Goal: Task Accomplishment & Management: Manage account settings

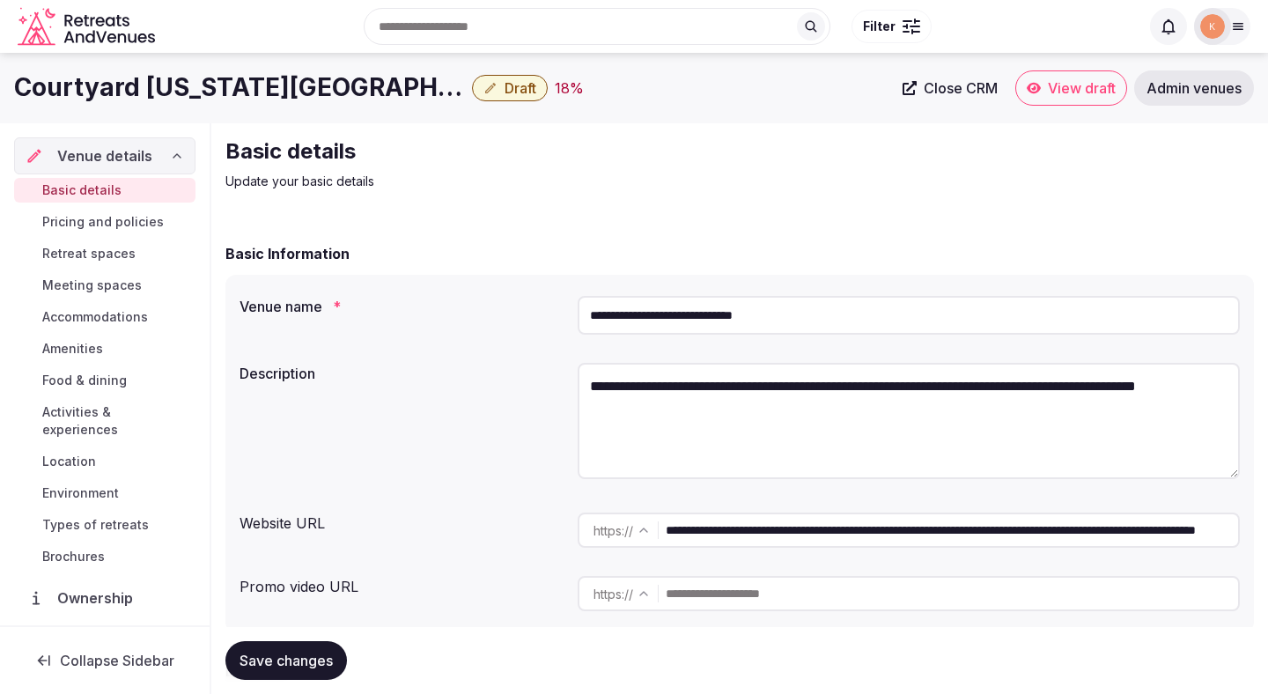
scroll to position [11, 0]
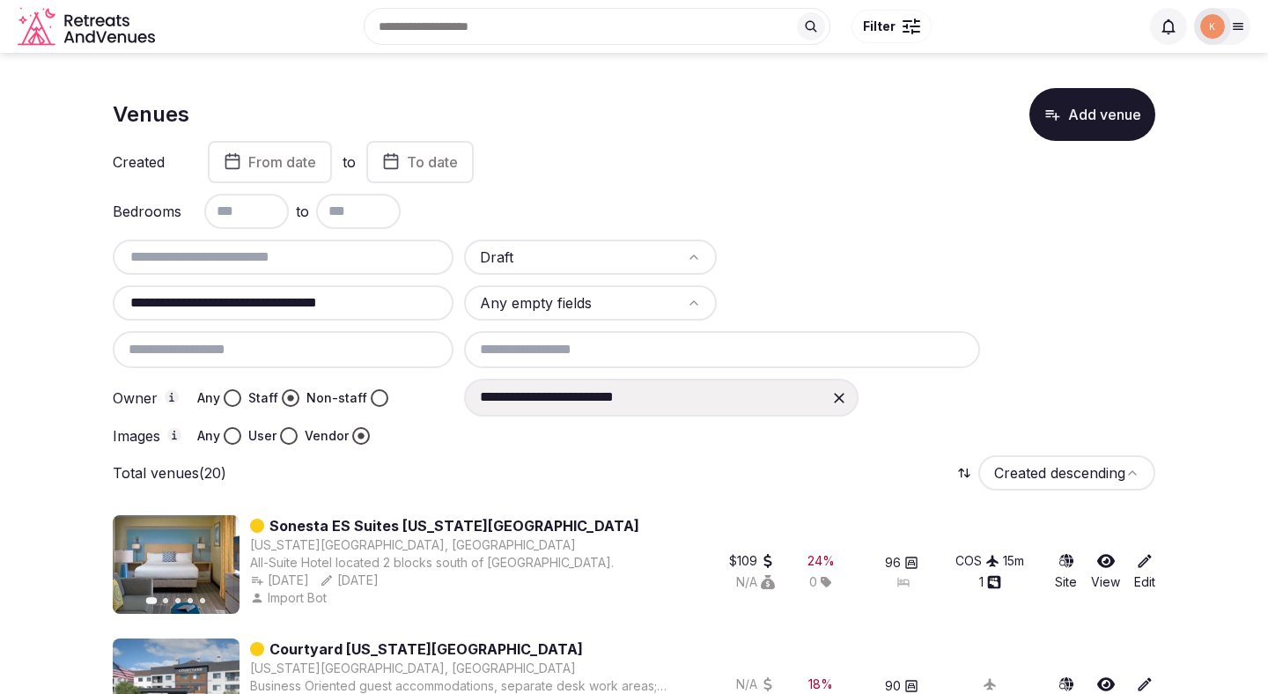
click at [393, 308] on input "**********" at bounding box center [283, 302] width 327 height 21
paste input "**********"
type input "**********"
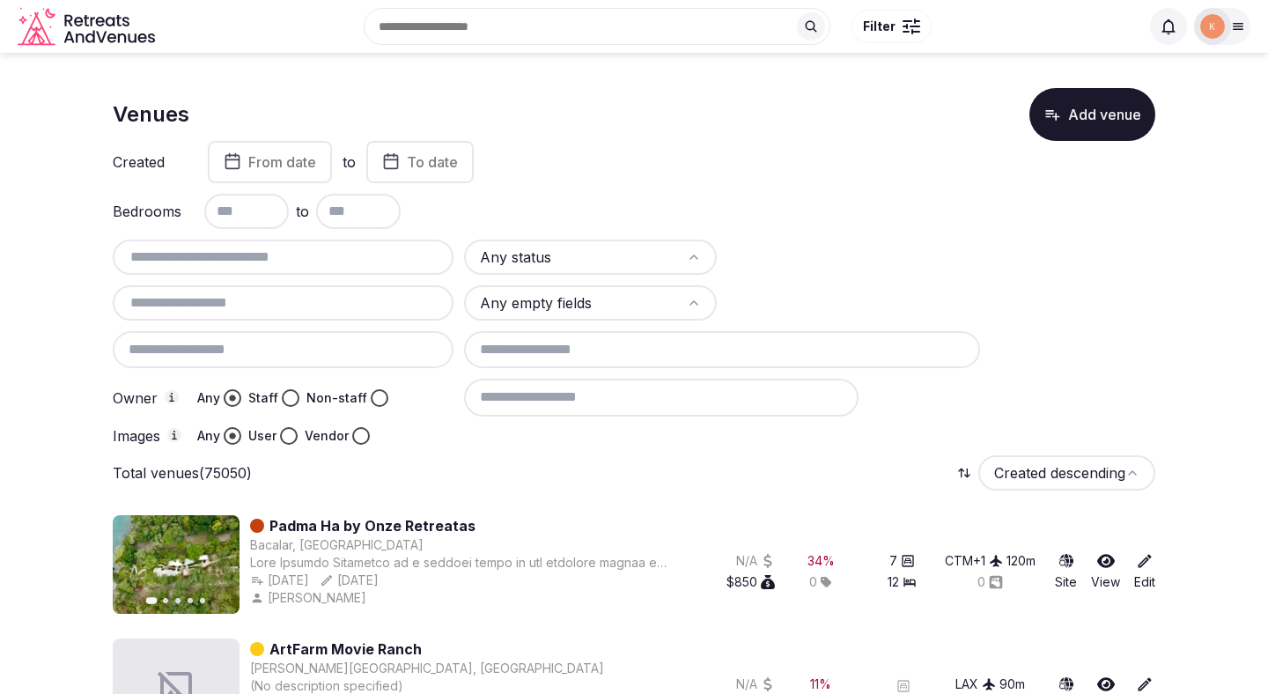
click at [262, 305] on input "text" at bounding box center [283, 302] width 327 height 21
paste input "**********"
type input "**********"
click at [622, 252] on html "**********" at bounding box center [634, 347] width 1268 height 694
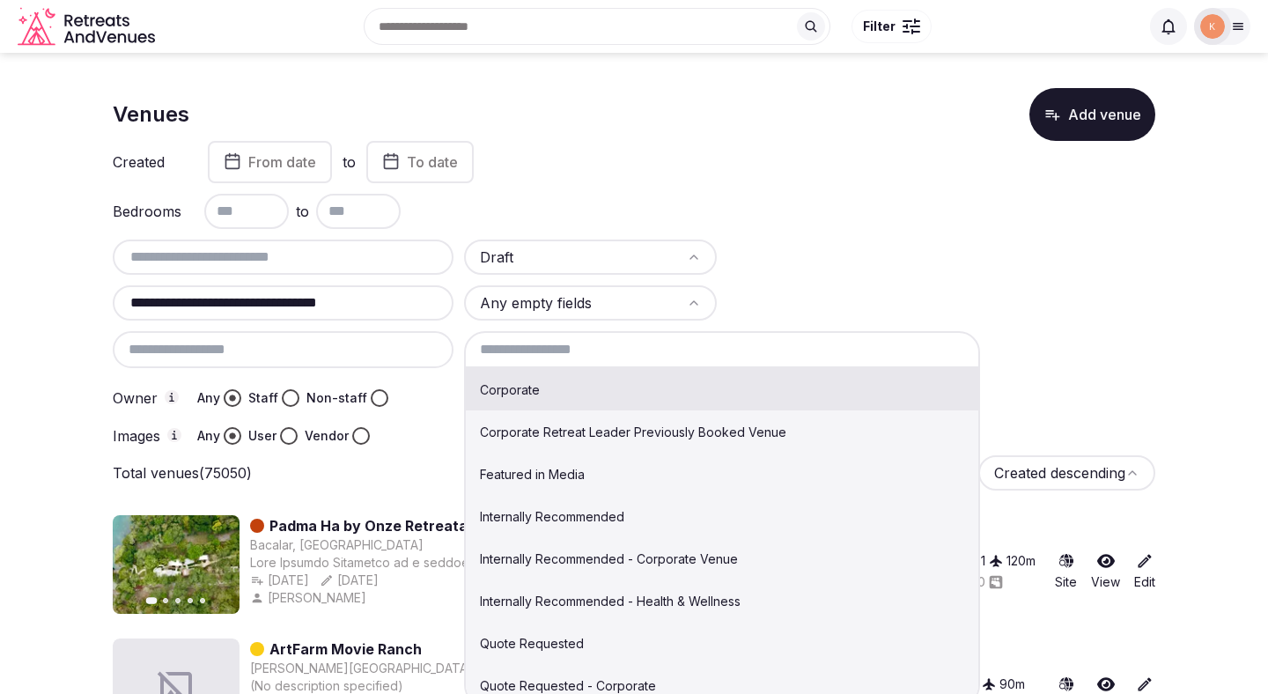
click at [598, 360] on input at bounding box center [722, 349] width 516 height 37
click at [879, 227] on div "Bedrooms to" at bounding box center [634, 211] width 1043 height 35
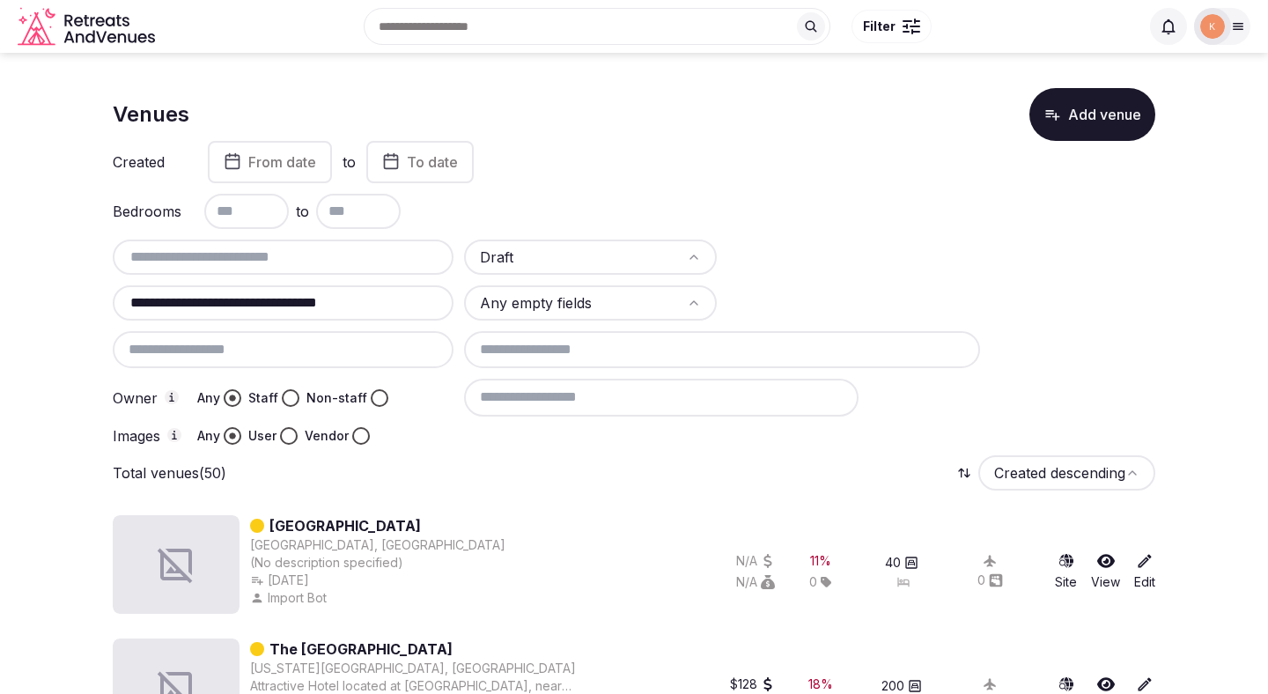
click at [629, 409] on input at bounding box center [661, 397] width 395 height 37
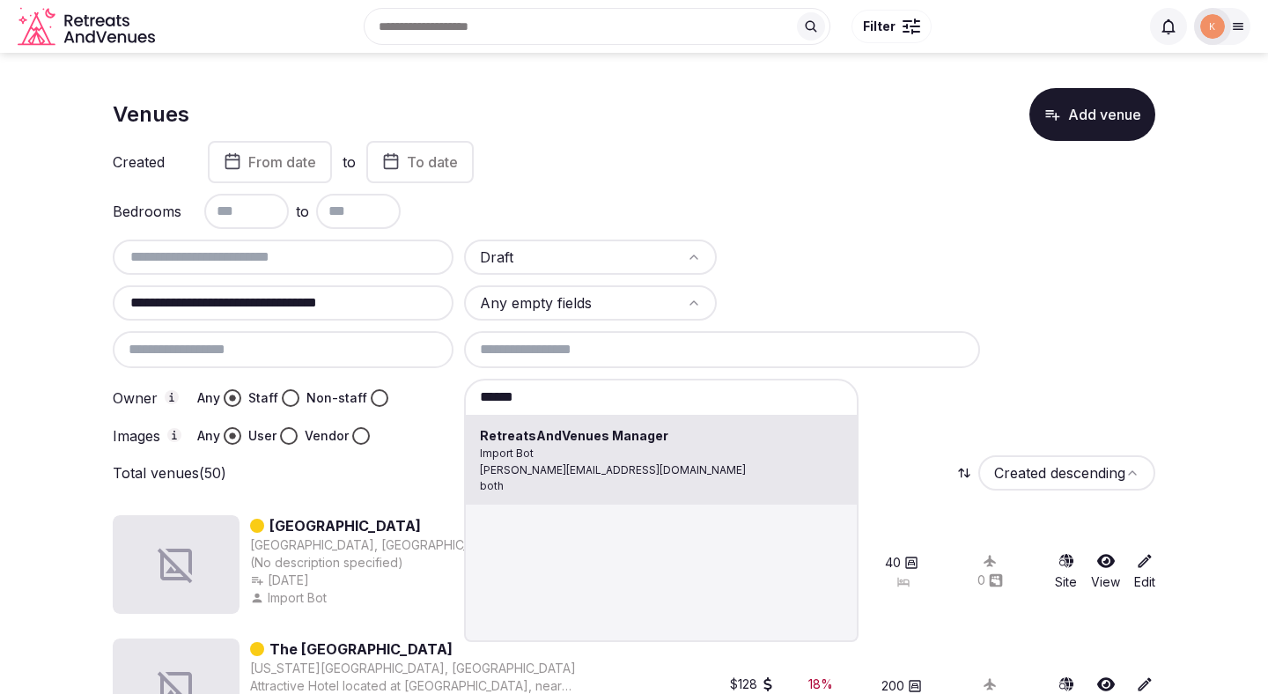
type input "**********"
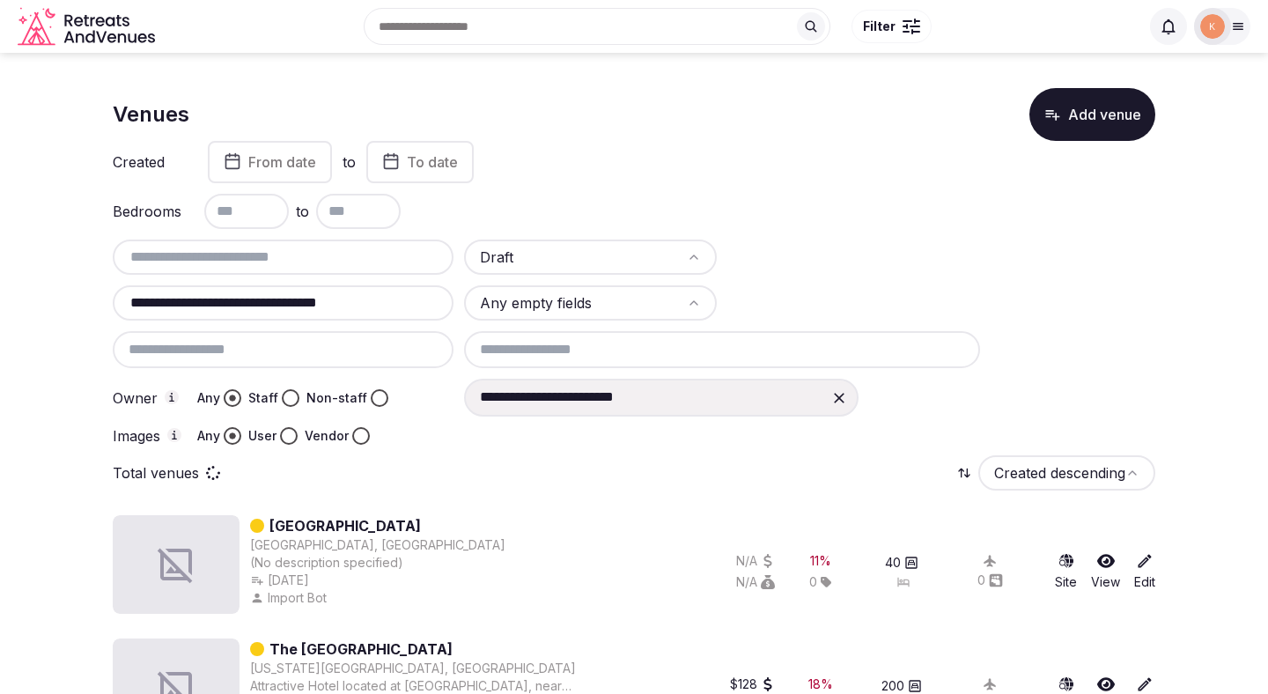
click at [289, 396] on button "Staff" at bounding box center [291, 398] width 18 height 18
click at [358, 437] on button "Vendor" at bounding box center [361, 436] width 18 height 18
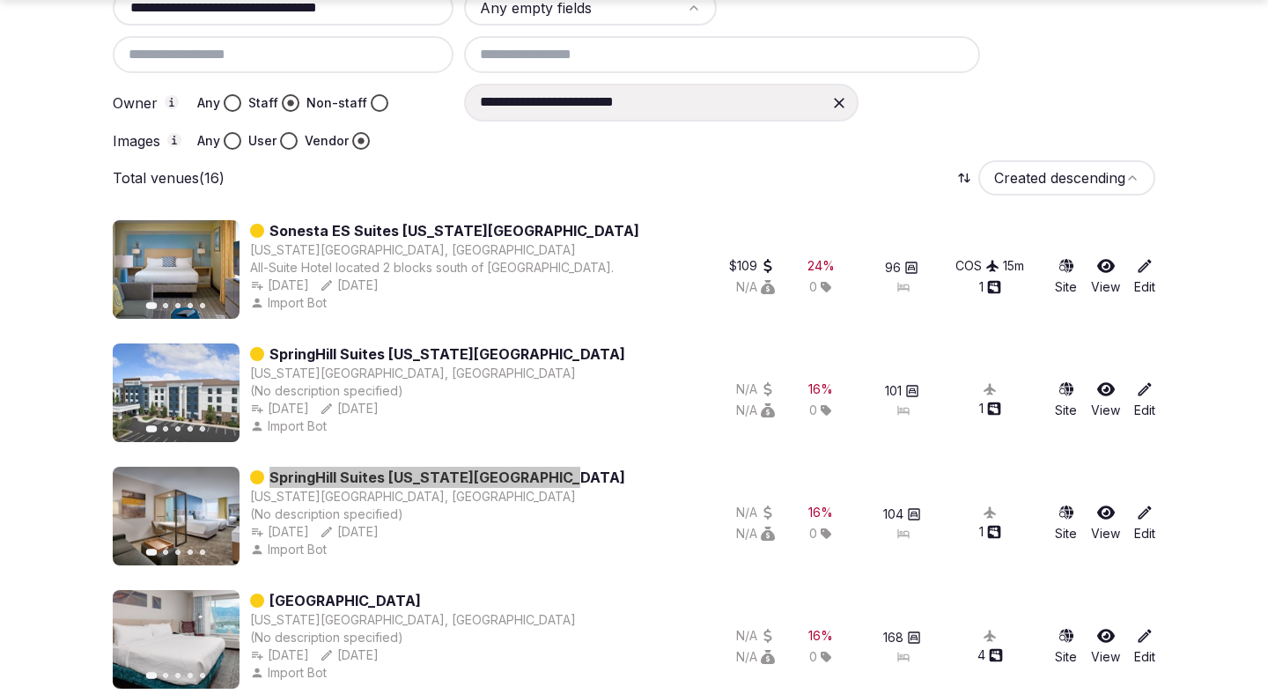
scroll to position [918, 0]
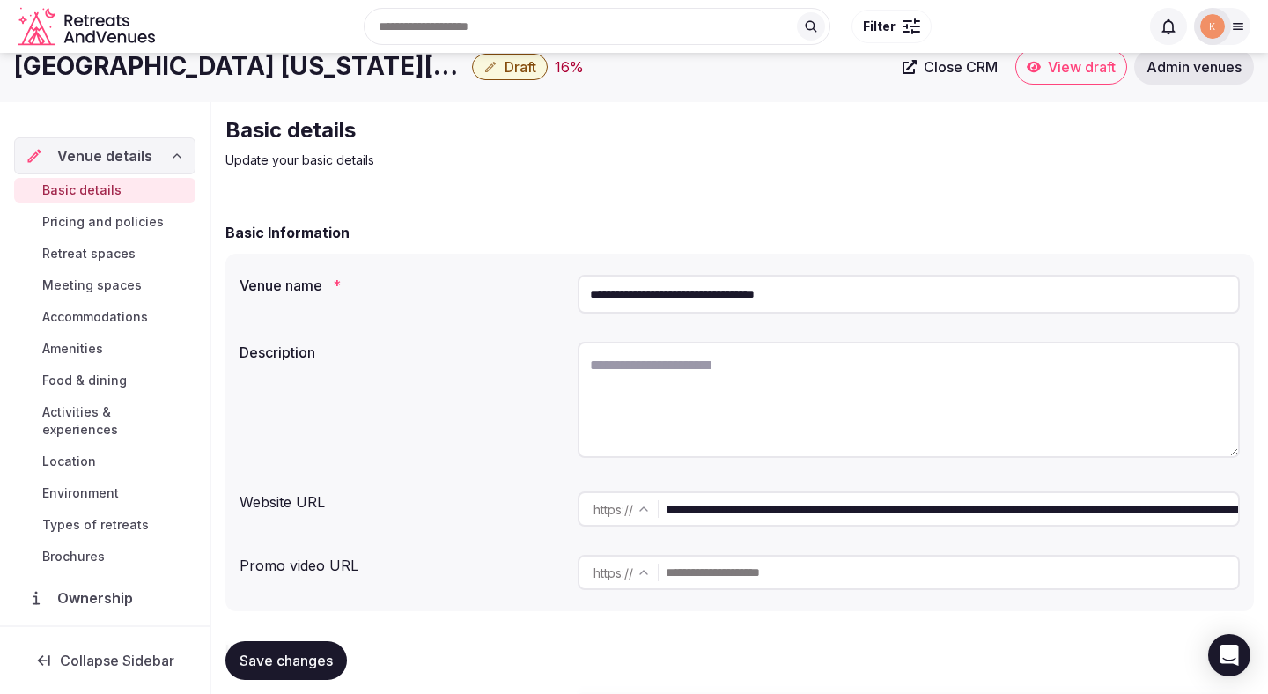
scroll to position [36, 0]
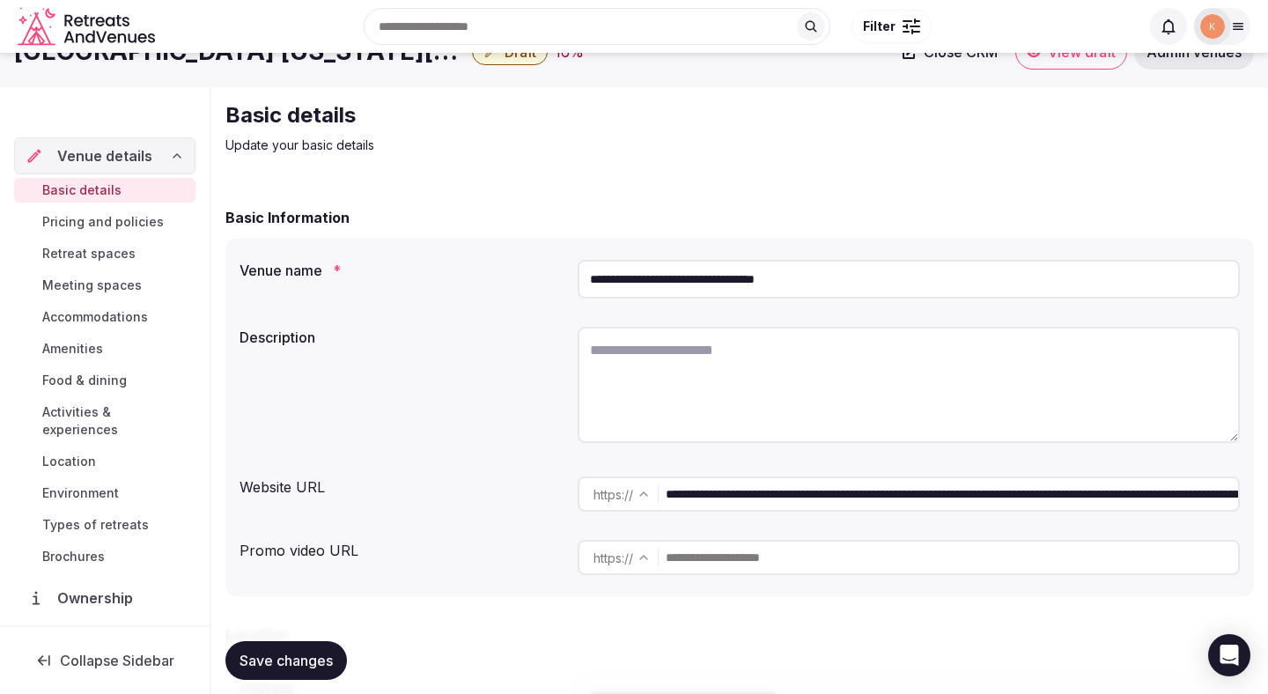
click at [744, 491] on input "**********" at bounding box center [952, 493] width 572 height 35
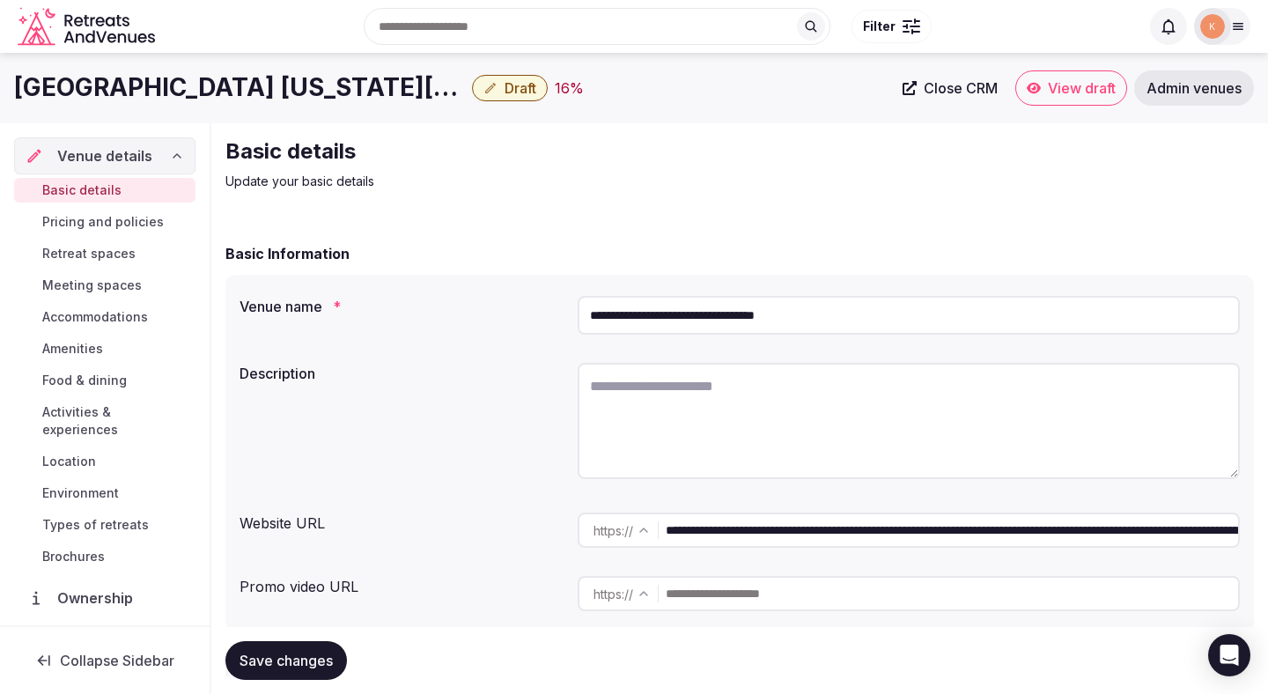
click at [762, 321] on input "**********" at bounding box center [909, 315] width 662 height 39
click at [1204, 81] on span "Admin venues" at bounding box center [1194, 88] width 95 height 18
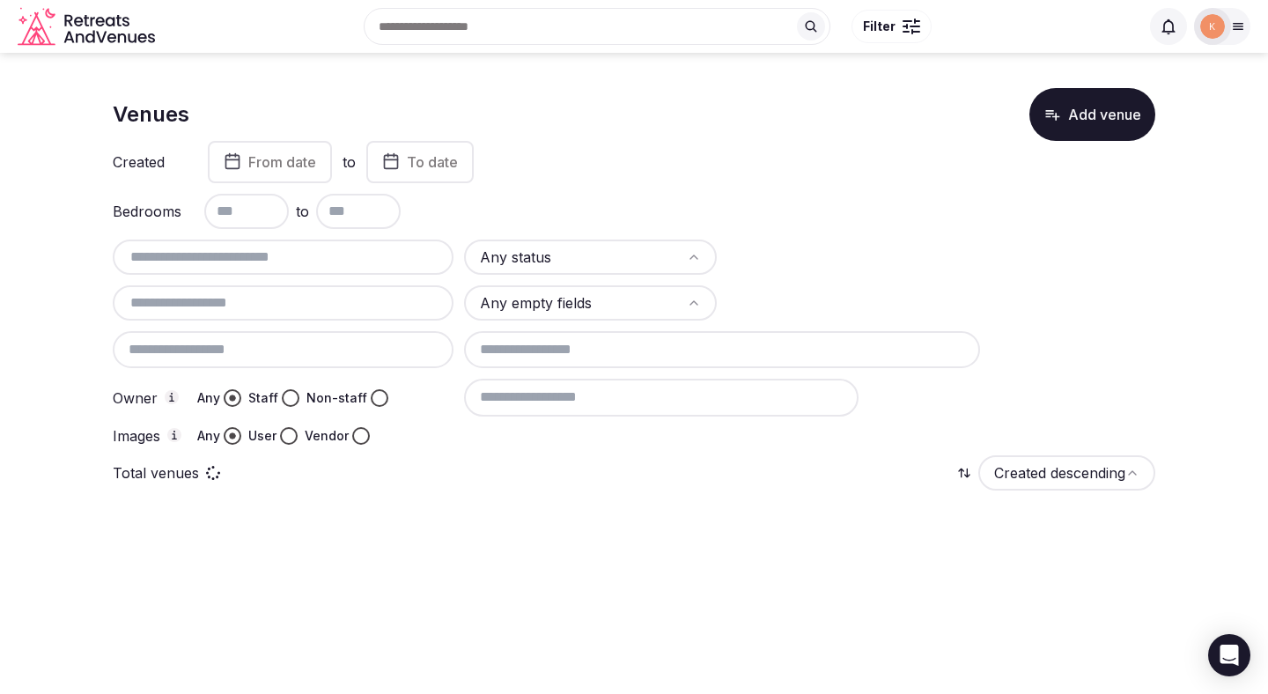
click at [328, 261] on input "text" at bounding box center [283, 257] width 327 height 21
paste input "**********"
type input "**********"
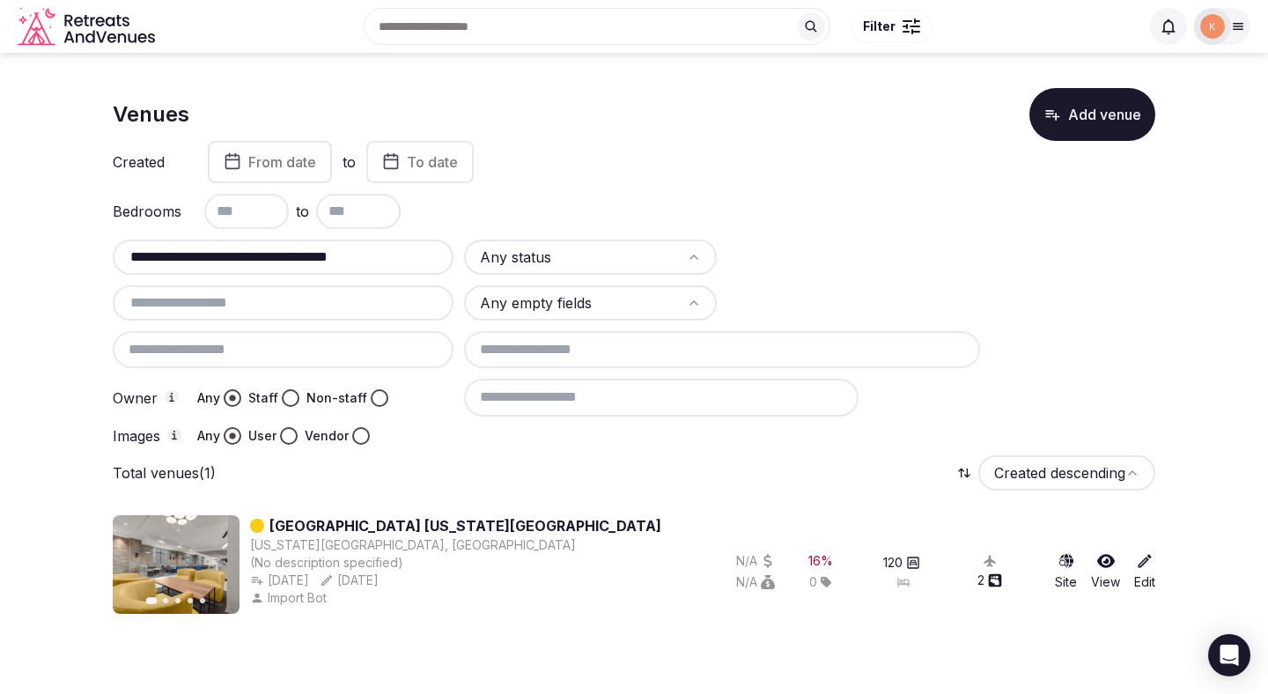
click at [428, 525] on link "Hyatt Place Colorado Springs Downtown" at bounding box center [465, 525] width 392 height 21
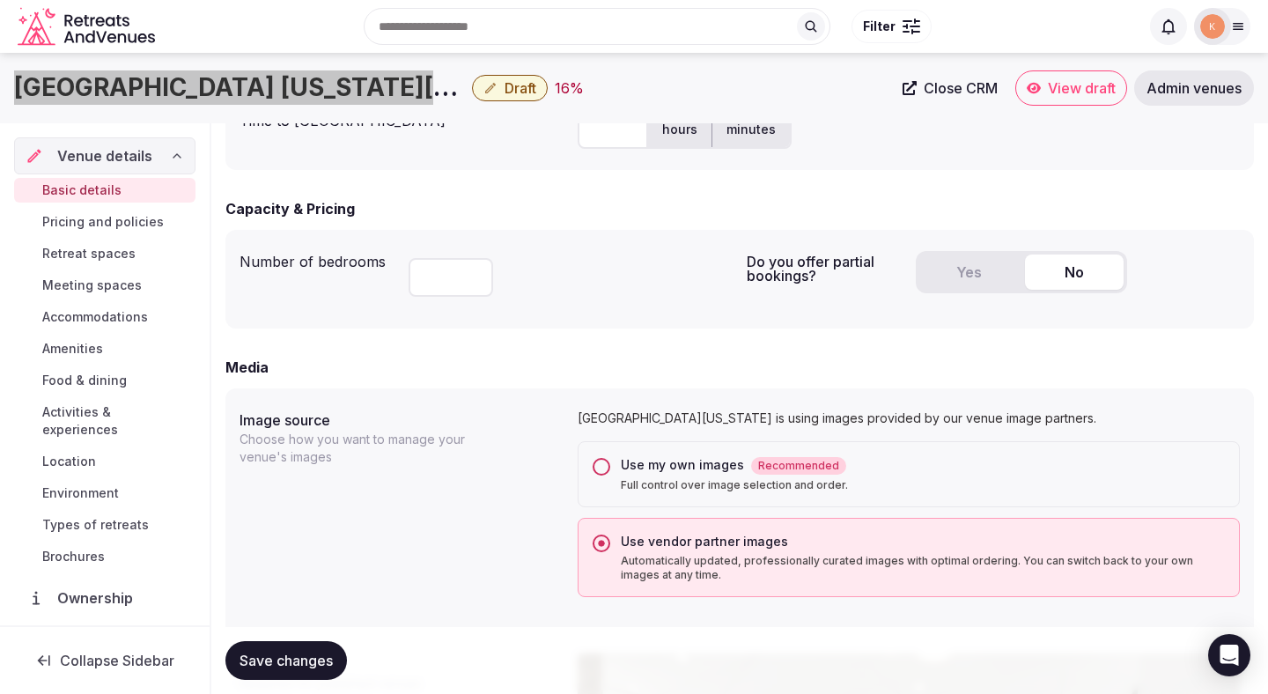
scroll to position [120, 0]
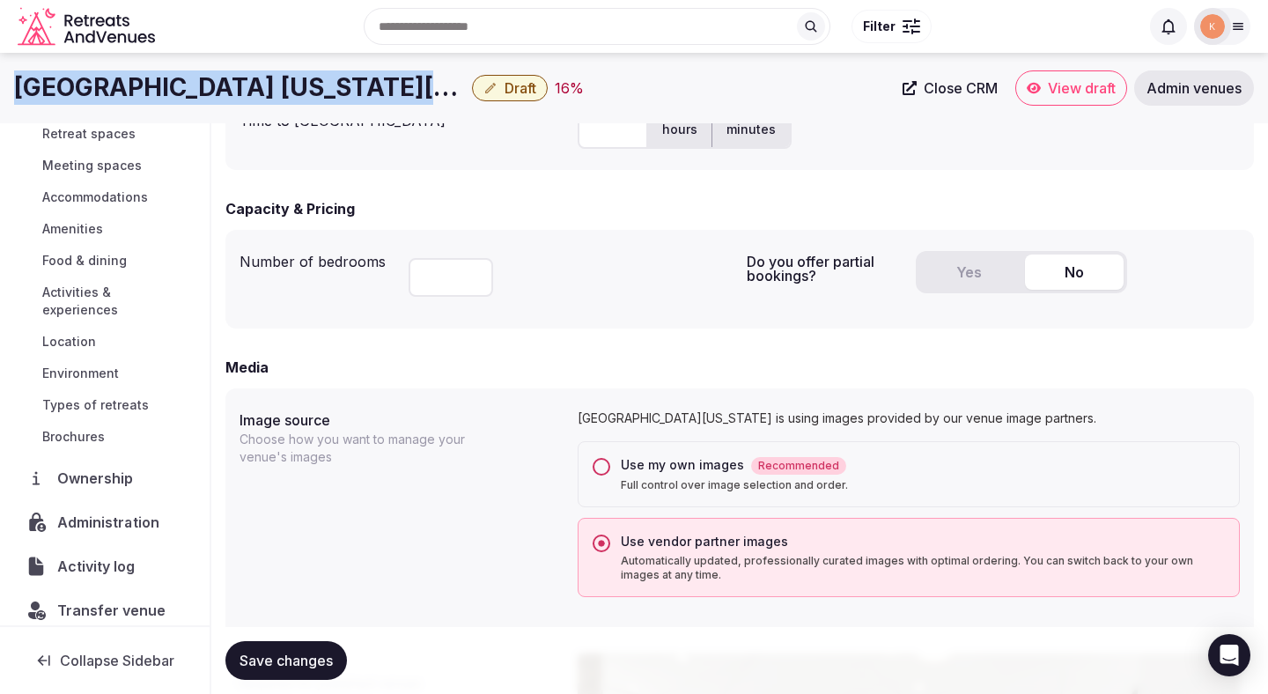
click at [121, 512] on span "Administration" at bounding box center [111, 522] width 109 height 21
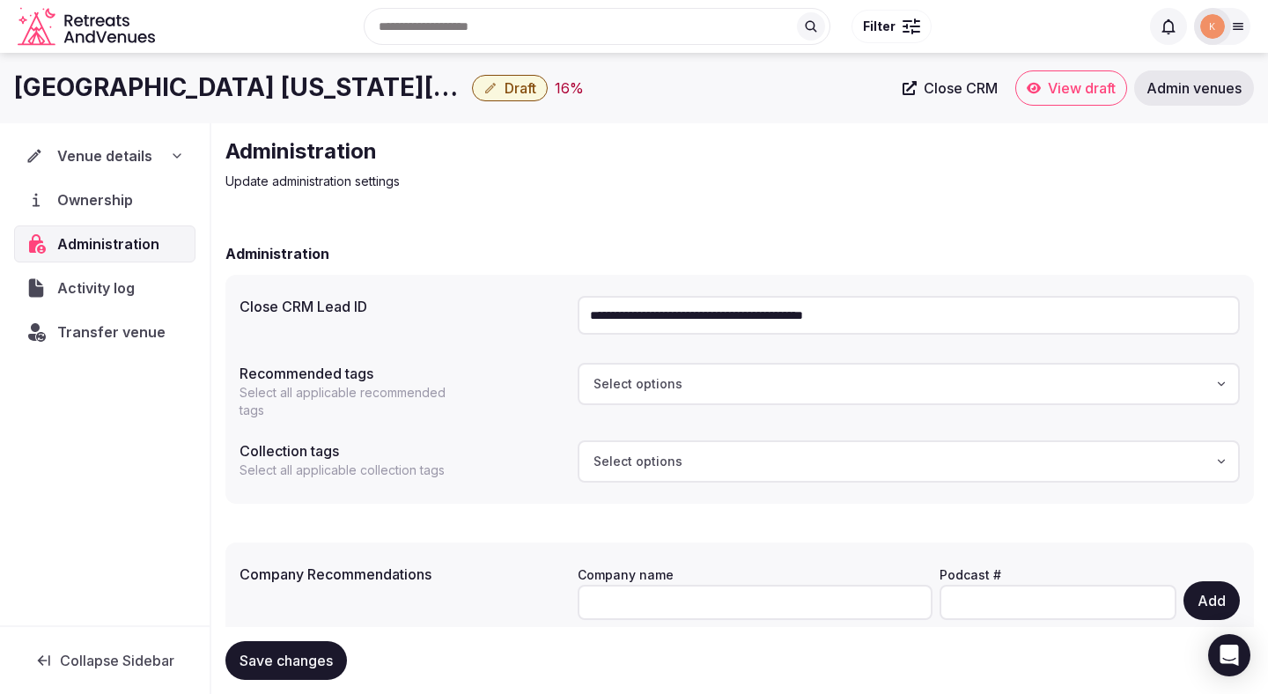
click at [647, 315] on input "**********" at bounding box center [909, 315] width 662 height 39
click at [97, 145] on span "Venue details" at bounding box center [104, 155] width 95 height 21
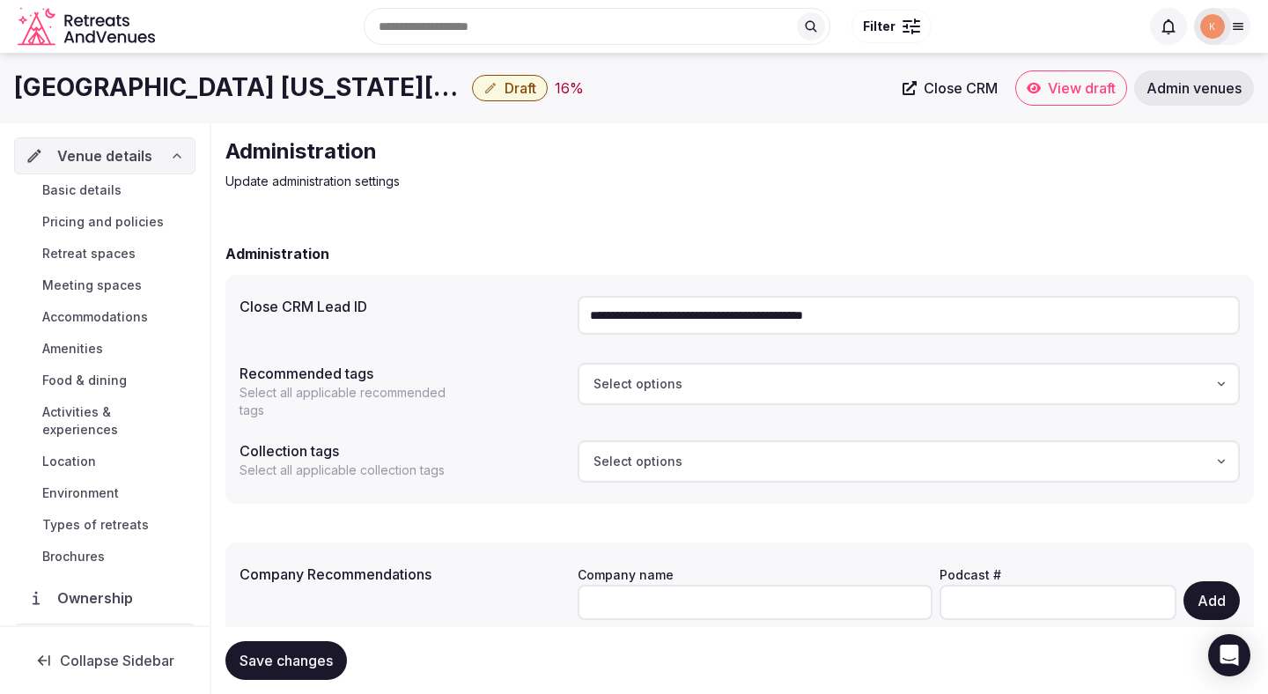
click at [90, 194] on span "Basic details" at bounding box center [81, 190] width 79 height 18
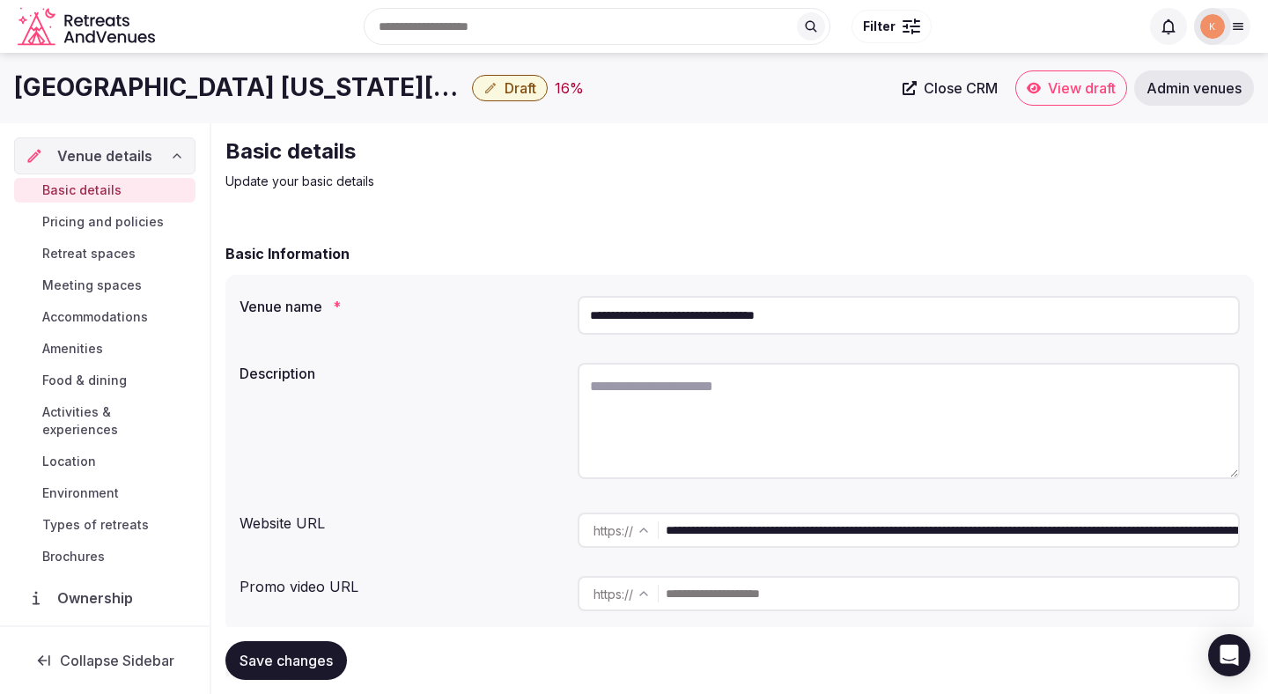
click at [800, 533] on input "**********" at bounding box center [952, 530] width 572 height 35
click at [749, 528] on input "**********" at bounding box center [952, 530] width 572 height 35
click at [711, 302] on input "**********" at bounding box center [909, 315] width 662 height 39
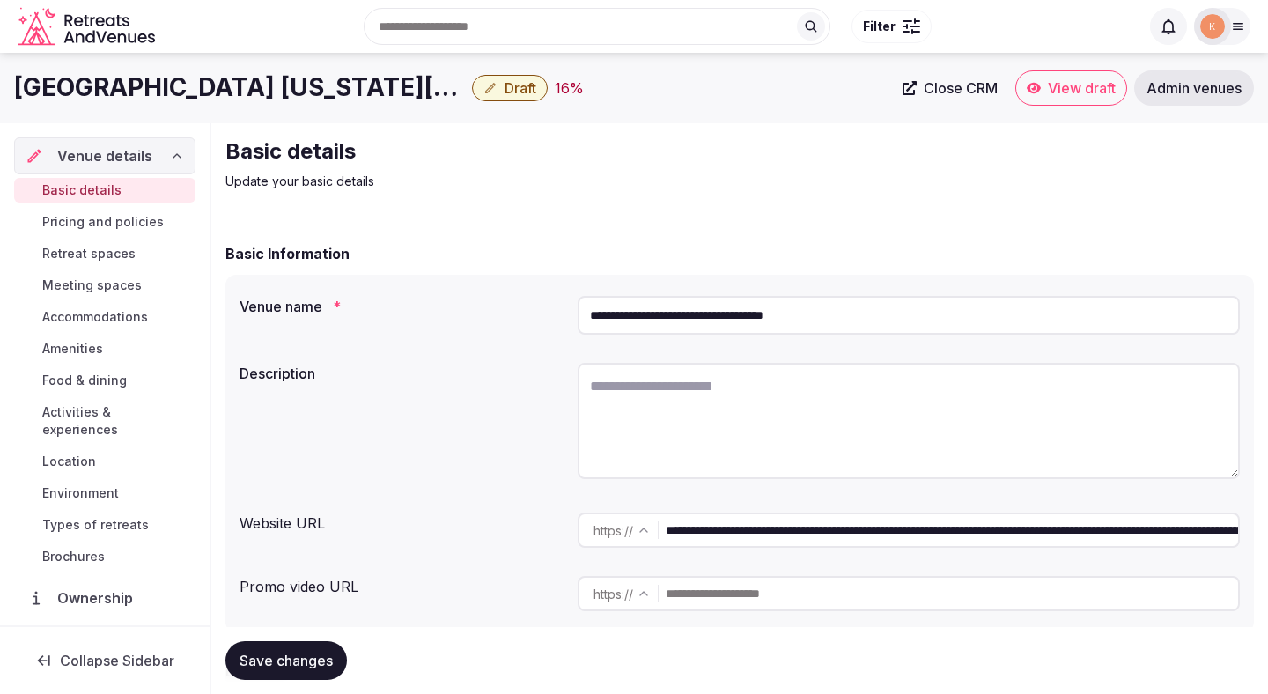
click at [711, 302] on input "**********" at bounding box center [909, 315] width 662 height 39
click at [1161, 87] on span "Admin venues" at bounding box center [1194, 88] width 95 height 18
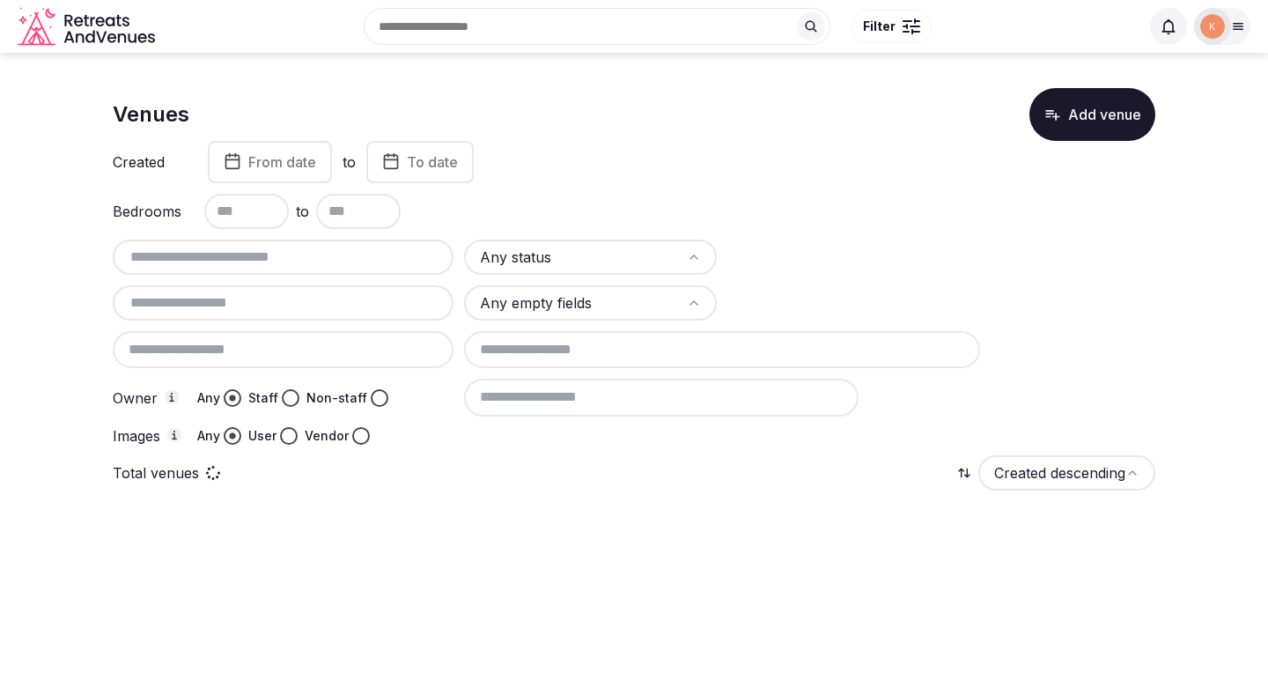
click at [400, 262] on input "text" at bounding box center [283, 257] width 327 height 21
paste input "**********"
type input "**********"
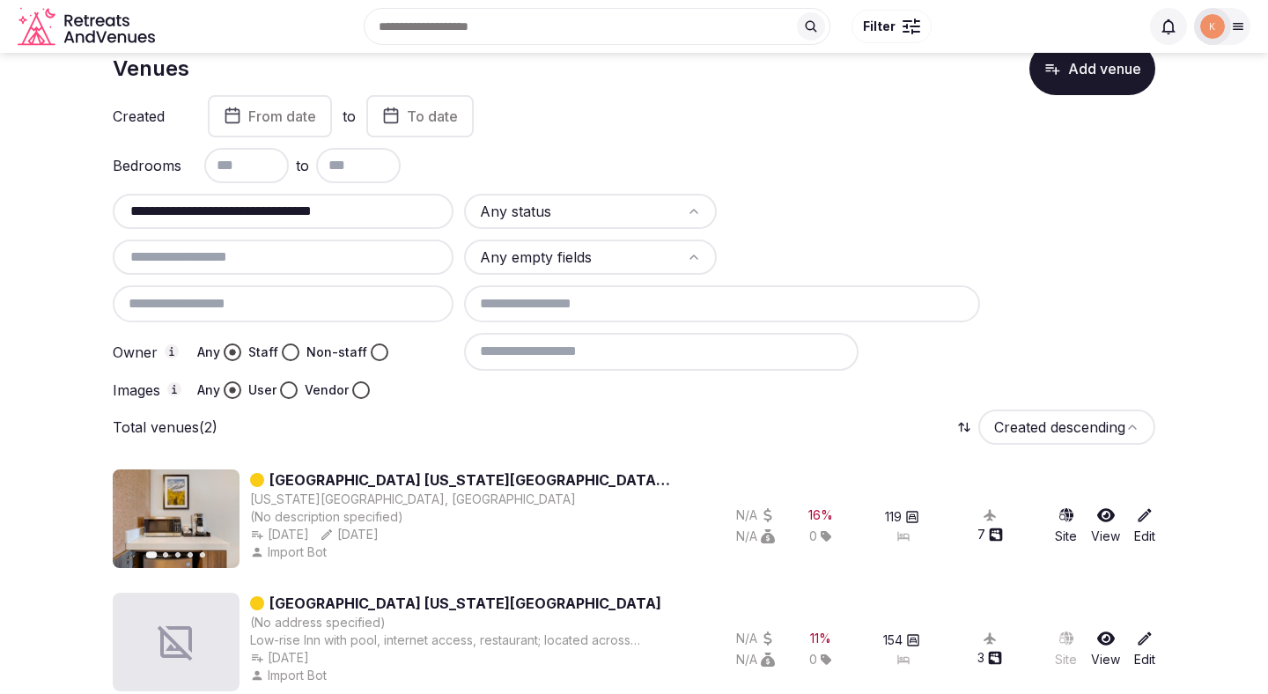
scroll to position [71, 0]
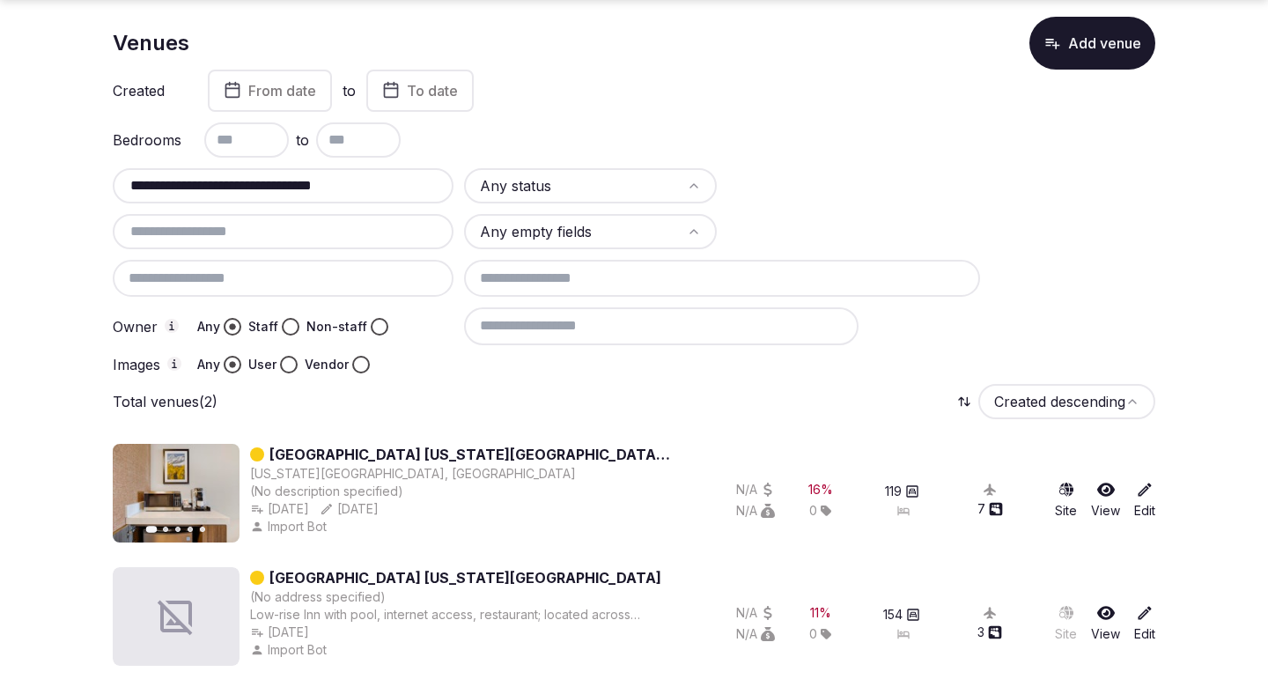
click at [431, 459] on link "Hilton Garden Inn Colorado Springs Arpt" at bounding box center [470, 454] width 403 height 21
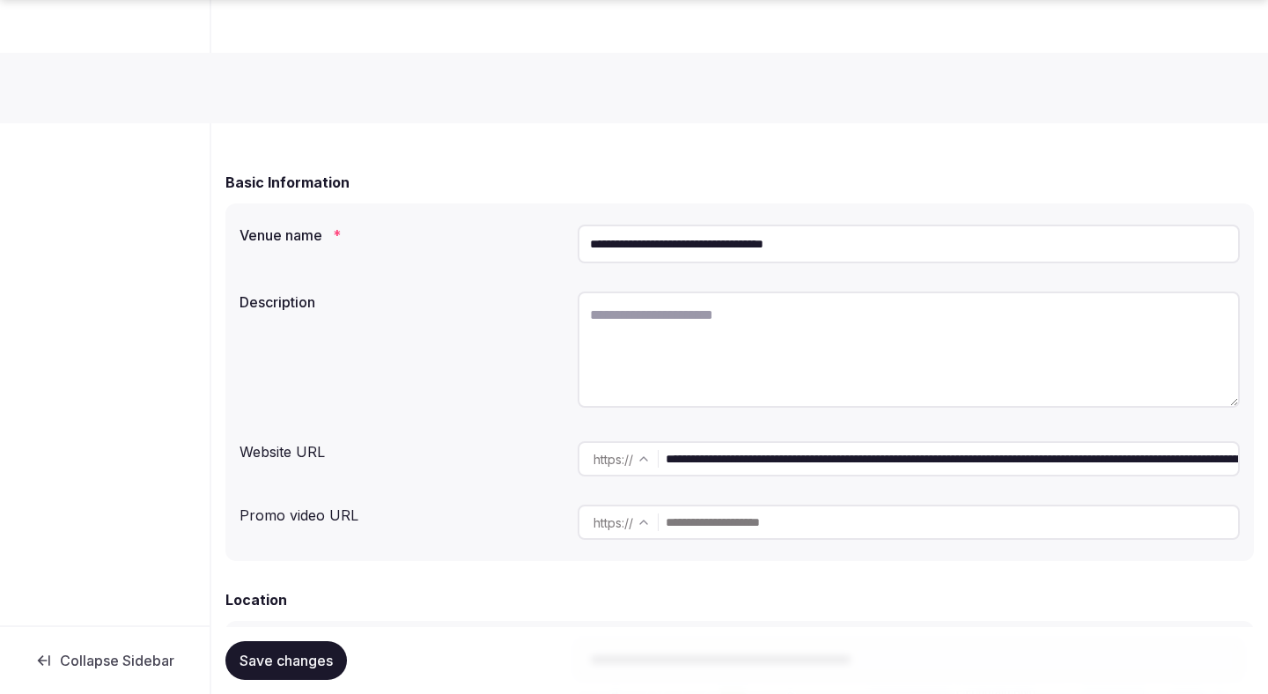
click at [808, 245] on input "**********" at bounding box center [909, 244] width 662 height 39
paste input "text"
click at [826, 249] on input "**********" at bounding box center [909, 244] width 662 height 39
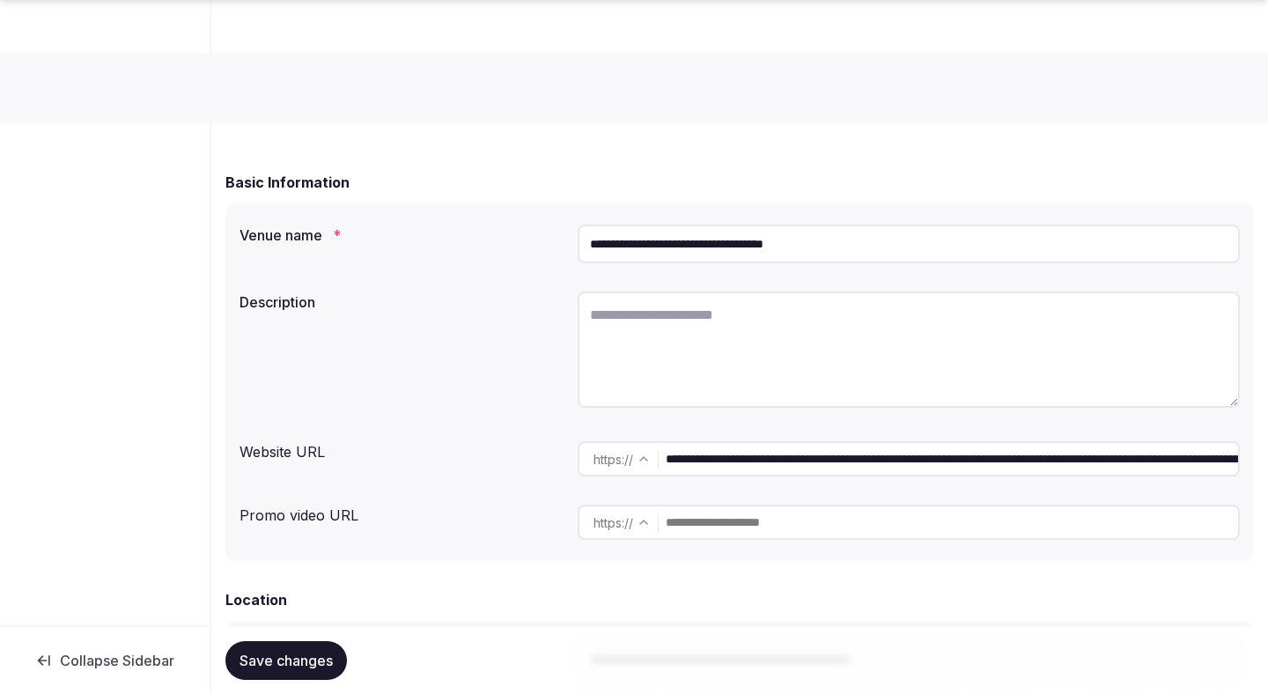
click at [823, 249] on input "**********" at bounding box center [909, 244] width 662 height 39
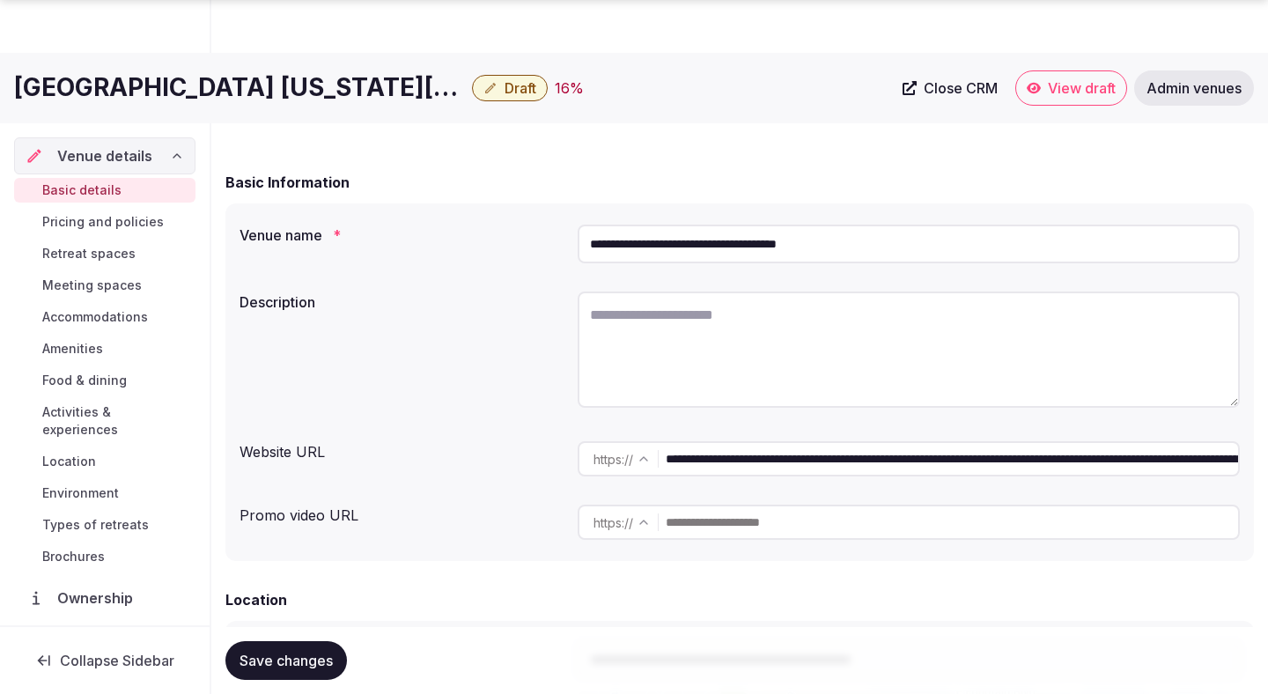
type input "**********"
click at [857, 358] on textarea at bounding box center [909, 349] width 662 height 116
click at [301, 671] on button "Save changes" at bounding box center [286, 660] width 122 height 39
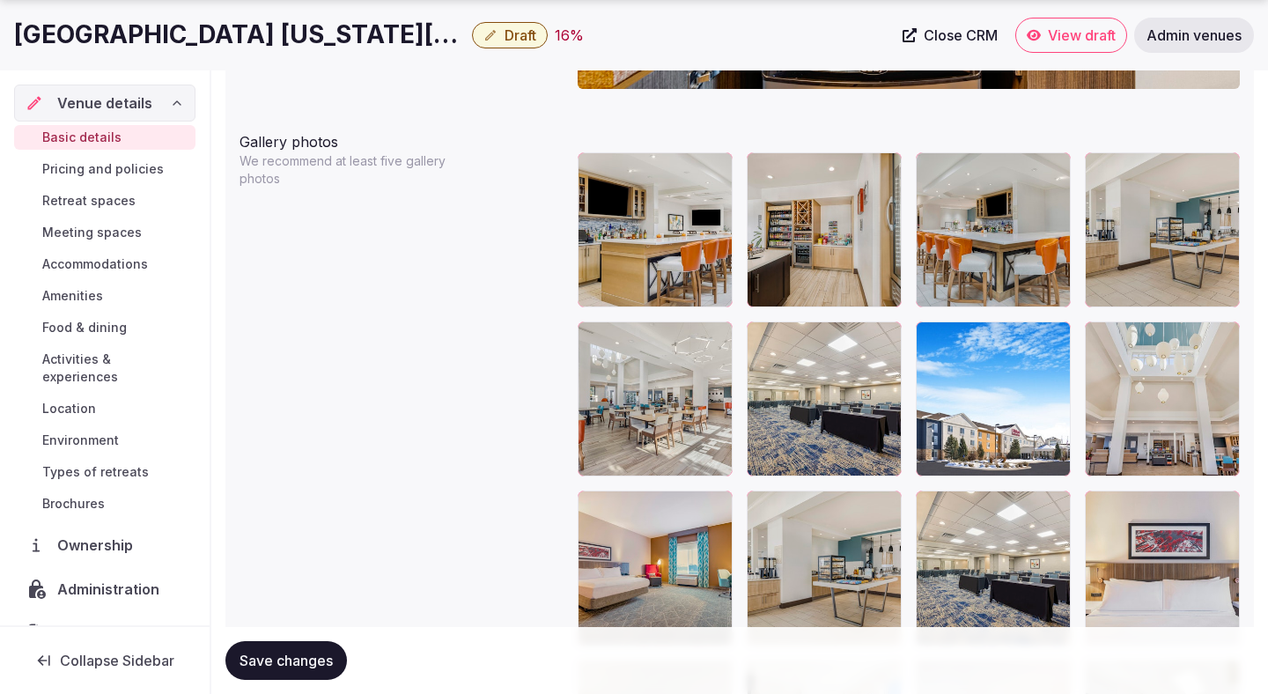
scroll to position [1962, 0]
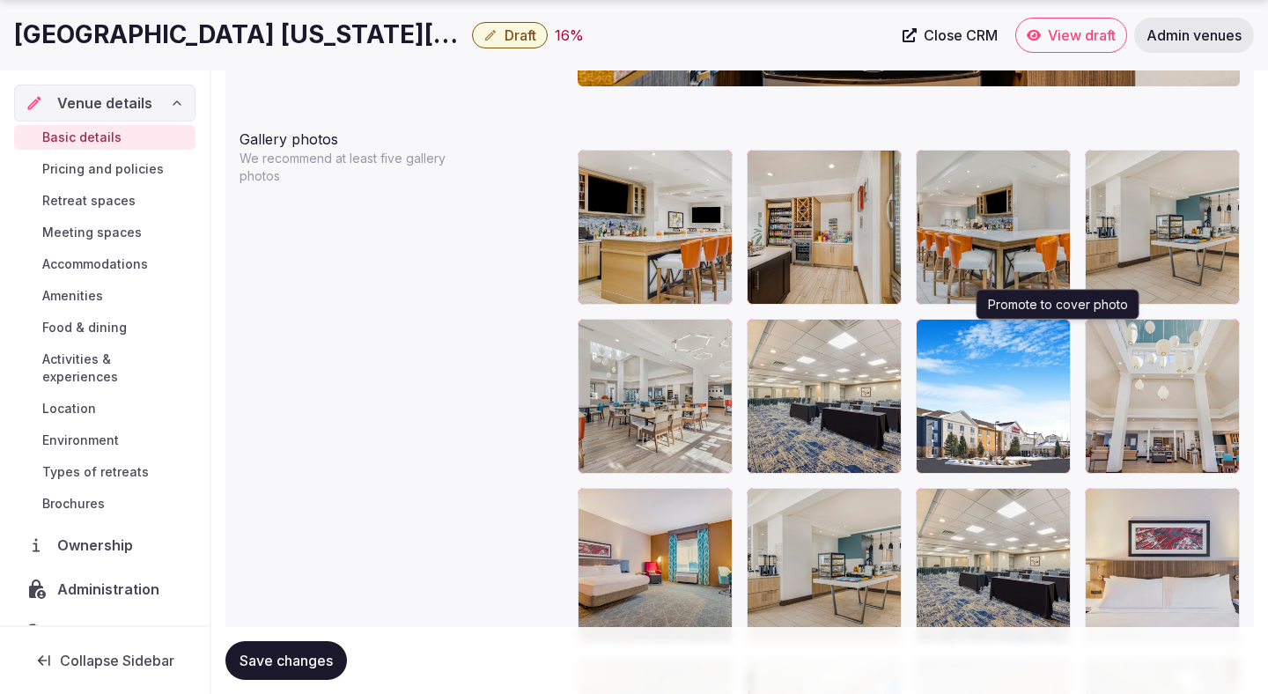
click at [1052, 339] on icon "button" at bounding box center [1053, 336] width 14 height 14
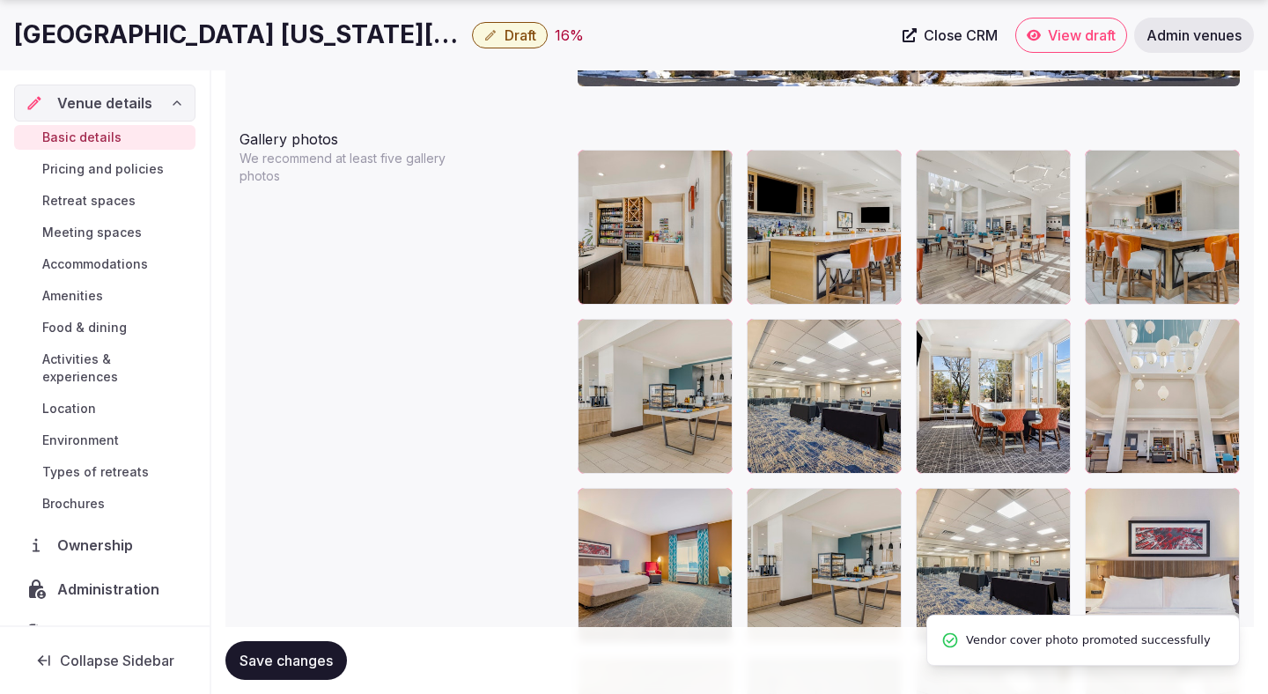
click at [309, 673] on button "Save changes" at bounding box center [286, 660] width 122 height 39
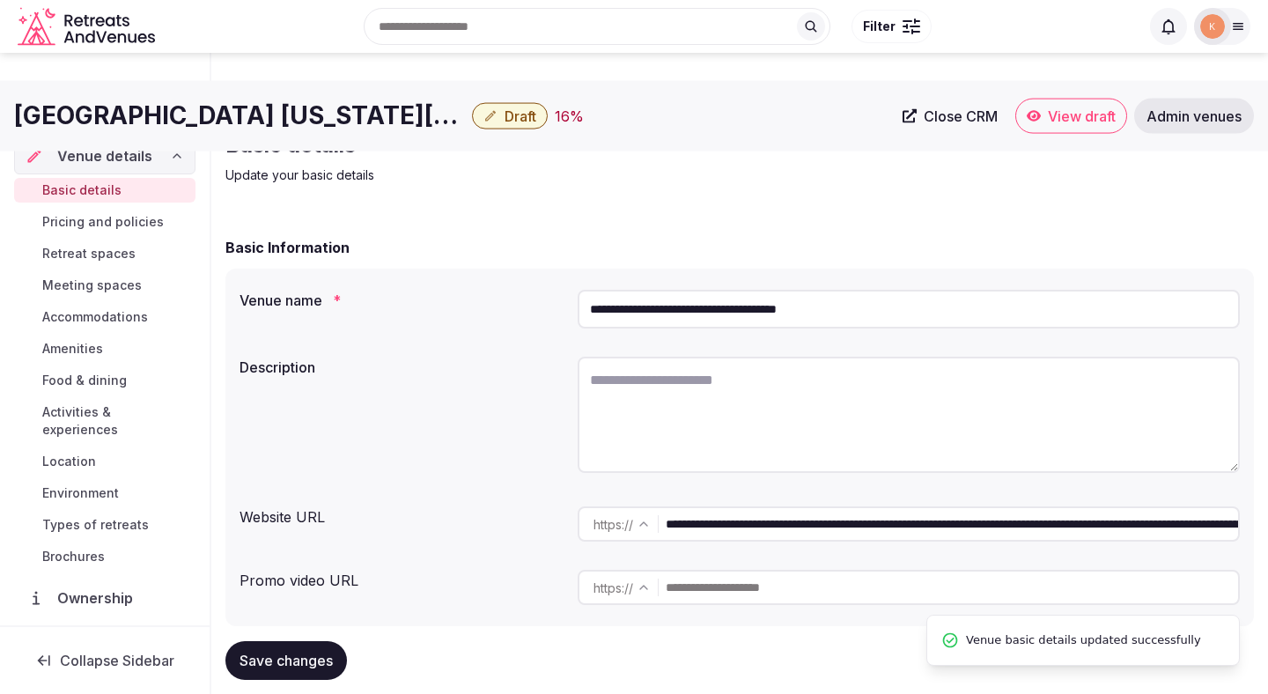
scroll to position [0, 0]
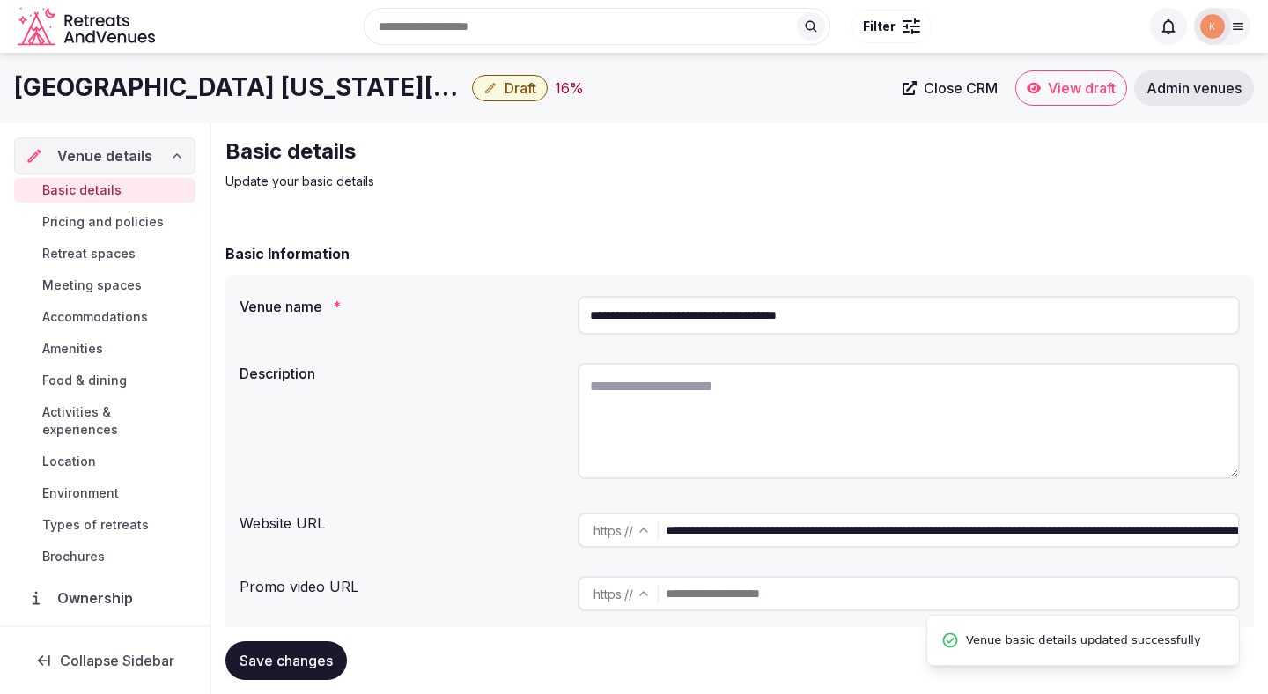
click at [781, 316] on input "**********" at bounding box center [909, 315] width 662 height 39
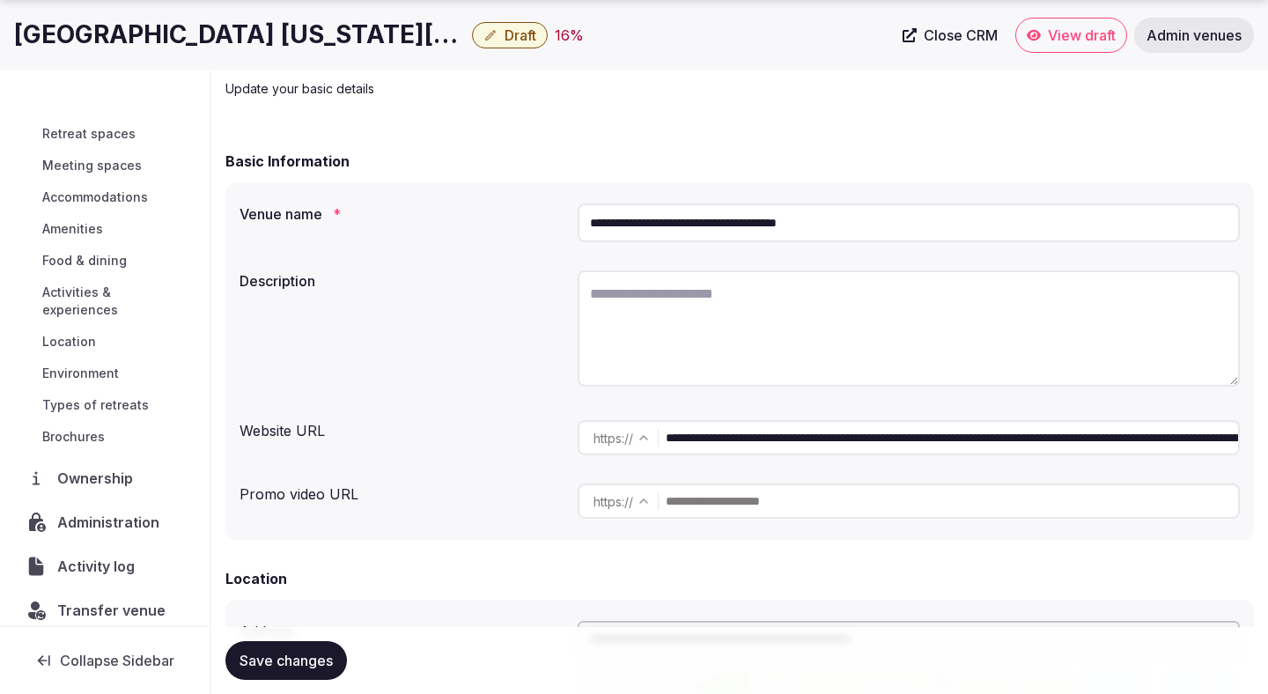
scroll to position [67, 0]
click at [108, 512] on span "Administration" at bounding box center [111, 522] width 109 height 21
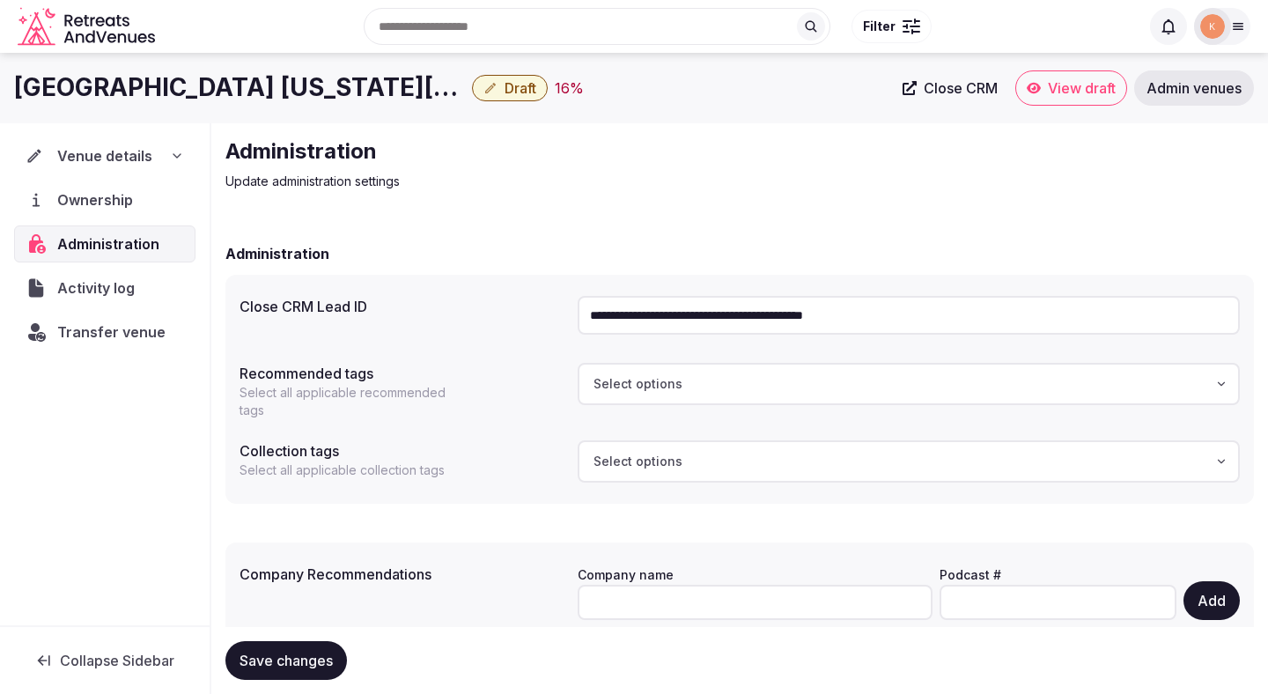
click at [639, 311] on input "**********" at bounding box center [909, 315] width 662 height 39
click at [140, 159] on span "Venue details" at bounding box center [104, 155] width 95 height 21
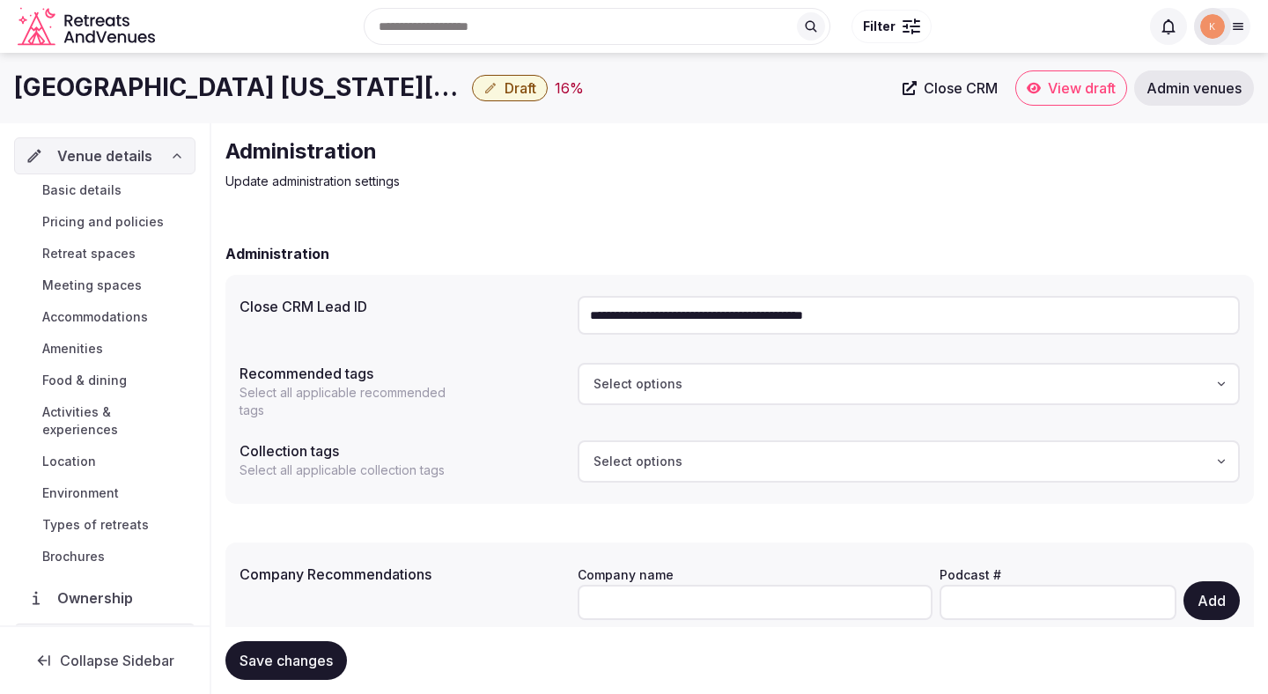
click at [108, 195] on span "Basic details" at bounding box center [81, 190] width 79 height 18
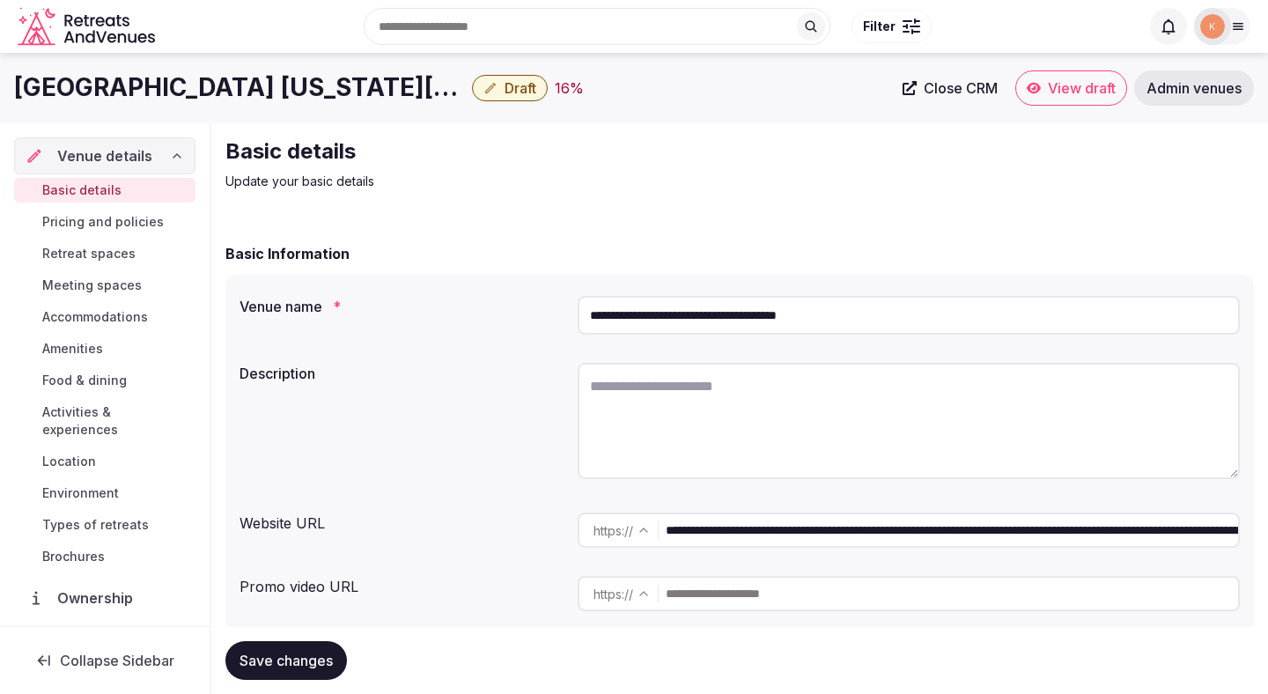
click at [107, 195] on span "Basic details" at bounding box center [81, 190] width 79 height 18
click at [660, 397] on textarea at bounding box center [909, 421] width 662 height 116
paste textarea "**********"
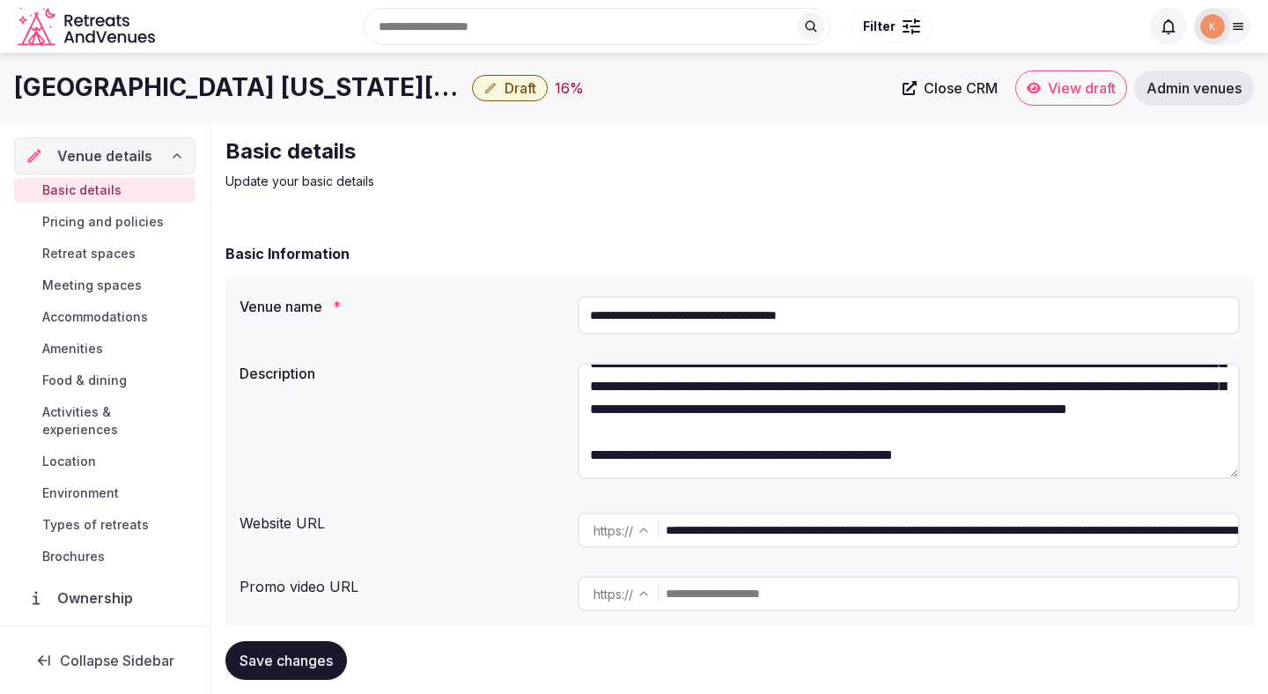
scroll to position [69, 0]
drag, startPoint x: 1027, startPoint y: 460, endPoint x: 581, endPoint y: 467, distance: 445.7
click at [580, 466] on textarea "**********" at bounding box center [909, 421] width 662 height 116
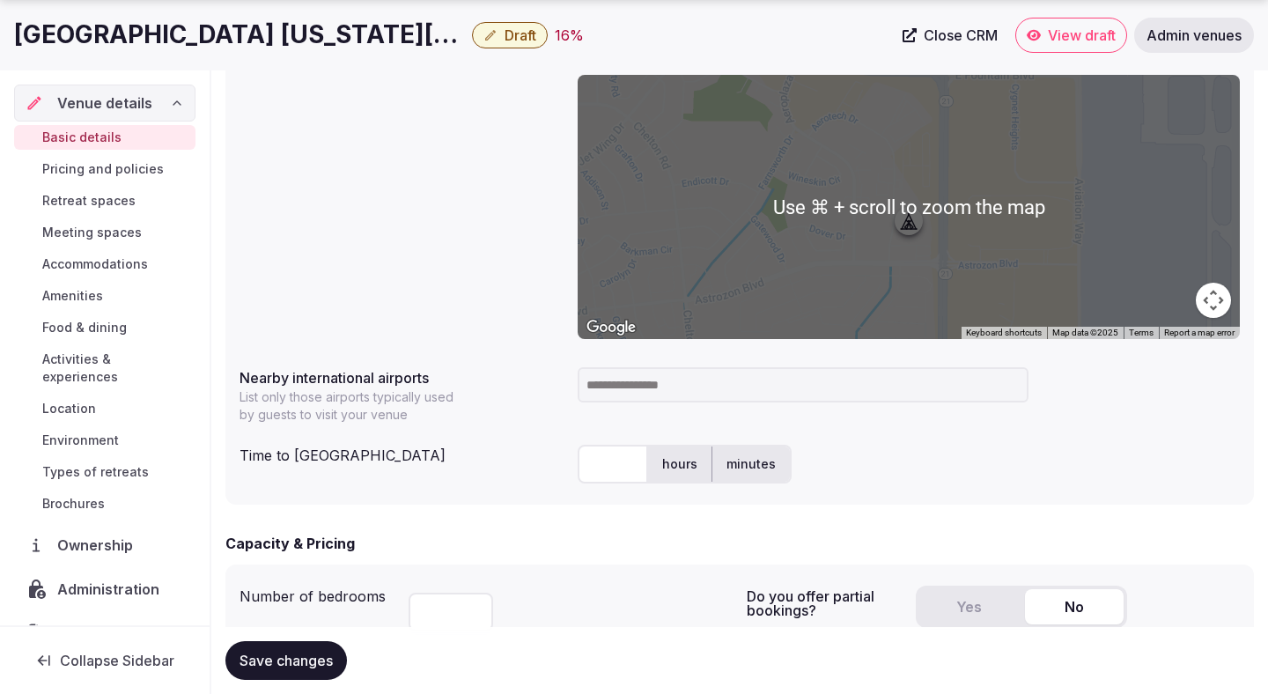
scroll to position [692, 0]
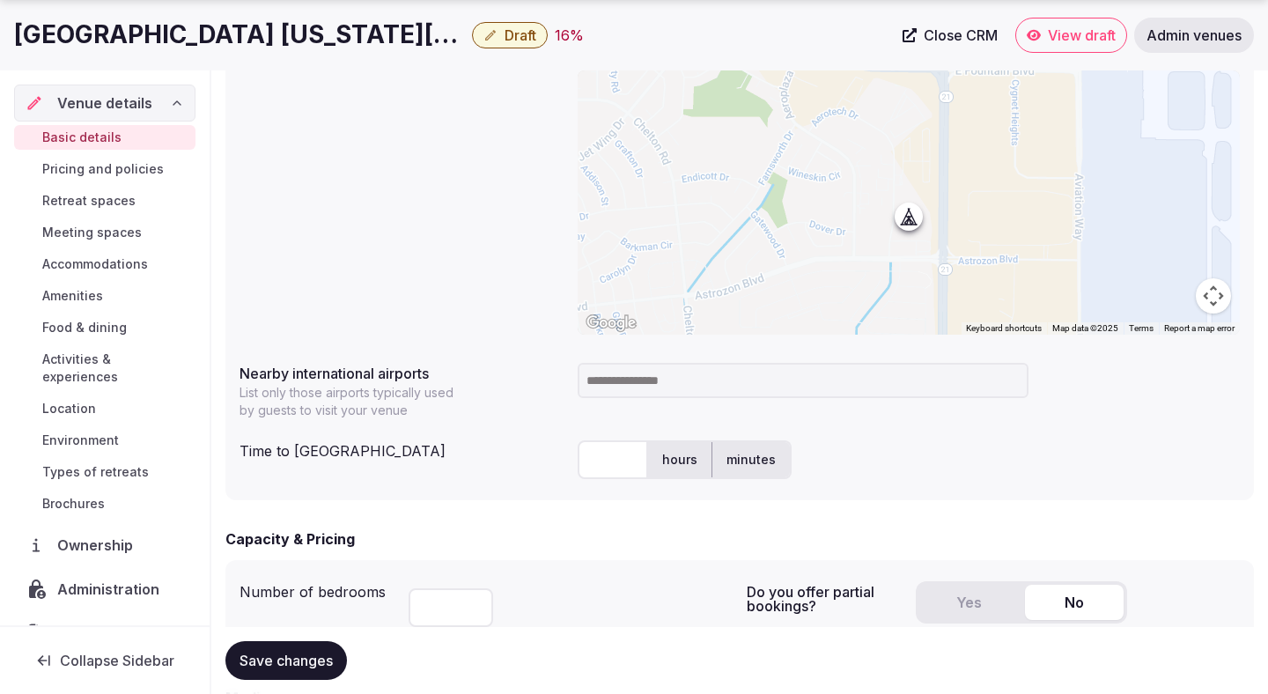
type textarea "**********"
click at [601, 374] on input at bounding box center [803, 380] width 451 height 35
type input "***"
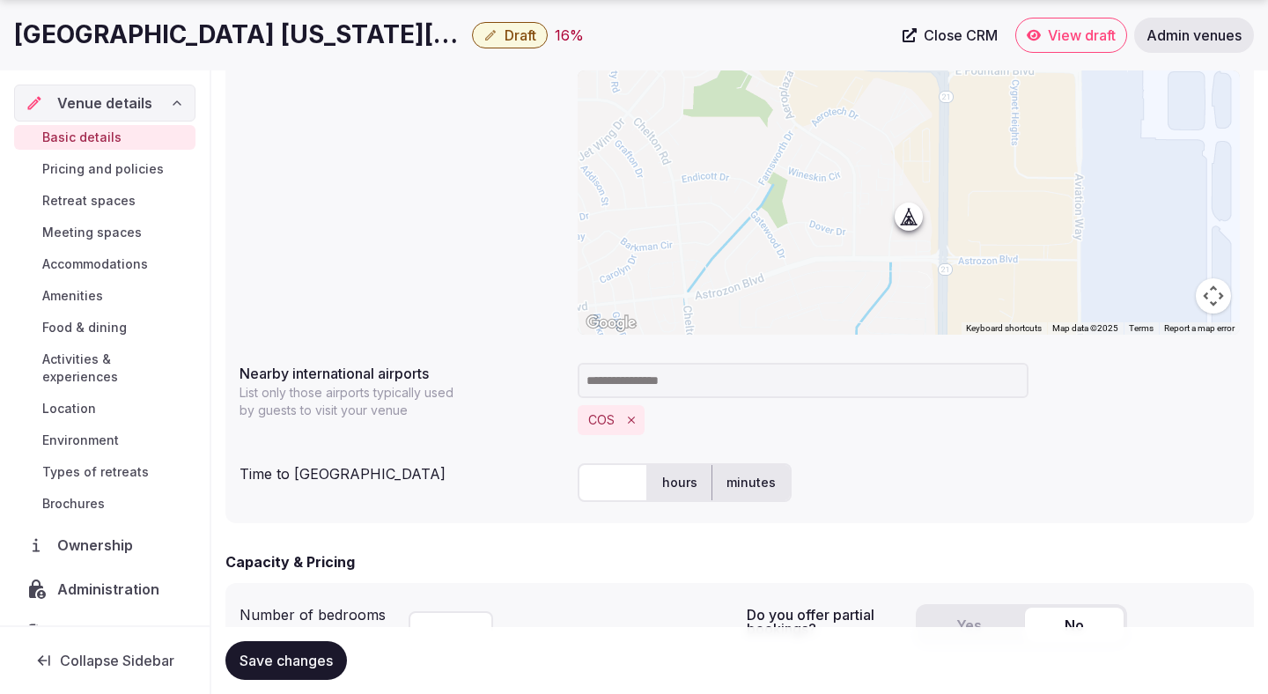
click at [621, 470] on input "text" at bounding box center [613, 482] width 70 height 39
type input "*"
click at [517, 464] on div "Time to [GEOGRAPHIC_DATA]" at bounding box center [402, 470] width 324 height 28
click at [867, 461] on div "* hours minutes" at bounding box center [909, 482] width 662 height 53
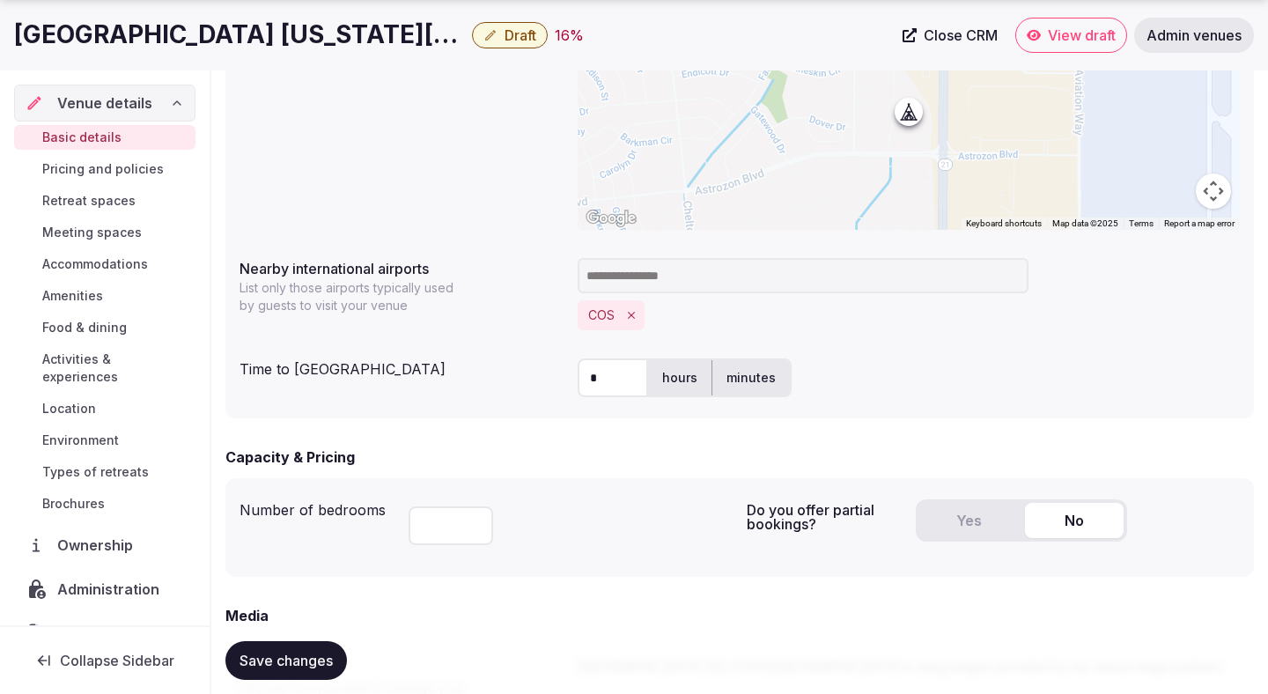
scroll to position [933, 0]
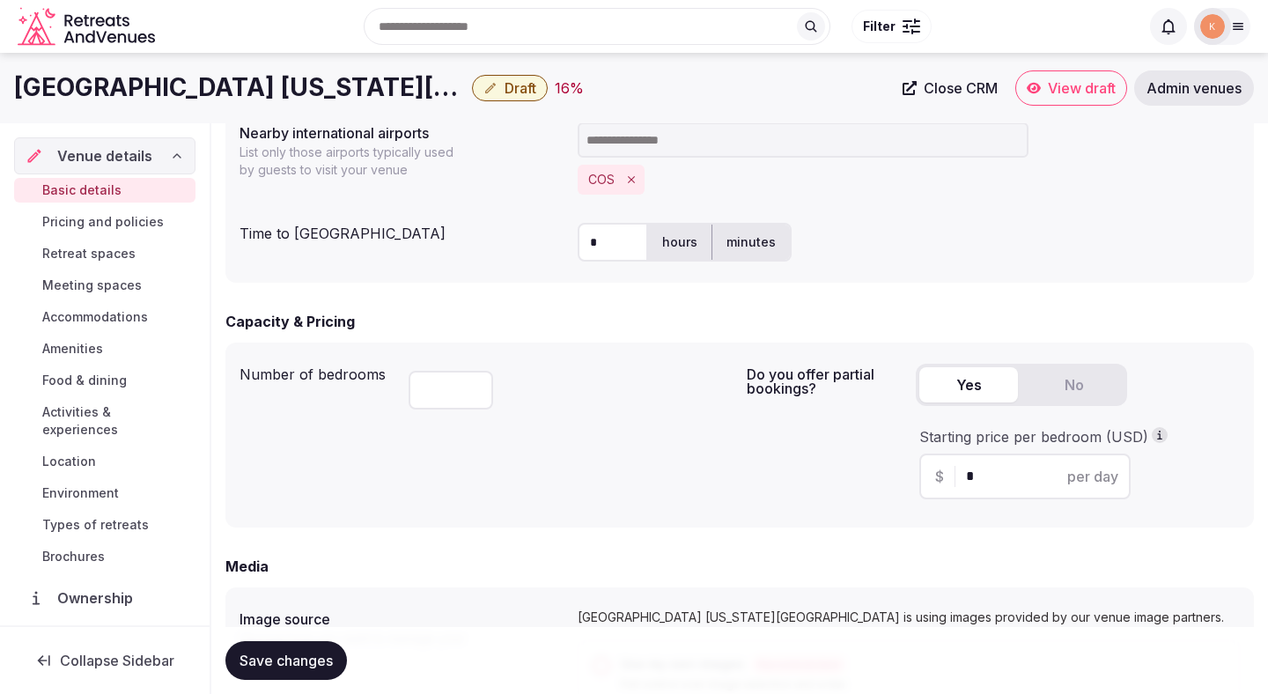
click at [970, 398] on button "Yes" at bounding box center [968, 384] width 99 height 35
click at [303, 668] on span "Save changes" at bounding box center [286, 661] width 93 height 18
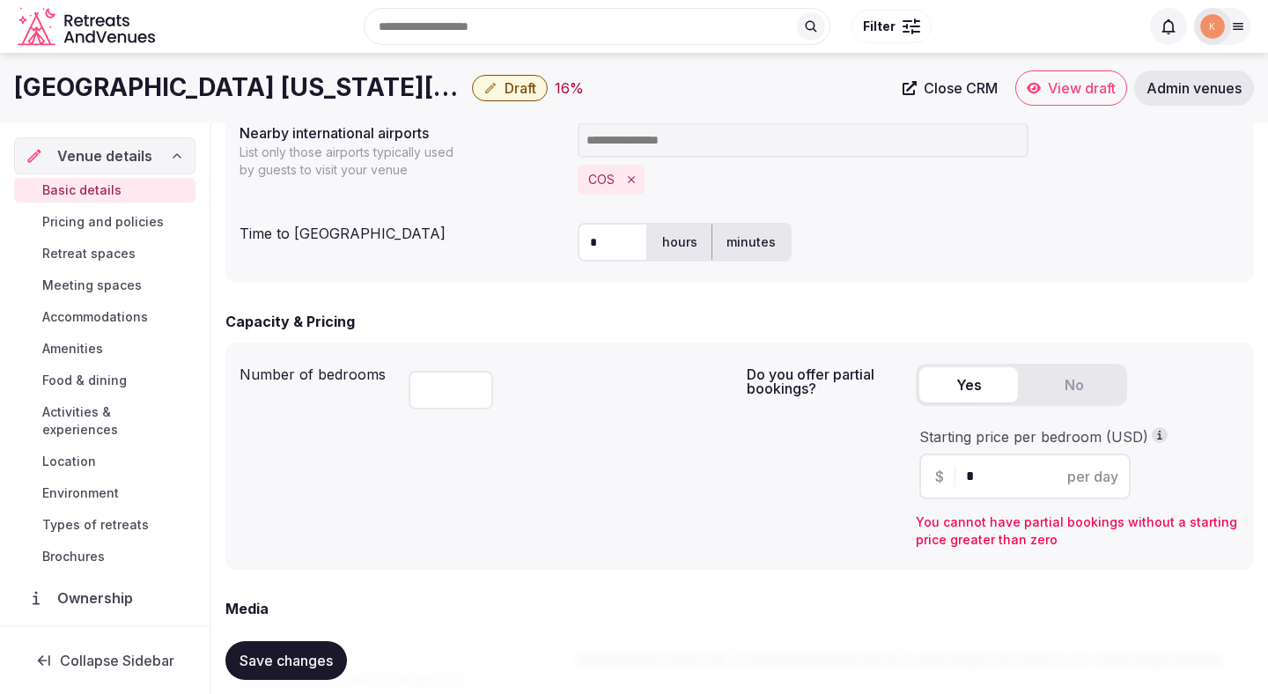
click at [978, 476] on input "*" at bounding box center [1040, 476] width 149 height 21
type input "***"
click at [691, 527] on div "Number of bedrooms ***" at bounding box center [486, 456] width 493 height 199
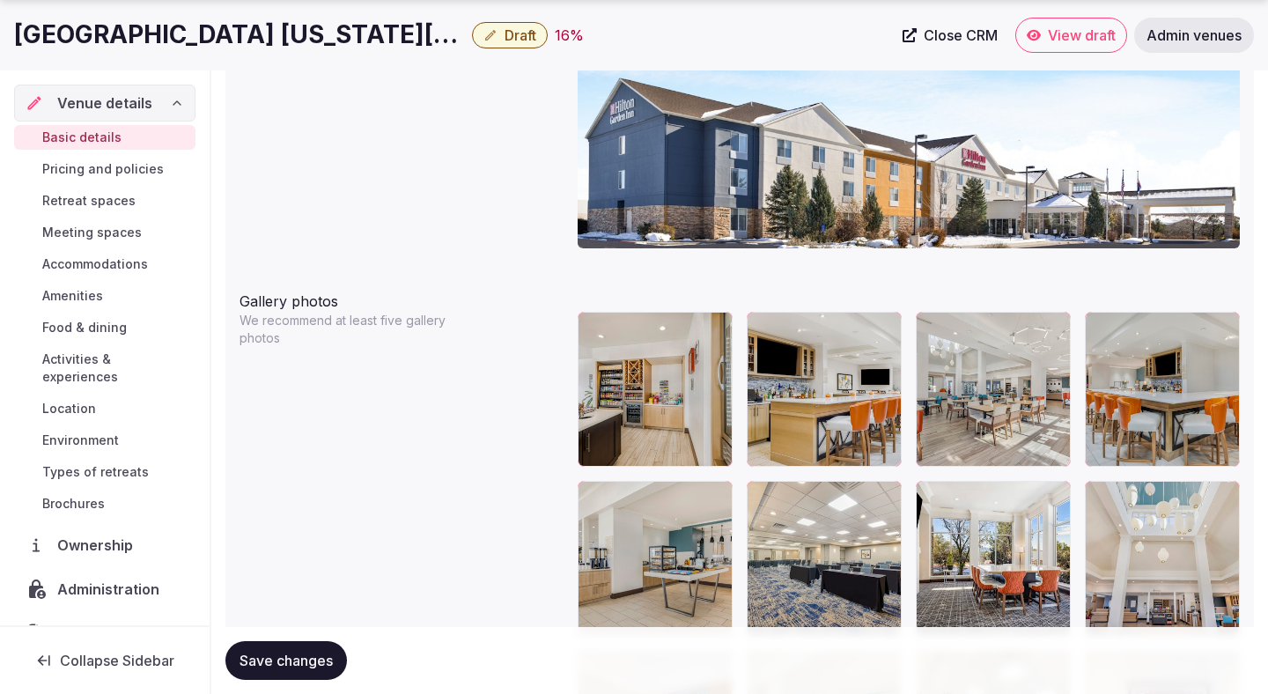
scroll to position [1961, 0]
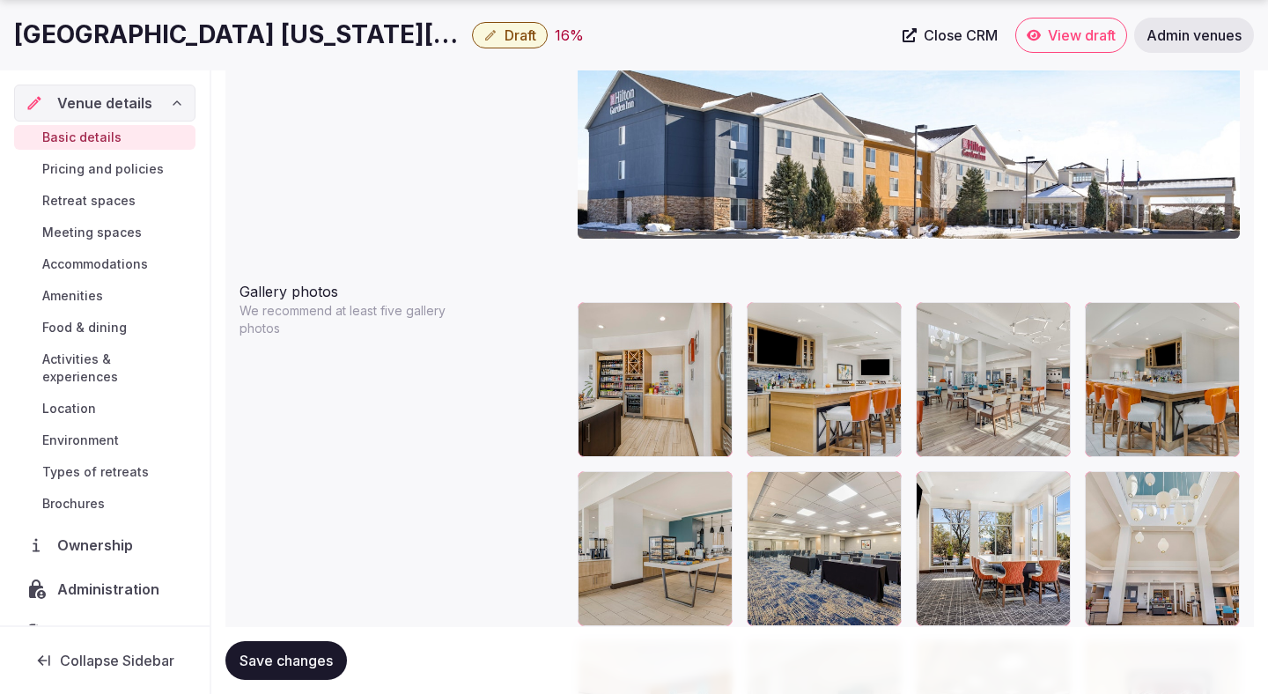
click at [317, 653] on span "Save changes" at bounding box center [286, 661] width 93 height 18
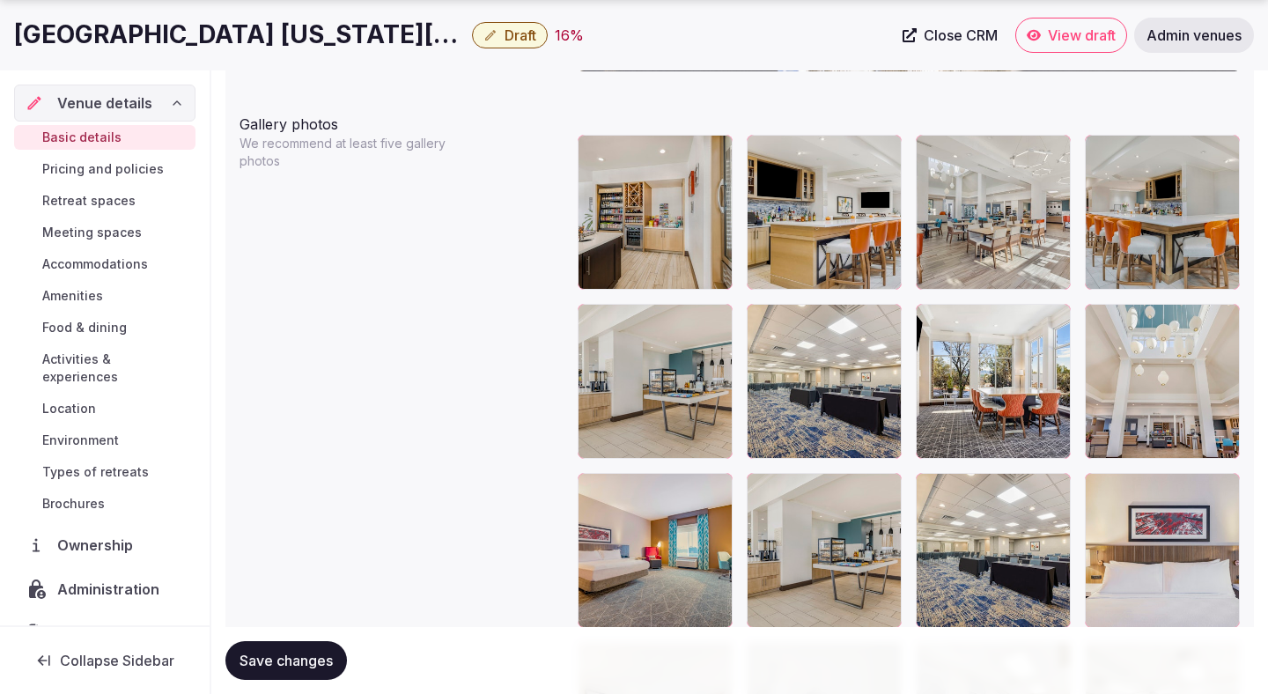
scroll to position [2094, 0]
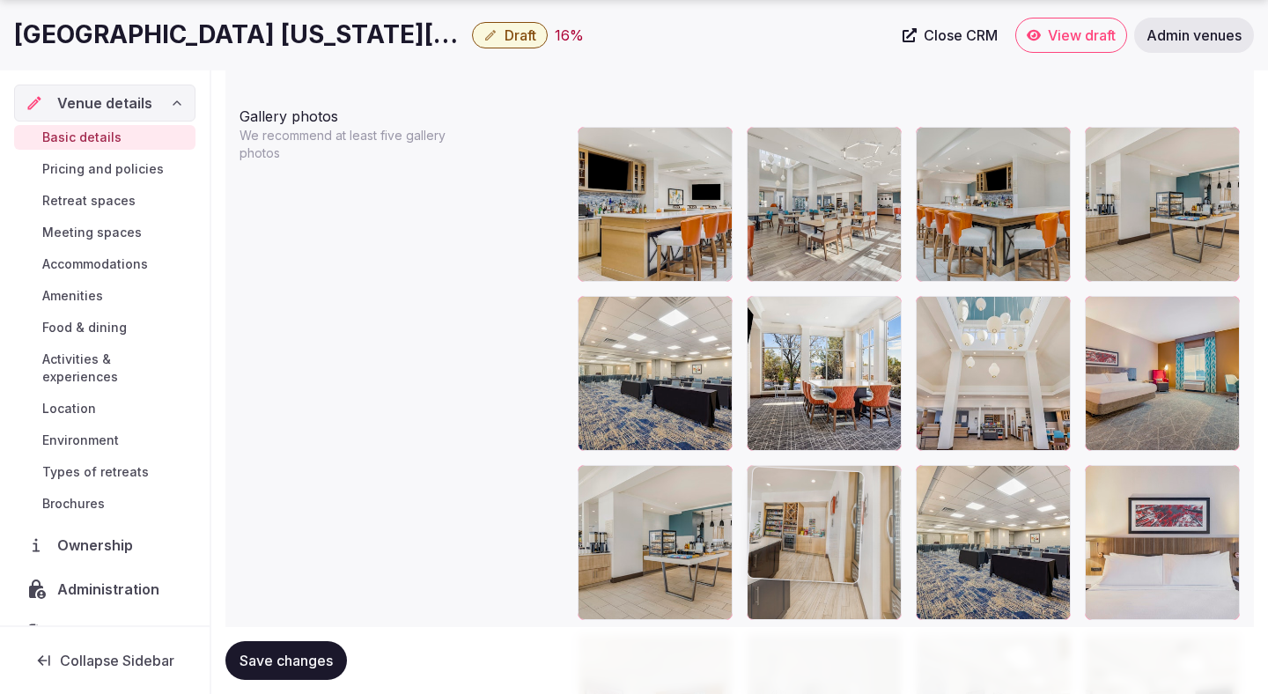
drag, startPoint x: 671, startPoint y: 225, endPoint x: 874, endPoint y: 546, distance: 379.7
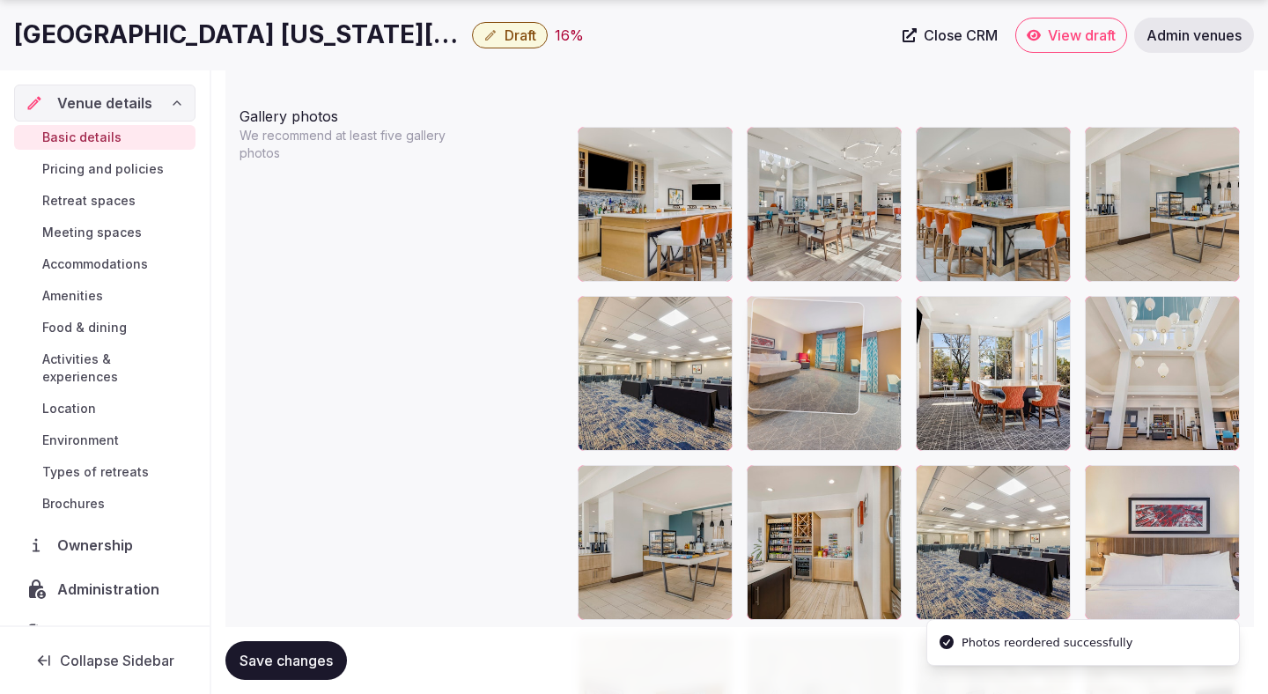
drag, startPoint x: 1116, startPoint y: 397, endPoint x: 831, endPoint y: 387, distance: 284.6
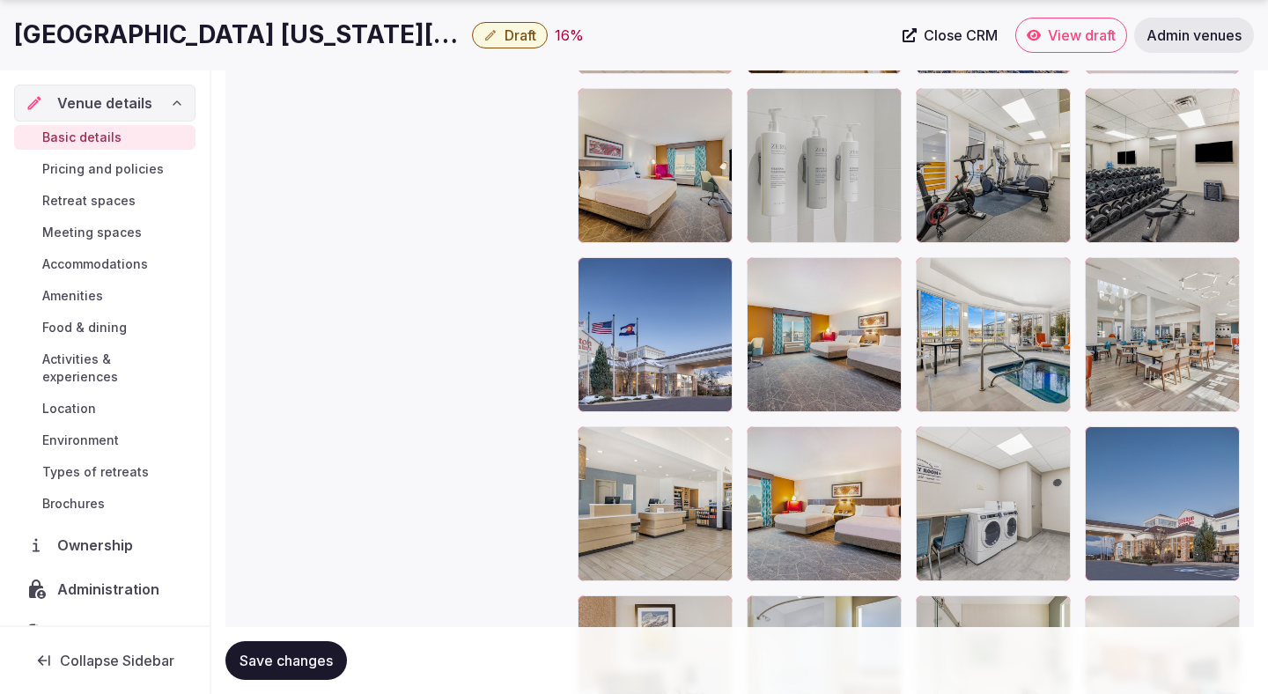
scroll to position [2658, 0]
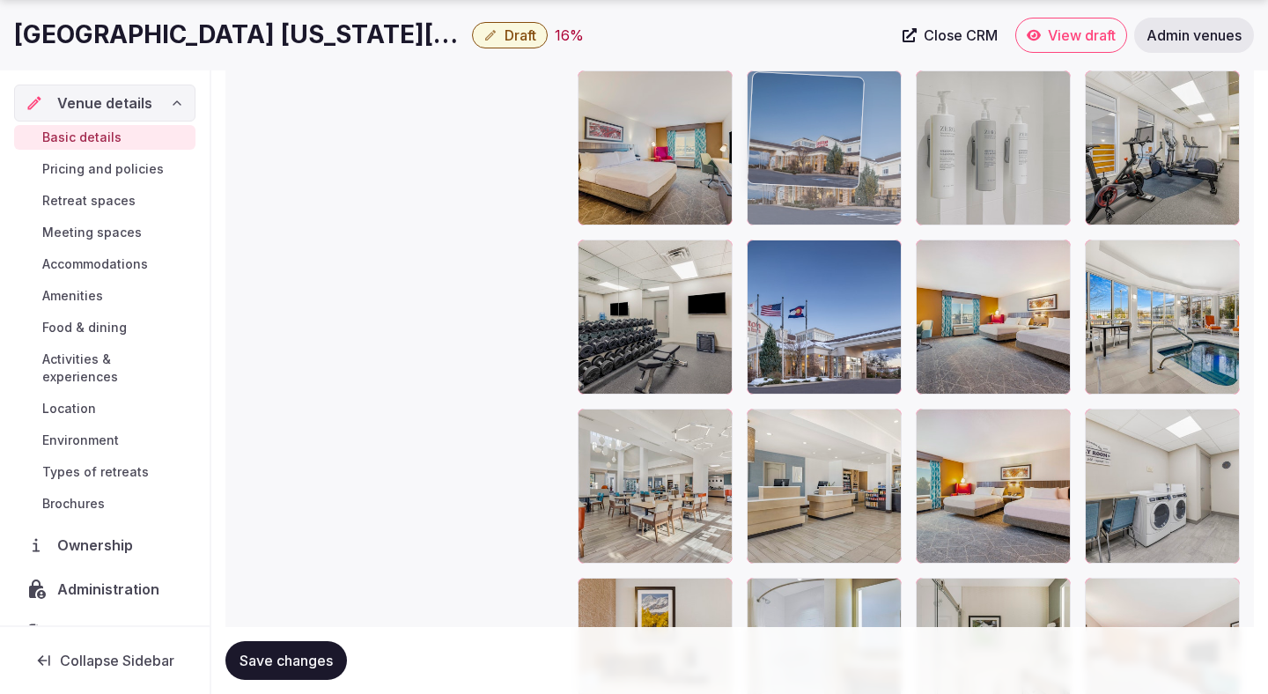
drag, startPoint x: 1125, startPoint y: 521, endPoint x: 756, endPoint y: 173, distance: 508.4
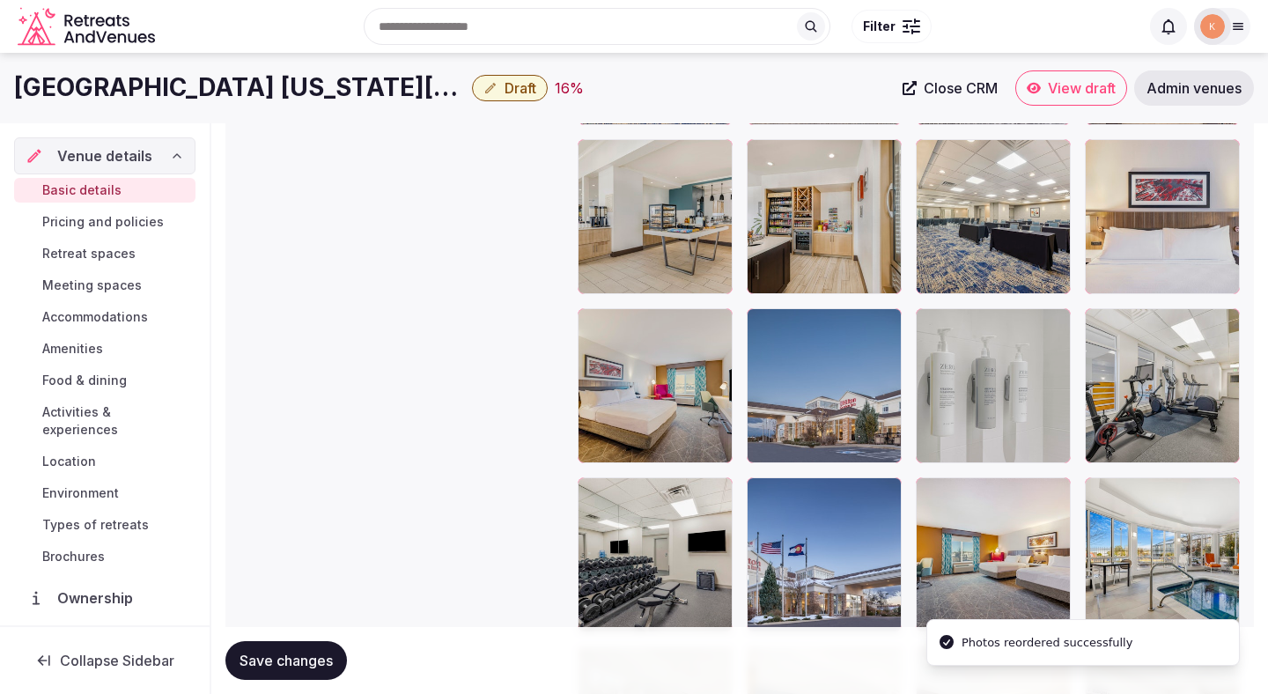
scroll to position [2371, 0]
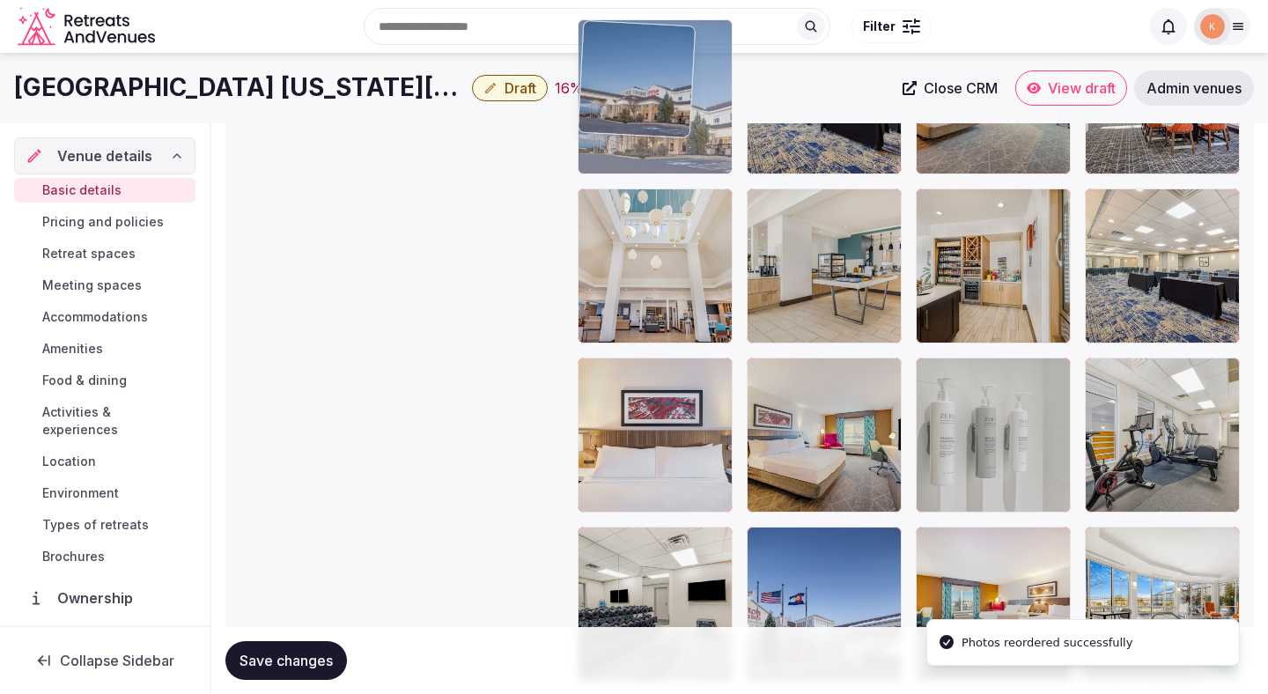
drag, startPoint x: 819, startPoint y: 435, endPoint x: 675, endPoint y: 187, distance: 286.8
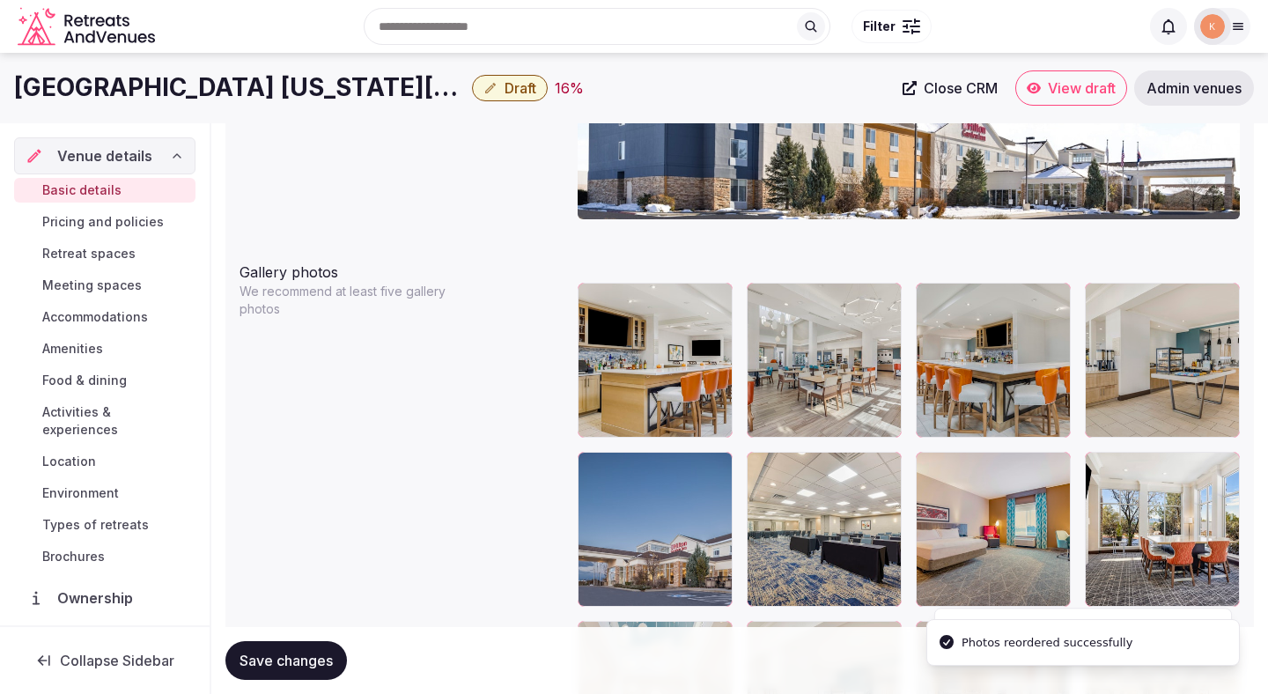
scroll to position [1914, 0]
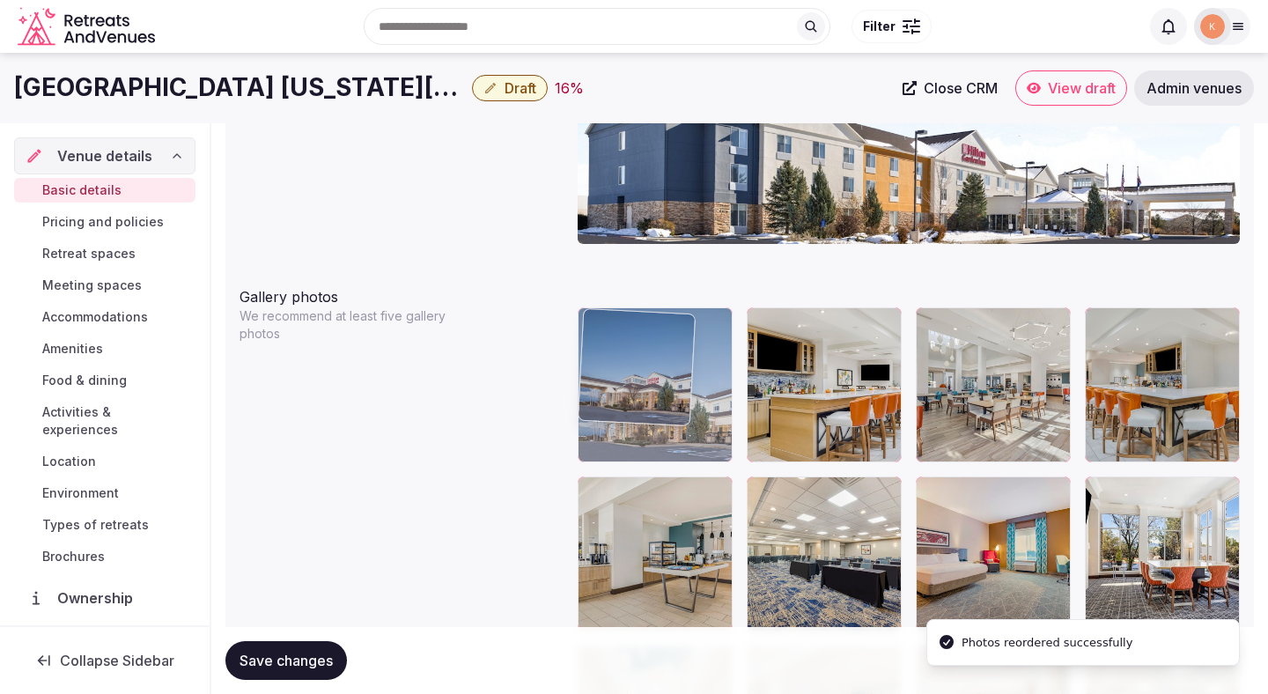
drag, startPoint x: 647, startPoint y: 556, endPoint x: 646, endPoint y: 398, distance: 157.6
click at [646, 398] on body "**********" at bounding box center [634, 100] width 1268 height 4028
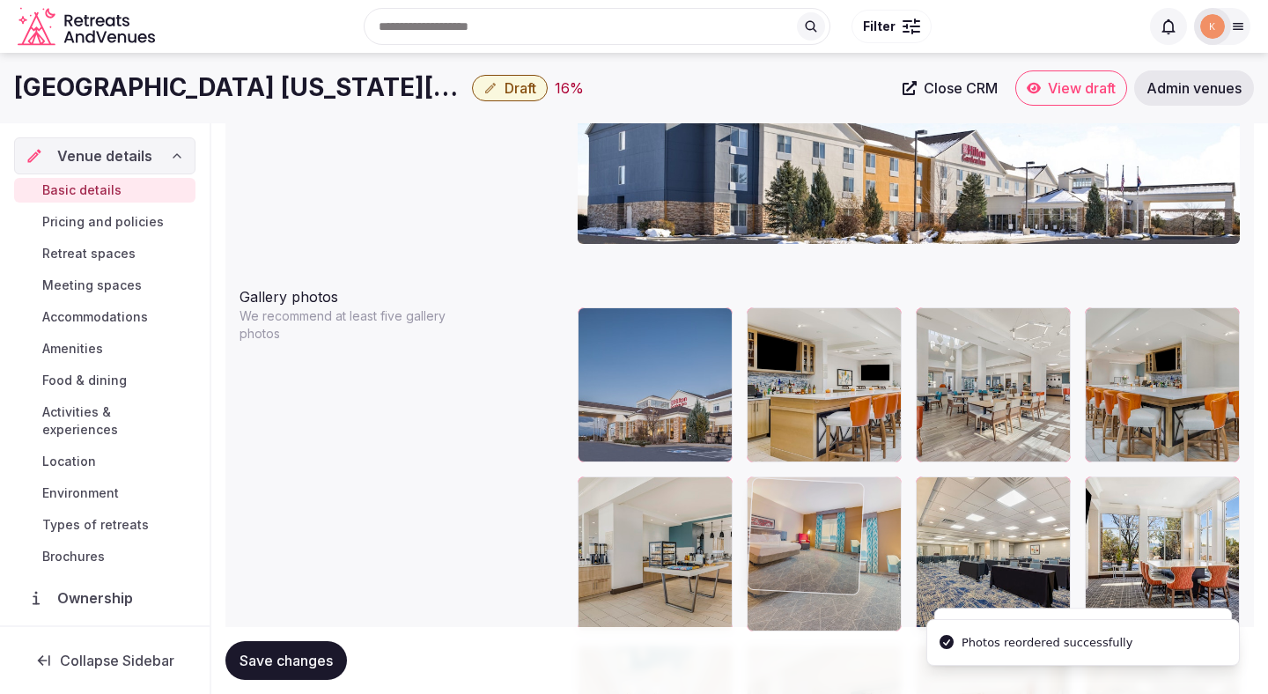
drag, startPoint x: 1007, startPoint y: 543, endPoint x: 869, endPoint y: 543, distance: 137.4
click at [869, 543] on body "**********" at bounding box center [634, 100] width 1268 height 4028
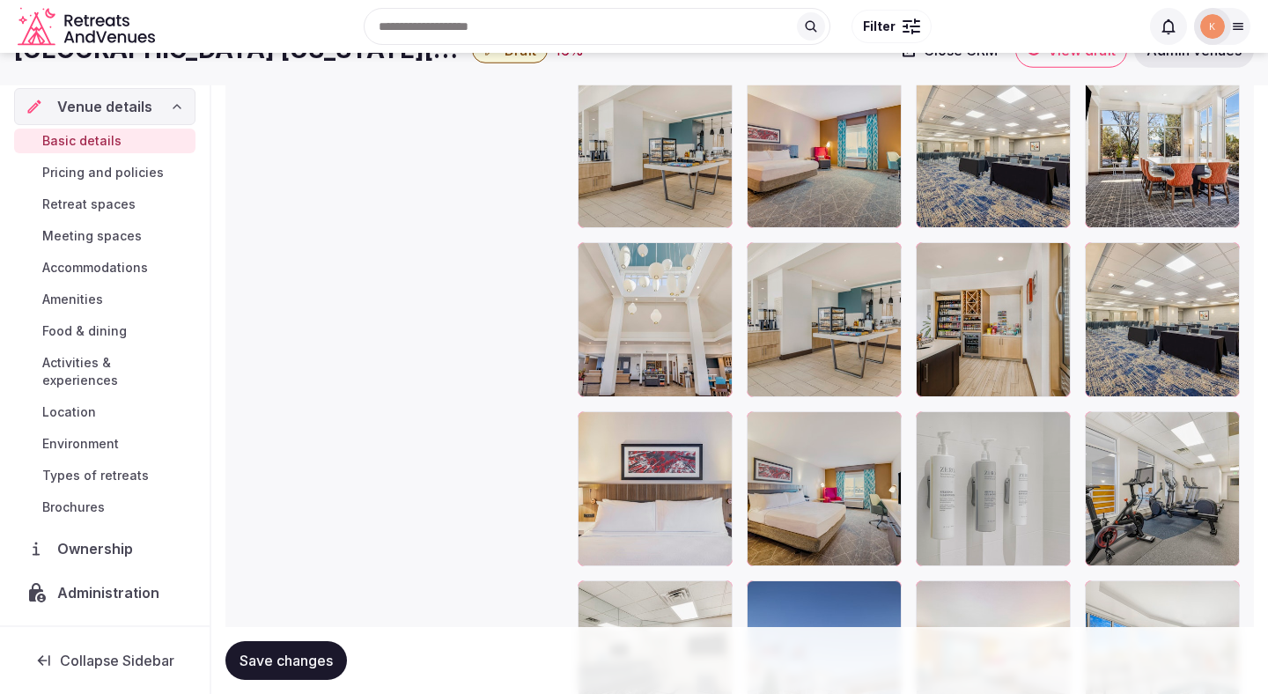
scroll to position [2206, 0]
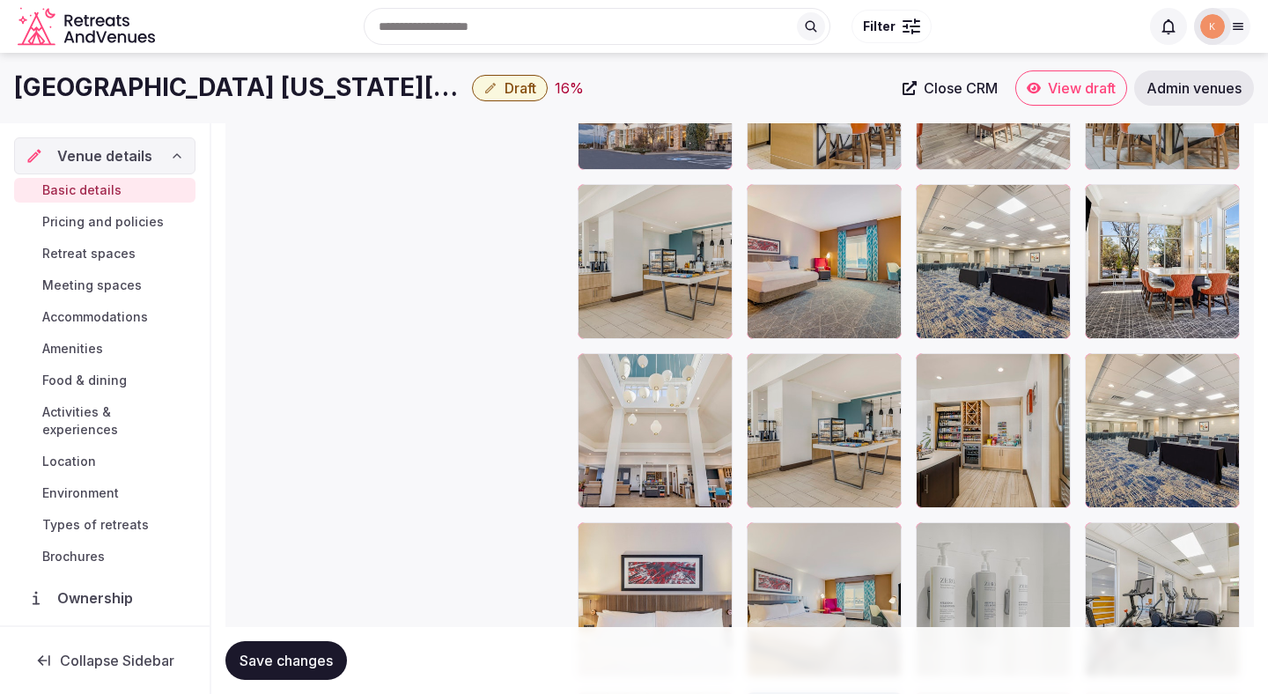
click at [253, 689] on div "Save changes" at bounding box center [739, 660] width 1029 height 67
click at [291, 658] on span "Save changes" at bounding box center [286, 661] width 93 height 18
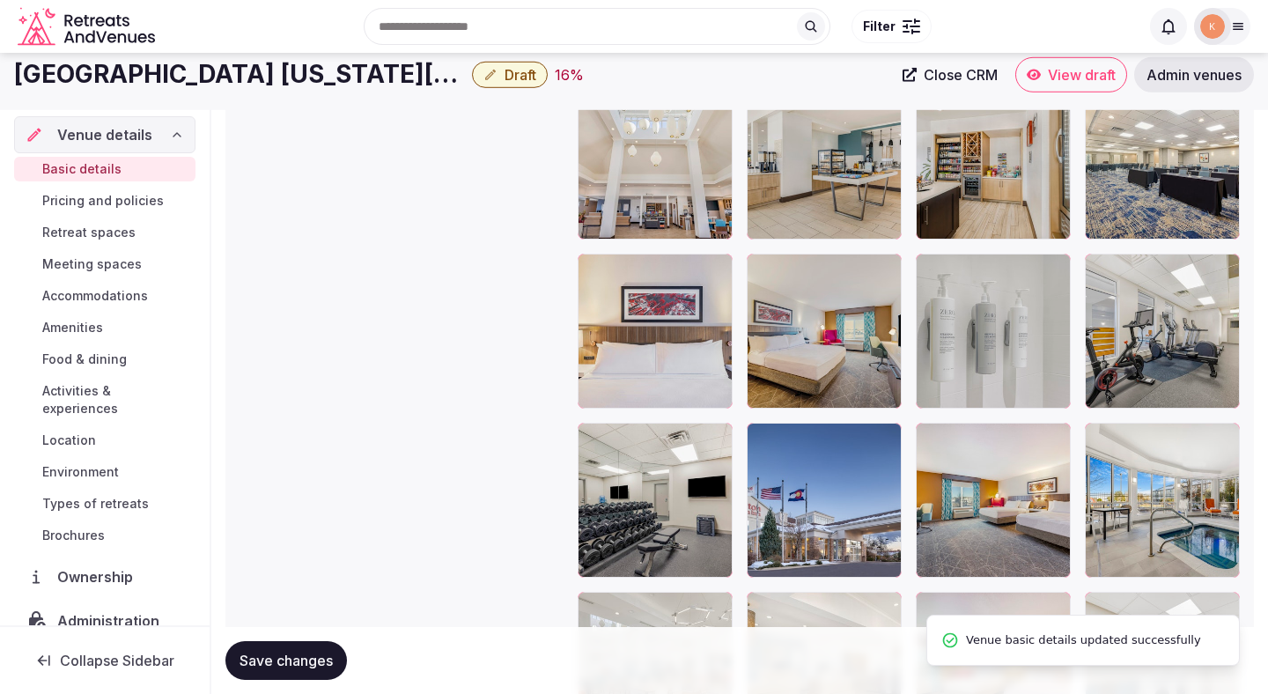
scroll to position [2351, 0]
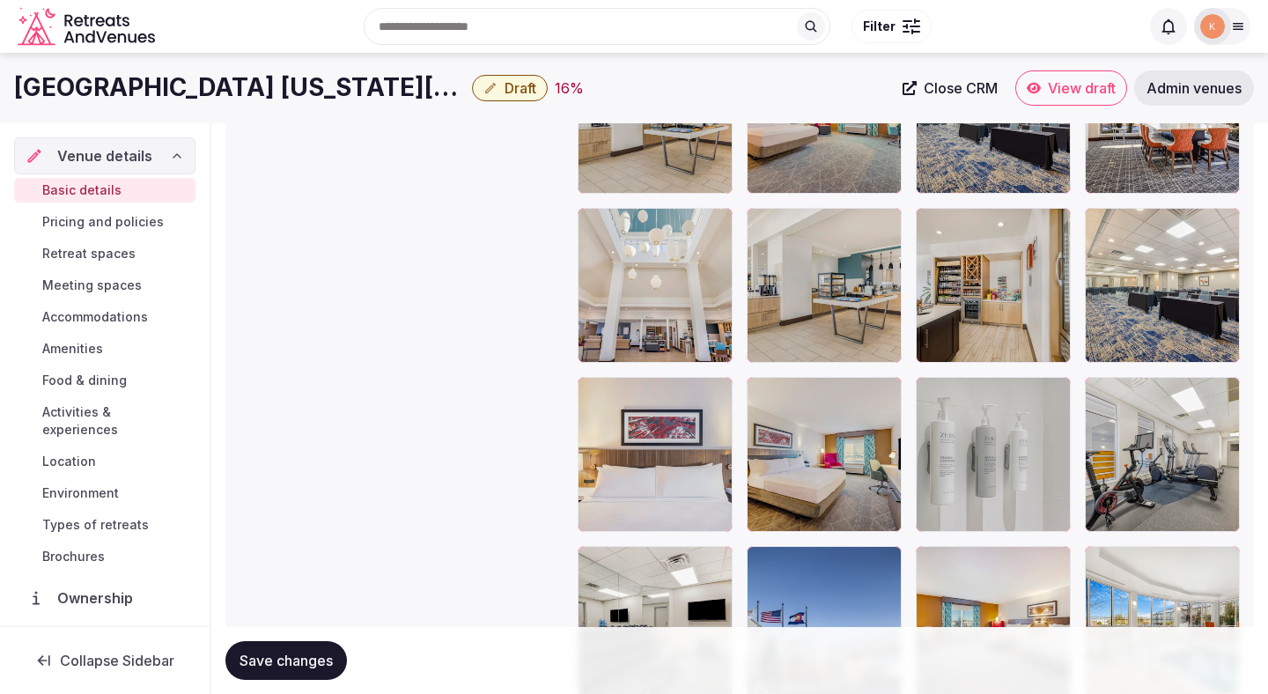
click at [303, 664] on span "Save changes" at bounding box center [286, 661] width 93 height 18
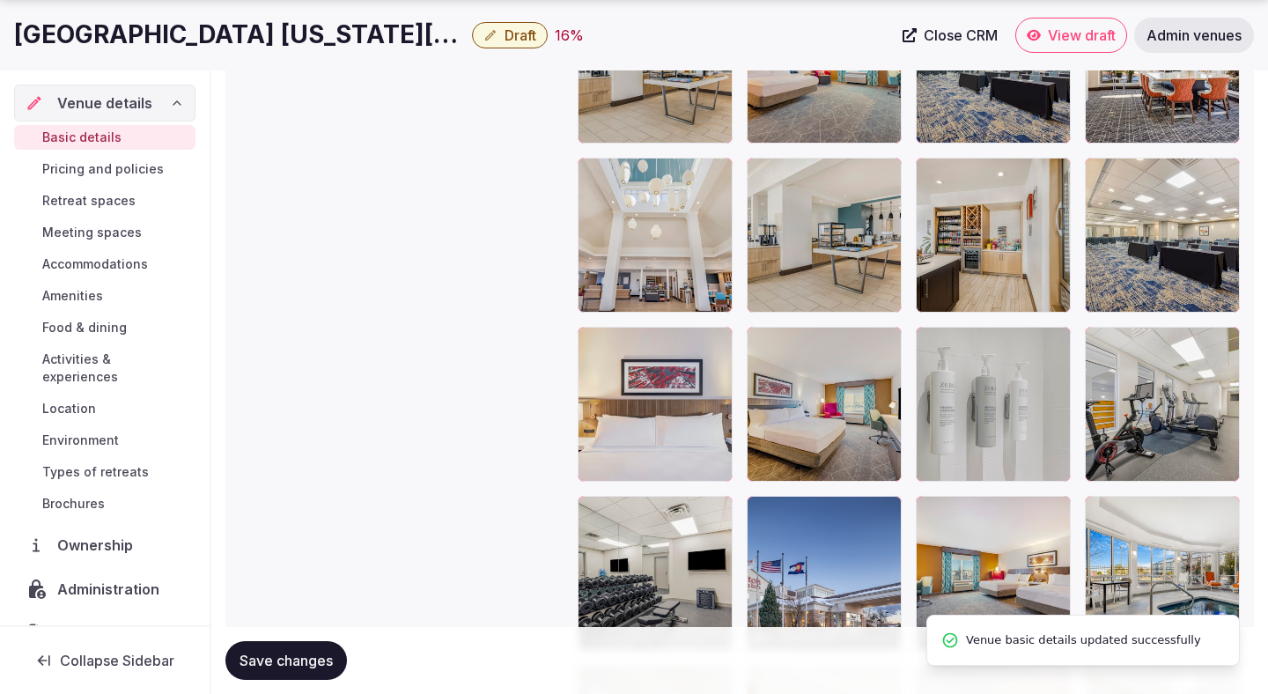
scroll to position [2424, 0]
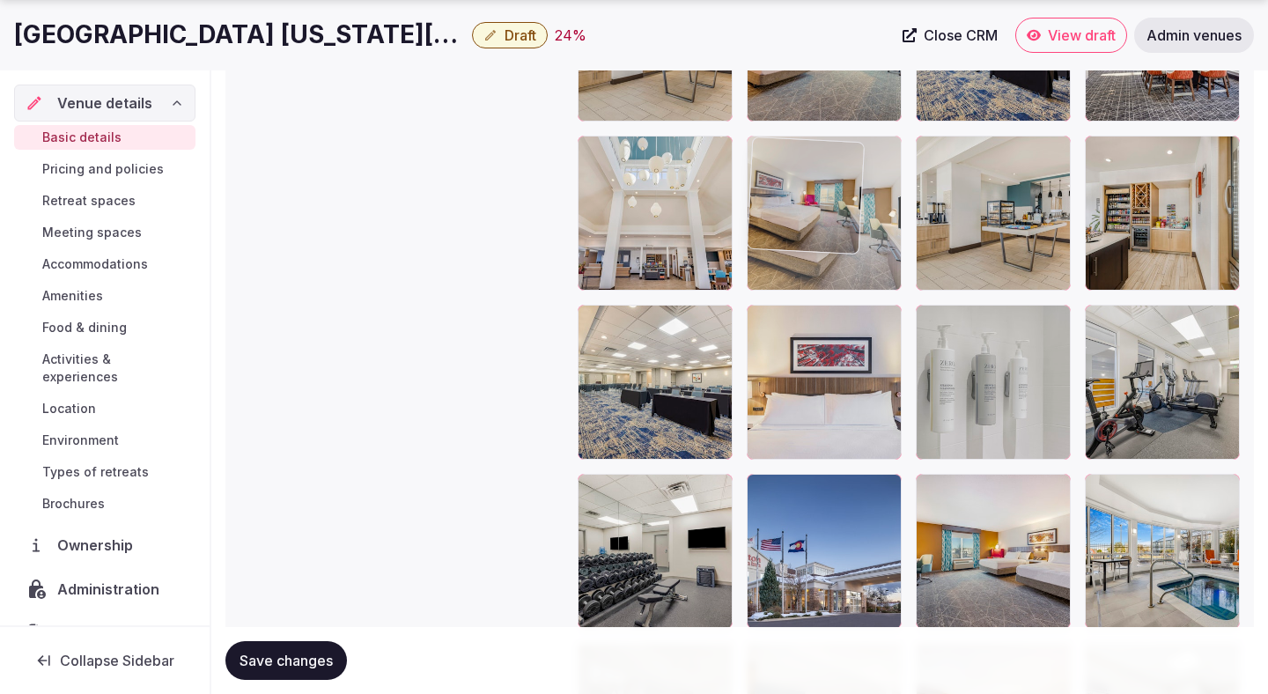
drag, startPoint x: 786, startPoint y: 377, endPoint x: 778, endPoint y: 226, distance: 150.8
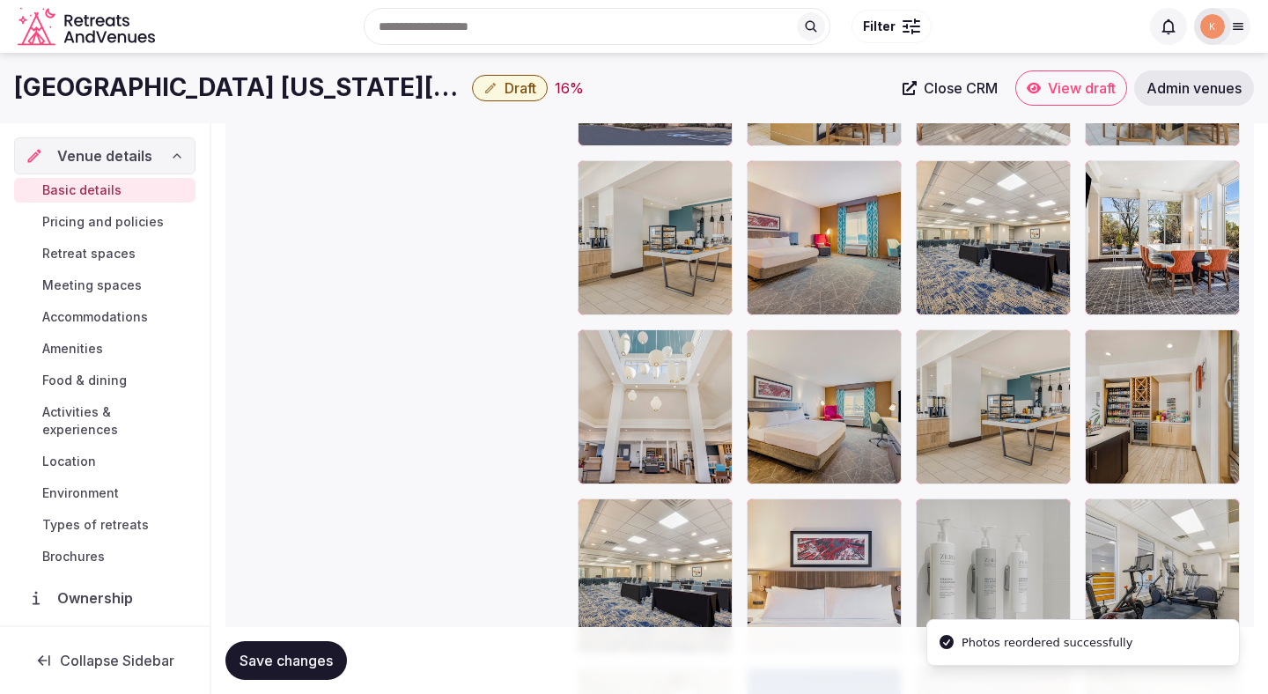
scroll to position [2197, 0]
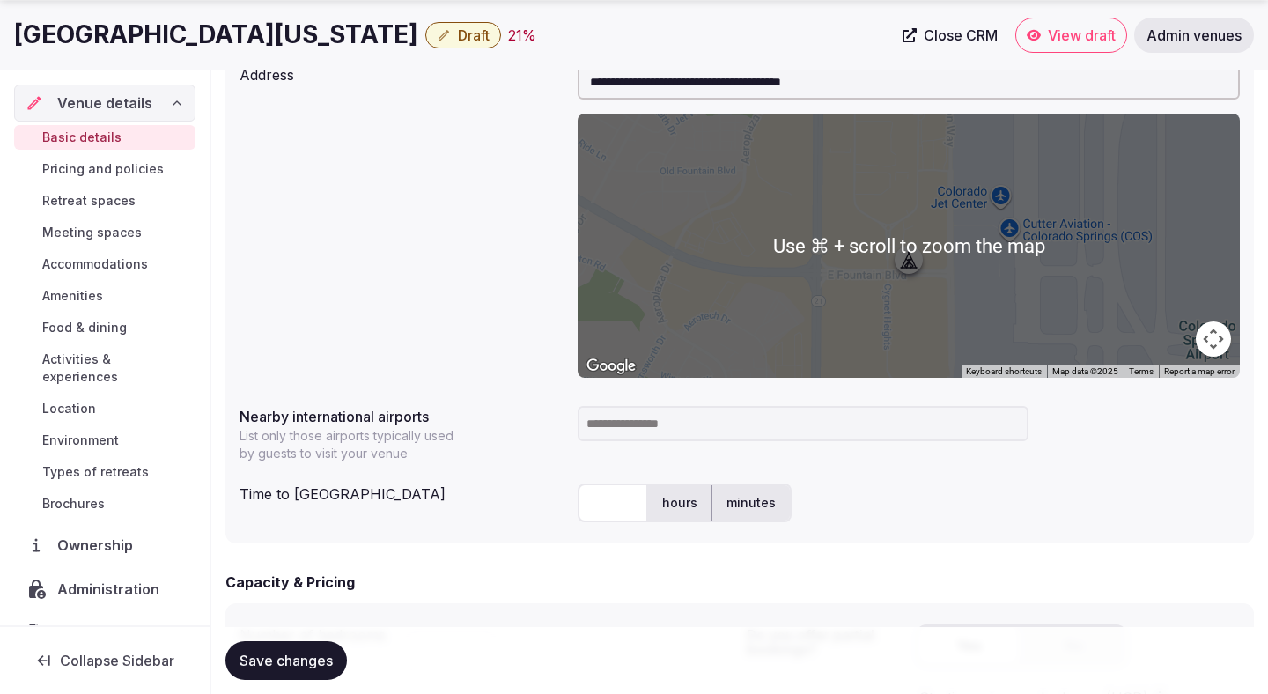
scroll to position [765, 0]
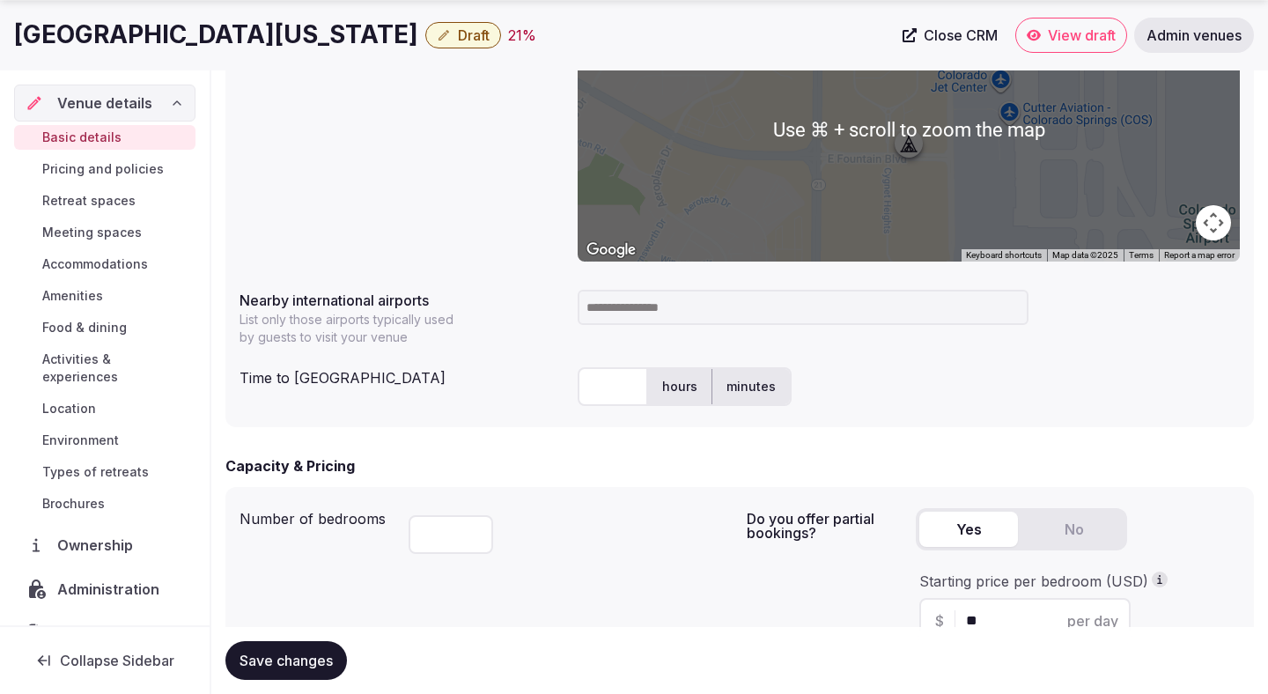
click at [680, 310] on input at bounding box center [803, 307] width 451 height 35
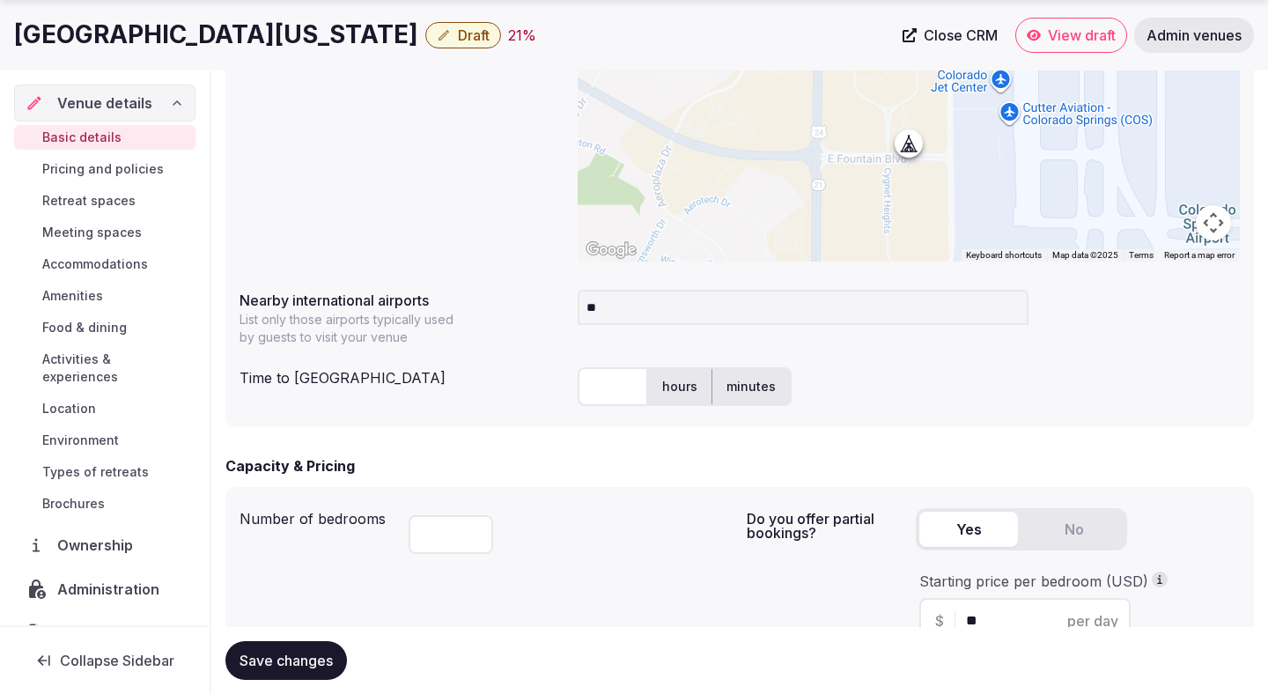
type input "***"
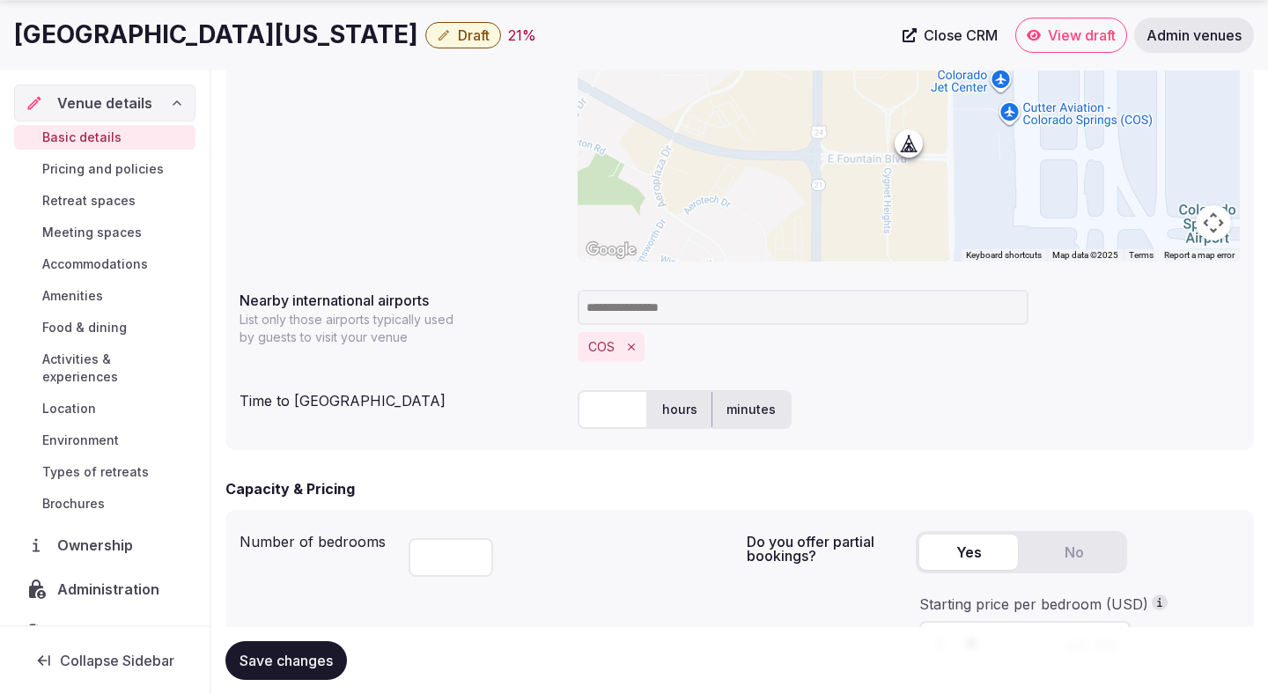
click at [616, 409] on input "text" at bounding box center [613, 409] width 70 height 39
type input "**"
click at [510, 429] on div "Time to international airport ** hours minutes" at bounding box center [740, 409] width 1000 height 53
click at [940, 549] on button "Yes" at bounding box center [968, 552] width 99 height 35
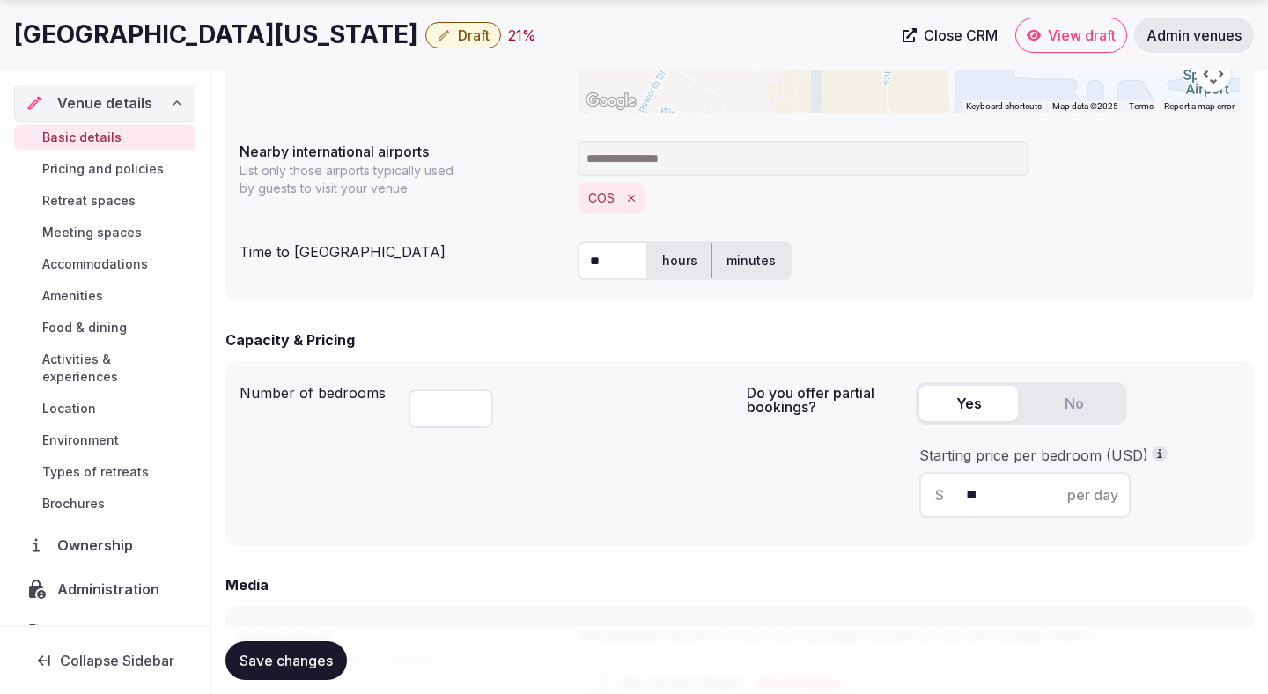
scroll to position [981, 0]
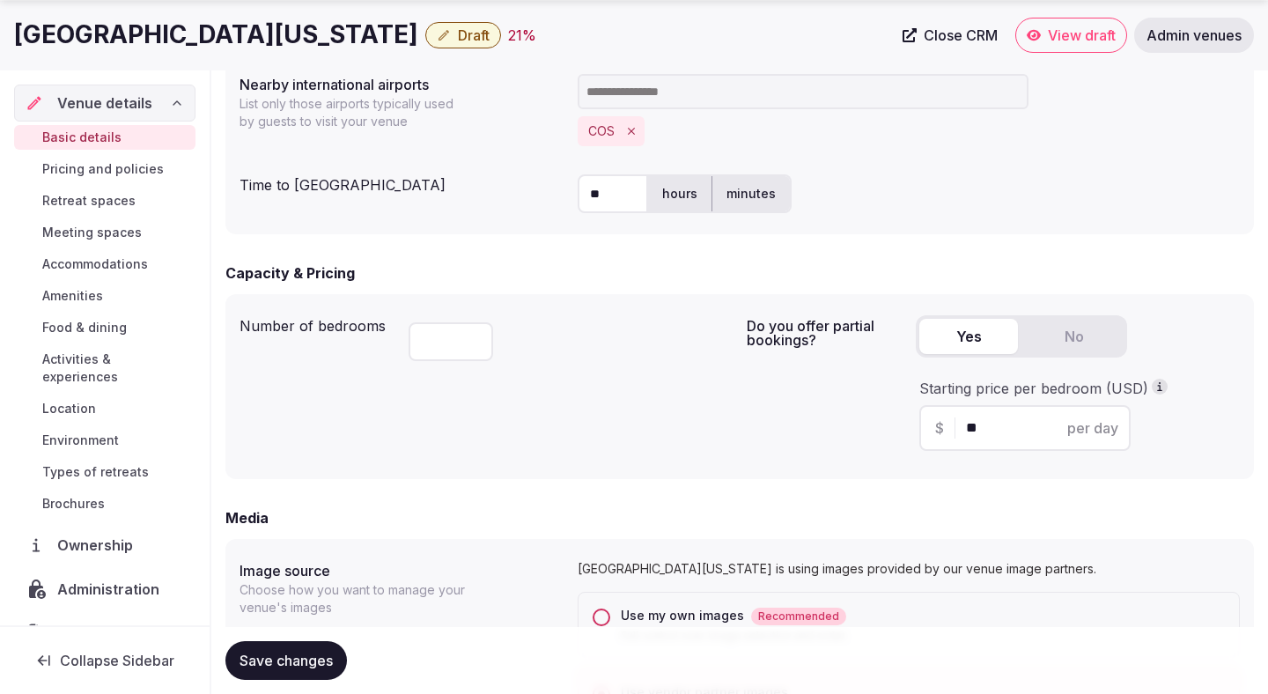
click at [995, 432] on input "**" at bounding box center [1040, 427] width 149 height 21
drag, startPoint x: 995, startPoint y: 432, endPoint x: 931, endPoint y: 432, distance: 64.3
click at [931, 432] on div "$ ** per day" at bounding box center [1024, 428] width 211 height 46
type input "***"
click at [815, 457] on div "Do you offer partial bookings? Yes No Starting price per bedroom (USD) $ *** pe…" at bounding box center [993, 386] width 493 height 157
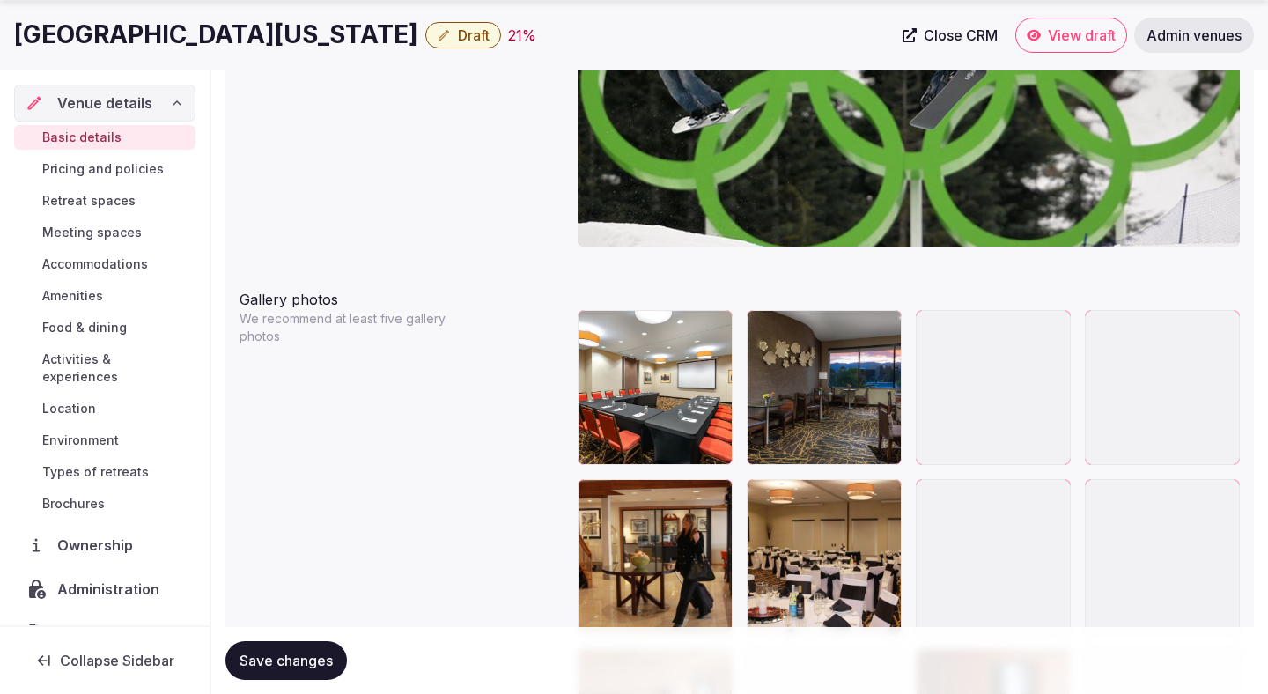
scroll to position [1930, 0]
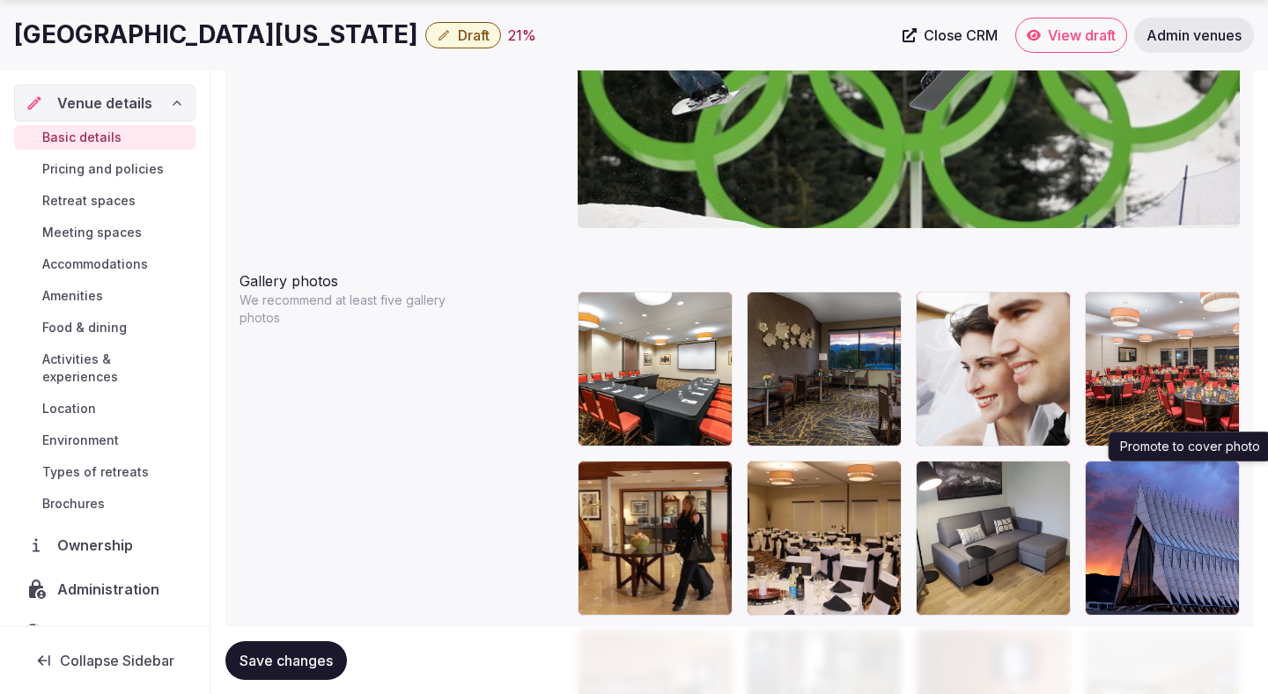
click at [1221, 475] on icon "button" at bounding box center [1223, 478] width 10 height 11
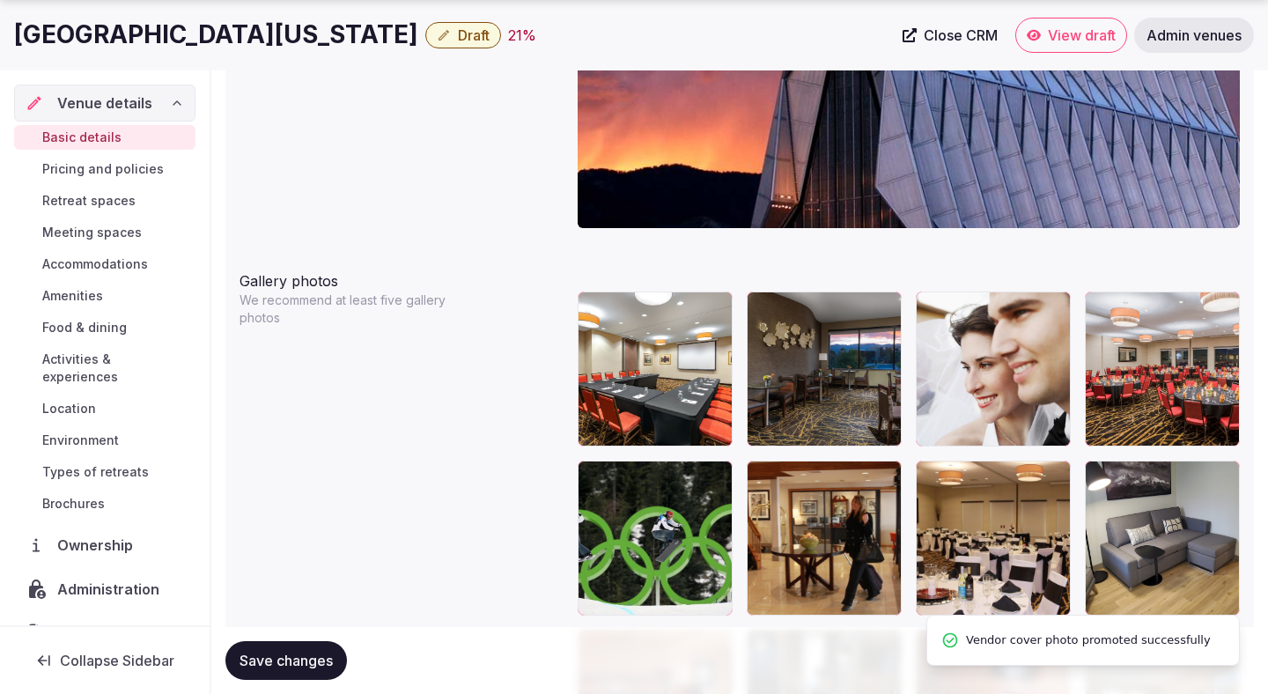
click at [306, 650] on button "Save changes" at bounding box center [286, 660] width 122 height 39
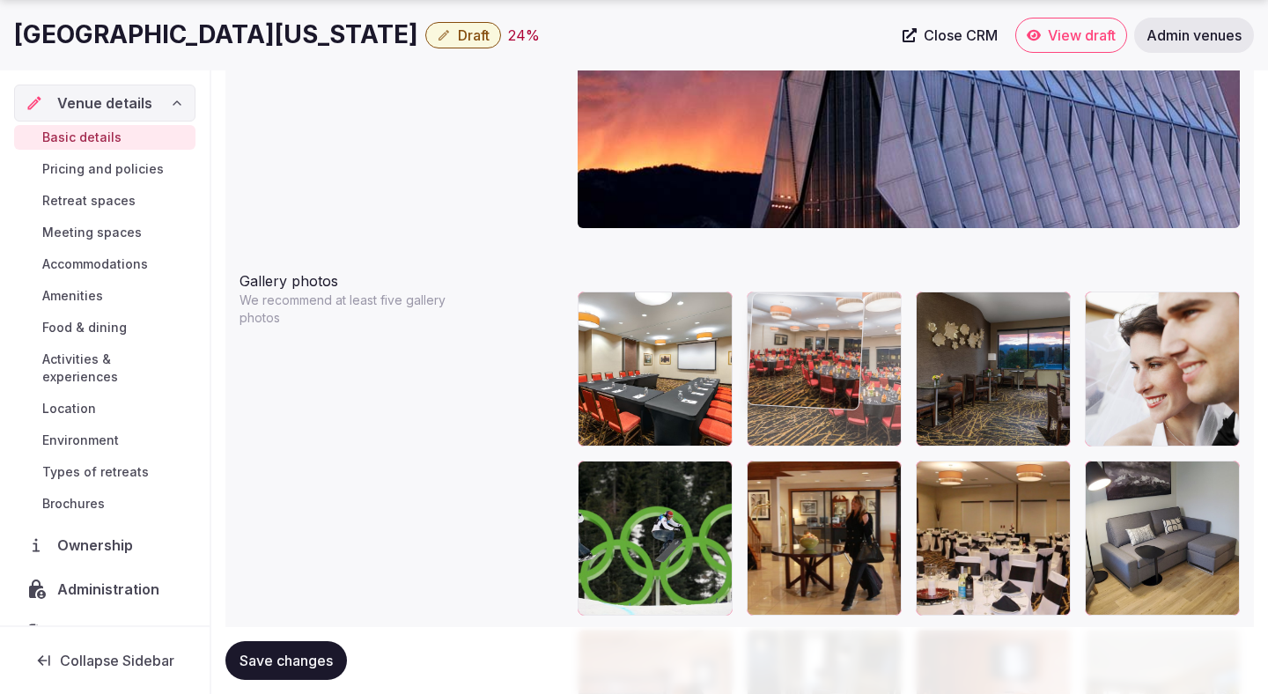
drag, startPoint x: 1146, startPoint y: 348, endPoint x: 840, endPoint y: 373, distance: 306.7
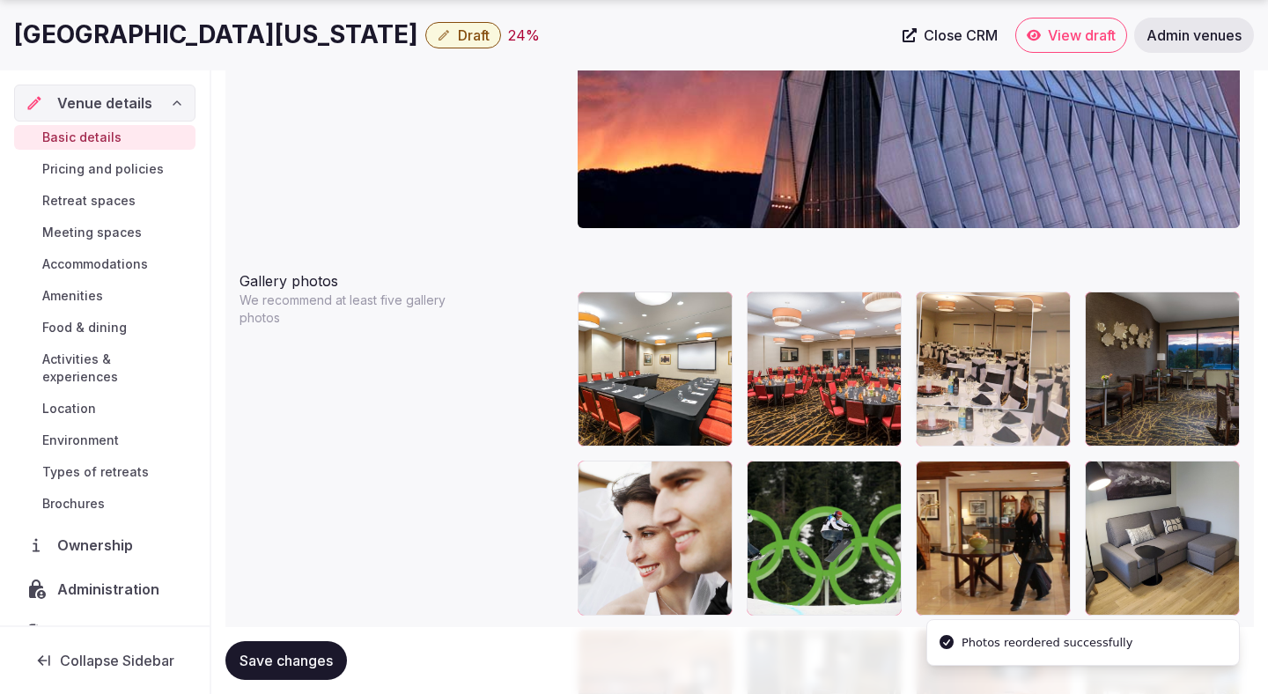
drag, startPoint x: 976, startPoint y: 518, endPoint x: 970, endPoint y: 376, distance: 141.9
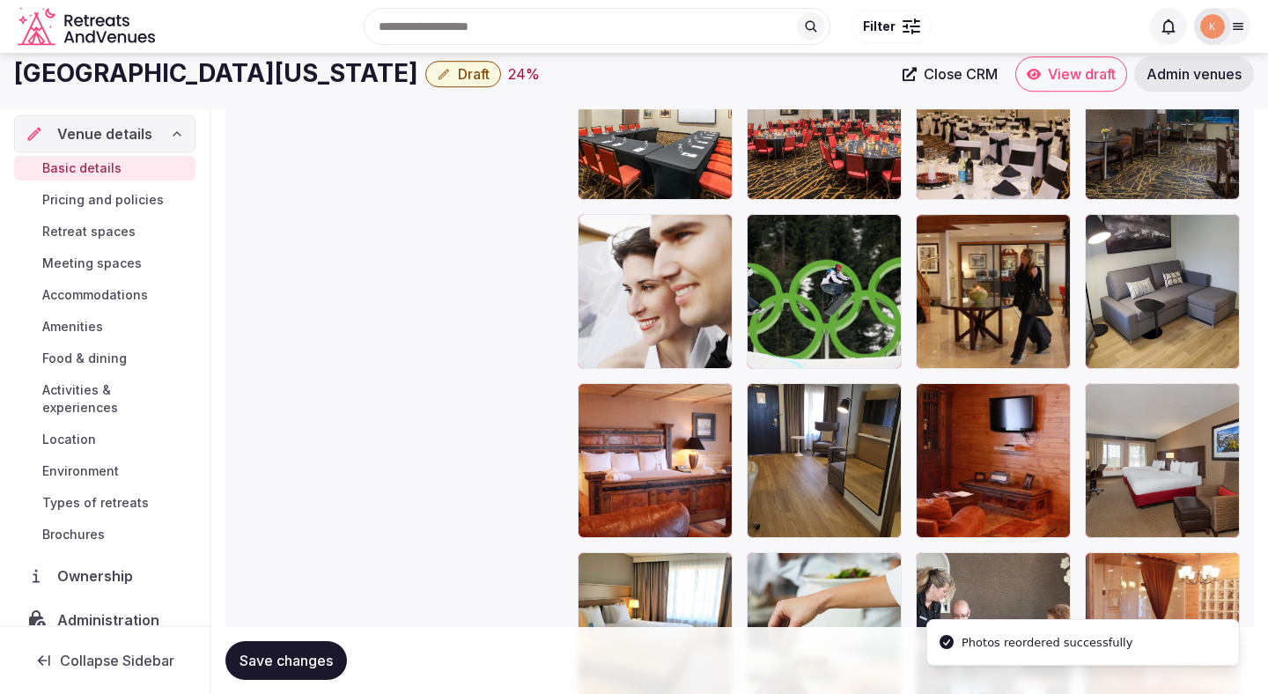
scroll to position [2175, 0]
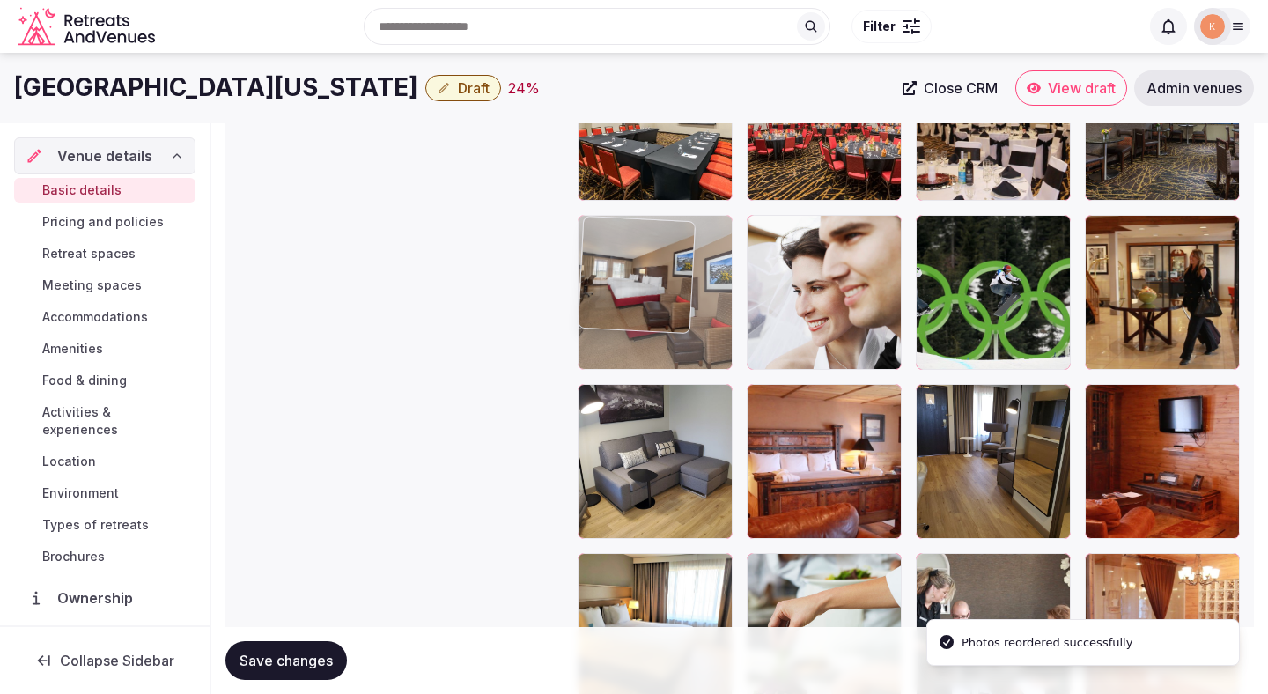
drag, startPoint x: 1141, startPoint y: 510, endPoint x: 699, endPoint y: 343, distance: 472.4
click at [699, 343] on body "**********" at bounding box center [634, 684] width 1268 height 5719
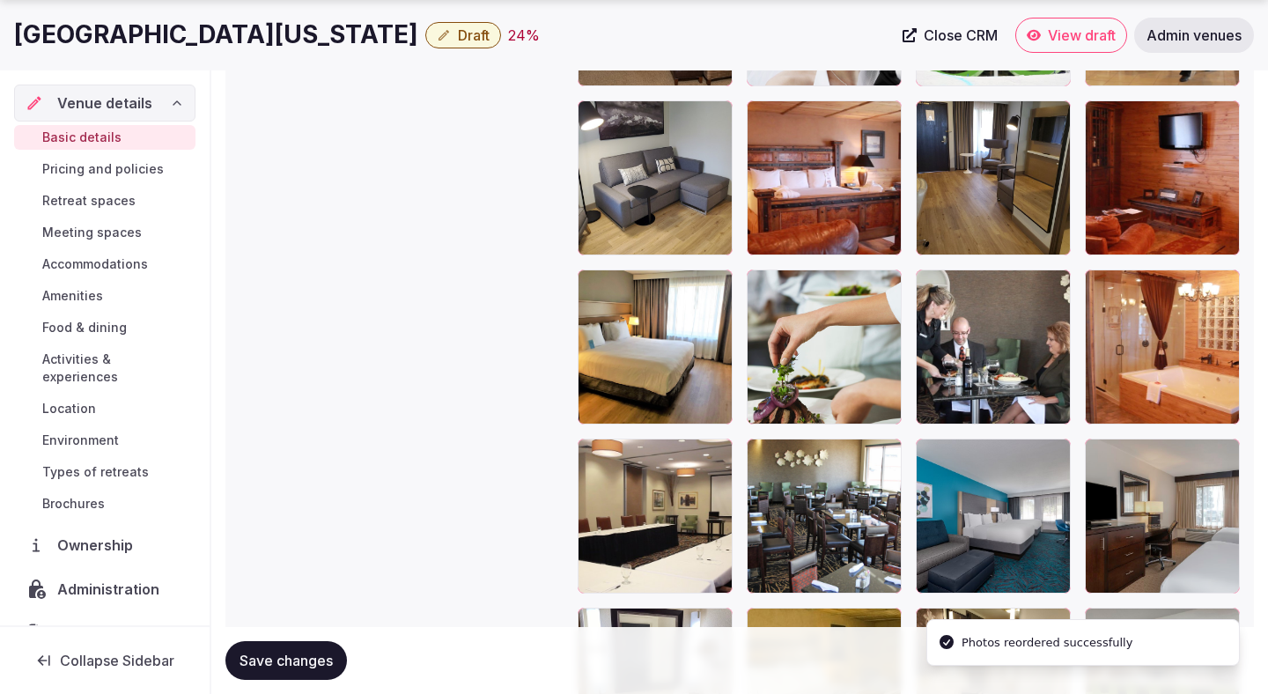
scroll to position [2470, 0]
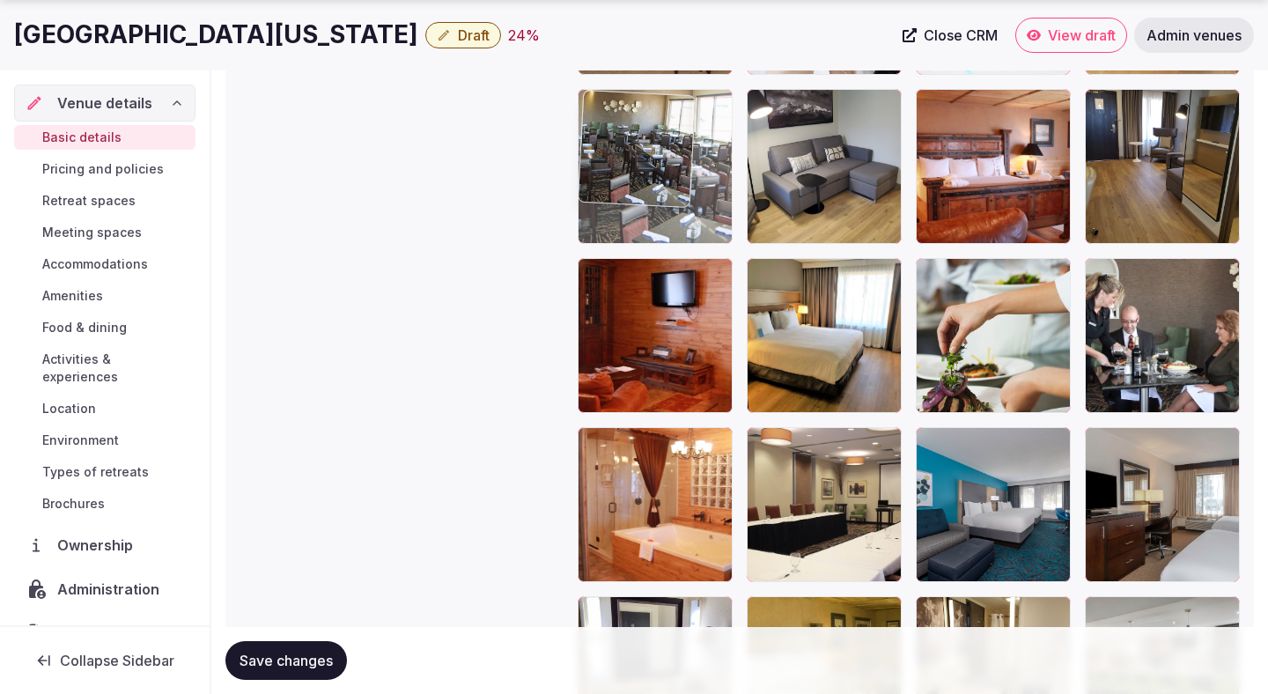
drag, startPoint x: 867, startPoint y: 488, endPoint x: 753, endPoint y: 218, distance: 292.4
click at [753, 218] on body "**********" at bounding box center [634, 389] width 1268 height 5719
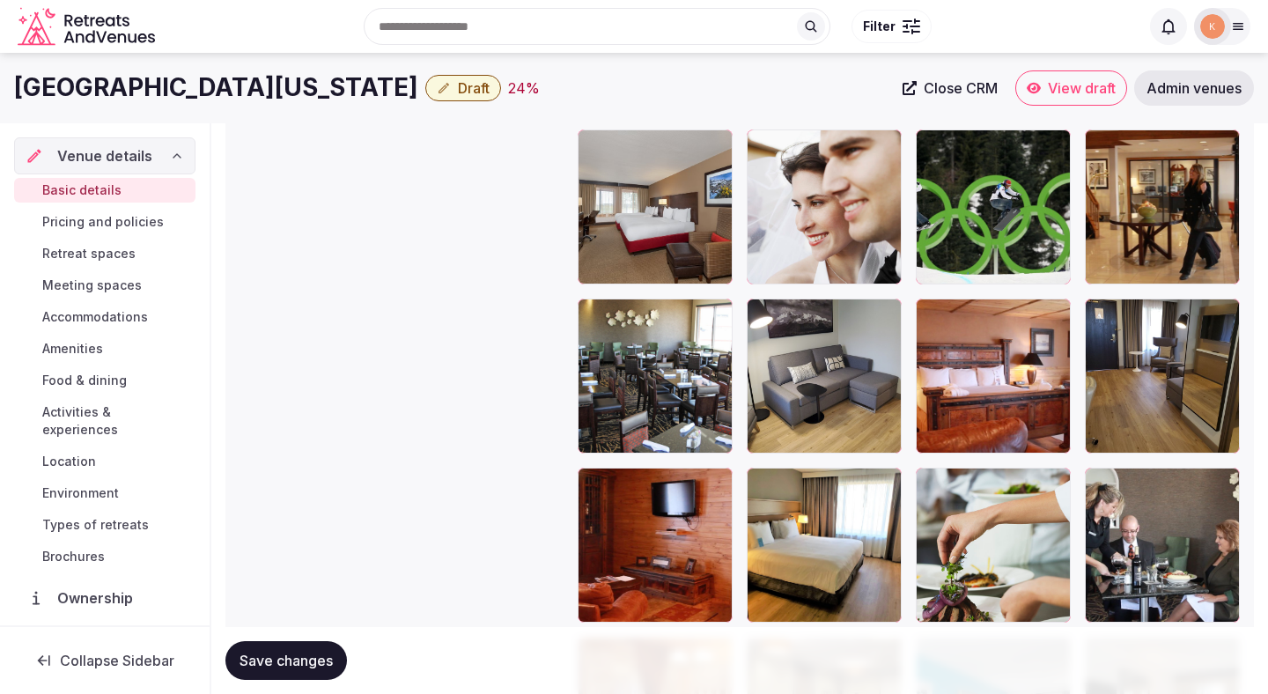
scroll to position [2254, 0]
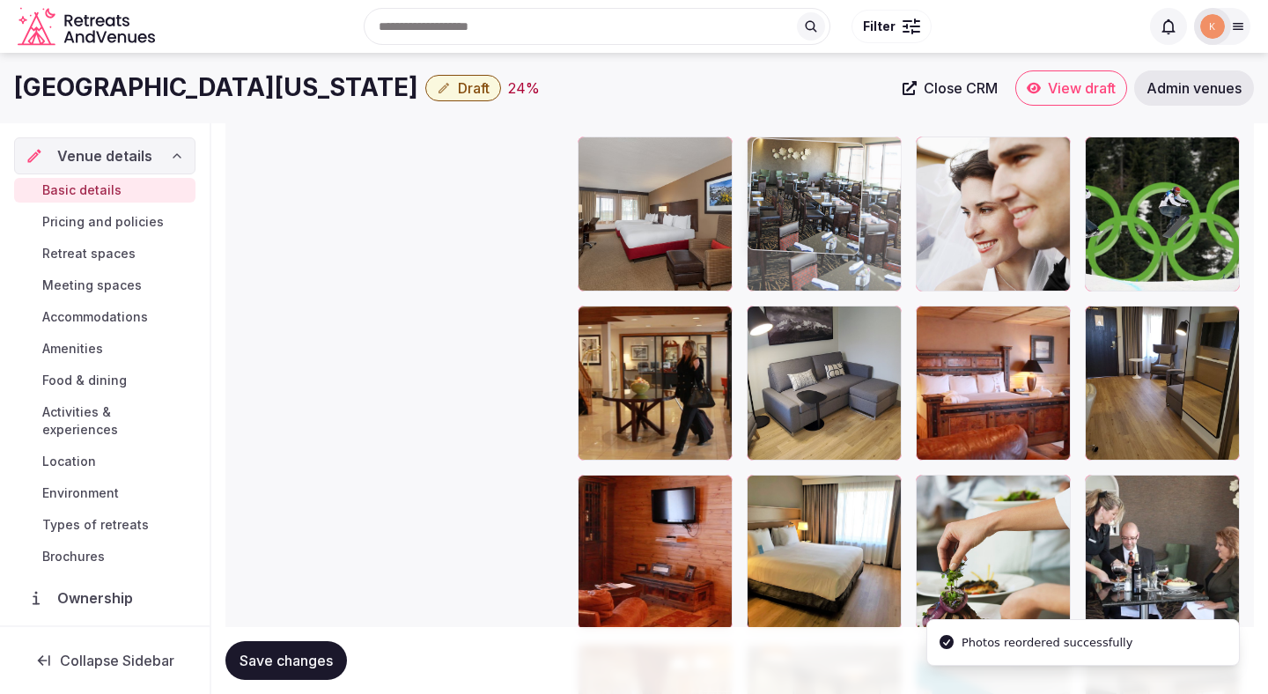
drag, startPoint x: 687, startPoint y: 398, endPoint x: 827, endPoint y: 239, distance: 212.2
click at [827, 240] on body "**********" at bounding box center [634, 605] width 1268 height 5719
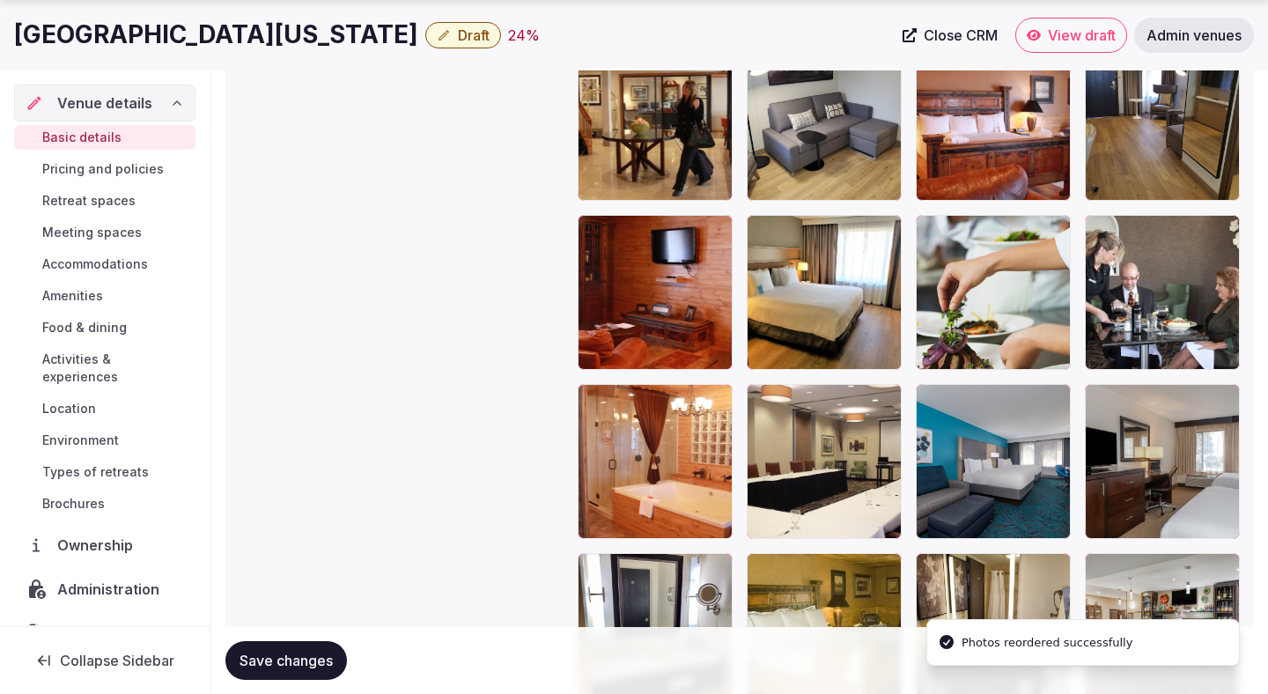
scroll to position [2515, 0]
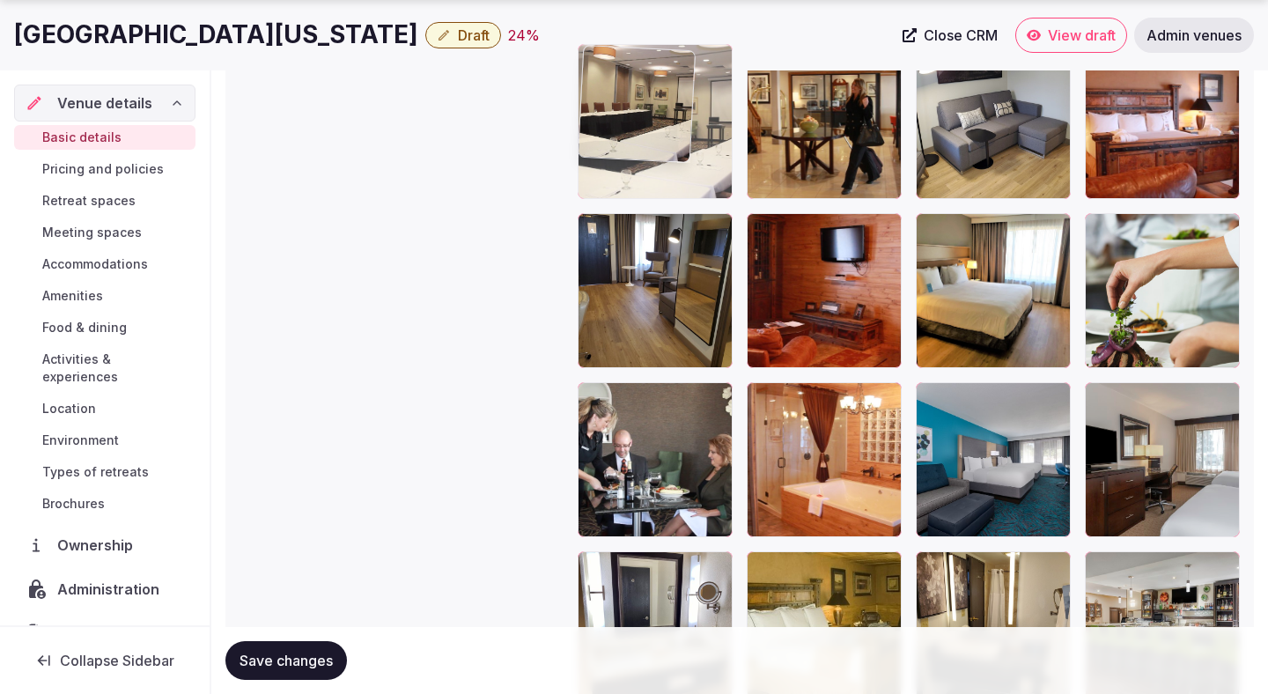
drag, startPoint x: 822, startPoint y: 464, endPoint x: 730, endPoint y: 201, distance: 278.8
click at [730, 201] on body "**********" at bounding box center [634, 344] width 1268 height 5719
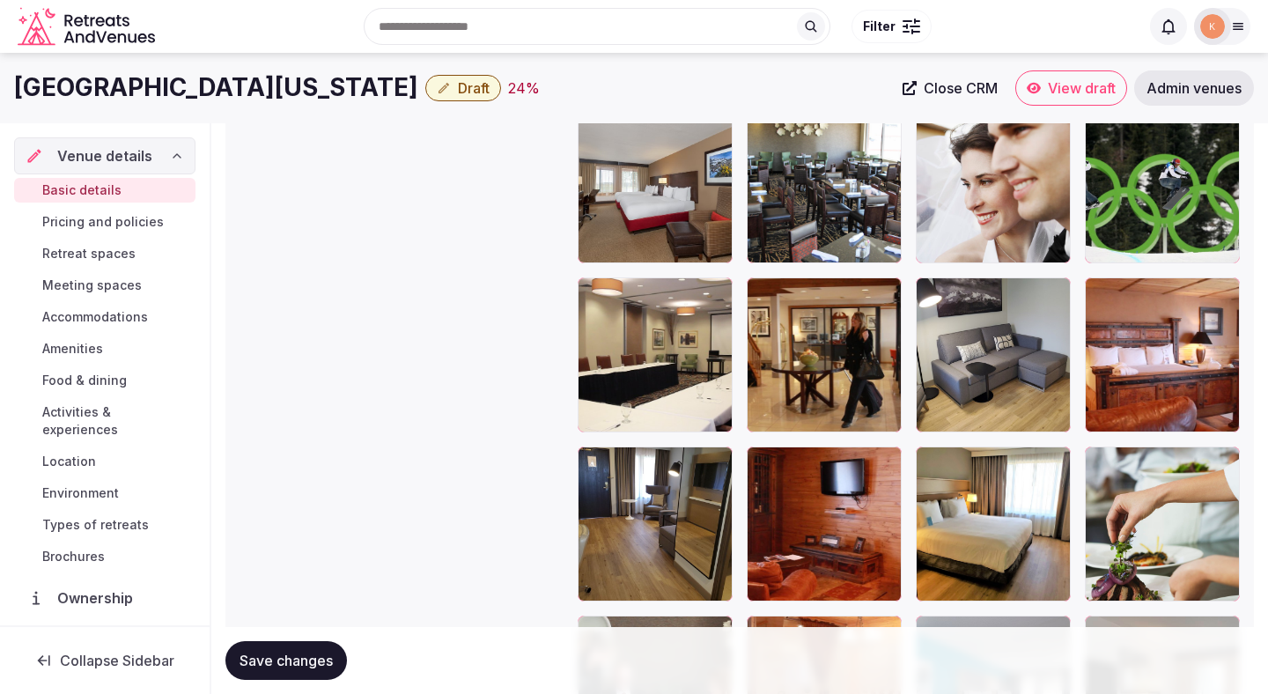
scroll to position [2254, 0]
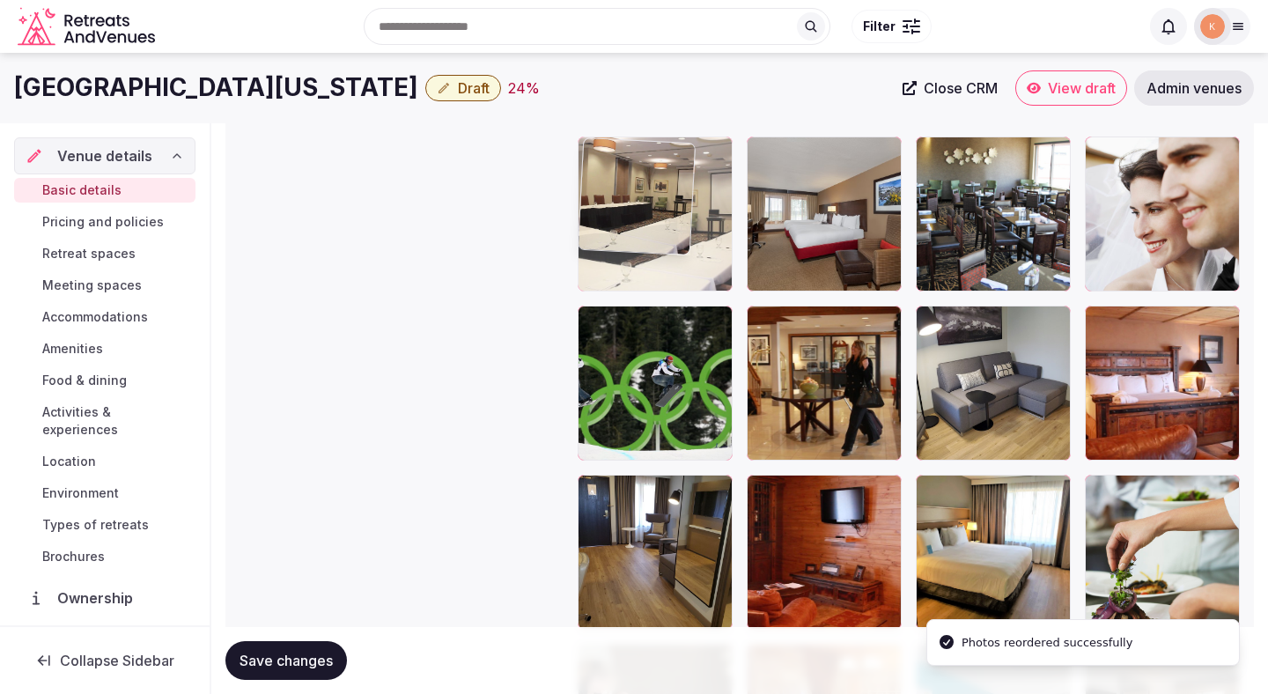
drag, startPoint x: 683, startPoint y: 377, endPoint x: 670, endPoint y: 292, distance: 85.6
click at [670, 292] on body "**********" at bounding box center [634, 605] width 1268 height 5719
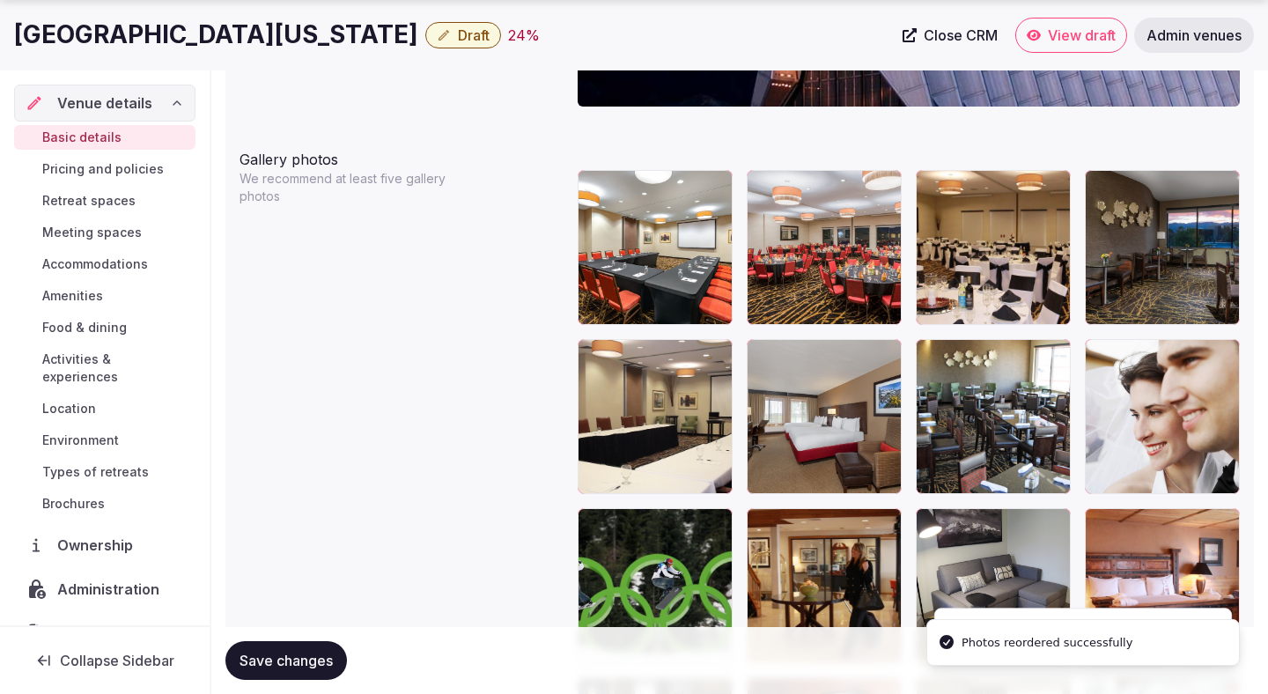
scroll to position [2056, 0]
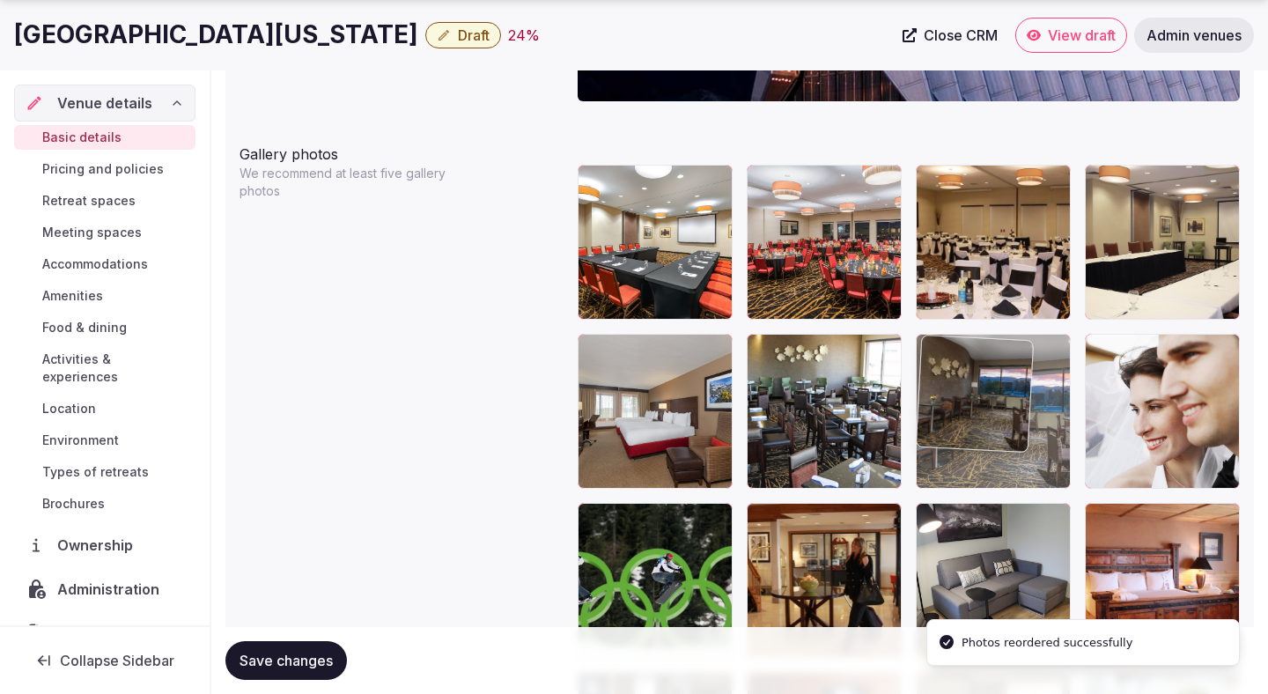
drag, startPoint x: 1125, startPoint y: 269, endPoint x: 967, endPoint y: 470, distance: 255.8
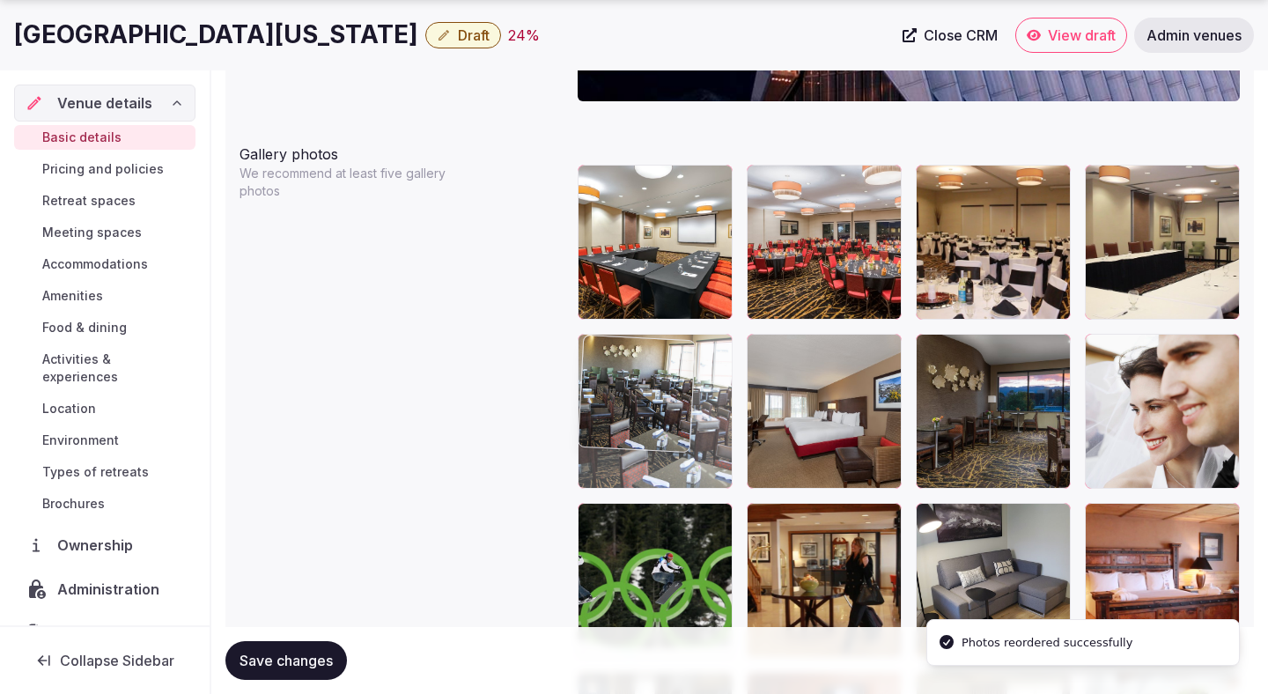
drag, startPoint x: 827, startPoint y: 450, endPoint x: 645, endPoint y: 455, distance: 182.4
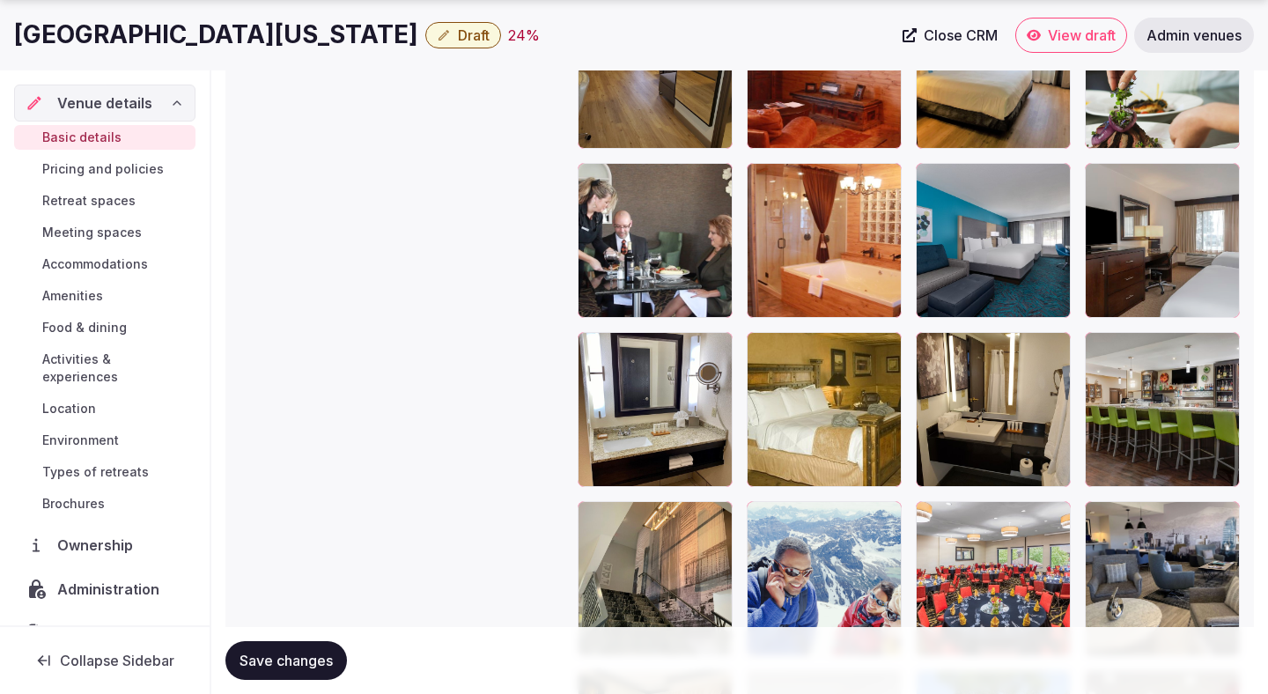
scroll to position [2737, 0]
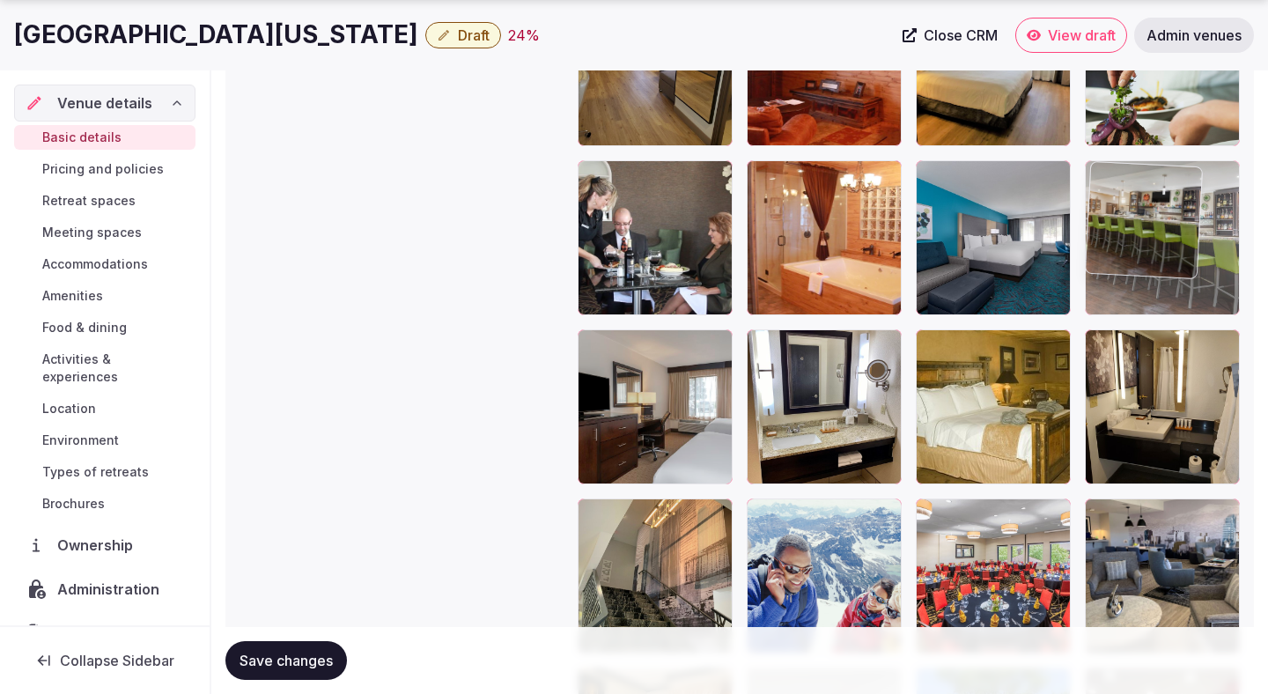
drag, startPoint x: 1139, startPoint y: 422, endPoint x: 1093, endPoint y: 237, distance: 190.5
click at [1093, 237] on body "**********" at bounding box center [634, 122] width 1268 height 5719
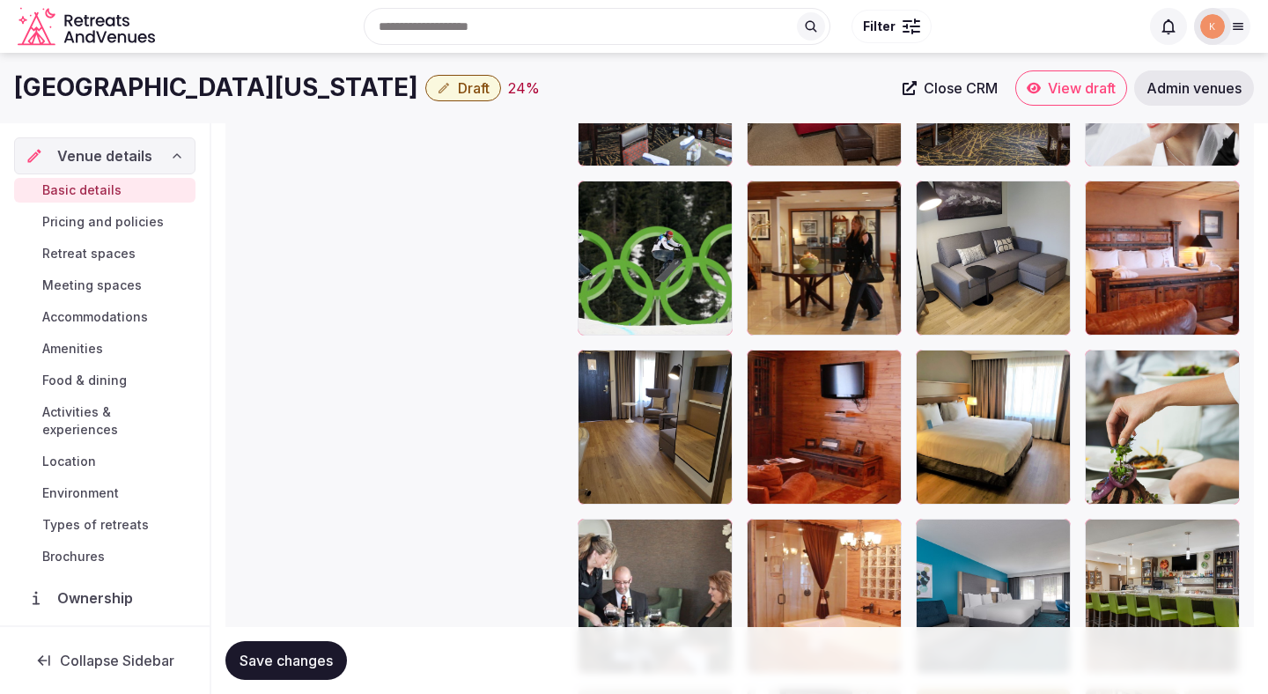
scroll to position [2344, 0]
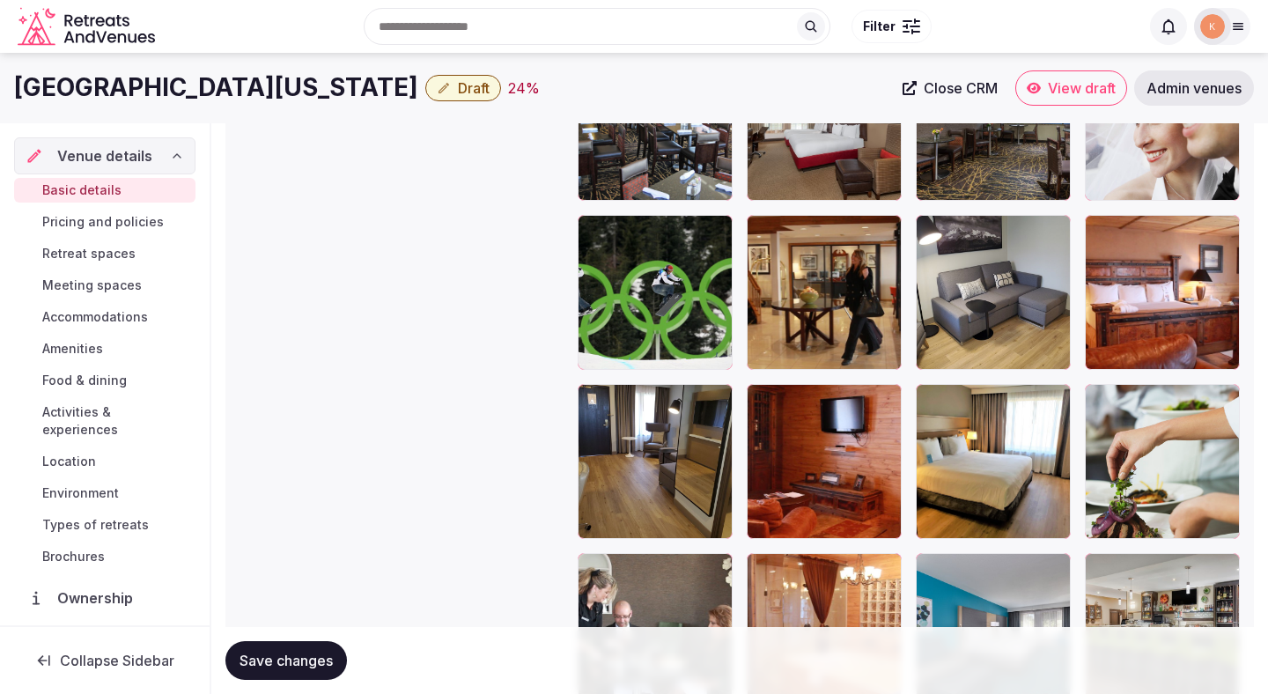
drag, startPoint x: 1148, startPoint y: 561, endPoint x: 1088, endPoint y: 238, distance: 328.7
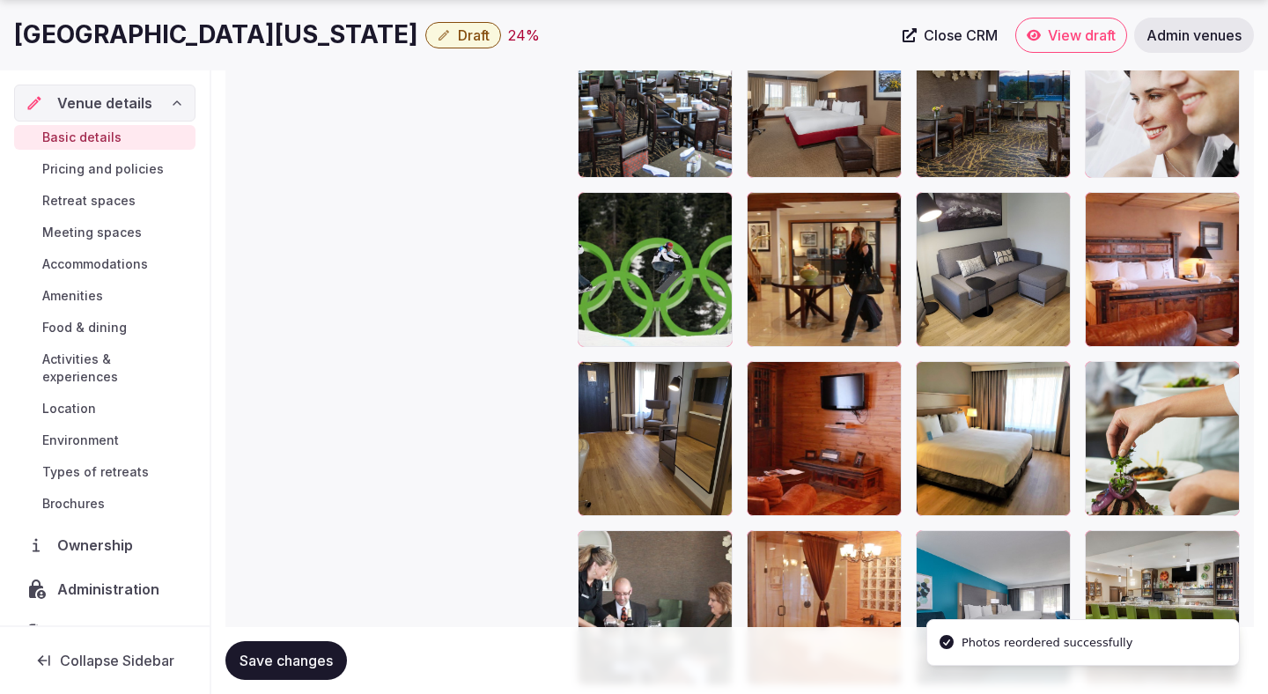
scroll to position [2404, 0]
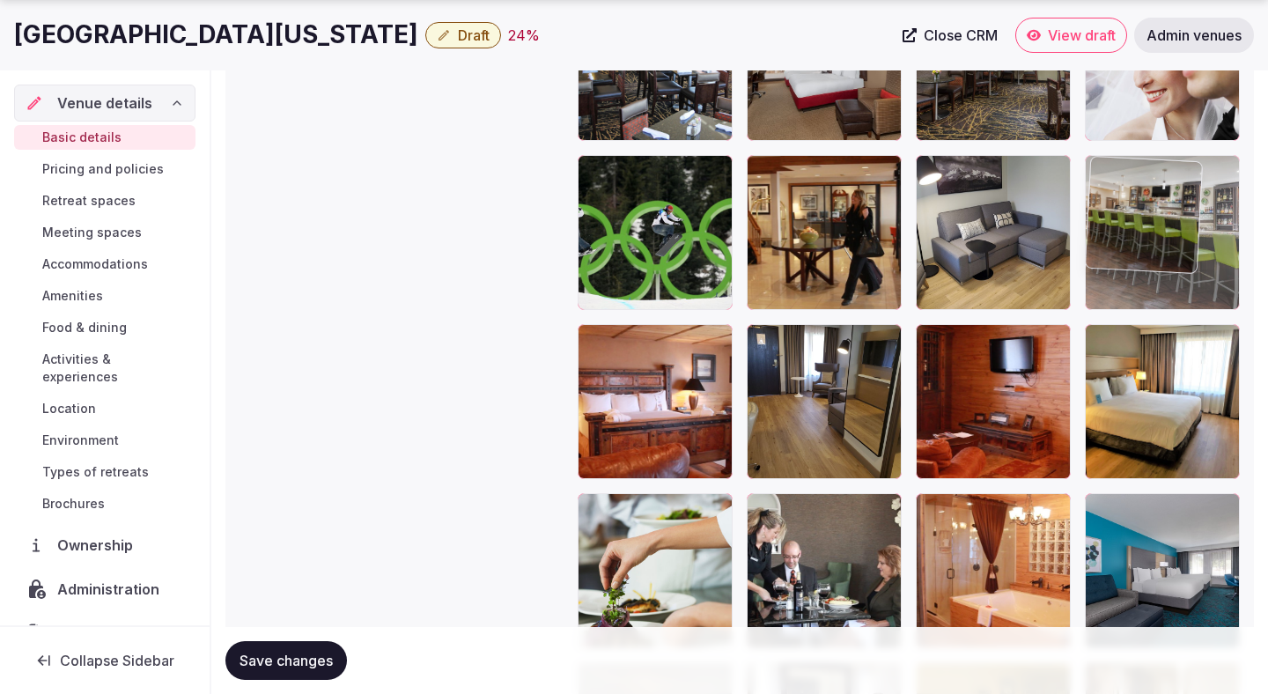
drag, startPoint x: 1120, startPoint y: 577, endPoint x: 1091, endPoint y: 248, distance: 329.8
click at [1091, 248] on body "**********" at bounding box center [634, 455] width 1268 height 5719
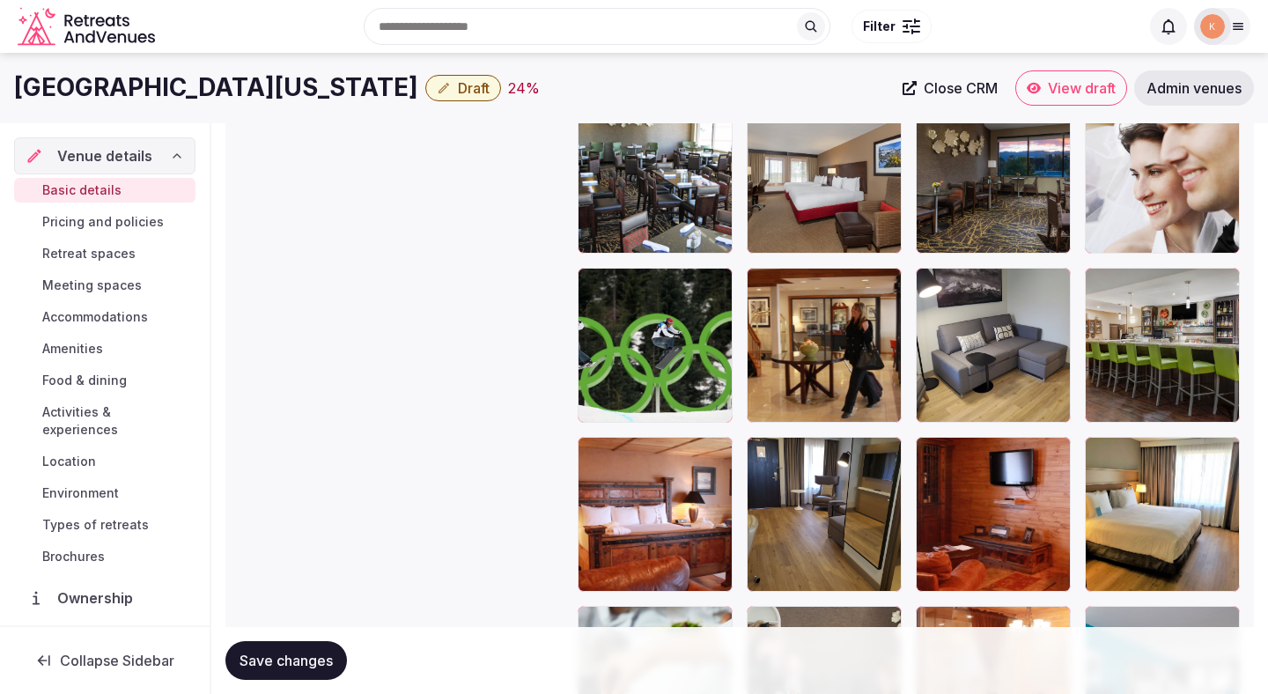
scroll to position [2223, 0]
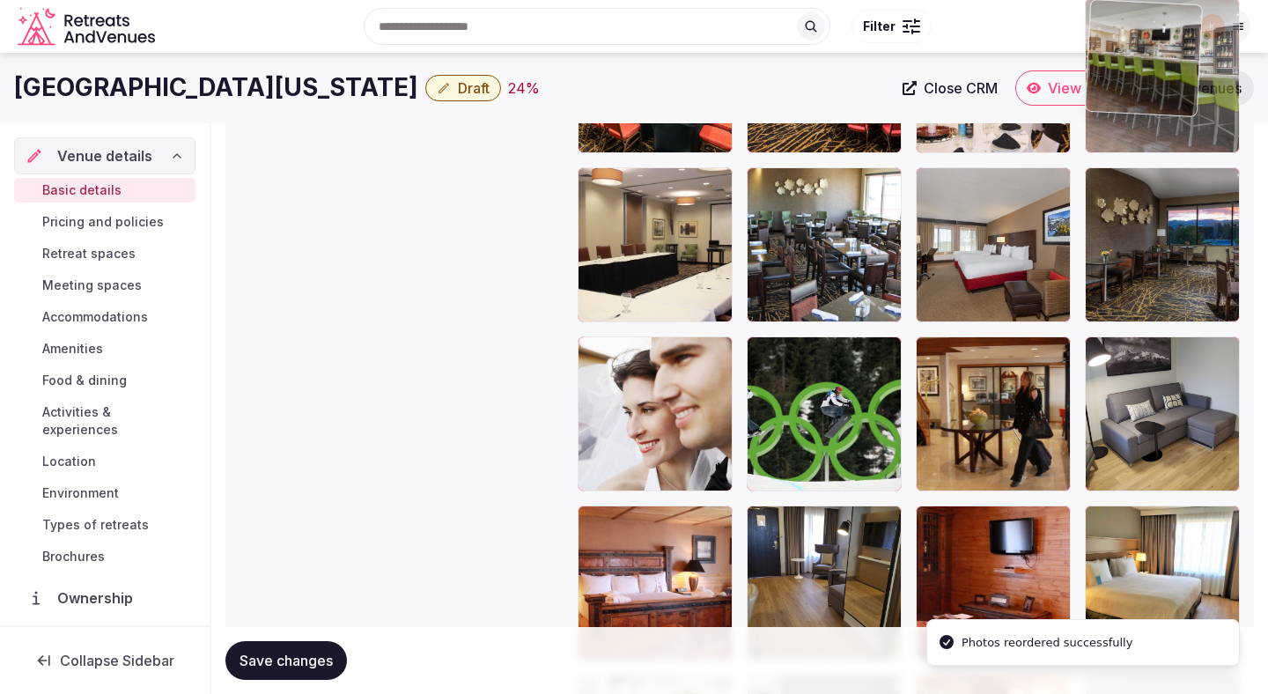
drag, startPoint x: 1146, startPoint y: 436, endPoint x: 1107, endPoint y: 200, distance: 239.2
click at [1104, 197] on body "**********" at bounding box center [634, 636] width 1268 height 5719
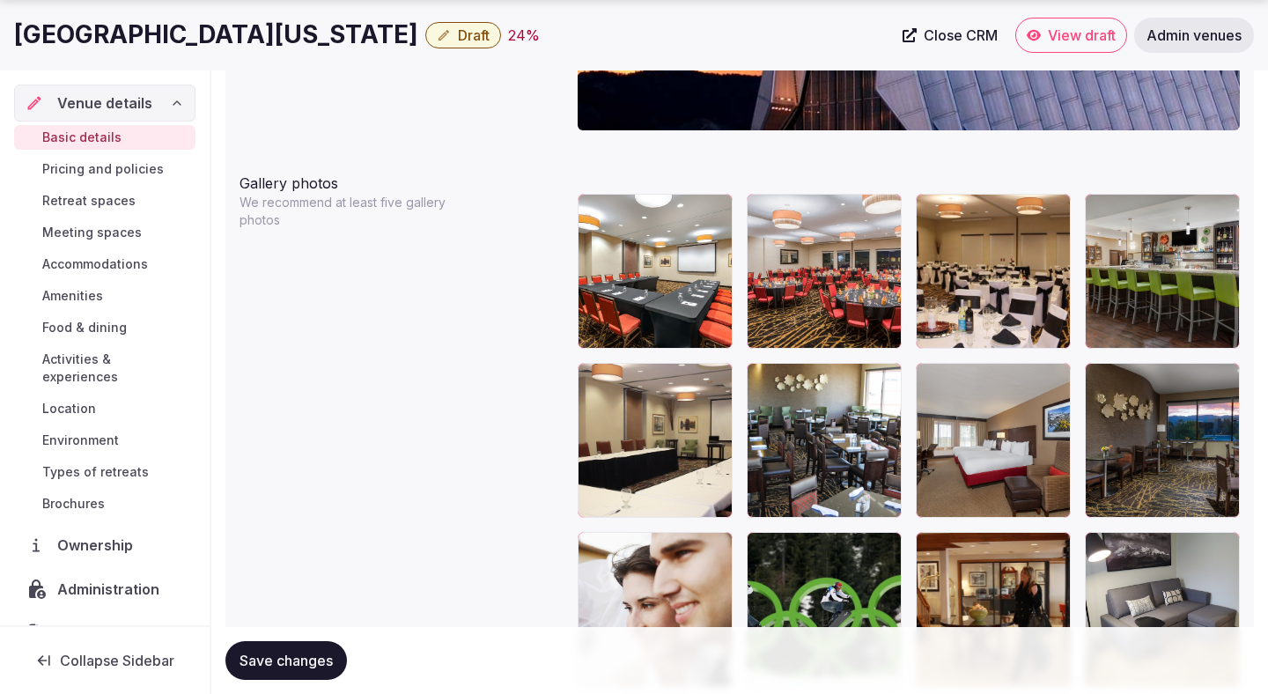
scroll to position [2048, 0]
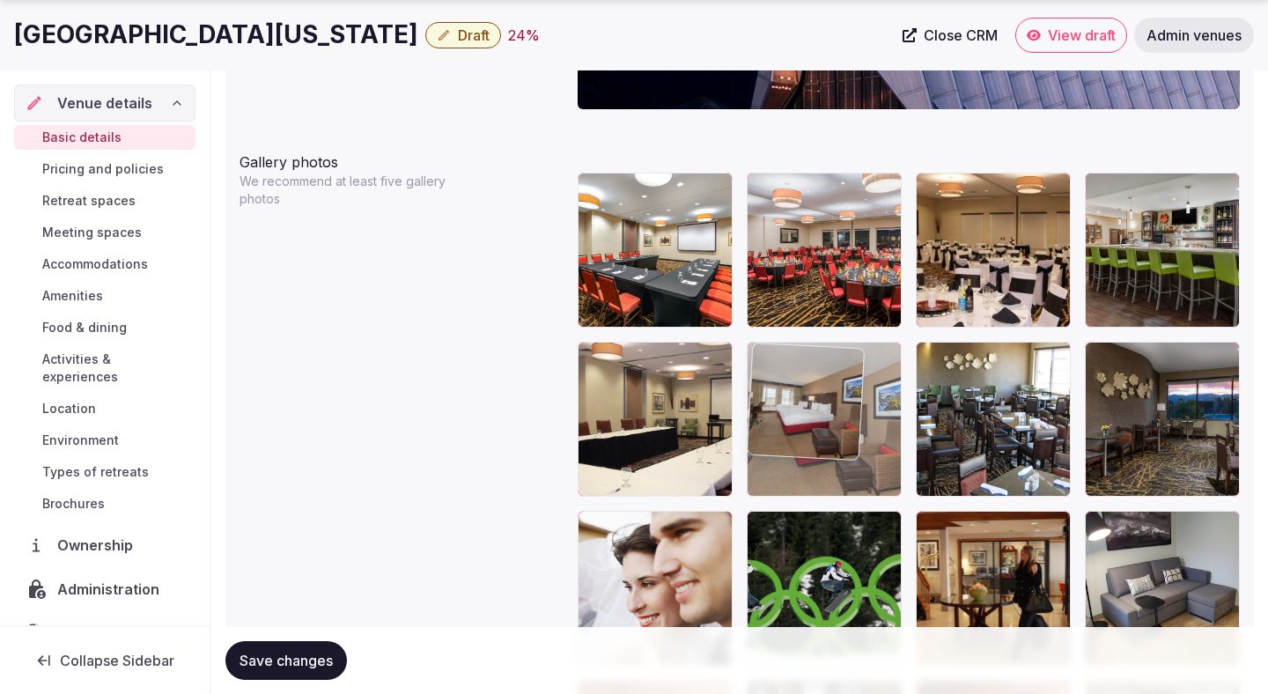
drag, startPoint x: 1021, startPoint y: 380, endPoint x: 852, endPoint y: 418, distance: 173.5
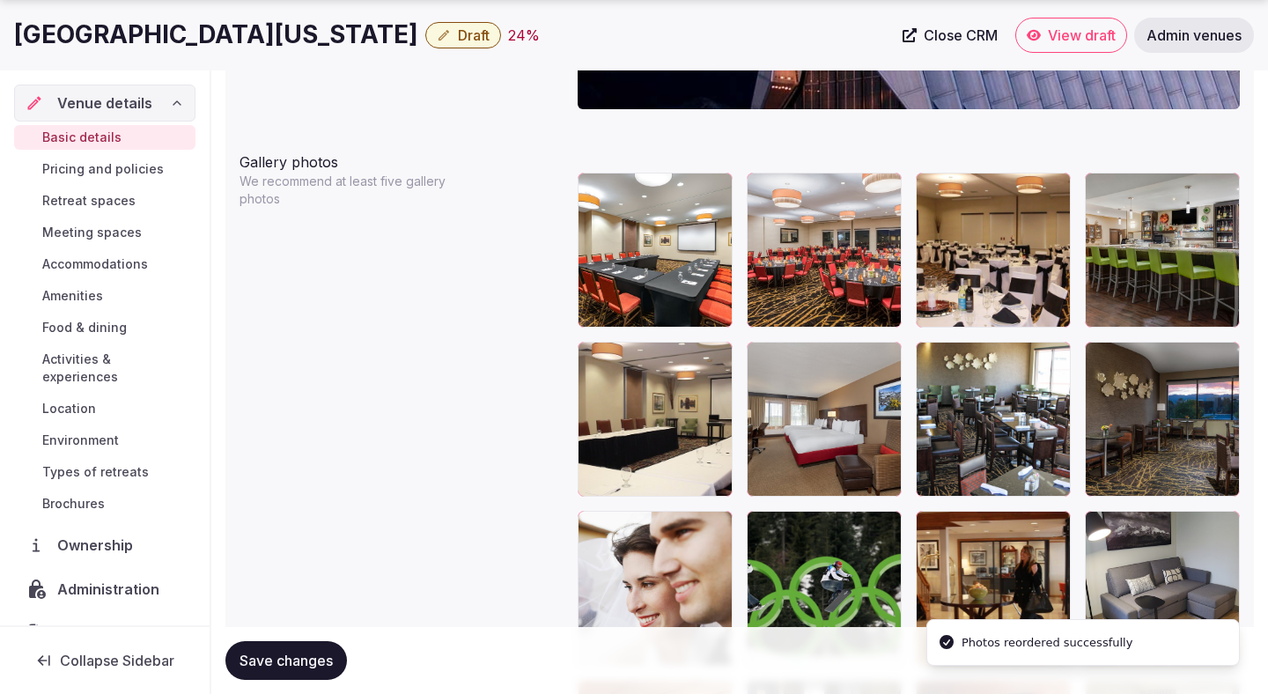
click at [330, 665] on span "Save changes" at bounding box center [286, 661] width 93 height 18
click at [330, 668] on div "Saving..." at bounding box center [279, 660] width 108 height 39
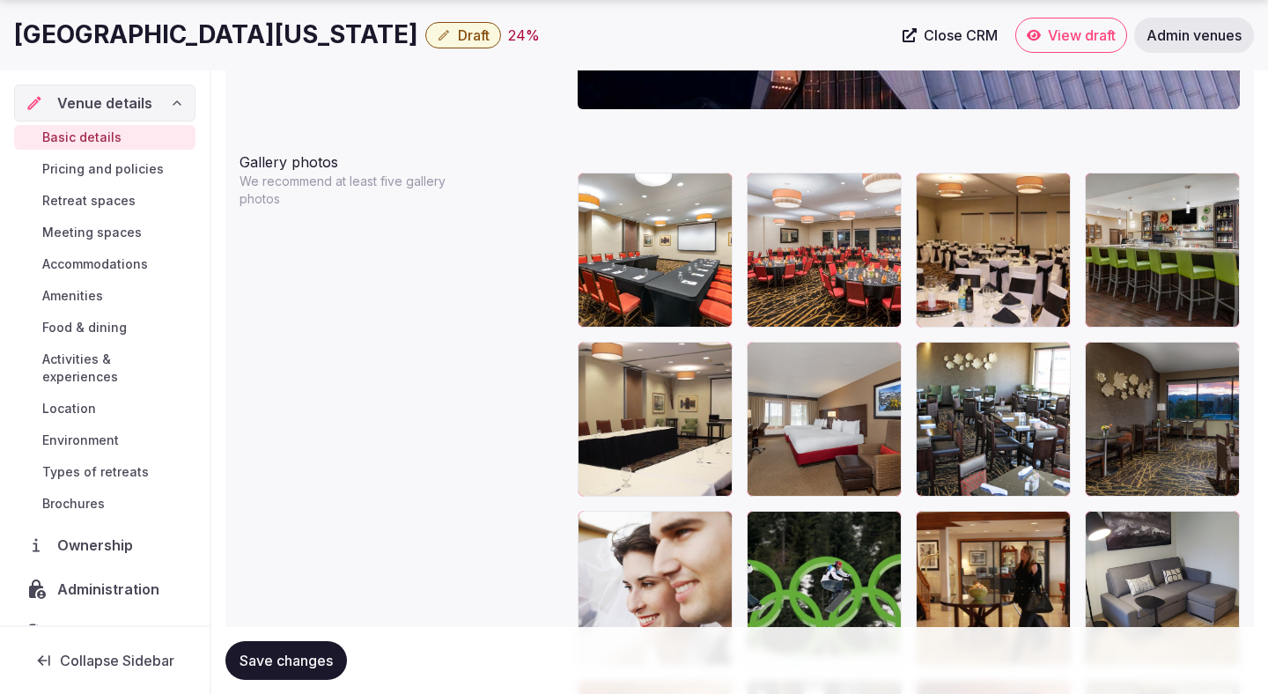
click at [294, 665] on span "Save changes" at bounding box center [286, 661] width 93 height 18
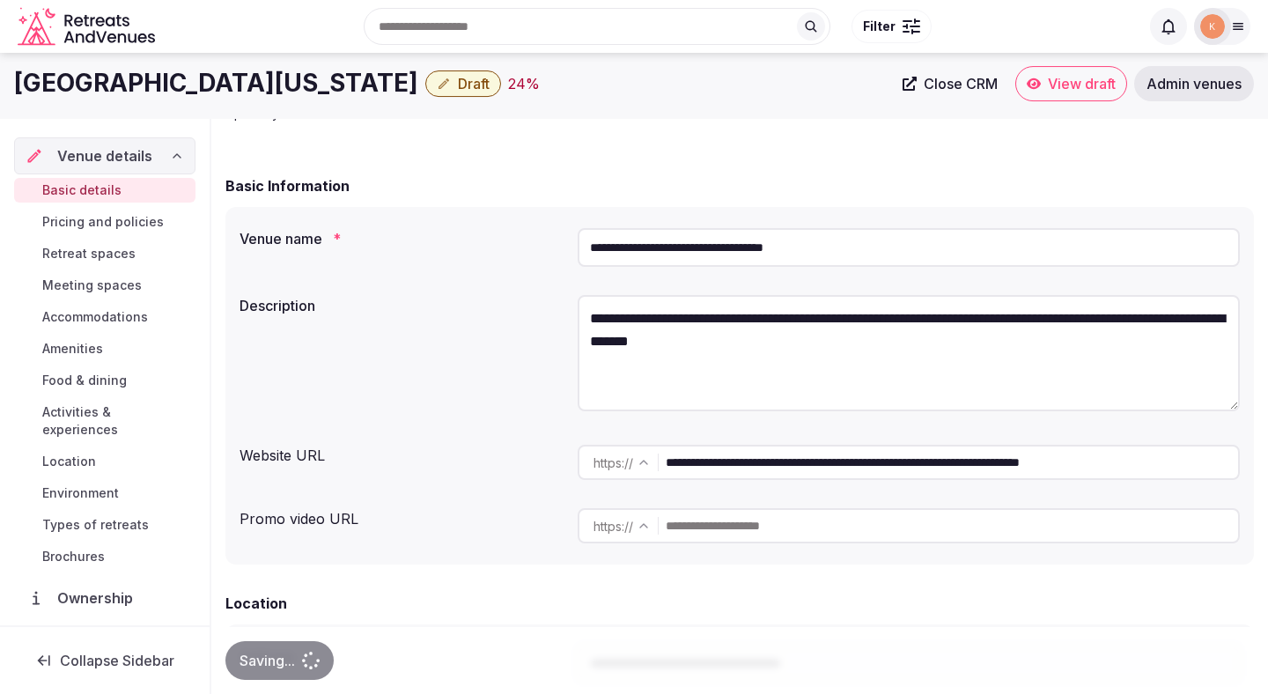
scroll to position [0, 0]
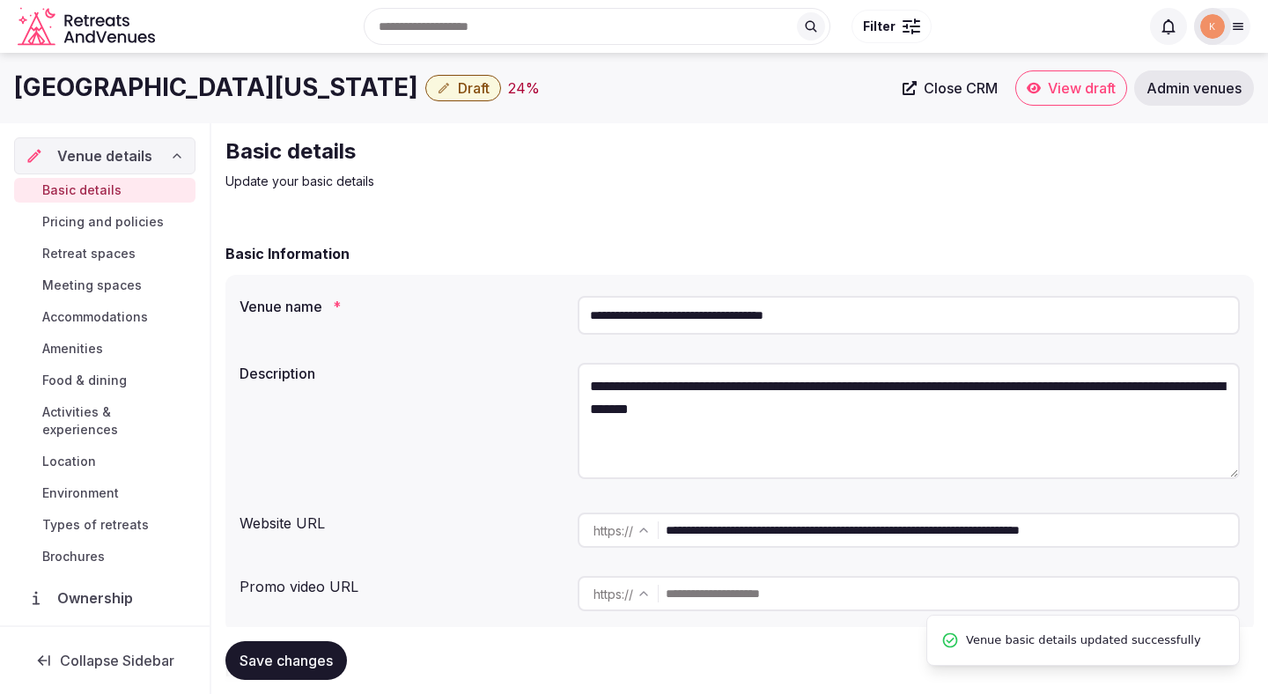
click at [490, 92] on span "Draft" at bounding box center [474, 88] width 32 height 18
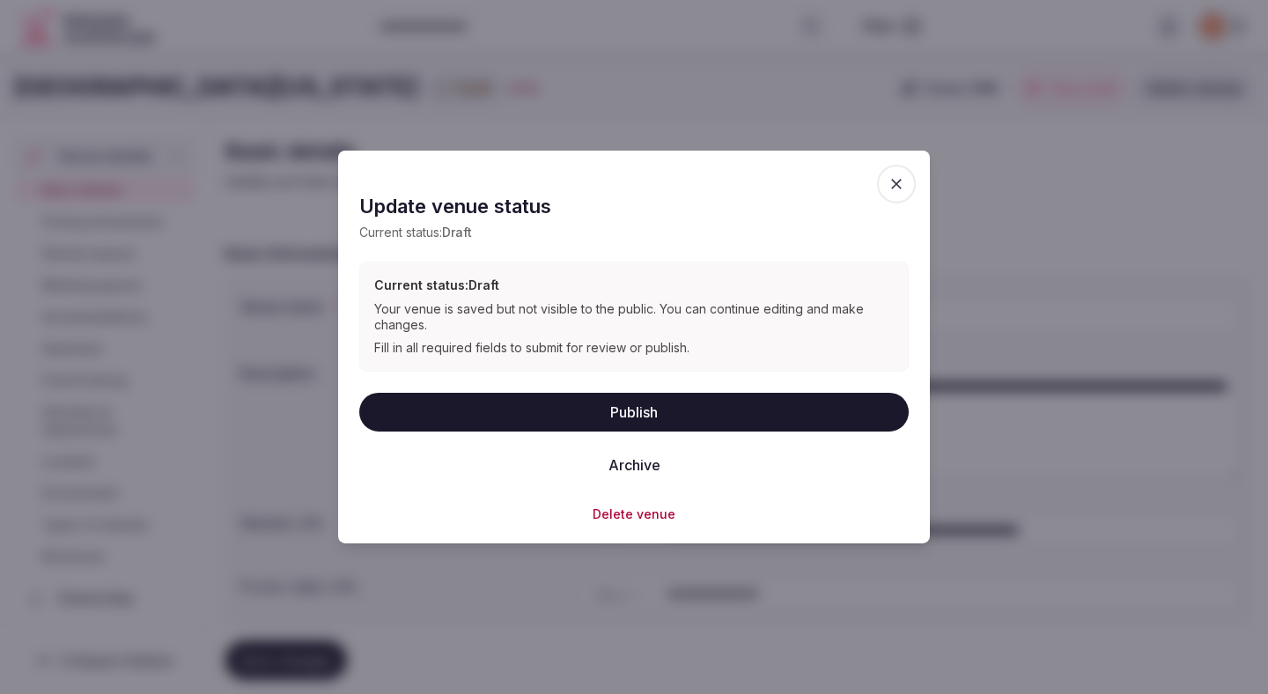
click at [602, 426] on button "Publish" at bounding box center [634, 411] width 550 height 39
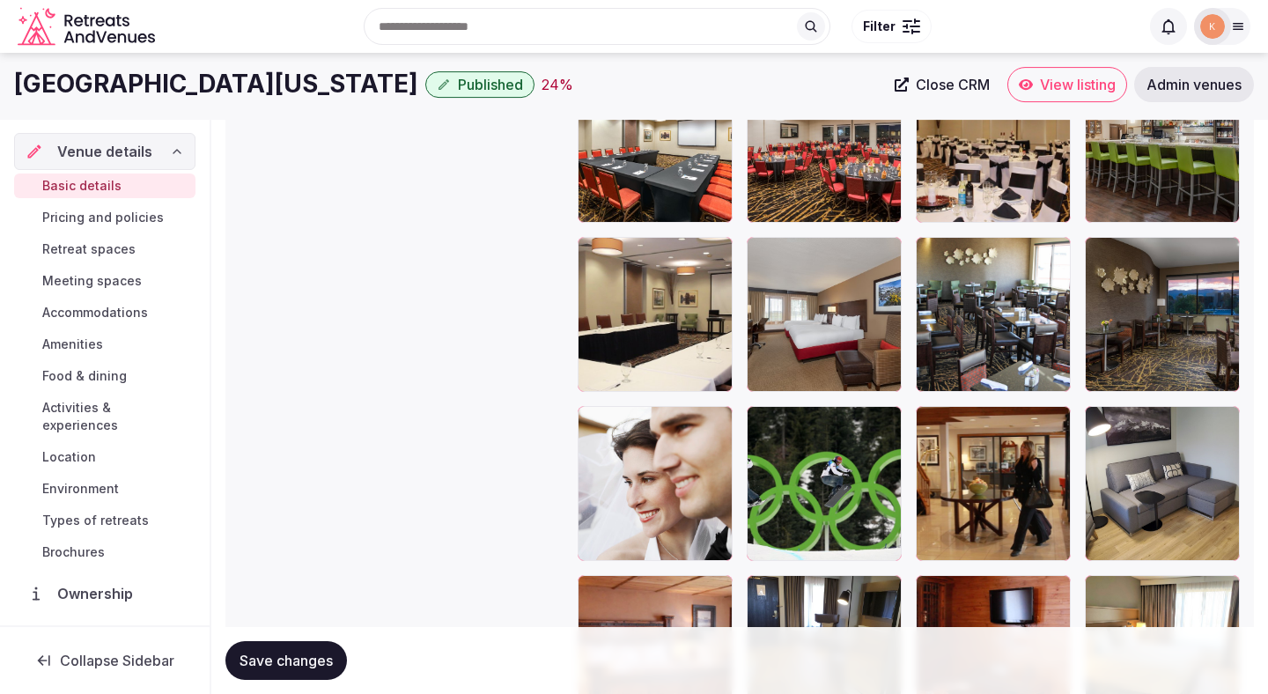
scroll to position [2133, 0]
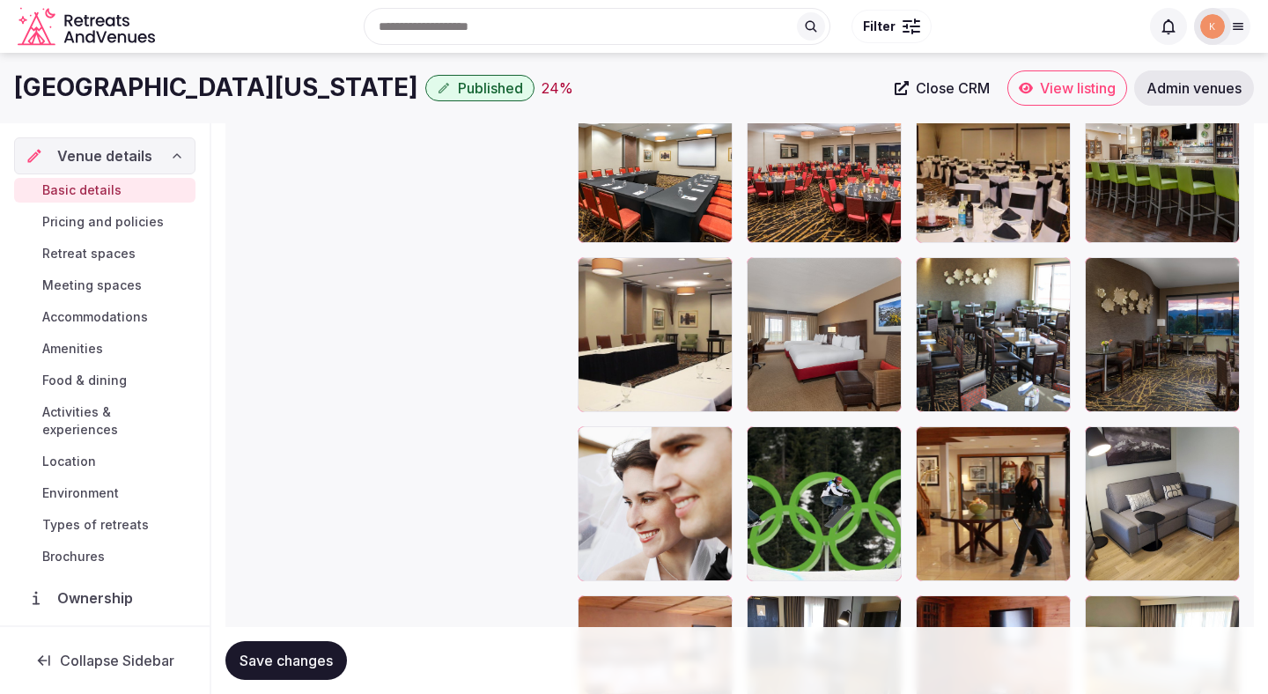
click at [303, 673] on button "Save changes" at bounding box center [286, 660] width 122 height 39
click at [300, 652] on span "Save changes" at bounding box center [286, 661] width 93 height 18
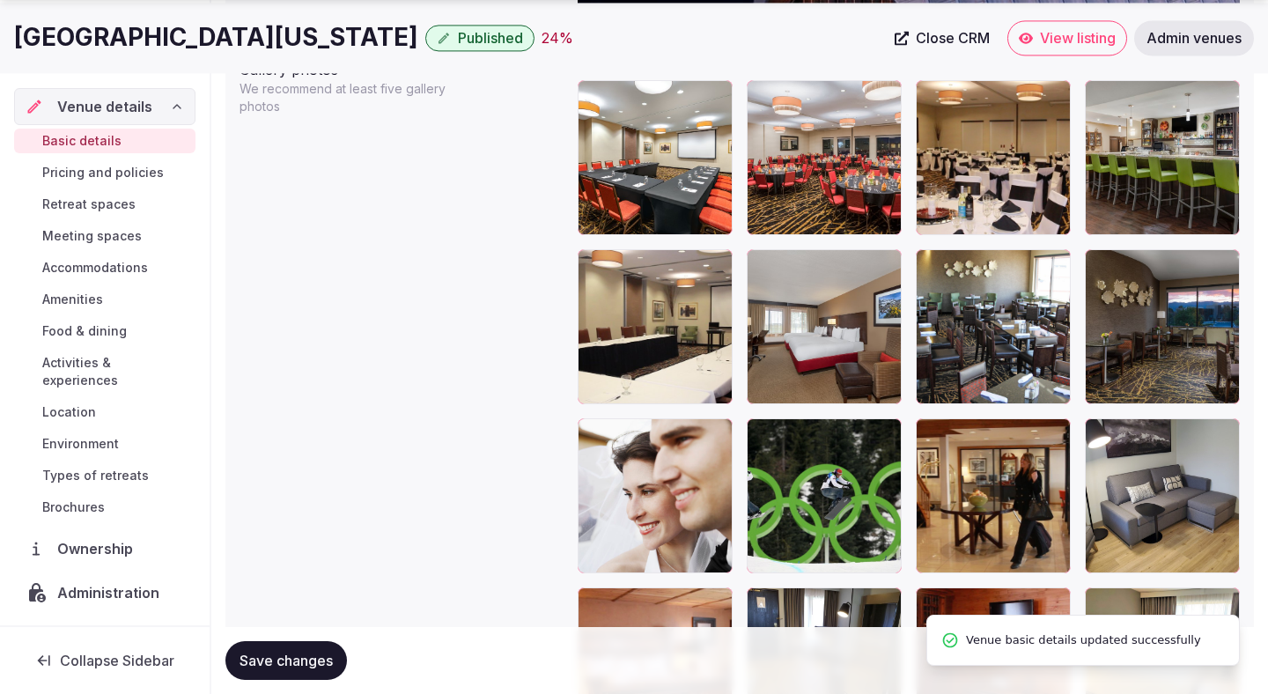
scroll to position [2193, 0]
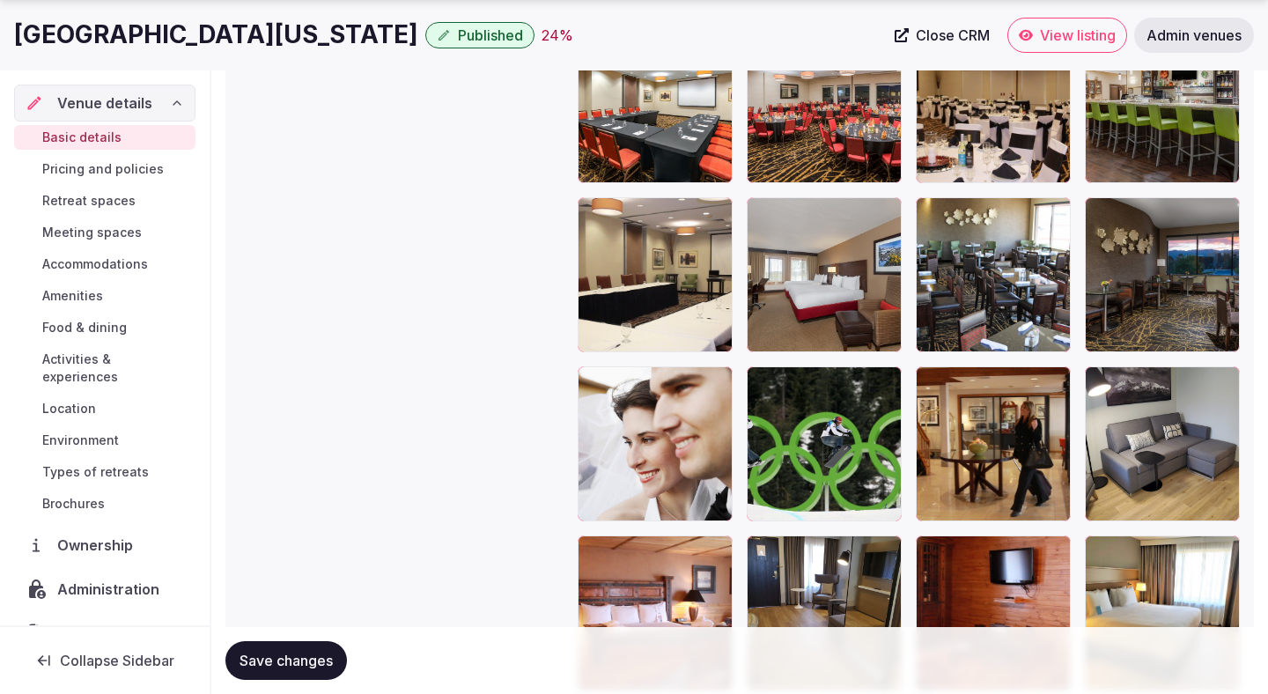
click at [255, 660] on span "Save changes" at bounding box center [286, 661] width 93 height 18
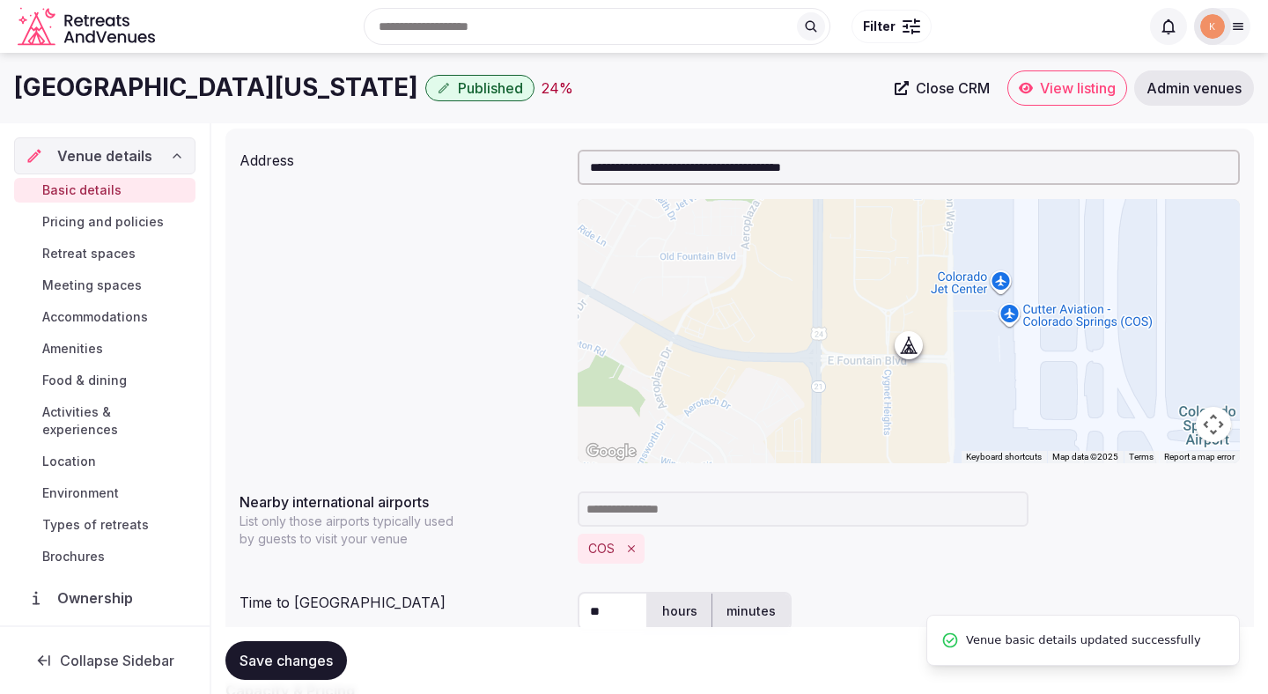
scroll to position [537, 0]
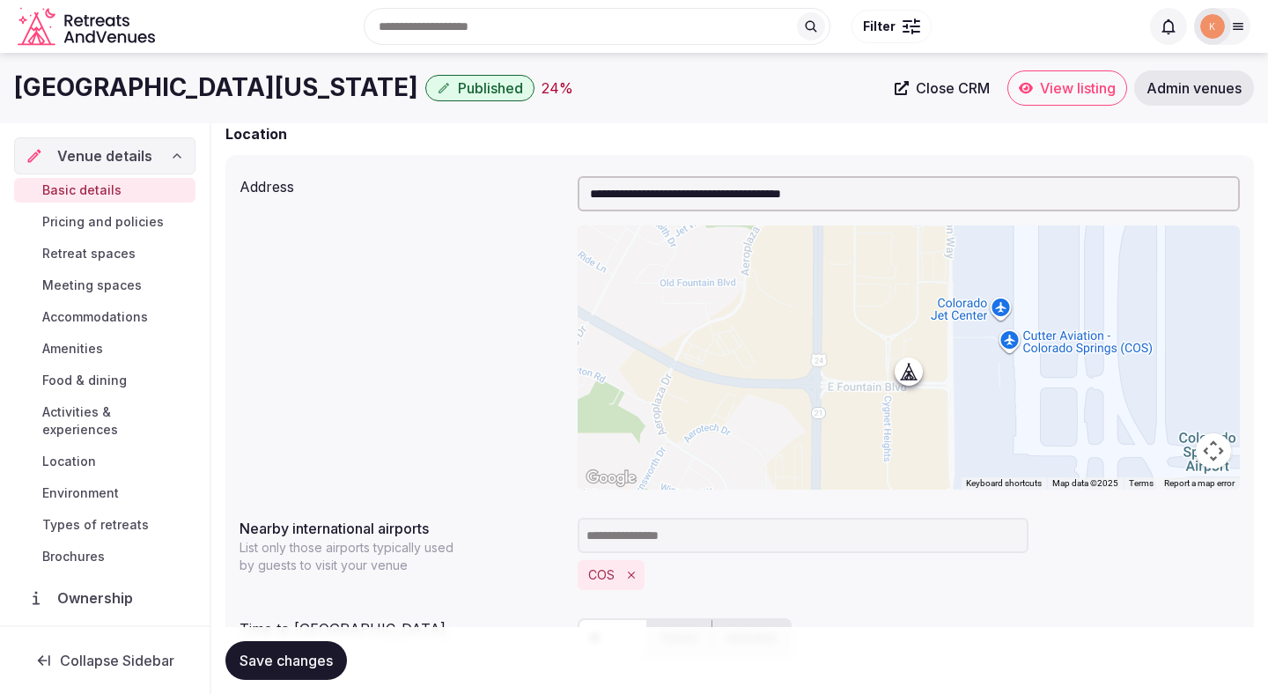
click at [523, 81] on span "Published" at bounding box center [490, 88] width 65 height 18
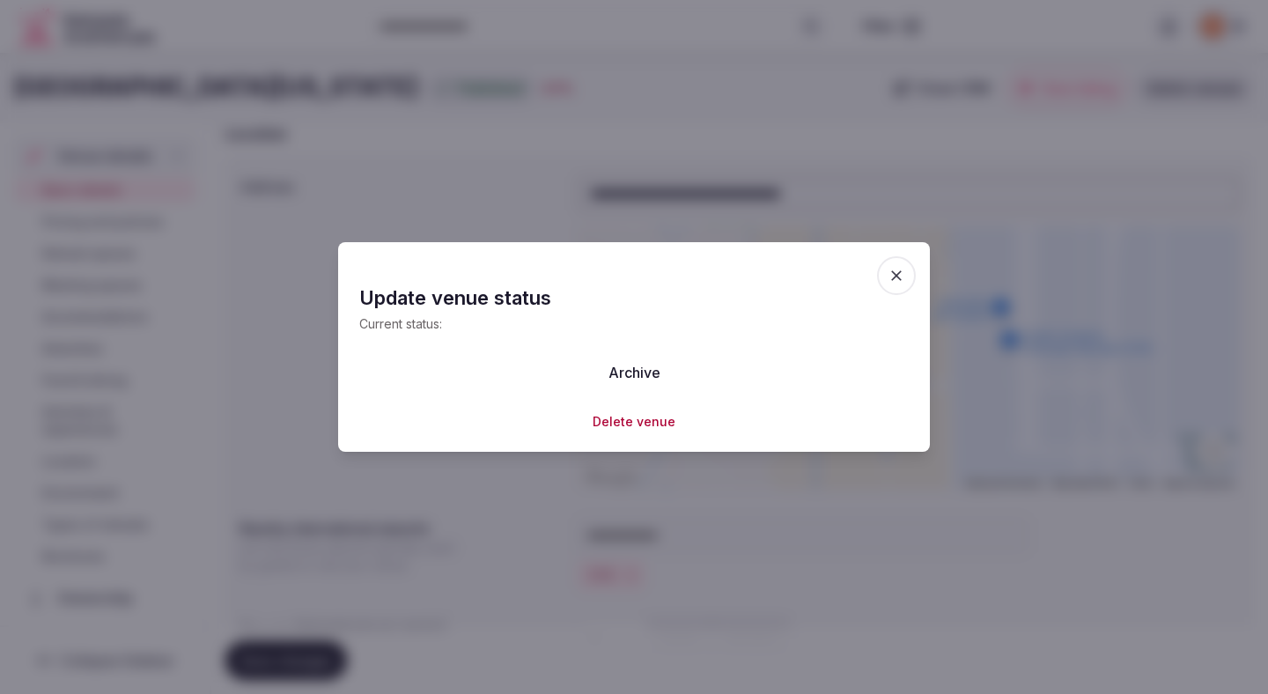
click at [617, 380] on button "Archive" at bounding box center [634, 372] width 80 height 39
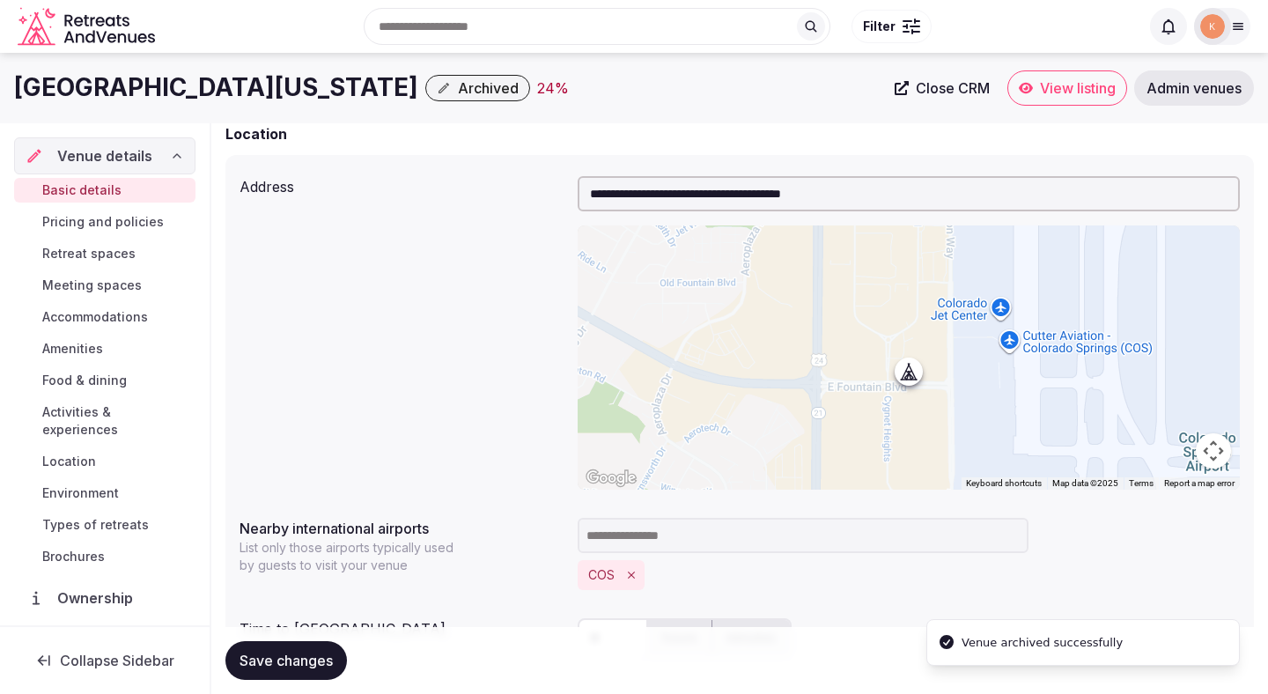
click at [519, 85] on span "Archived" at bounding box center [488, 88] width 61 height 18
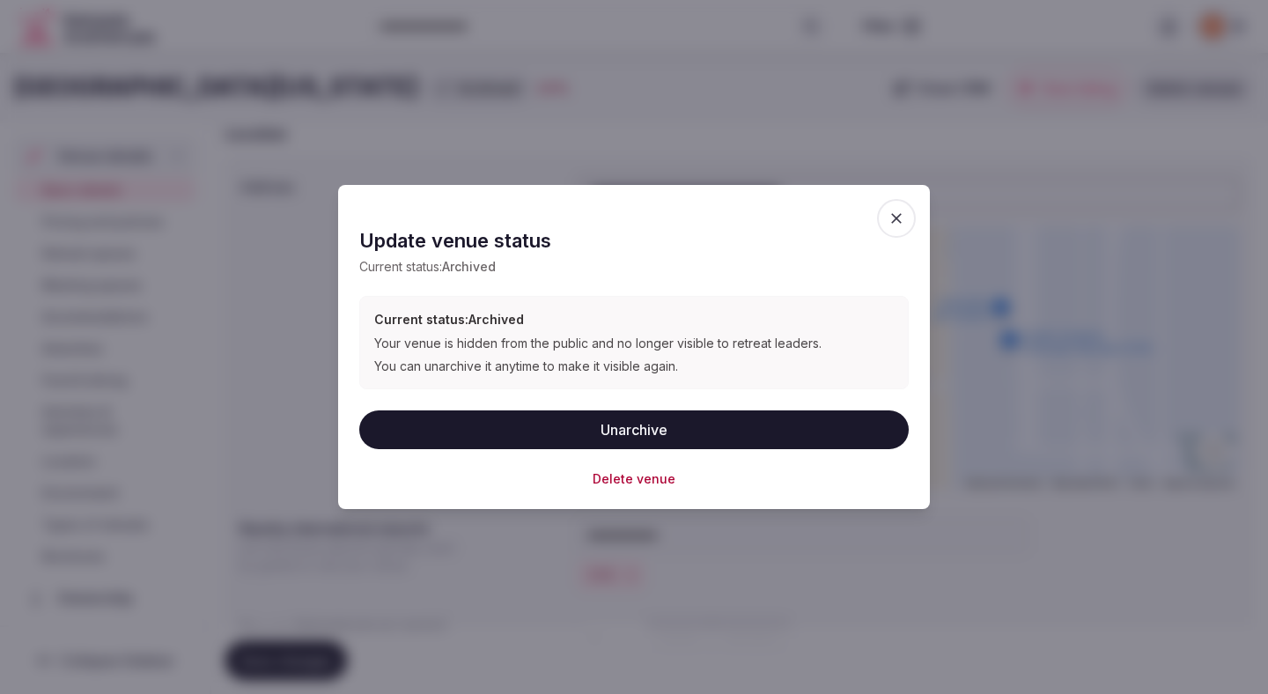
click at [531, 420] on button "Unarchive" at bounding box center [634, 429] width 550 height 39
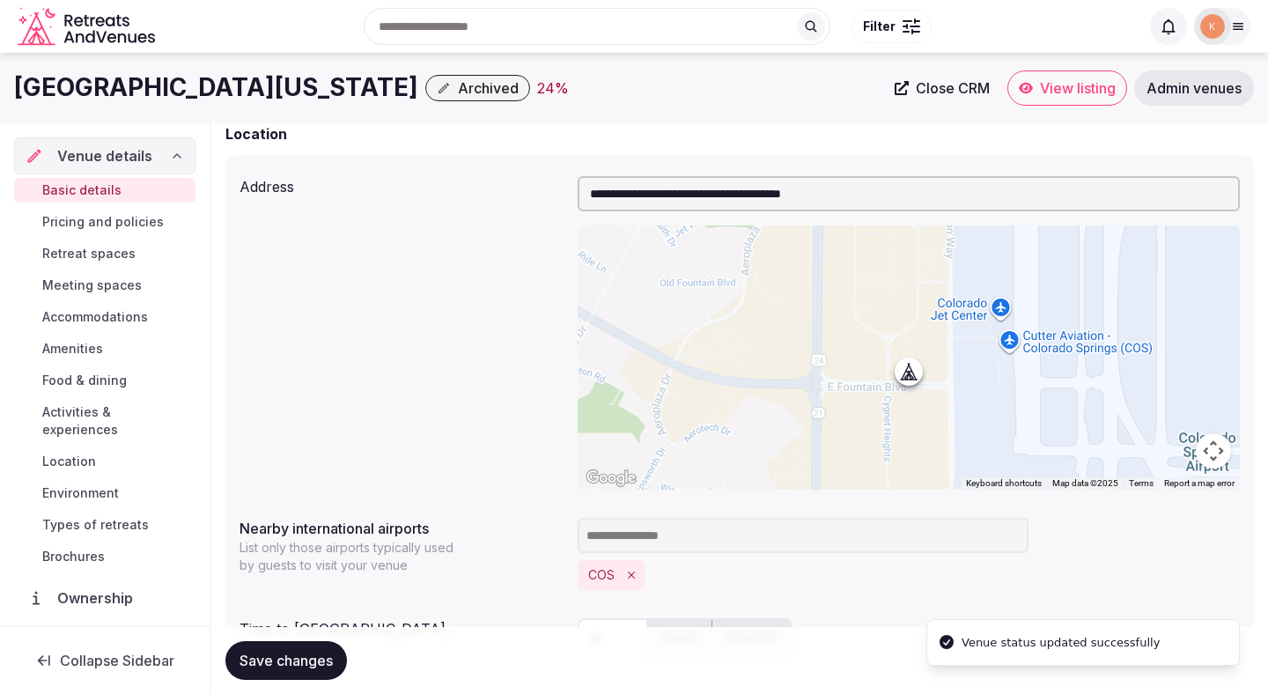
click at [519, 91] on span "Archived" at bounding box center [488, 88] width 61 height 18
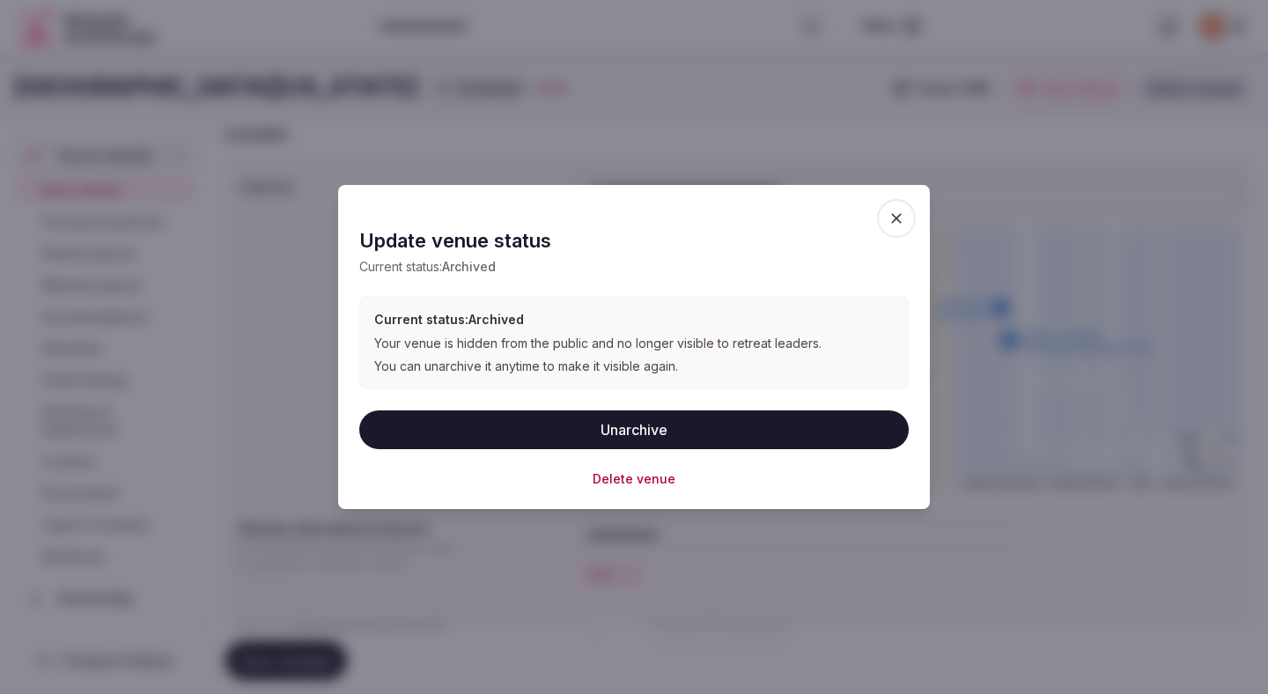
click at [520, 420] on button "Unarchive" at bounding box center [634, 429] width 550 height 39
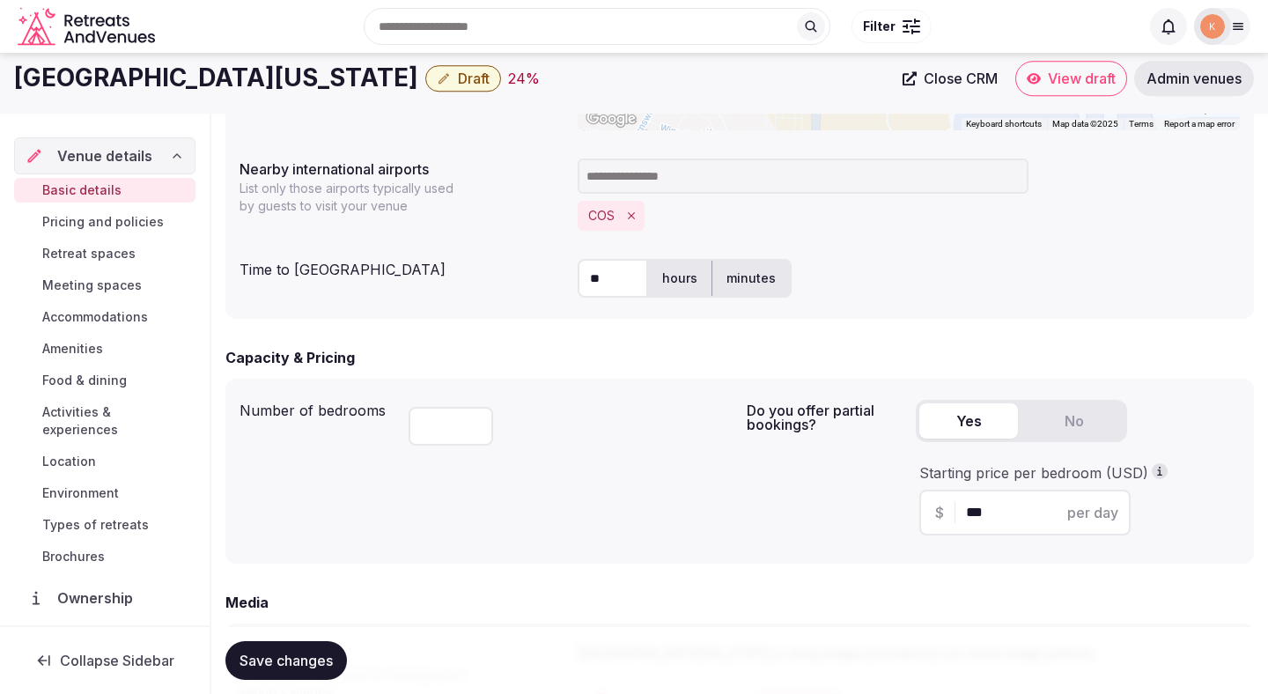
scroll to position [0, 0]
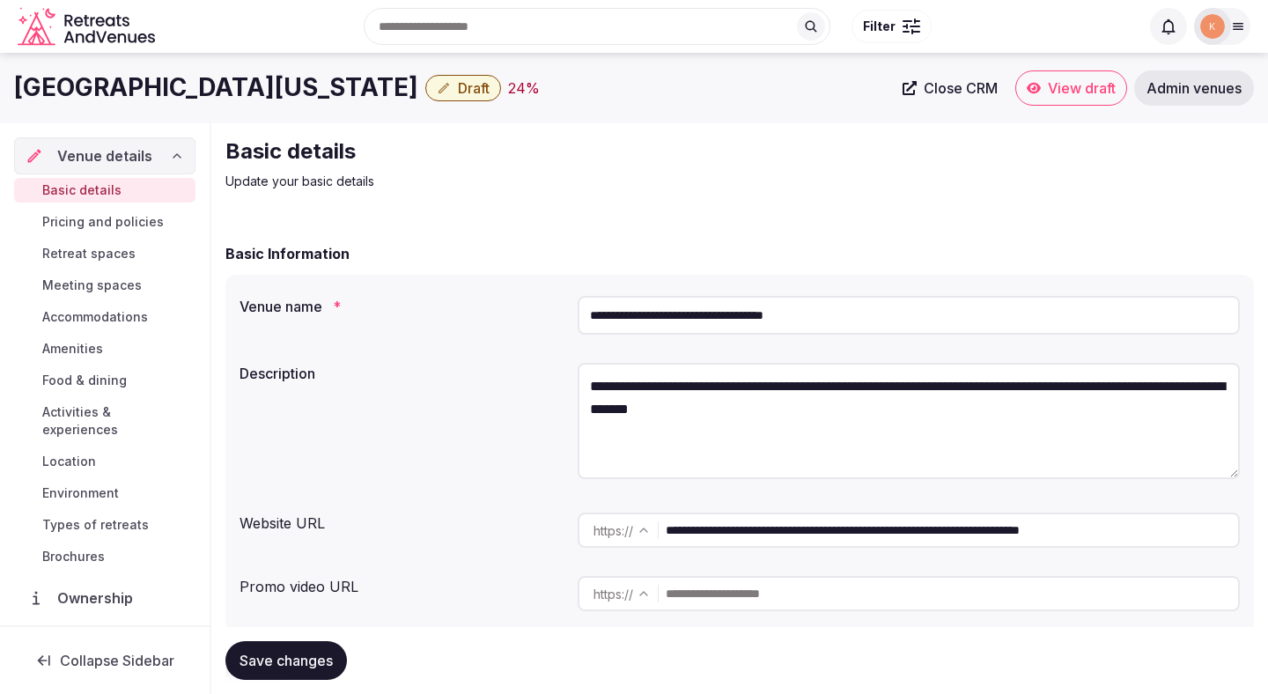
click at [707, 314] on input "**********" at bounding box center [909, 315] width 662 height 39
click at [1187, 103] on link "Admin venues" at bounding box center [1194, 87] width 120 height 35
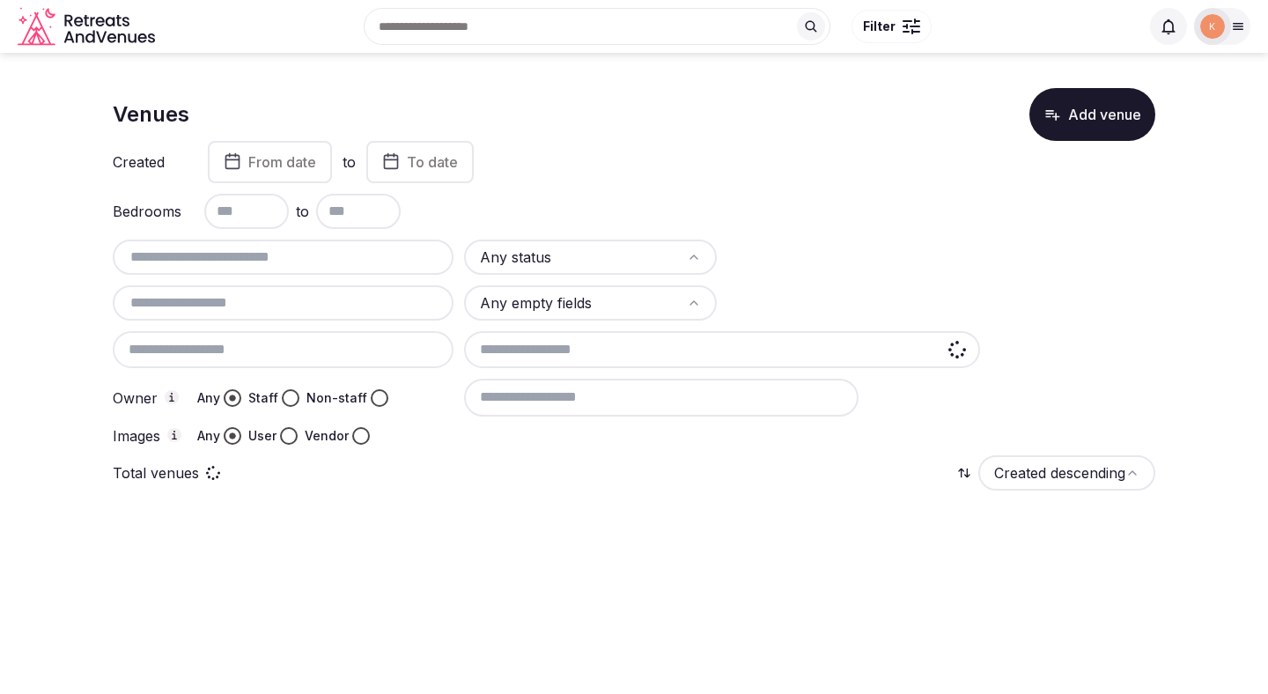
click at [404, 255] on input "text" at bounding box center [283, 257] width 327 height 21
paste input "**********"
type input "**********"
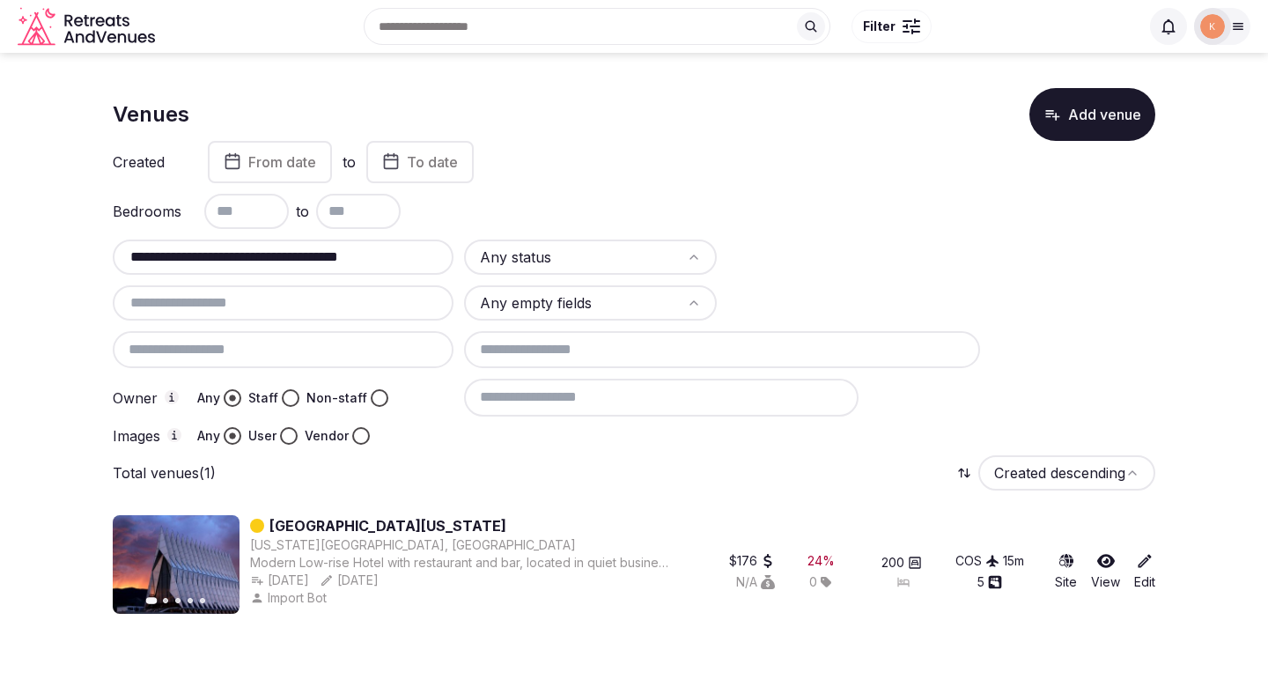
click at [459, 526] on link "Radisson Hotel Colorado Springs Airport" at bounding box center [387, 525] width 237 height 21
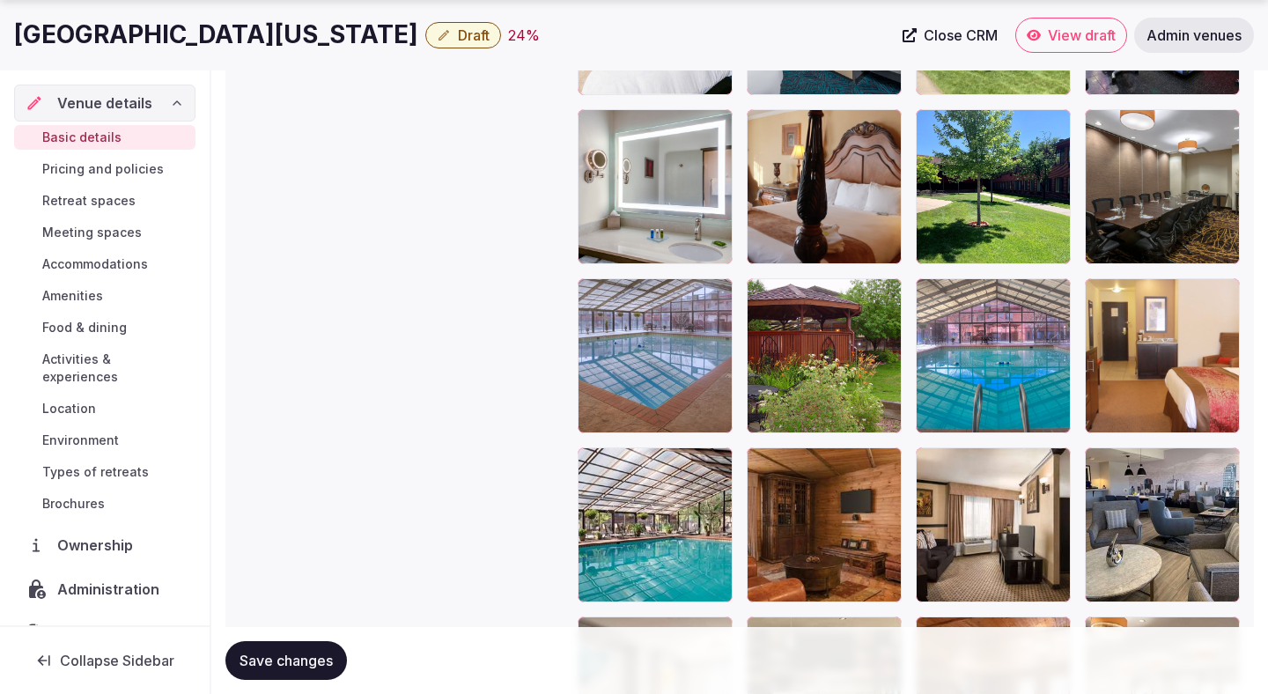
scroll to position [3479, 0]
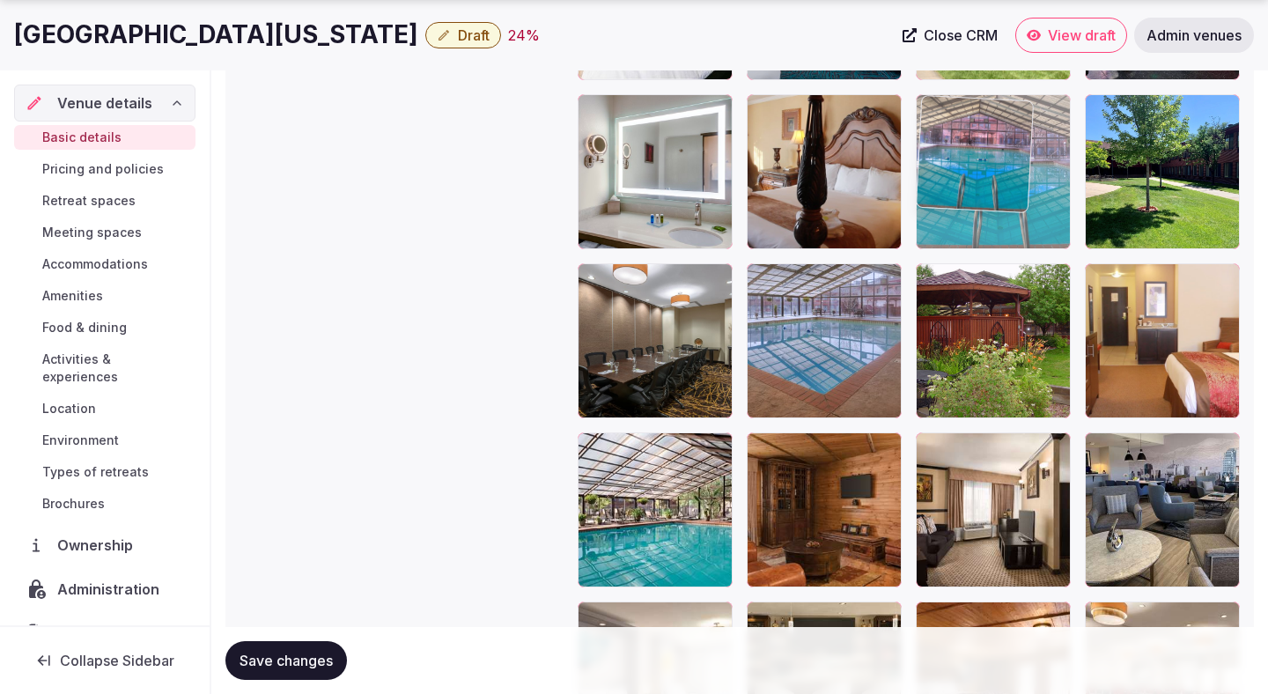
drag, startPoint x: 969, startPoint y: 336, endPoint x: 966, endPoint y: 159, distance: 177.0
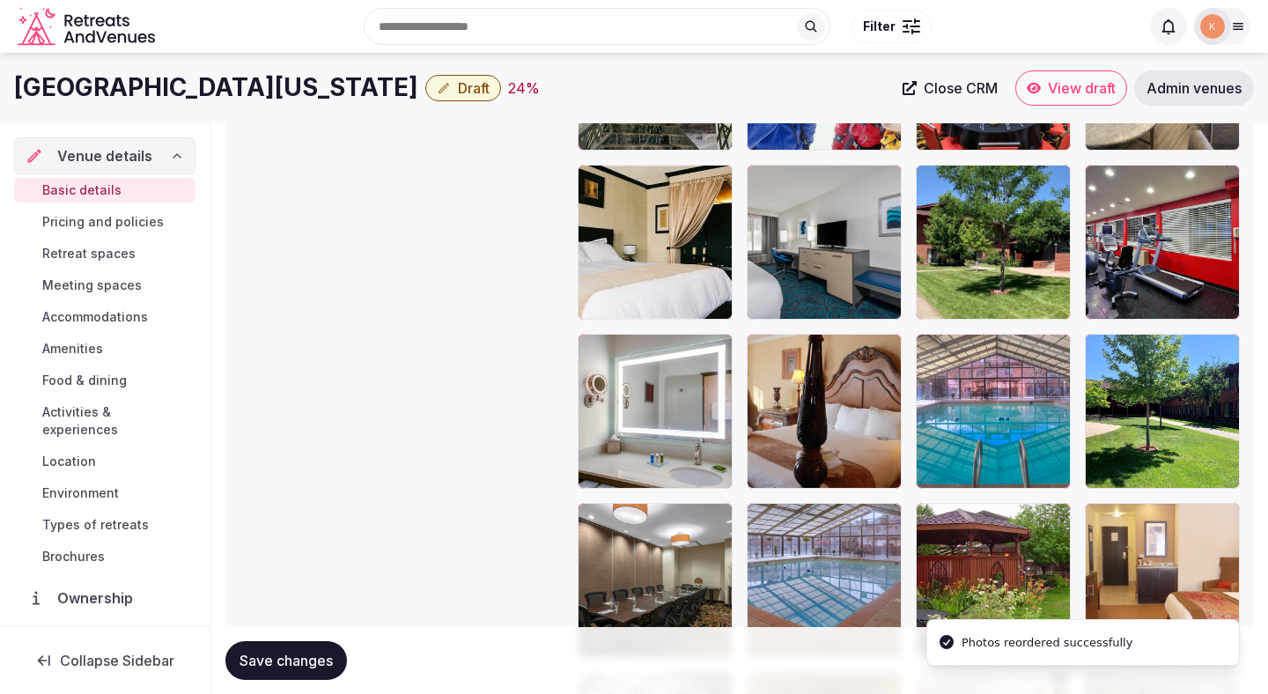
scroll to position [3219, 0]
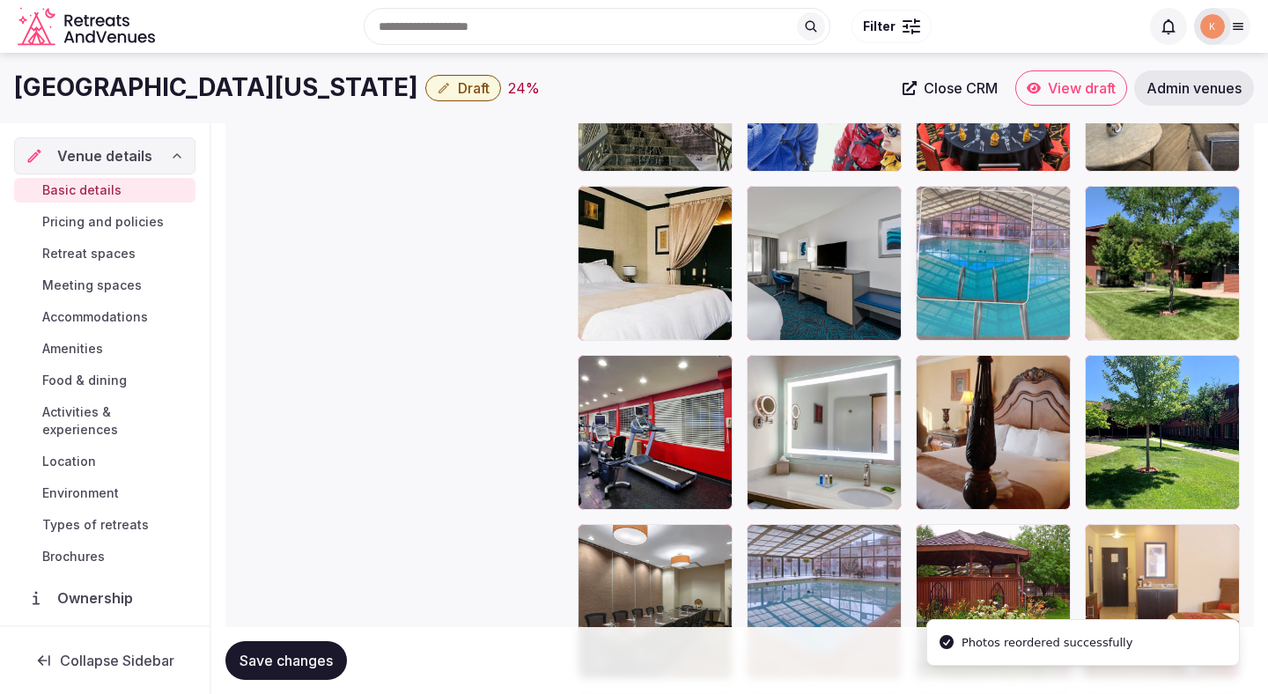
drag, startPoint x: 945, startPoint y: 426, endPoint x: 950, endPoint y: 257, distance: 169.2
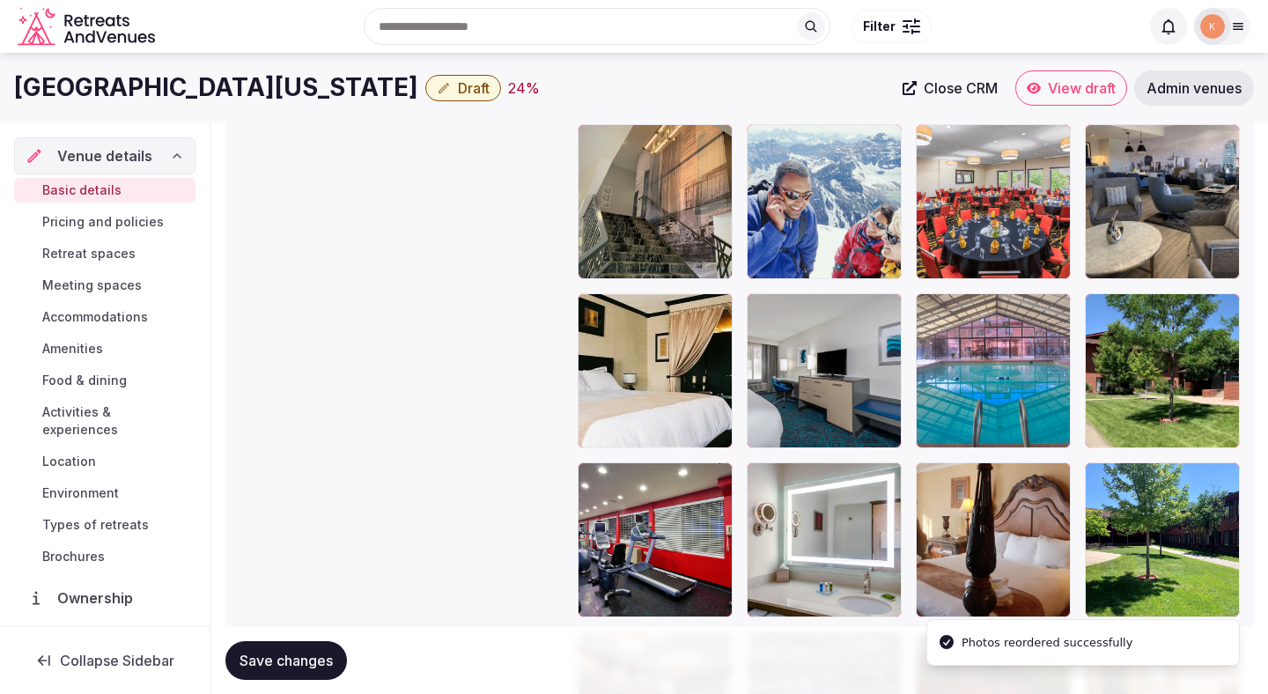
scroll to position [3072, 0]
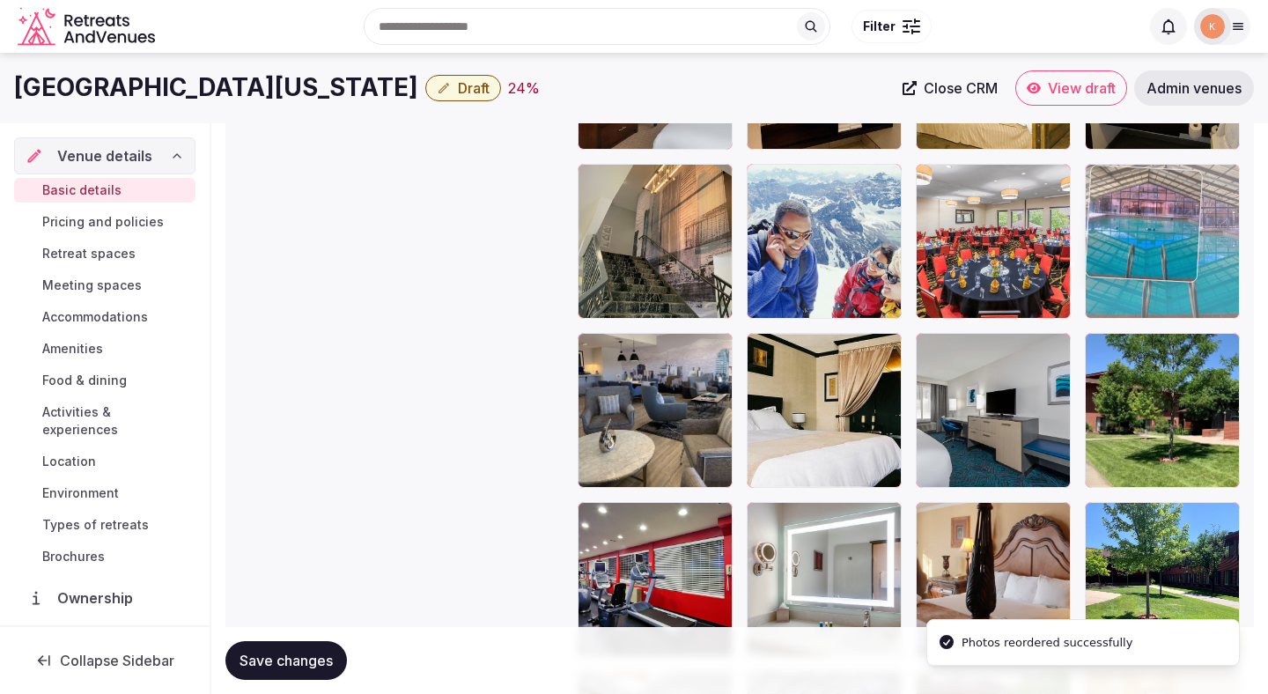
drag, startPoint x: 973, startPoint y: 410, endPoint x: 1138, endPoint y: 281, distance: 209.5
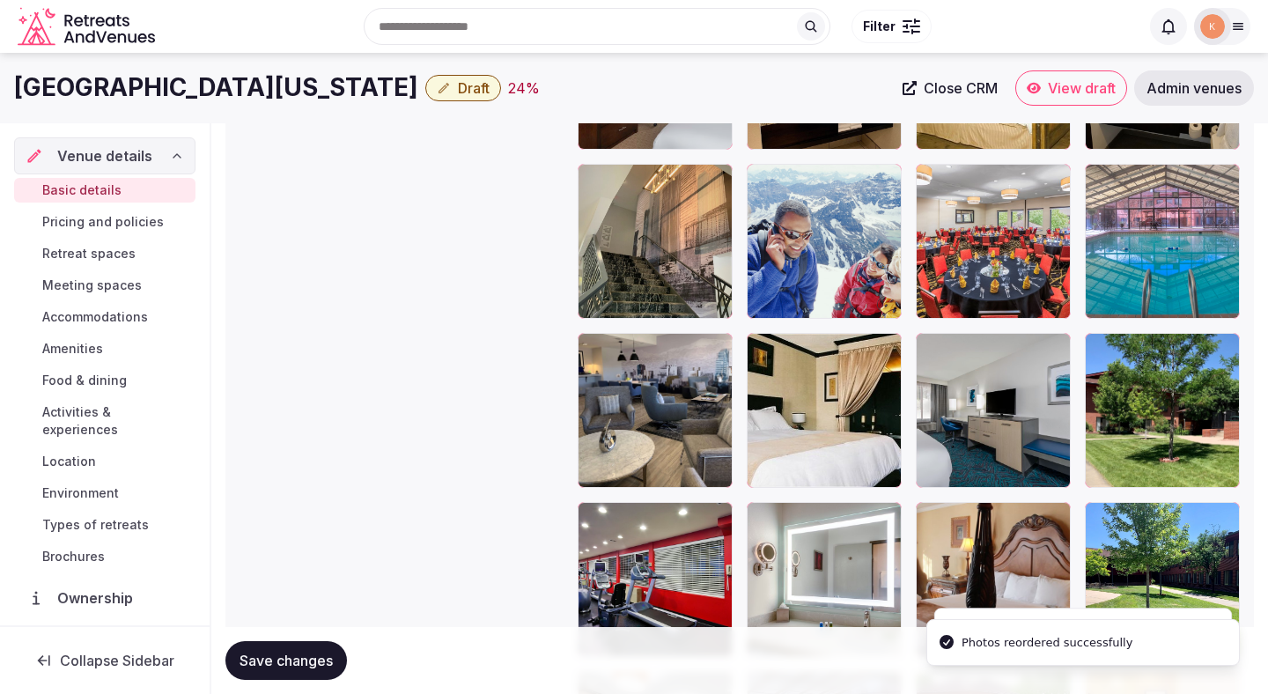
click at [309, 661] on span "Save changes" at bounding box center [286, 661] width 93 height 18
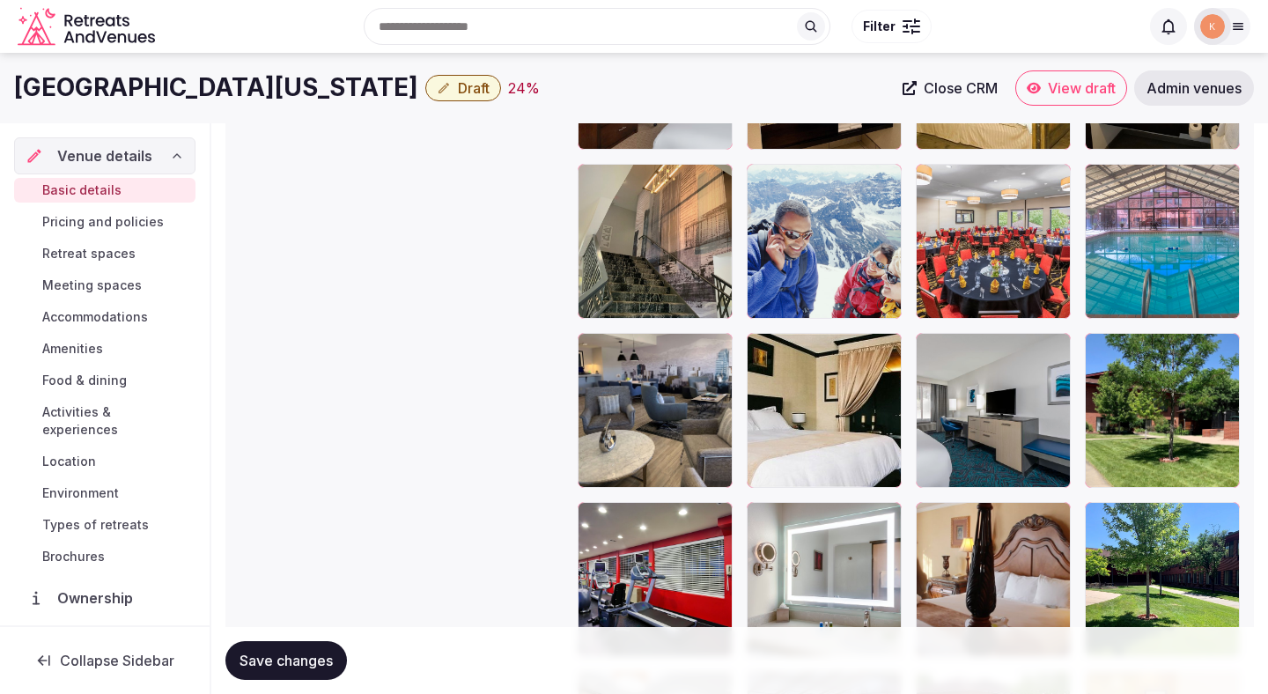
click at [309, 667] on span "Save changes" at bounding box center [286, 661] width 93 height 18
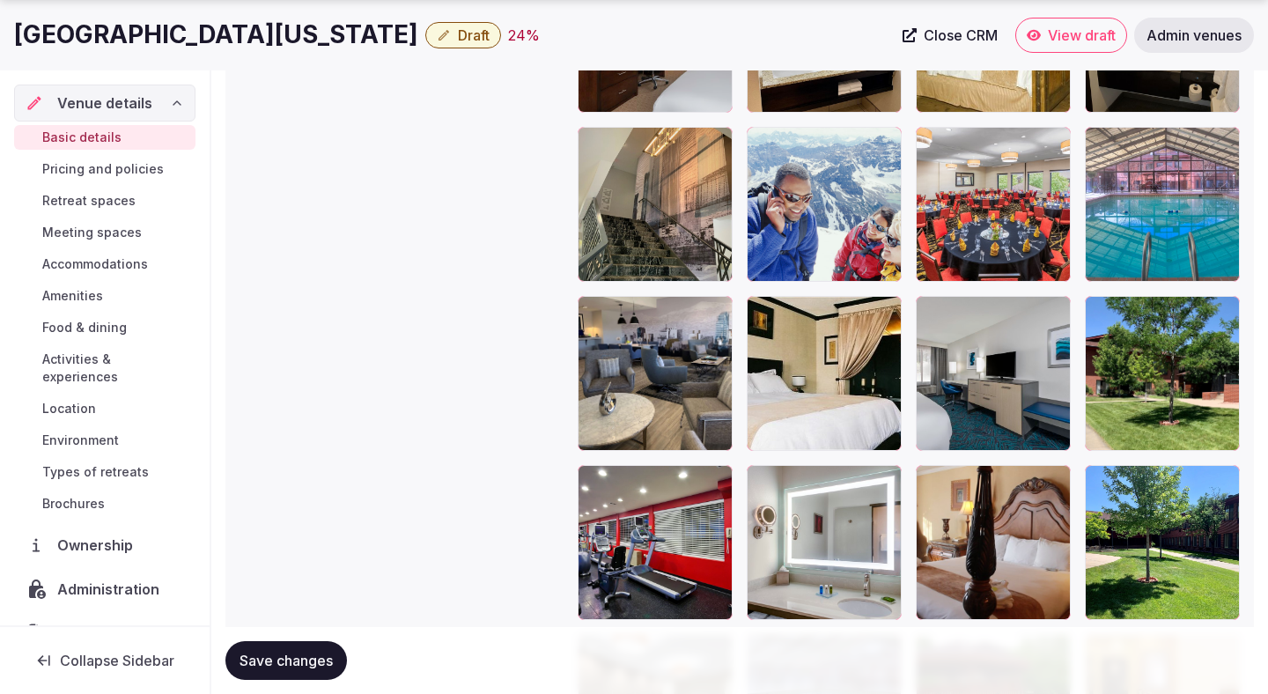
scroll to position [3116, 0]
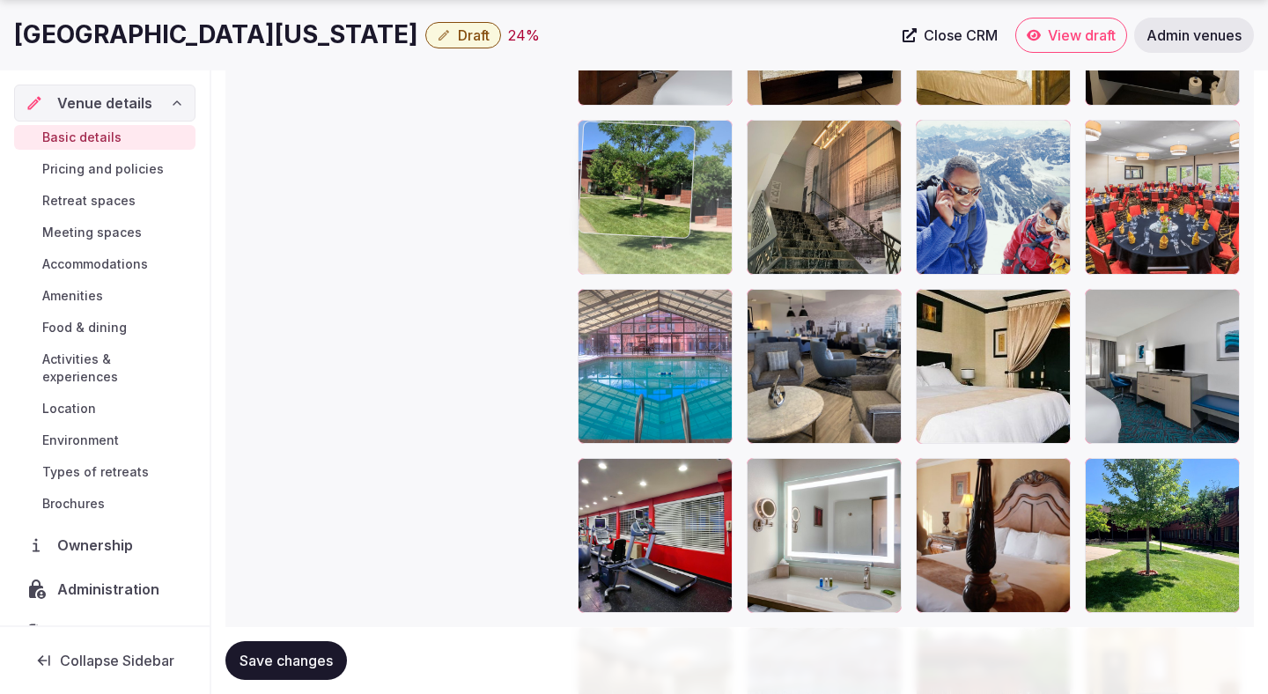
drag, startPoint x: 1150, startPoint y: 401, endPoint x: 659, endPoint y: 195, distance: 532.9
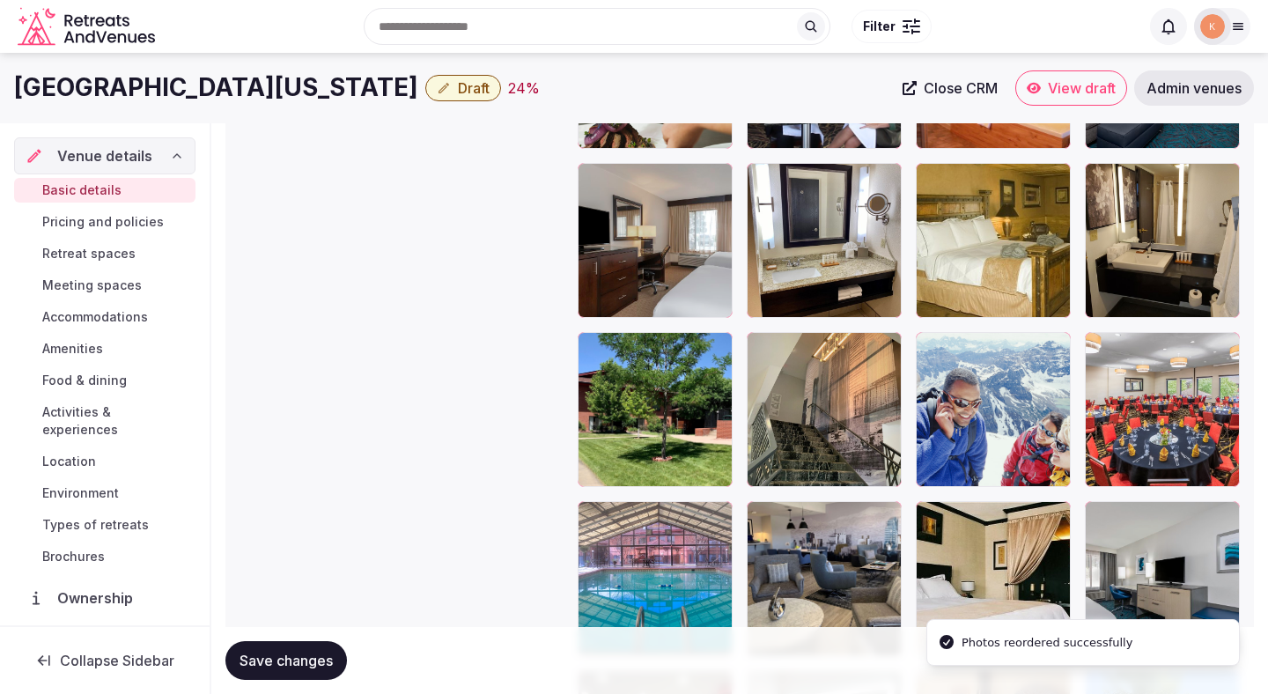
scroll to position [2896, 0]
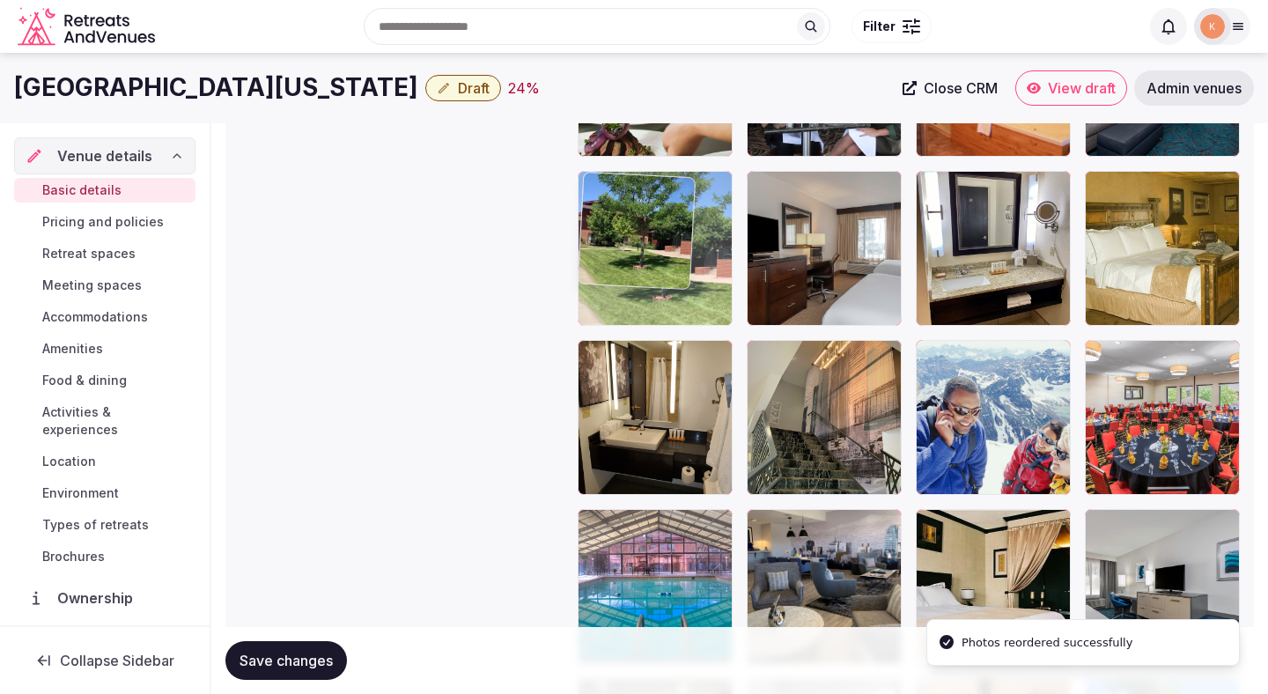
drag, startPoint x: 619, startPoint y: 441, endPoint x: 609, endPoint y: 235, distance: 206.3
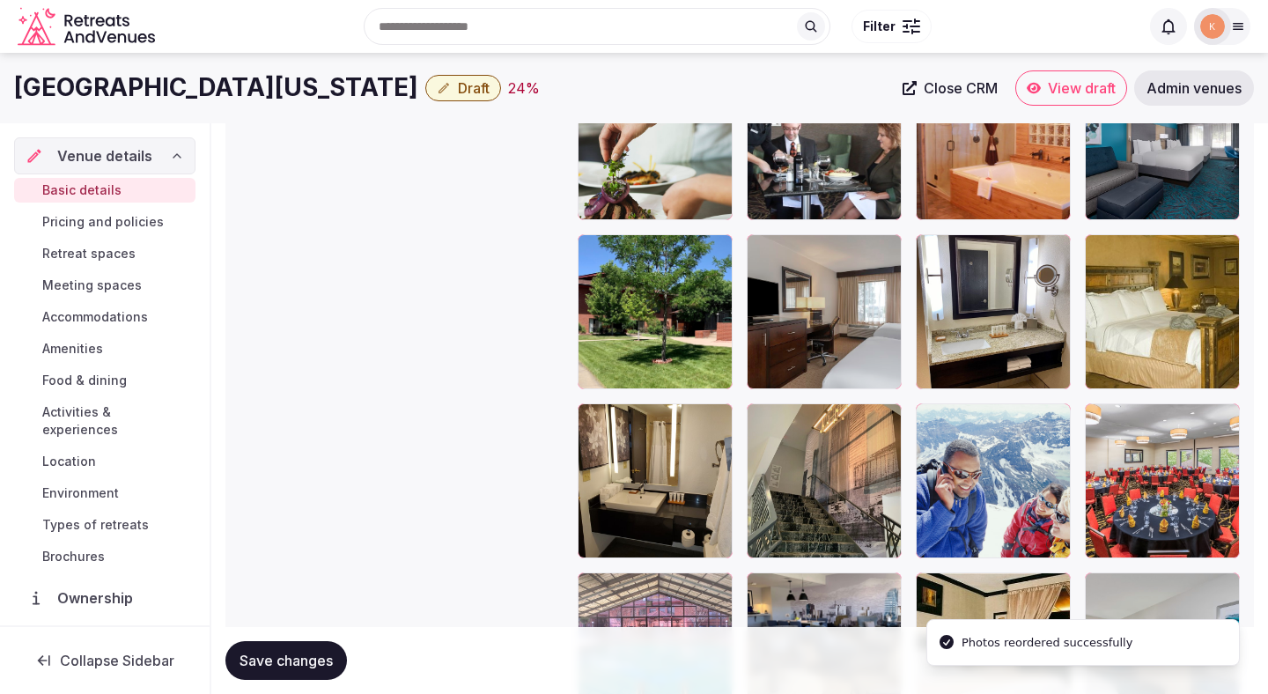
scroll to position [2829, 0]
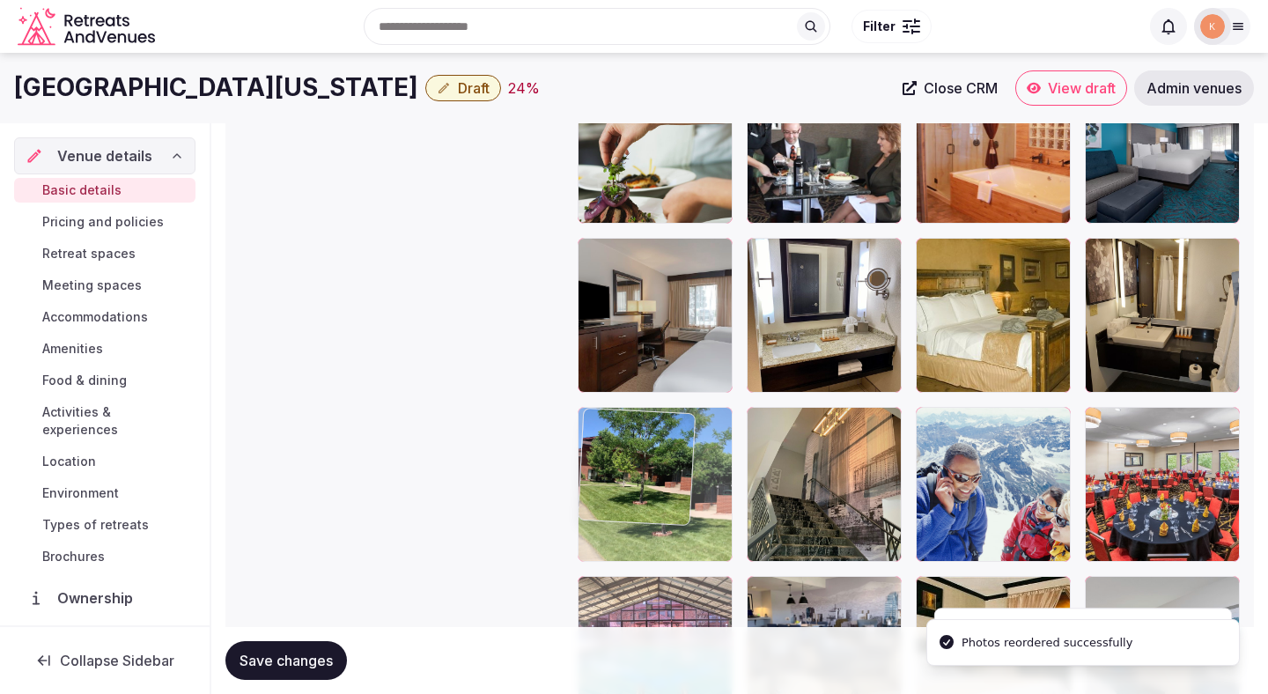
drag, startPoint x: 613, startPoint y: 291, endPoint x: 608, endPoint y: 475, distance: 183.3
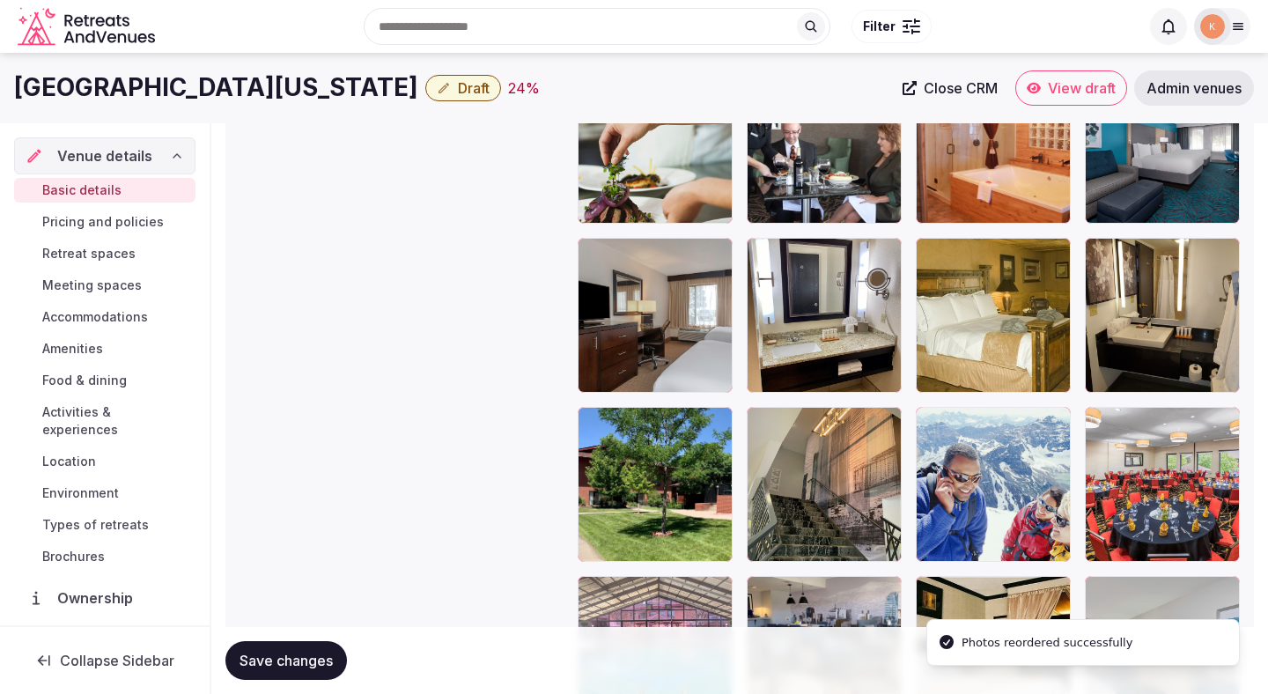
click at [291, 671] on button "Save changes" at bounding box center [286, 660] width 122 height 39
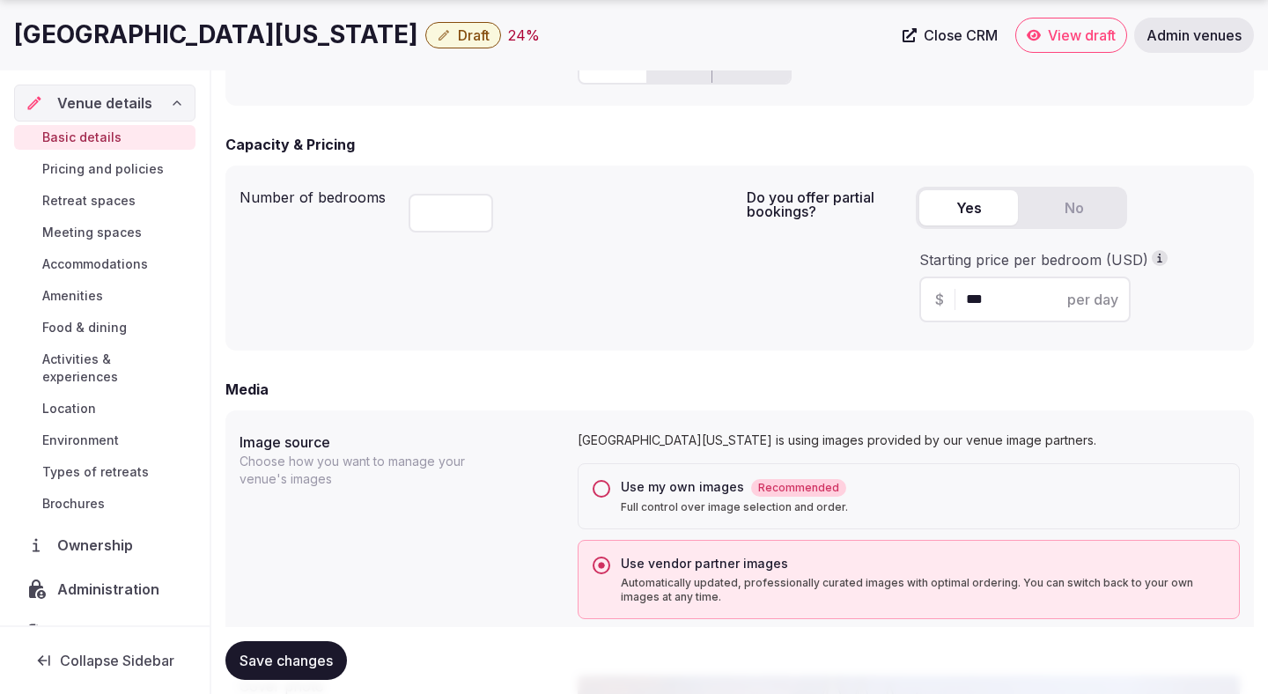
scroll to position [1113, 0]
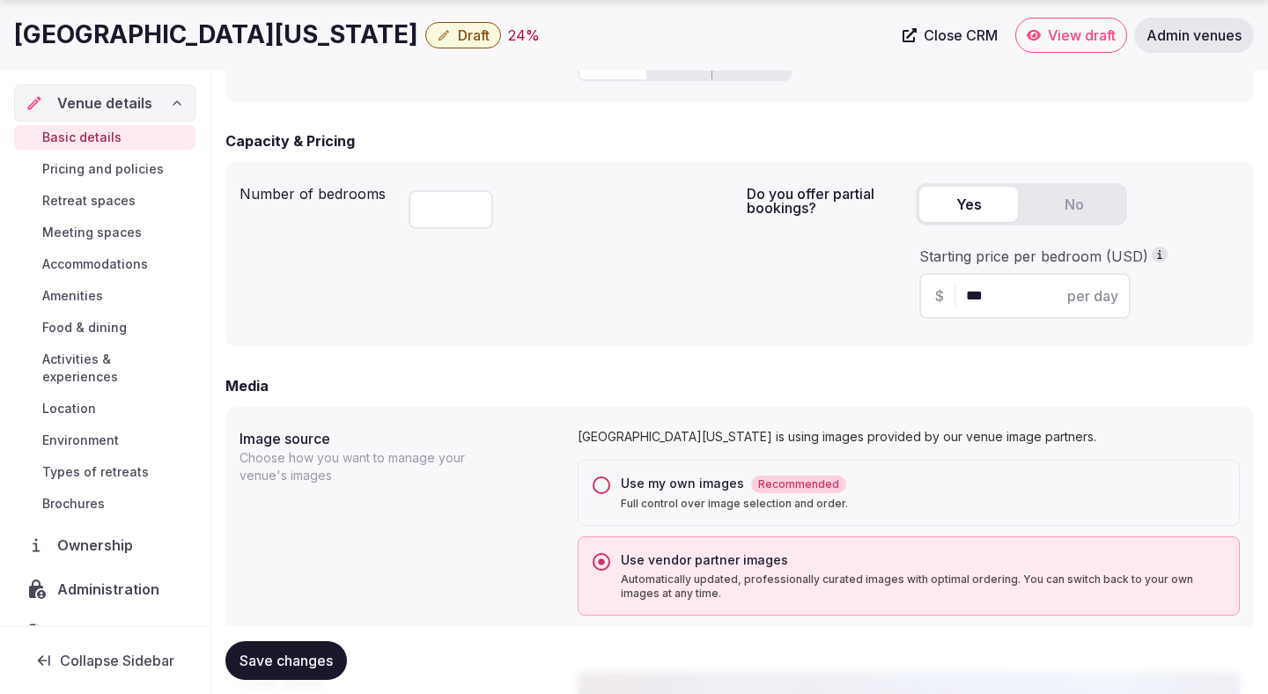
click at [978, 289] on input "***" at bounding box center [1040, 295] width 149 height 21
click at [977, 289] on input "***" at bounding box center [1040, 295] width 149 height 21
click at [977, 288] on input "***" at bounding box center [1040, 295] width 149 height 21
type input "***"
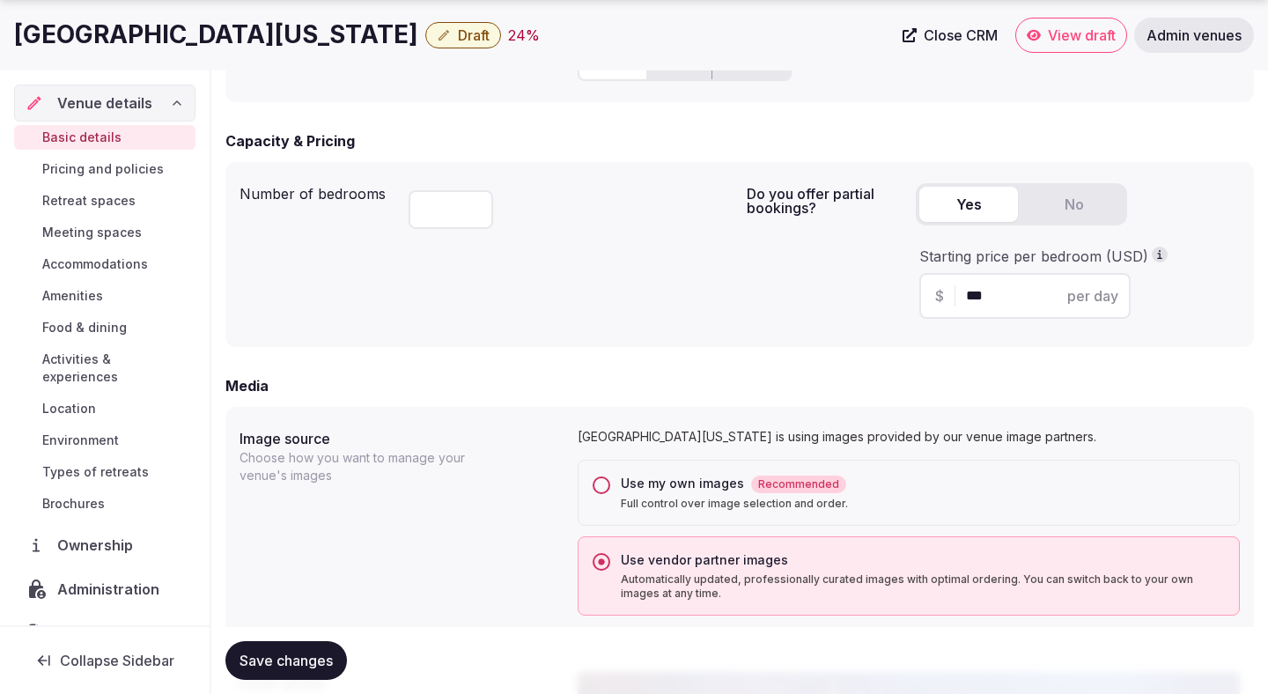
click at [613, 308] on div "Number of bedrooms ***" at bounding box center [486, 254] width 493 height 157
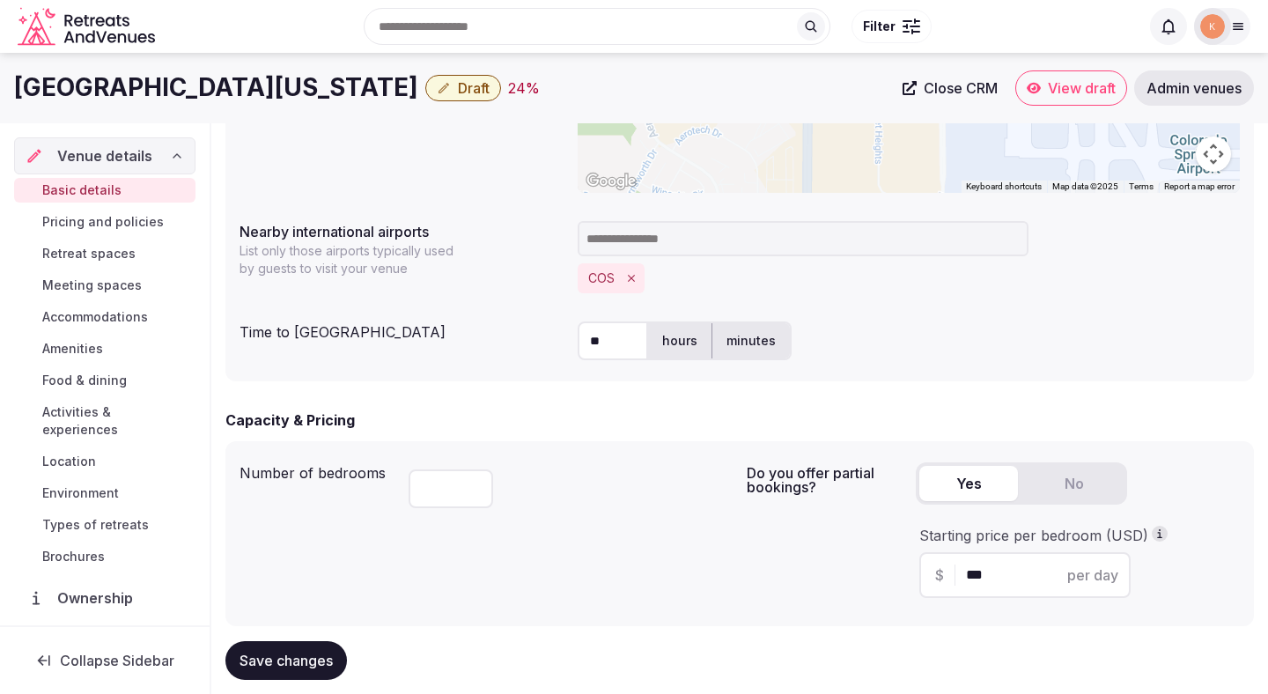
scroll to position [823, 0]
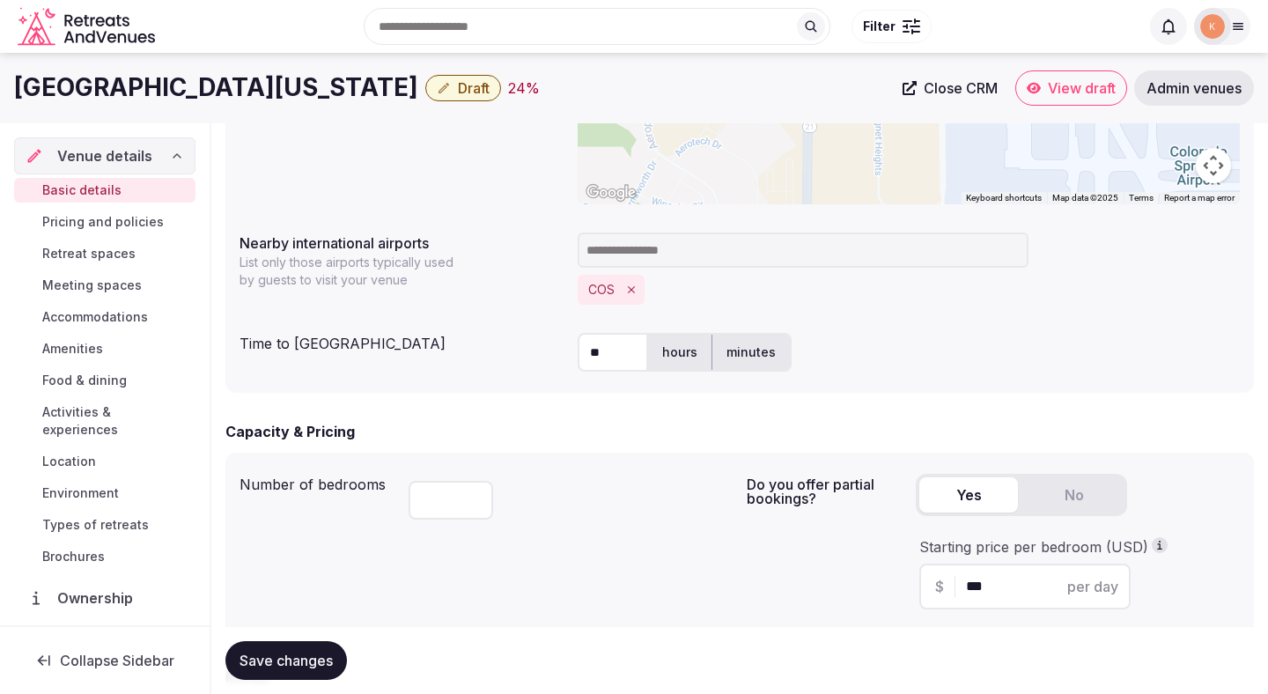
click at [606, 357] on input "**" at bounding box center [613, 352] width 70 height 39
type input "**"
click at [552, 513] on div "***" at bounding box center [571, 497] width 324 height 60
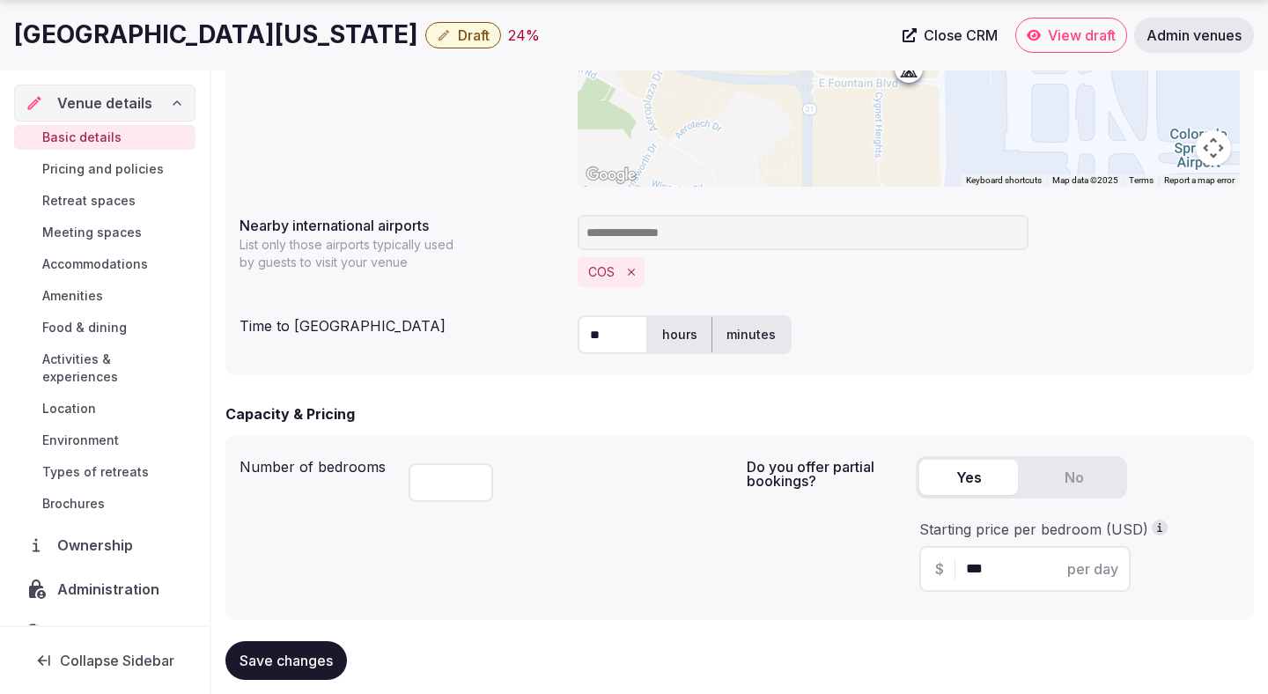
click at [582, 508] on div "***" at bounding box center [571, 479] width 324 height 60
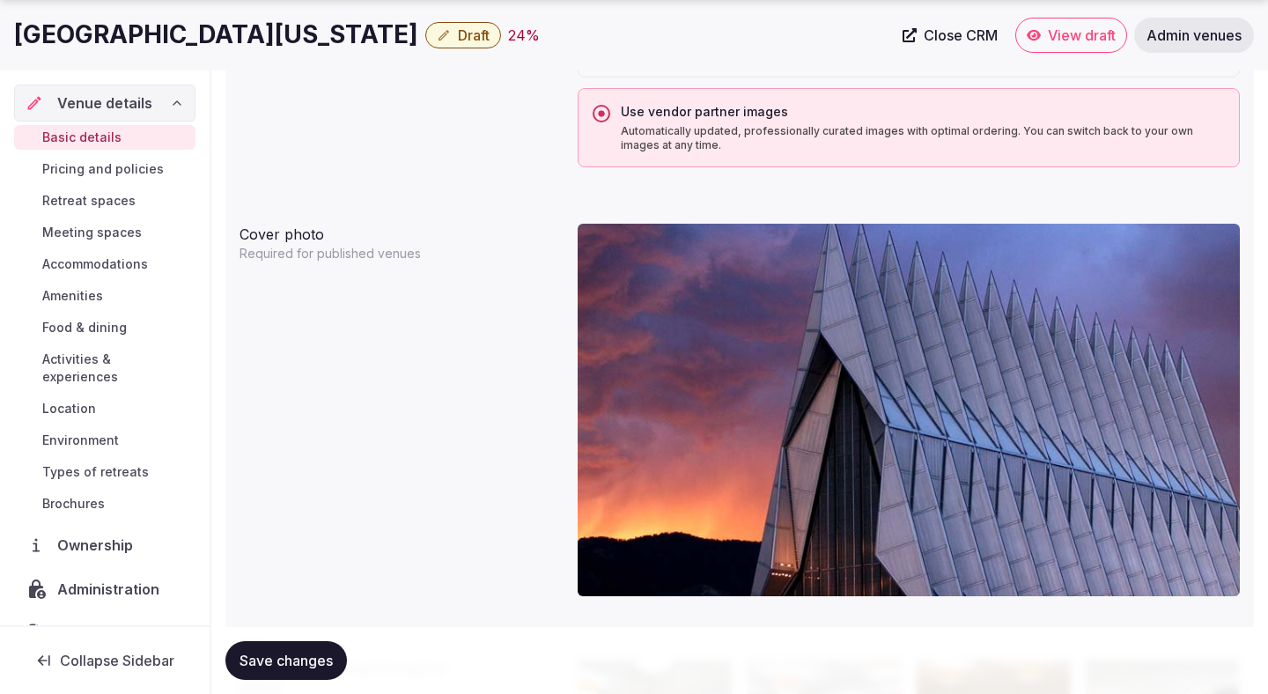
scroll to position [1684, 0]
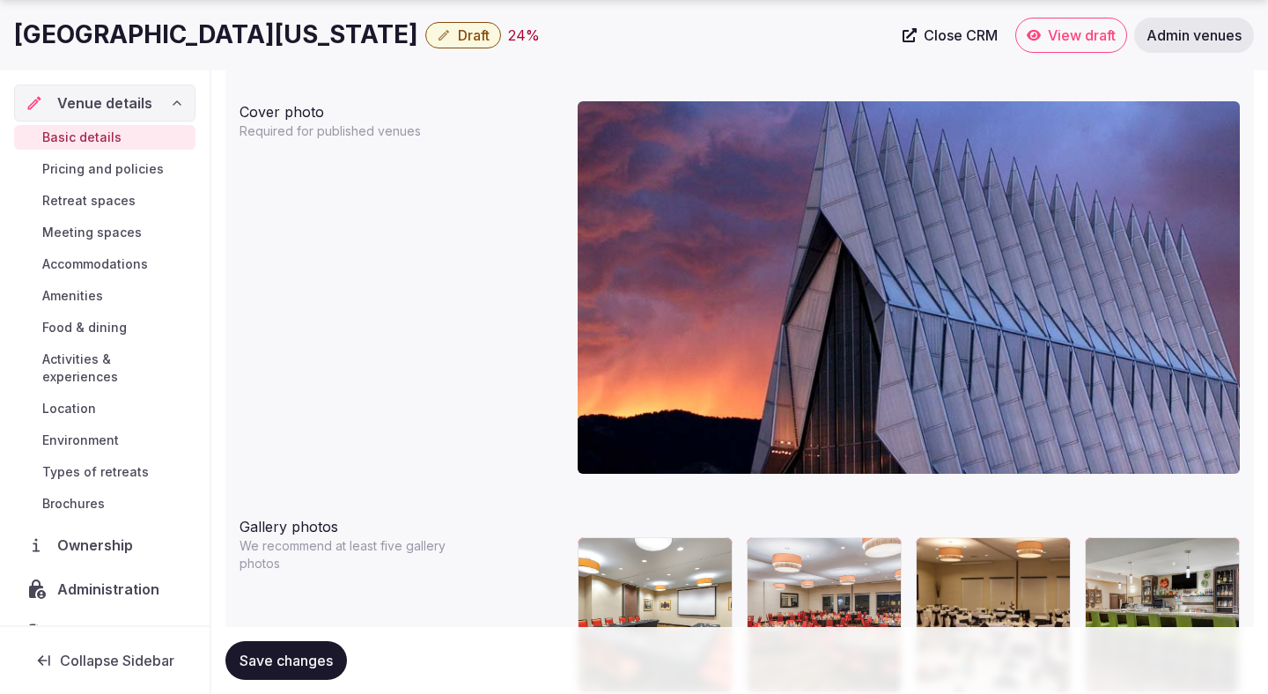
click at [289, 655] on span "Save changes" at bounding box center [286, 661] width 93 height 18
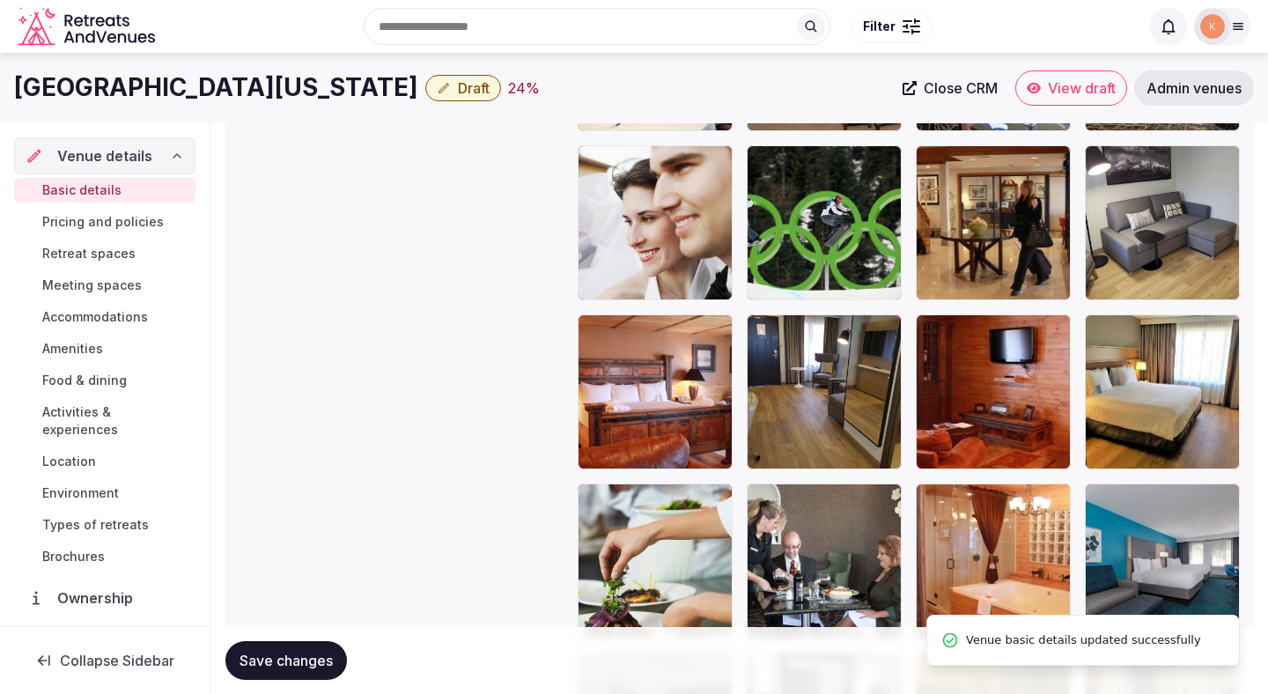
scroll to position [2187, 0]
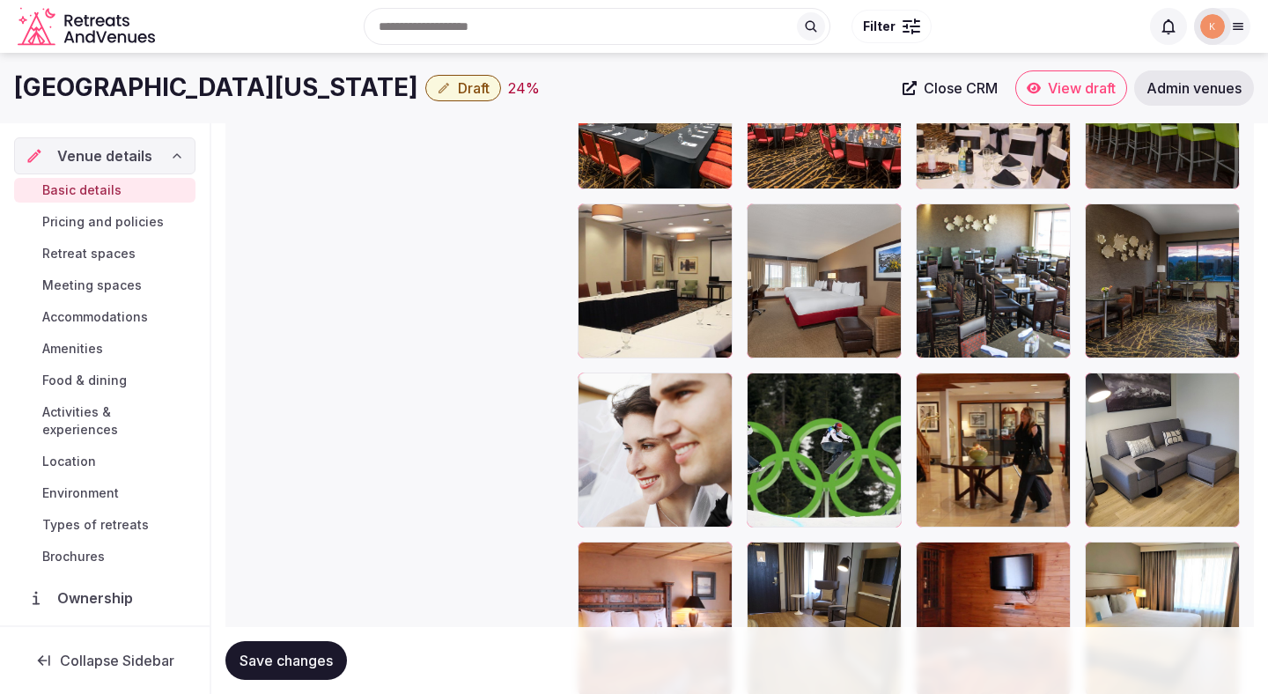
click at [490, 88] on span "Draft" at bounding box center [474, 88] width 32 height 18
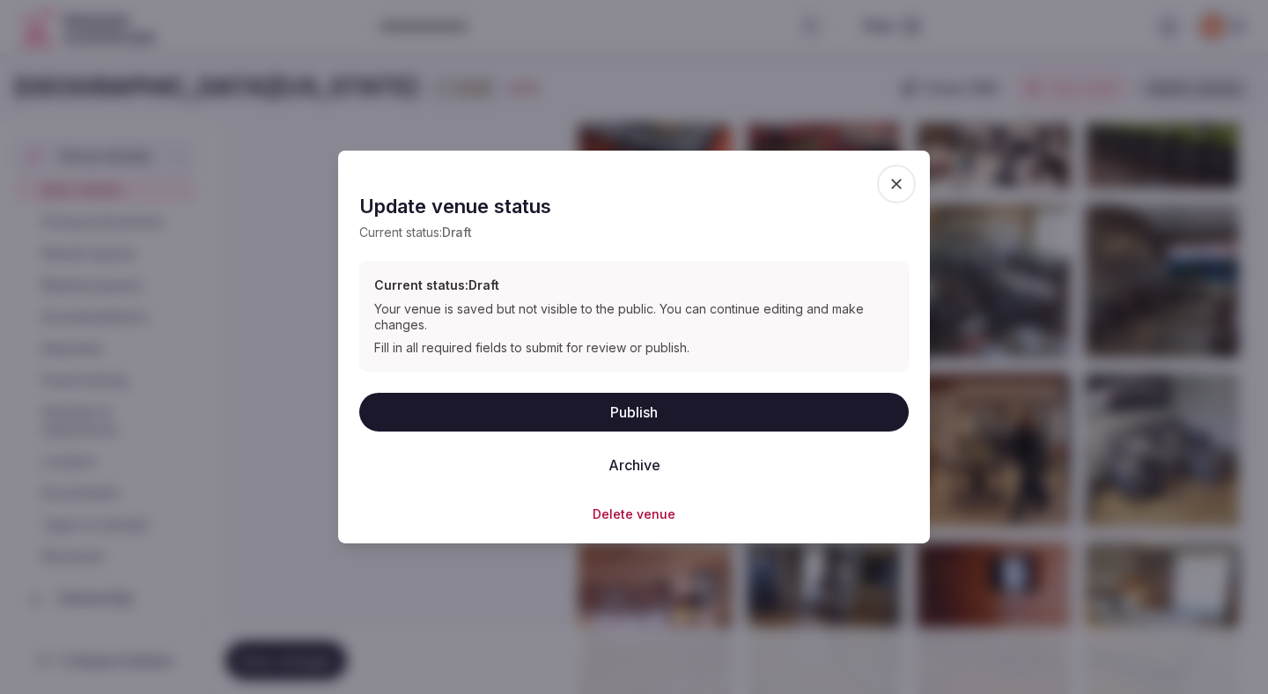
click at [509, 401] on button "Publish" at bounding box center [634, 411] width 550 height 39
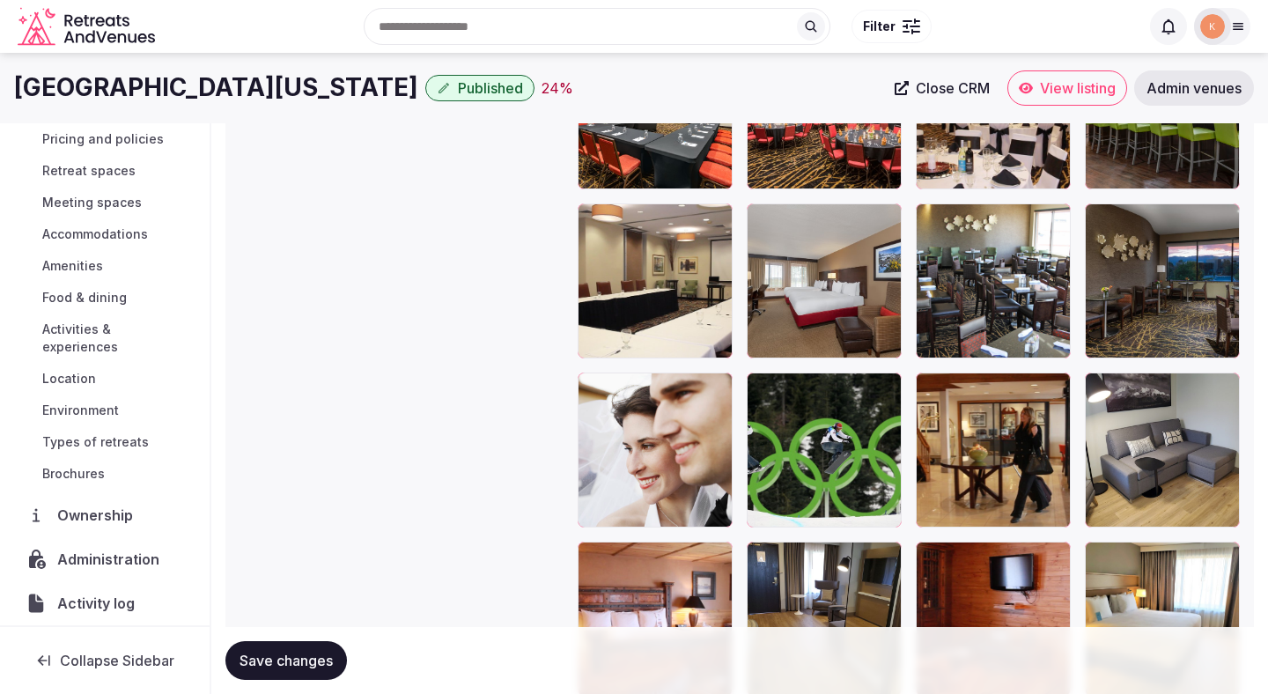
scroll to position [120, 0]
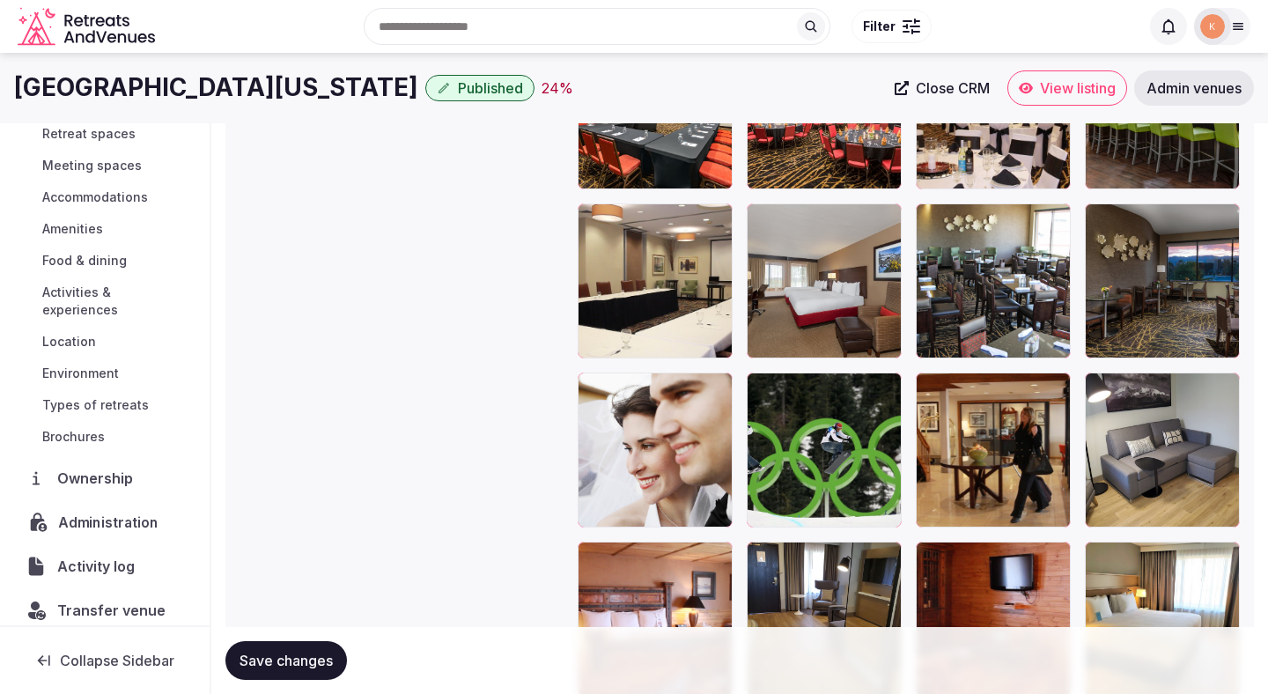
click at [110, 513] on span "Administration" at bounding box center [111, 522] width 107 height 21
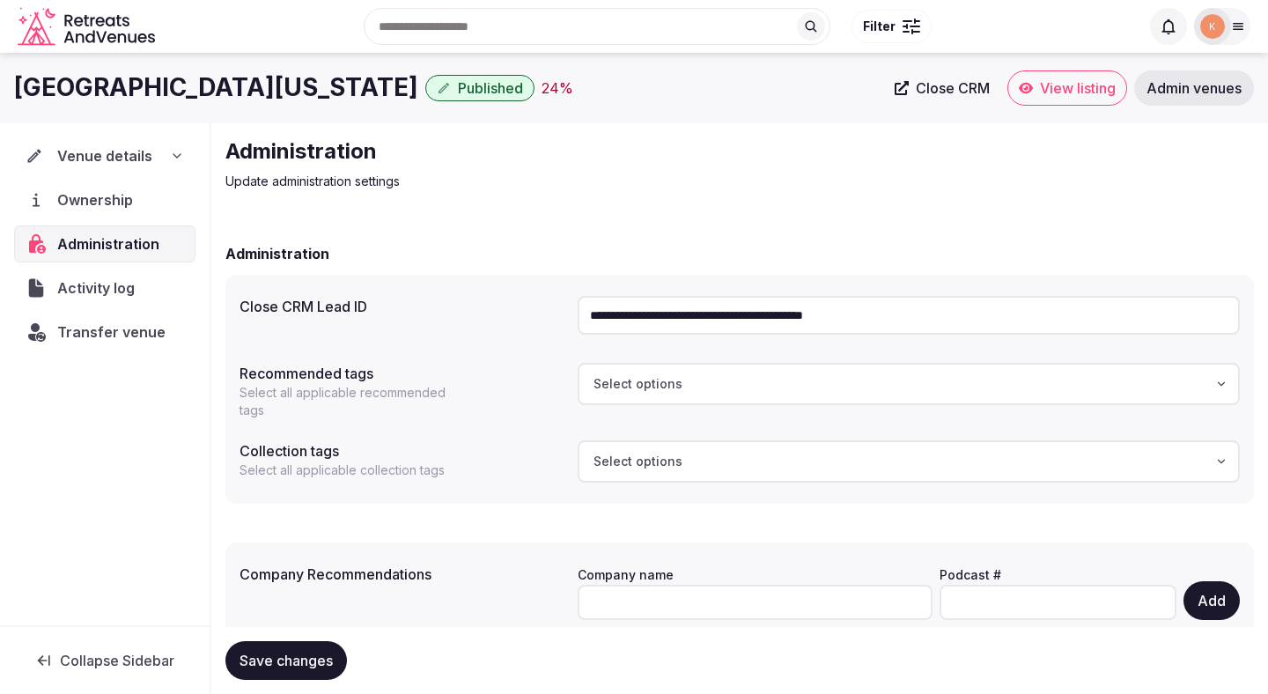
click at [662, 316] on input "**********" at bounding box center [909, 315] width 662 height 39
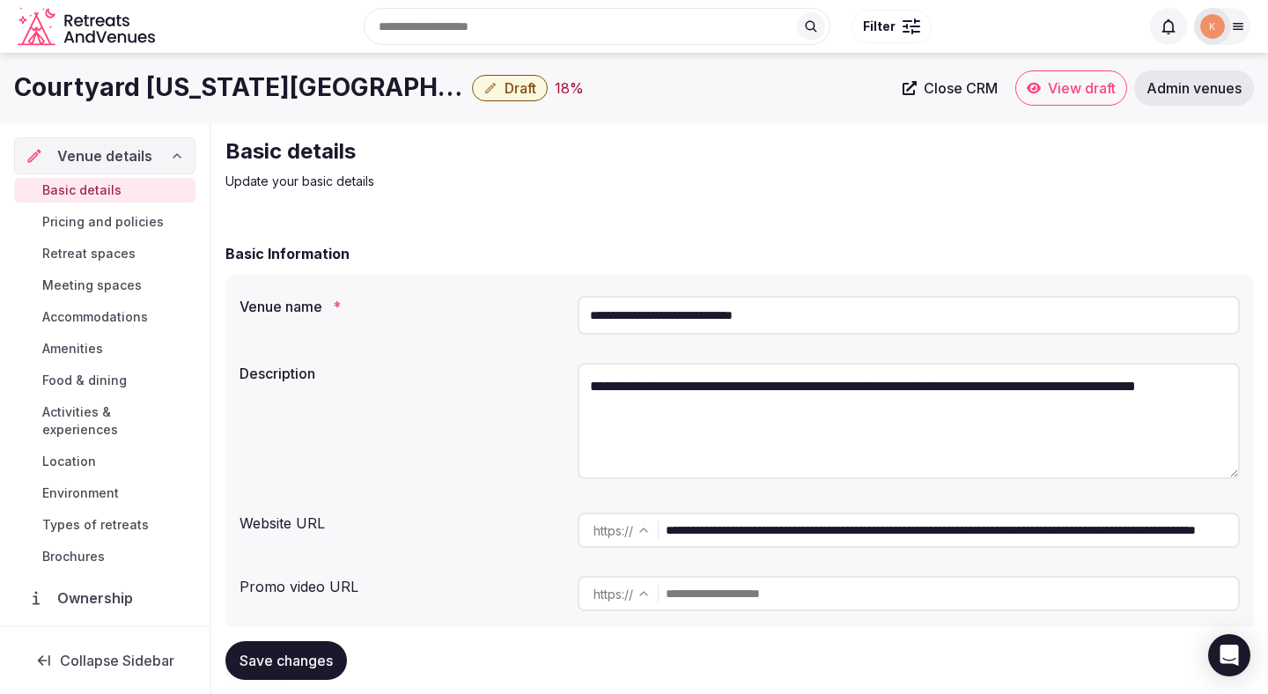
scroll to position [11, 0]
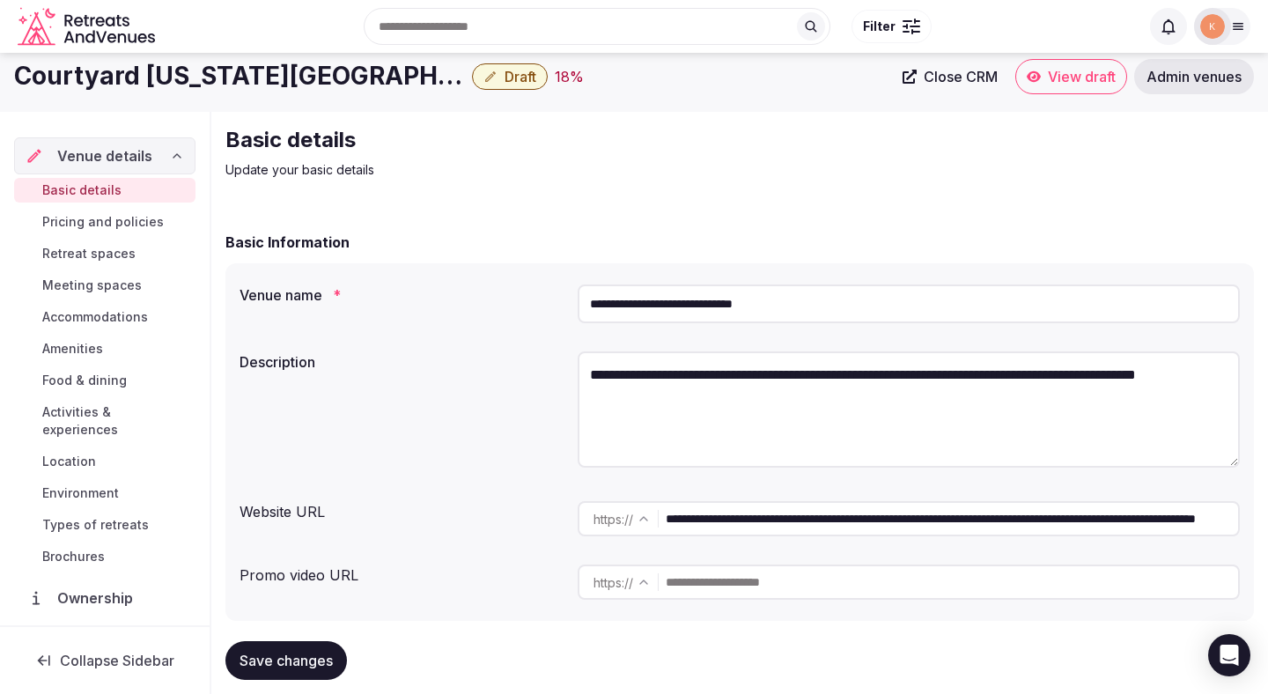
click at [741, 294] on input "**********" at bounding box center [909, 303] width 662 height 39
click at [1229, 82] on span "Admin venues" at bounding box center [1194, 77] width 95 height 18
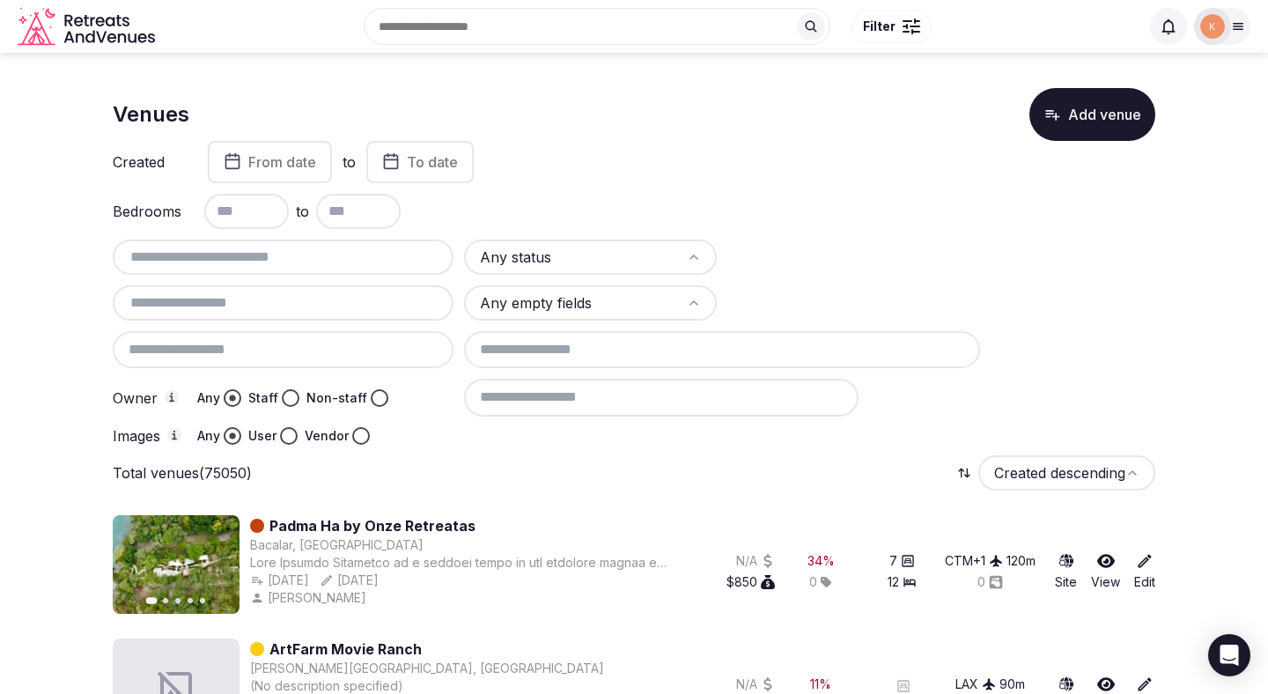
click at [347, 256] on input "text" at bounding box center [283, 257] width 327 height 21
paste input "**********"
type input "**********"
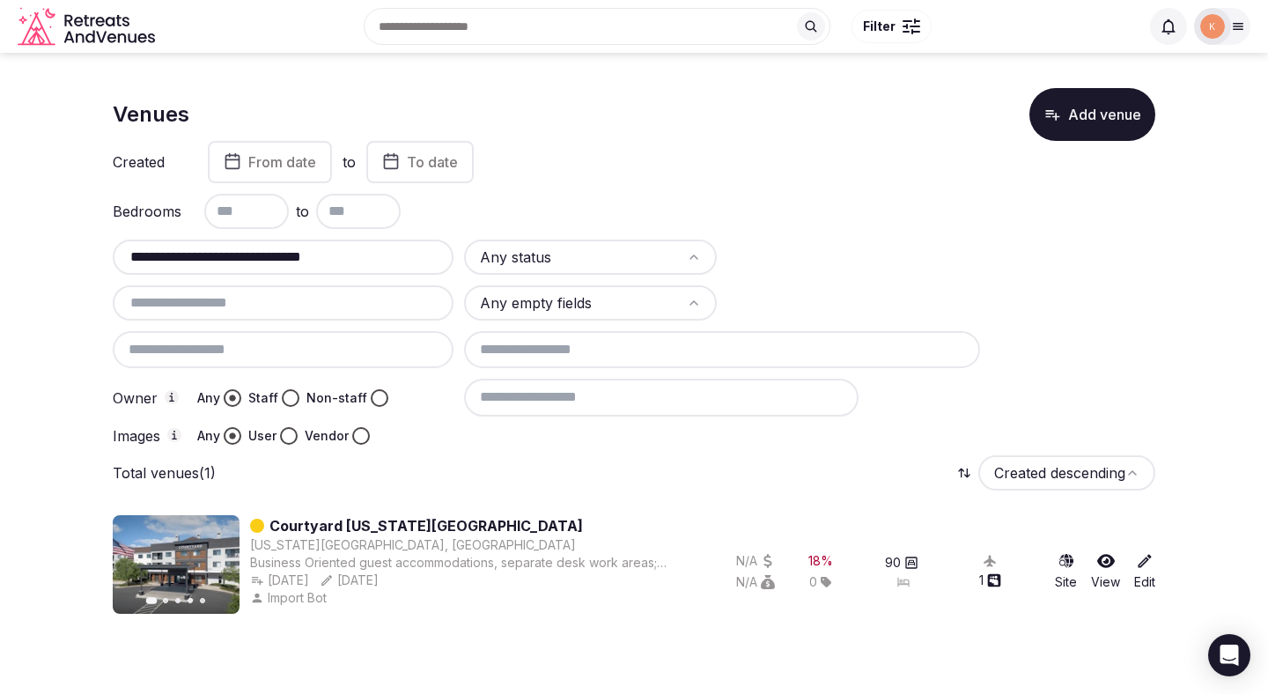
click at [413, 521] on link "Courtyard Colorado Springs South" at bounding box center [426, 525] width 314 height 21
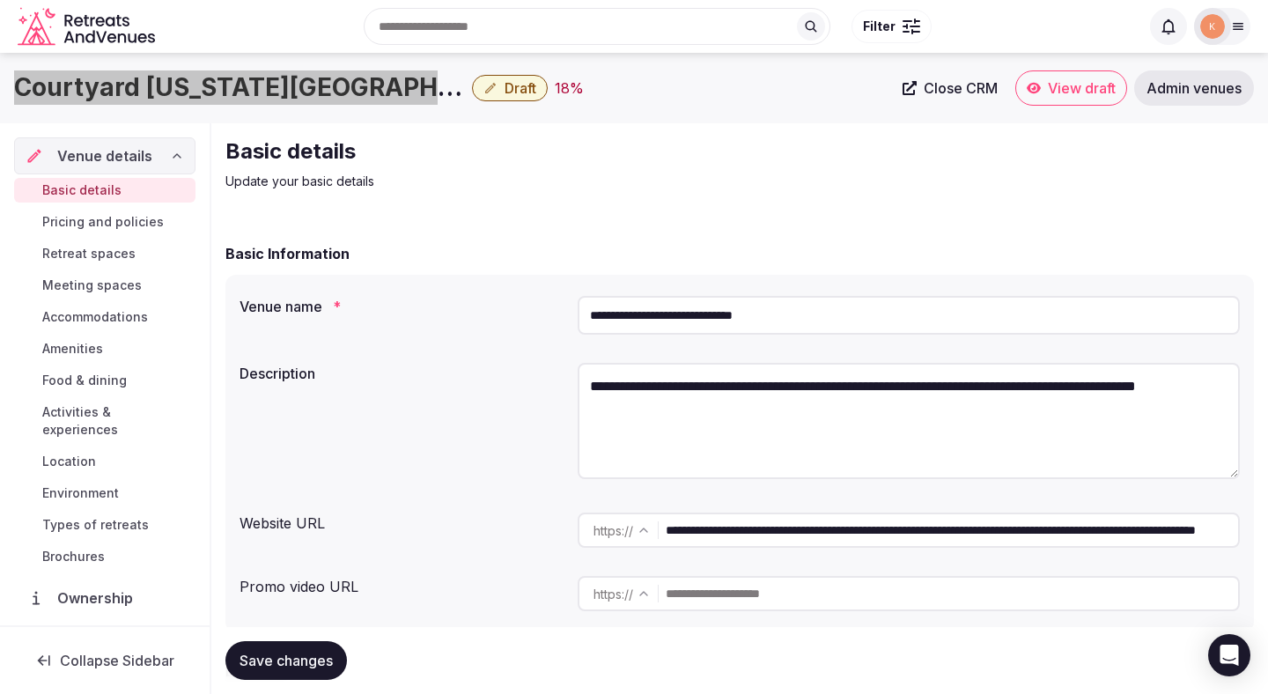
scroll to position [120, 0]
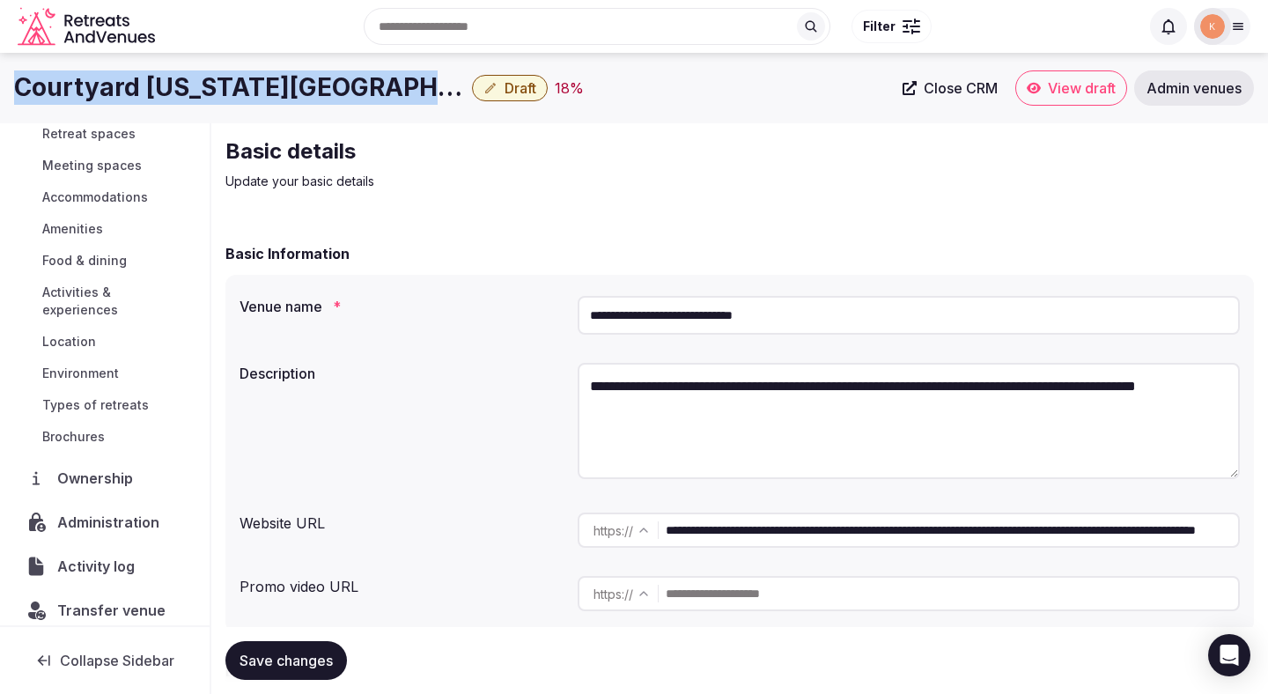
click at [132, 512] on span "Administration" at bounding box center [111, 522] width 109 height 21
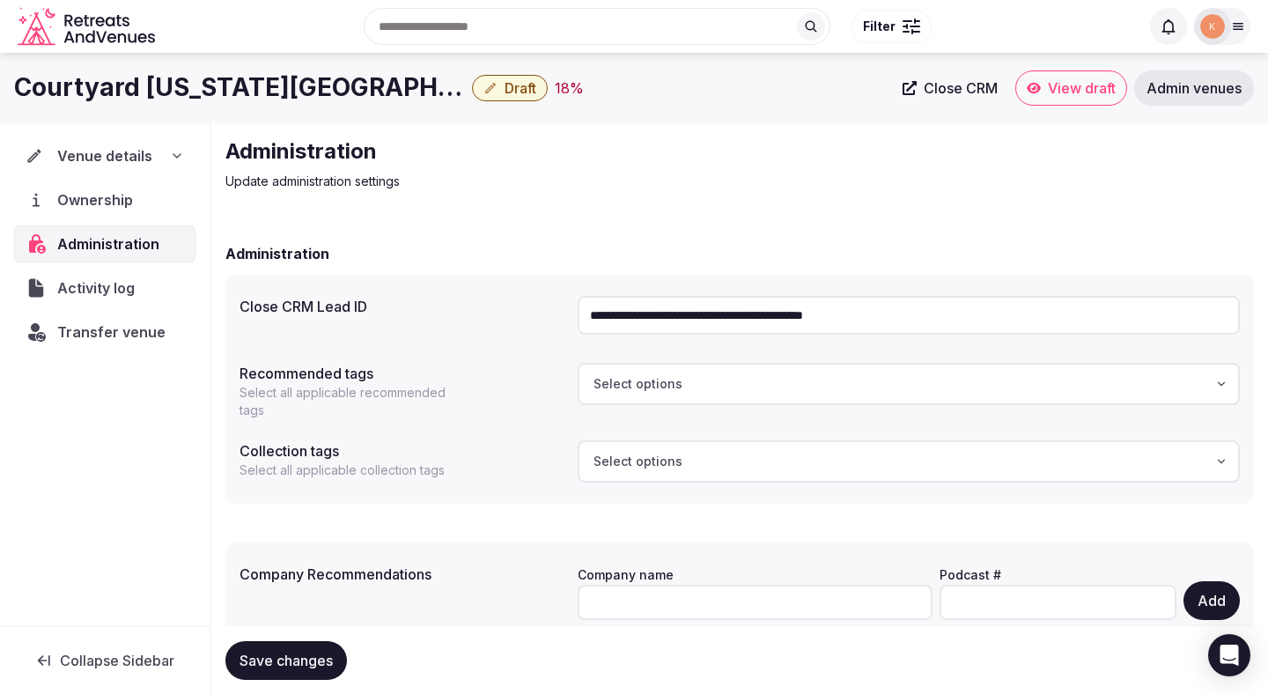
click at [700, 325] on input "**********" at bounding box center [909, 315] width 662 height 39
click at [103, 144] on div "Venue details" at bounding box center [104, 155] width 181 height 37
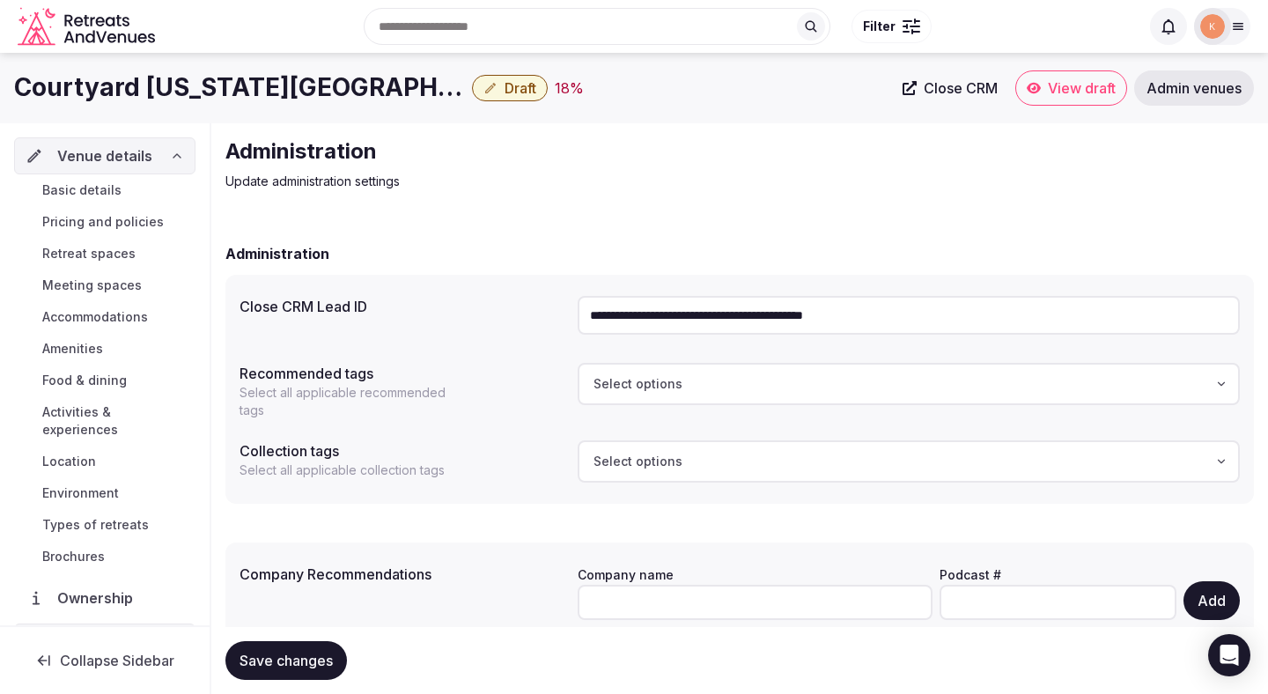
click at [107, 195] on span "Basic details" at bounding box center [81, 190] width 79 height 18
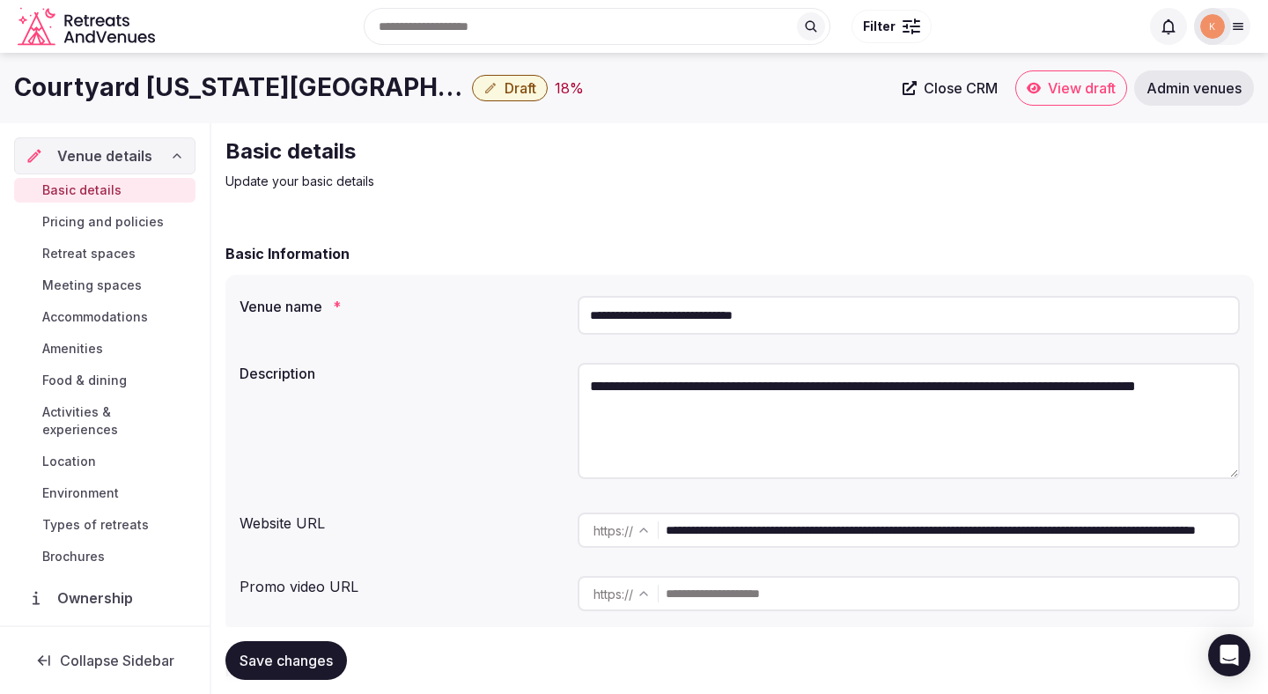
click at [107, 194] on span "Basic details" at bounding box center [81, 190] width 79 height 18
click at [117, 190] on link "Basic details" at bounding box center [104, 190] width 181 height 25
click at [121, 190] on link "Basic details" at bounding box center [104, 190] width 181 height 25
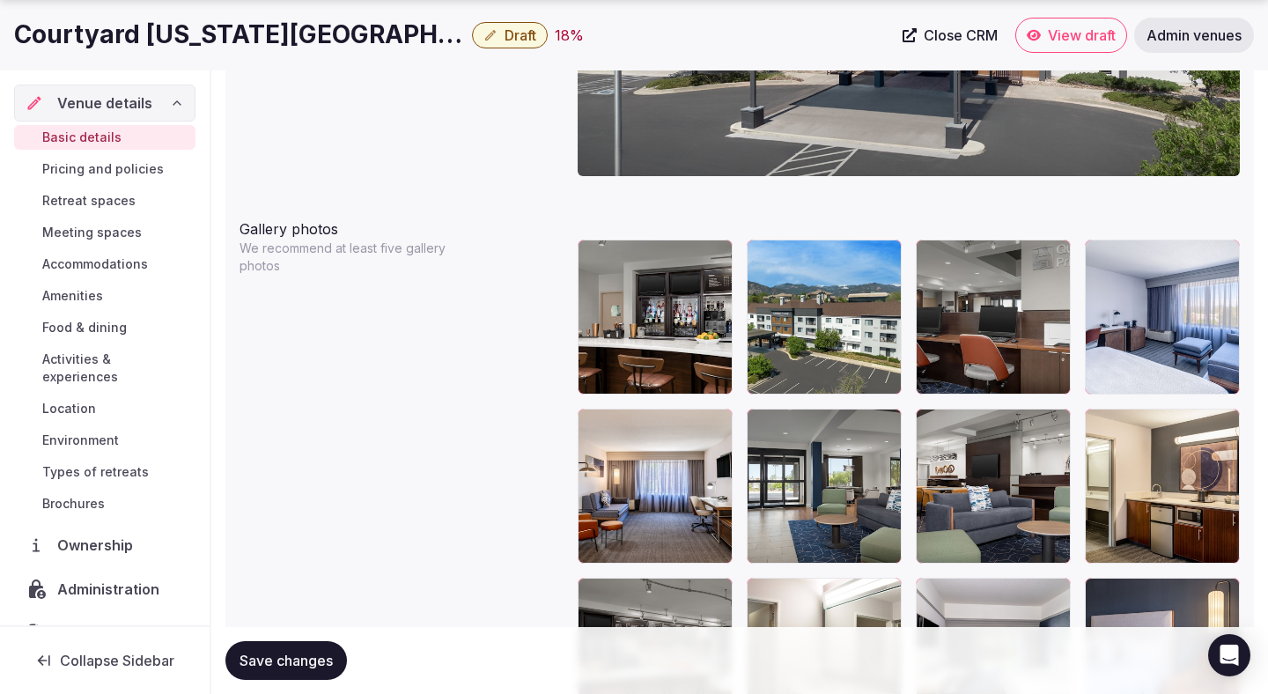
scroll to position [1958, 0]
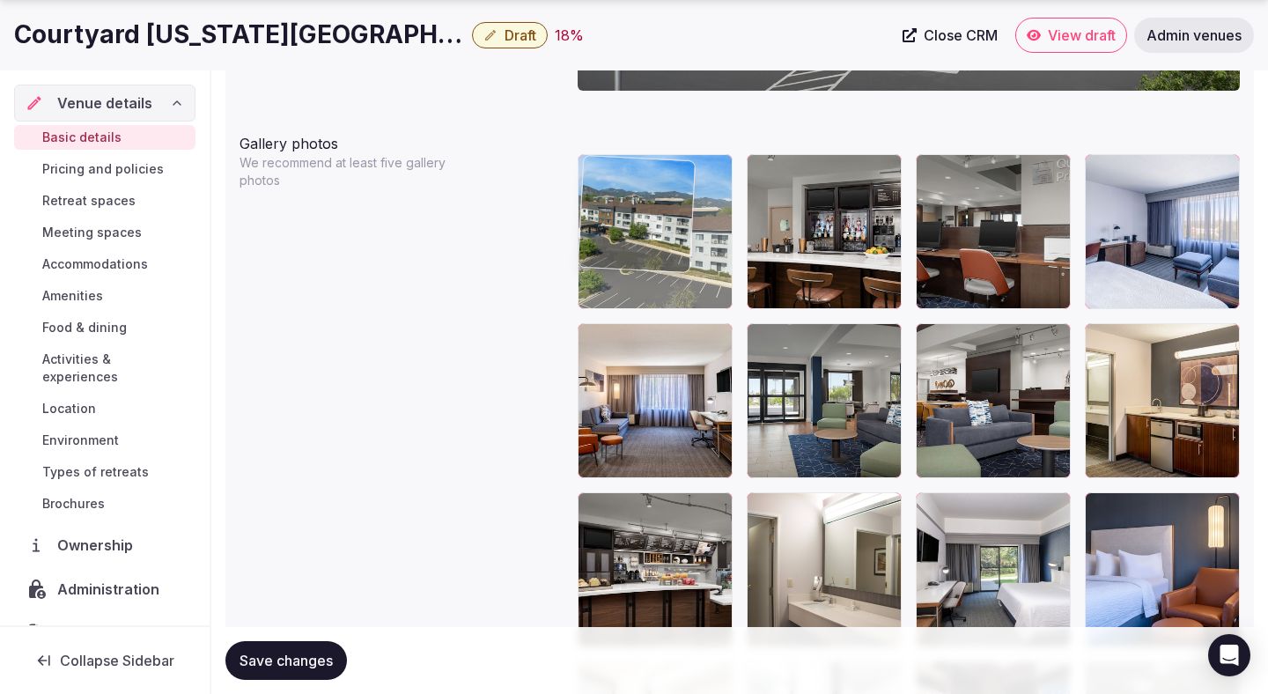
drag, startPoint x: 807, startPoint y: 232, endPoint x: 659, endPoint y: 247, distance: 148.6
click at [658, 247] on body "**********" at bounding box center [634, 1] width 1268 height 3919
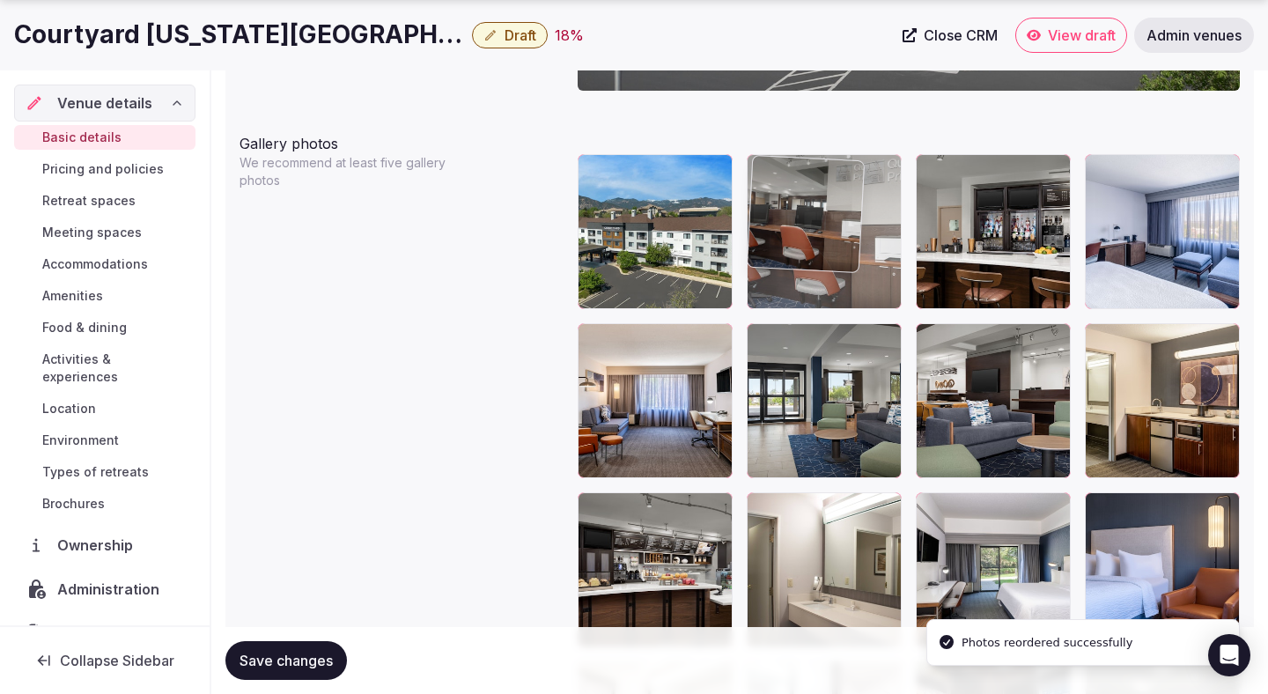
drag, startPoint x: 956, startPoint y: 214, endPoint x: 837, endPoint y: 218, distance: 118.9
click at [837, 218] on body "**********" at bounding box center [634, 1] width 1268 height 3919
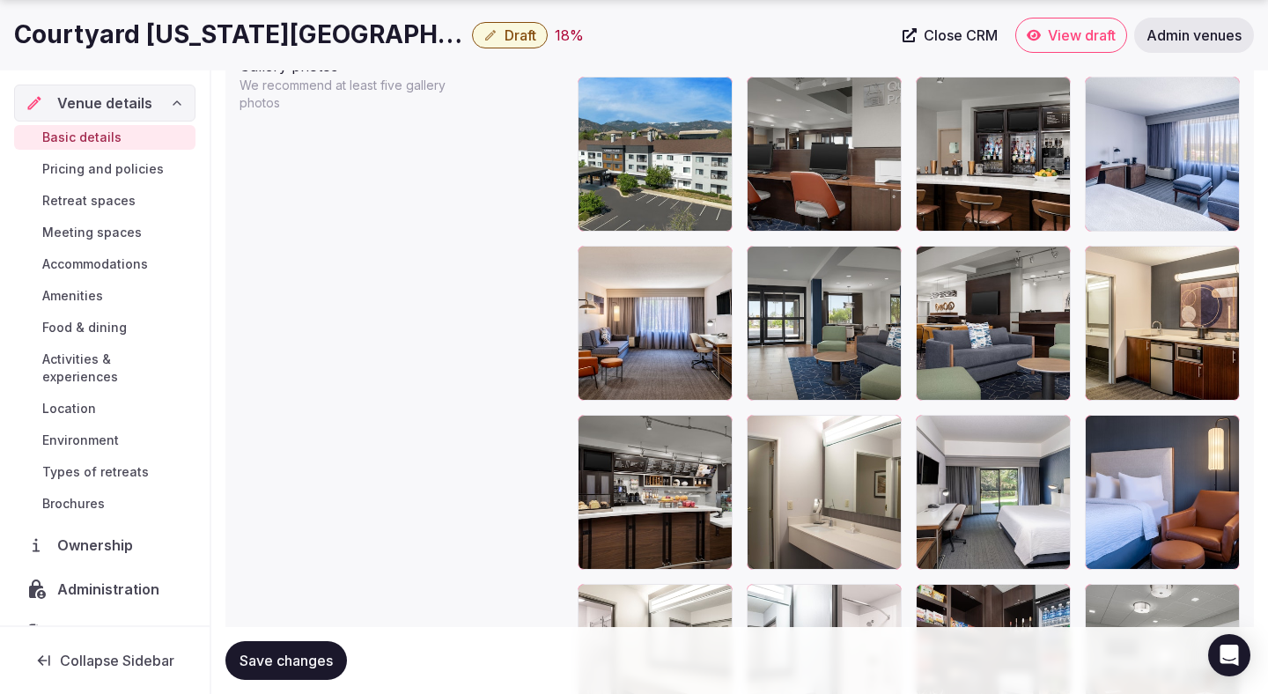
scroll to position [2061, 0]
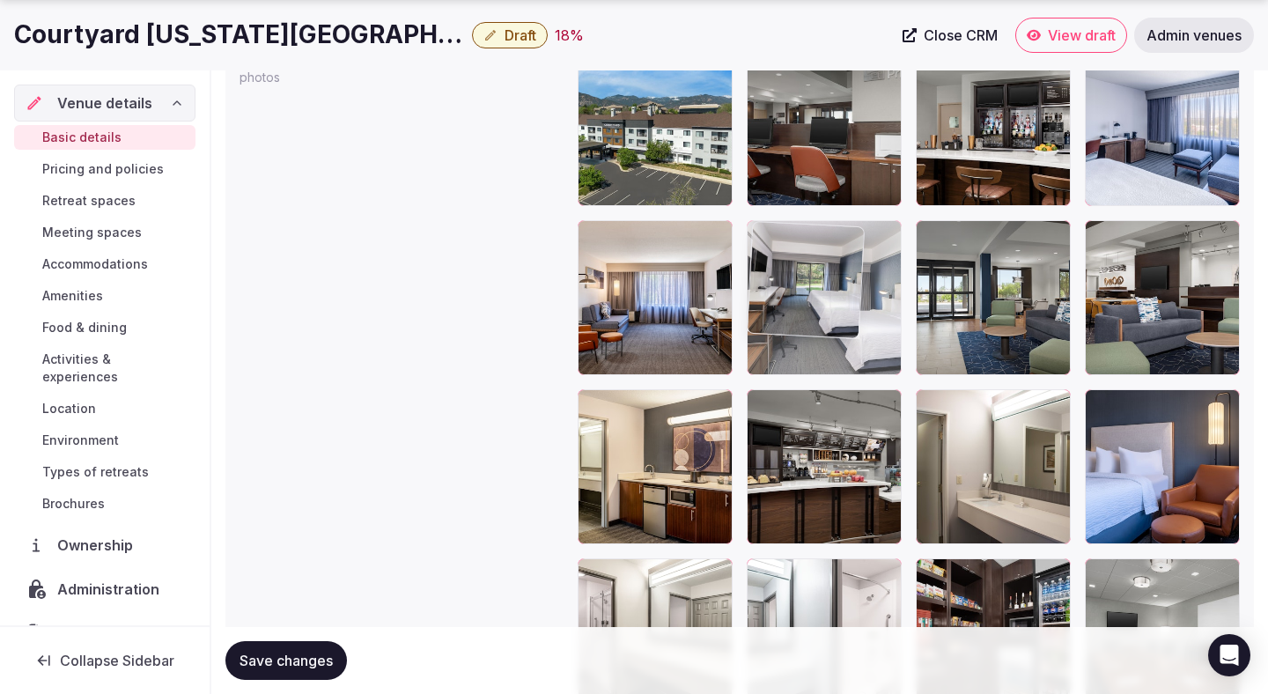
drag, startPoint x: 1059, startPoint y: 471, endPoint x: 883, endPoint y: 323, distance: 229.3
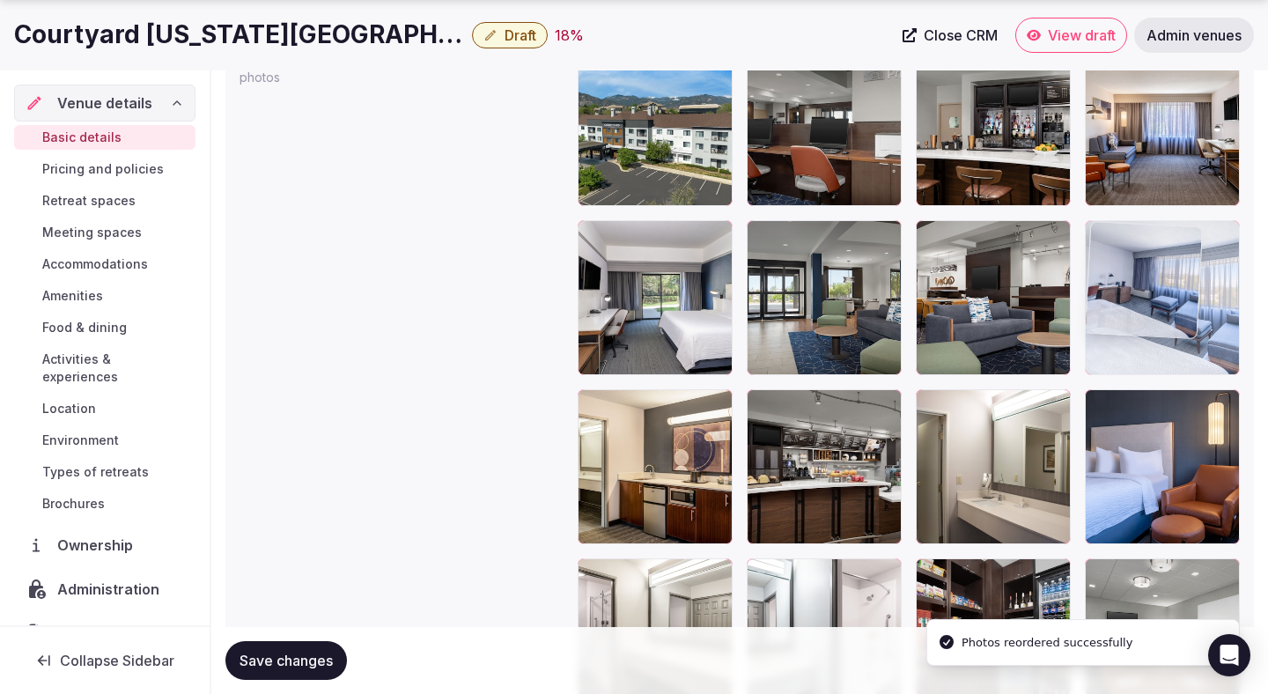
drag, startPoint x: 1147, startPoint y: 172, endPoint x: 1167, endPoint y: 323, distance: 152.7
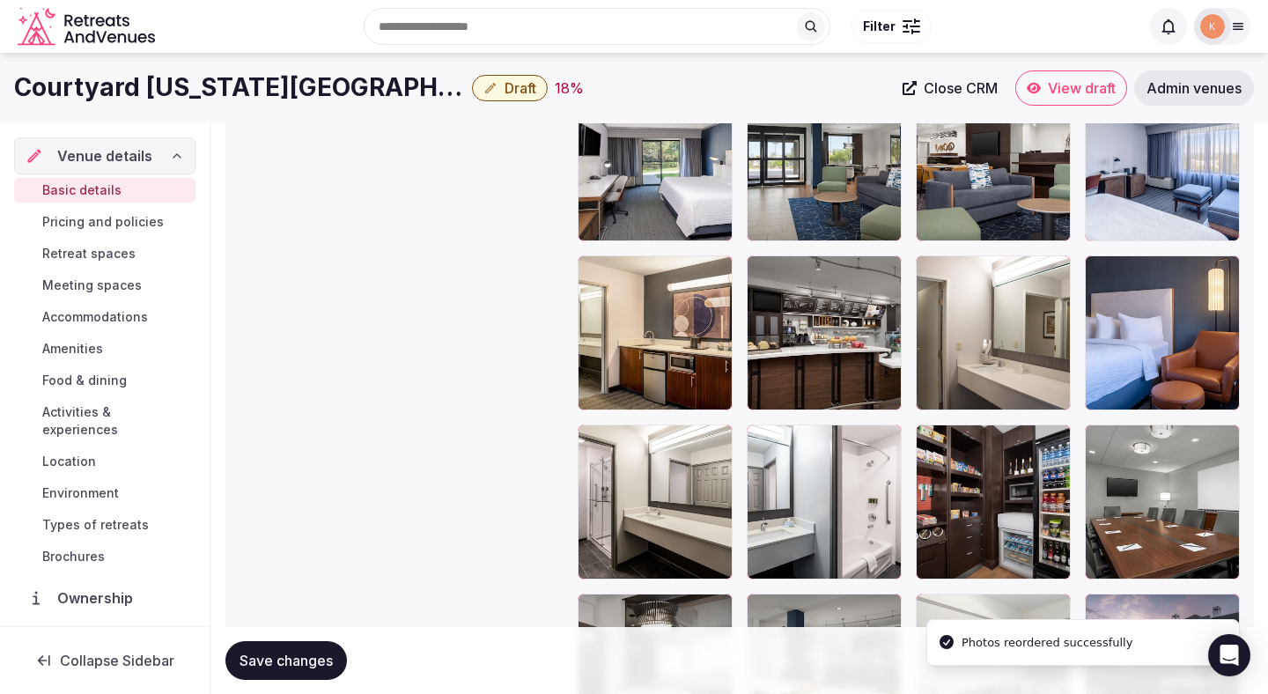
scroll to position [2188, 0]
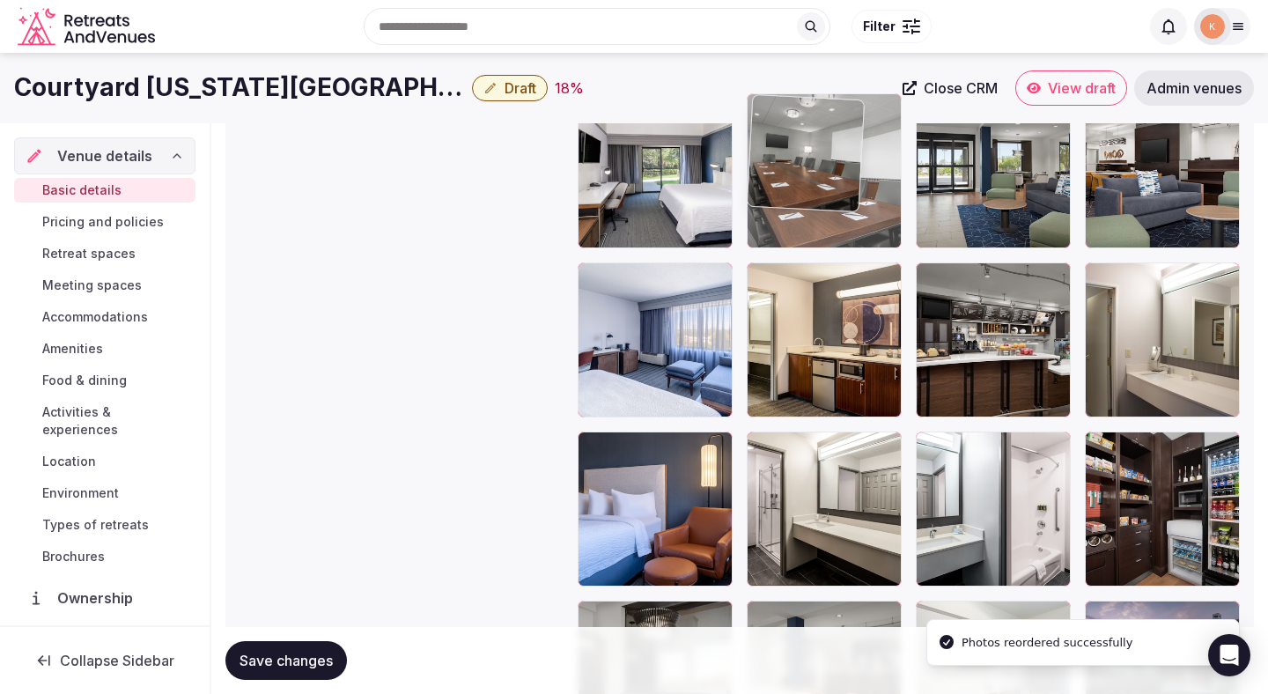
drag, startPoint x: 1153, startPoint y: 486, endPoint x: 878, endPoint y: 214, distance: 386.7
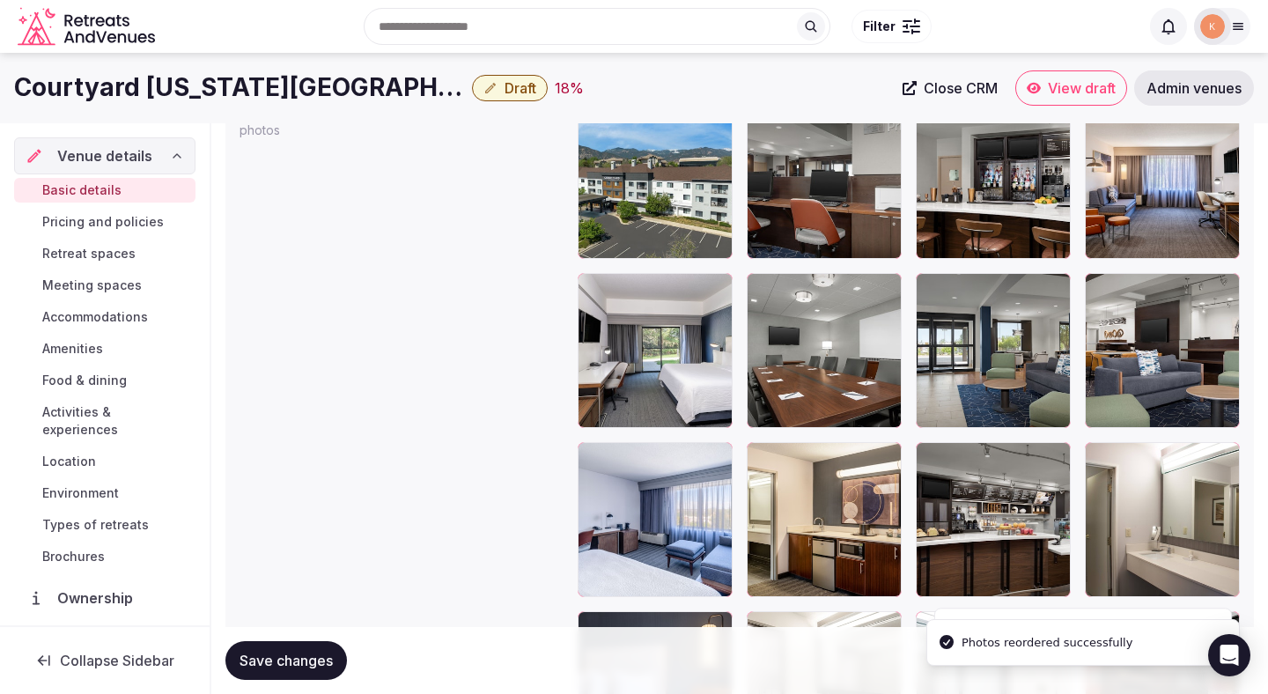
scroll to position [1981, 0]
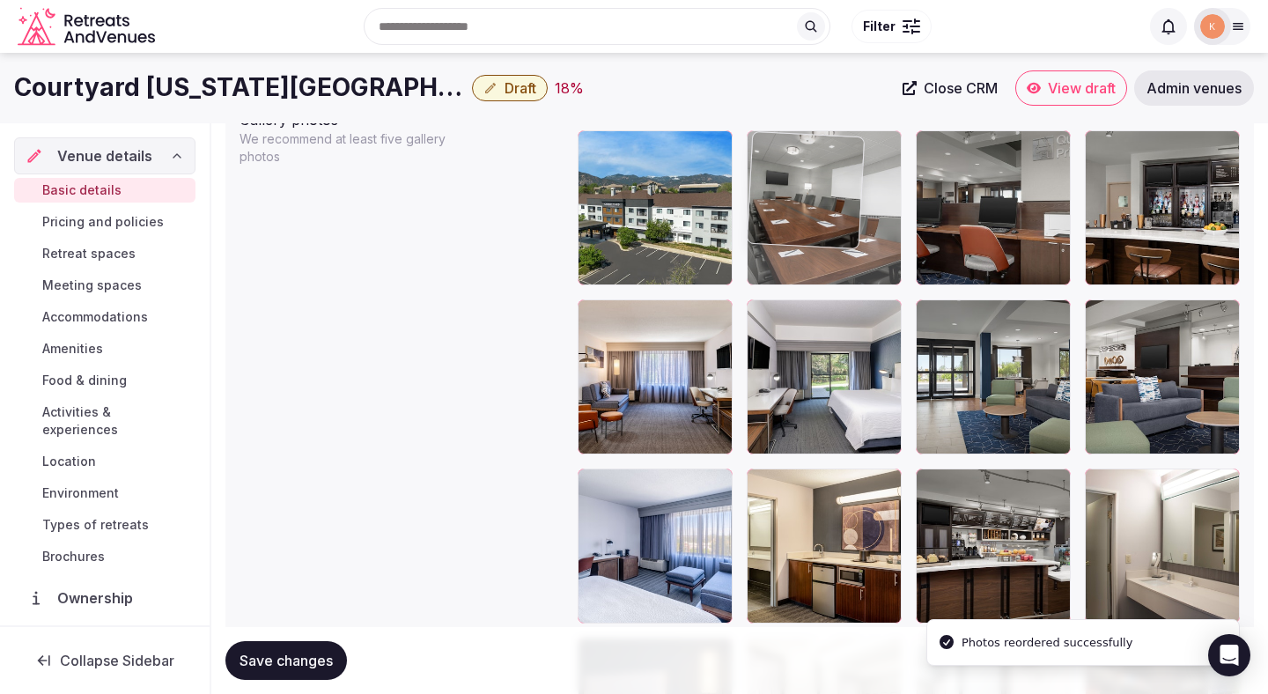
drag, startPoint x: 859, startPoint y: 388, endPoint x: 835, endPoint y: 227, distance: 162.9
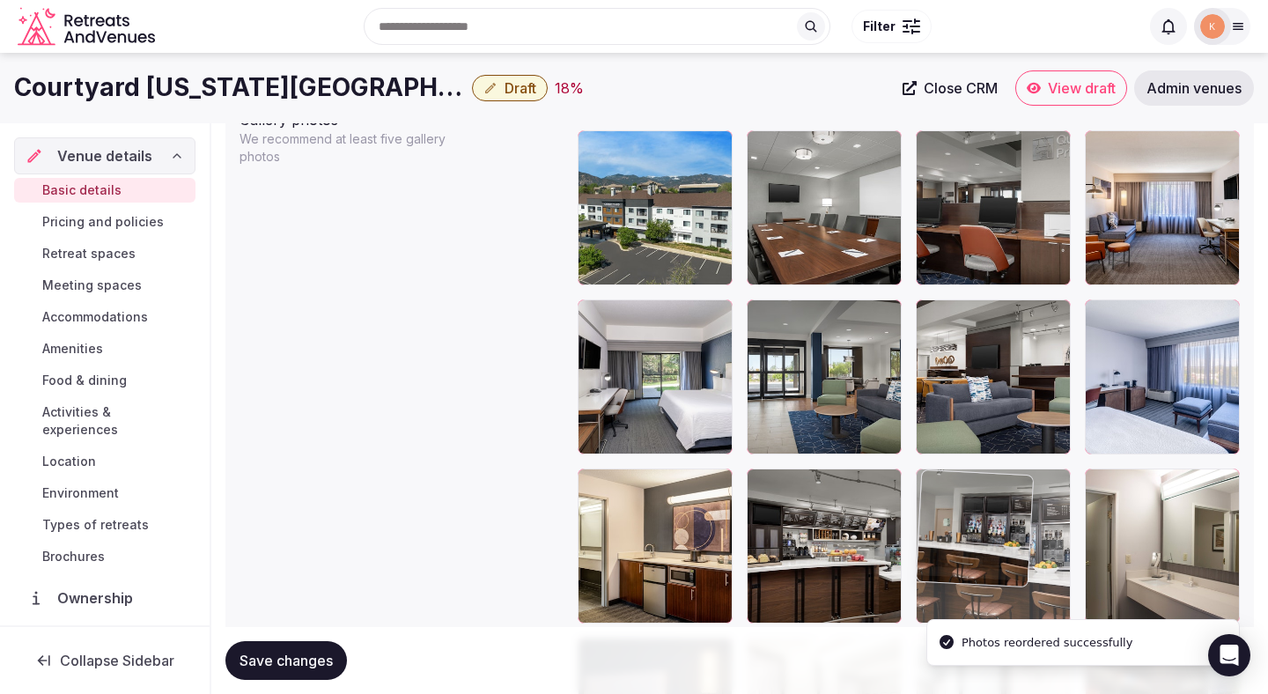
drag, startPoint x: 1125, startPoint y: 223, endPoint x: 1015, endPoint y: 516, distance: 313.5
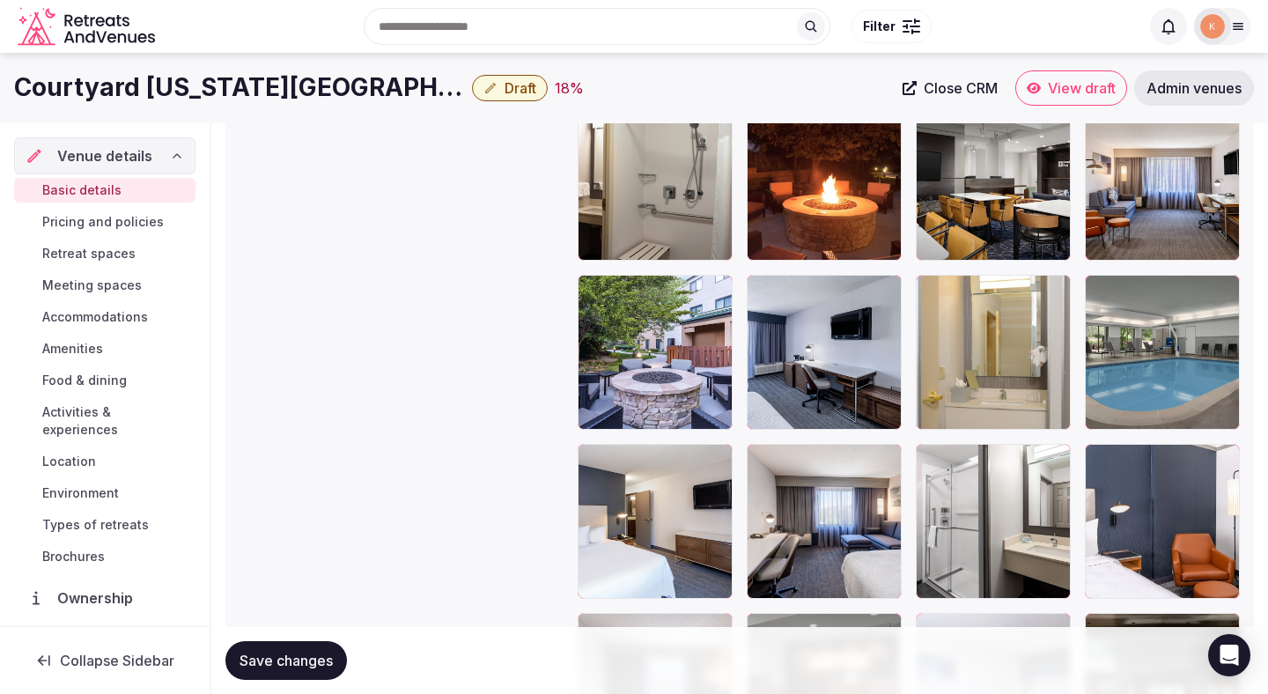
scroll to position [2817, 0]
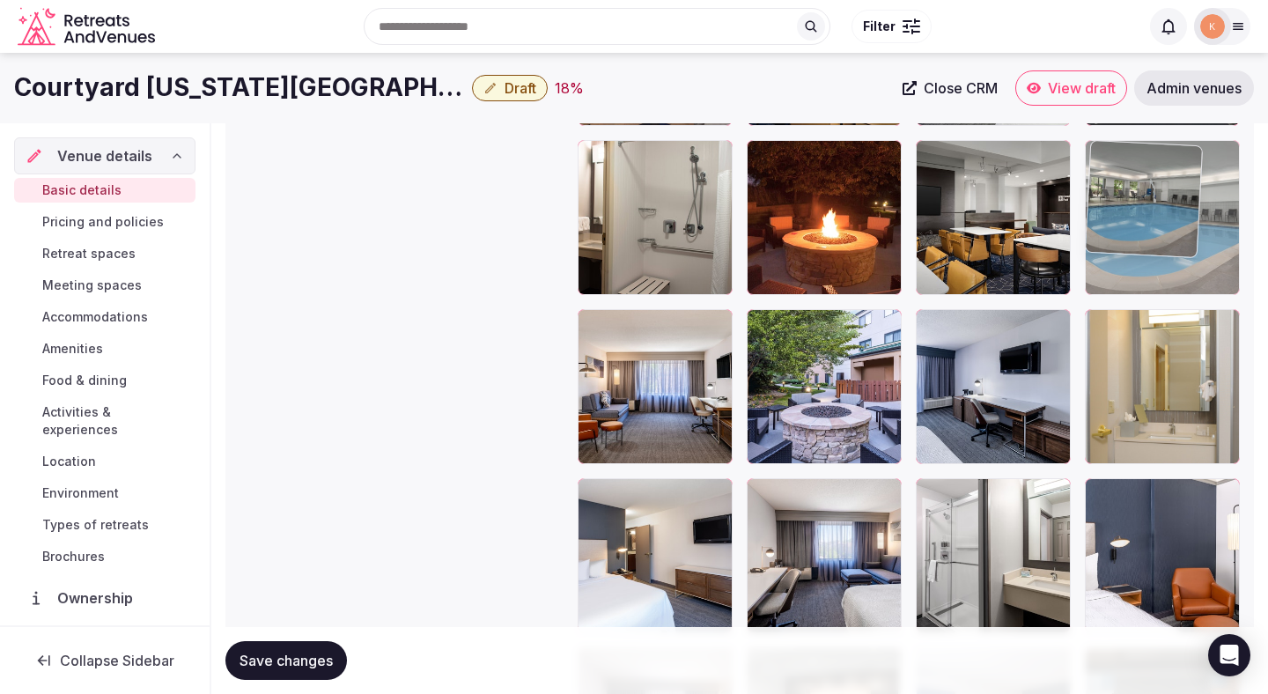
drag, startPoint x: 1133, startPoint y: 391, endPoint x: 1106, endPoint y: 242, distance: 151.3
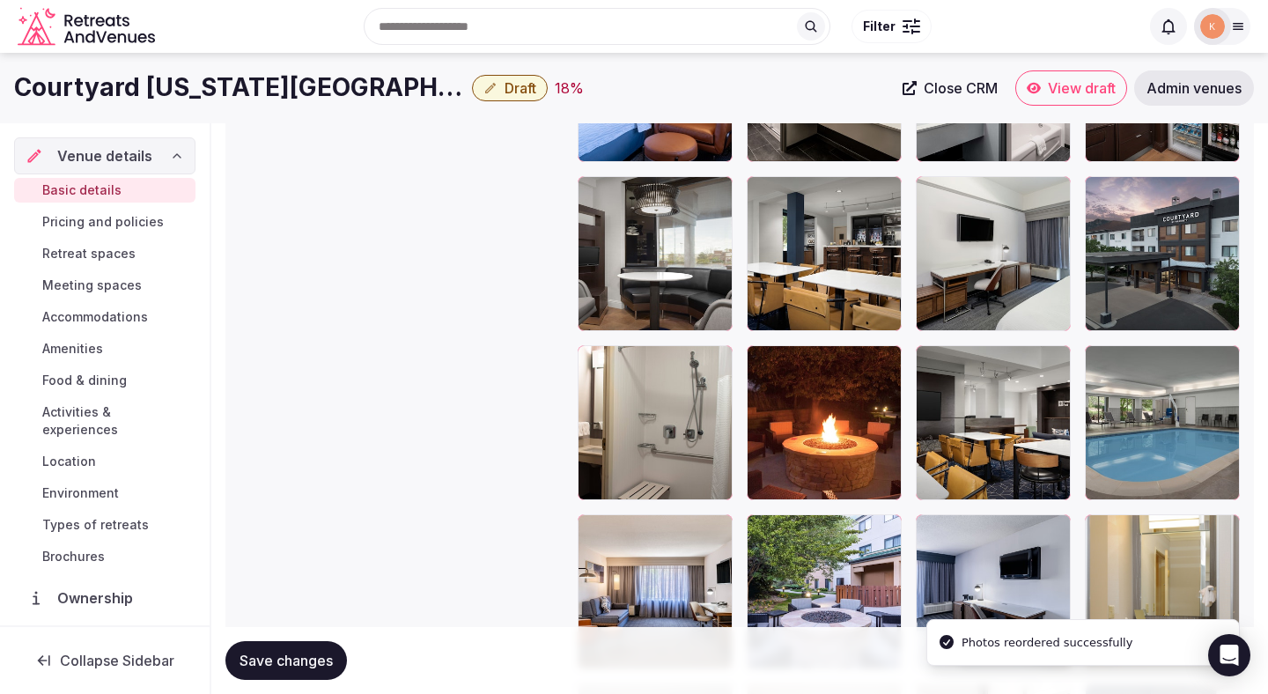
scroll to position [2601, 0]
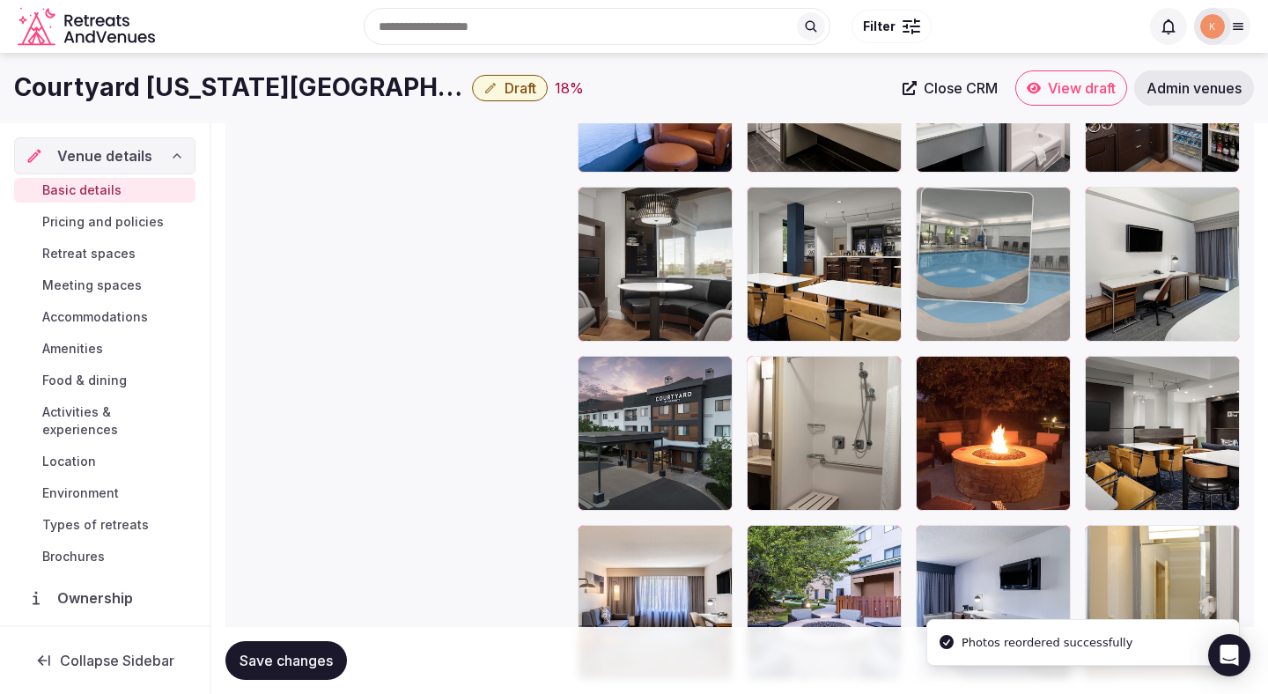
drag, startPoint x: 1154, startPoint y: 460, endPoint x: 1069, endPoint y: 228, distance: 246.6
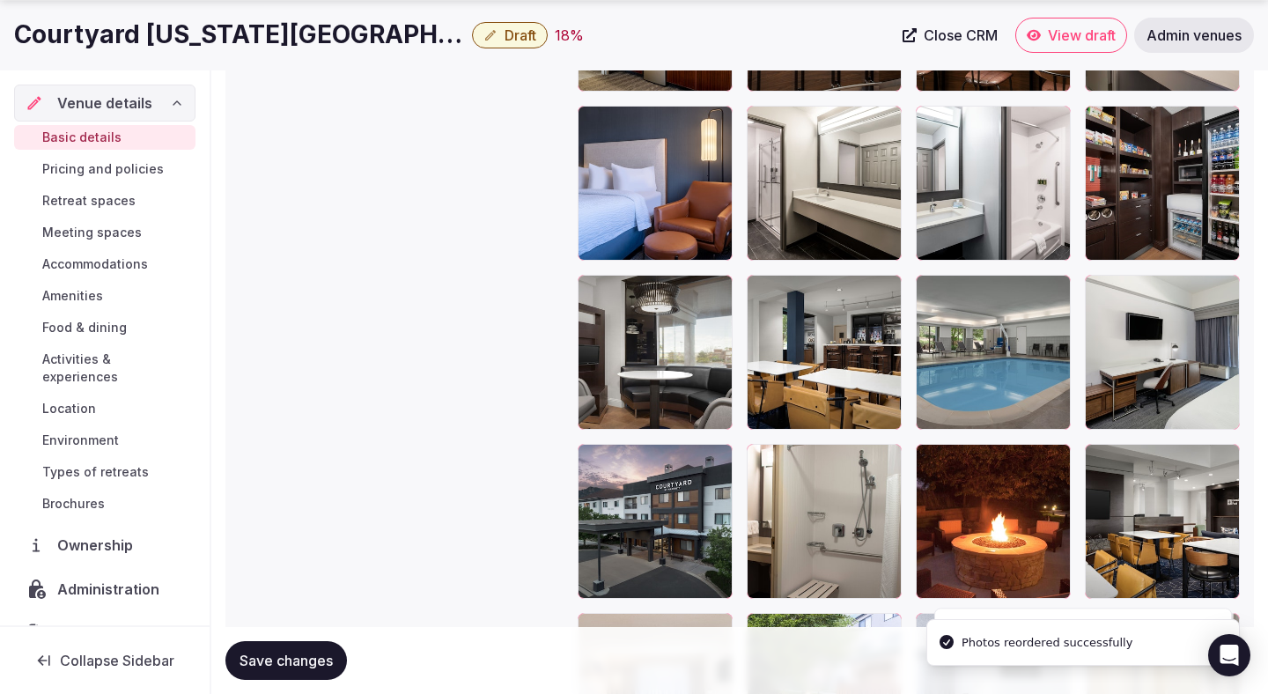
scroll to position [2596, 0]
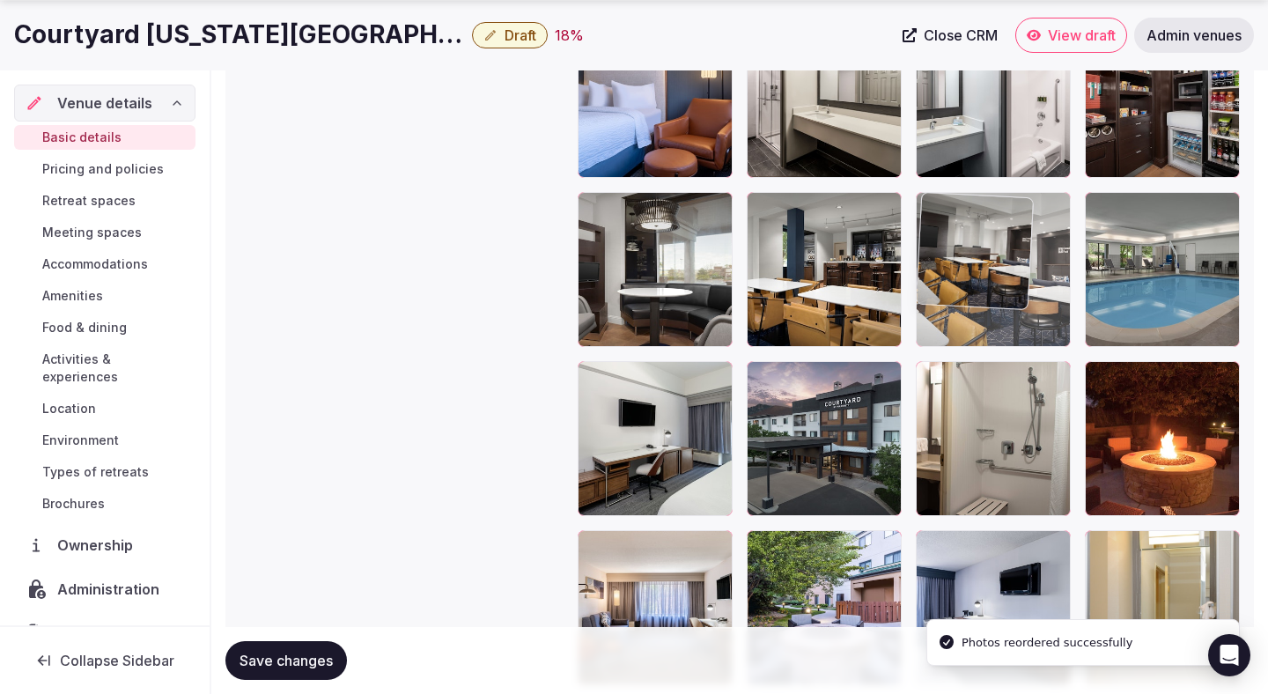
drag, startPoint x: 1128, startPoint y: 426, endPoint x: 988, endPoint y: 309, distance: 182.6
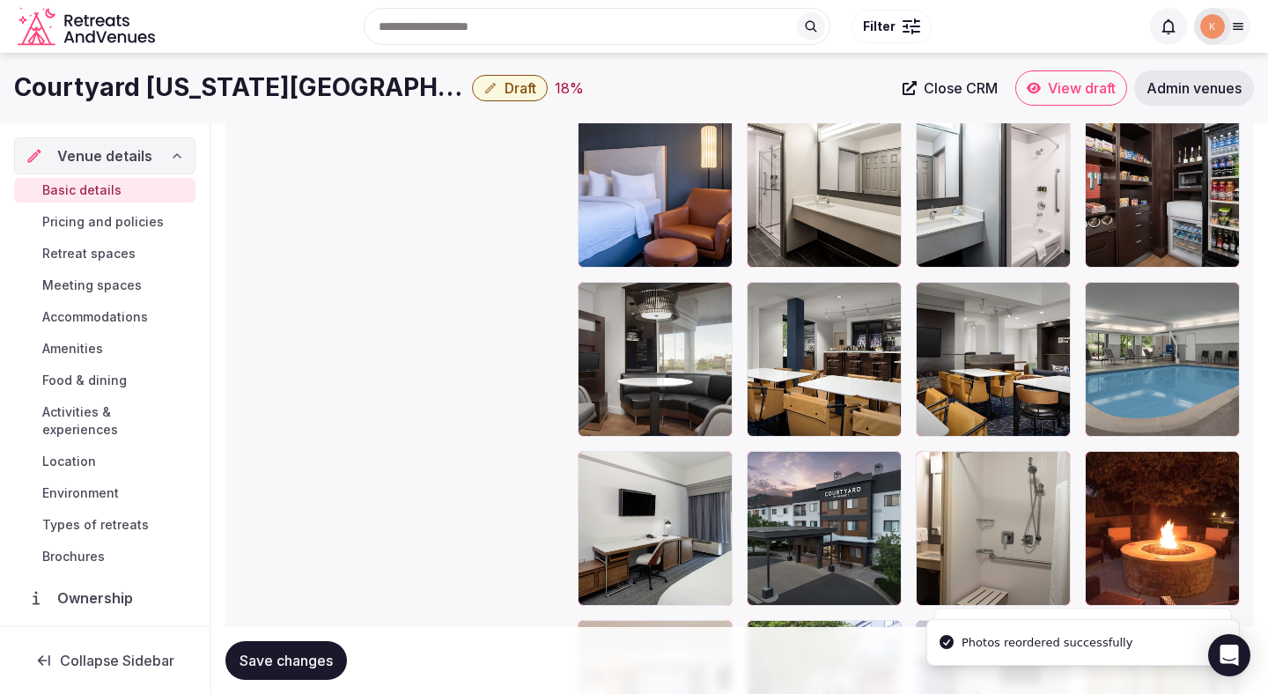
scroll to position [2504, 0]
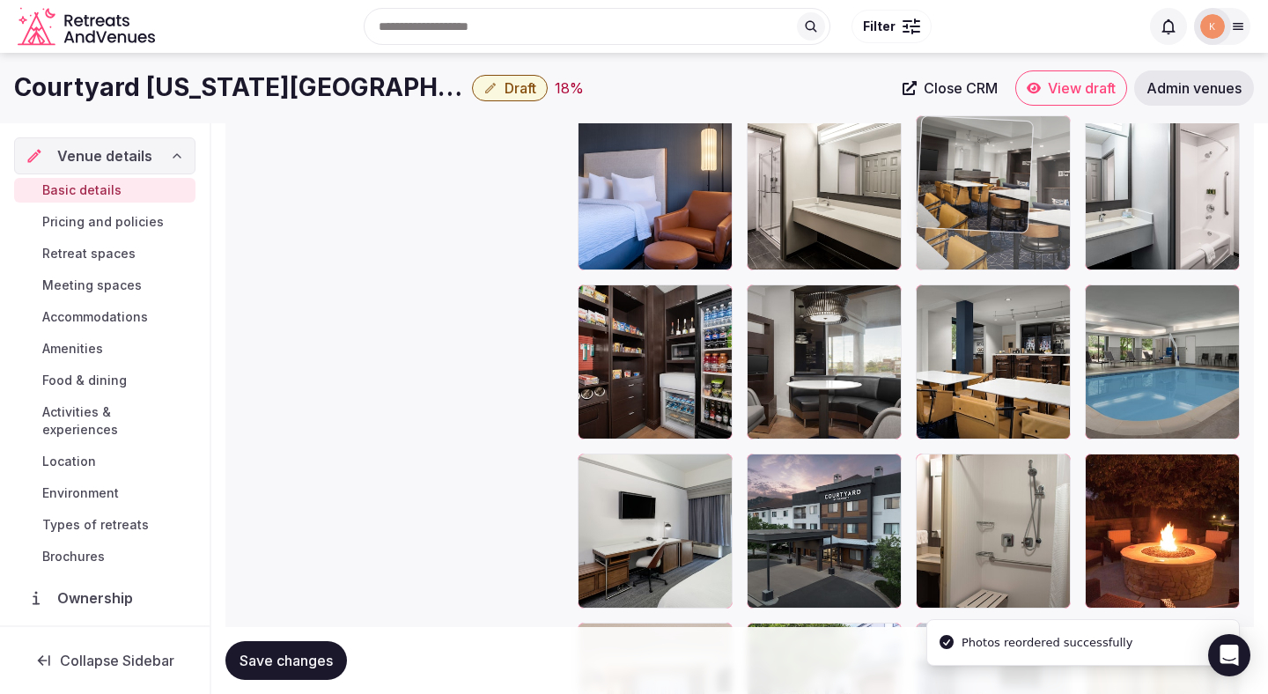
drag, startPoint x: 955, startPoint y: 368, endPoint x: 938, endPoint y: 164, distance: 205.0
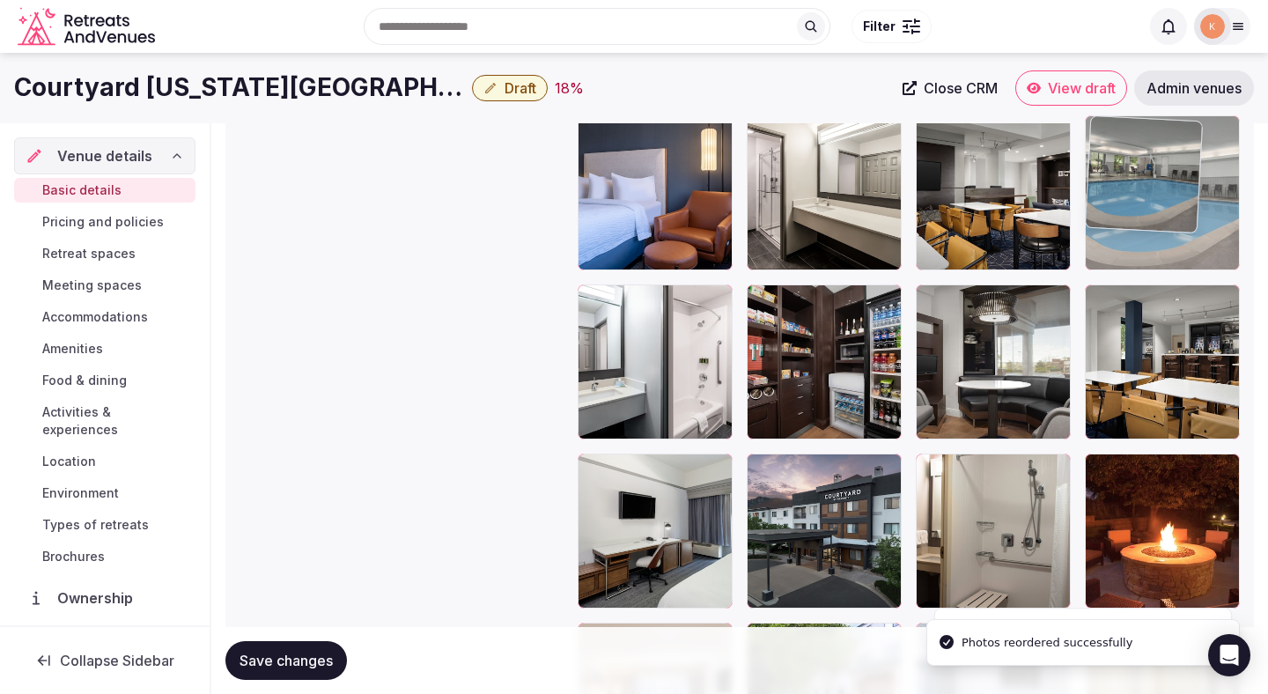
drag, startPoint x: 1119, startPoint y: 328, endPoint x: 1096, endPoint y: 197, distance: 133.4
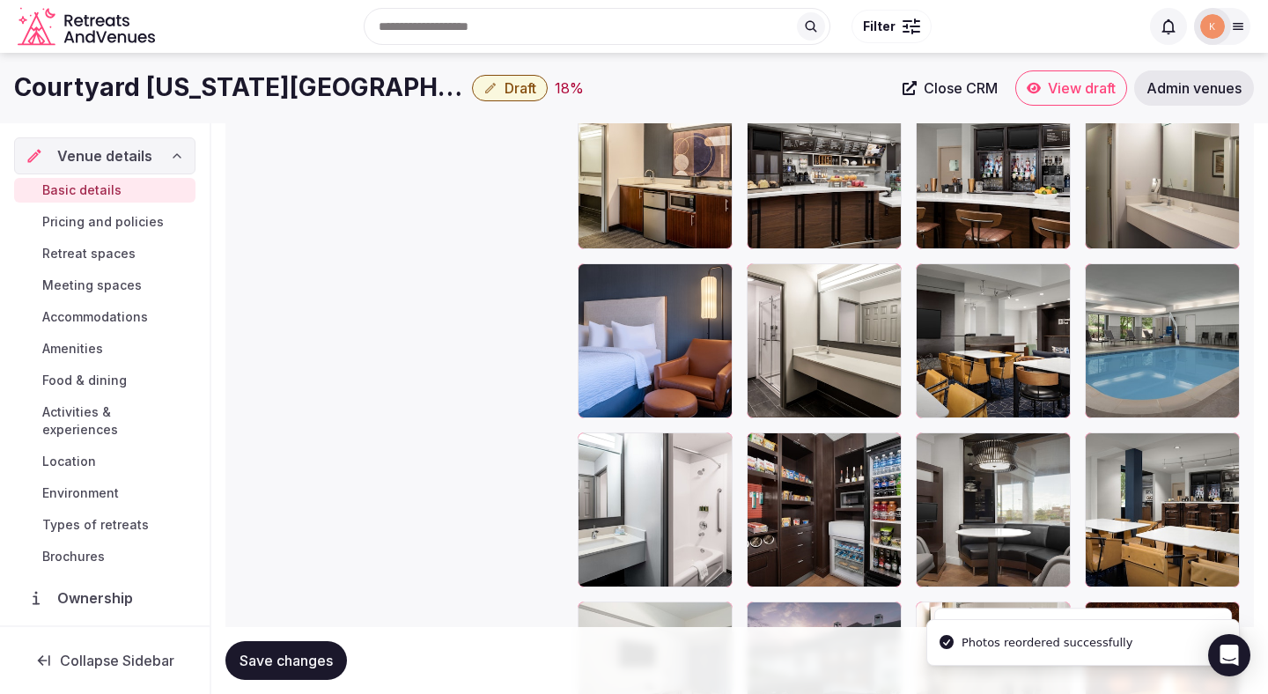
scroll to position [2330, 0]
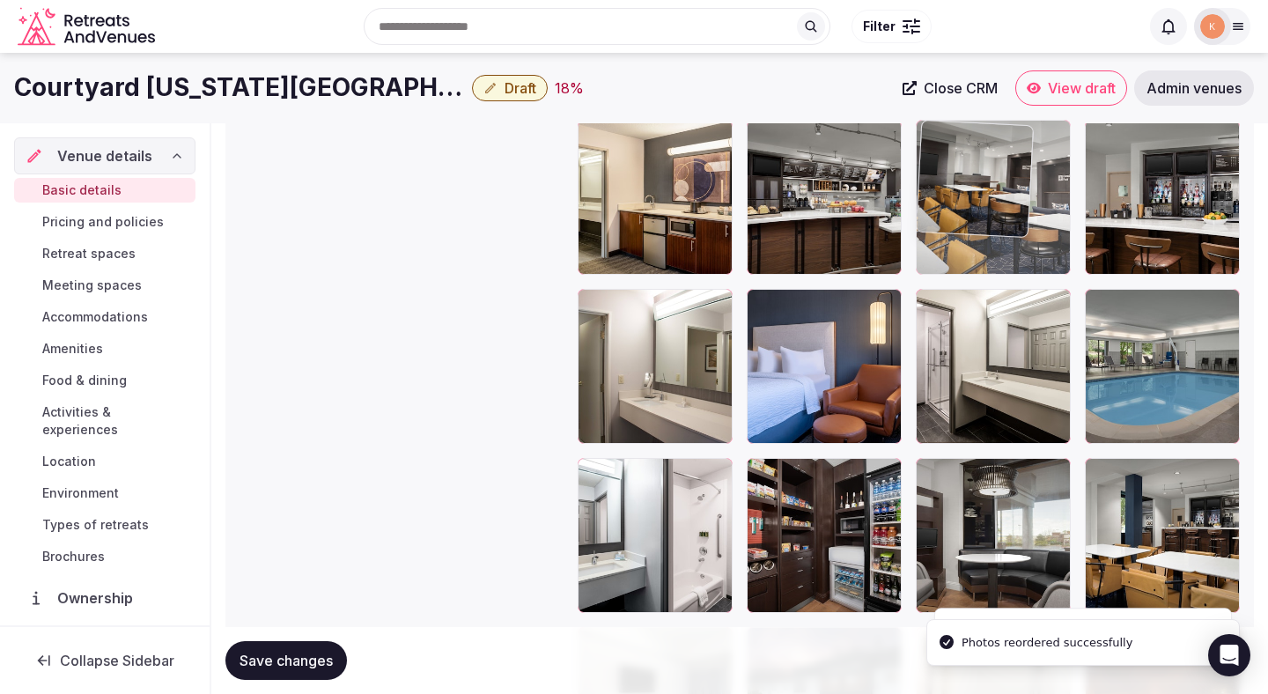
drag, startPoint x: 1029, startPoint y: 367, endPoint x: 1031, endPoint y: 223, distance: 144.5
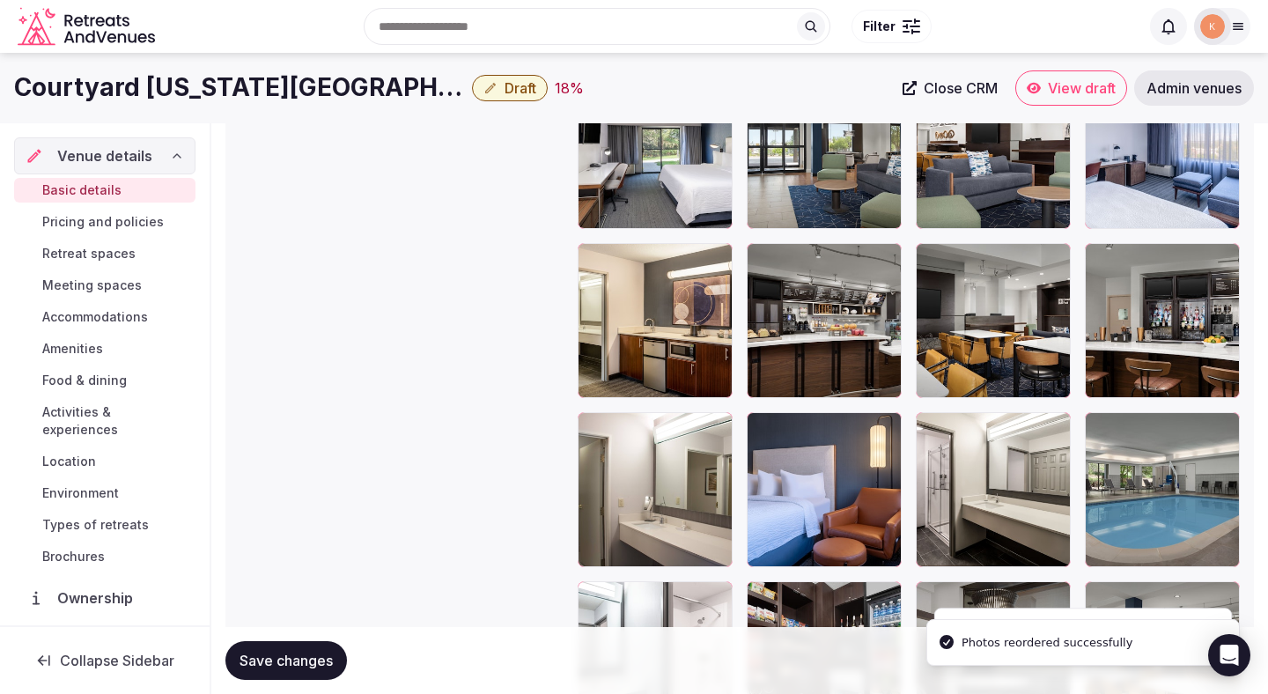
scroll to position [2191, 0]
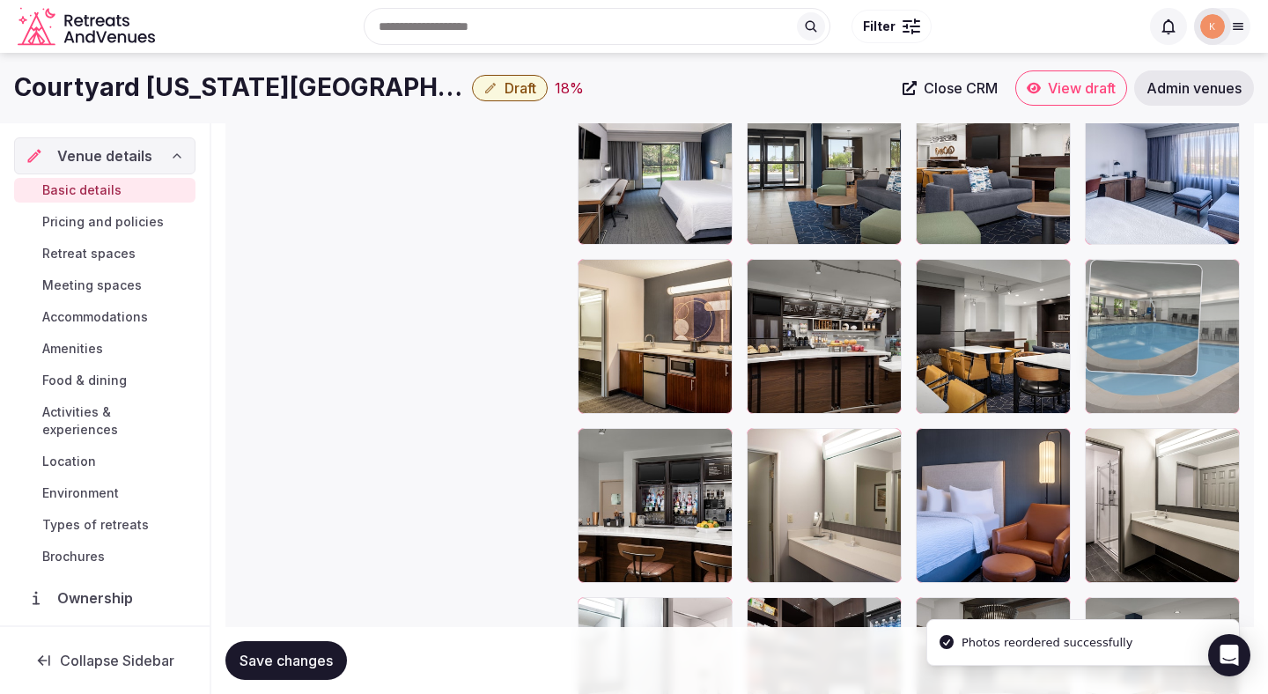
drag, startPoint x: 1167, startPoint y: 527, endPoint x: 1158, endPoint y: 388, distance: 138.5
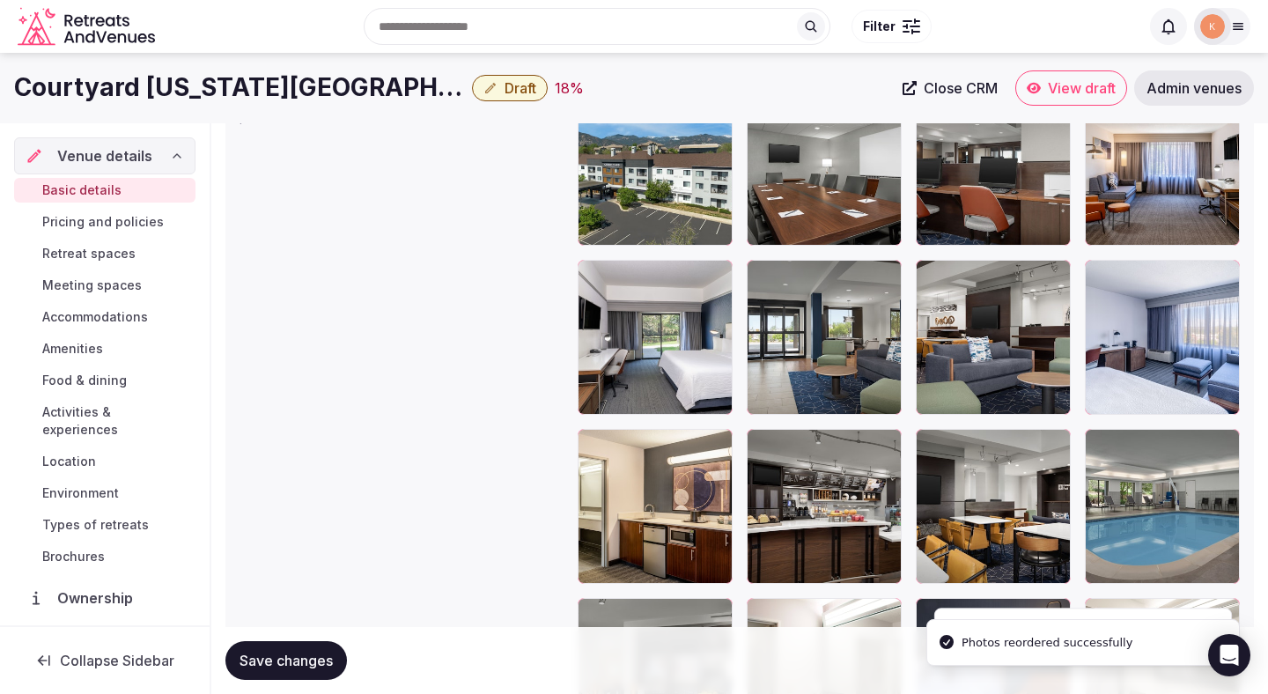
scroll to position [2018, 0]
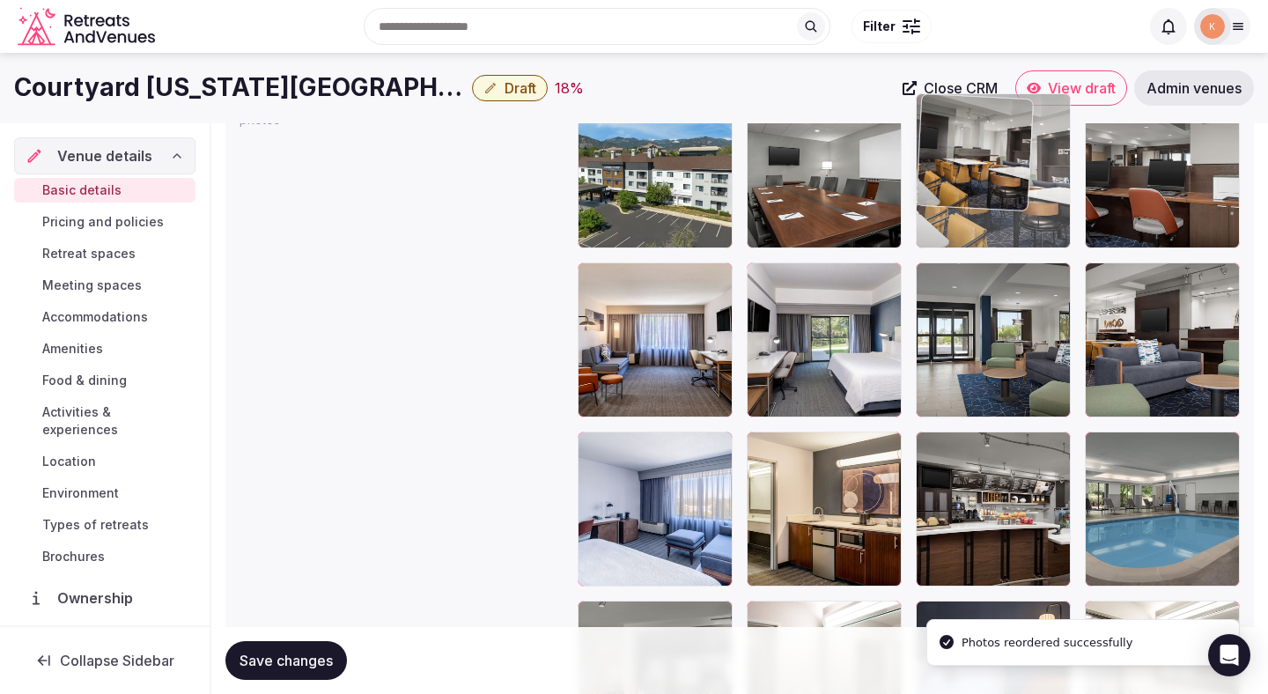
drag, startPoint x: 1006, startPoint y: 520, endPoint x: 1043, endPoint y: 199, distance: 323.6
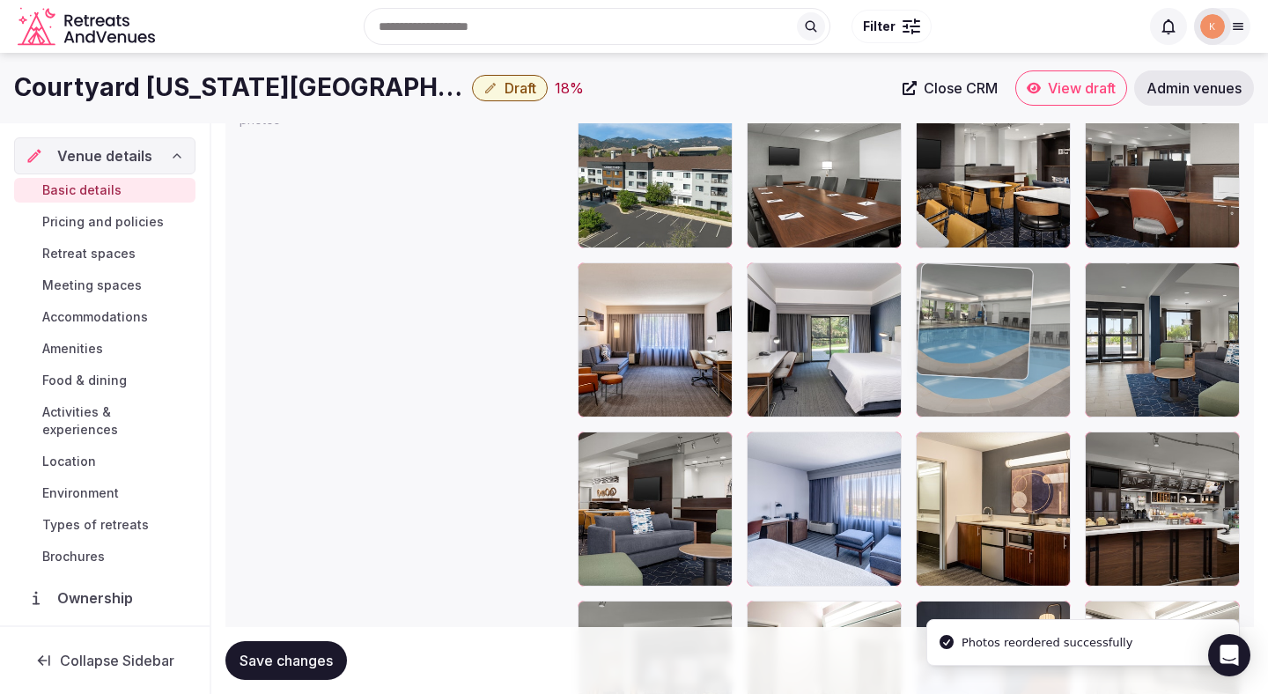
drag, startPoint x: 1141, startPoint y: 498, endPoint x: 1032, endPoint y: 374, distance: 164.7
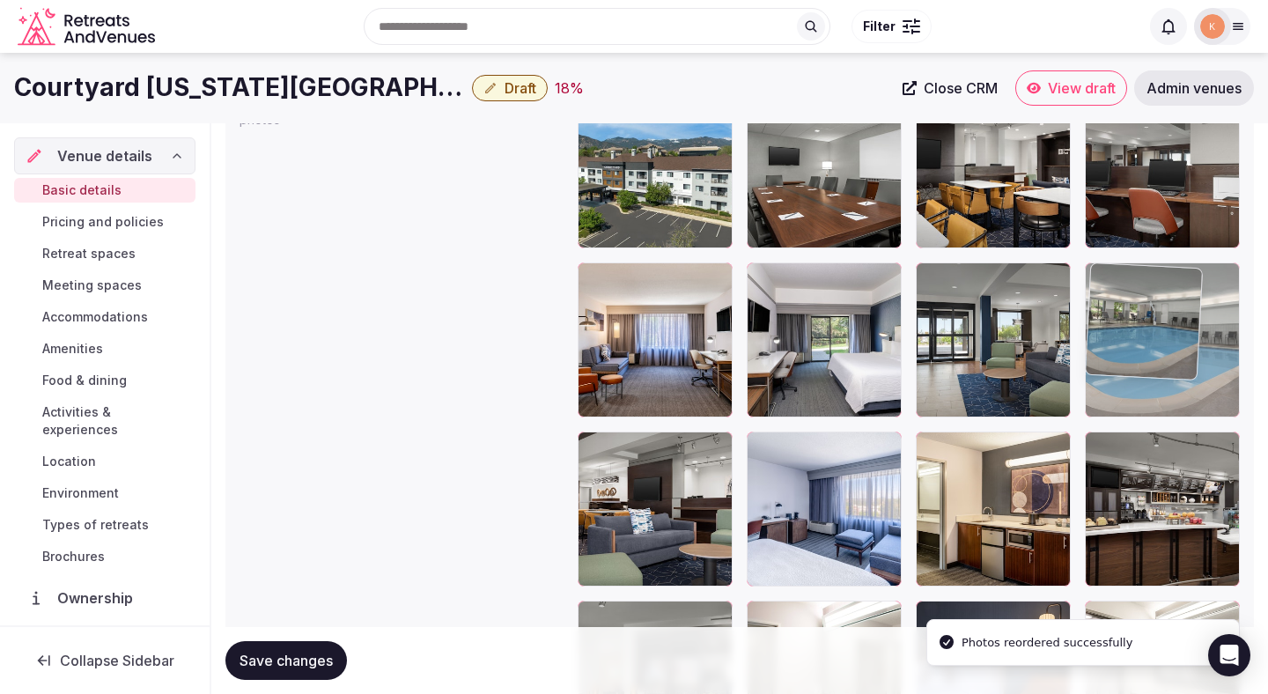
drag, startPoint x: 1032, startPoint y: 374, endPoint x: 1180, endPoint y: 377, distance: 148.0
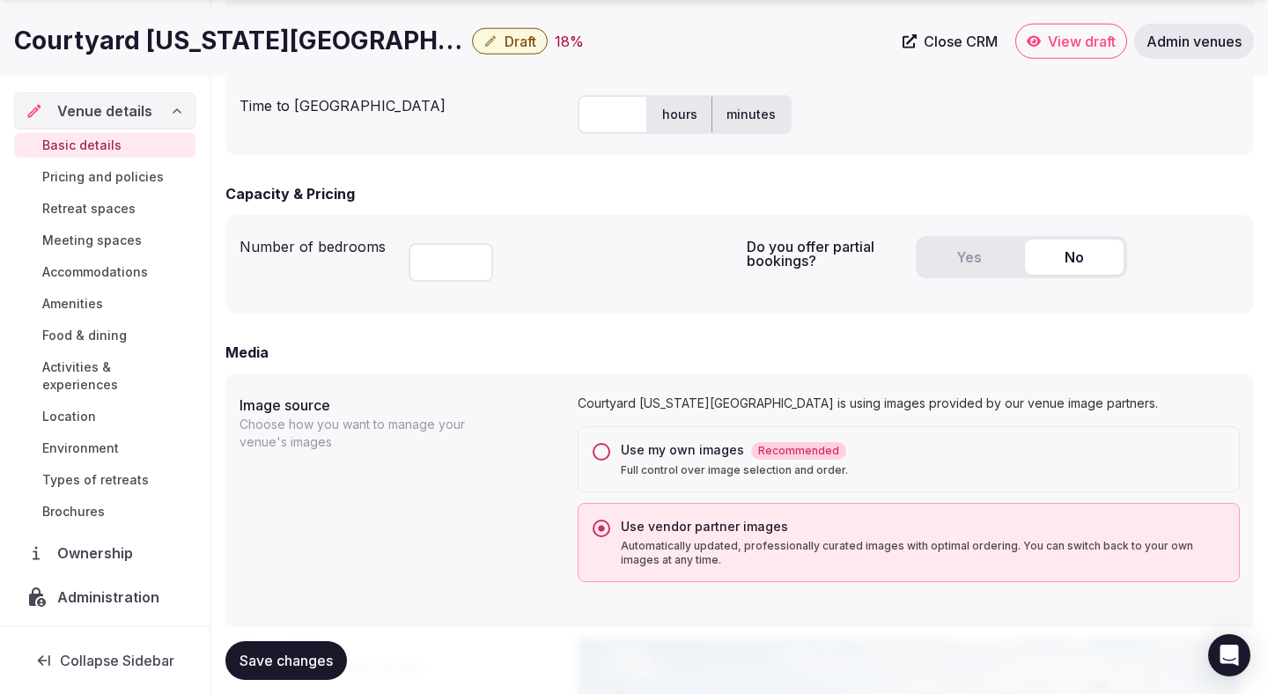
scroll to position [1069, 0]
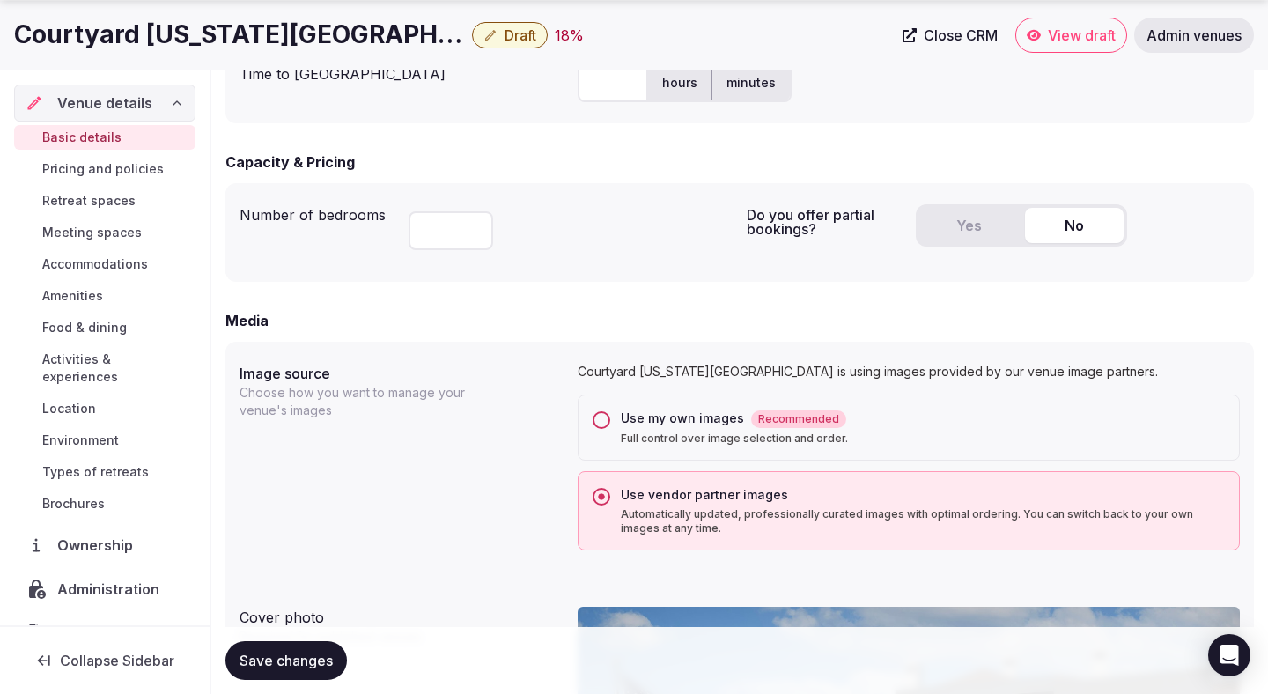
click at [334, 650] on button "Save changes" at bounding box center [286, 660] width 122 height 39
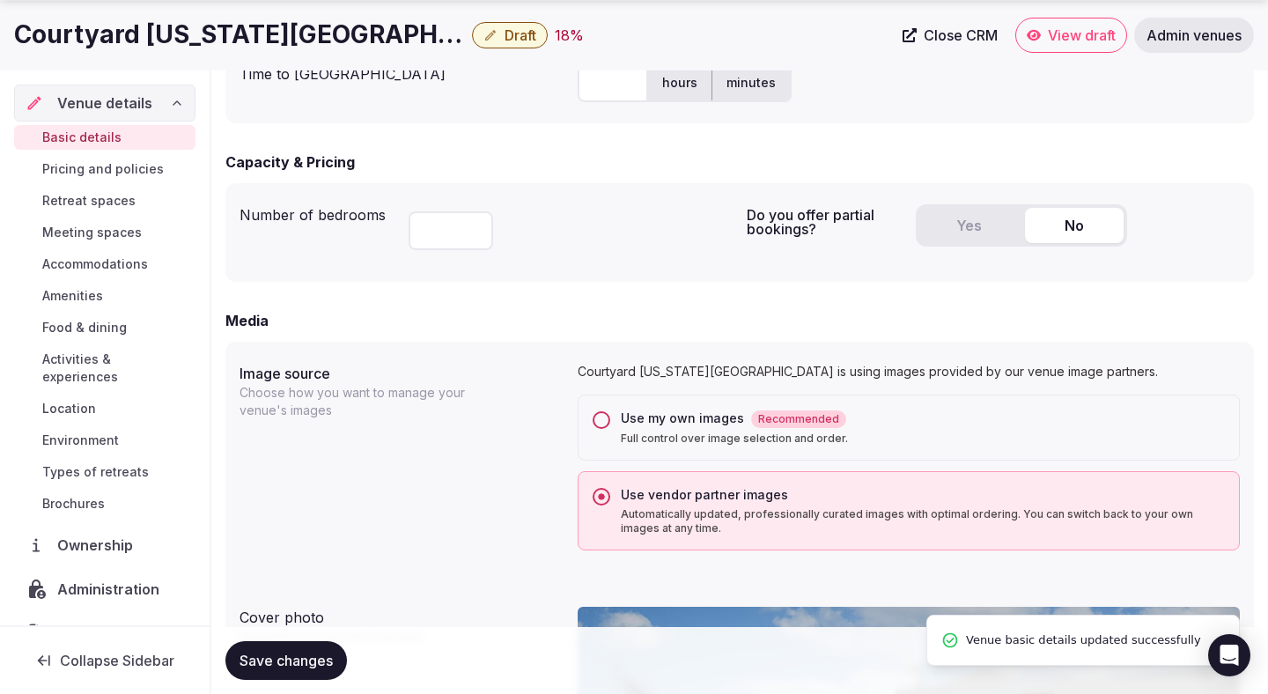
click at [329, 662] on span "Save changes" at bounding box center [286, 661] width 93 height 18
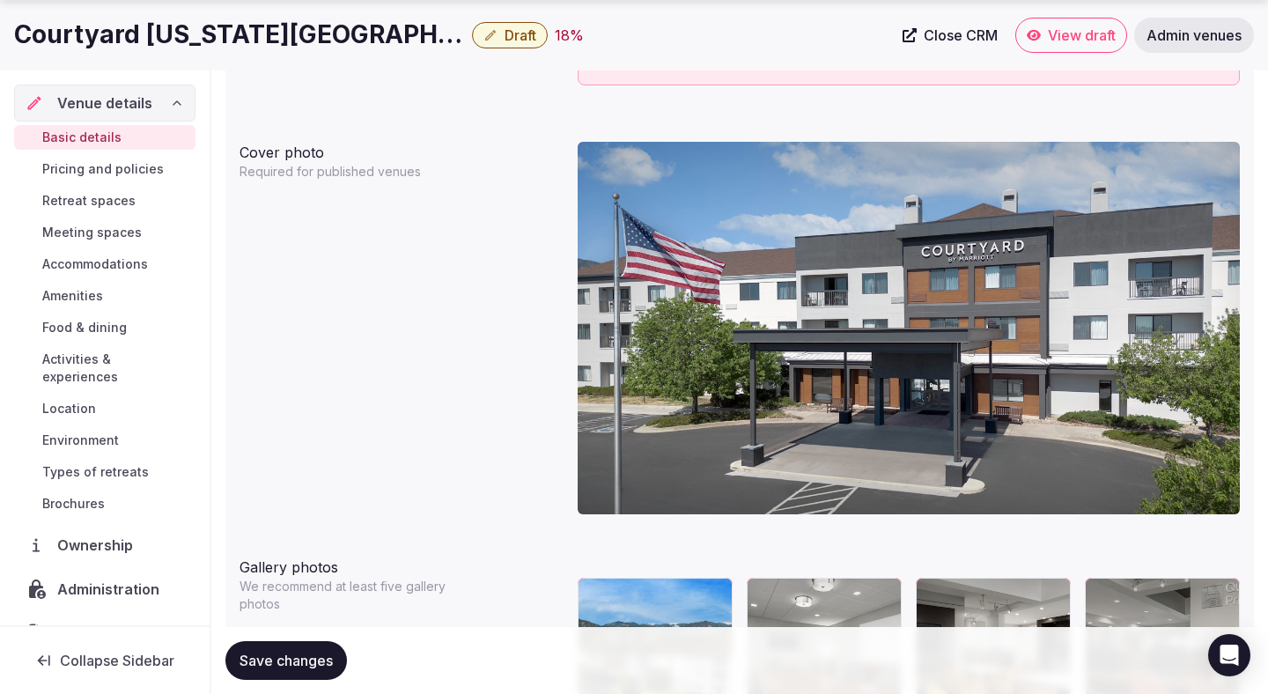
scroll to position [1625, 0]
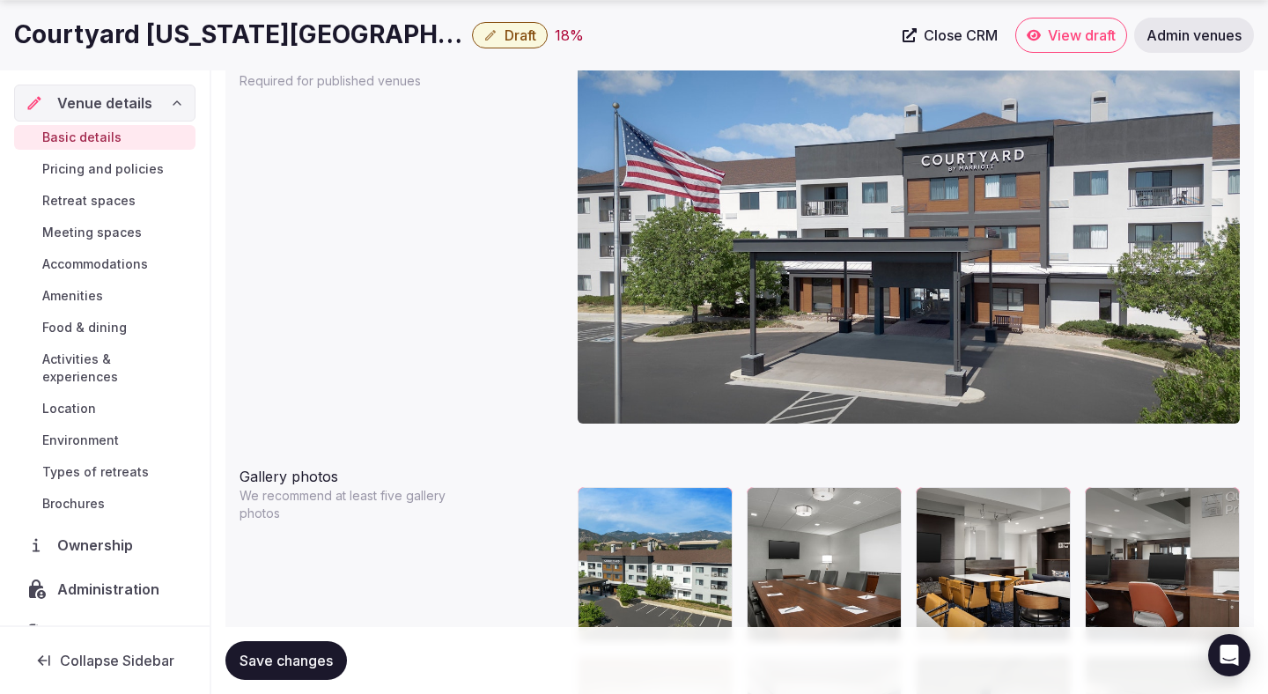
click at [335, 654] on button "Save changes" at bounding box center [286, 660] width 122 height 39
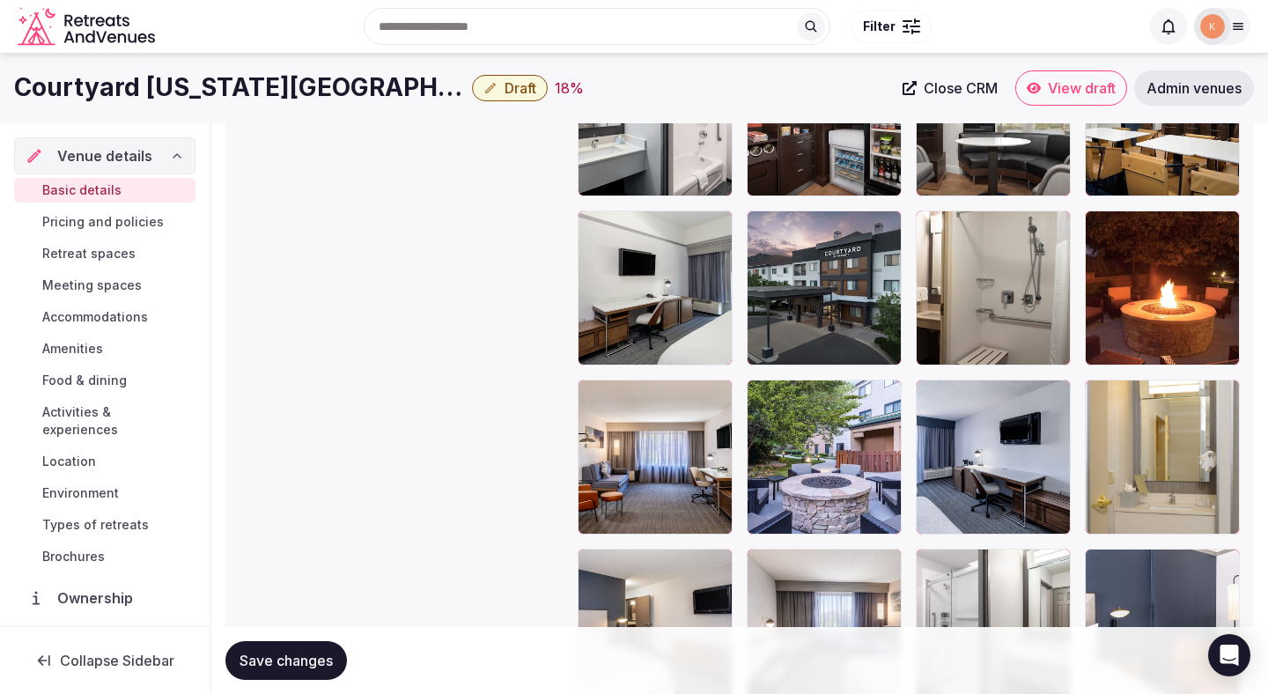
scroll to position [2720, 0]
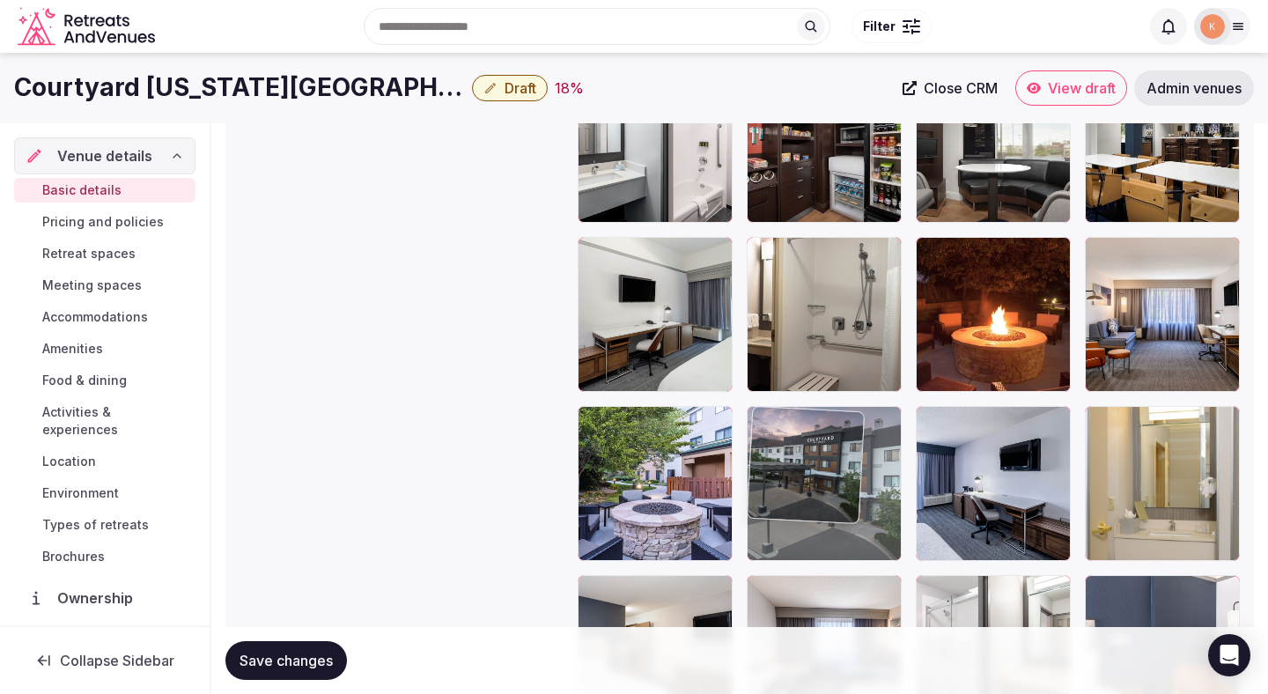
drag, startPoint x: 848, startPoint y: 289, endPoint x: 934, endPoint y: 552, distance: 277.1
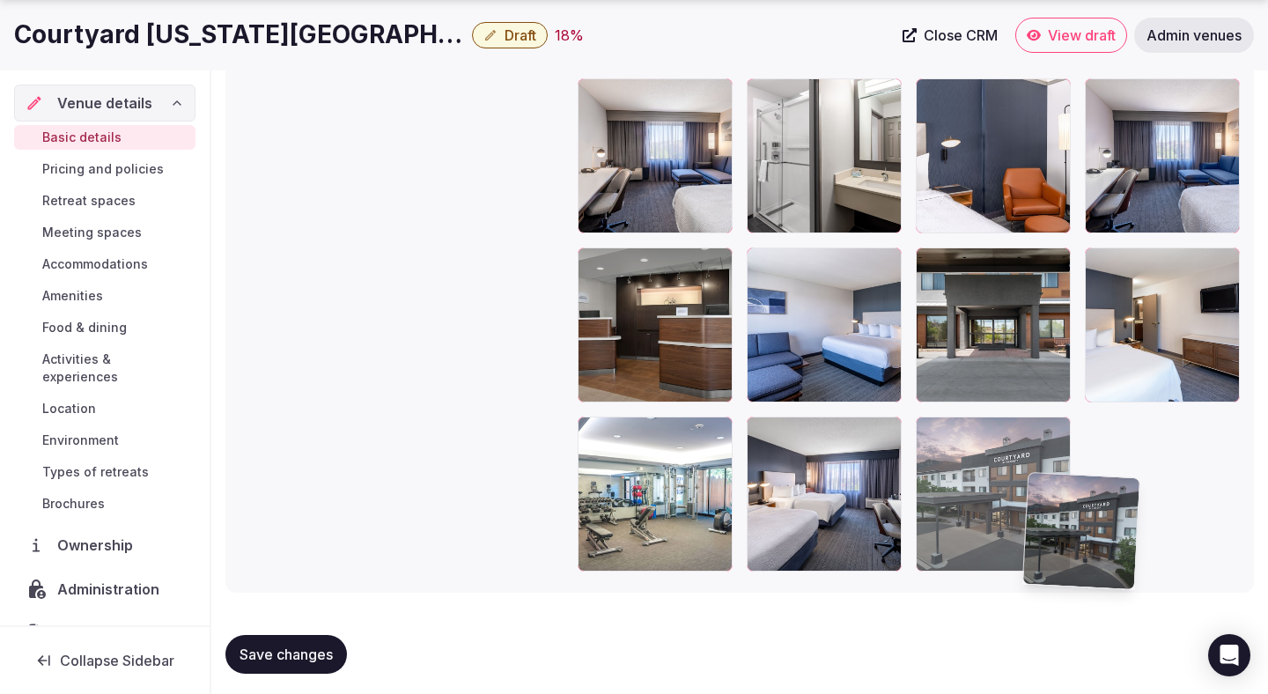
scroll to position [3225, 0]
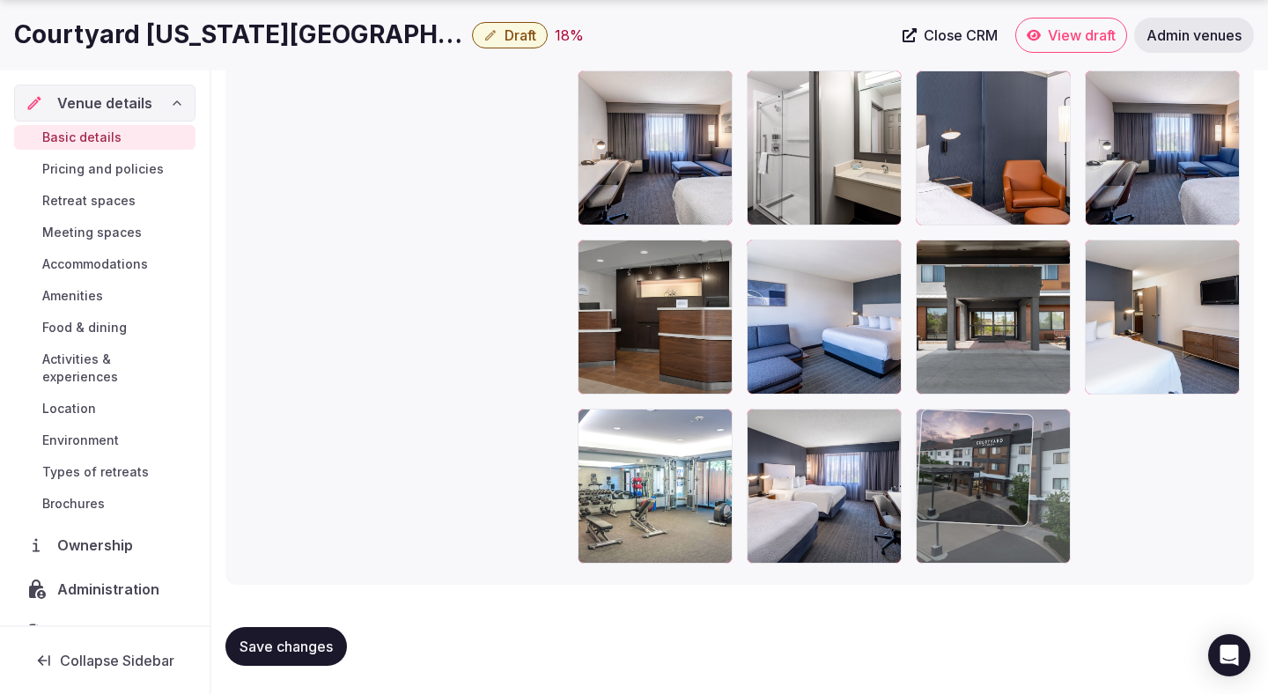
drag, startPoint x: 845, startPoint y: 371, endPoint x: 1043, endPoint y: 519, distance: 247.3
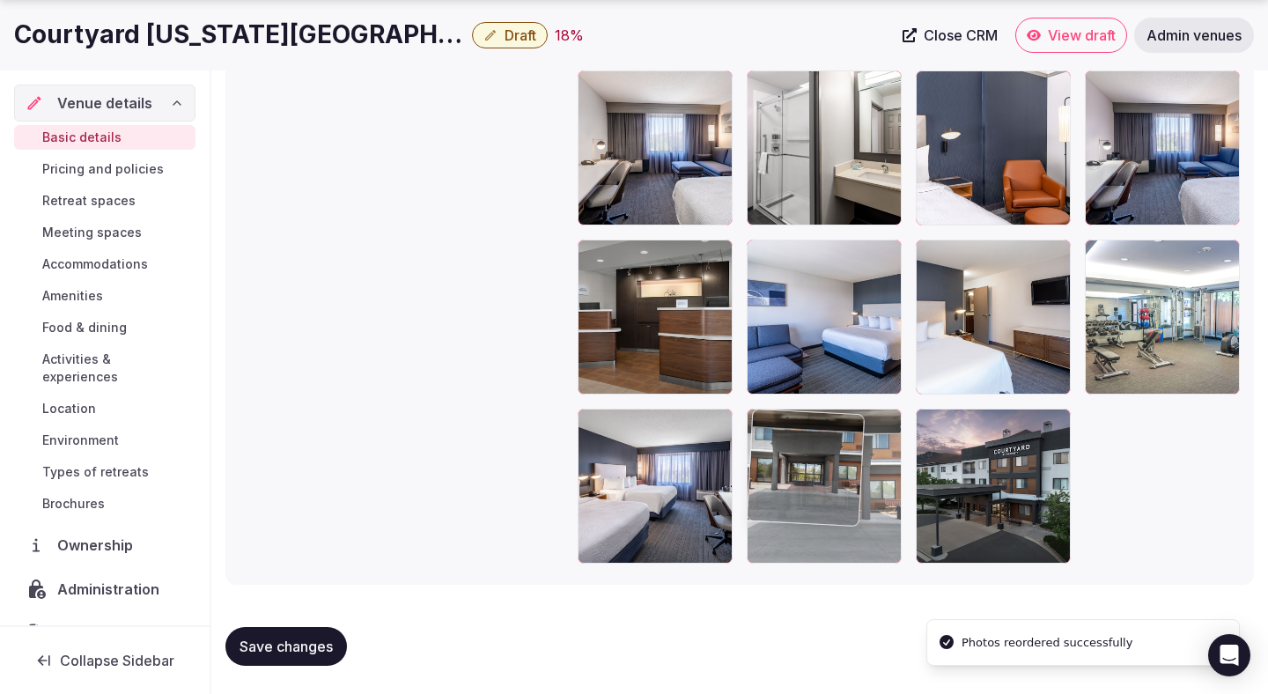
drag, startPoint x: 1007, startPoint y: 331, endPoint x: 884, endPoint y: 513, distance: 219.3
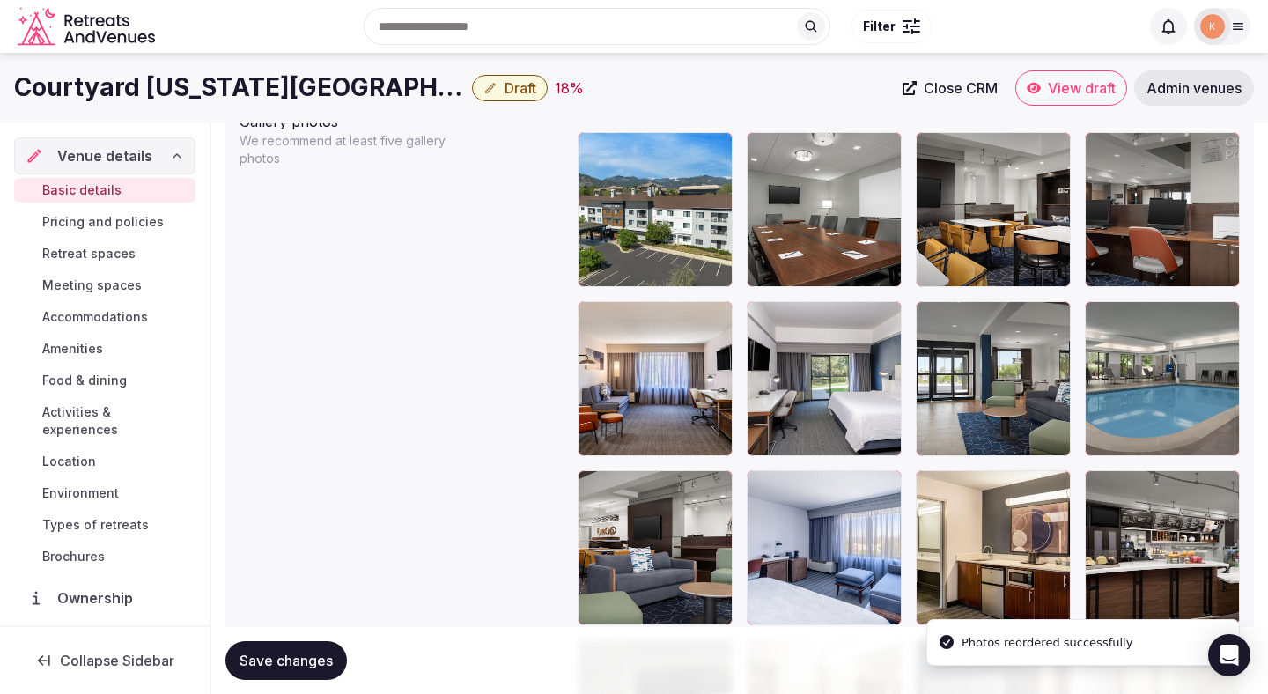
scroll to position [1937, 0]
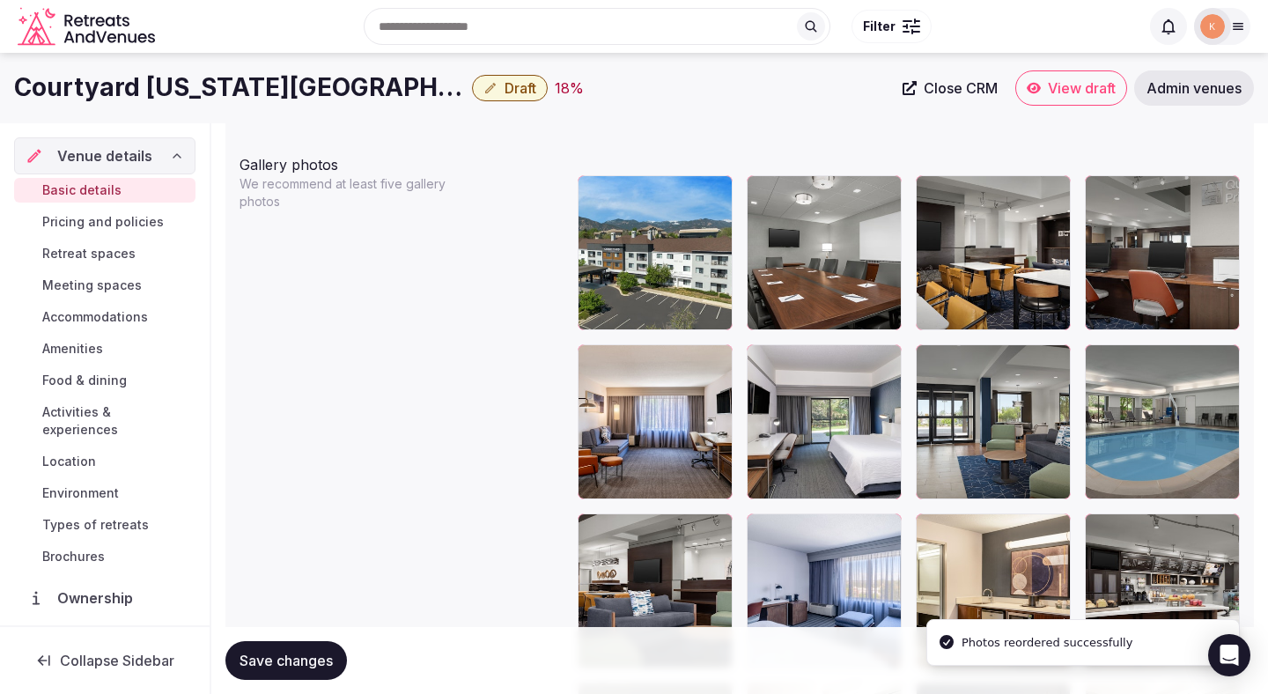
click at [303, 669] on button "Save changes" at bounding box center [286, 660] width 122 height 39
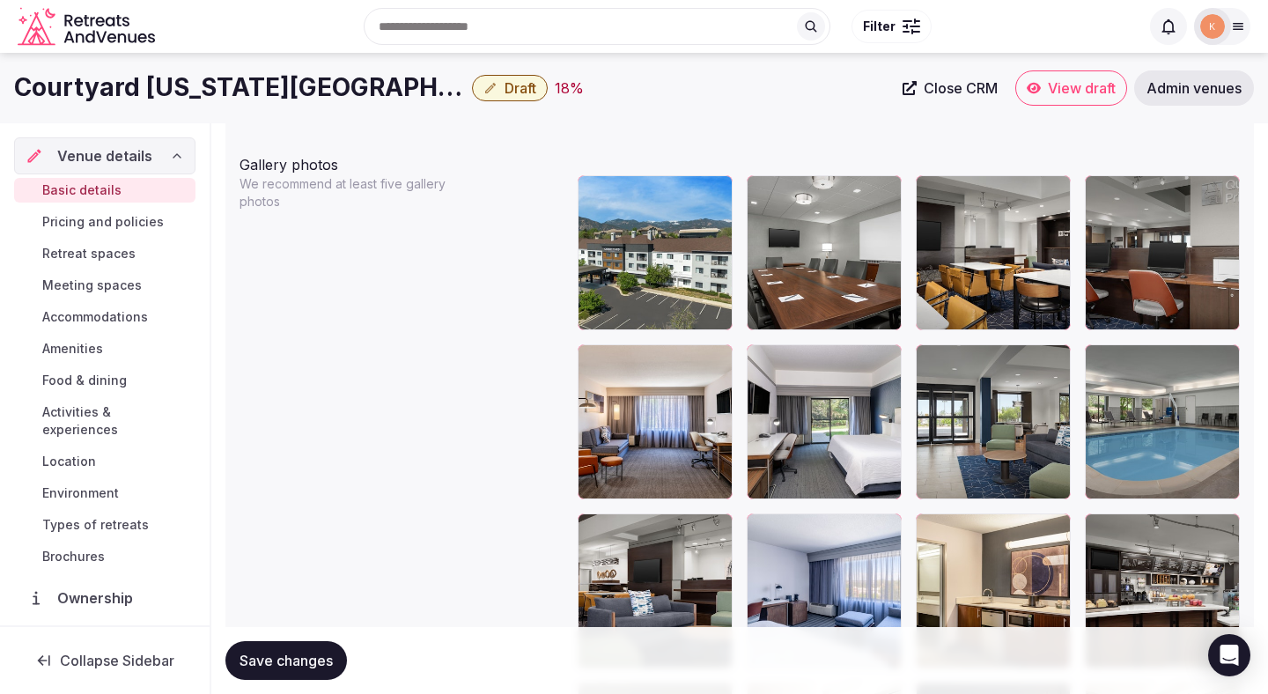
click at [325, 655] on span "Save changes" at bounding box center [286, 661] width 93 height 18
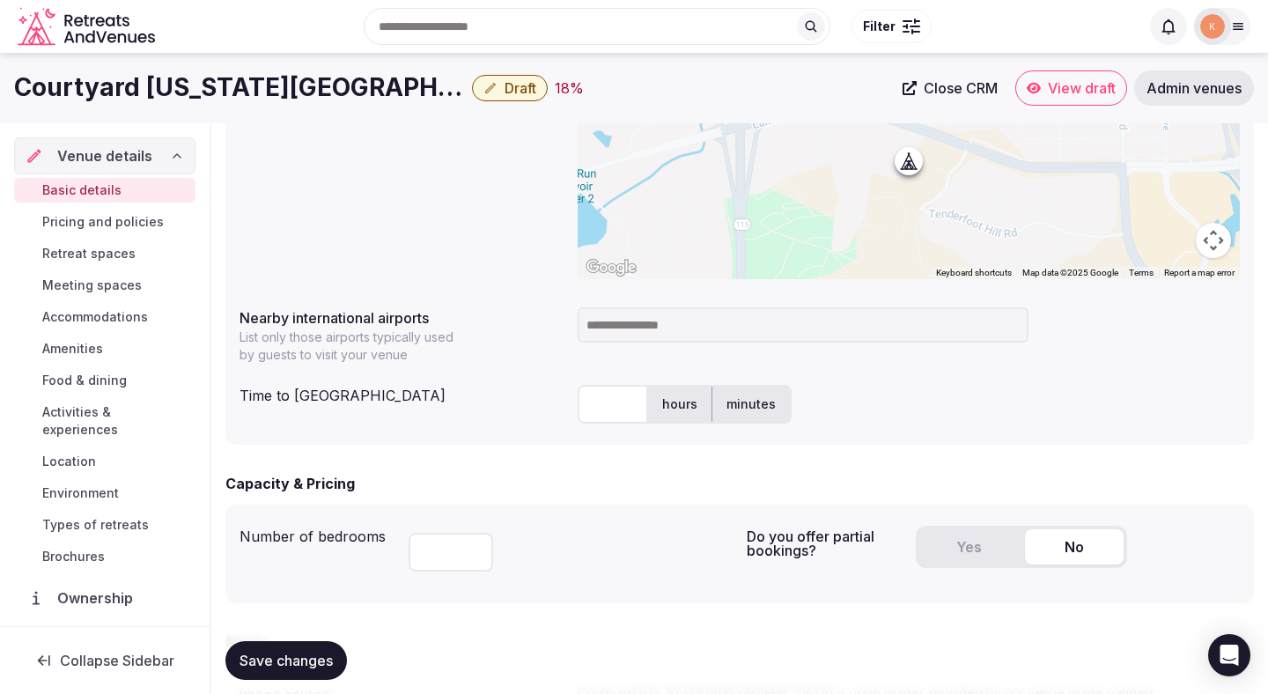
scroll to position [745, 0]
click at [679, 325] on input at bounding box center [803, 327] width 451 height 35
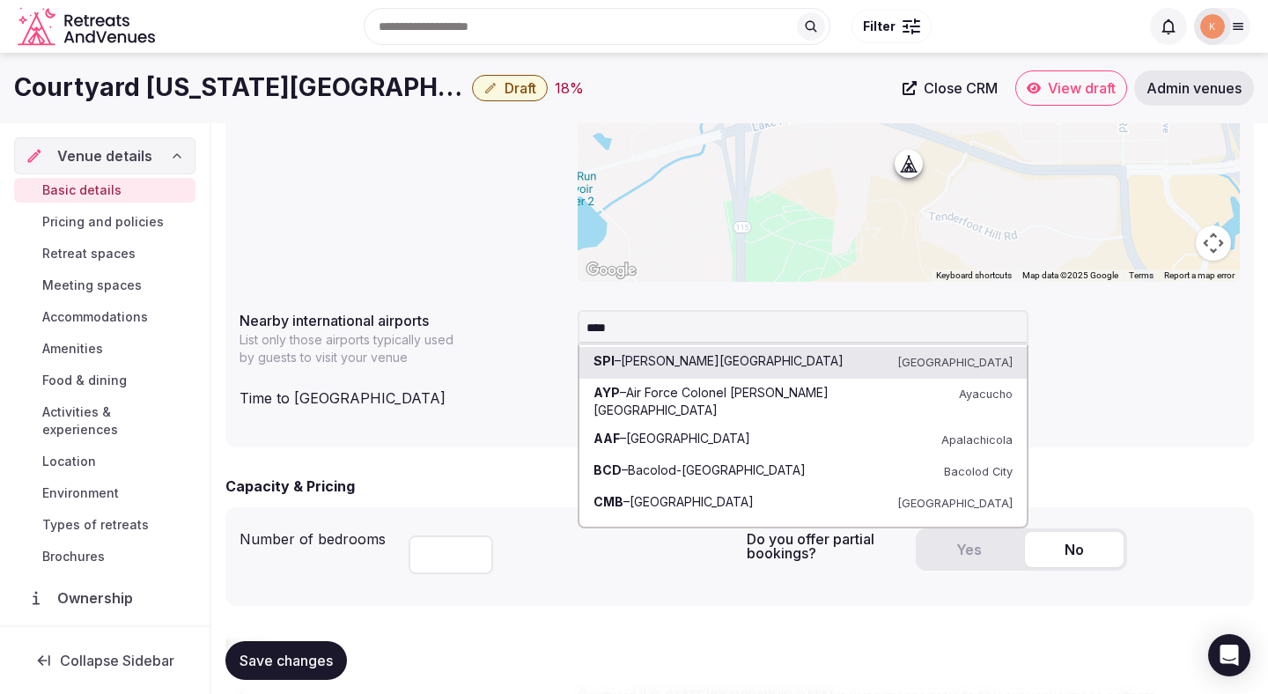
type input "*****"
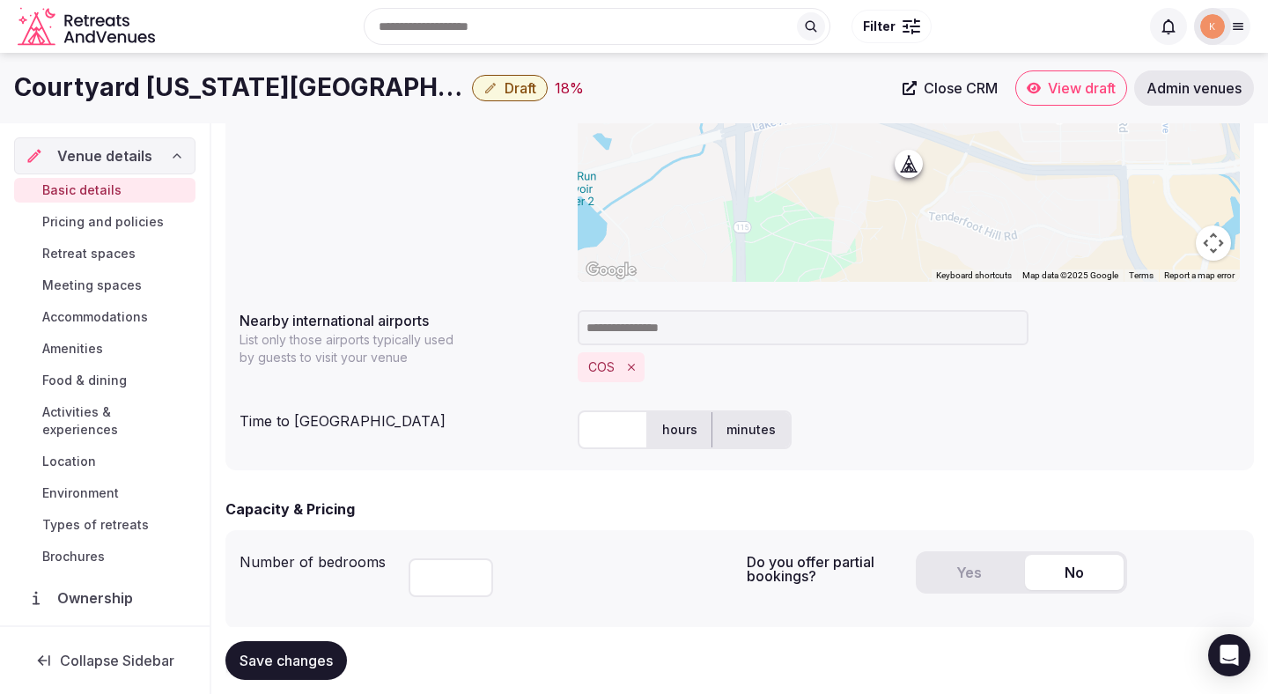
click at [626, 429] on input "text" at bounding box center [613, 429] width 70 height 39
type input "**"
click at [573, 505] on div "Capacity & Pricing" at bounding box center [739, 508] width 1029 height 21
click at [958, 568] on button "Yes" at bounding box center [968, 572] width 99 height 35
click at [770, 332] on input at bounding box center [803, 327] width 451 height 35
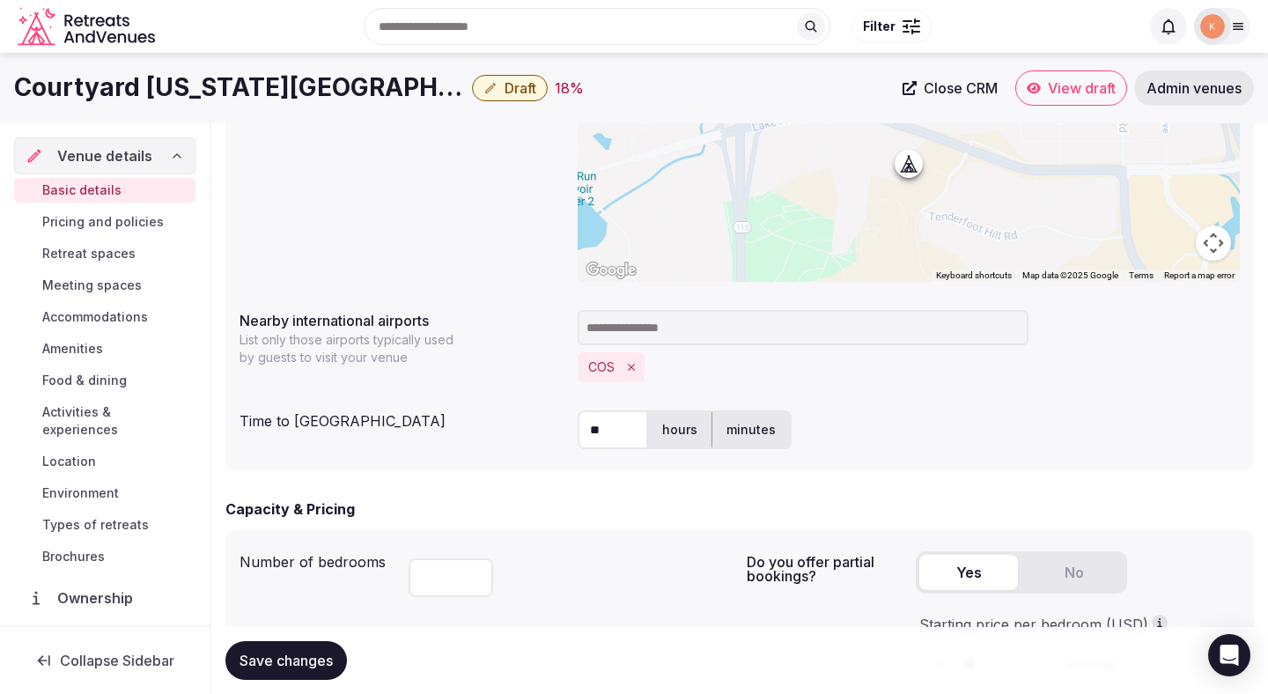
type input "*"
click at [1068, 431] on div "** hours minutes" at bounding box center [909, 429] width 662 height 39
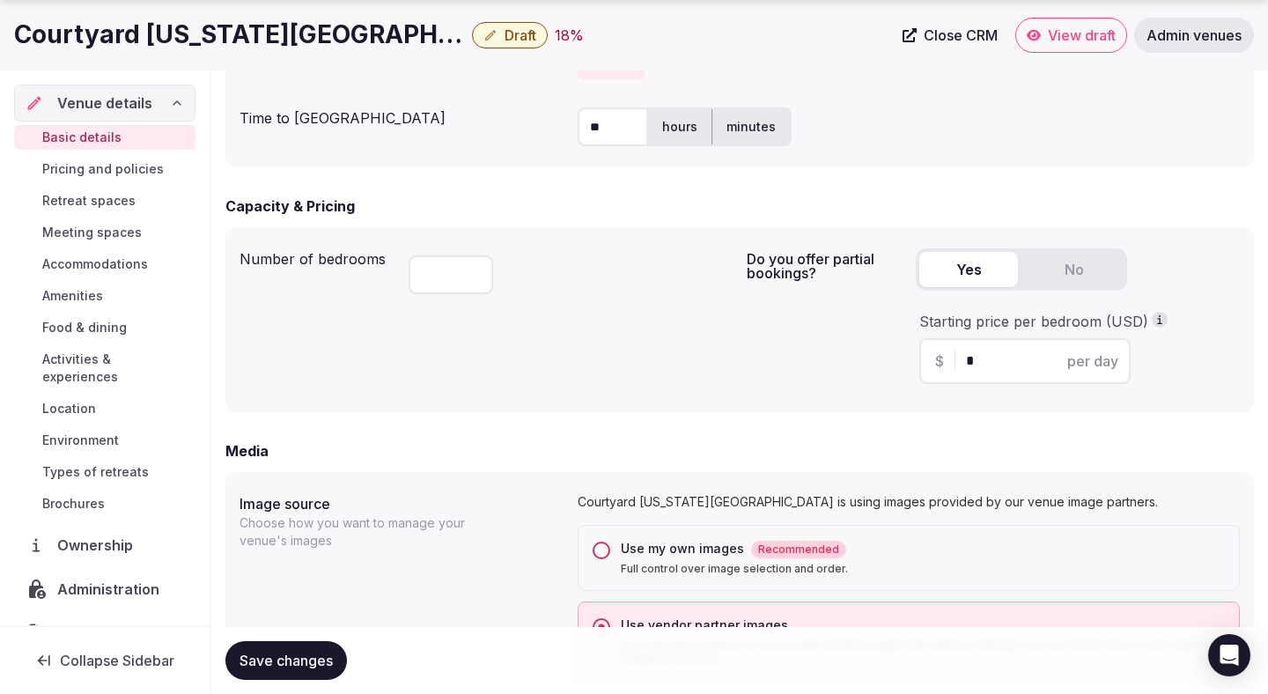
scroll to position [1160, 0]
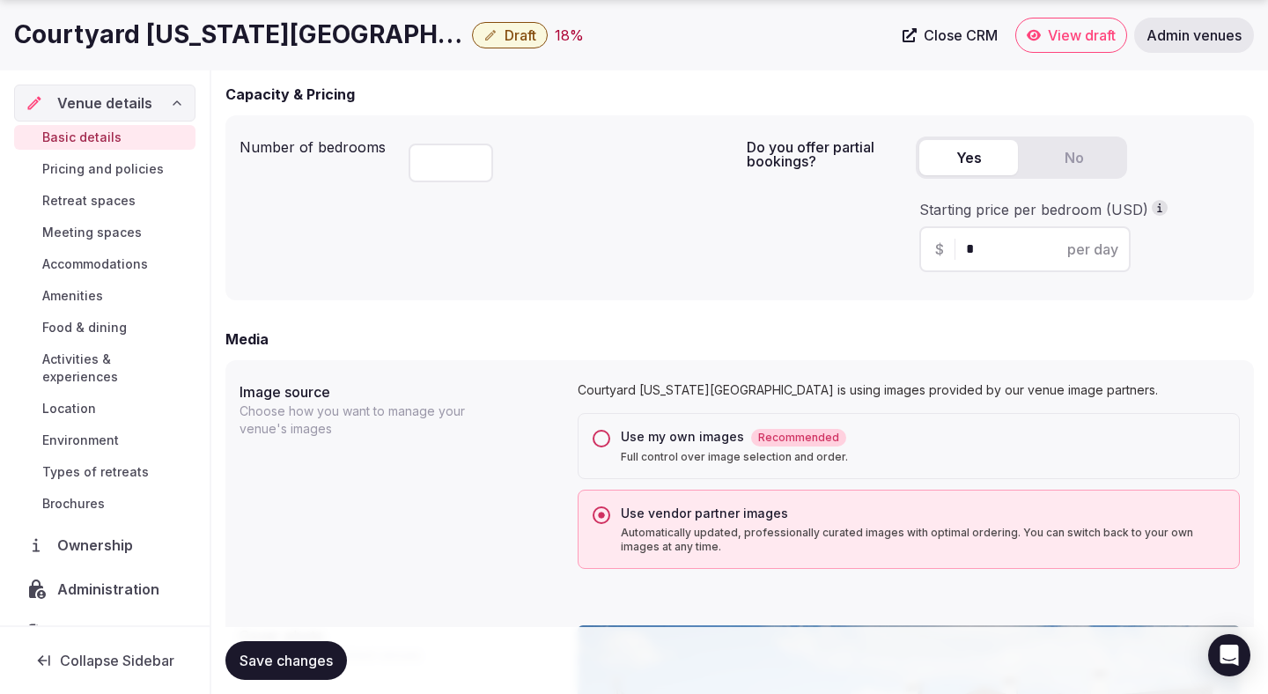
click at [993, 258] on input "*" at bounding box center [1040, 249] width 149 height 21
type input "***"
click at [890, 269] on div "Do you offer partial bookings? Yes No Starting price per bedroom (USD) $ *** pe…" at bounding box center [993, 207] width 493 height 157
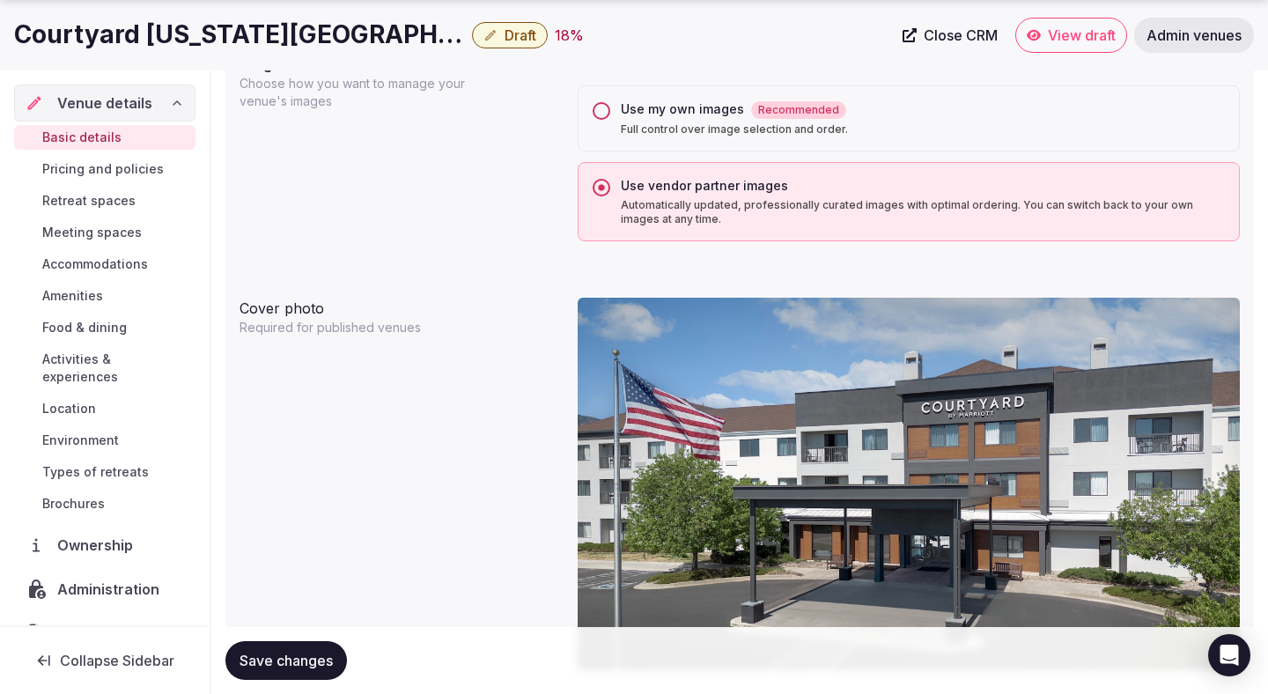
scroll to position [1489, 0]
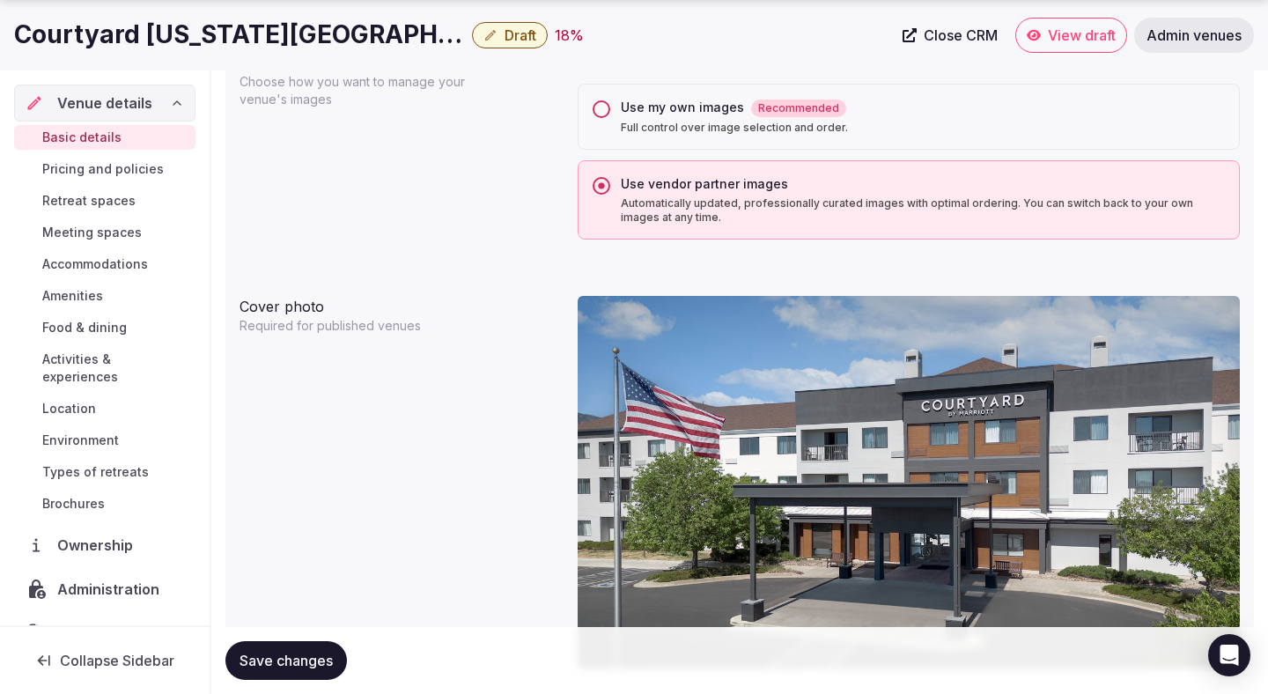
click at [306, 657] on span "Save changes" at bounding box center [286, 661] width 93 height 18
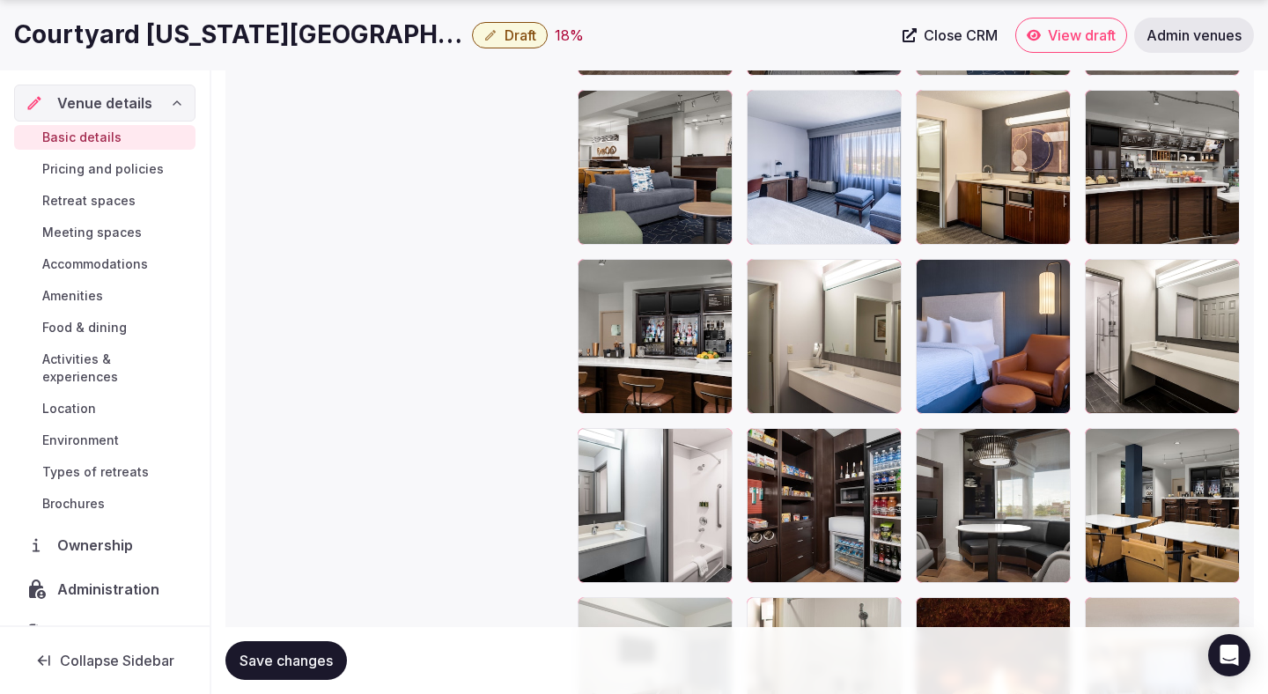
scroll to position [2470, 0]
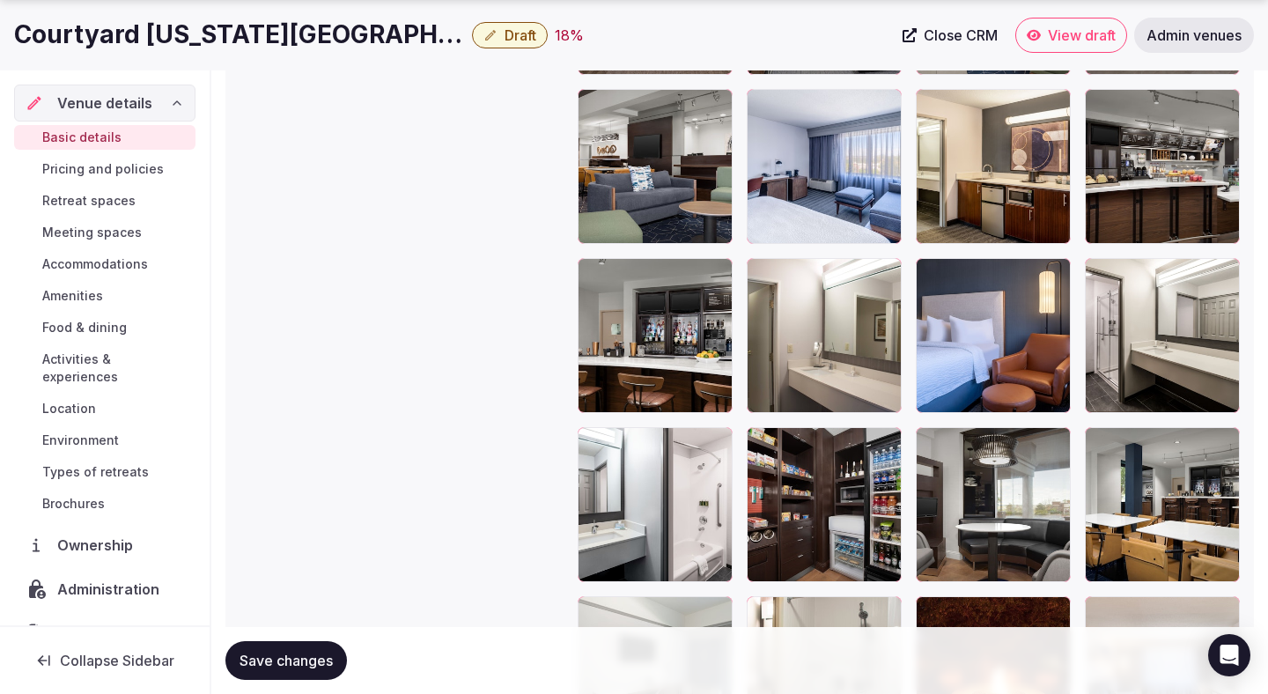
click at [324, 662] on span "Save changes" at bounding box center [286, 661] width 93 height 18
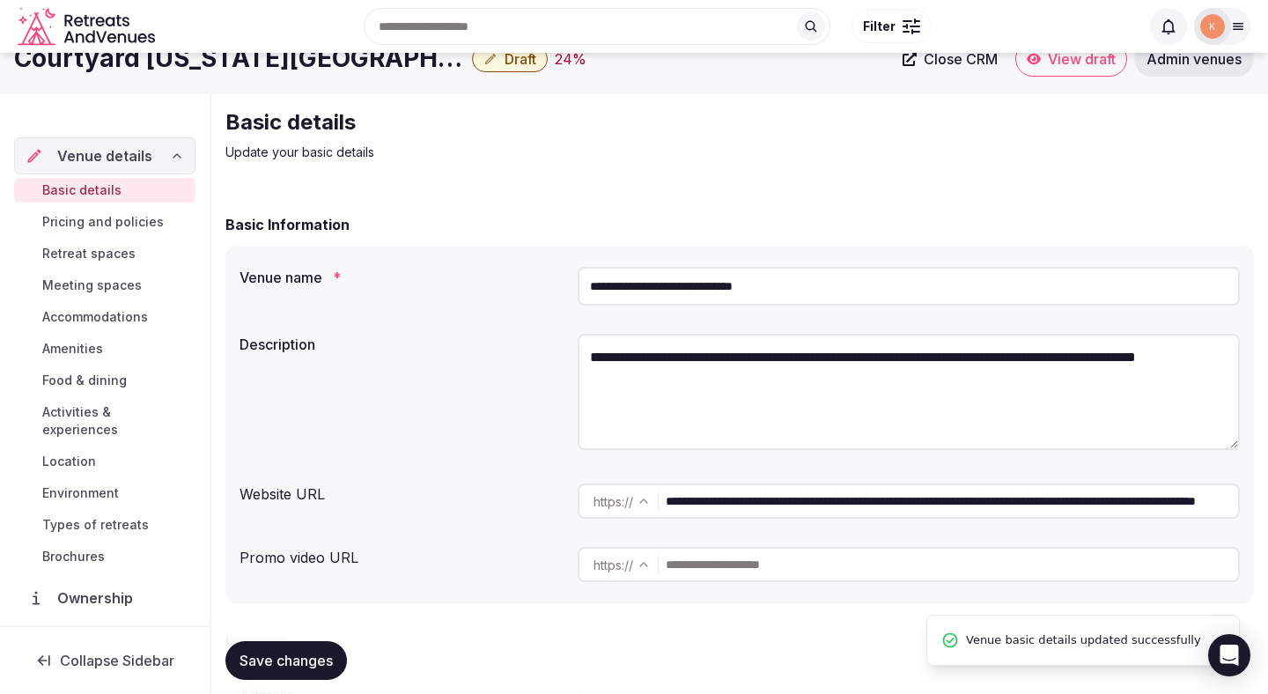
scroll to position [0, 0]
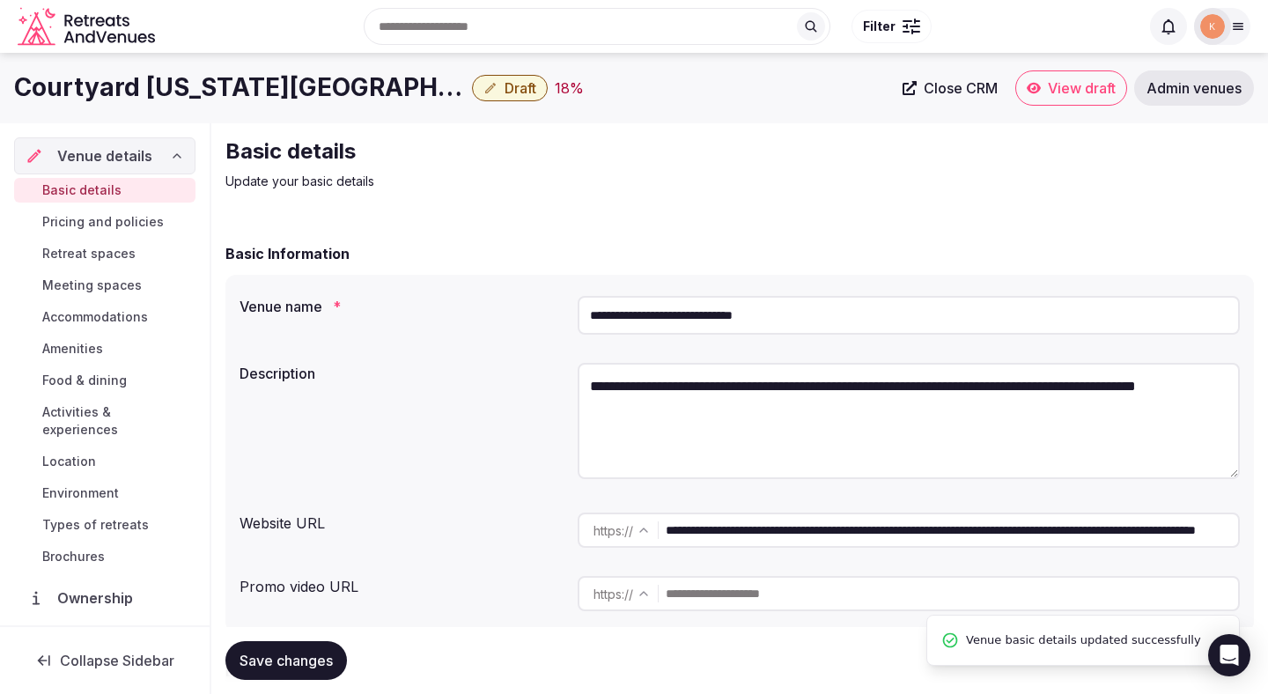
click at [505, 88] on span "Draft" at bounding box center [521, 88] width 32 height 18
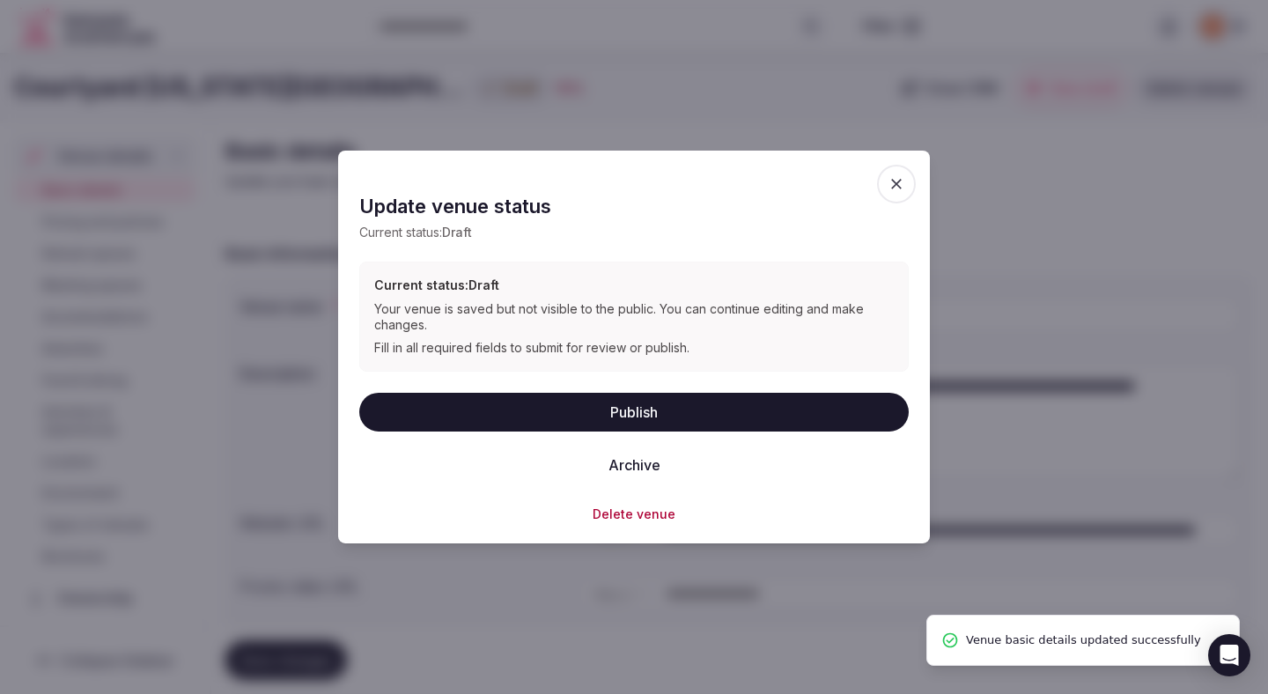
click at [587, 405] on button "Publish" at bounding box center [634, 411] width 550 height 39
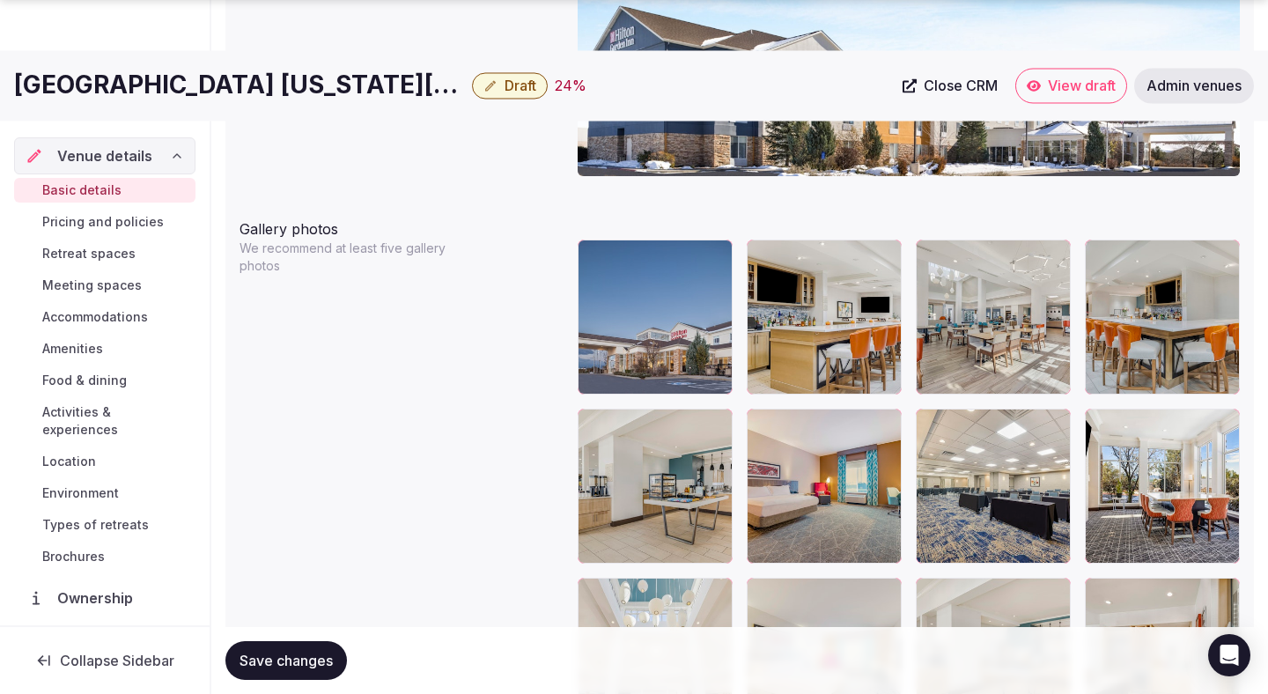
scroll to position [1982, 0]
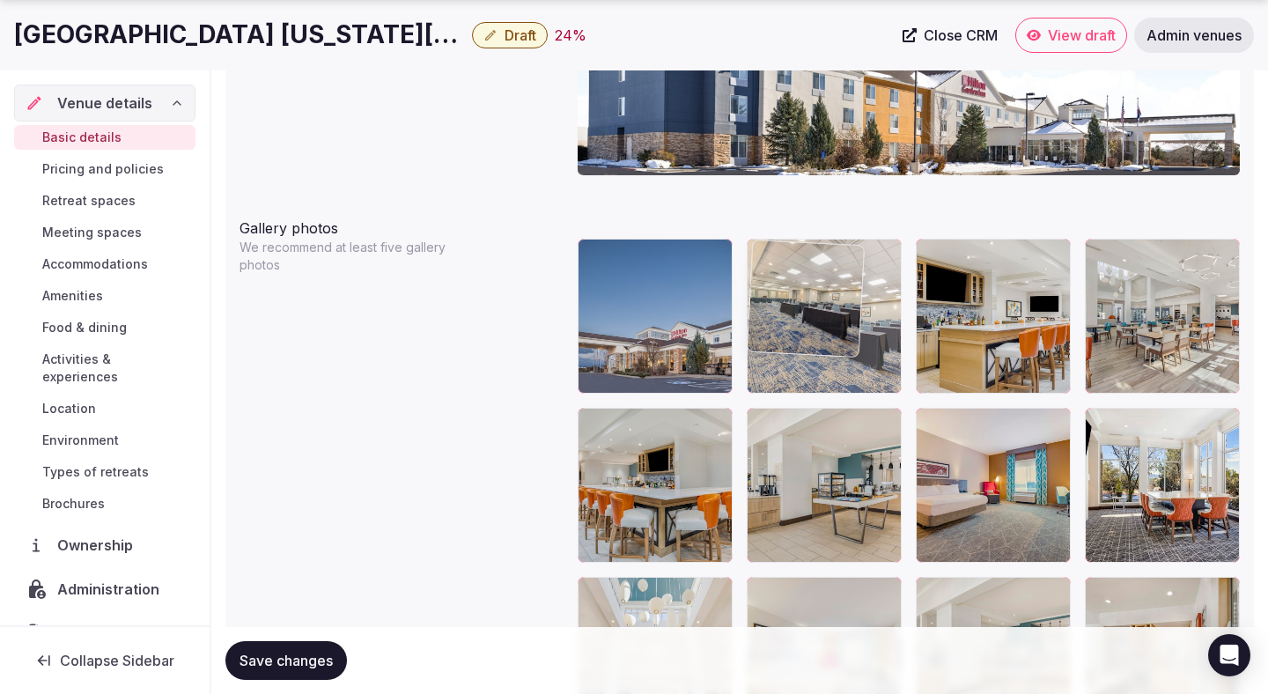
drag, startPoint x: 981, startPoint y: 468, endPoint x: 872, endPoint y: 335, distance: 172.1
click at [860, 323] on body "**********" at bounding box center [634, 32] width 1268 height 4028
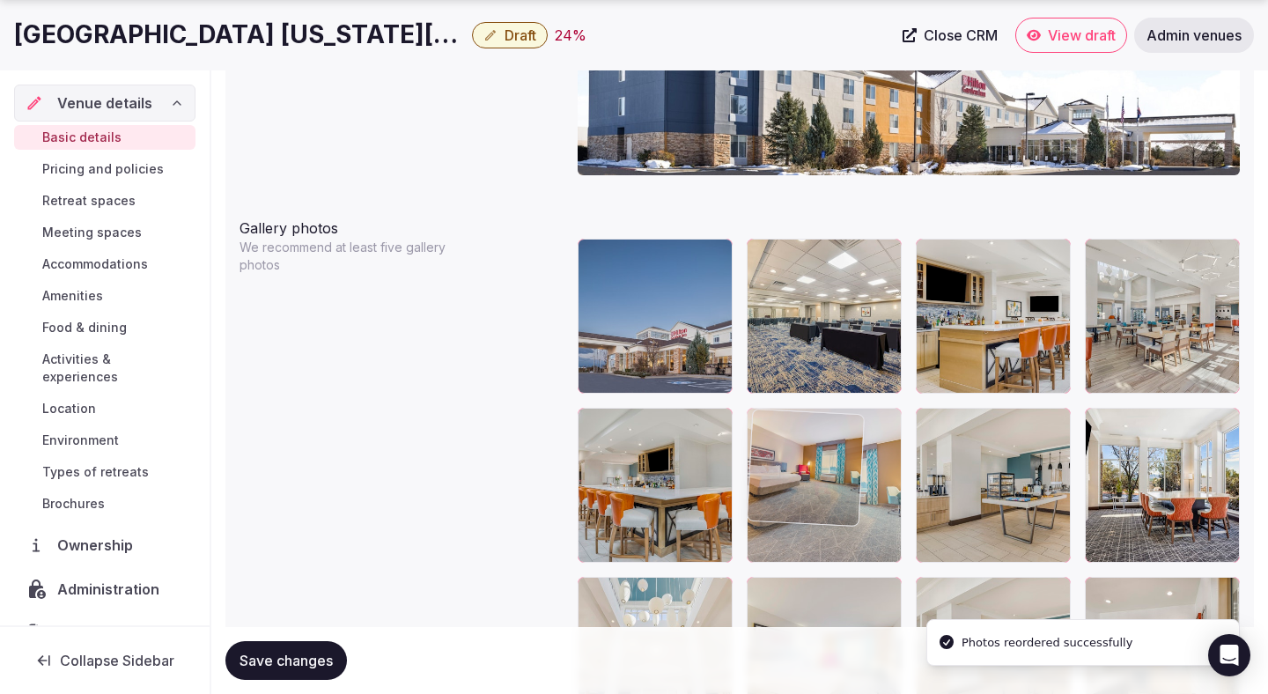
drag, startPoint x: 959, startPoint y: 439, endPoint x: 809, endPoint y: 456, distance: 150.6
click at [803, 456] on body "**********" at bounding box center [634, 32] width 1268 height 4028
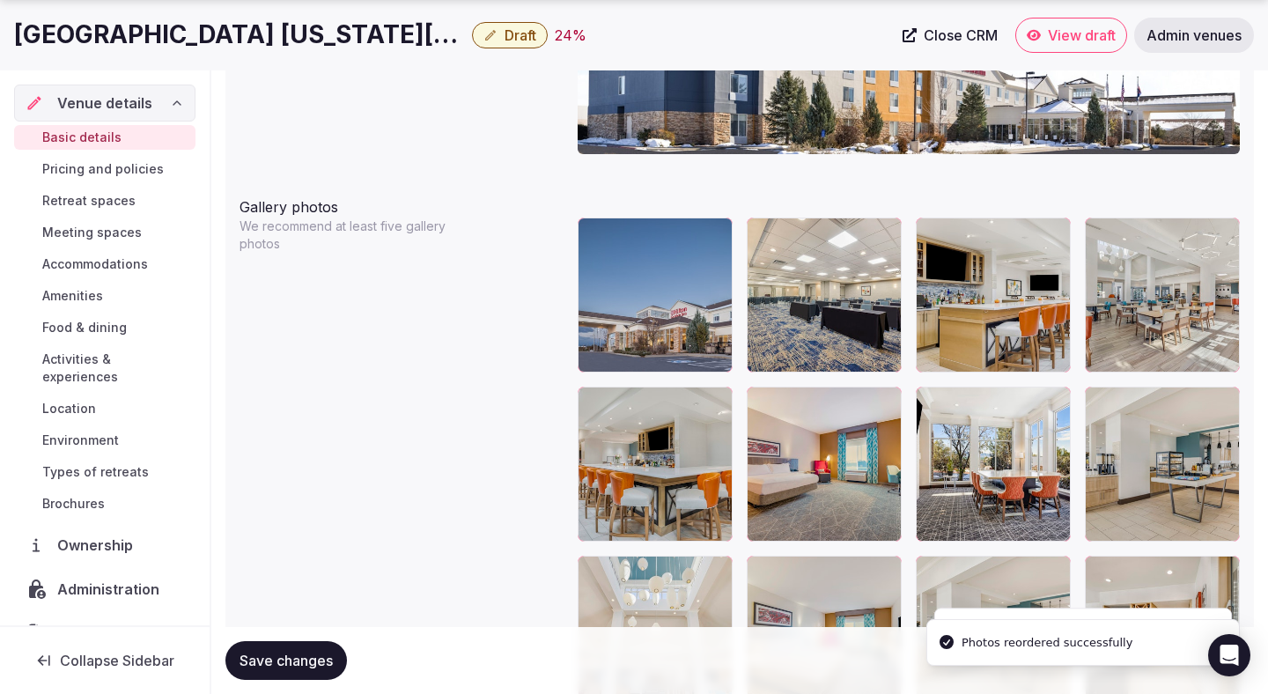
scroll to position [2009, 0]
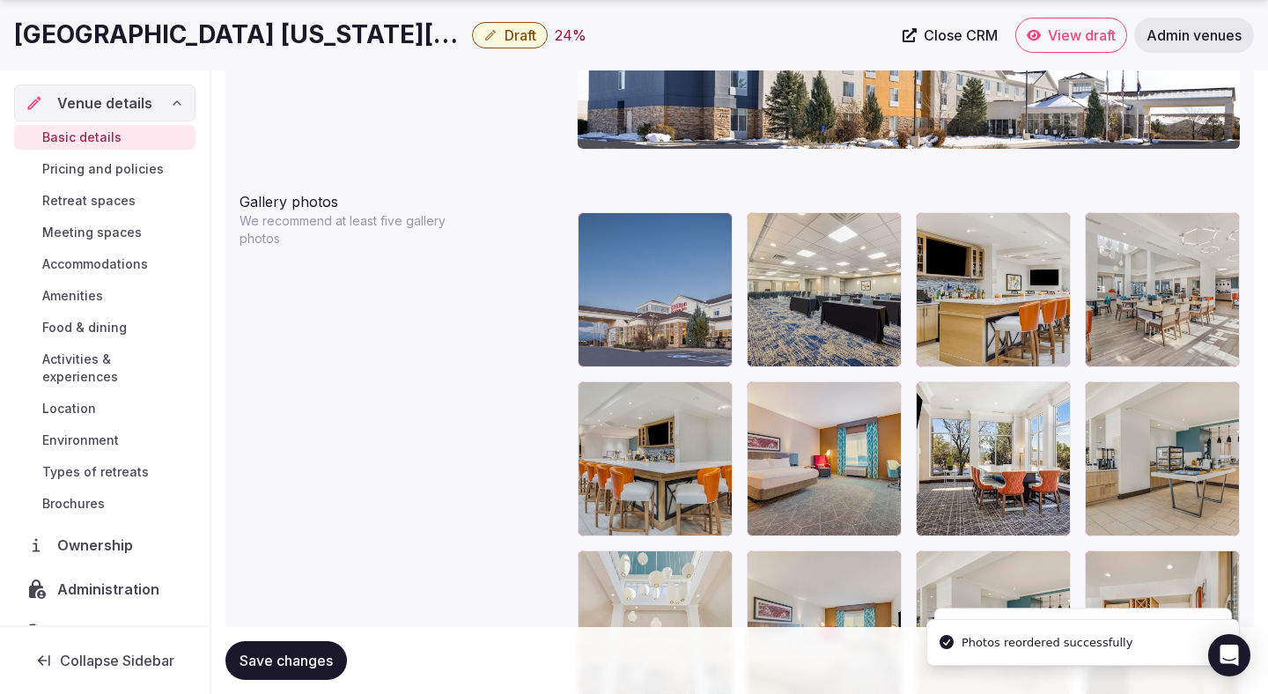
click at [329, 654] on span "Save changes" at bounding box center [286, 661] width 93 height 18
click at [524, 38] on span "Draft" at bounding box center [521, 35] width 32 height 18
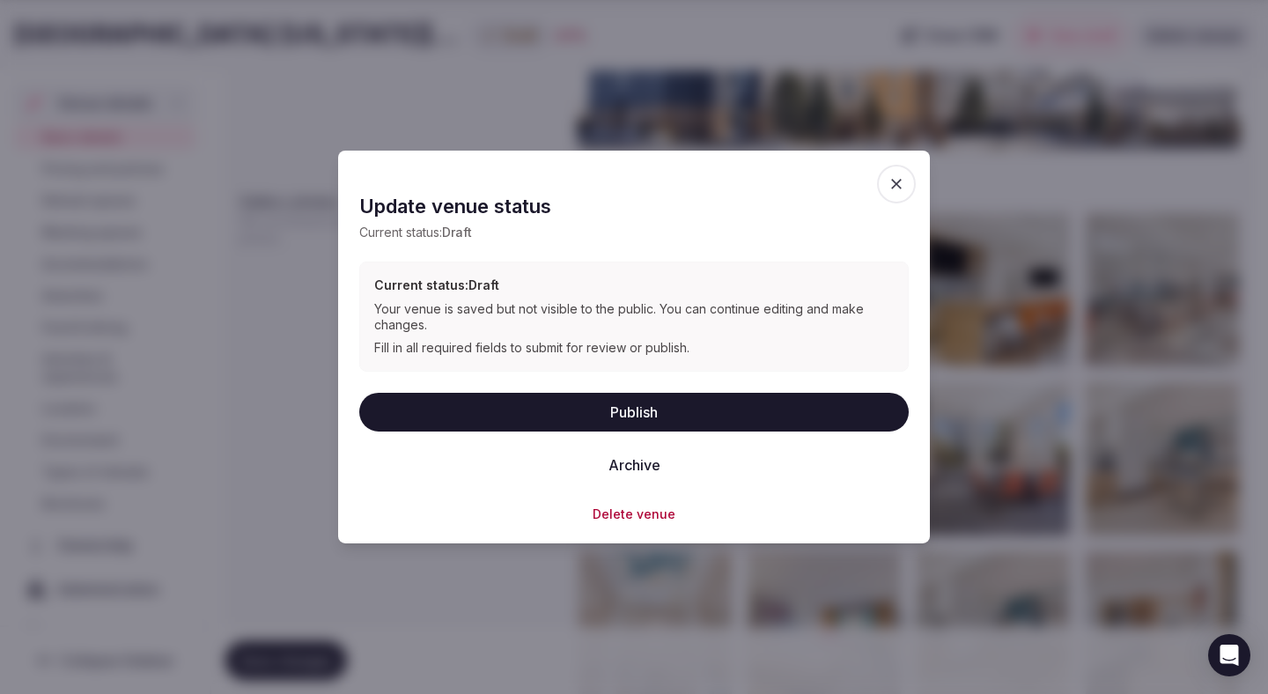
click at [675, 402] on button "Publish" at bounding box center [634, 411] width 550 height 39
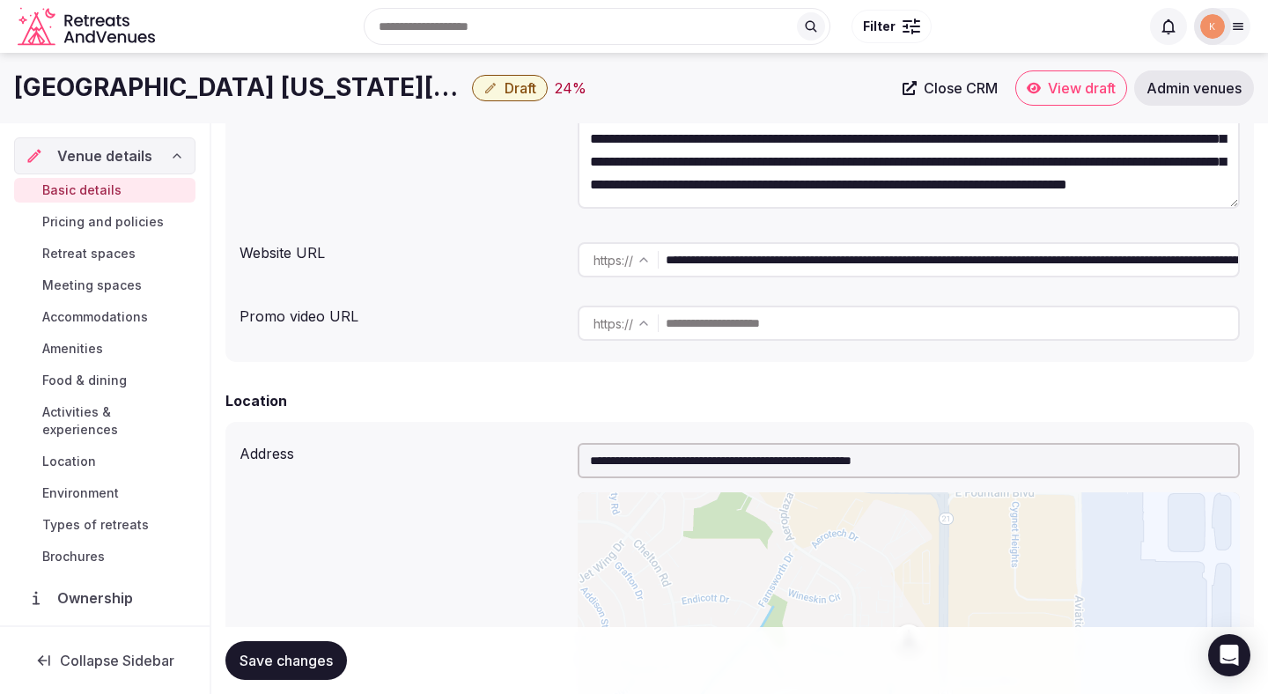
scroll to position [0, 0]
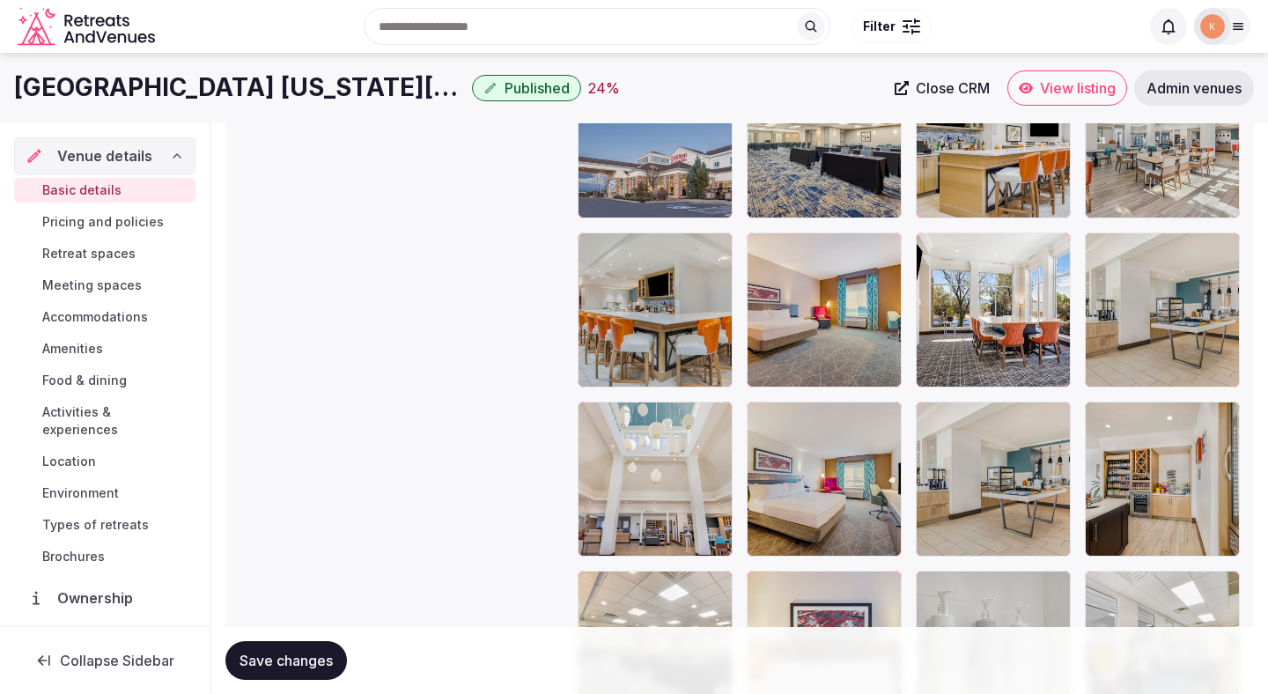
scroll to position [2150, 0]
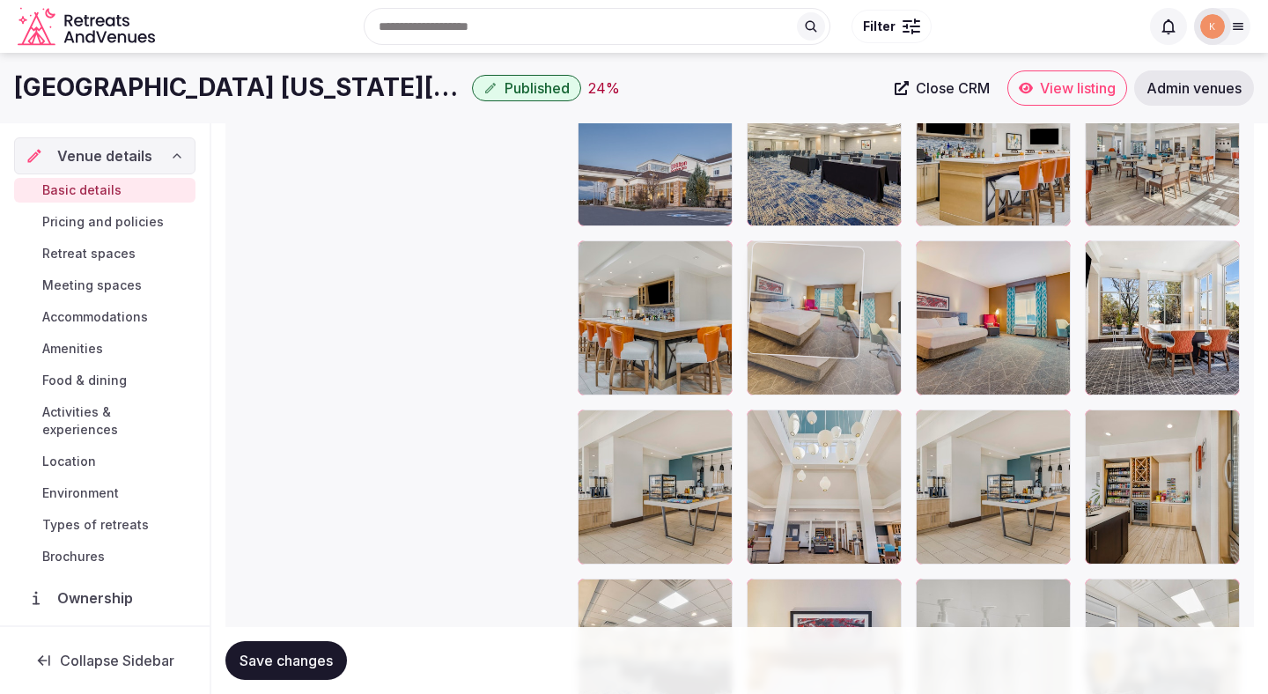
drag, startPoint x: 812, startPoint y: 460, endPoint x: 801, endPoint y: 329, distance: 130.8
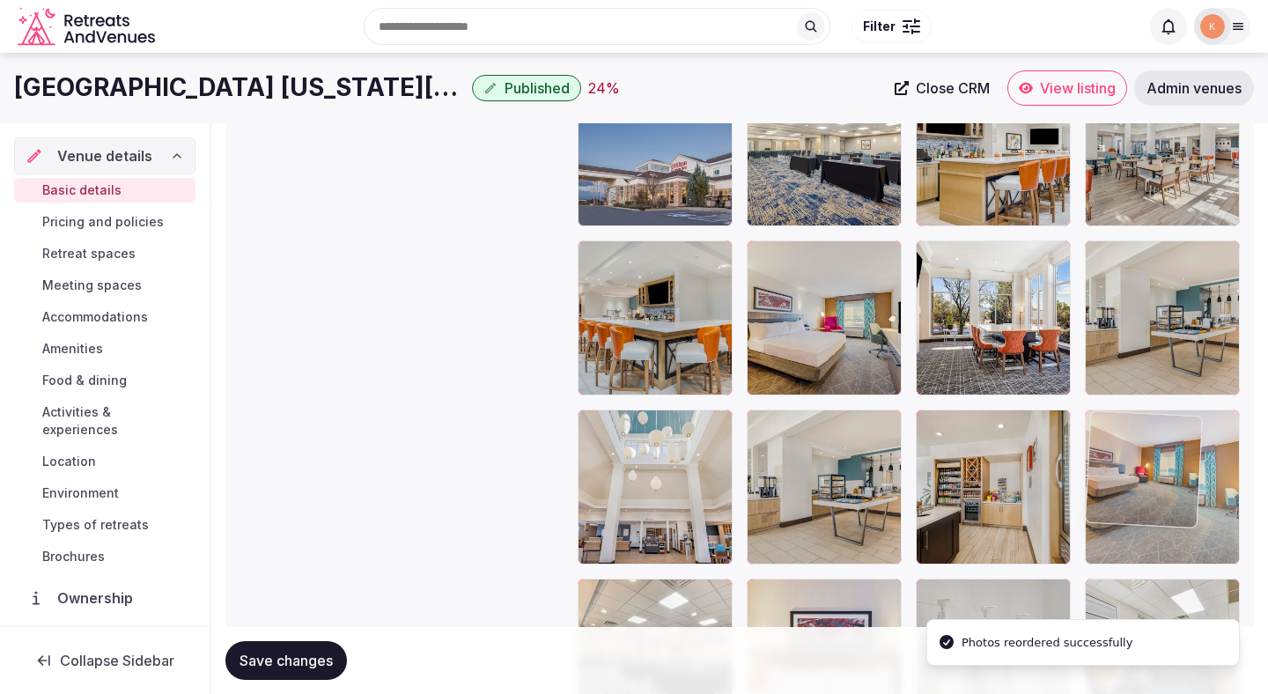
drag, startPoint x: 933, startPoint y: 342, endPoint x: 1044, endPoint y: 508, distance: 200.0
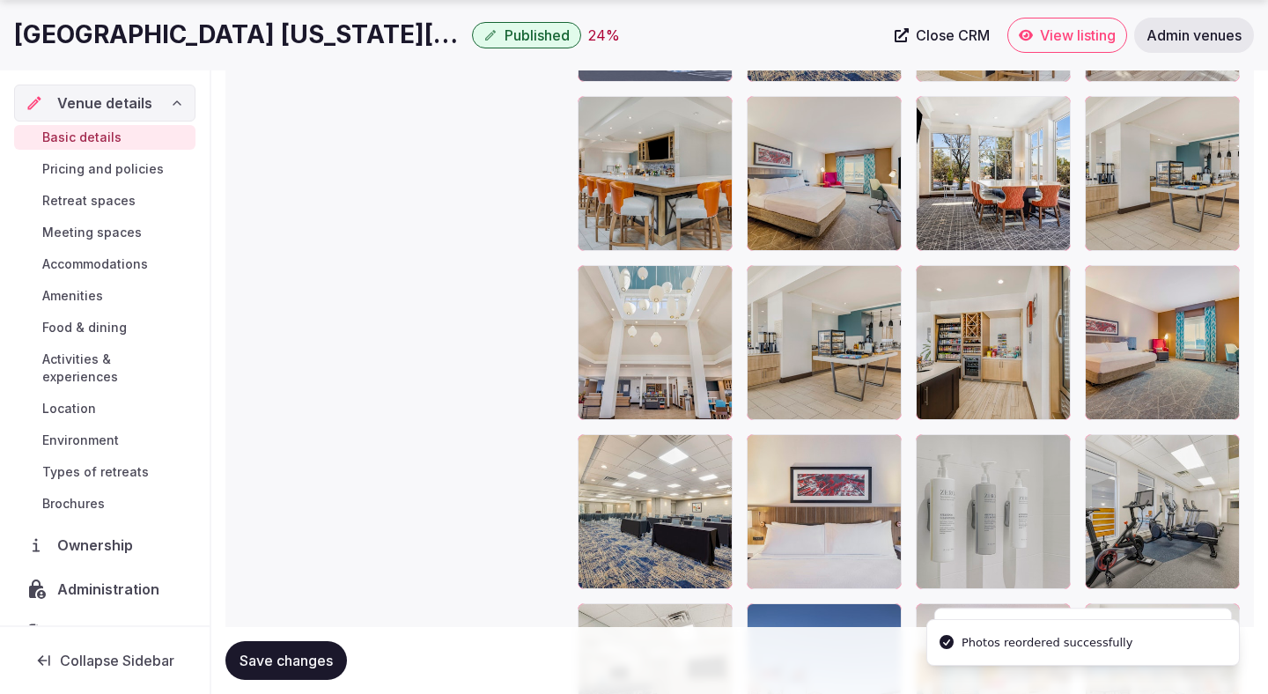
scroll to position [2299, 0]
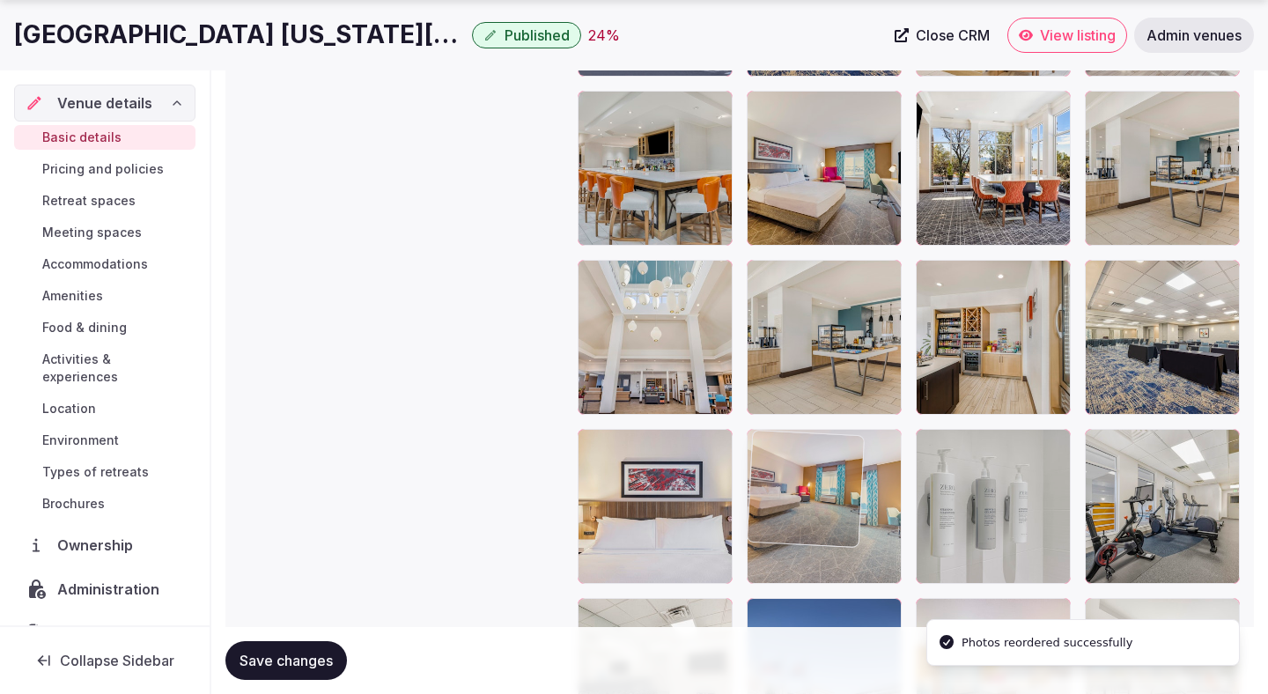
drag, startPoint x: 1153, startPoint y: 346, endPoint x: 794, endPoint y: 535, distance: 405.4
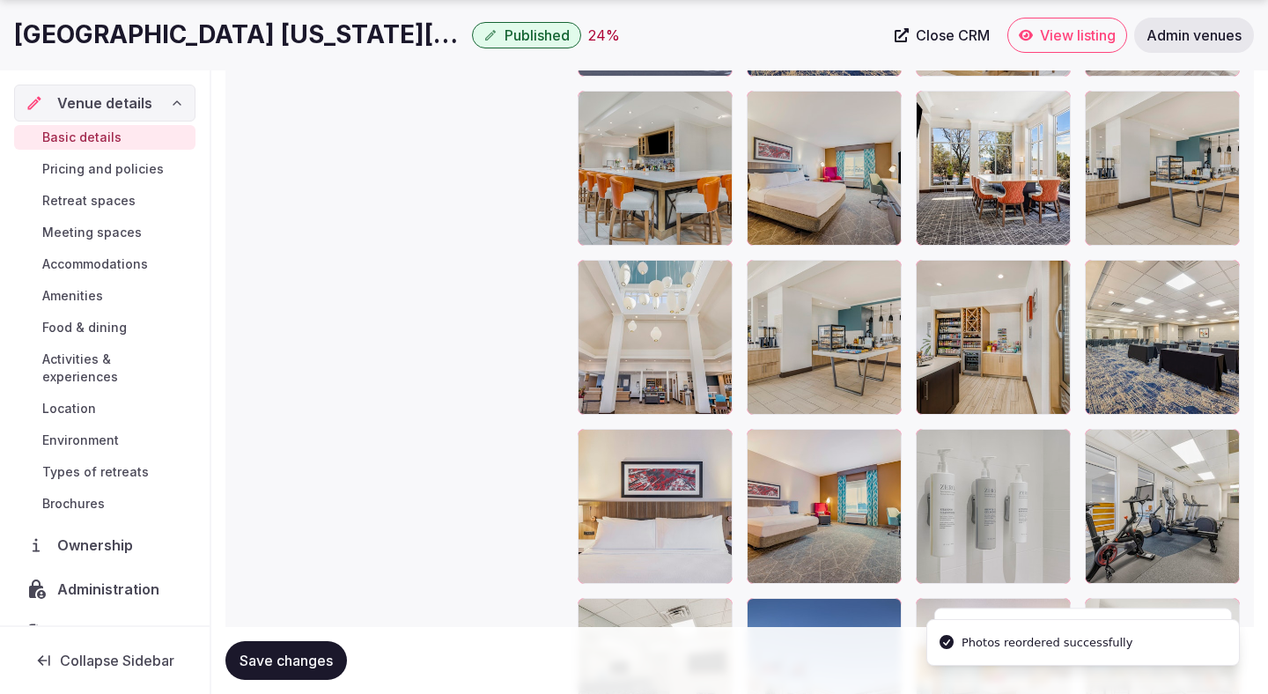
click at [317, 658] on span "Save changes" at bounding box center [286, 661] width 93 height 18
click at [316, 660] on span "Save changes" at bounding box center [286, 661] width 93 height 18
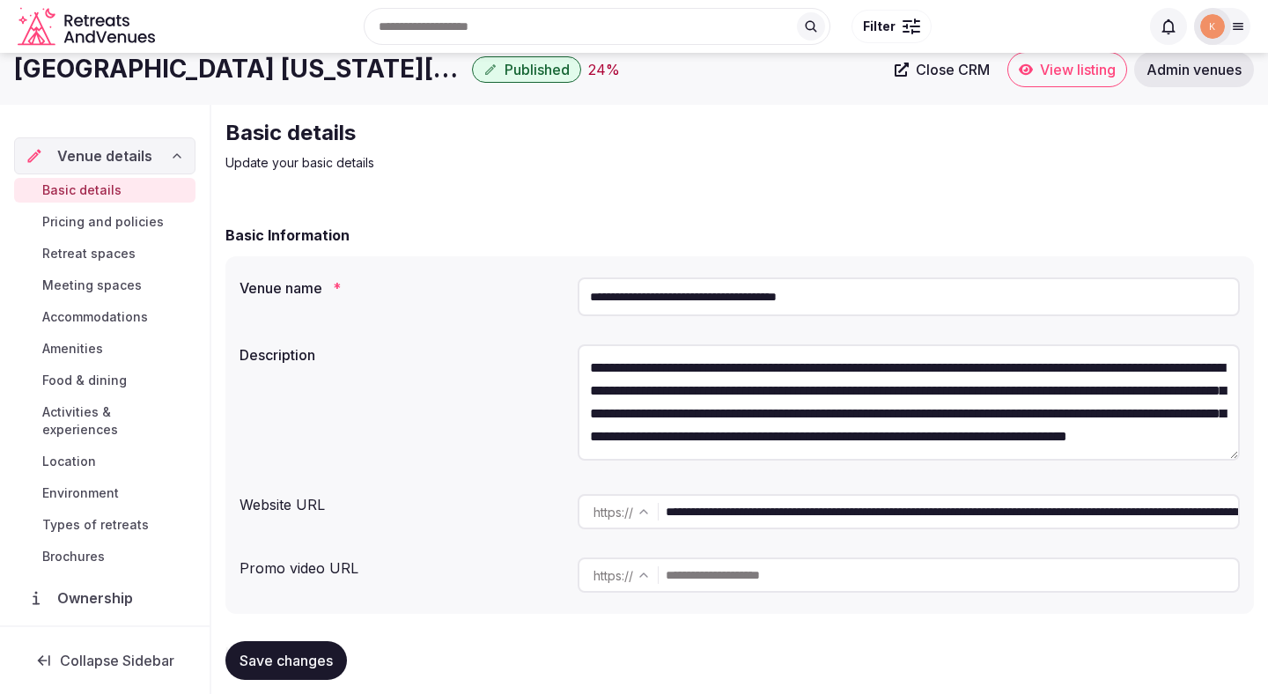
scroll to position [0, 0]
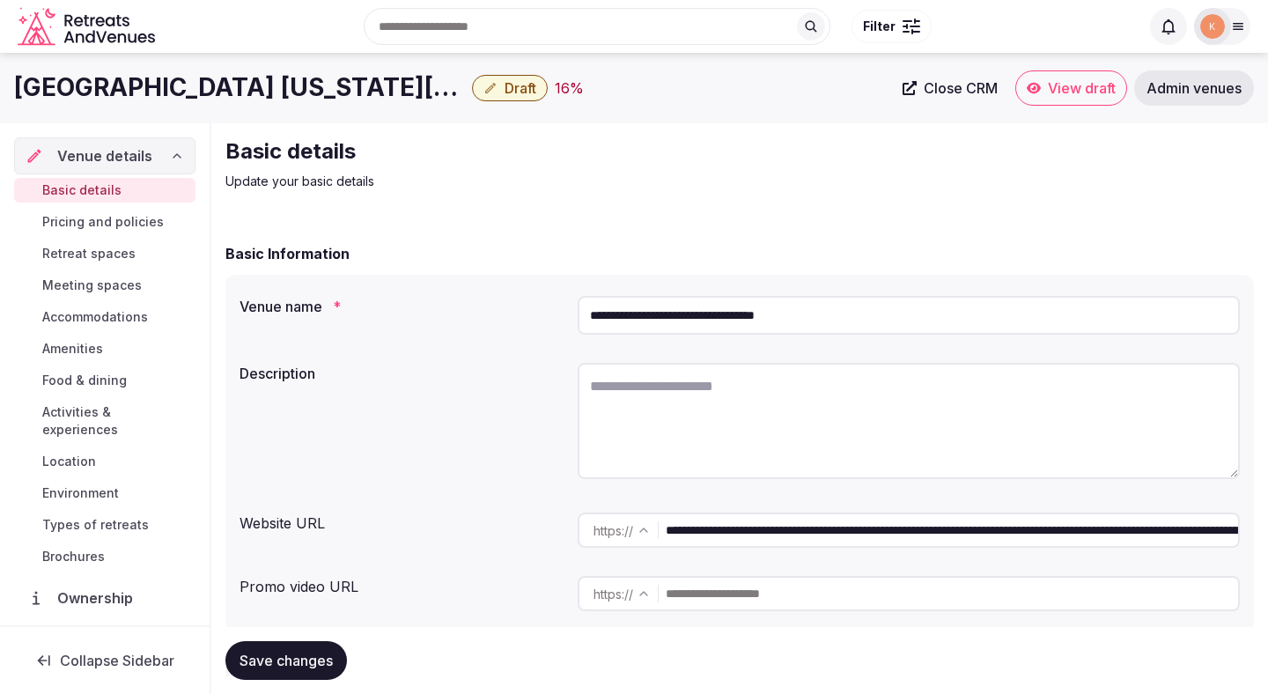
click at [662, 315] on input "**********" at bounding box center [909, 315] width 662 height 39
click at [1180, 84] on span "Admin venues" at bounding box center [1194, 88] width 95 height 18
click at [1180, 87] on span "Admin venues" at bounding box center [1194, 88] width 95 height 18
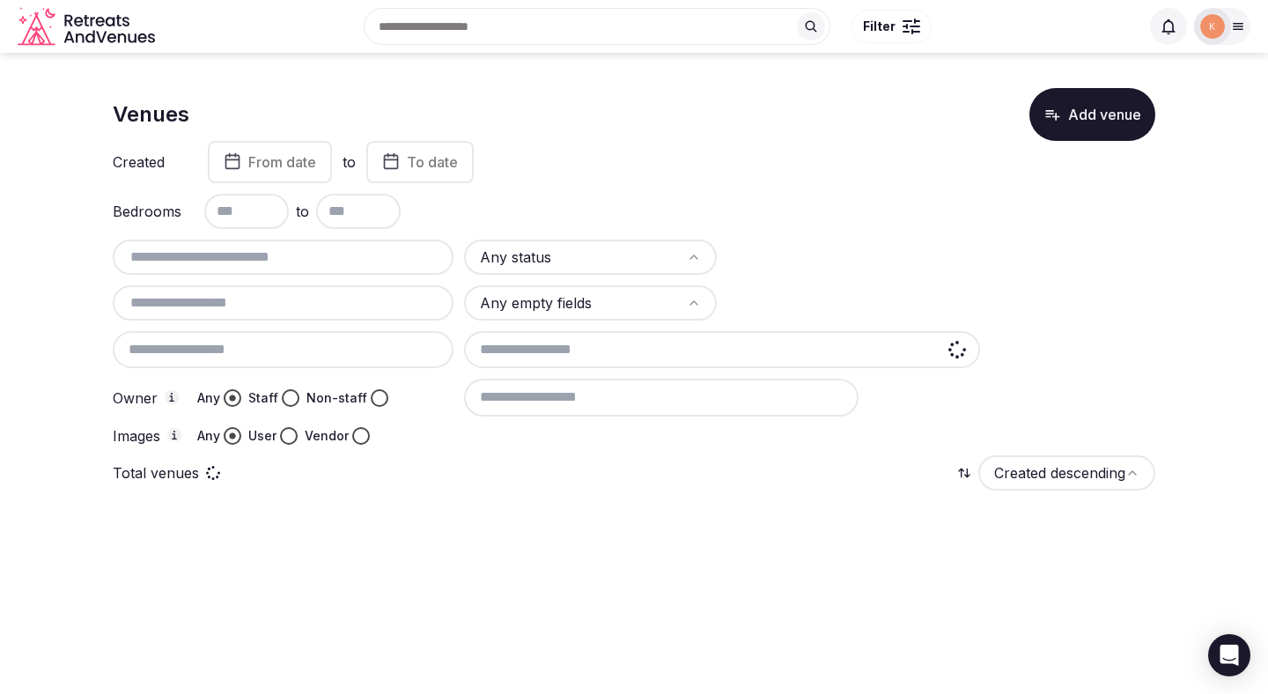
click at [396, 262] on input "text" at bounding box center [283, 257] width 327 height 21
paste input "**********"
type input "**********"
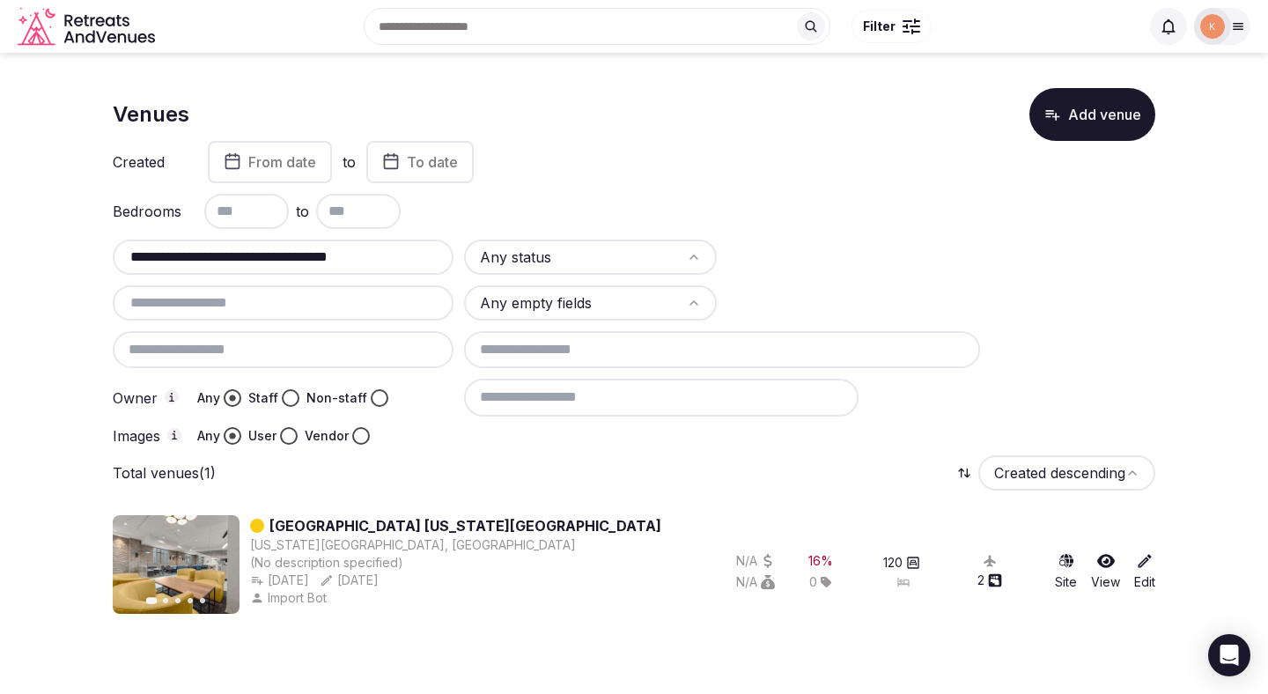
click at [571, 157] on div "Created From date to To date" at bounding box center [634, 162] width 1043 height 42
click at [477, 523] on link "Hyatt Place Colorado Springs Downtown" at bounding box center [465, 525] width 392 height 21
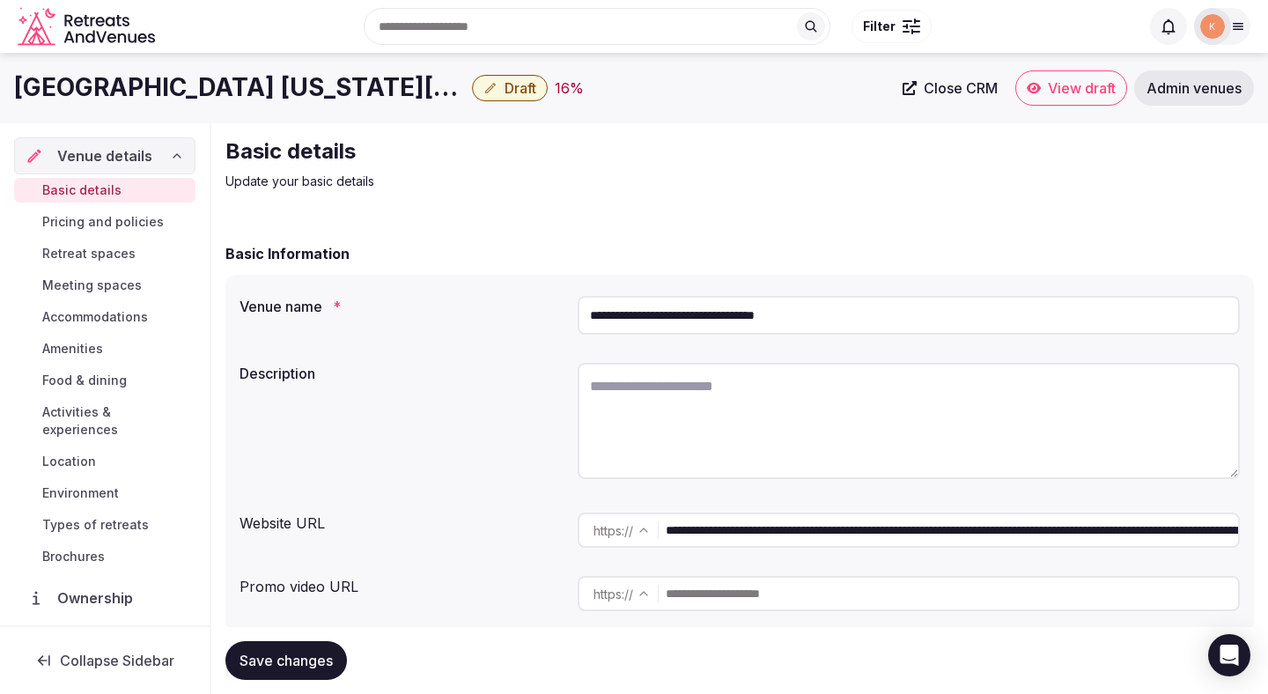
click at [664, 398] on textarea at bounding box center [909, 421] width 662 height 116
paste textarea "**********"
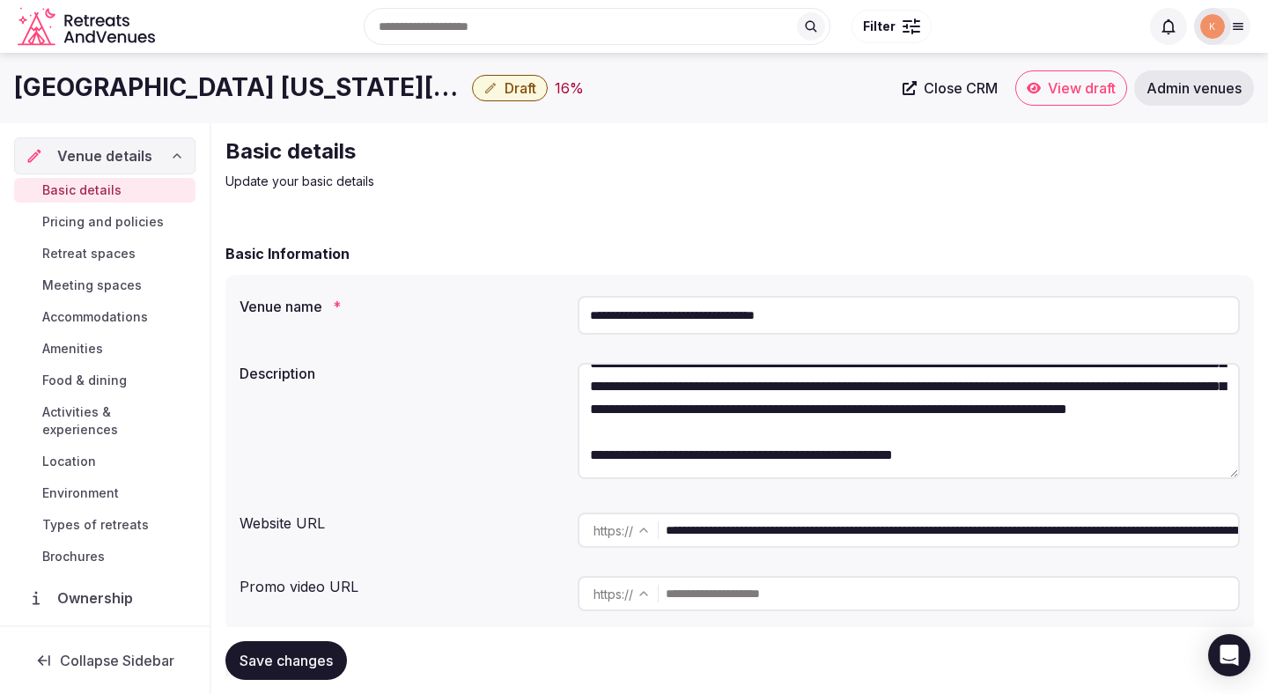
scroll to position [69, 0]
drag, startPoint x: 1017, startPoint y: 476, endPoint x: 648, endPoint y: 469, distance: 369.1
click at [648, 469] on textarea "**********" at bounding box center [909, 421] width 662 height 116
click at [591, 456] on textarea "**********" at bounding box center [909, 421] width 662 height 116
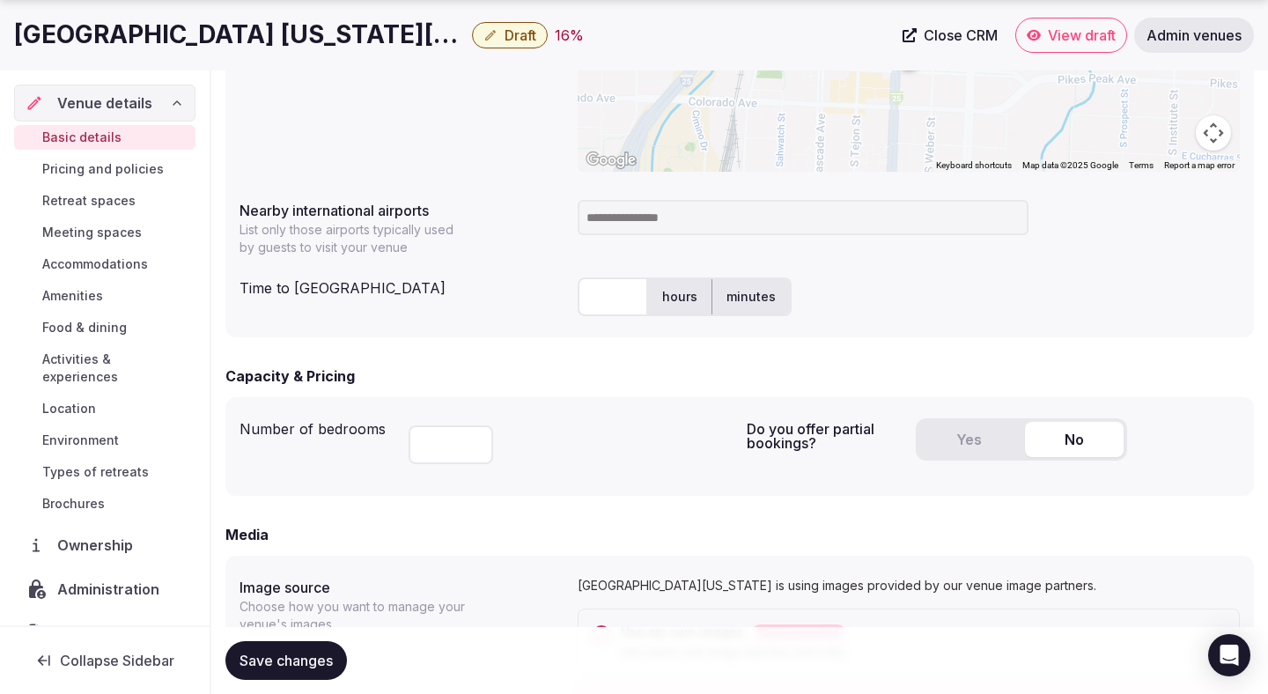
scroll to position [860, 0]
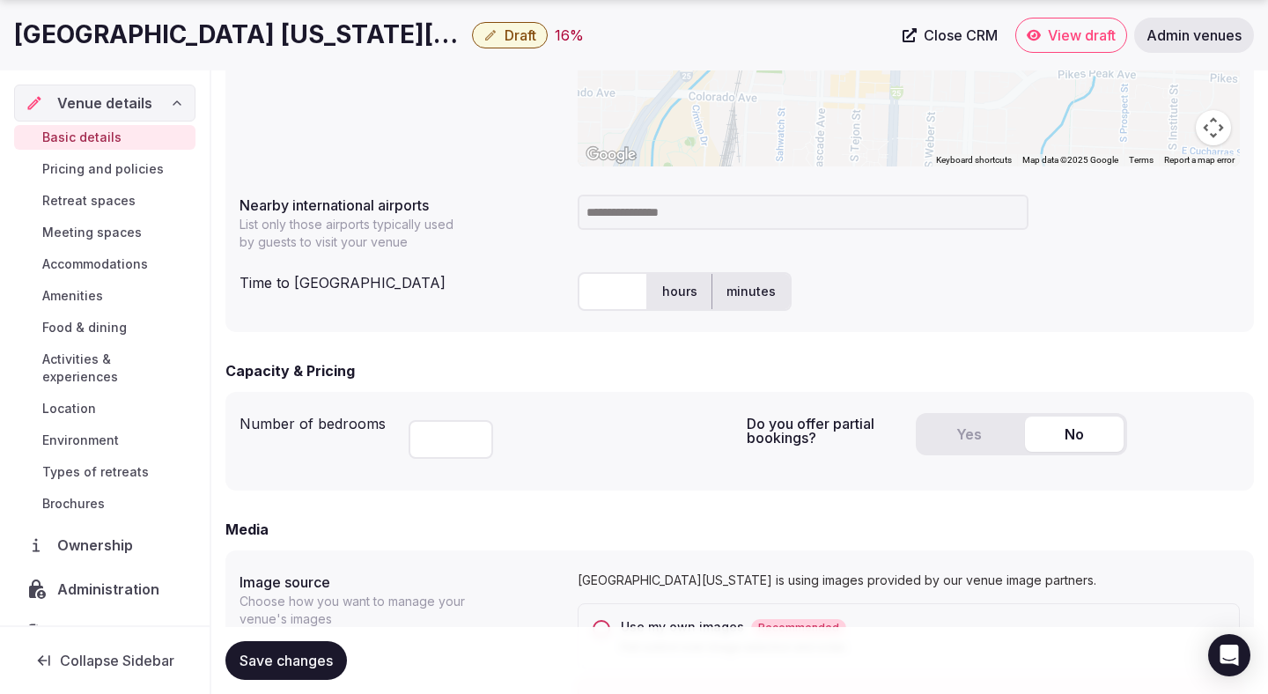
type textarea "**********"
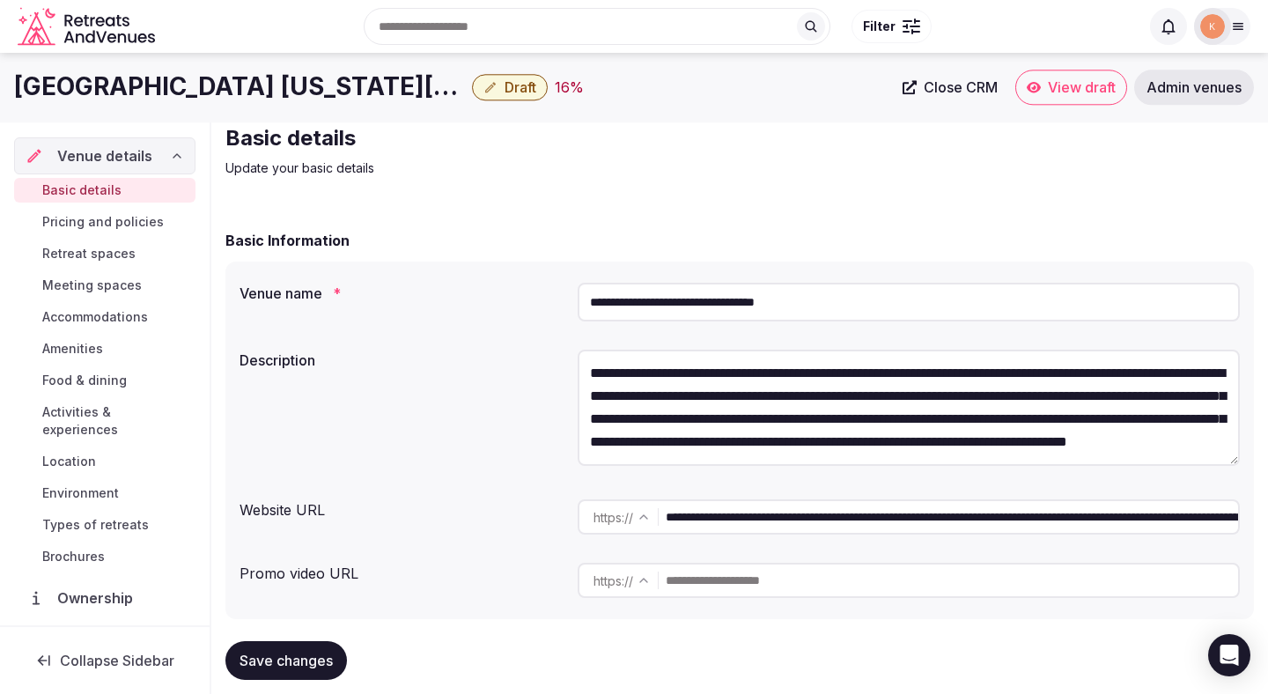
scroll to position [0, 0]
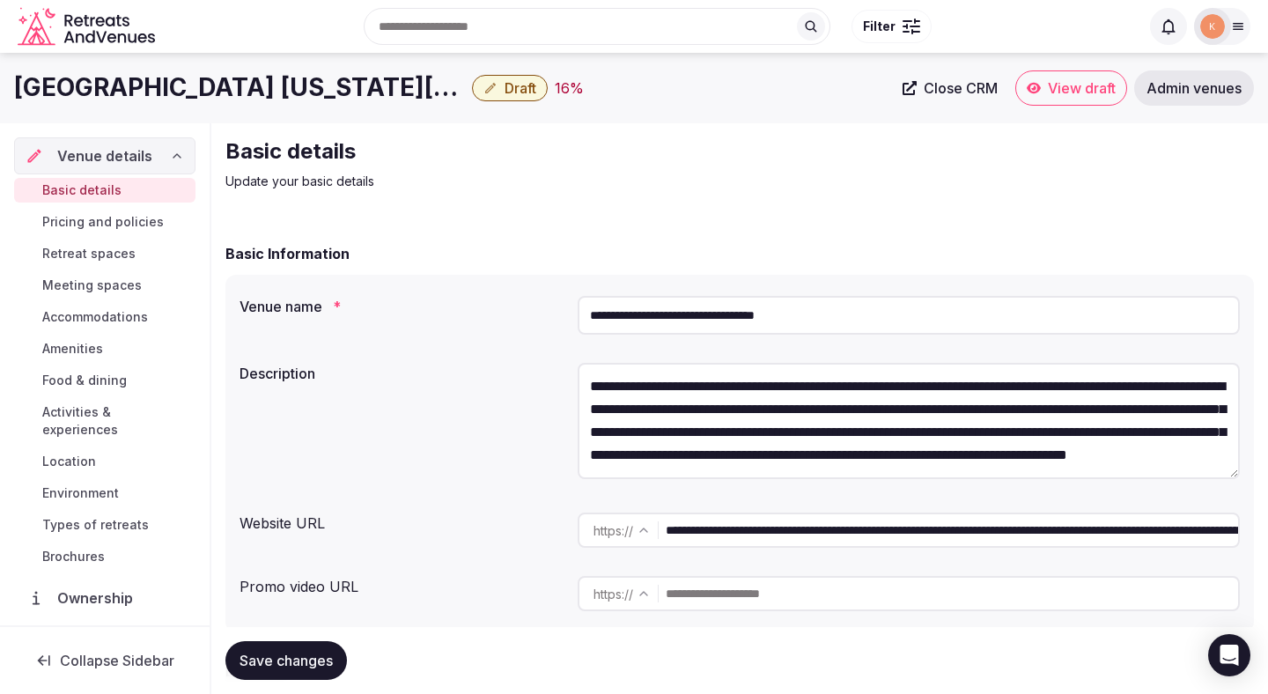
click at [675, 391] on textarea "**********" at bounding box center [909, 421] width 662 height 116
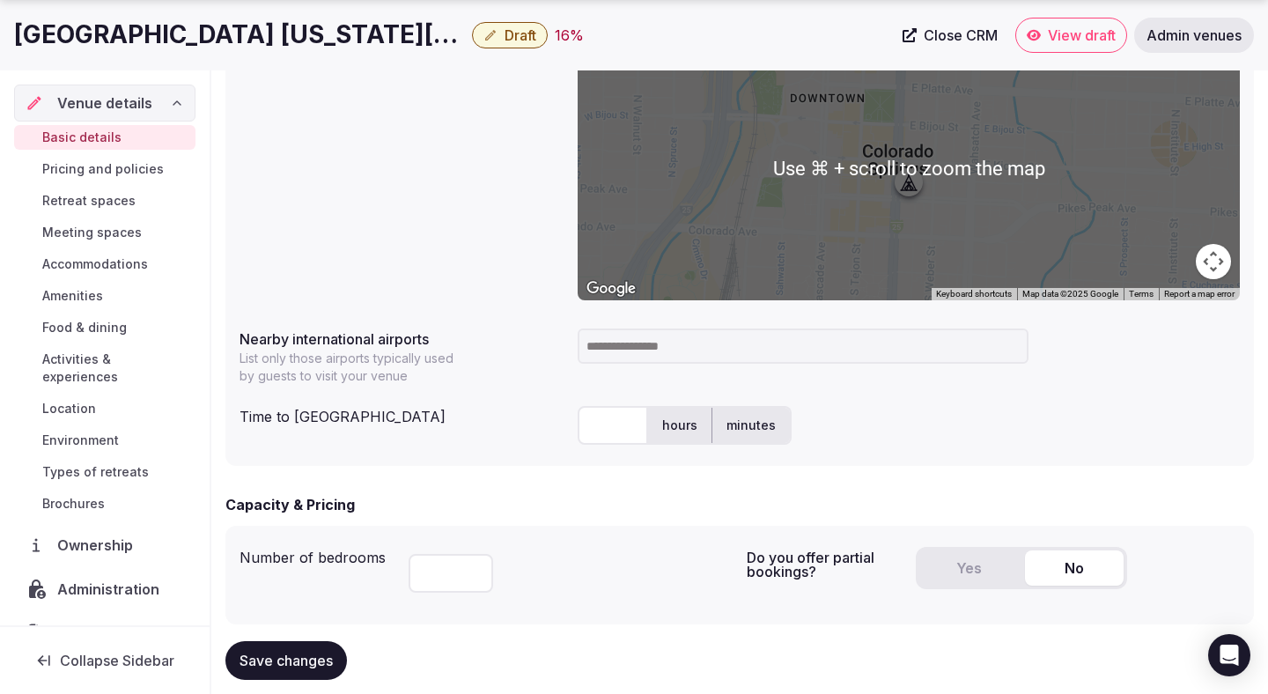
scroll to position [801, 0]
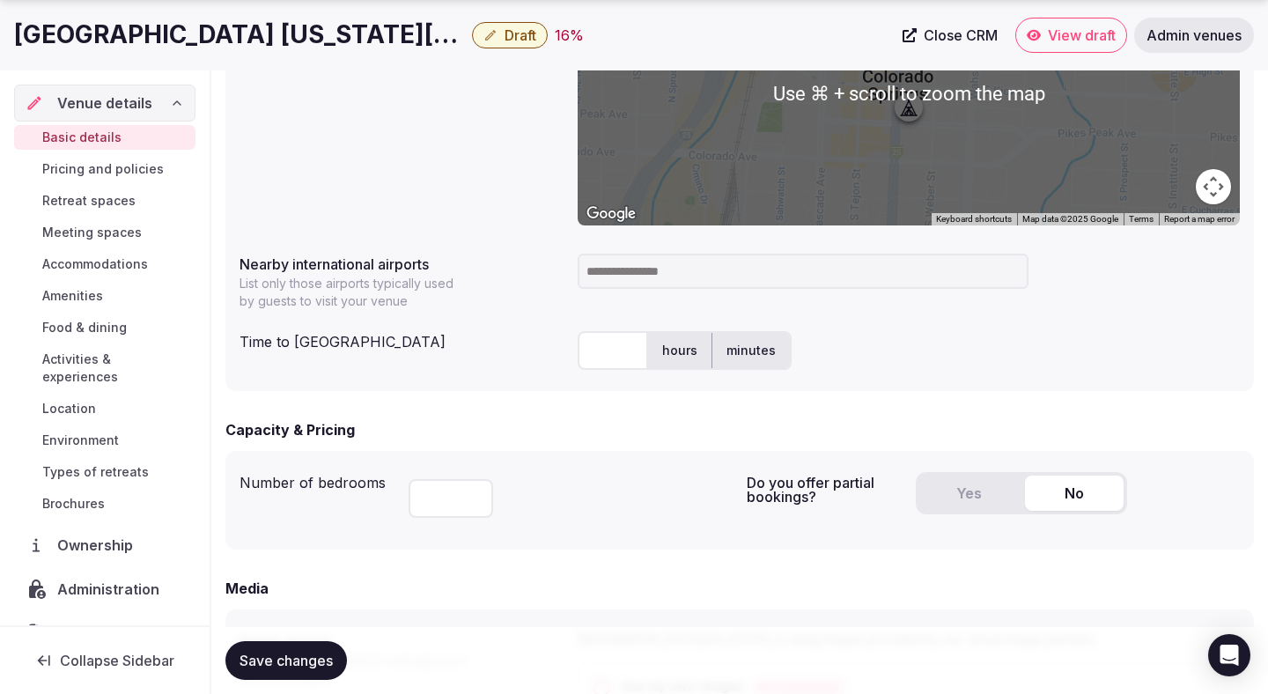
click at [673, 273] on input at bounding box center [803, 271] width 451 height 35
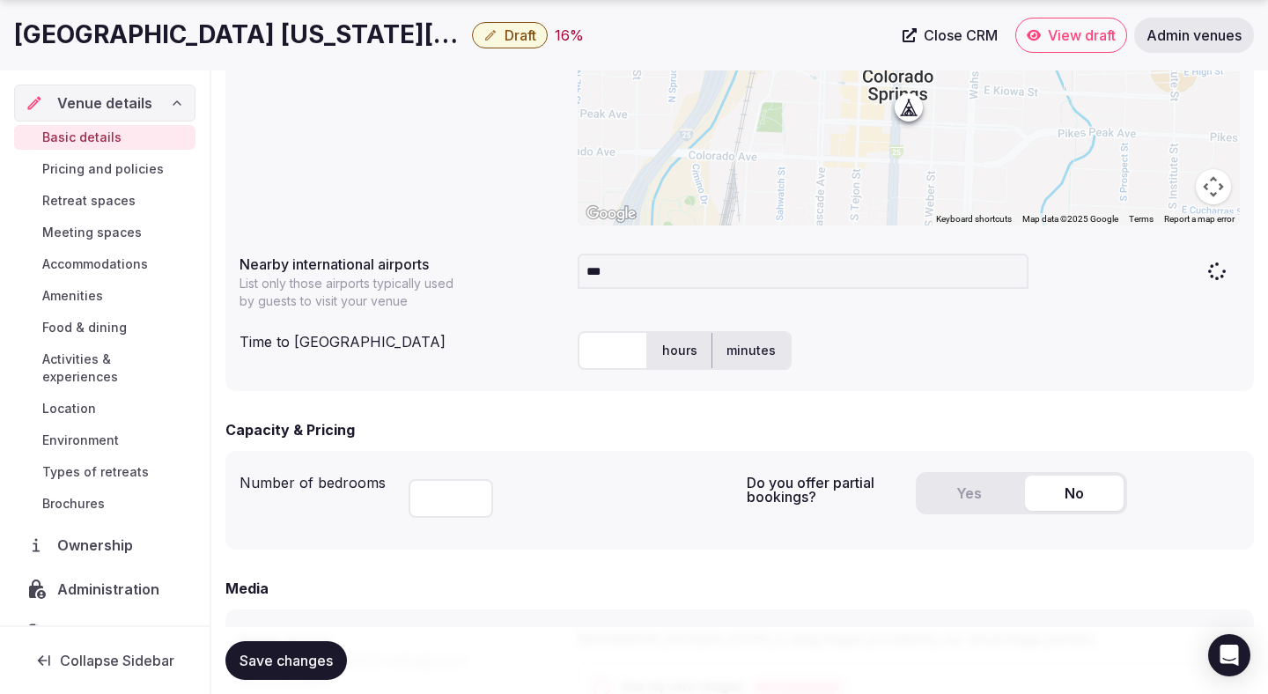
type input "***"
click at [597, 354] on input "text" at bounding box center [613, 350] width 70 height 39
type input "**"
click at [503, 376] on div "Time to international airport ** hours minutes" at bounding box center [740, 350] width 1000 height 53
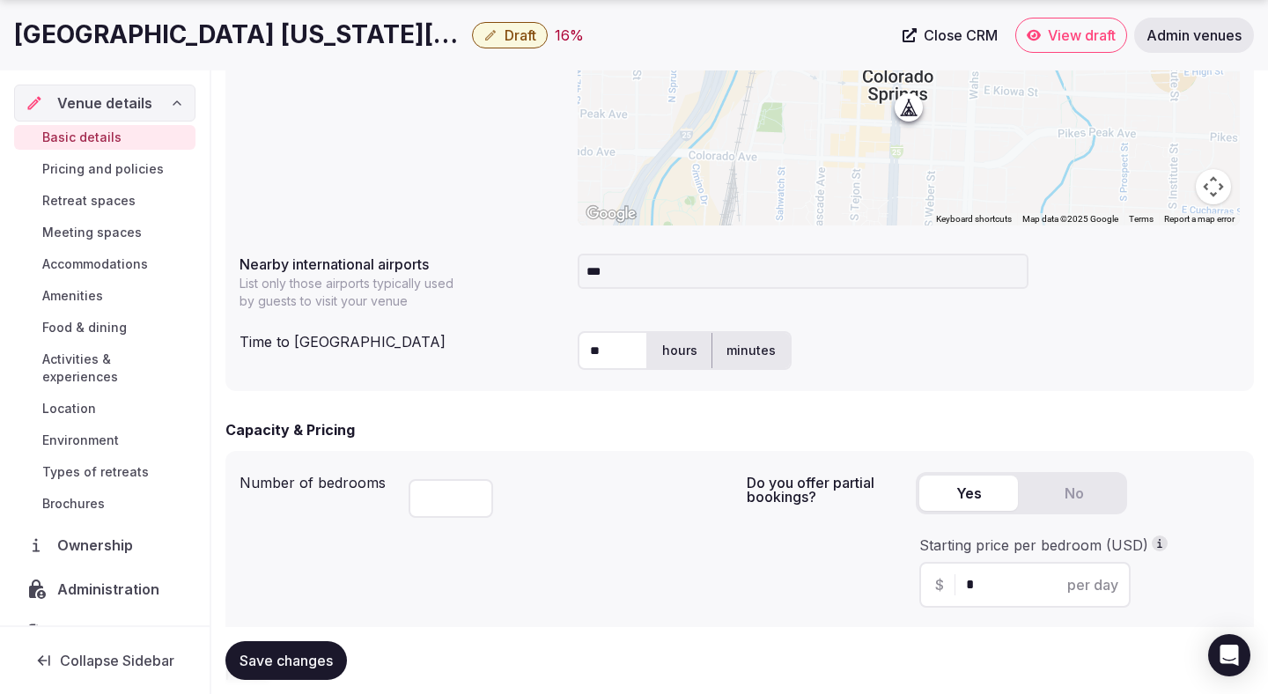
click at [968, 495] on button "Yes" at bounding box center [968, 493] width 99 height 35
click at [975, 587] on input "*" at bounding box center [1040, 584] width 149 height 21
type input "***"
click at [842, 555] on div "Do you offer partial bookings? Yes No Starting price per bedroom (USD) $ *** pe…" at bounding box center [993, 543] width 493 height 157
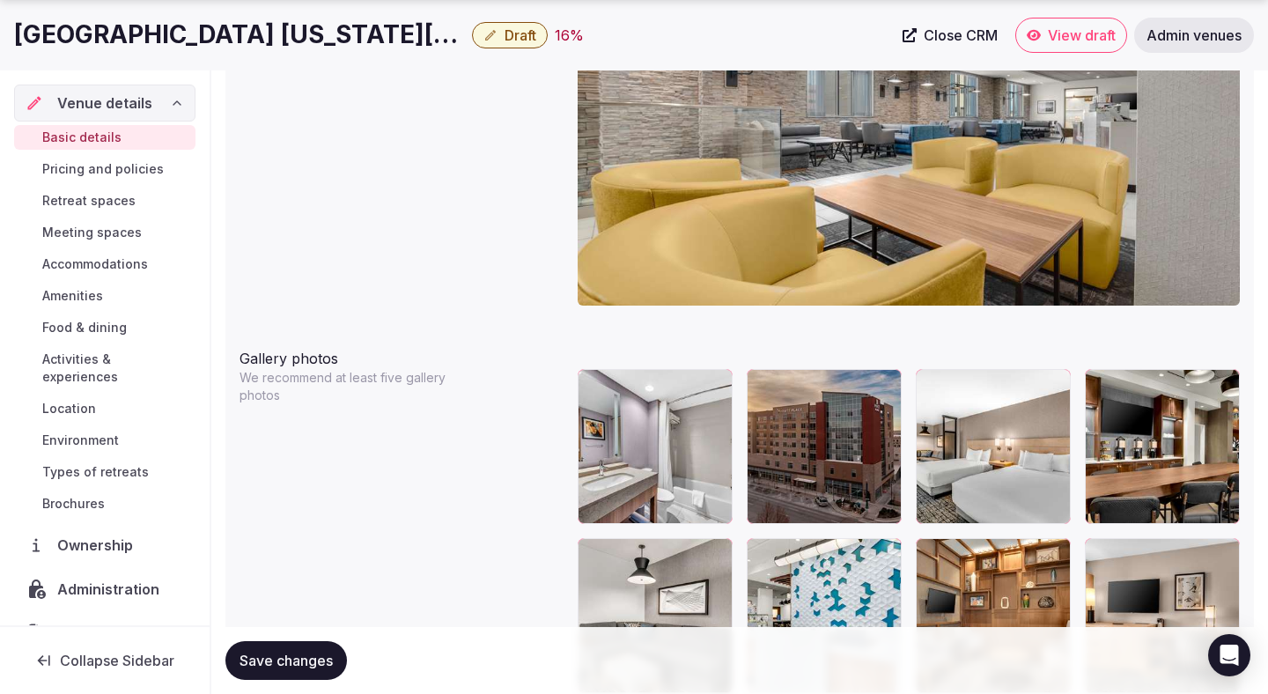
scroll to position [1848, 0]
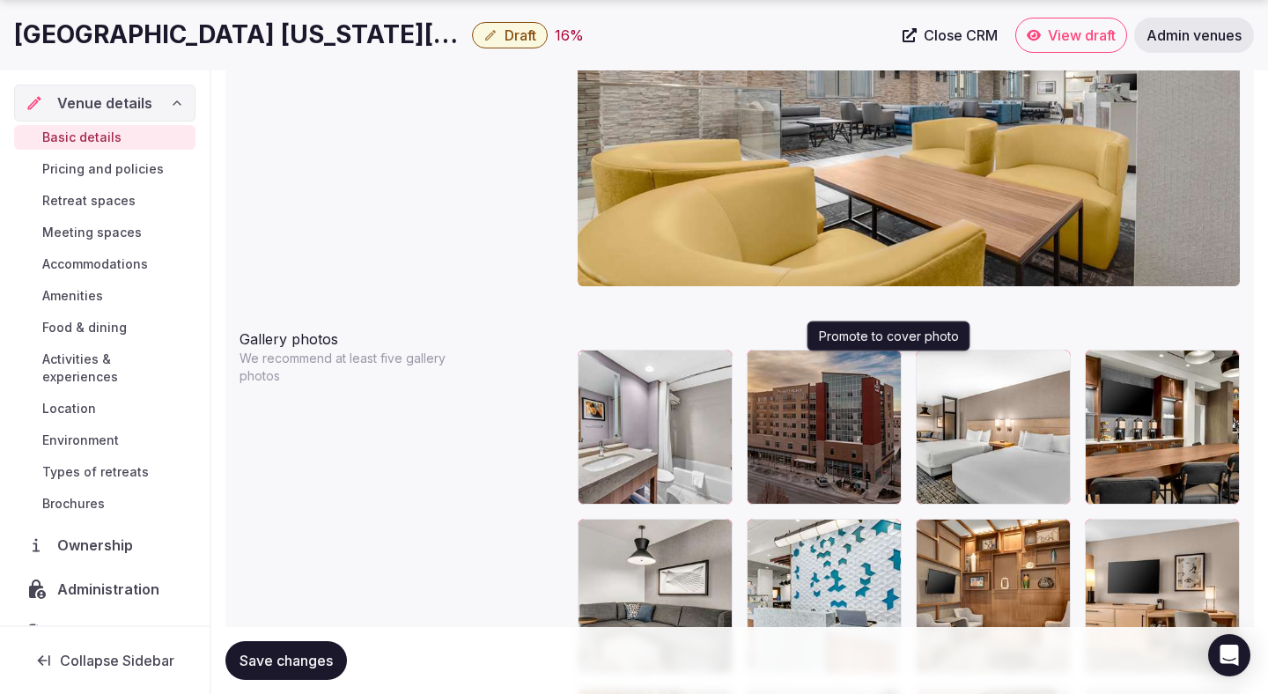
click at [889, 372] on icon "button" at bounding box center [884, 367] width 14 height 14
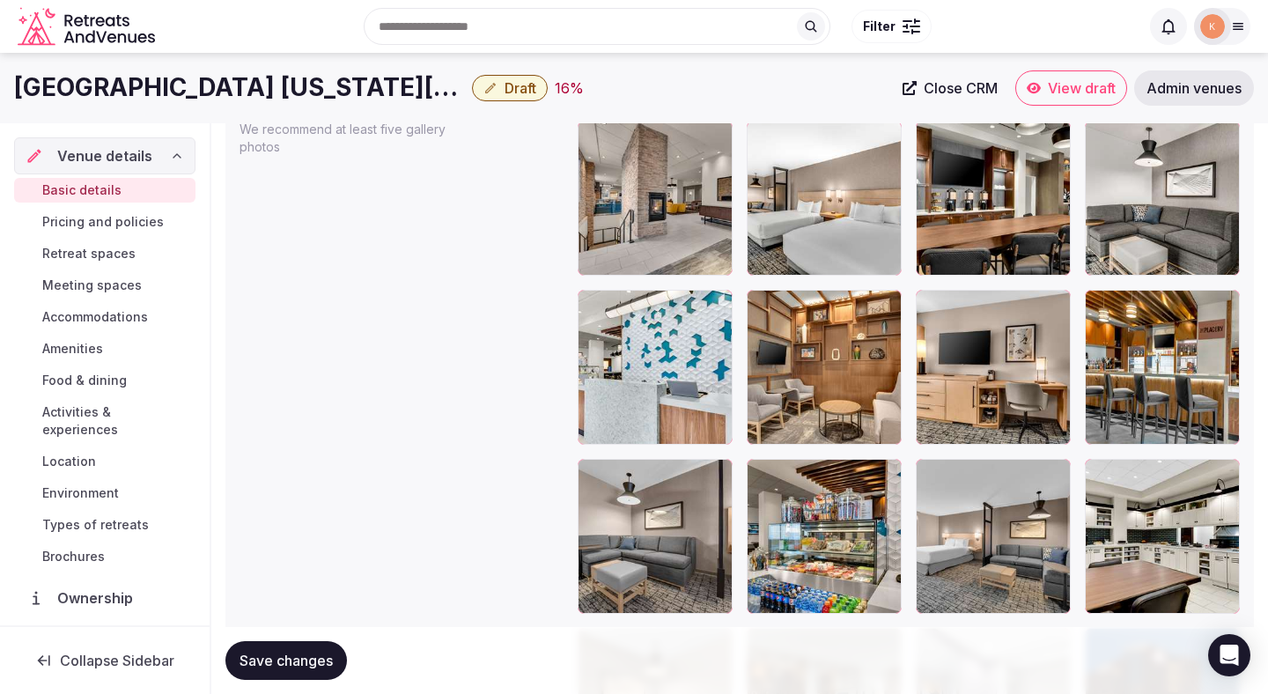
scroll to position [2078, 0]
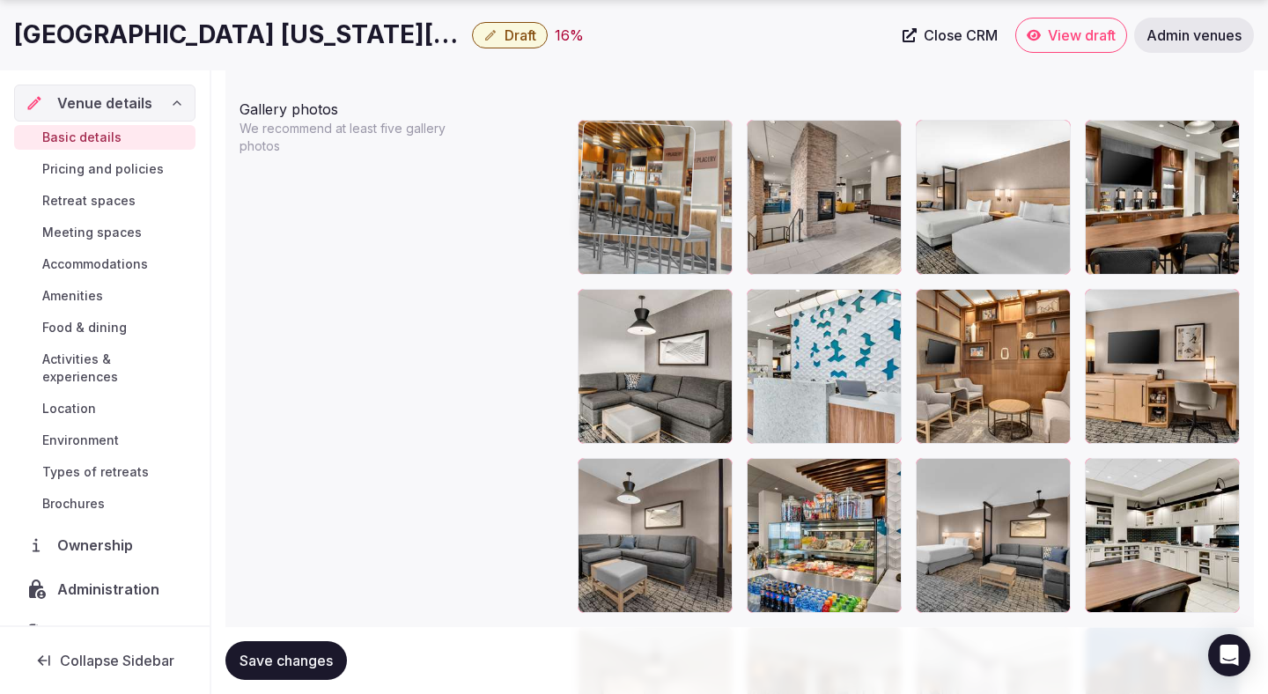
drag, startPoint x: 1138, startPoint y: 398, endPoint x: 655, endPoint y: 258, distance: 502.5
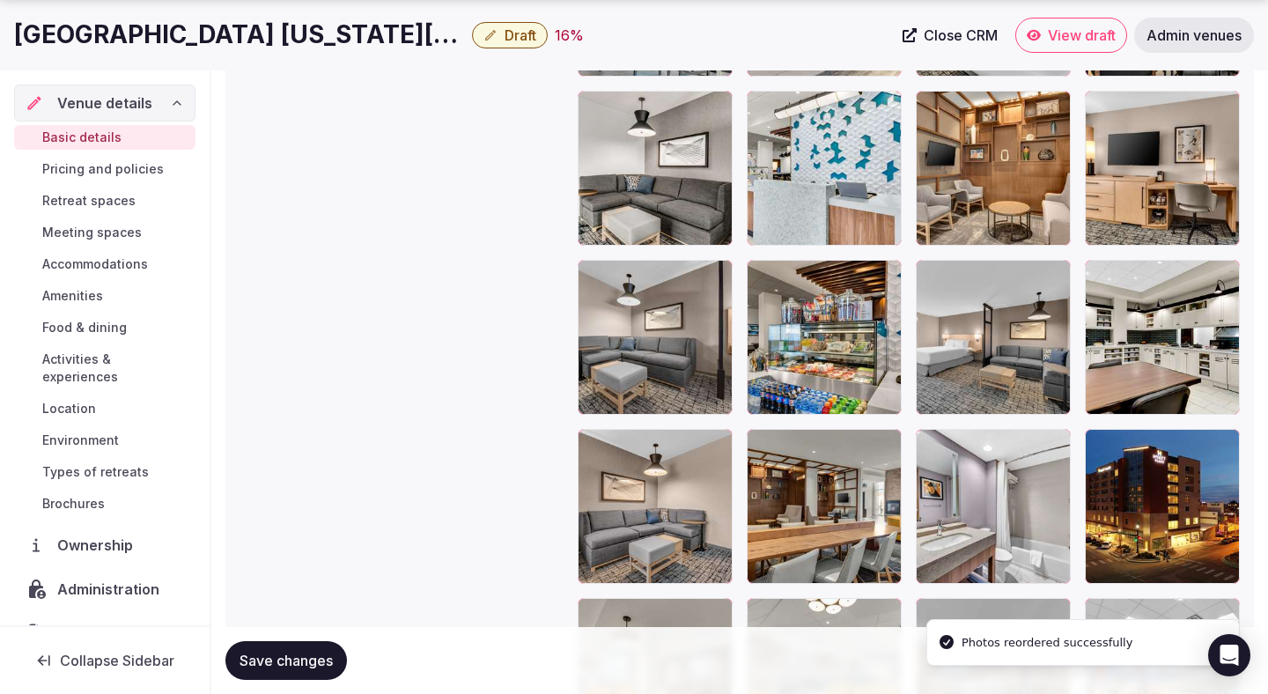
scroll to position [2280, 0]
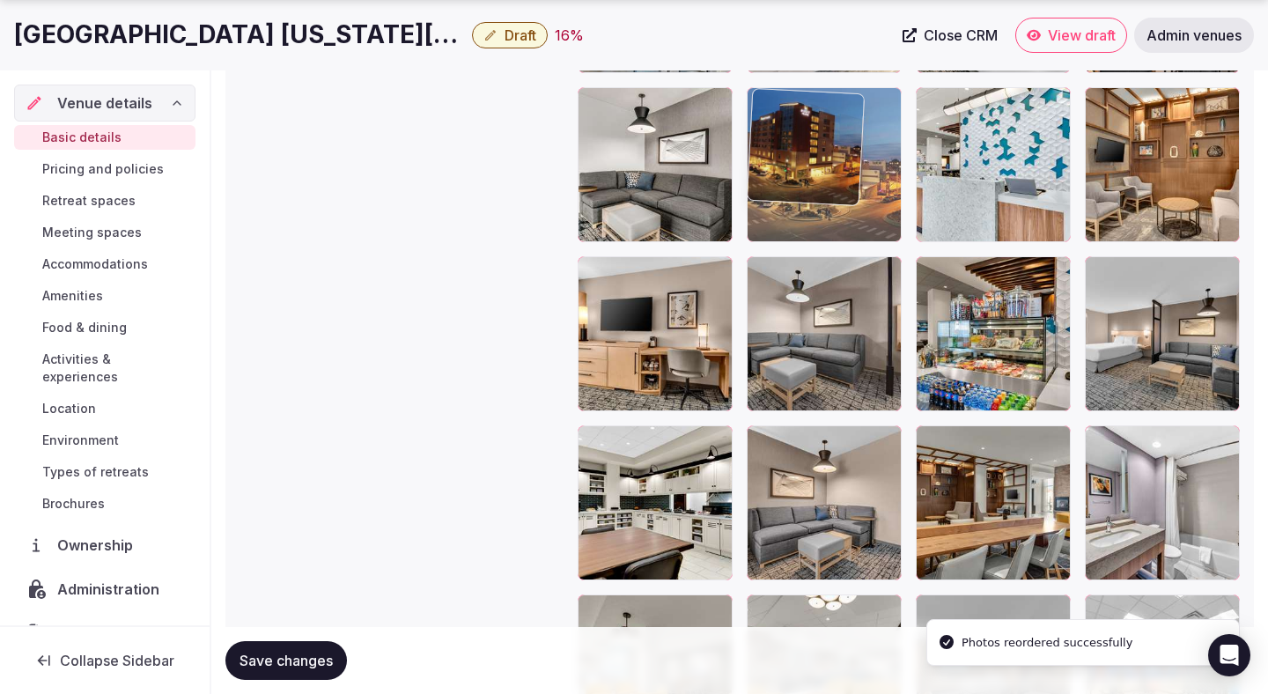
drag, startPoint x: 1174, startPoint y: 545, endPoint x: 780, endPoint y: 260, distance: 486.2
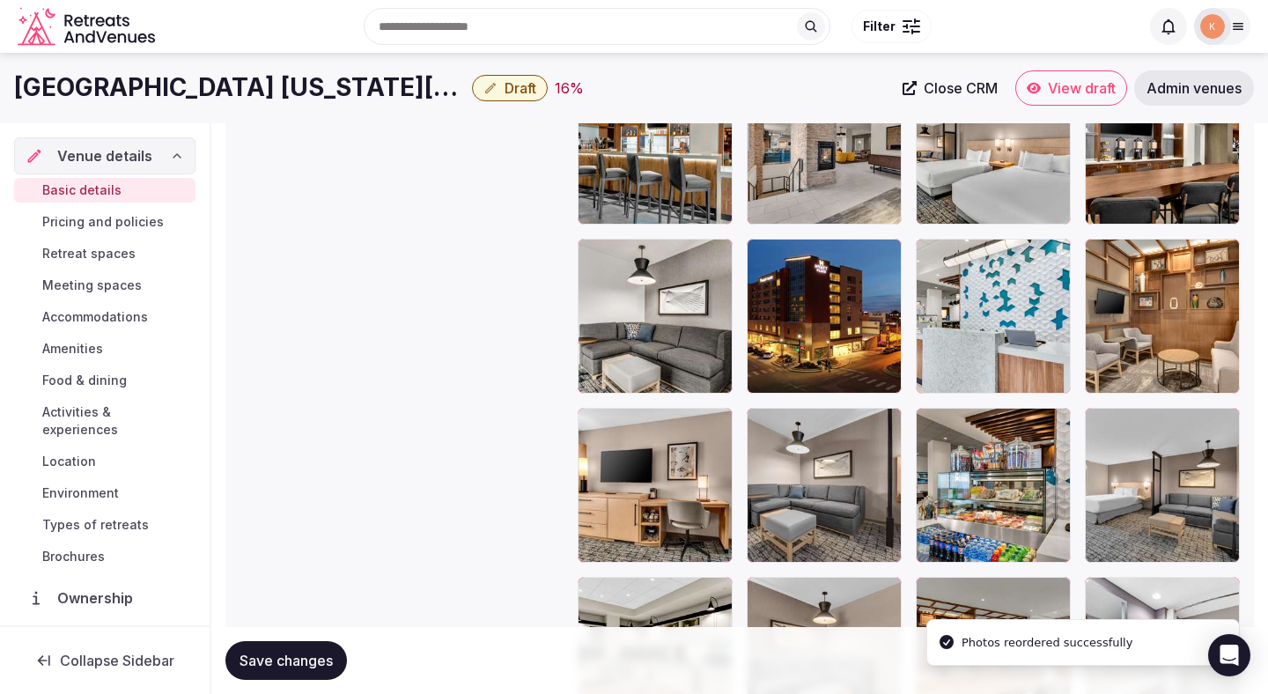
scroll to position [1974, 0]
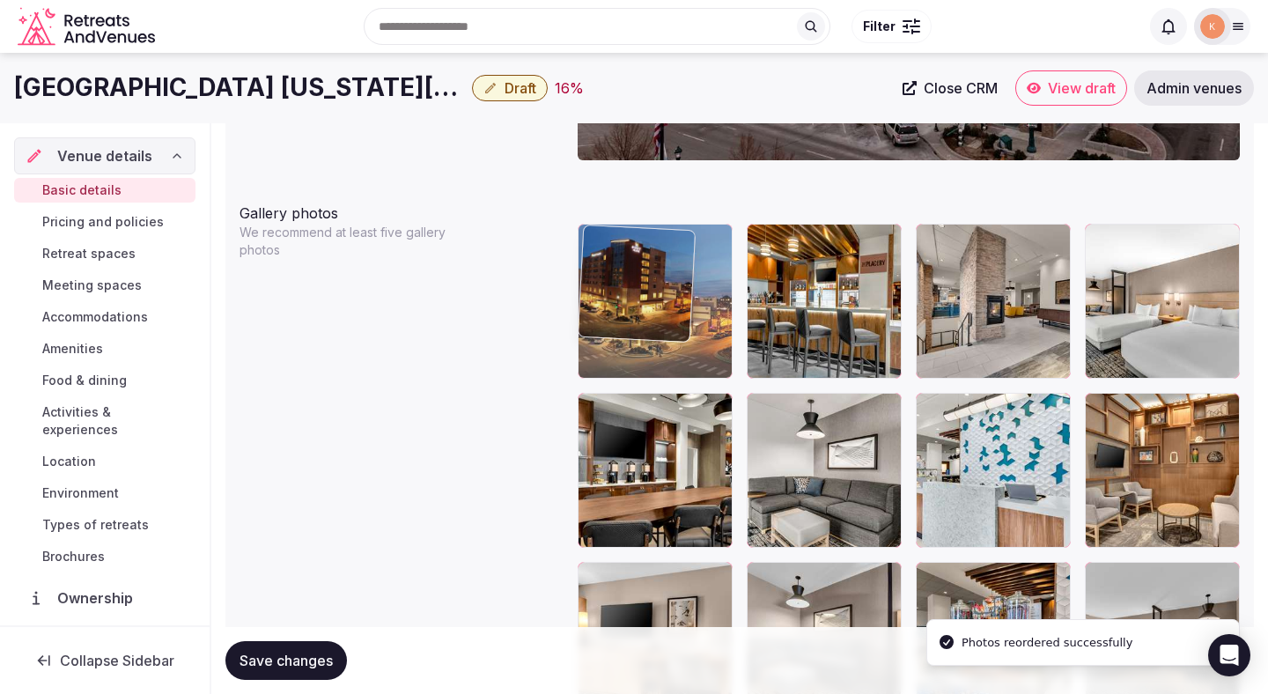
drag, startPoint x: 793, startPoint y: 424, endPoint x: 683, endPoint y: 336, distance: 140.3
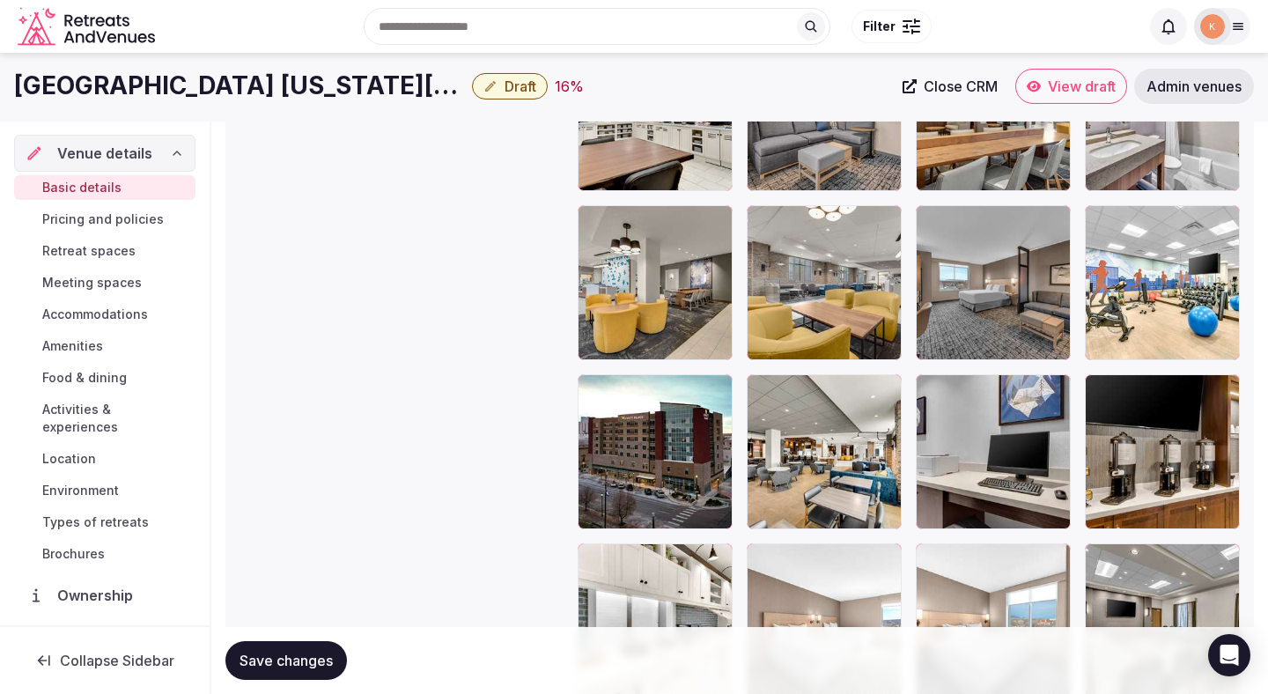
scroll to position [2665, 0]
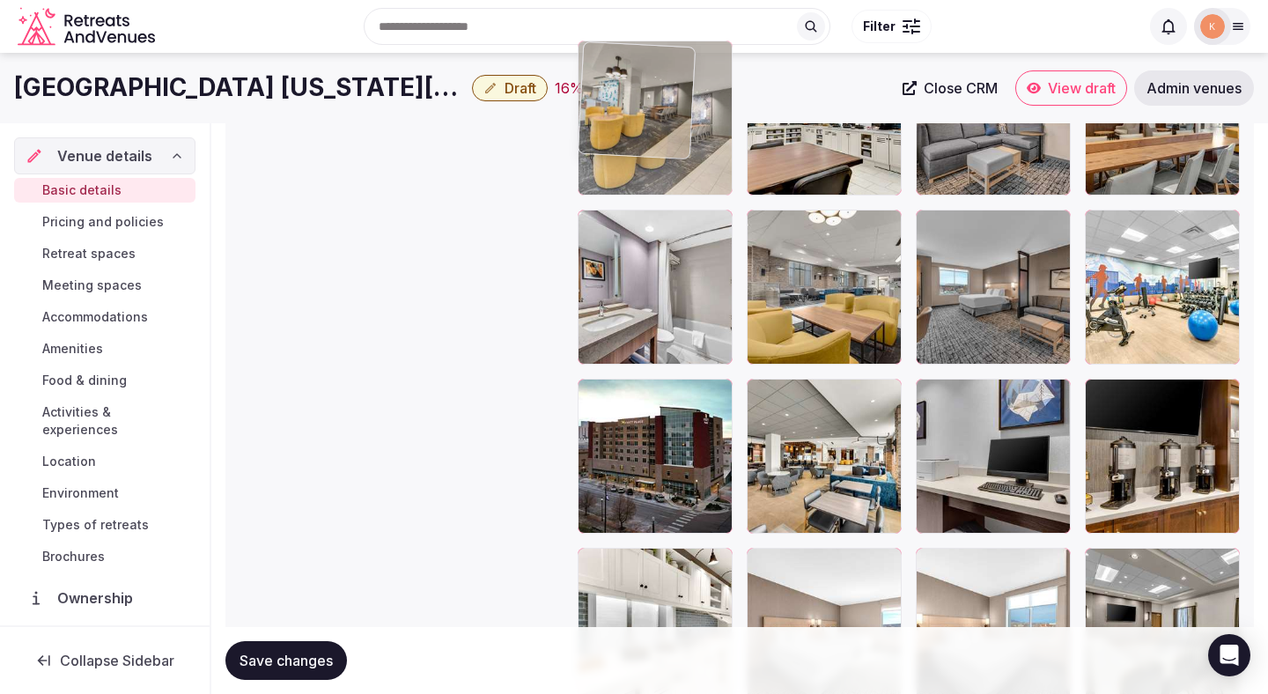
drag, startPoint x: 675, startPoint y: 327, endPoint x: 678, endPoint y: 178, distance: 148.9
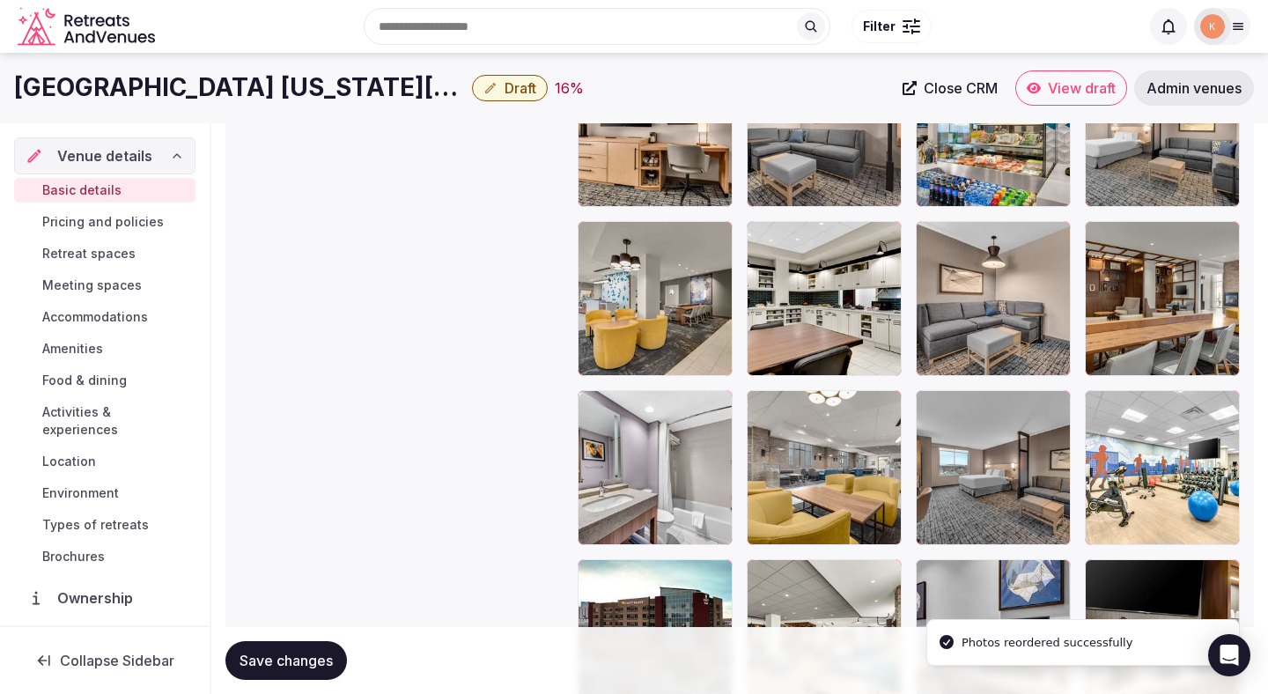
scroll to position [2482, 0]
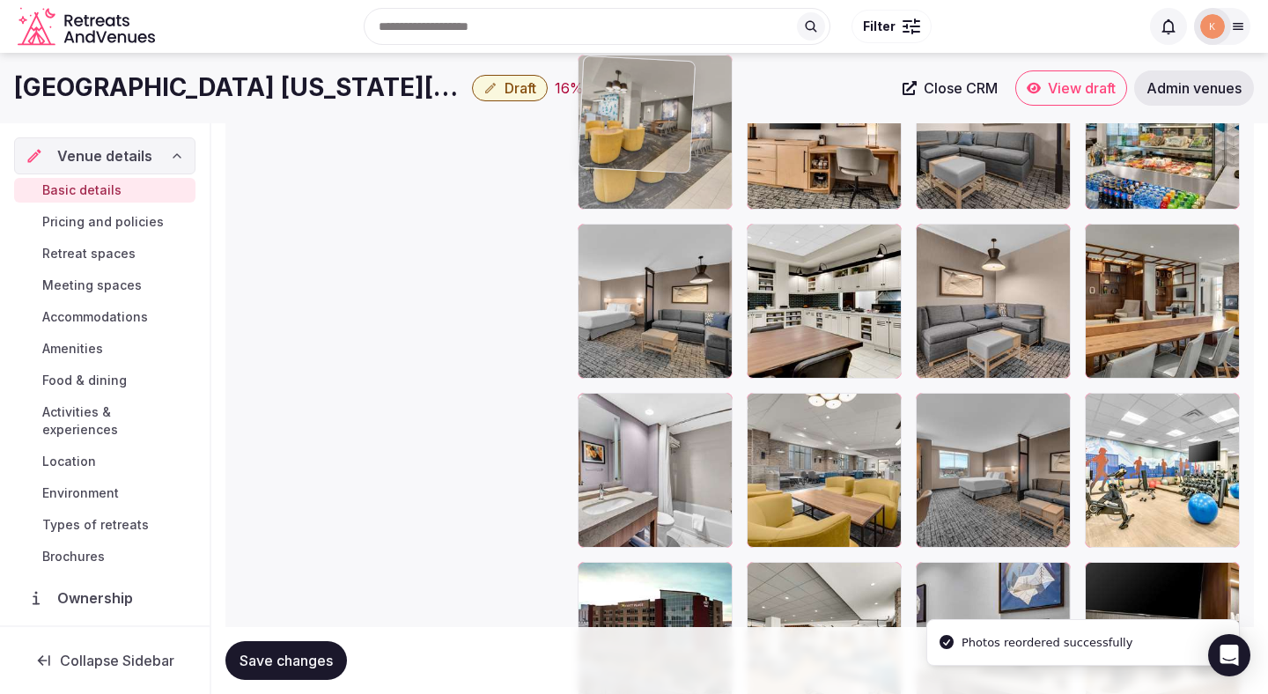
drag, startPoint x: 667, startPoint y: 327, endPoint x: 669, endPoint y: 219, distance: 107.5
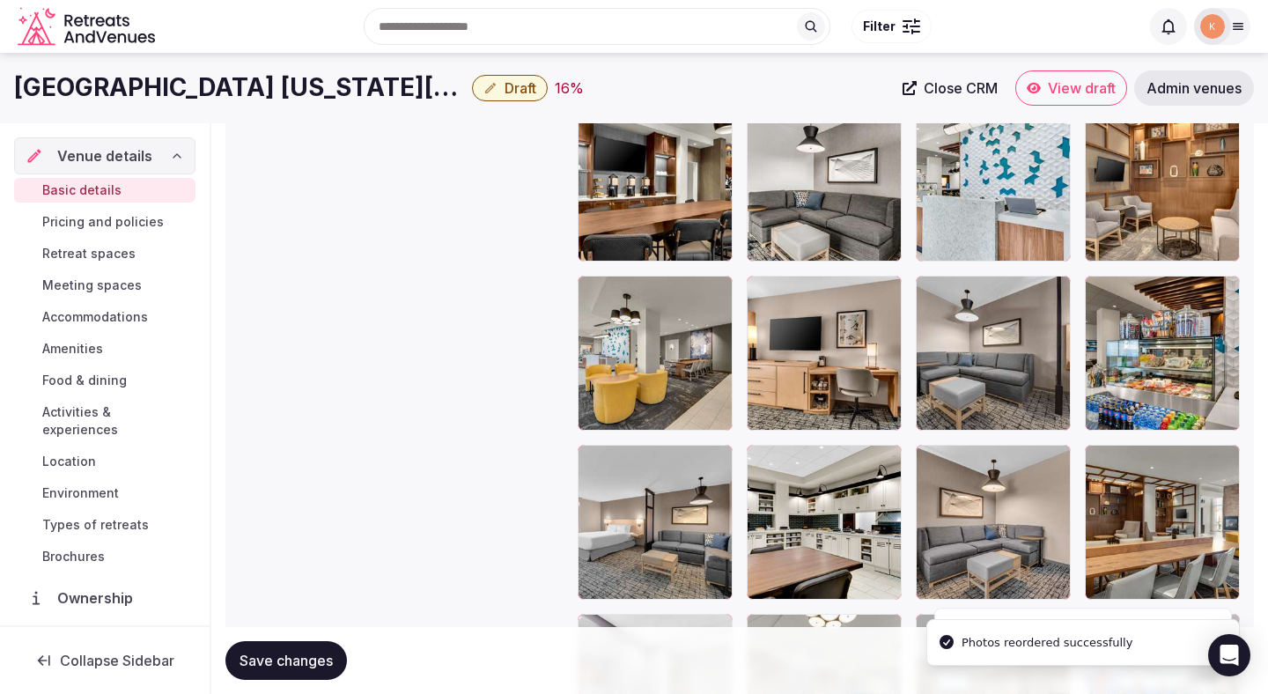
scroll to position [2133, 0]
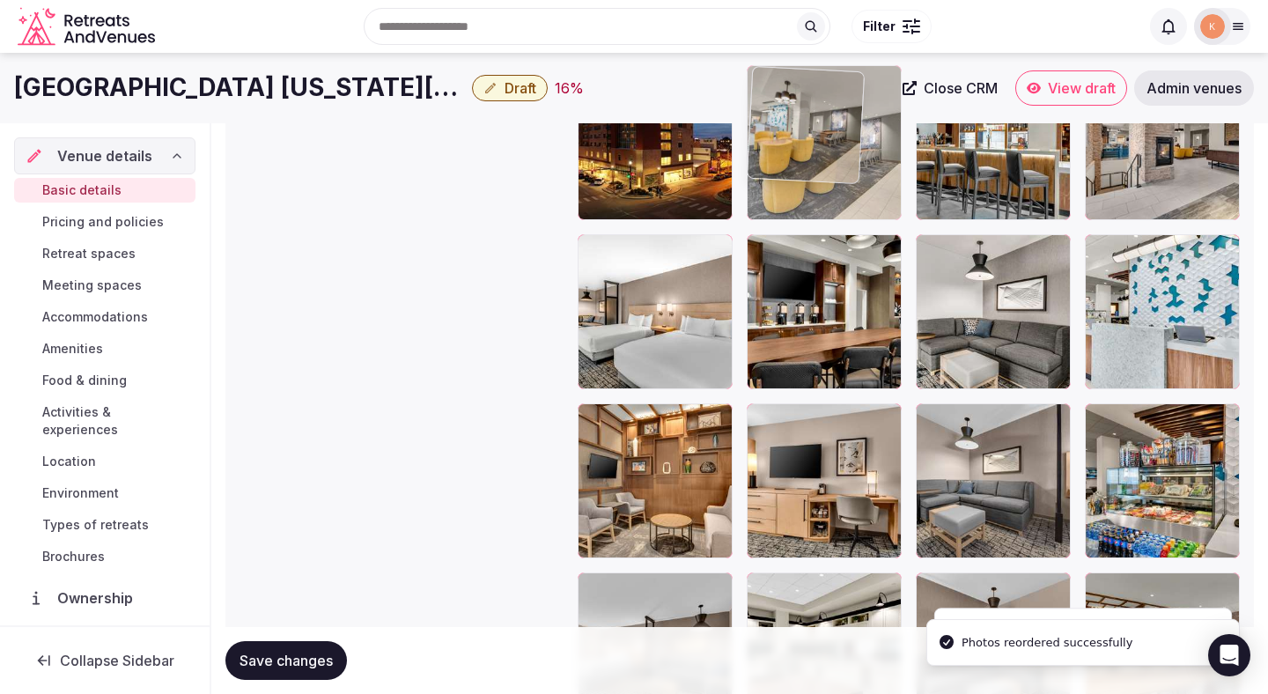
drag, startPoint x: 631, startPoint y: 414, endPoint x: 787, endPoint y: 178, distance: 283.3
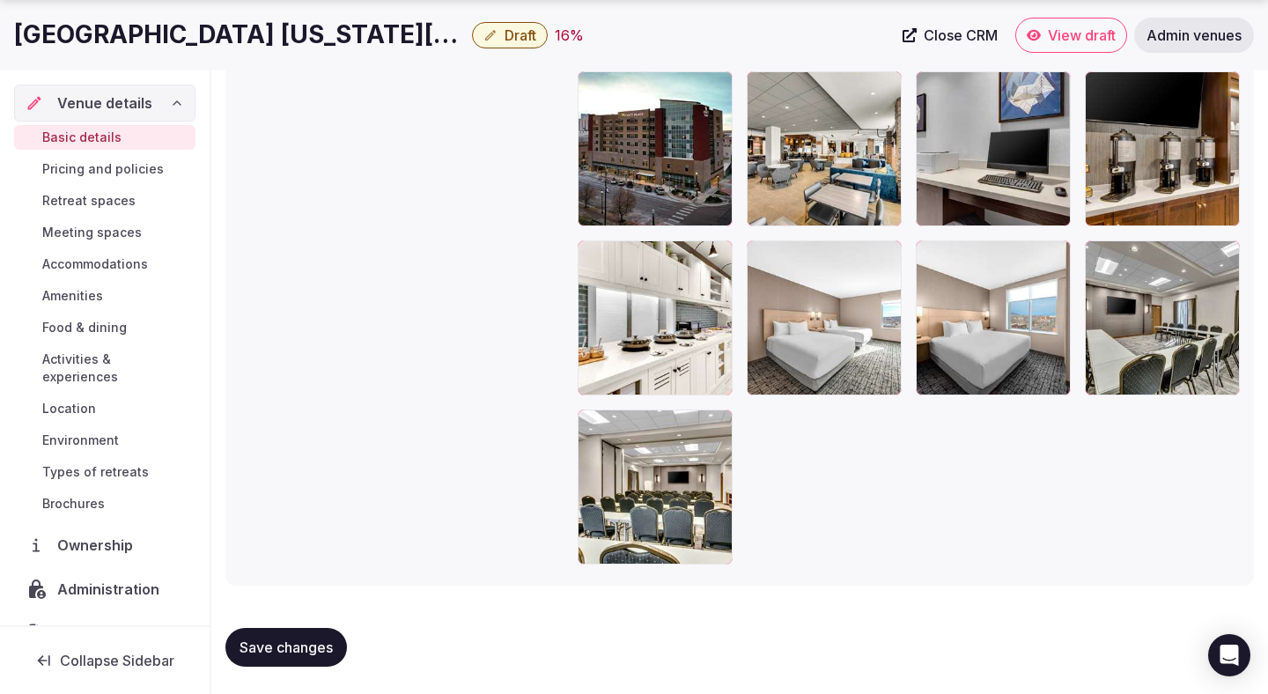
scroll to position [2974, 0]
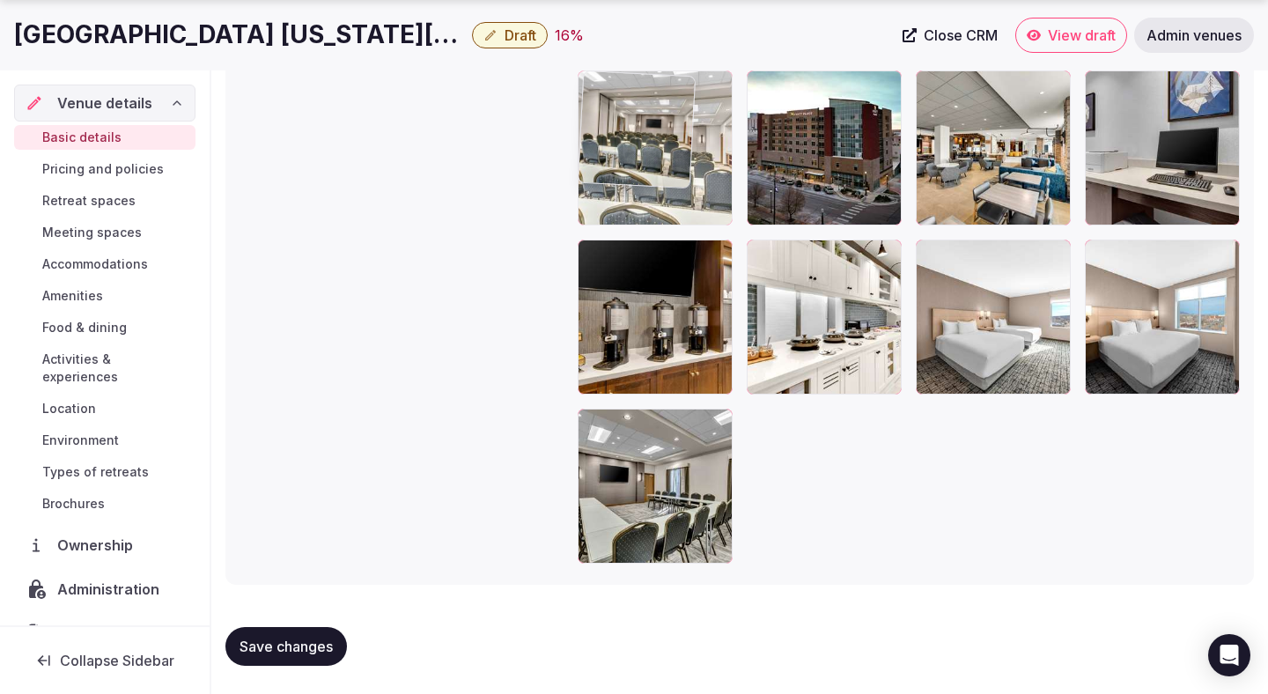
drag, startPoint x: 686, startPoint y: 539, endPoint x: 713, endPoint y: 233, distance: 306.8
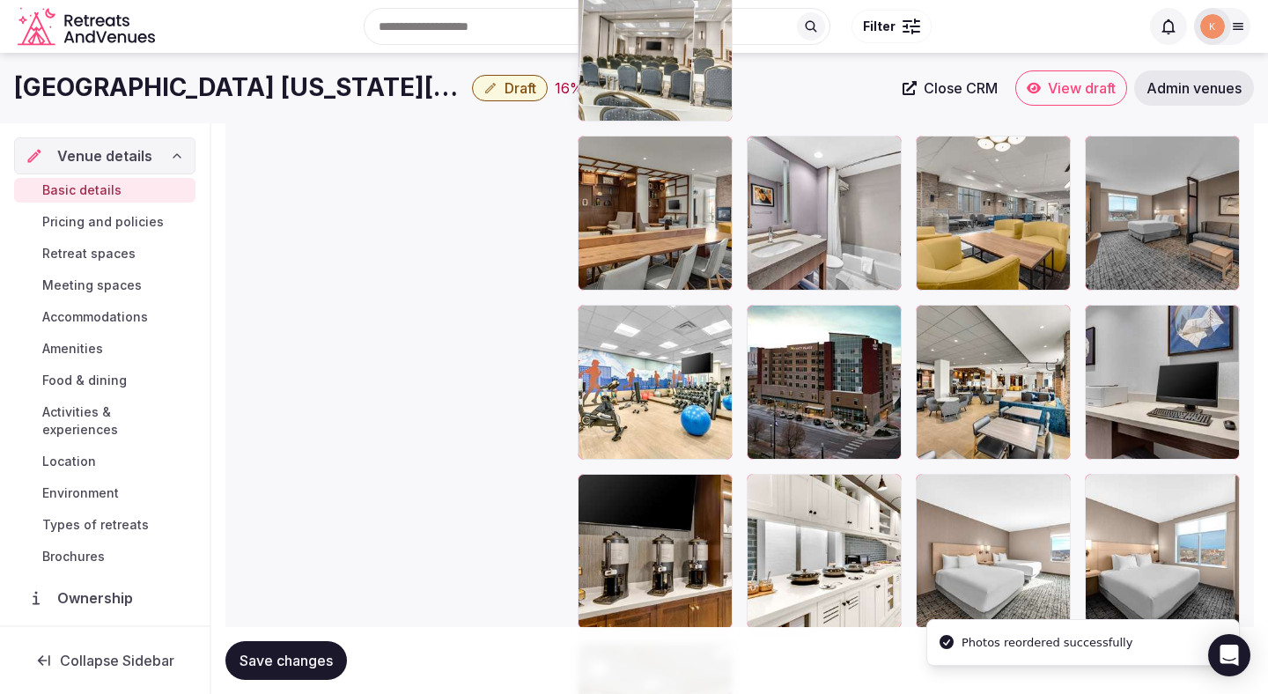
drag, startPoint x: 665, startPoint y: 359, endPoint x: 705, endPoint y: 90, distance: 272.5
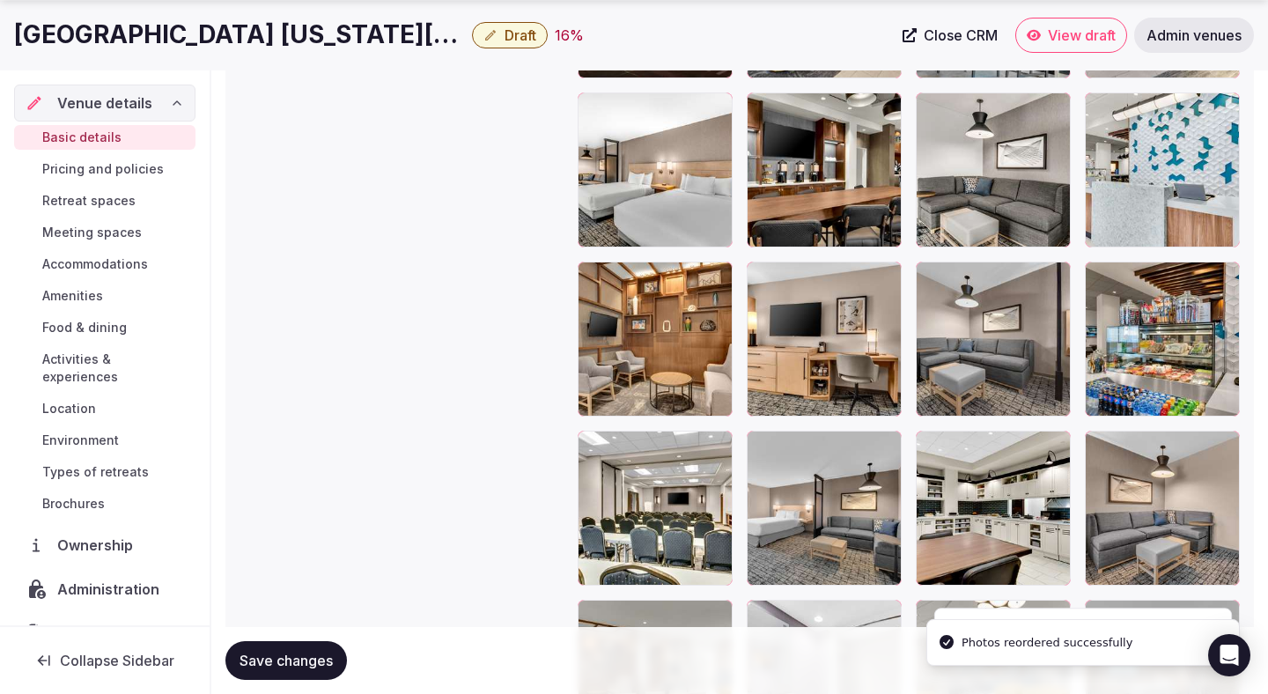
scroll to position [2282, 0]
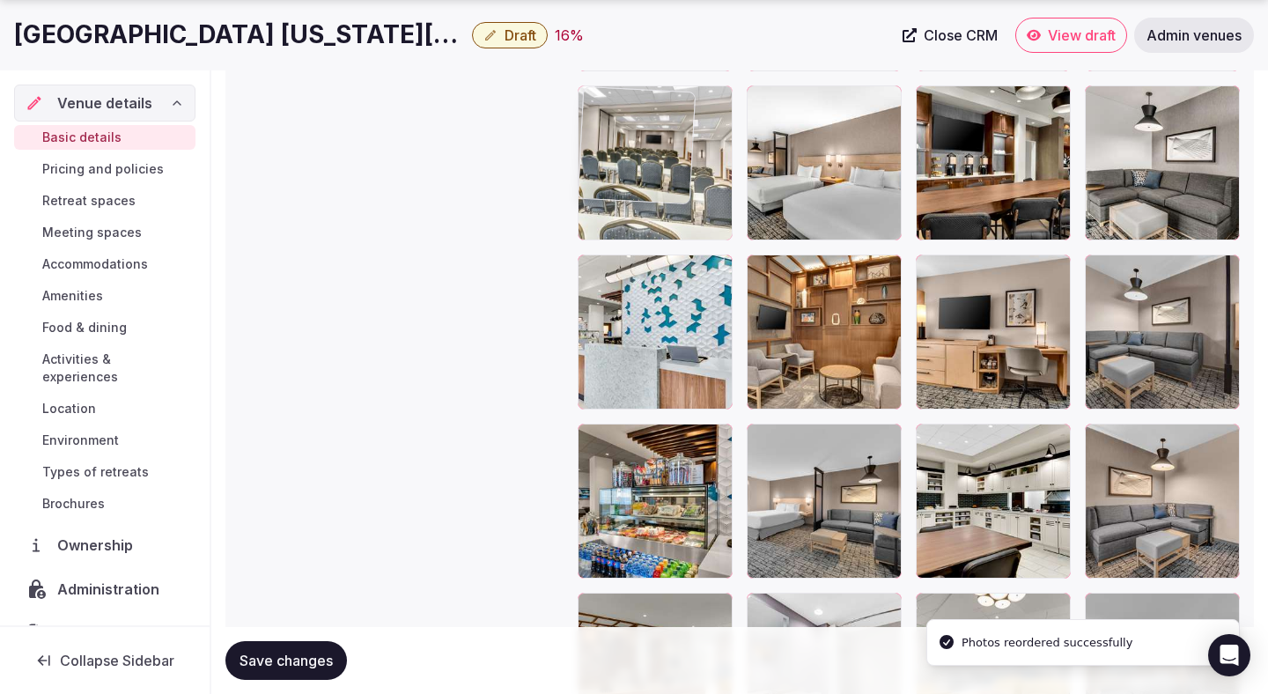
drag, startPoint x: 644, startPoint y: 473, endPoint x: 663, endPoint y: 144, distance: 329.9
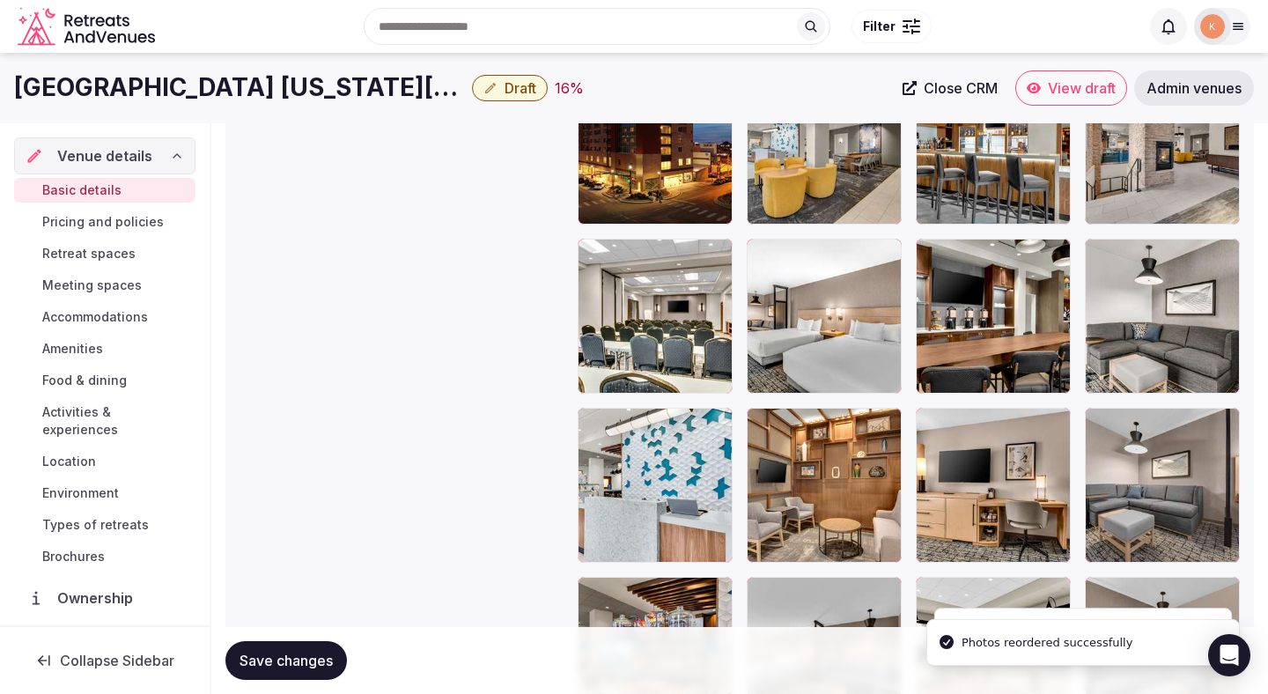
scroll to position [2116, 0]
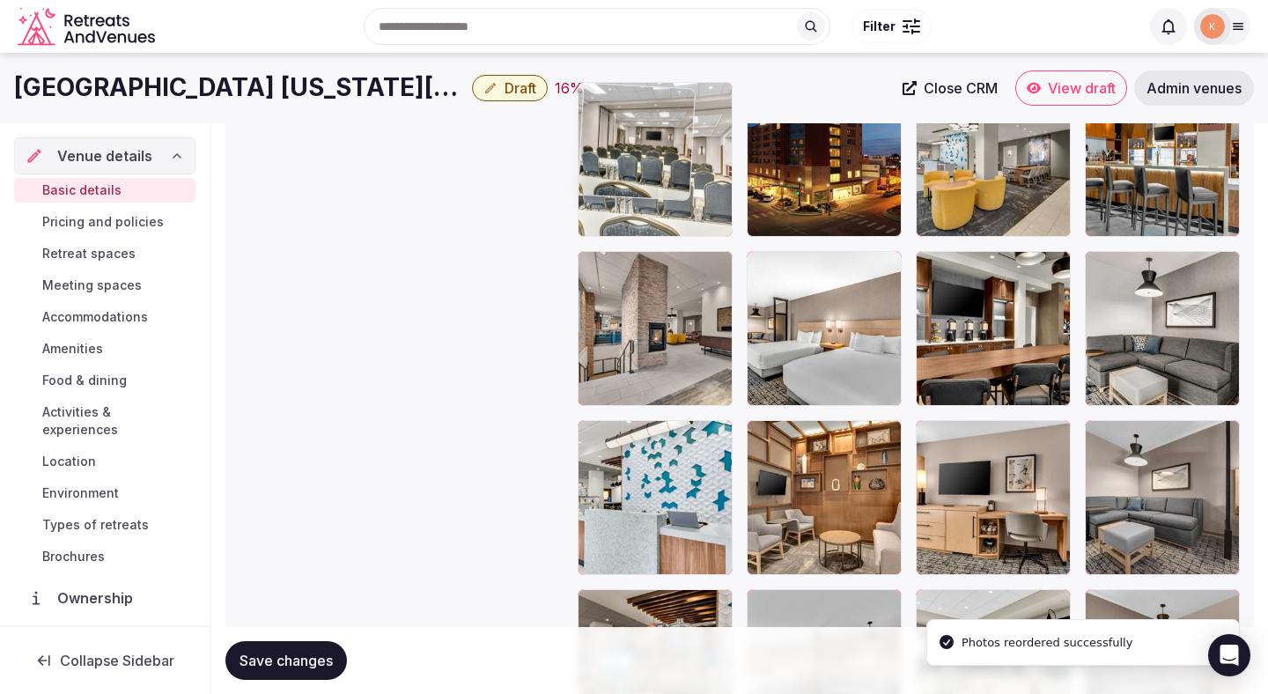
drag, startPoint x: 645, startPoint y: 351, endPoint x: 648, endPoint y: 219, distance: 132.1
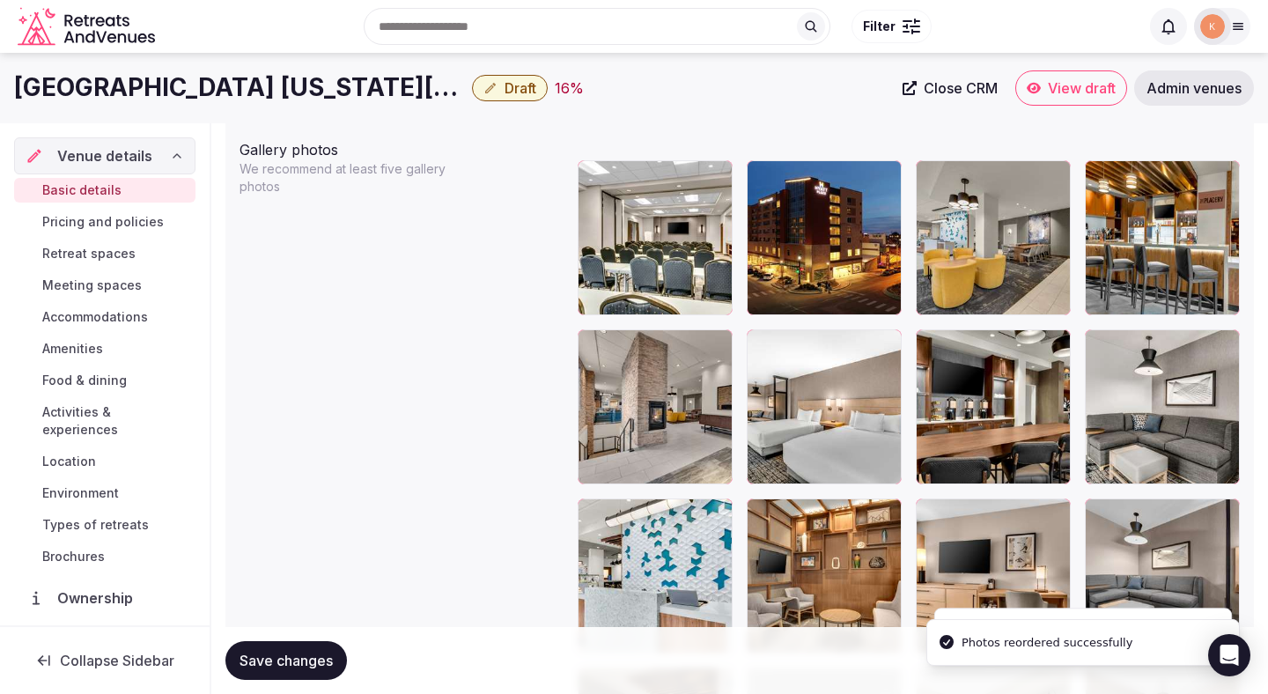
scroll to position [1897, 0]
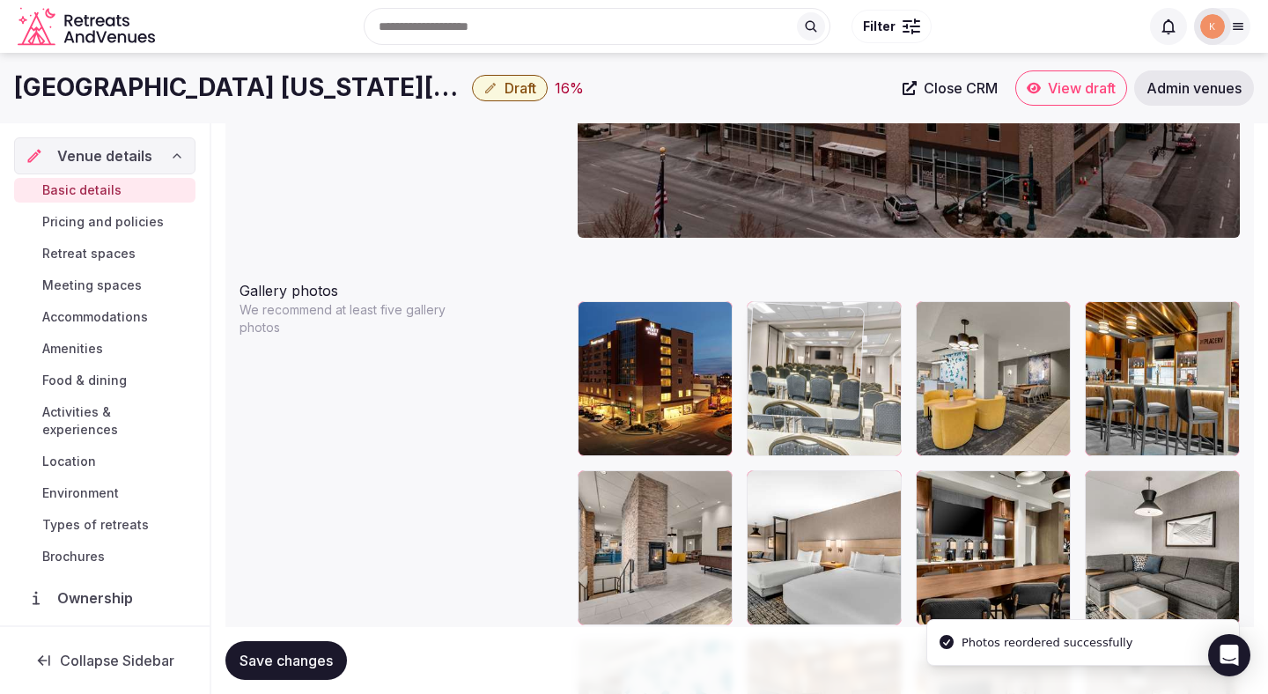
drag, startPoint x: 665, startPoint y: 410, endPoint x: 897, endPoint y: 417, distance: 231.7
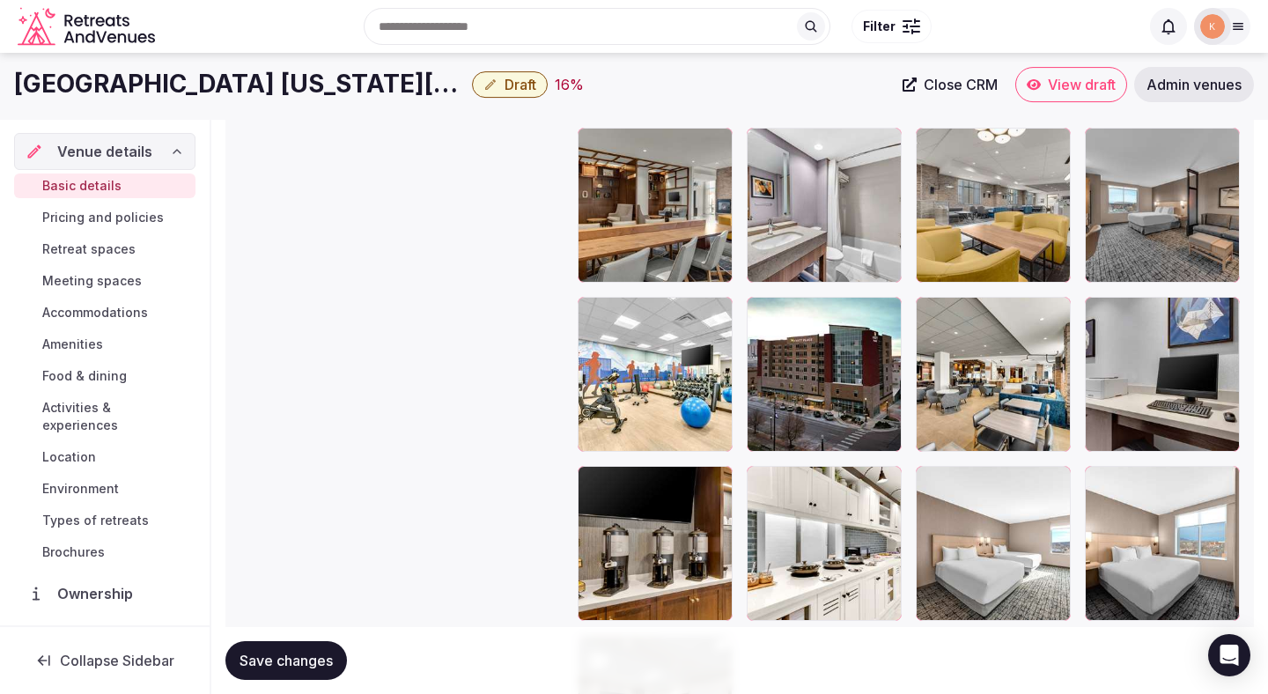
scroll to position [2746, 0]
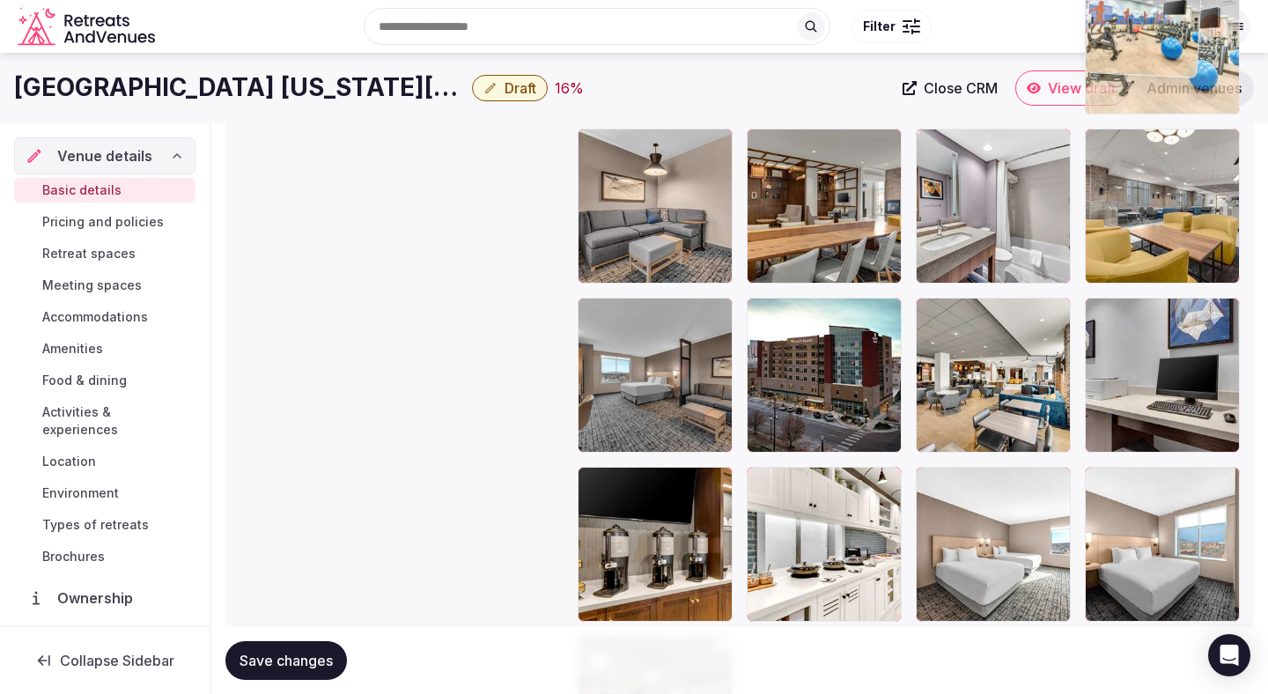
drag, startPoint x: 718, startPoint y: 438, endPoint x: 1178, endPoint y: 192, distance: 522.0
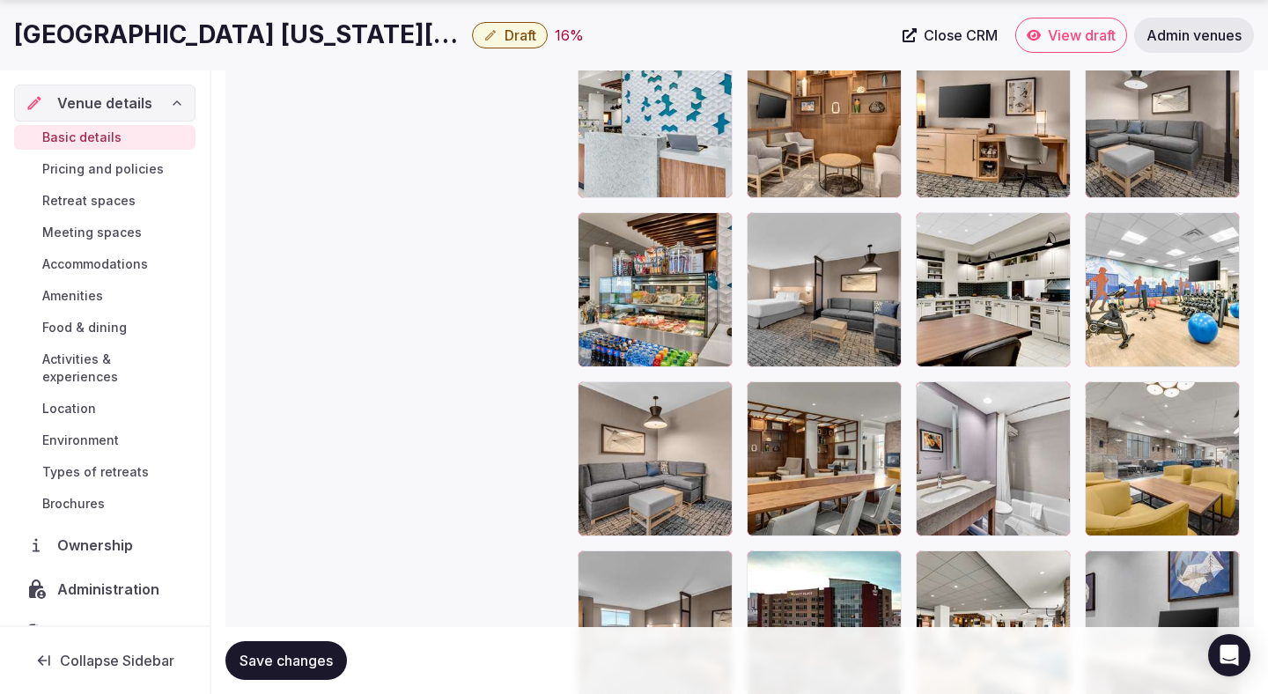
scroll to position [2512, 0]
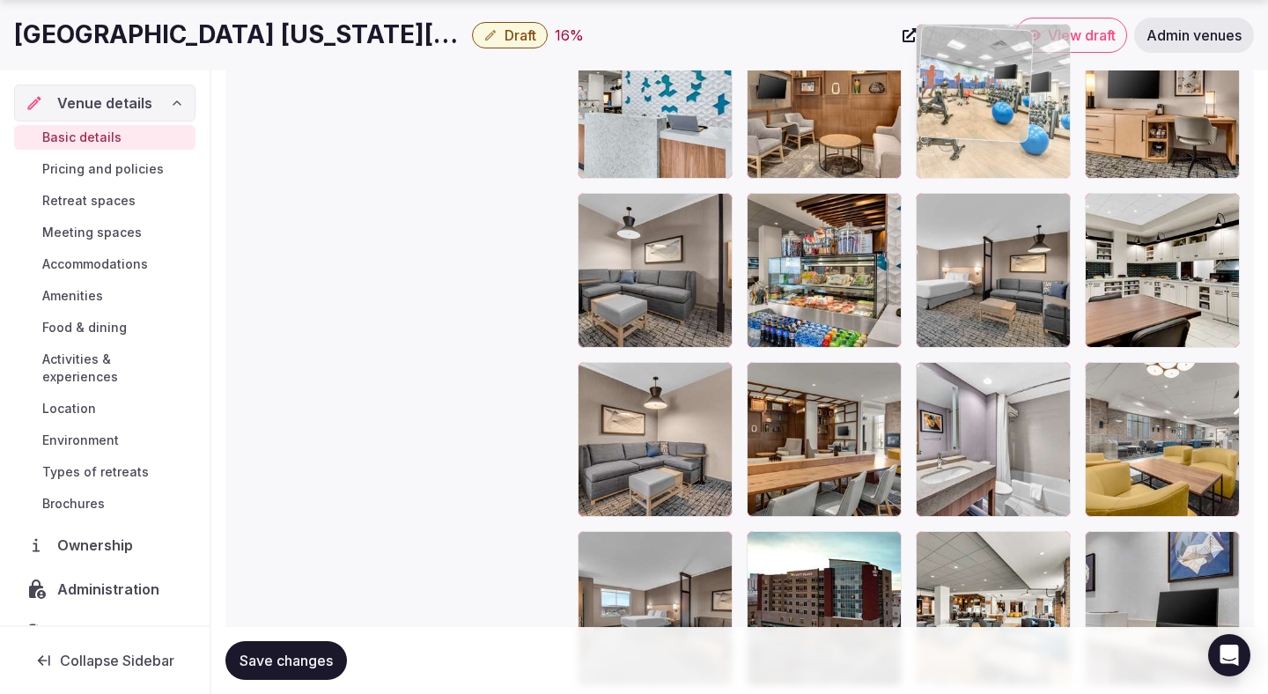
drag, startPoint x: 1160, startPoint y: 307, endPoint x: 1094, endPoint y: 196, distance: 129.1
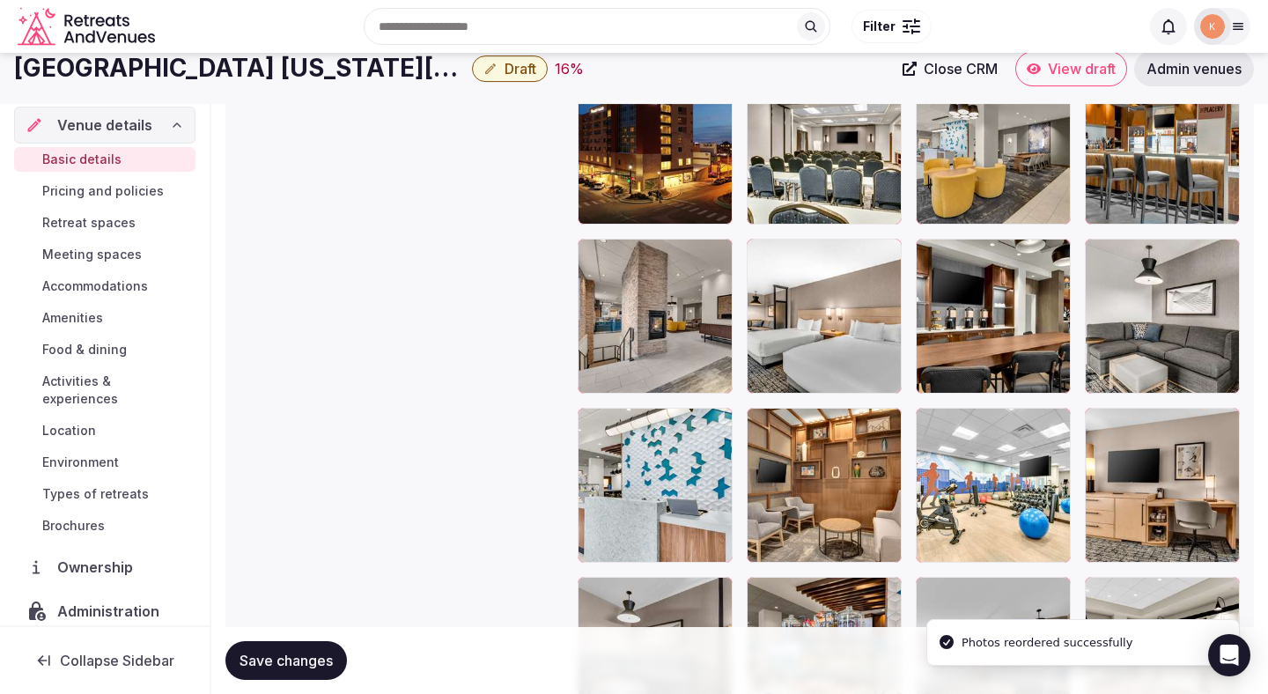
scroll to position [2063, 0]
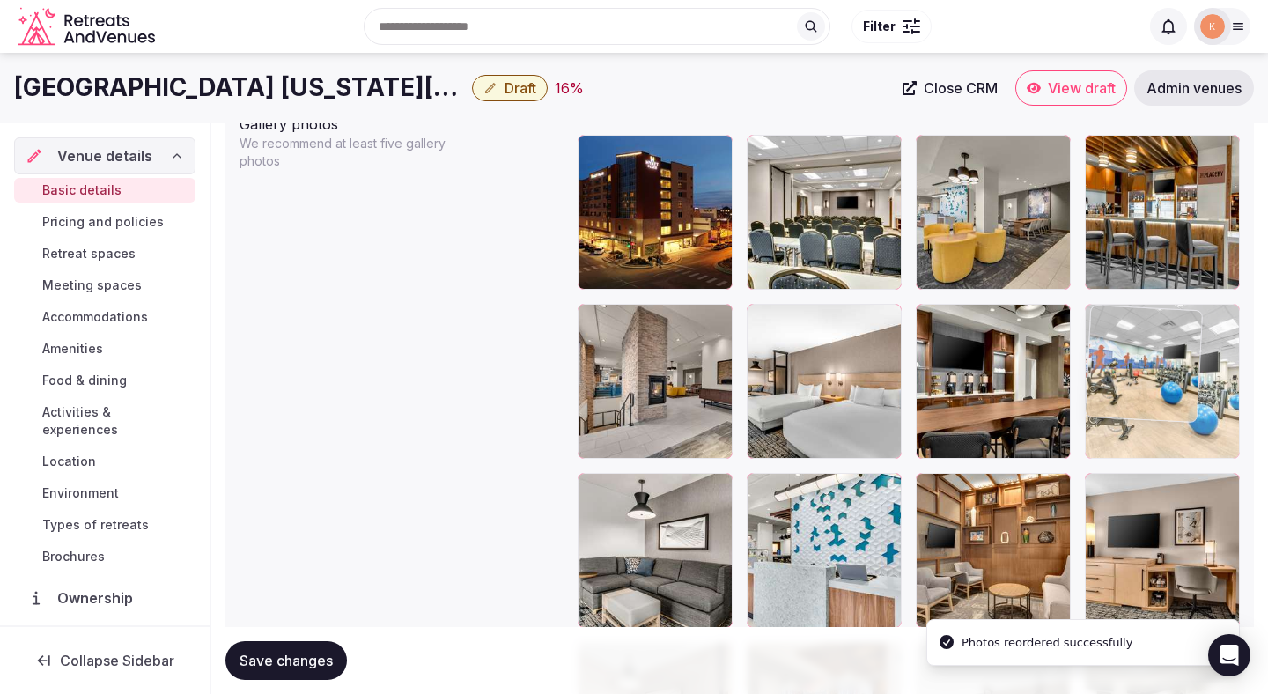
drag, startPoint x: 966, startPoint y: 526, endPoint x: 1148, endPoint y: 404, distance: 219.1
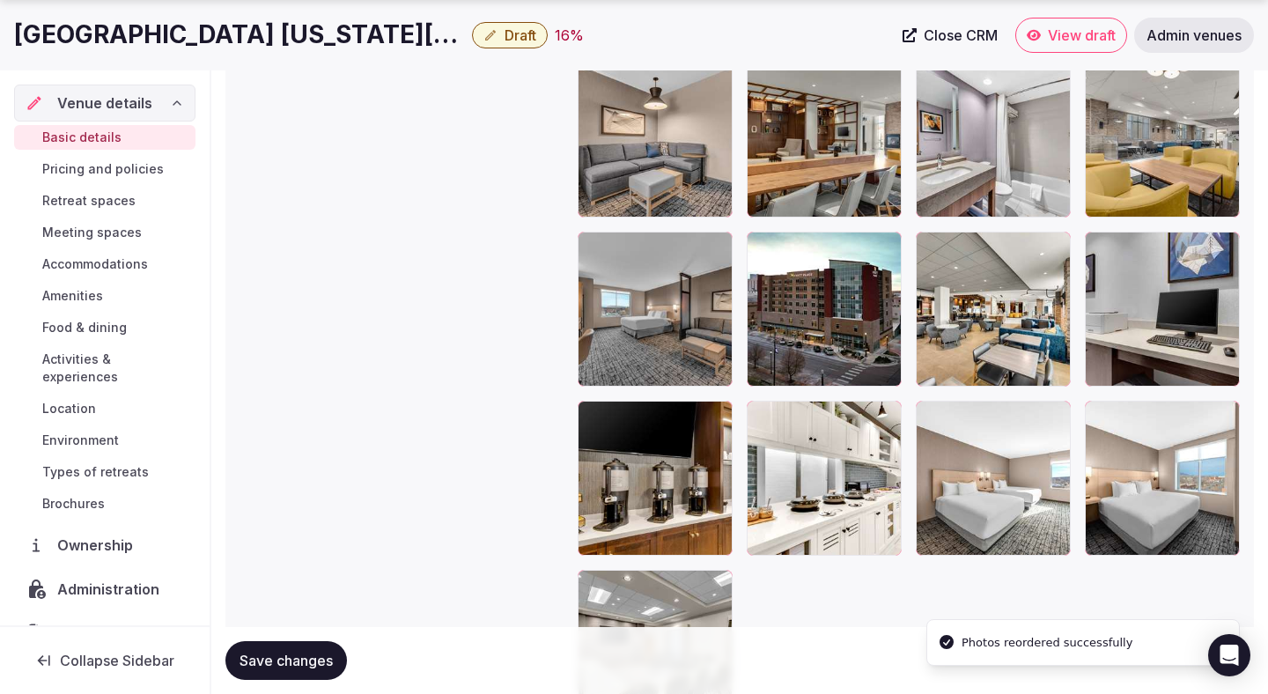
scroll to position [2868, 0]
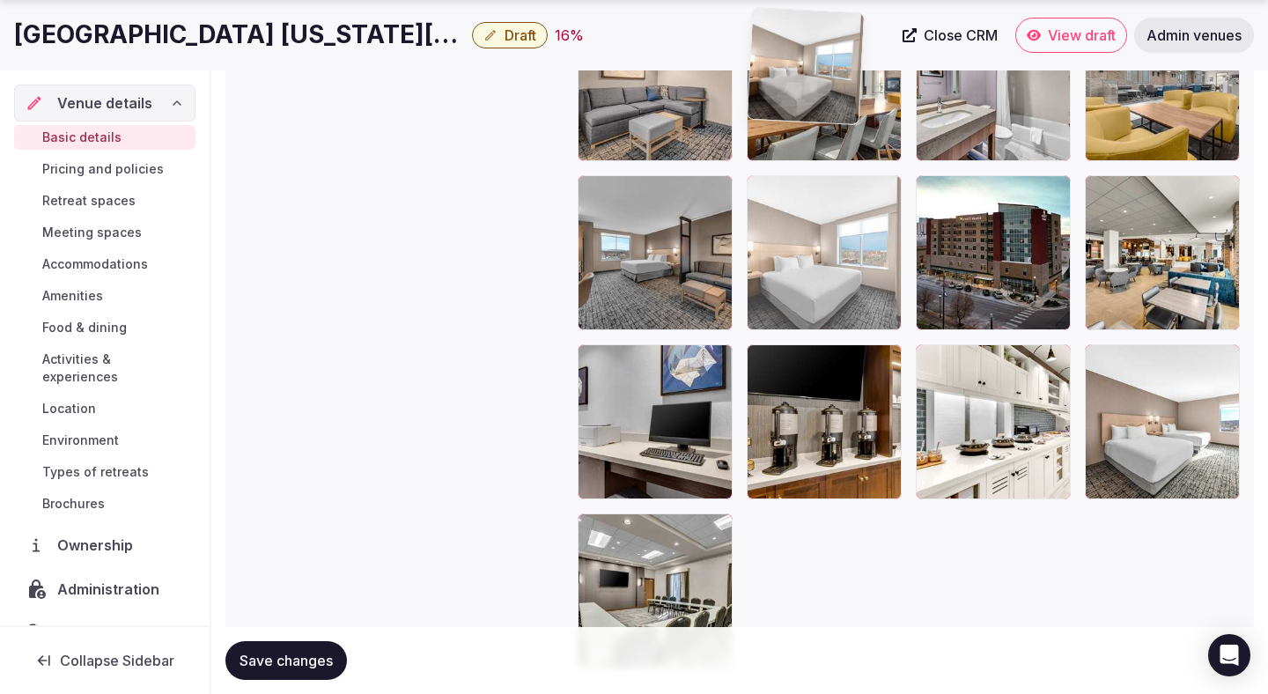
drag, startPoint x: 1140, startPoint y: 442, endPoint x: 889, endPoint y: 218, distance: 336.9
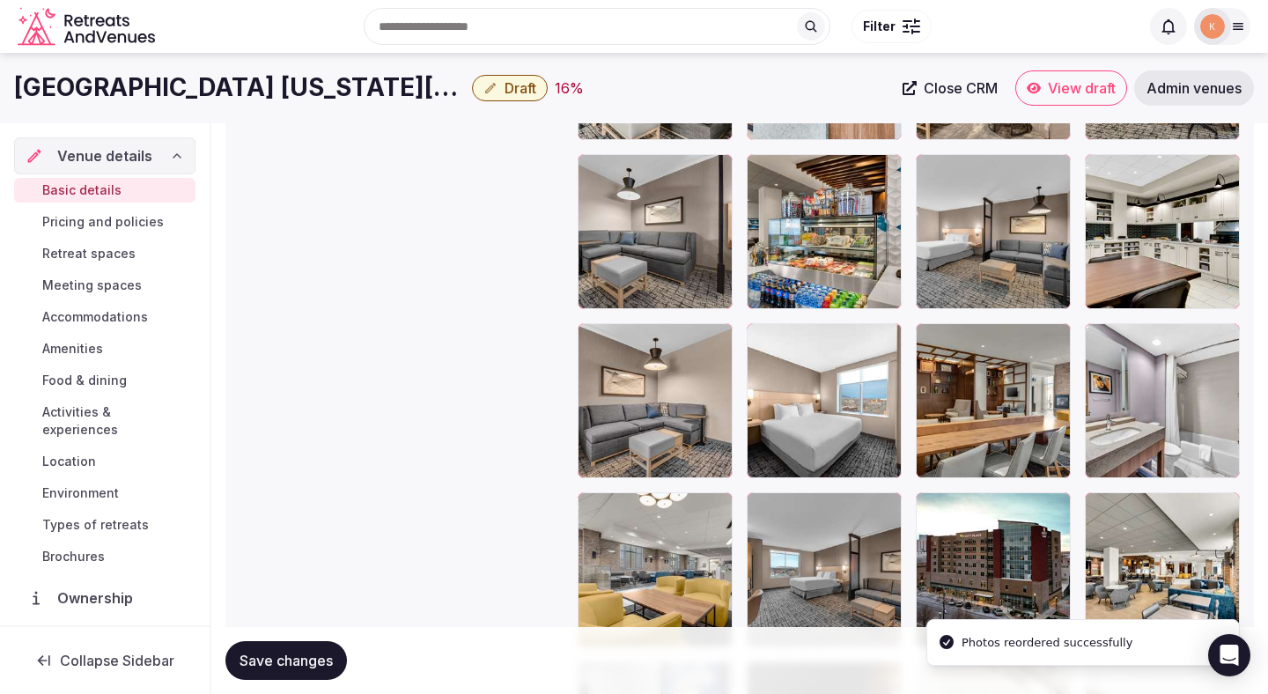
scroll to position [2493, 0]
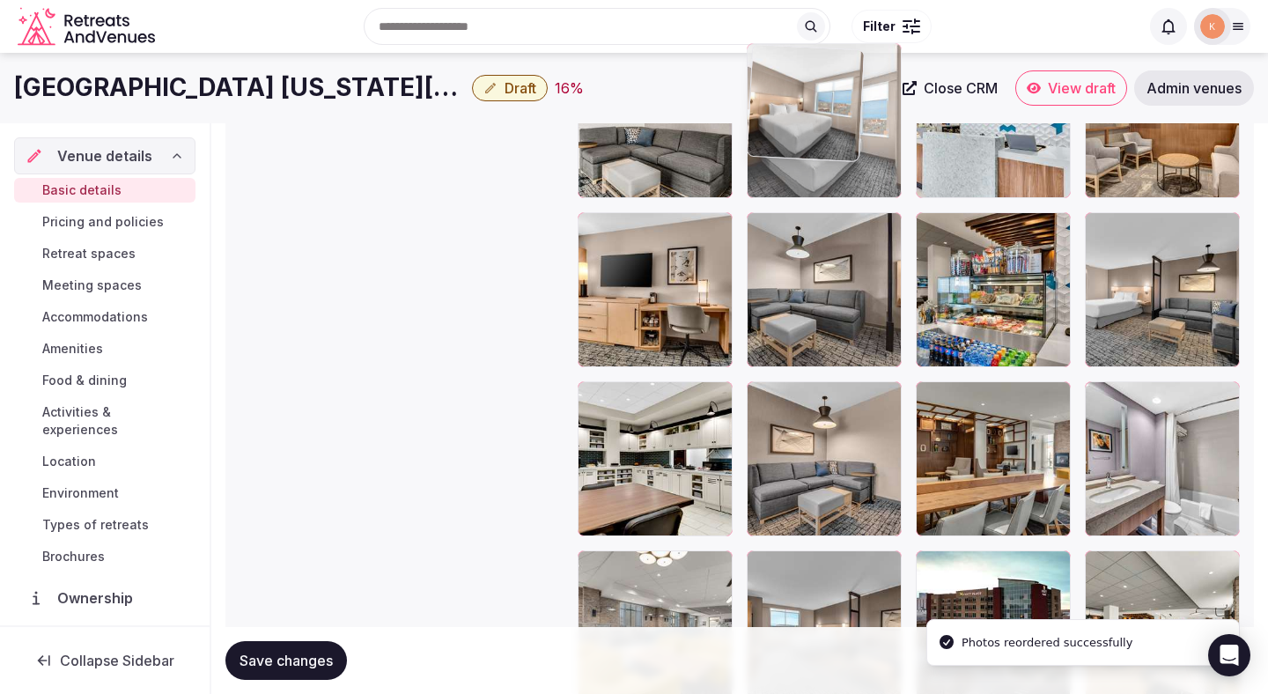
drag, startPoint x: 811, startPoint y: 469, endPoint x: 793, endPoint y: 238, distance: 231.5
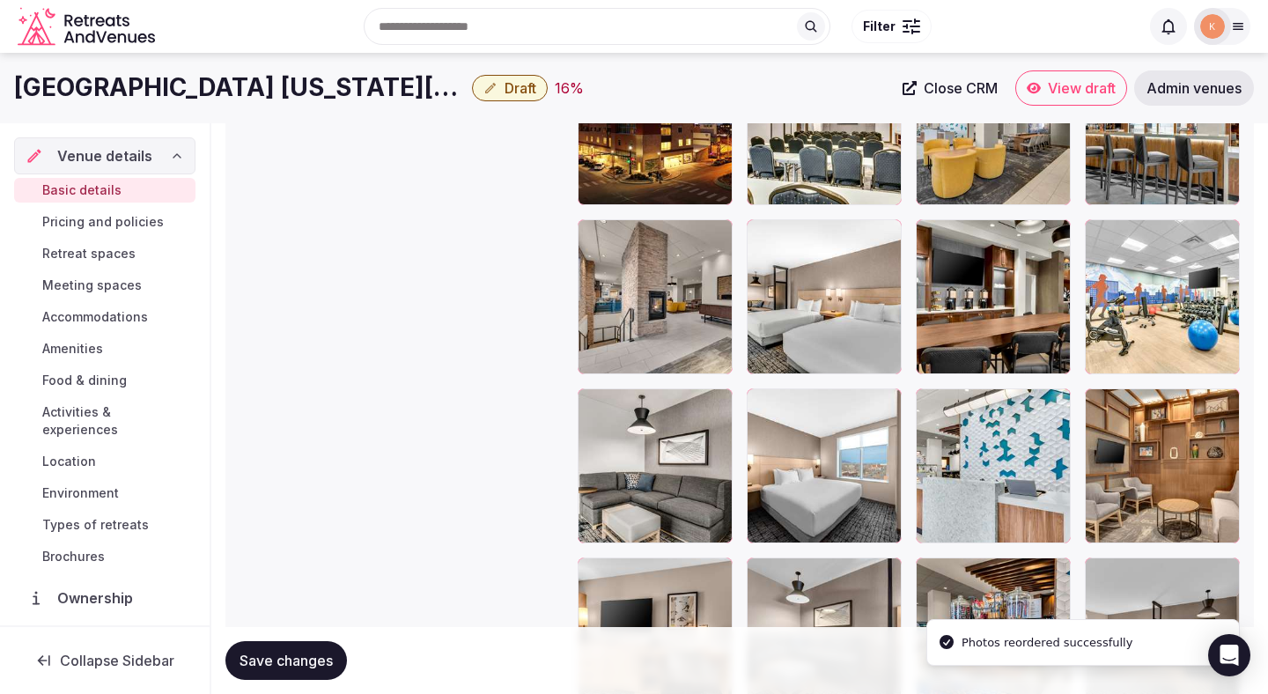
scroll to position [2144, 0]
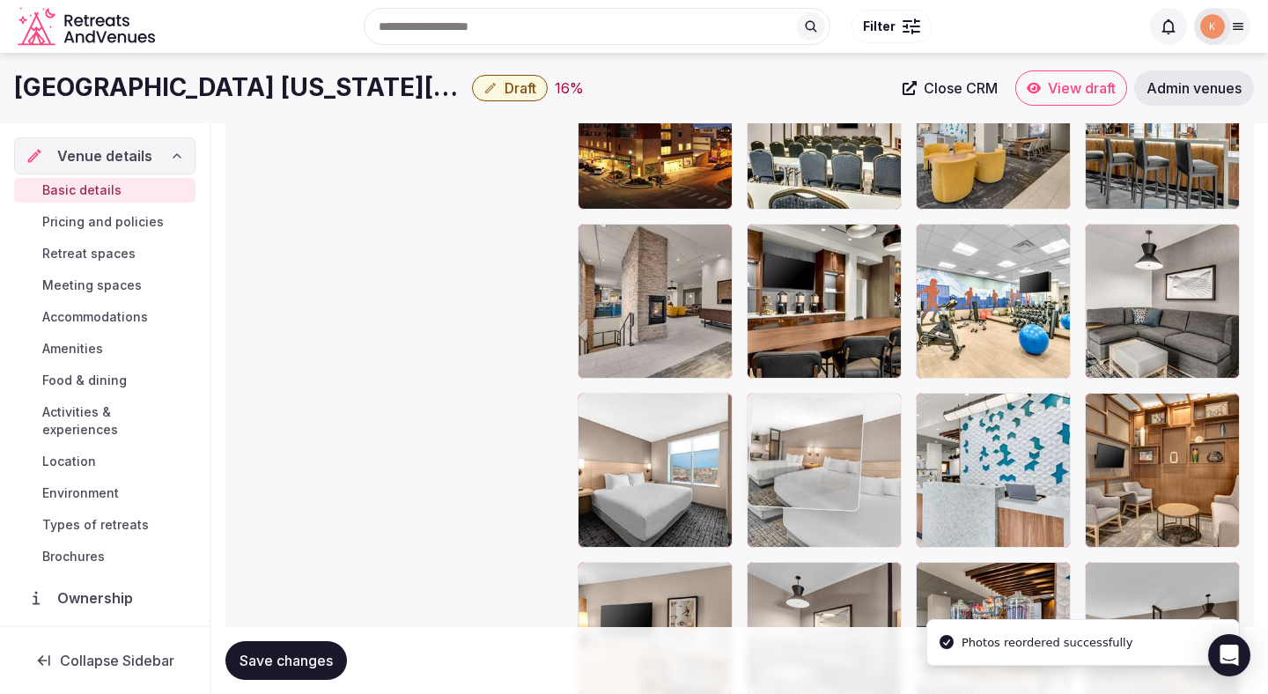
drag, startPoint x: 787, startPoint y: 309, endPoint x: 850, endPoint y: 470, distance: 172.9
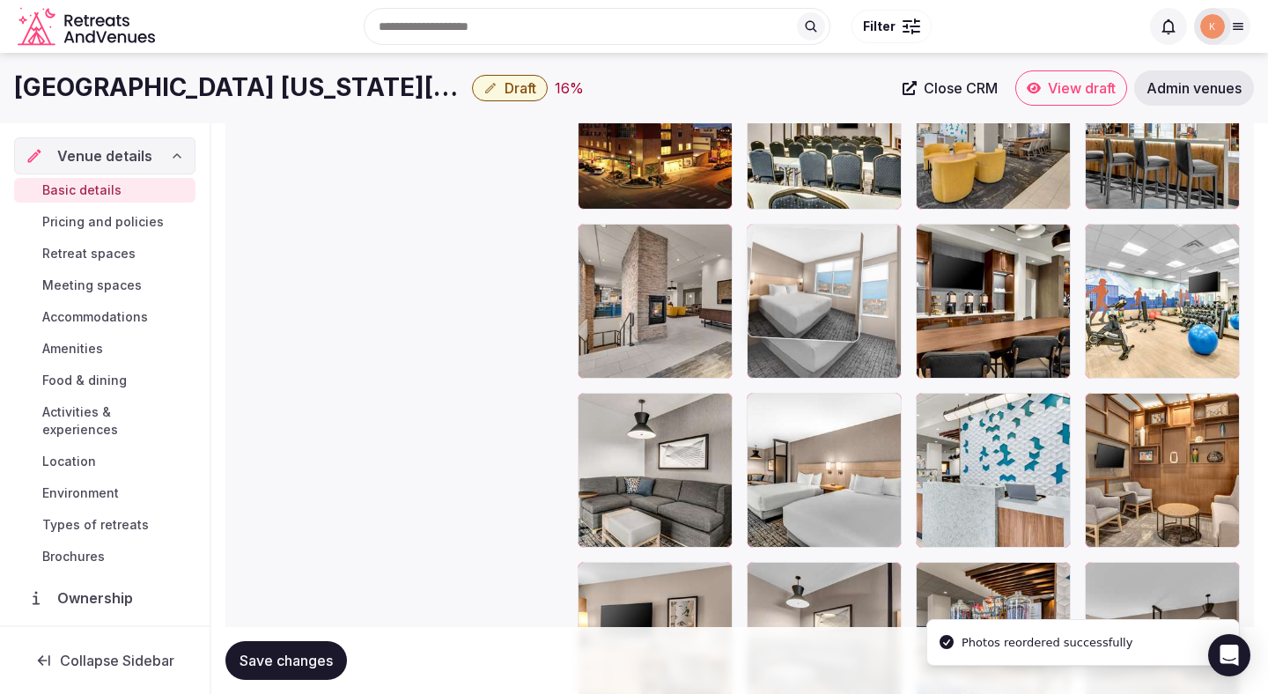
drag, startPoint x: 651, startPoint y: 491, endPoint x: 859, endPoint y: 325, distance: 266.3
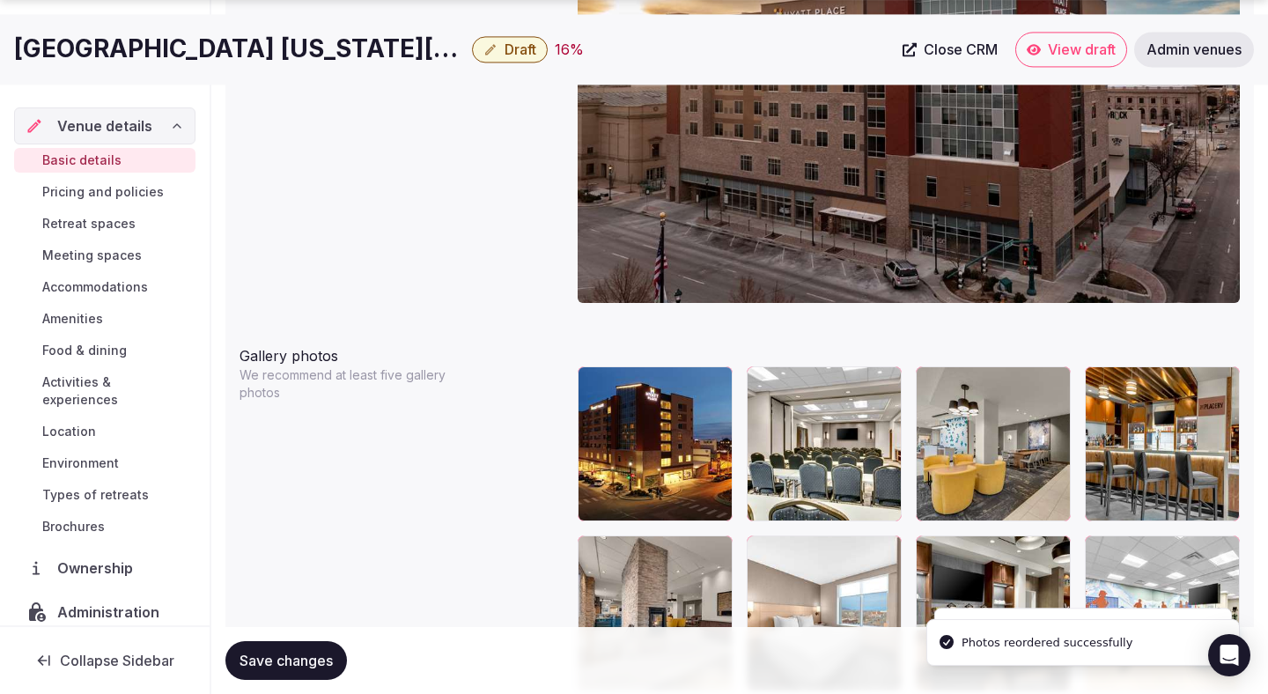
scroll to position [1987, 0]
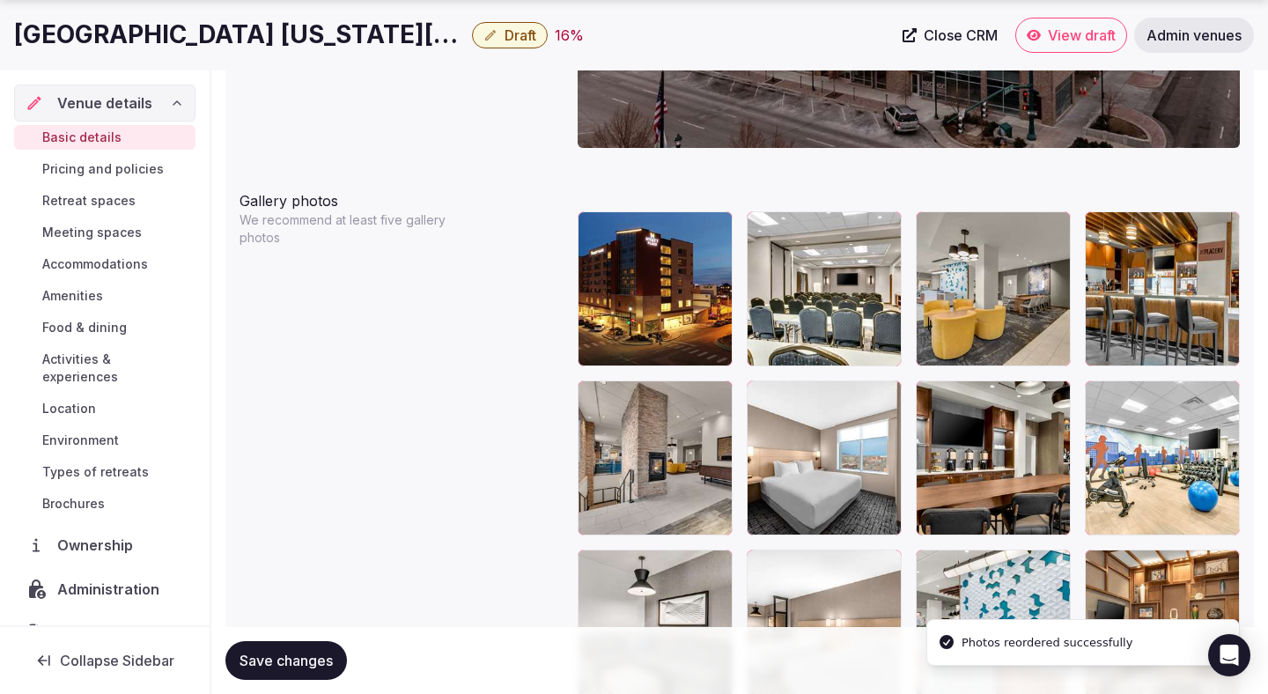
click at [321, 651] on button "Save changes" at bounding box center [286, 660] width 122 height 39
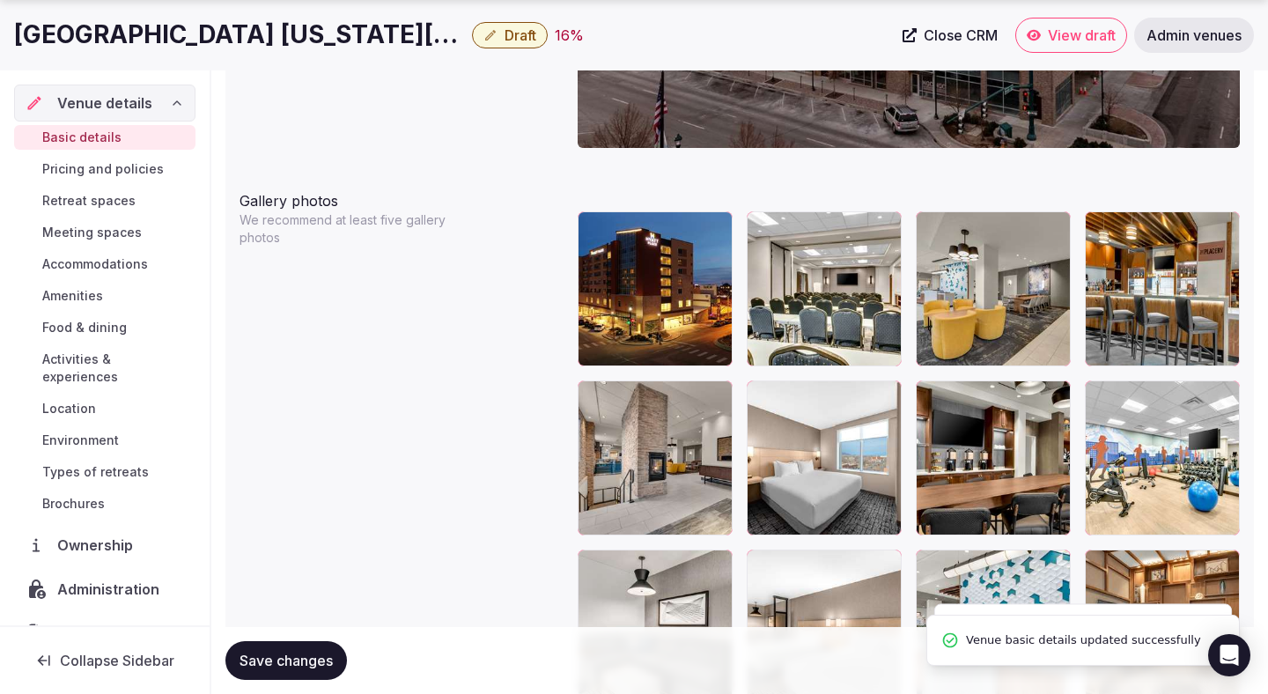
click at [321, 648] on button "Save changes" at bounding box center [286, 660] width 122 height 39
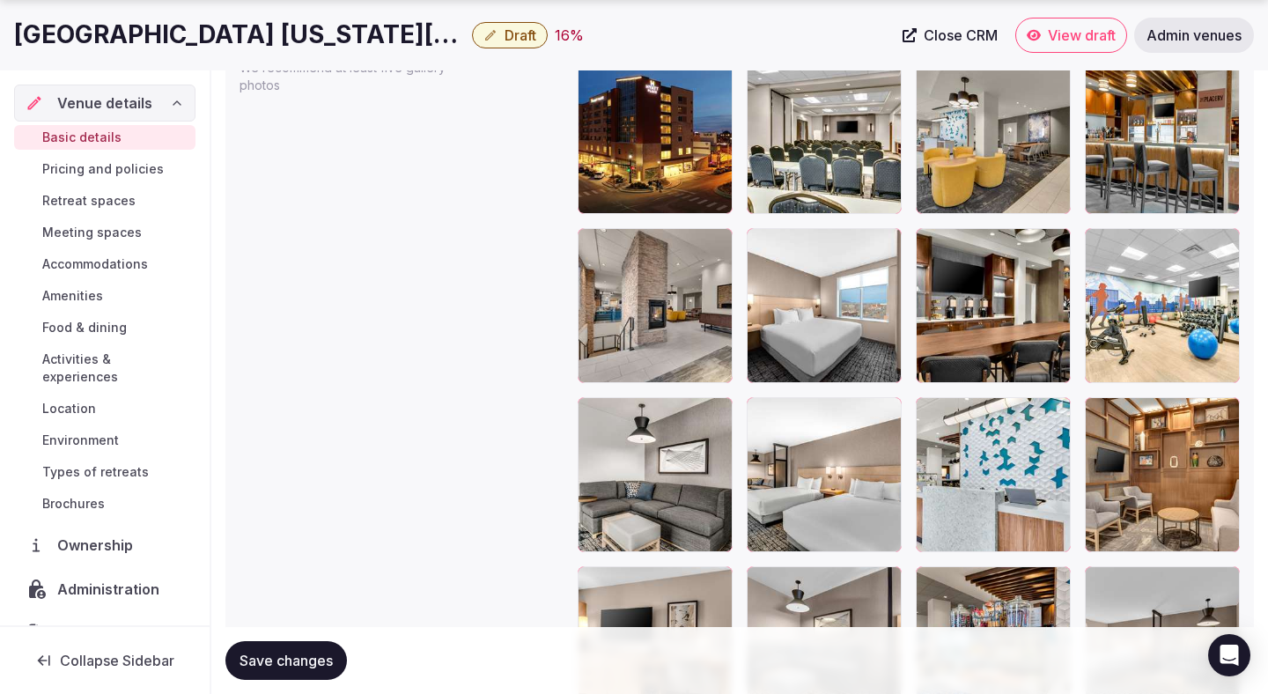
scroll to position [2148, 0]
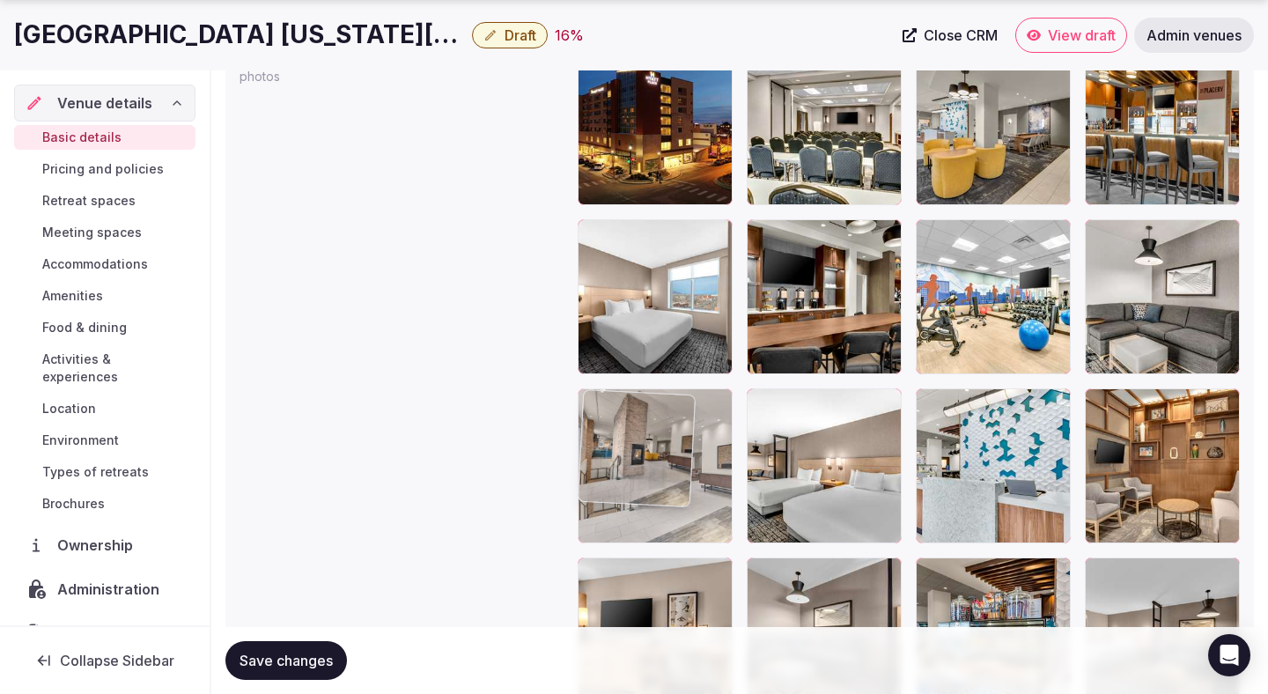
drag, startPoint x: 641, startPoint y: 307, endPoint x: 662, endPoint y: 487, distance: 180.9
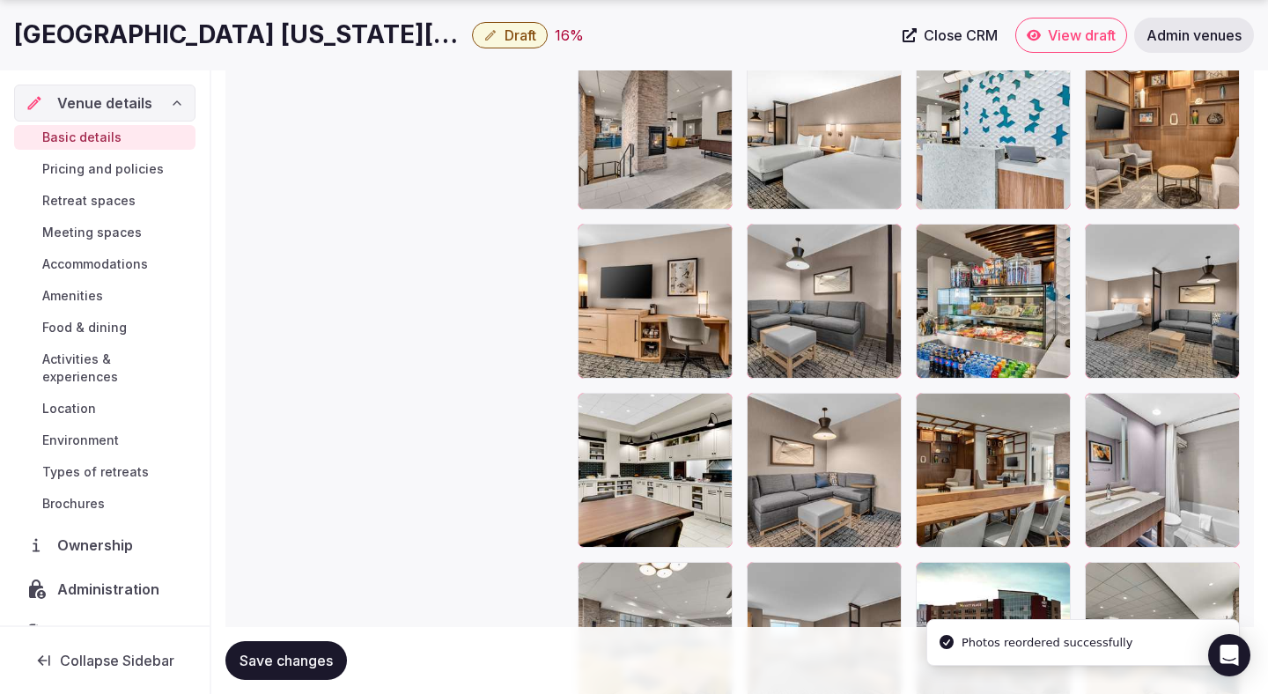
scroll to position [2487, 0]
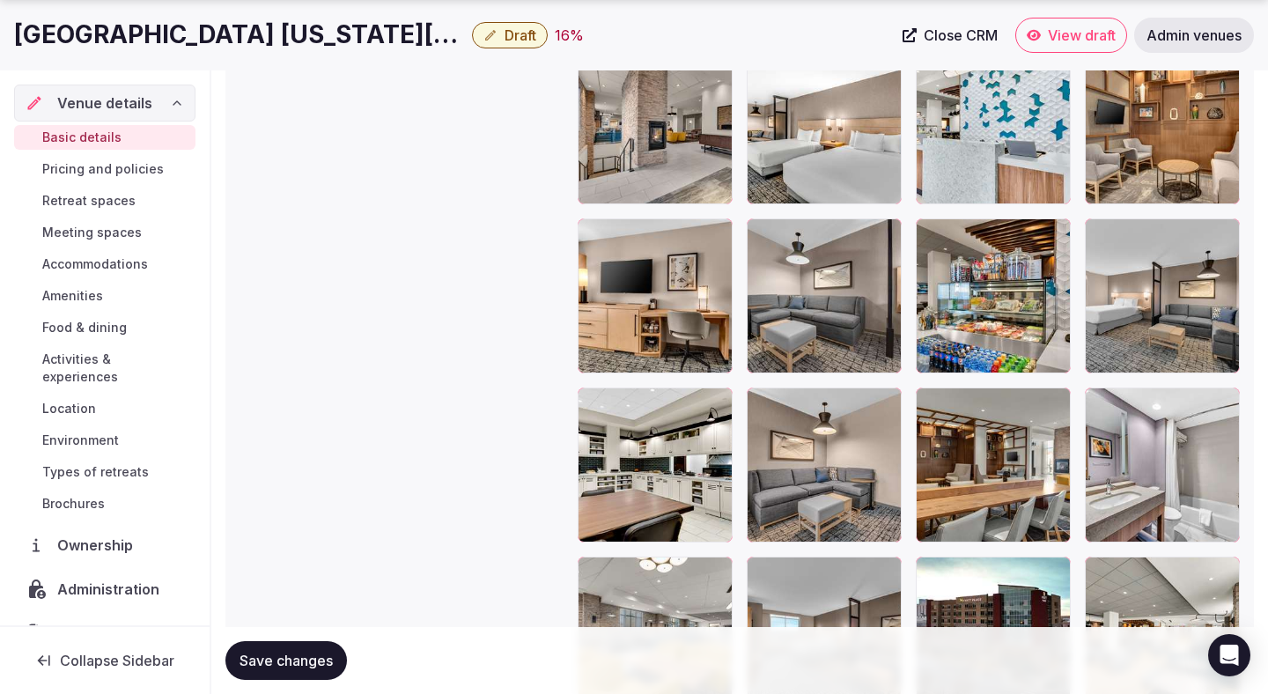
click at [970, 476] on div at bounding box center [993, 464] width 155 height 155
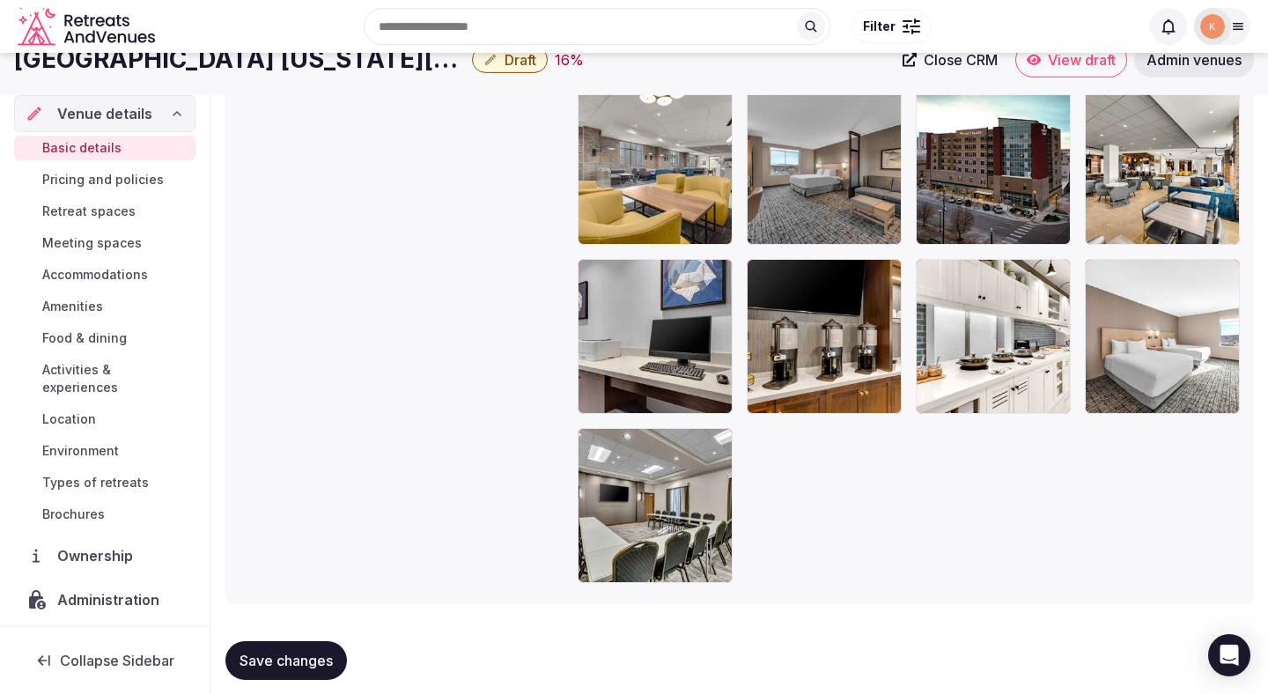
scroll to position [2948, 0]
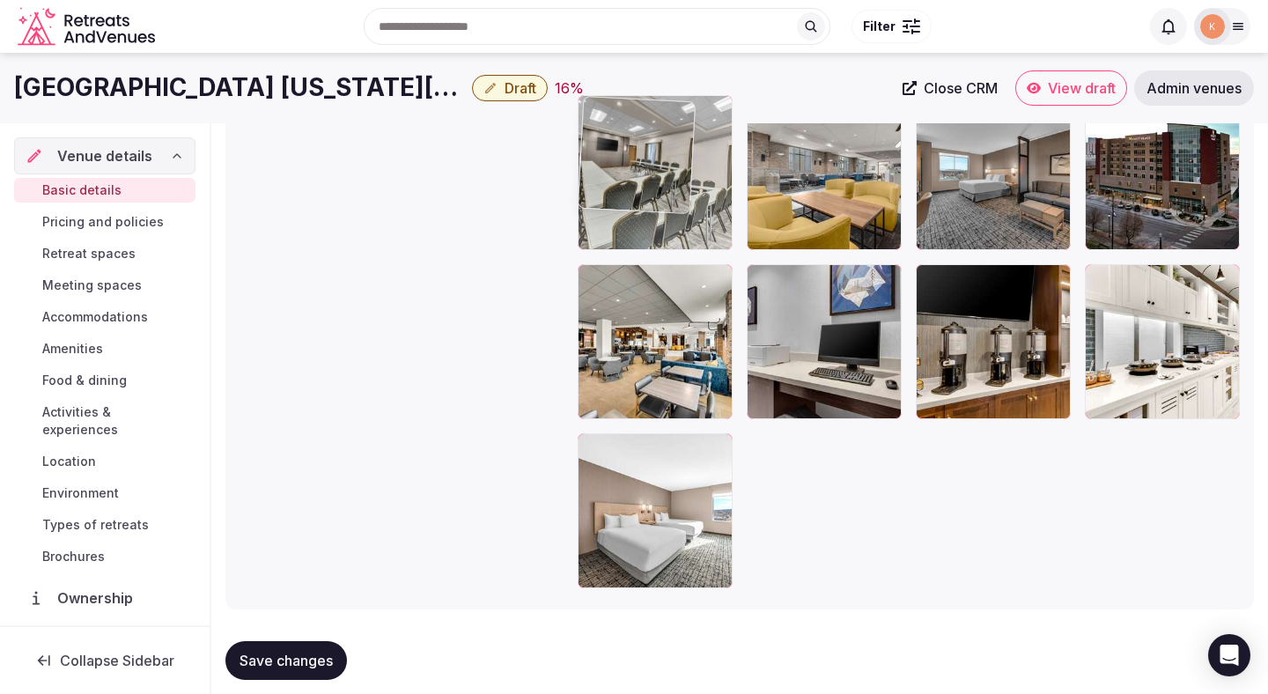
drag, startPoint x: 692, startPoint y: 486, endPoint x: 688, endPoint y: 200, distance: 286.2
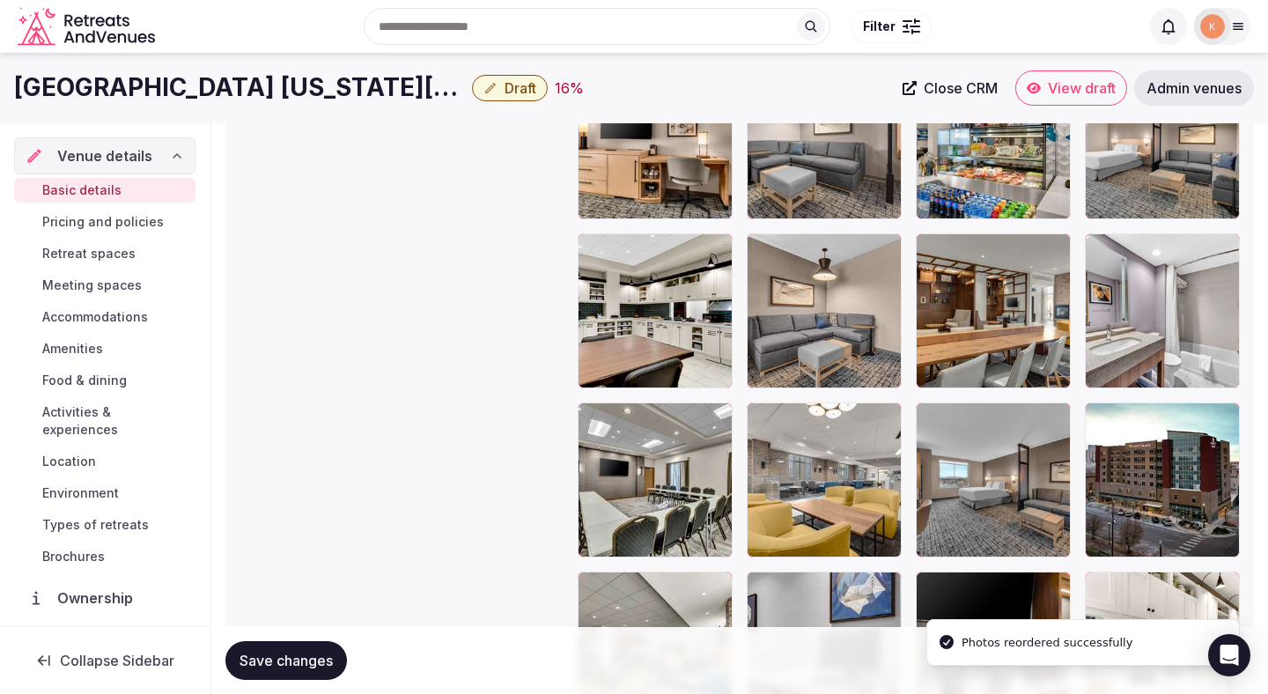
scroll to position [2545, 0]
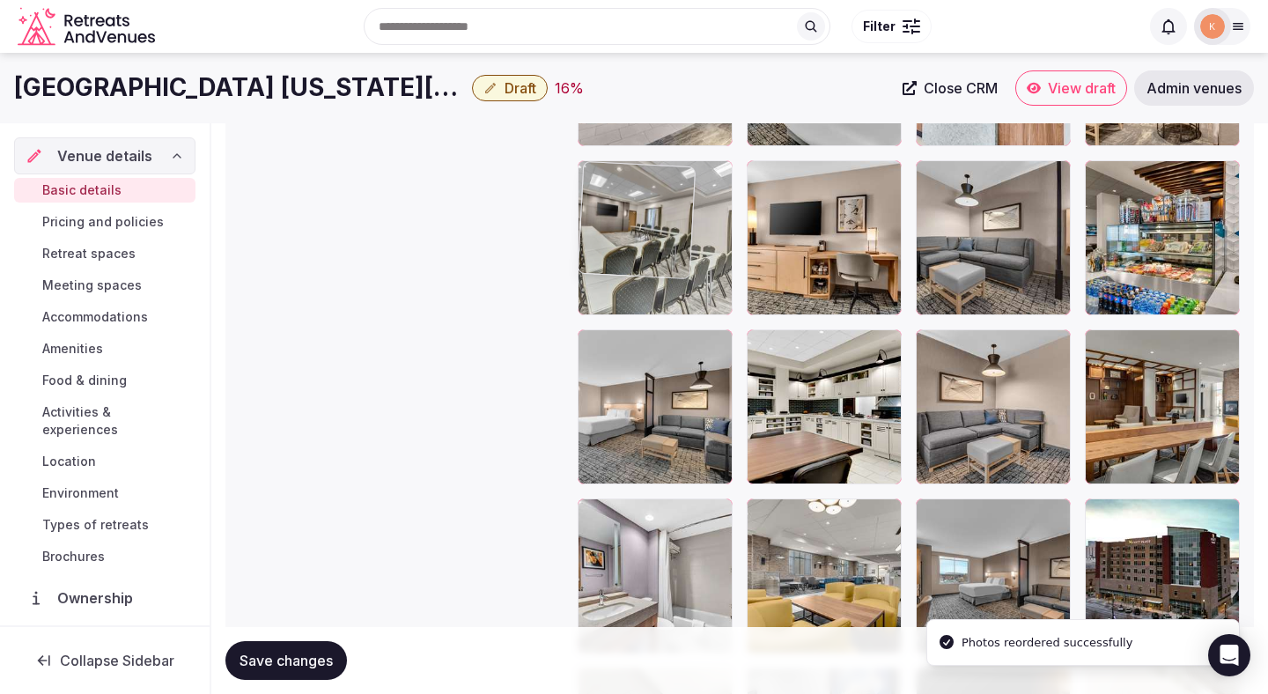
drag, startPoint x: 614, startPoint y: 571, endPoint x: 627, endPoint y: 242, distance: 328.7
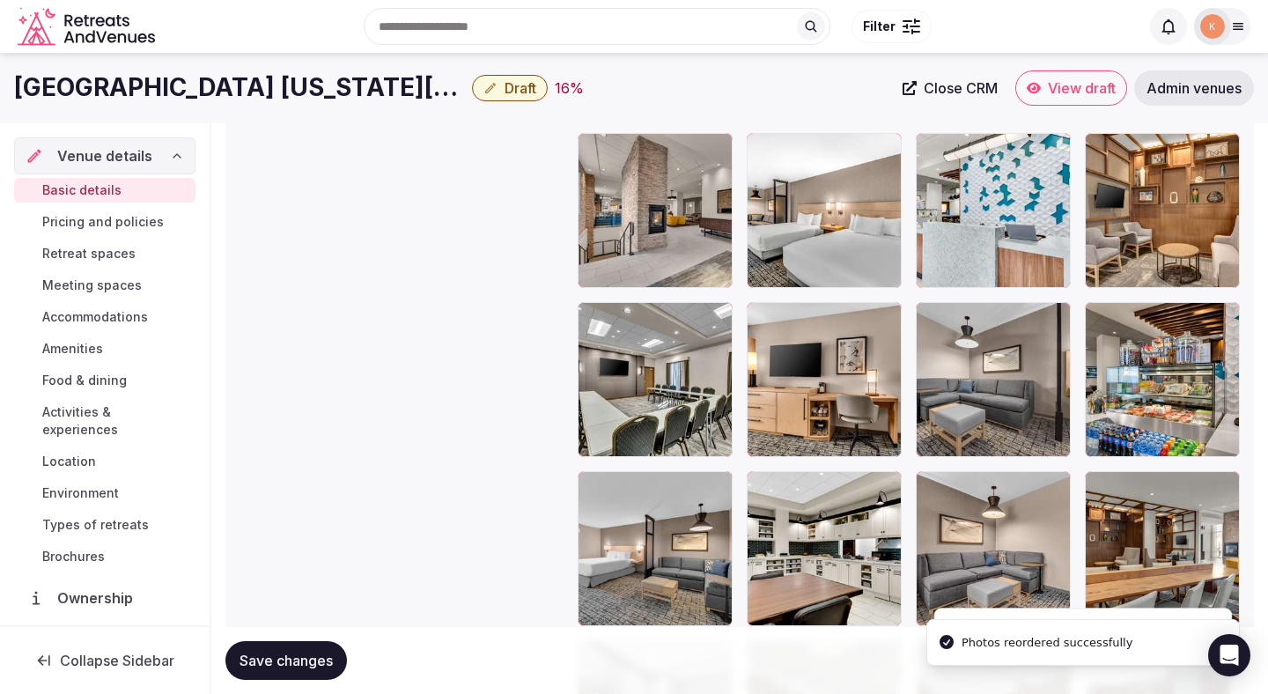
scroll to position [2210, 0]
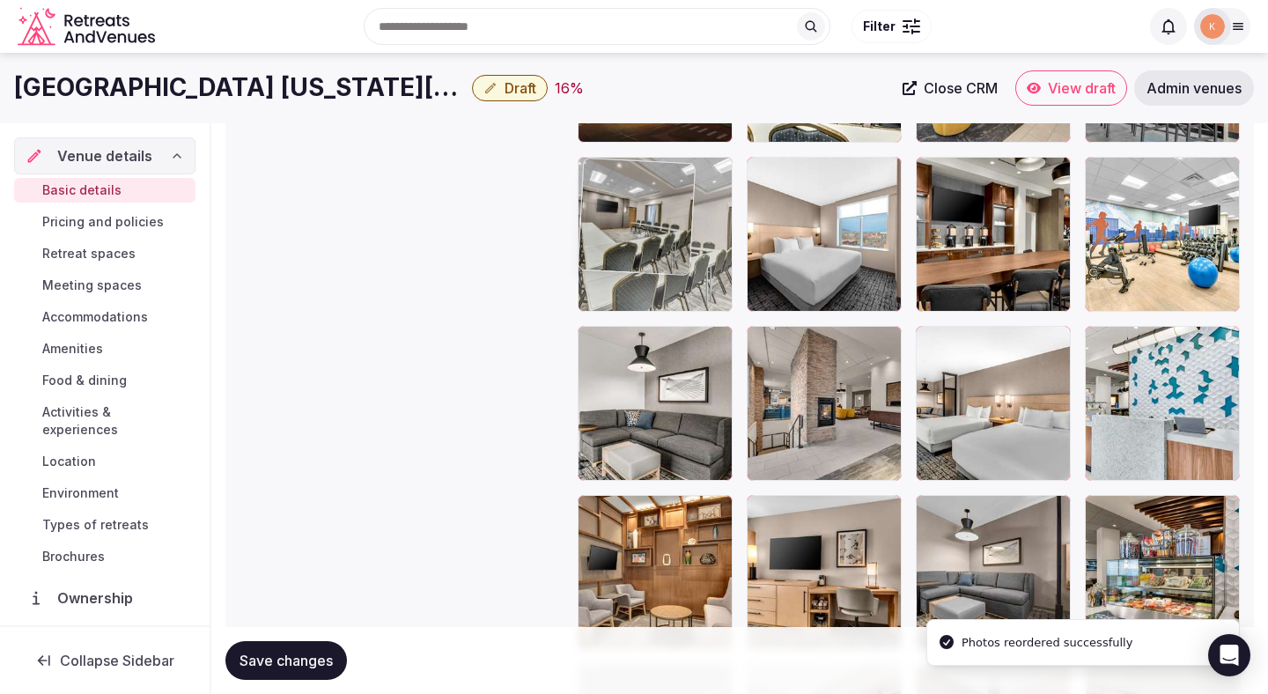
drag, startPoint x: 623, startPoint y: 546, endPoint x: 623, endPoint y: 256, distance: 289.7
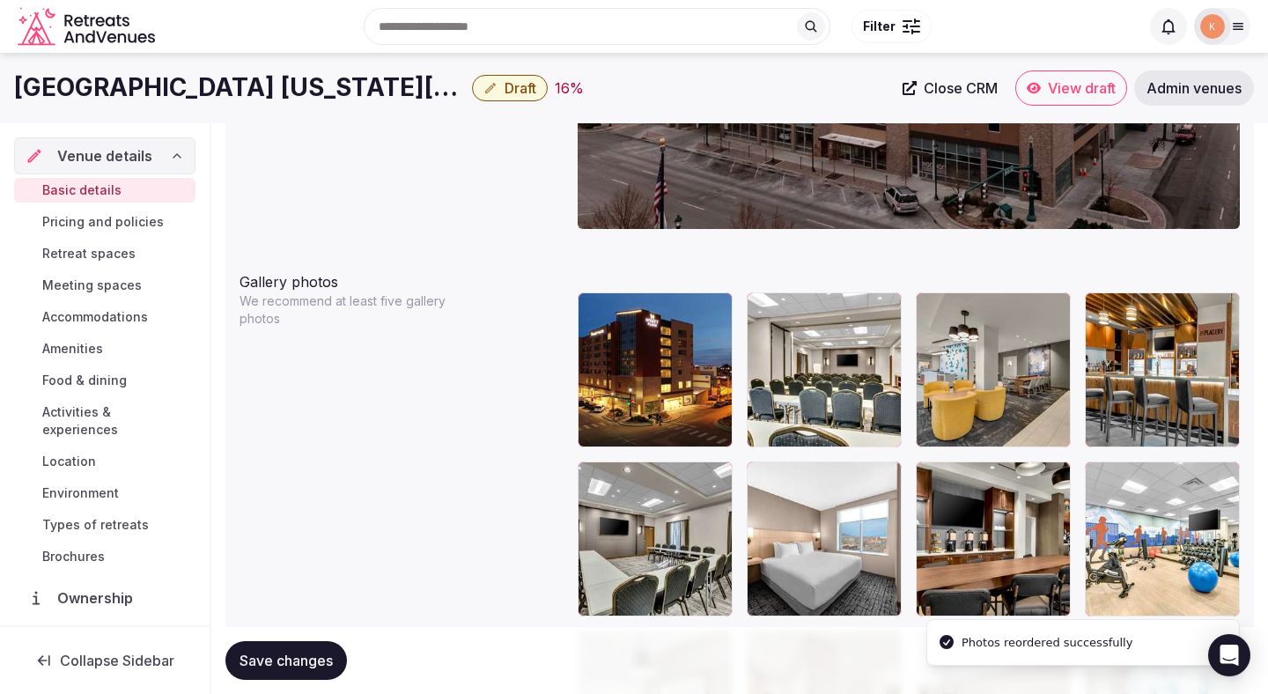
scroll to position [1893, 0]
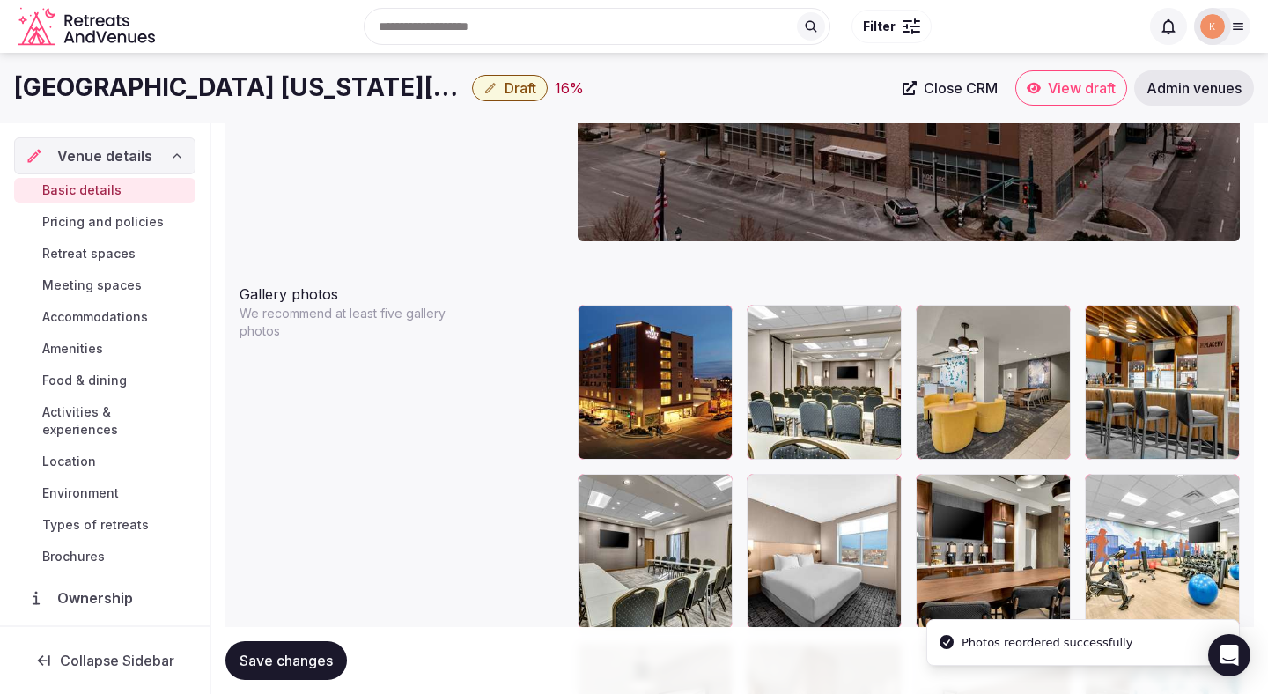
click at [284, 668] on span "Save changes" at bounding box center [286, 661] width 93 height 18
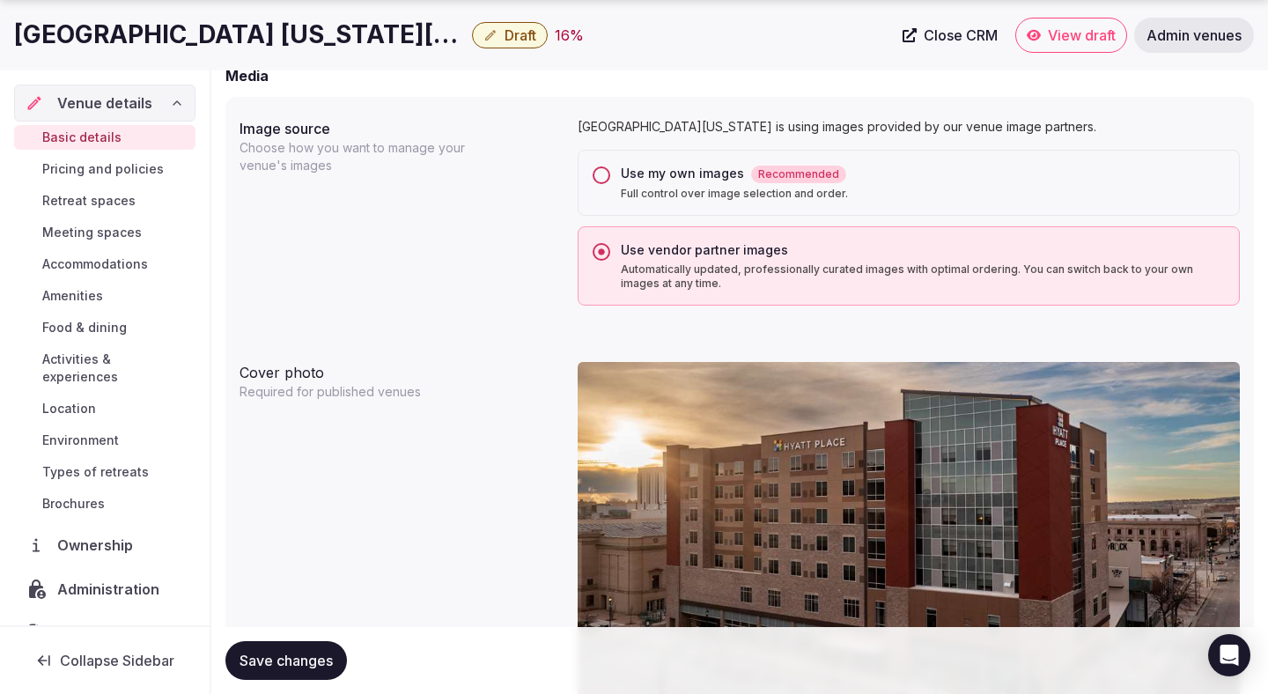
scroll to position [1435, 0]
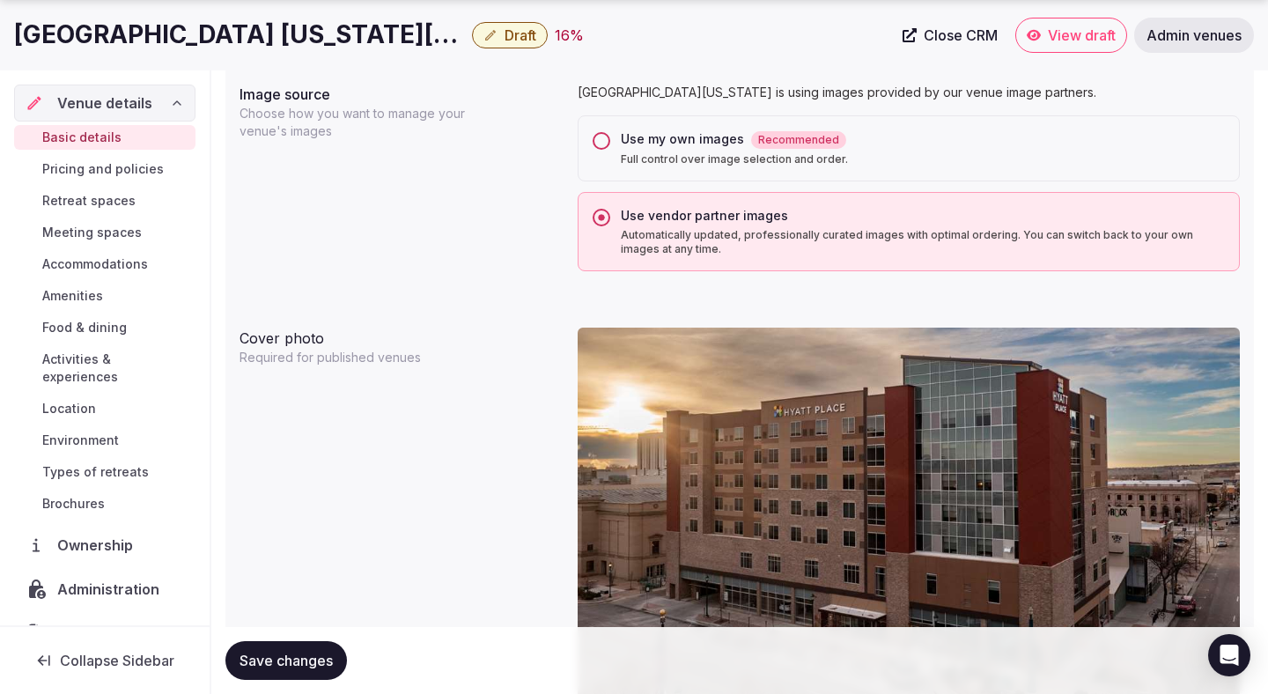
click at [521, 31] on span "Draft" at bounding box center [521, 35] width 32 height 18
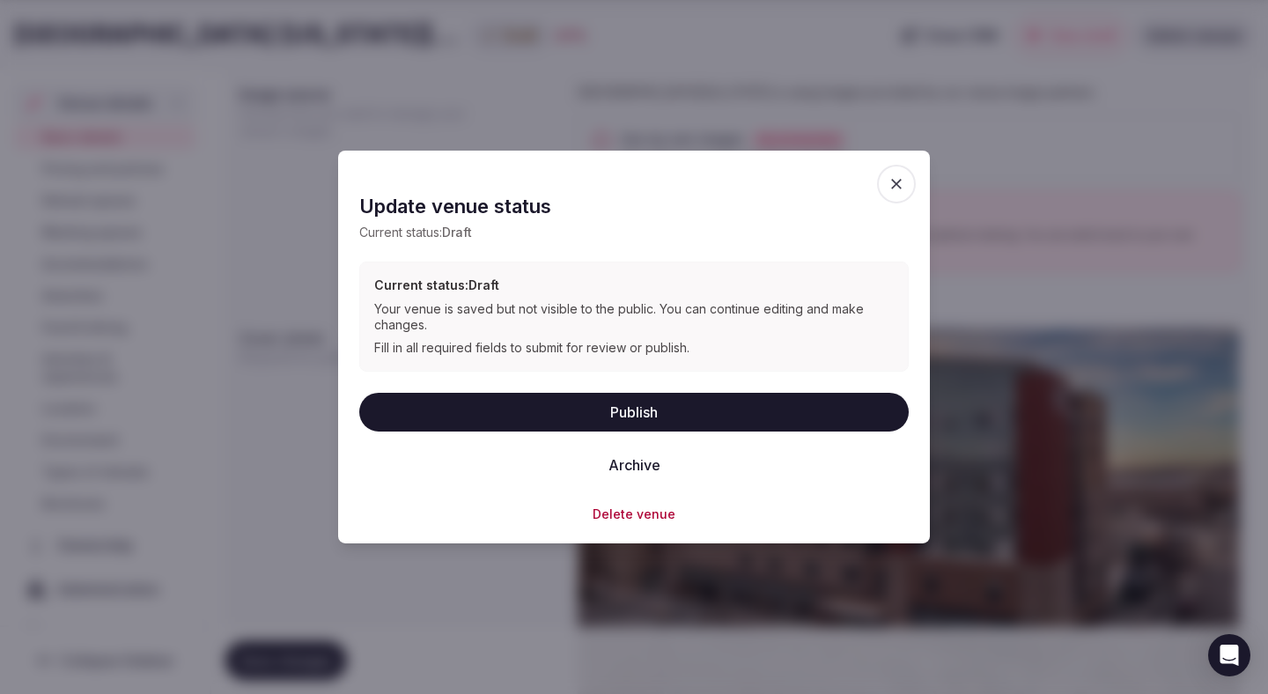
click at [442, 407] on button "Publish" at bounding box center [634, 411] width 550 height 39
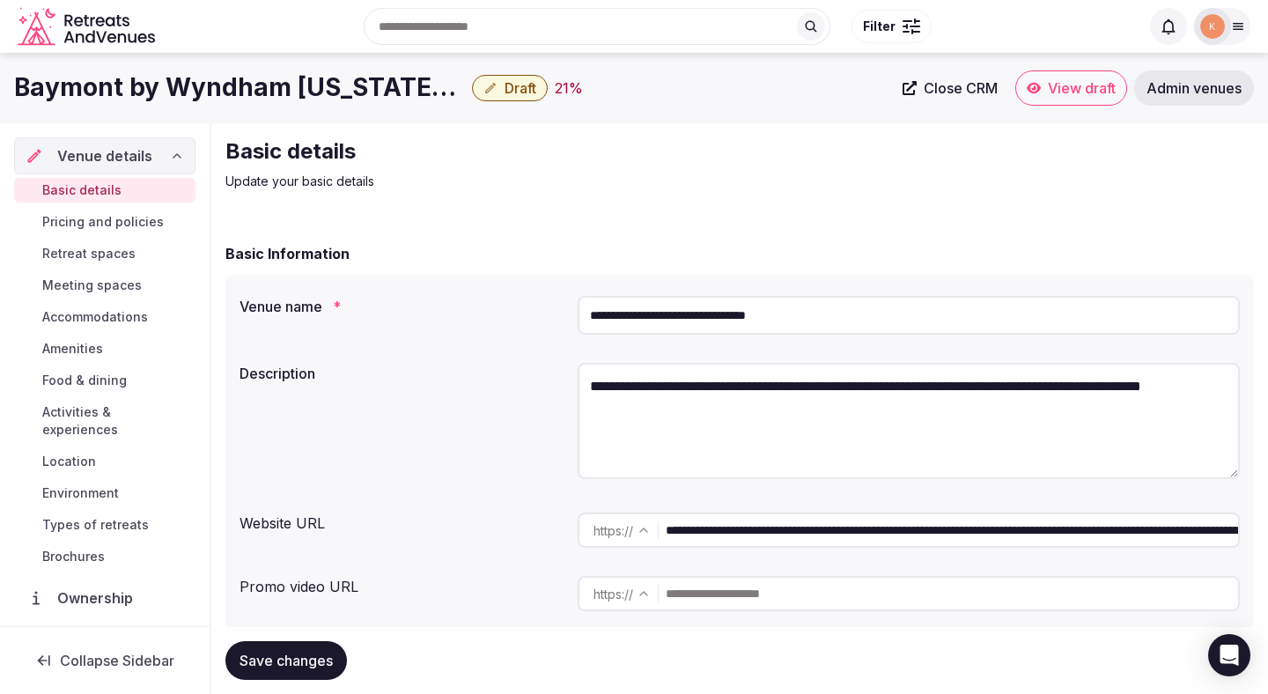
click at [727, 315] on input "**********" at bounding box center [909, 315] width 662 height 39
click at [1200, 94] on span "Admin venues" at bounding box center [1194, 88] width 95 height 18
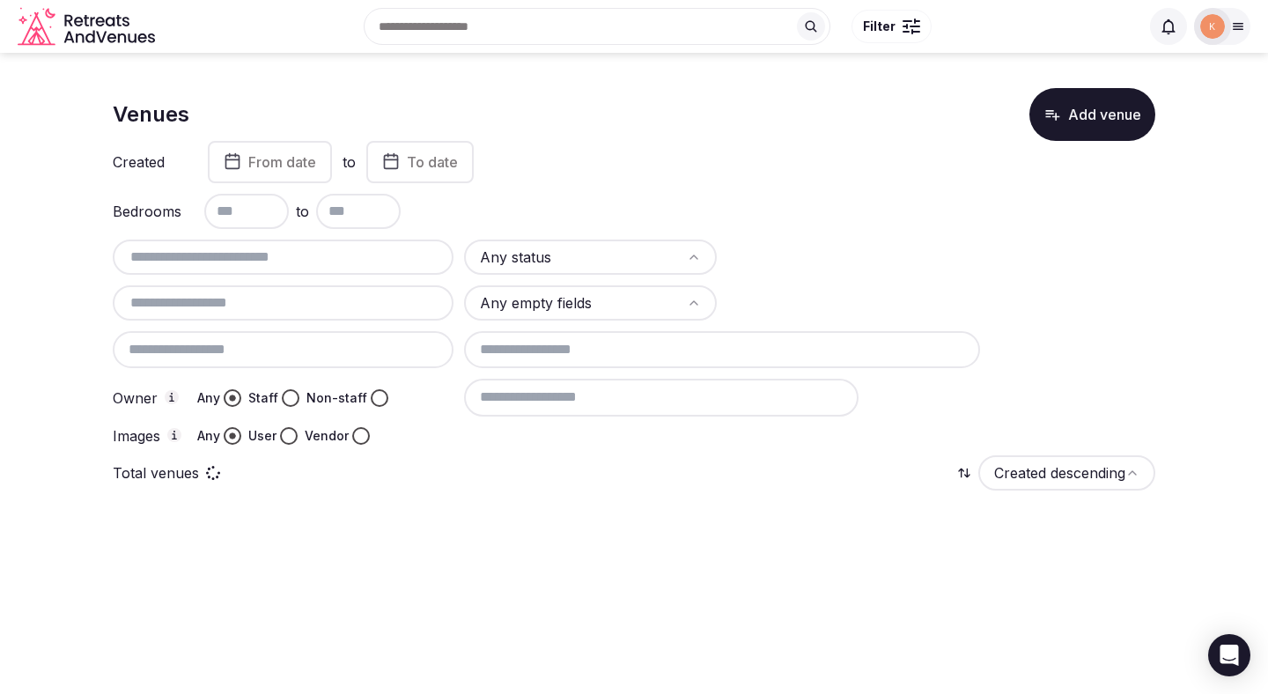
click at [384, 262] on input "text" at bounding box center [283, 257] width 327 height 21
paste input "**********"
type input "**********"
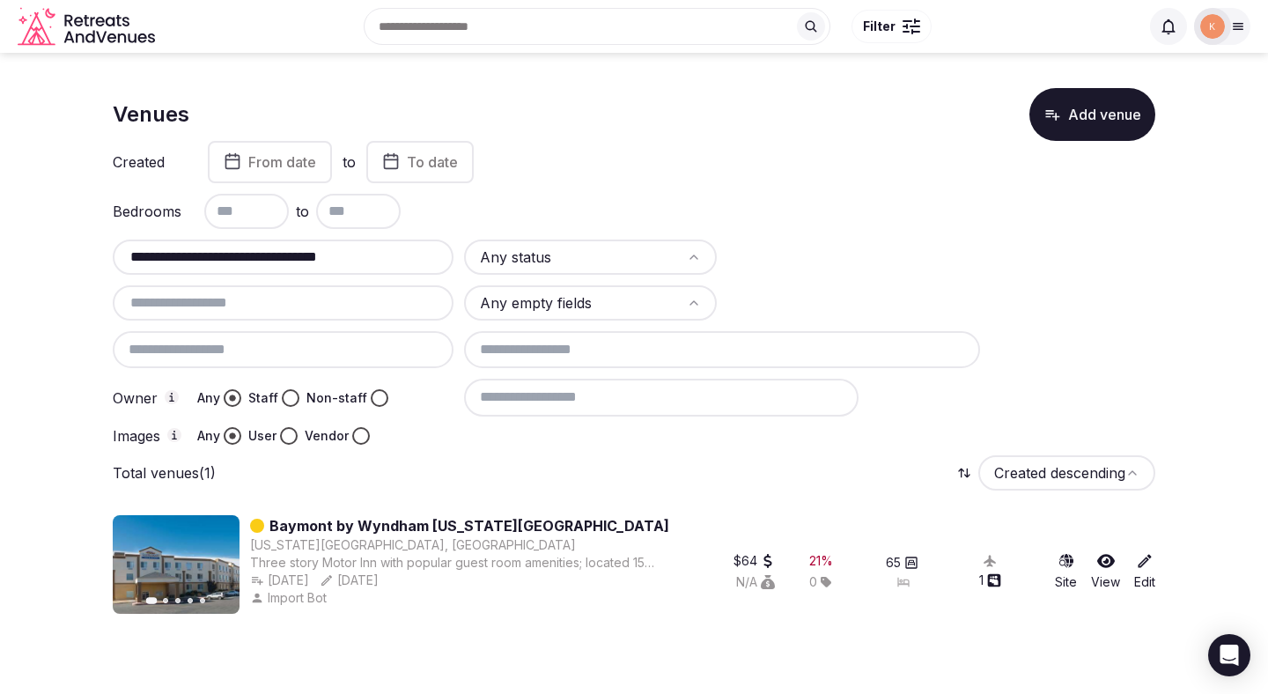
click at [469, 521] on link "Baymont by Wyndham [US_STATE][GEOGRAPHIC_DATA]" at bounding box center [469, 525] width 400 height 21
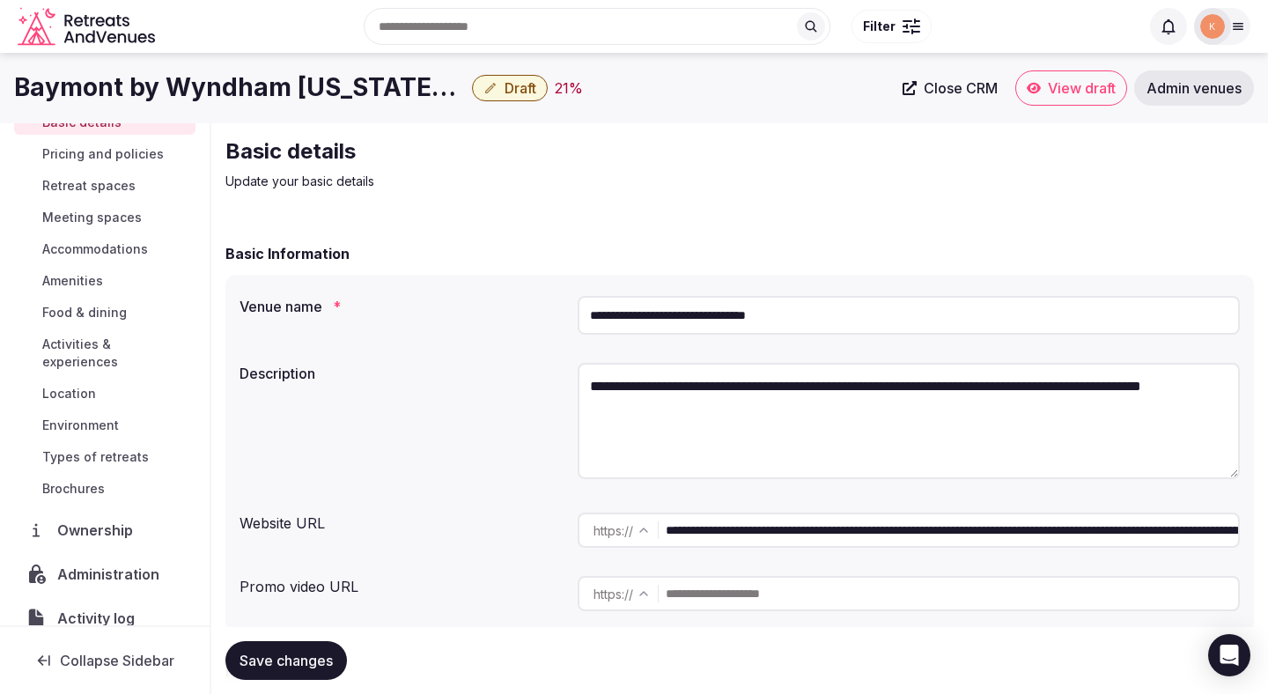
scroll to position [120, 0]
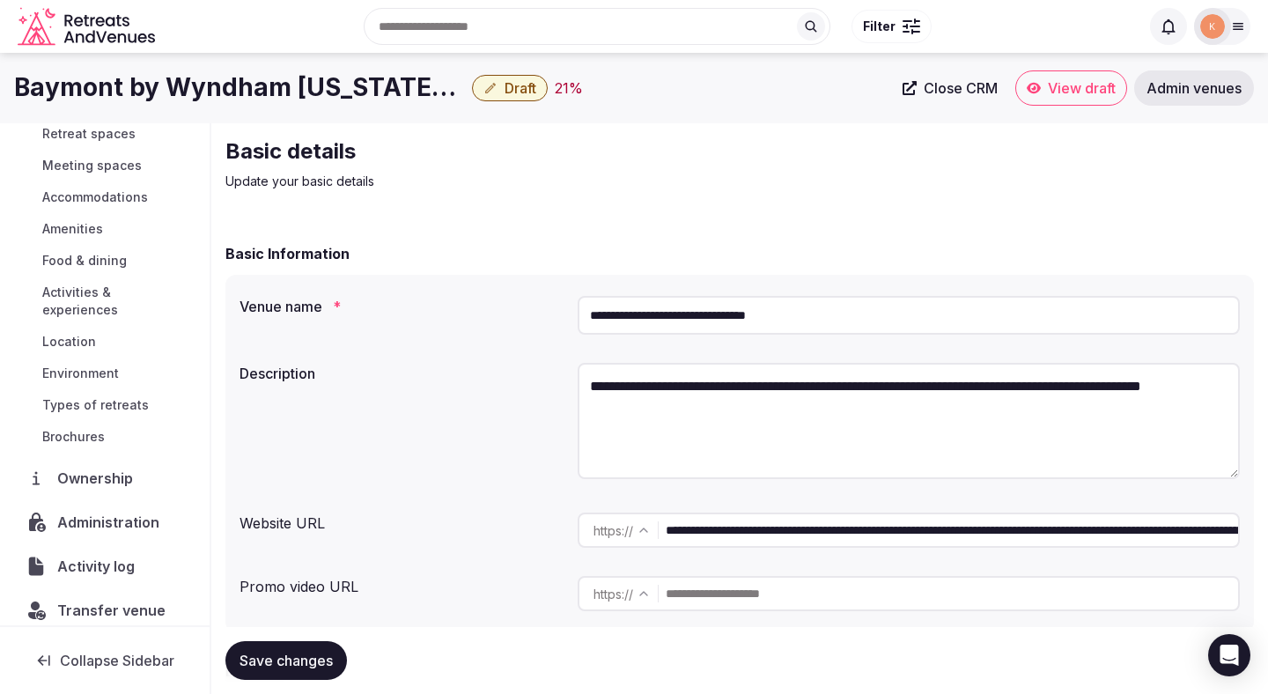
click at [120, 512] on span "Administration" at bounding box center [111, 522] width 109 height 21
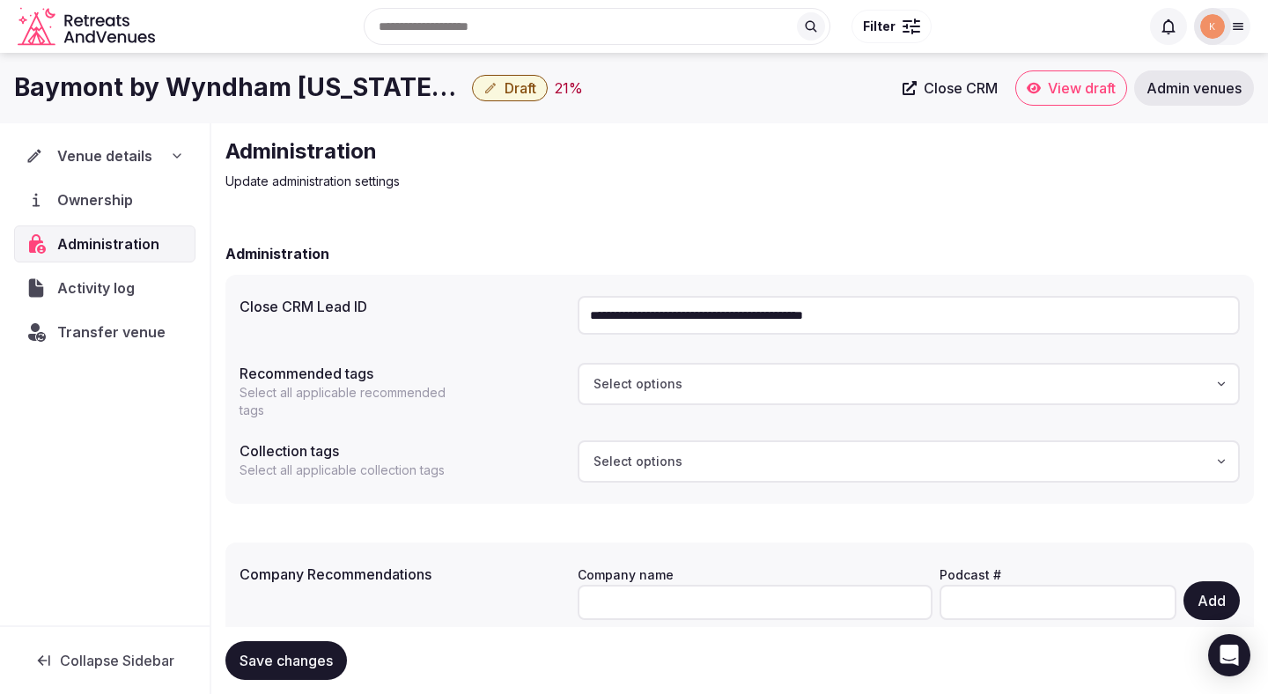
click at [628, 313] on input "**********" at bounding box center [909, 315] width 662 height 39
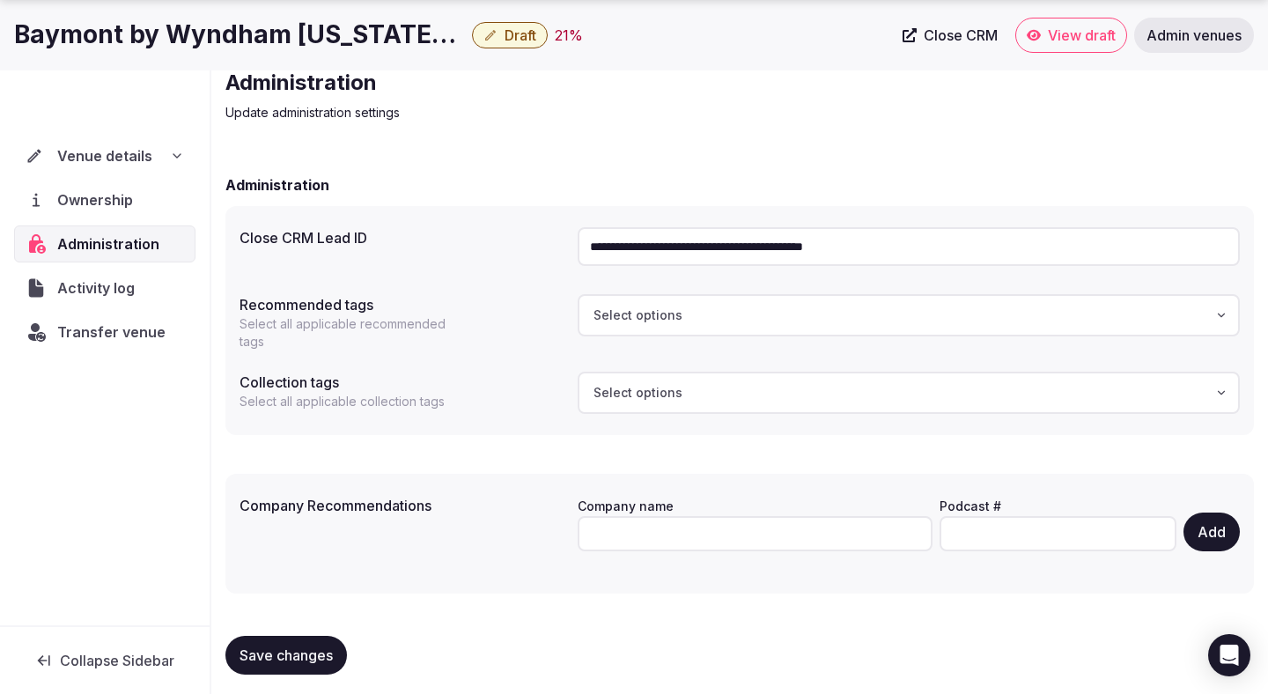
scroll to position [77, 0]
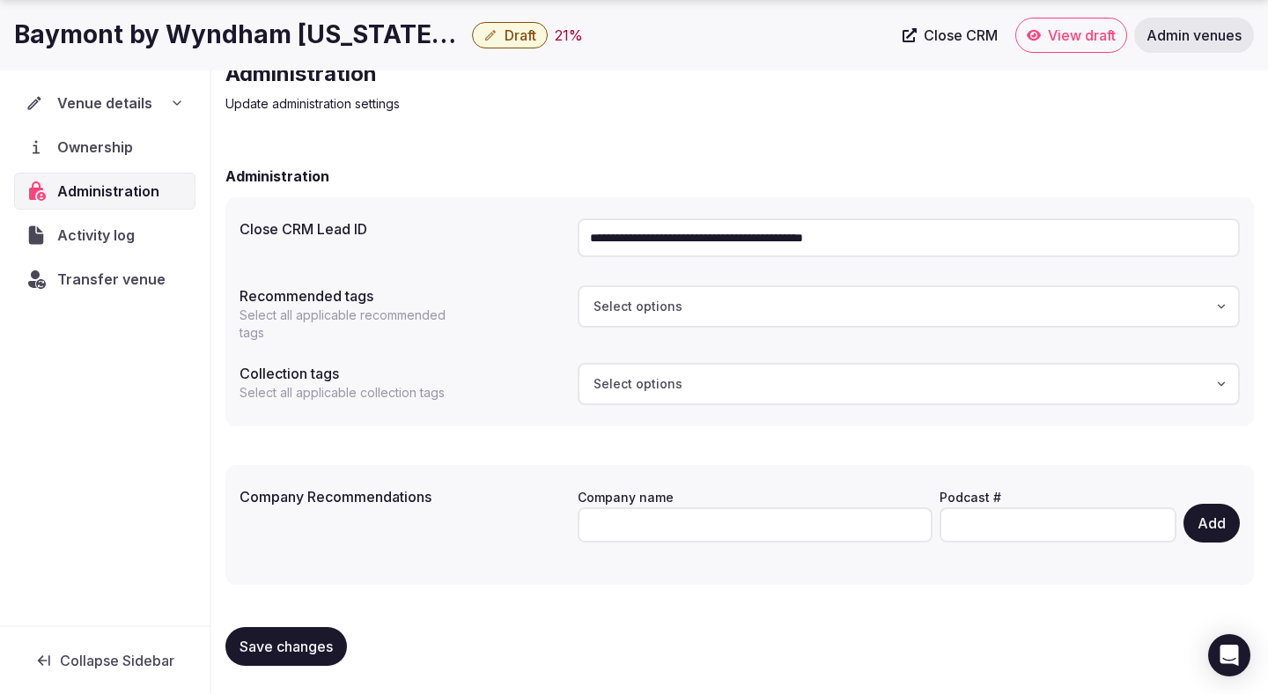
click at [101, 114] on div "Venue details" at bounding box center [104, 103] width 181 height 37
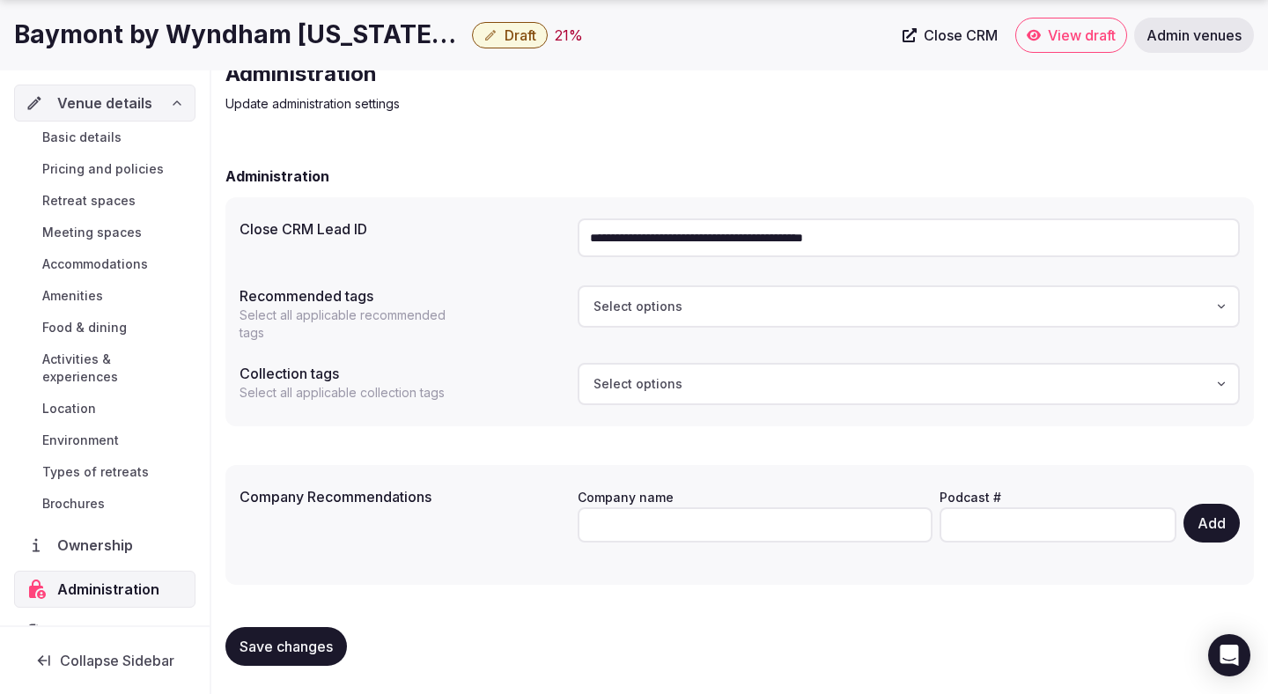
click at [105, 138] on span "Basic details" at bounding box center [81, 138] width 79 height 18
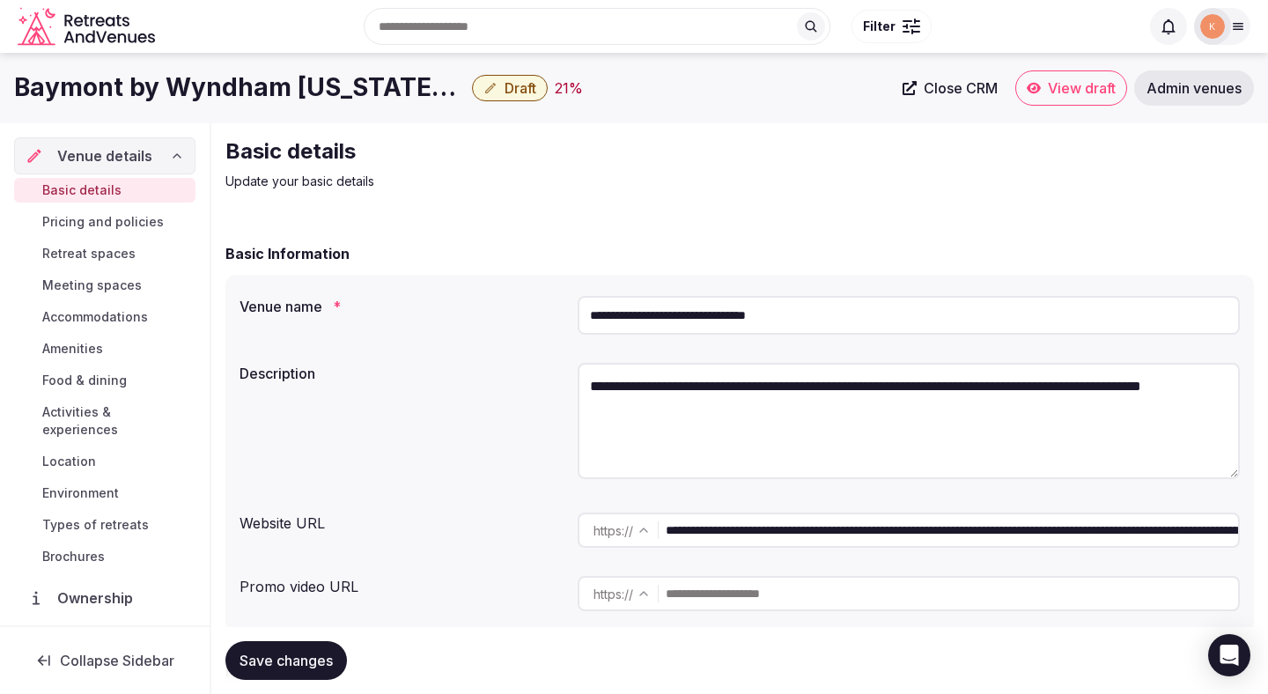
click at [700, 312] on input "**********" at bounding box center [909, 315] width 662 height 39
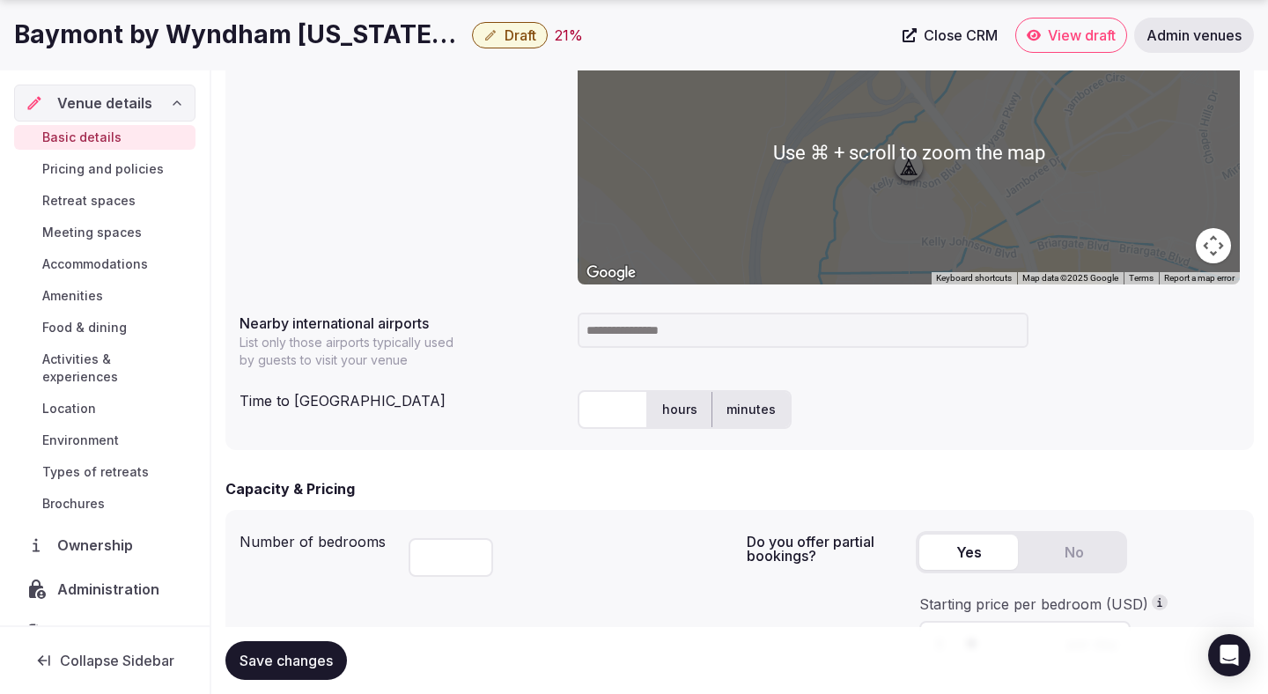
scroll to position [812, 0]
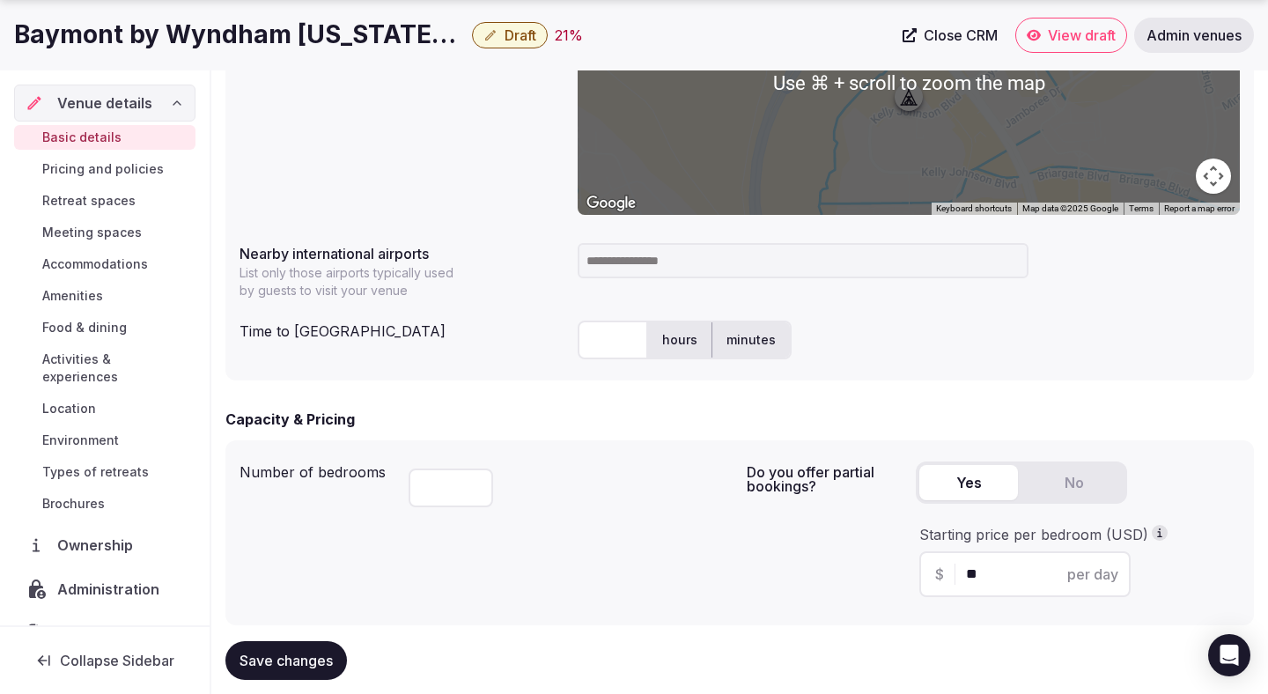
click at [636, 267] on input at bounding box center [803, 260] width 451 height 35
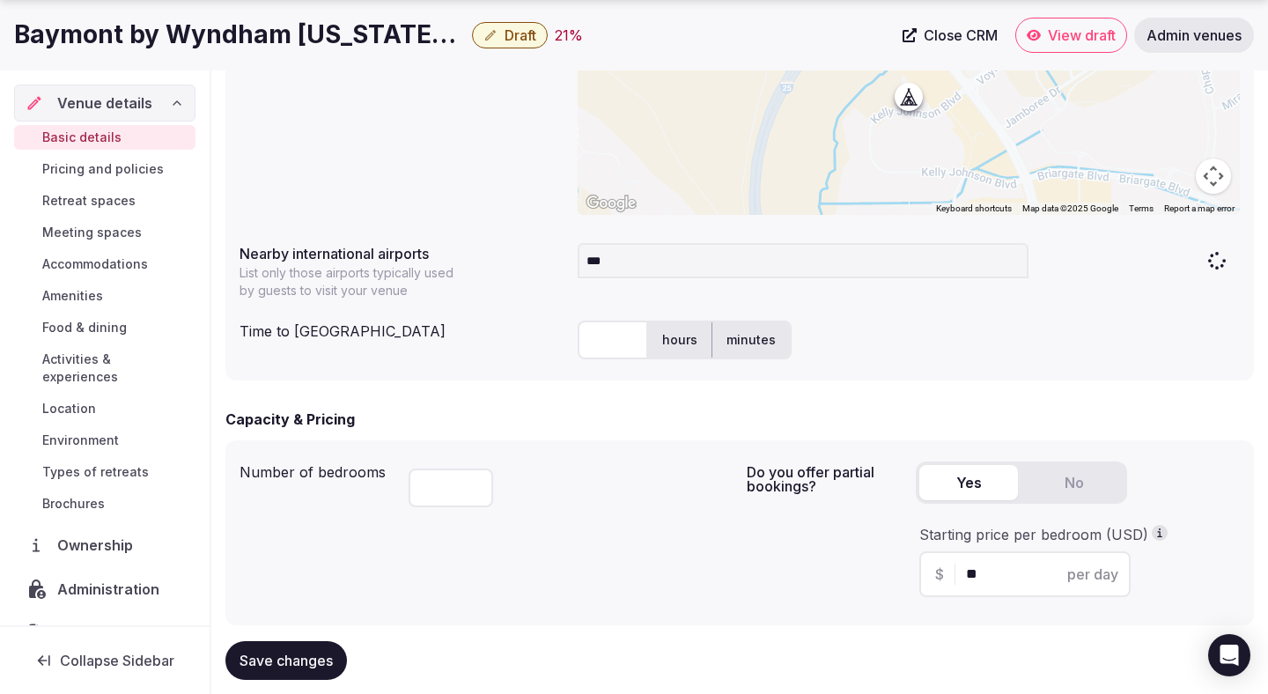
type input "***"
click at [603, 339] on input "text" at bounding box center [613, 340] width 70 height 39
type input "**"
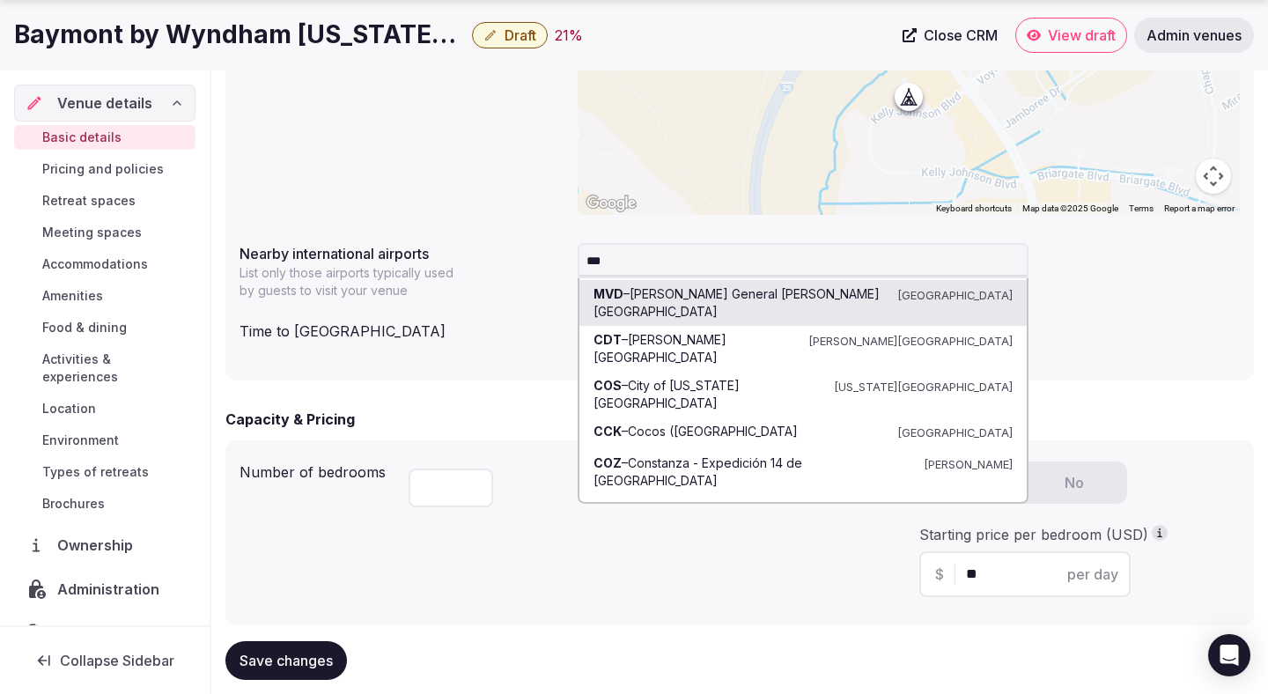
click at [664, 255] on input "***" at bounding box center [803, 260] width 451 height 35
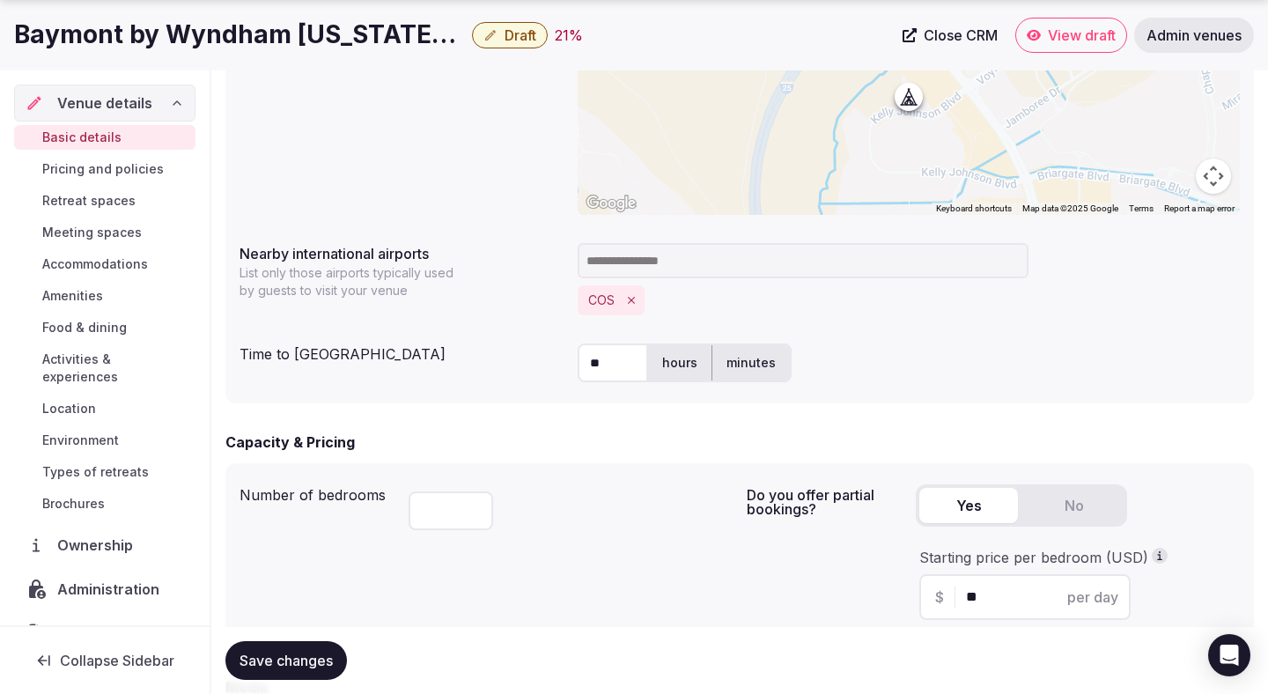
click at [910, 350] on div "** hours minutes" at bounding box center [909, 362] width 662 height 39
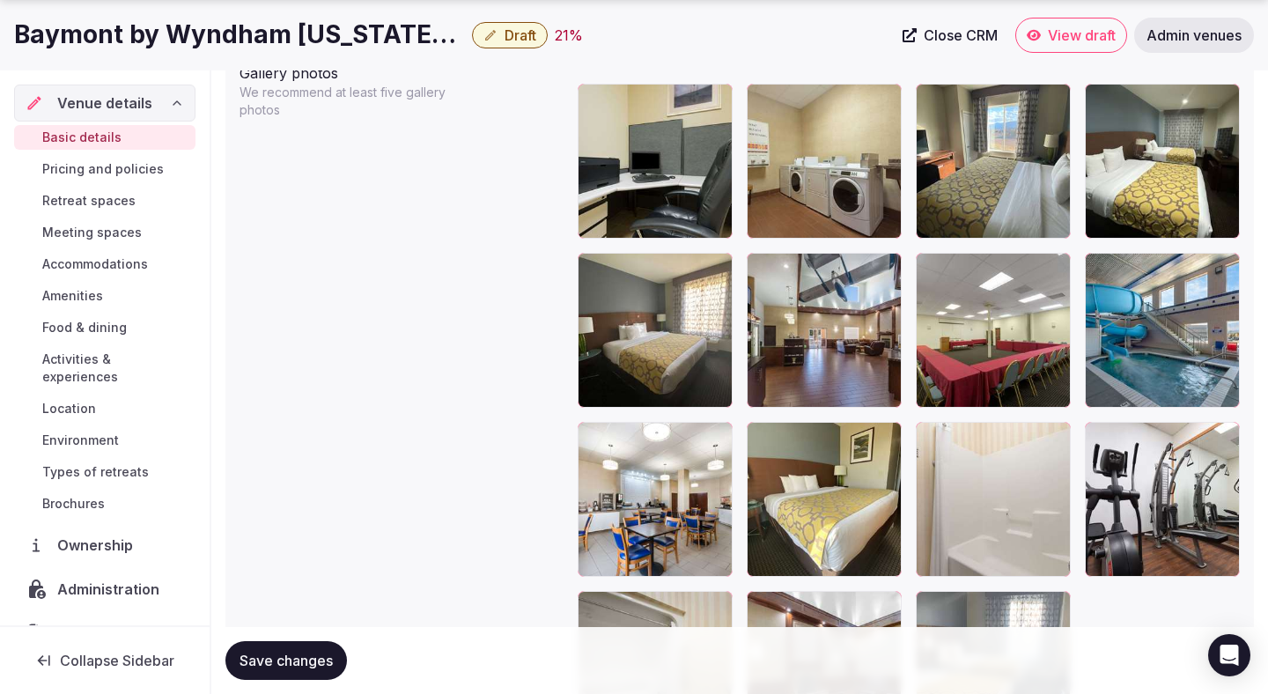
scroll to position [2144, 0]
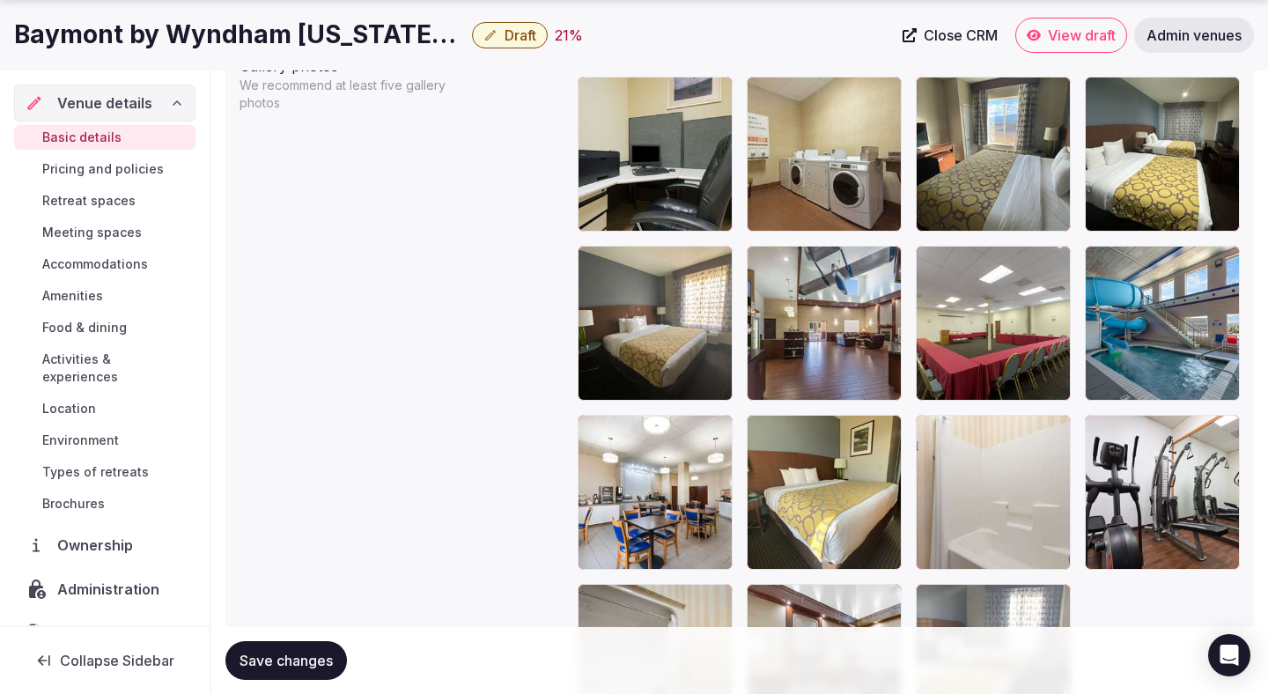
click at [292, 659] on span "Save changes" at bounding box center [286, 661] width 93 height 18
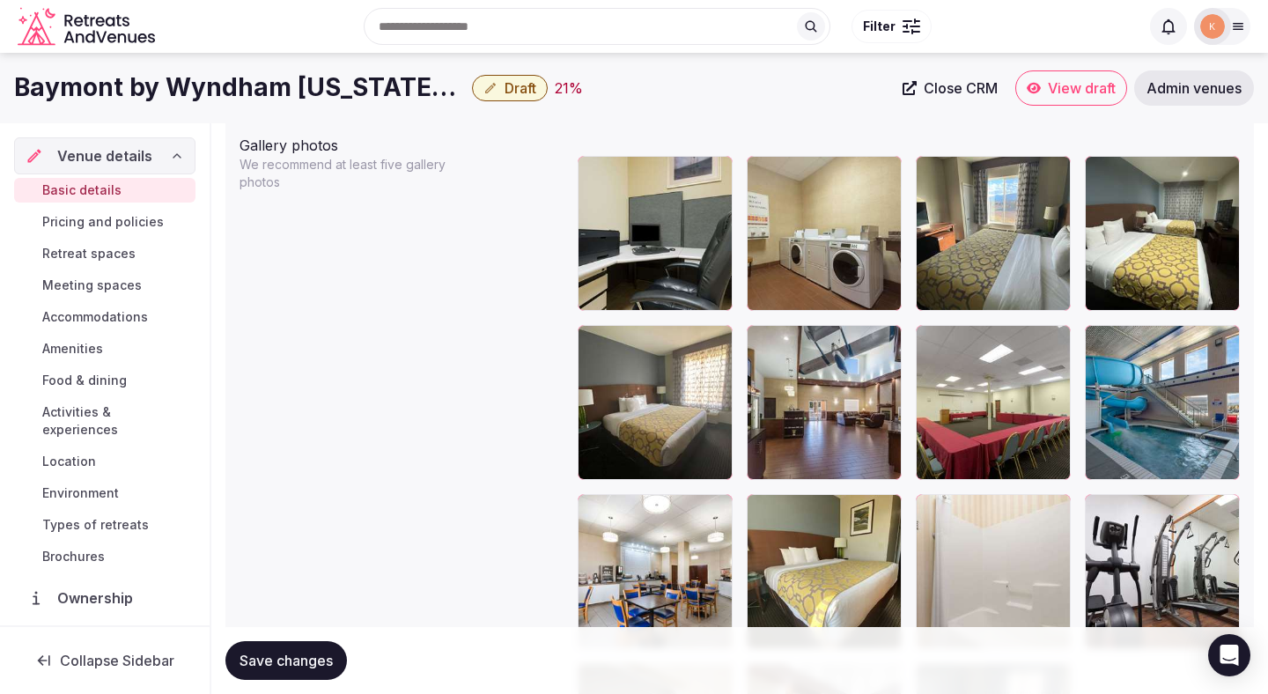
scroll to position [2059, 0]
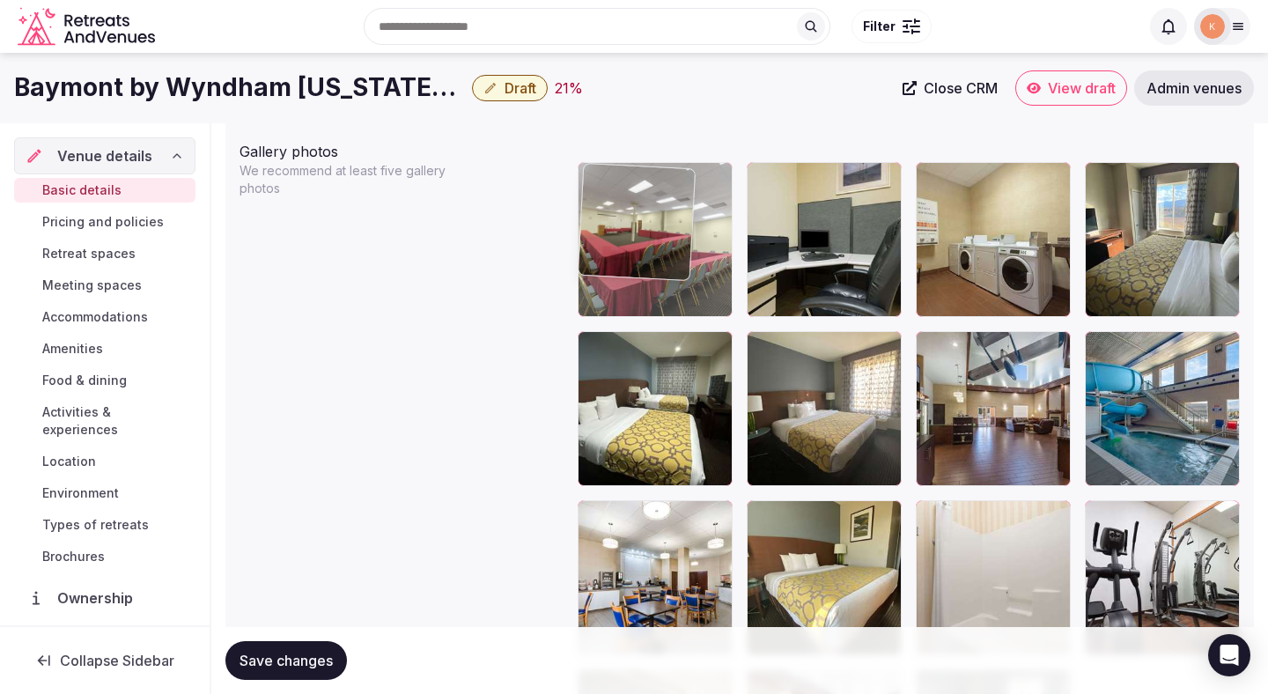
drag, startPoint x: 971, startPoint y: 433, endPoint x: 670, endPoint y: 258, distance: 348.5
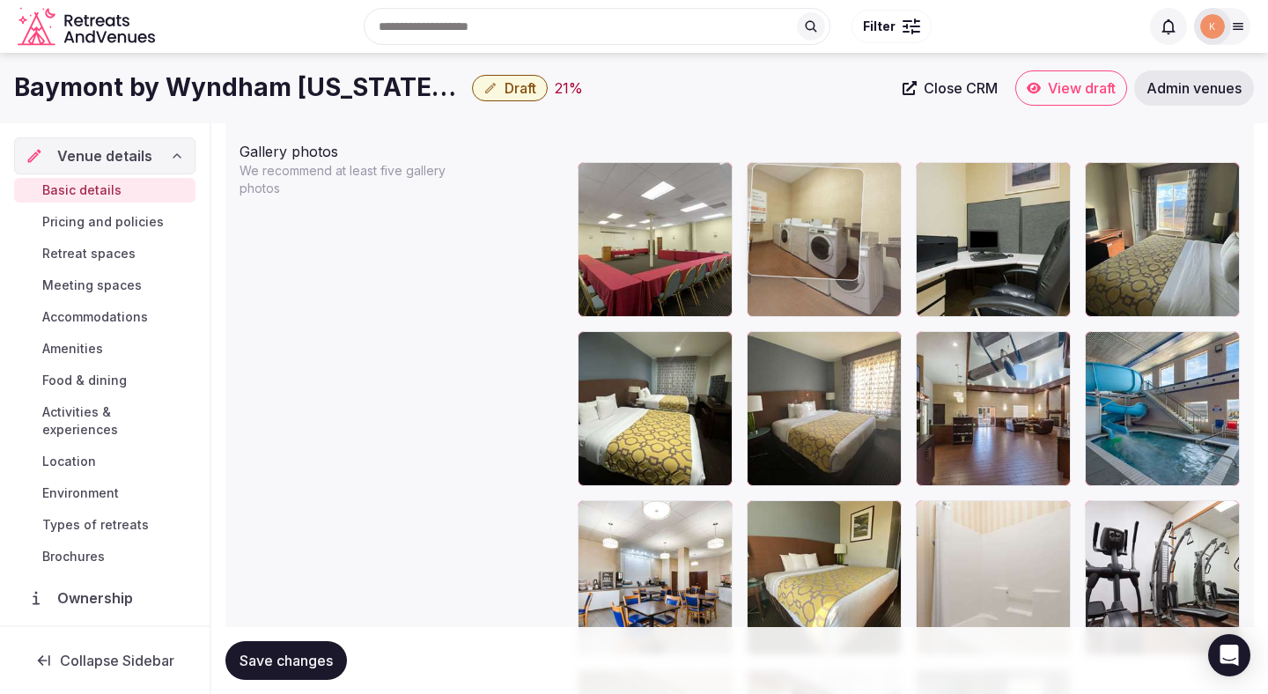
drag, startPoint x: 971, startPoint y: 257, endPoint x: 850, endPoint y: 255, distance: 121.6
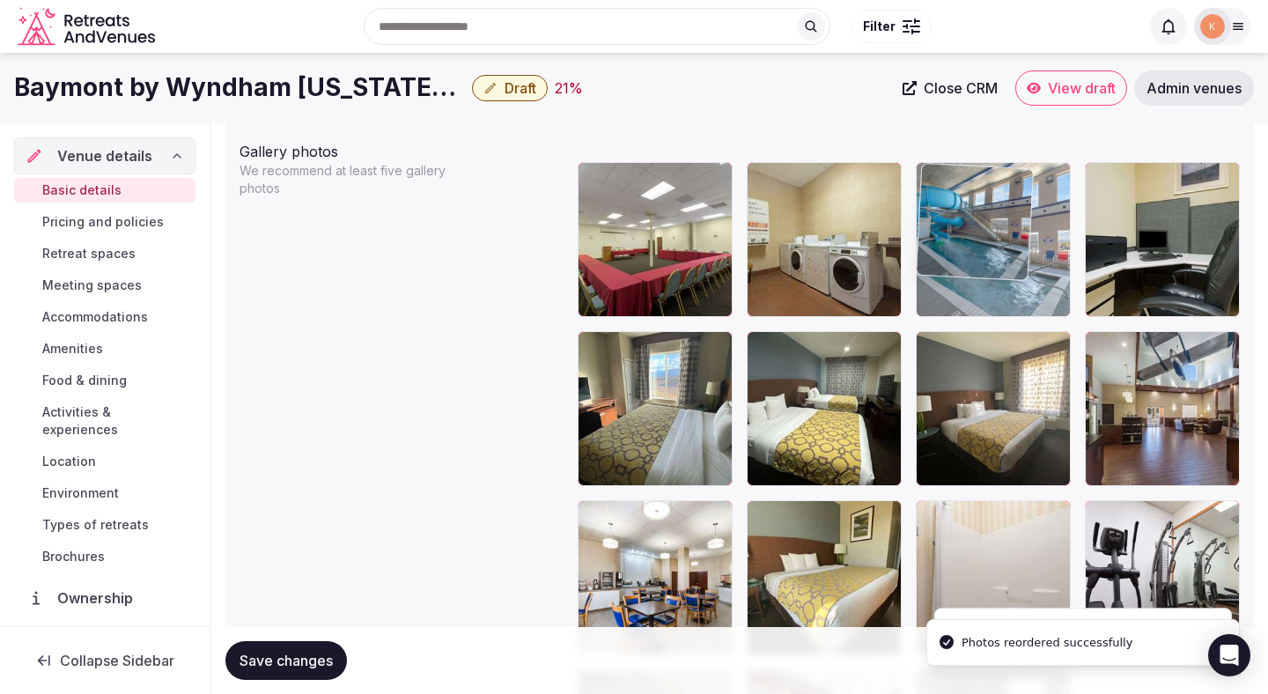
drag, startPoint x: 1120, startPoint y: 378, endPoint x: 969, endPoint y: 292, distance: 173.9
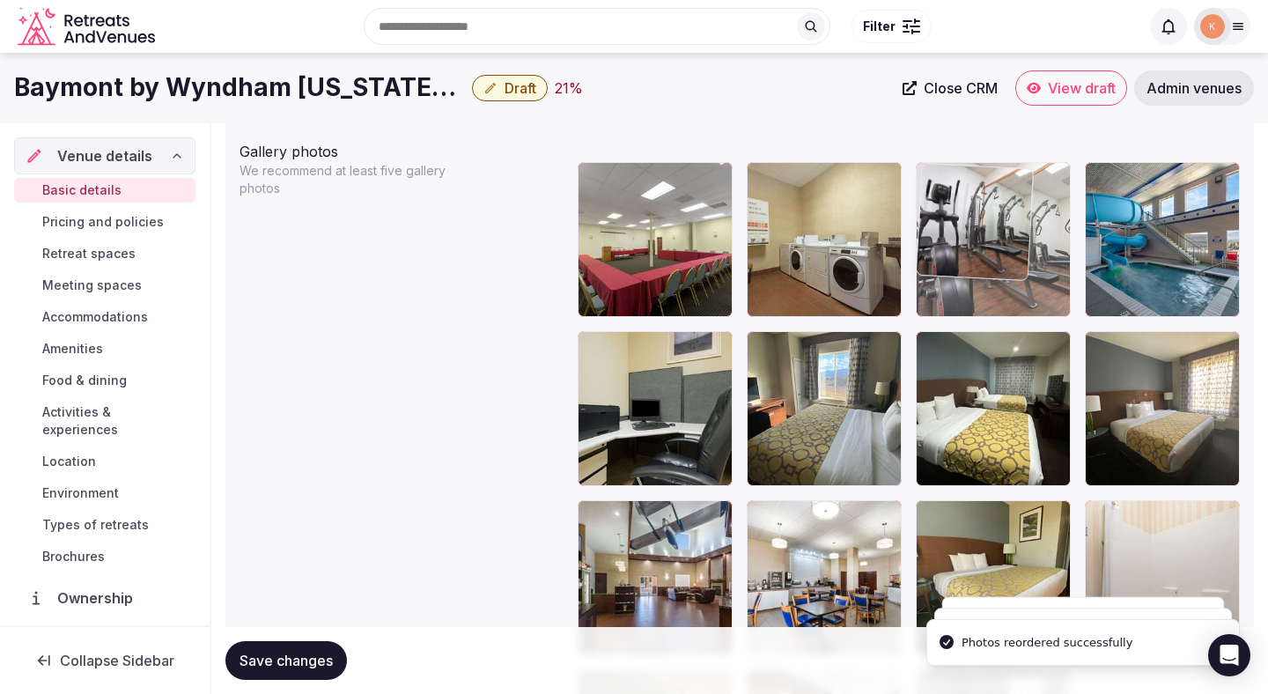
drag, startPoint x: 1138, startPoint y: 513, endPoint x: 941, endPoint y: 247, distance: 331.3
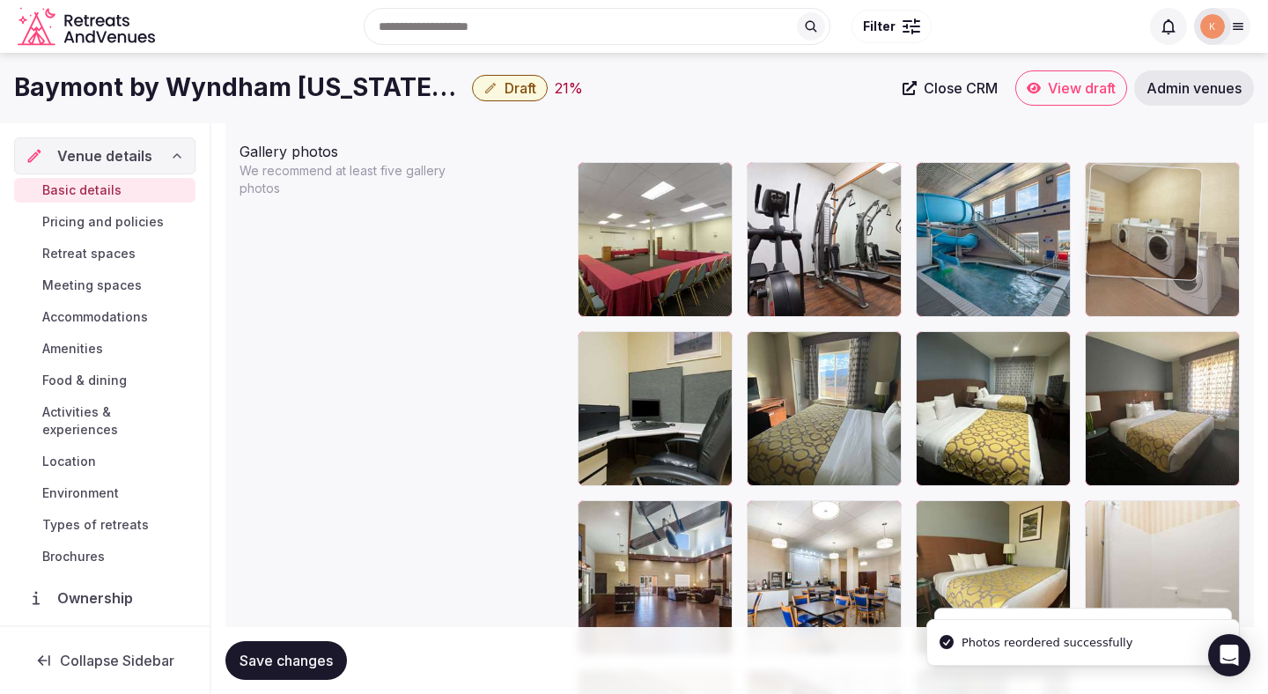
drag, startPoint x: 822, startPoint y: 218, endPoint x: 1199, endPoint y: 252, distance: 378.4
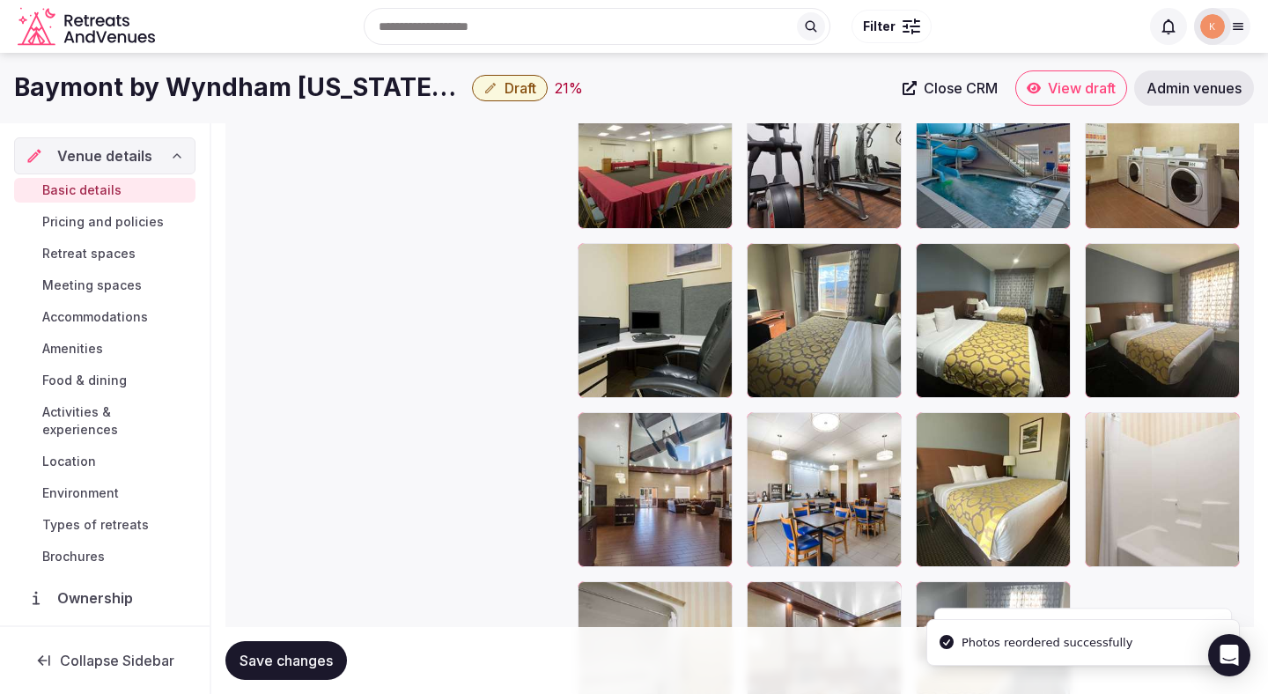
scroll to position [2070, 0]
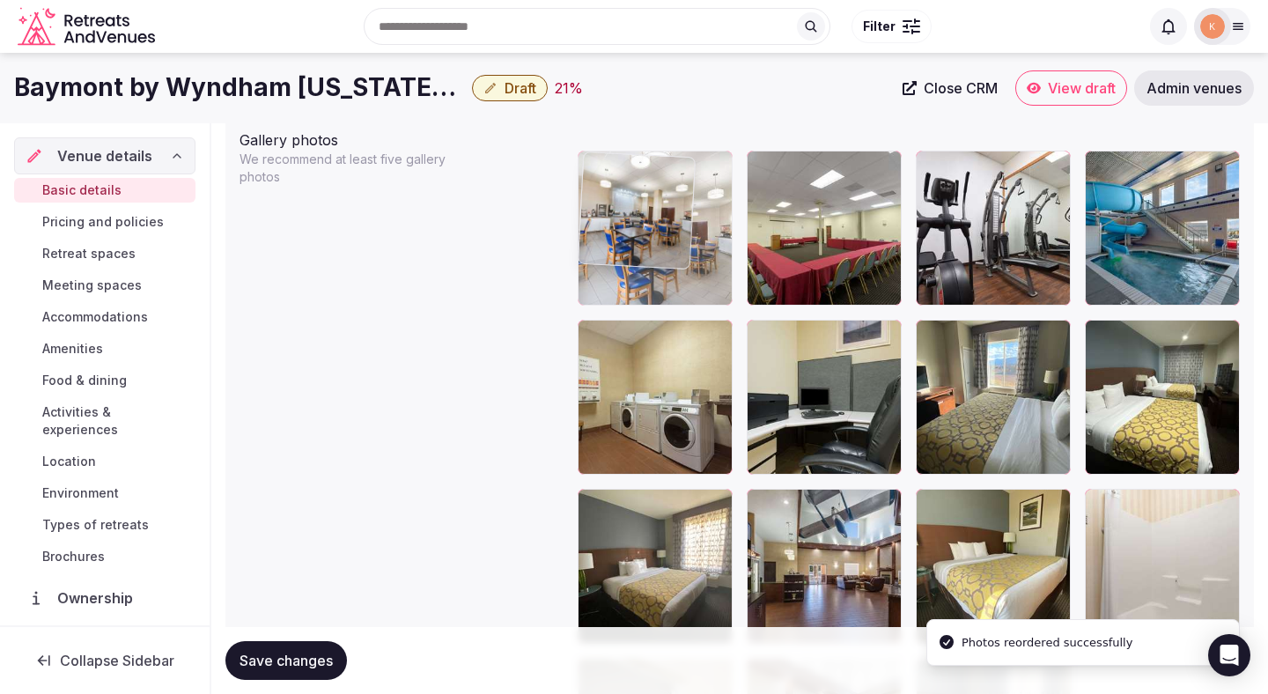
drag, startPoint x: 846, startPoint y: 566, endPoint x: 690, endPoint y: 319, distance: 292.5
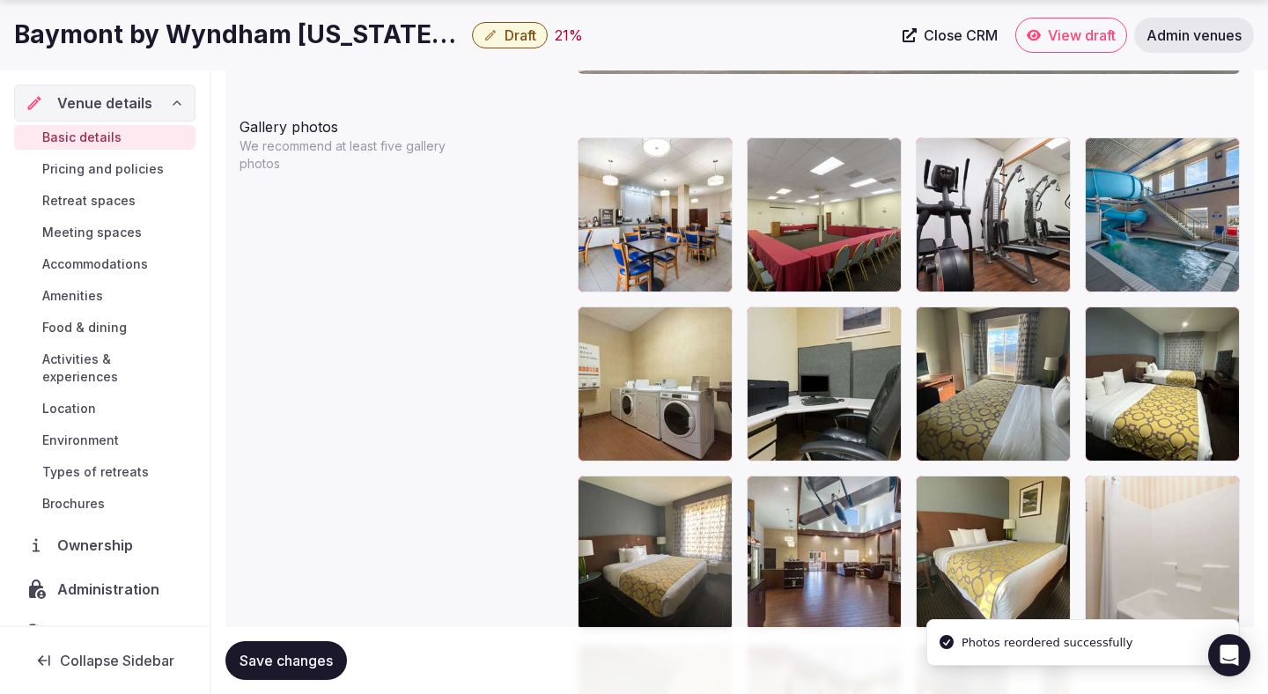
scroll to position [2094, 0]
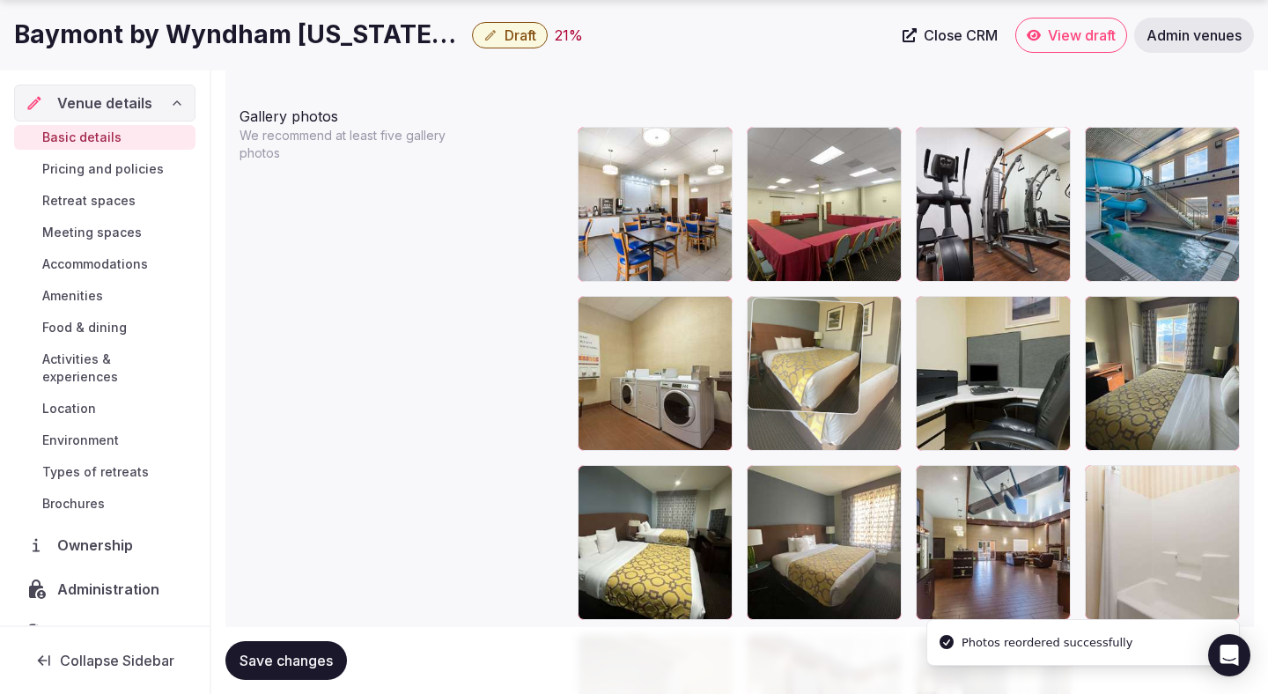
drag, startPoint x: 984, startPoint y: 542, endPoint x: 847, endPoint y: 428, distance: 177.6
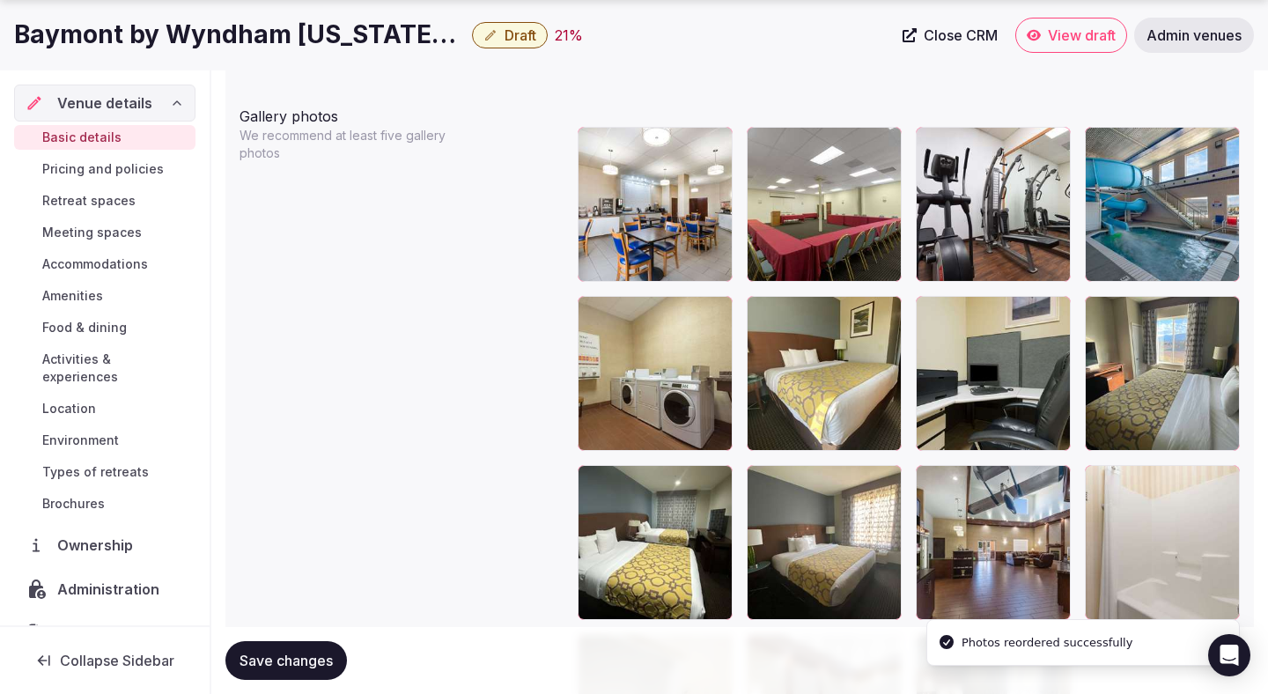
click at [680, 410] on div at bounding box center [655, 373] width 155 height 155
click at [815, 419] on div at bounding box center [824, 373] width 155 height 155
click at [677, 393] on div at bounding box center [655, 373] width 155 height 155
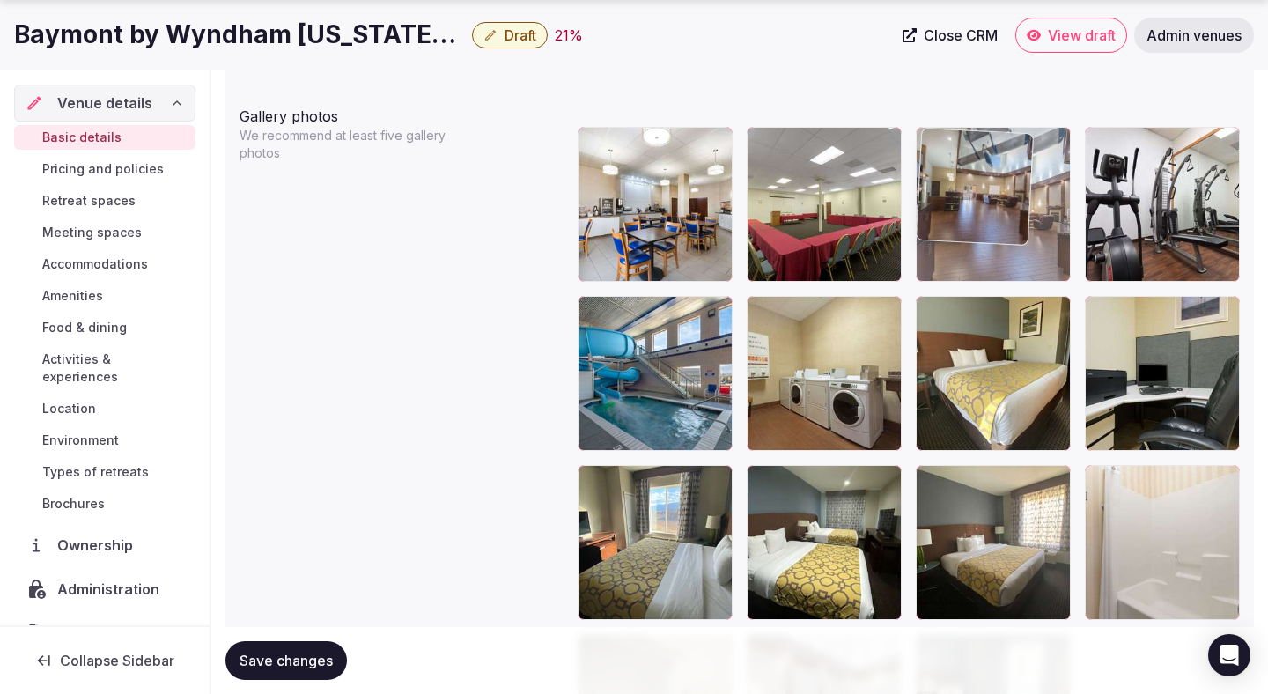
drag, startPoint x: 963, startPoint y: 554, endPoint x: 943, endPoint y: 209, distance: 345.8
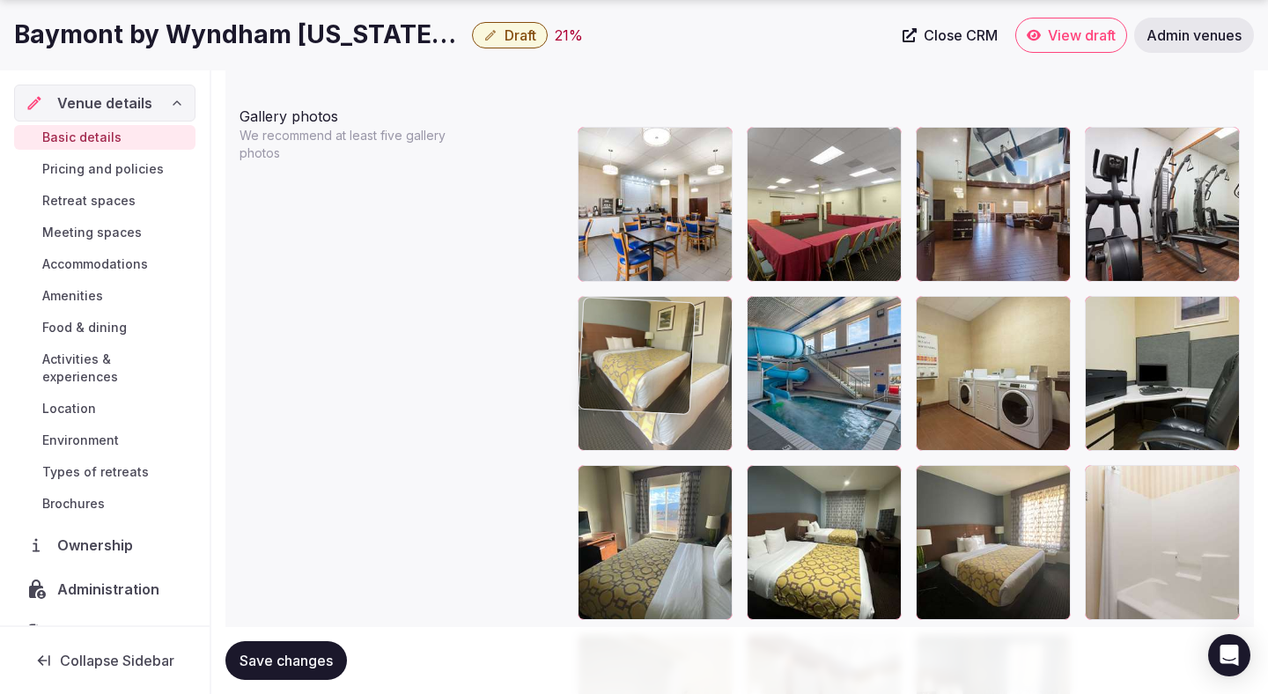
drag, startPoint x: 997, startPoint y: 354, endPoint x: 692, endPoint y: 393, distance: 307.2
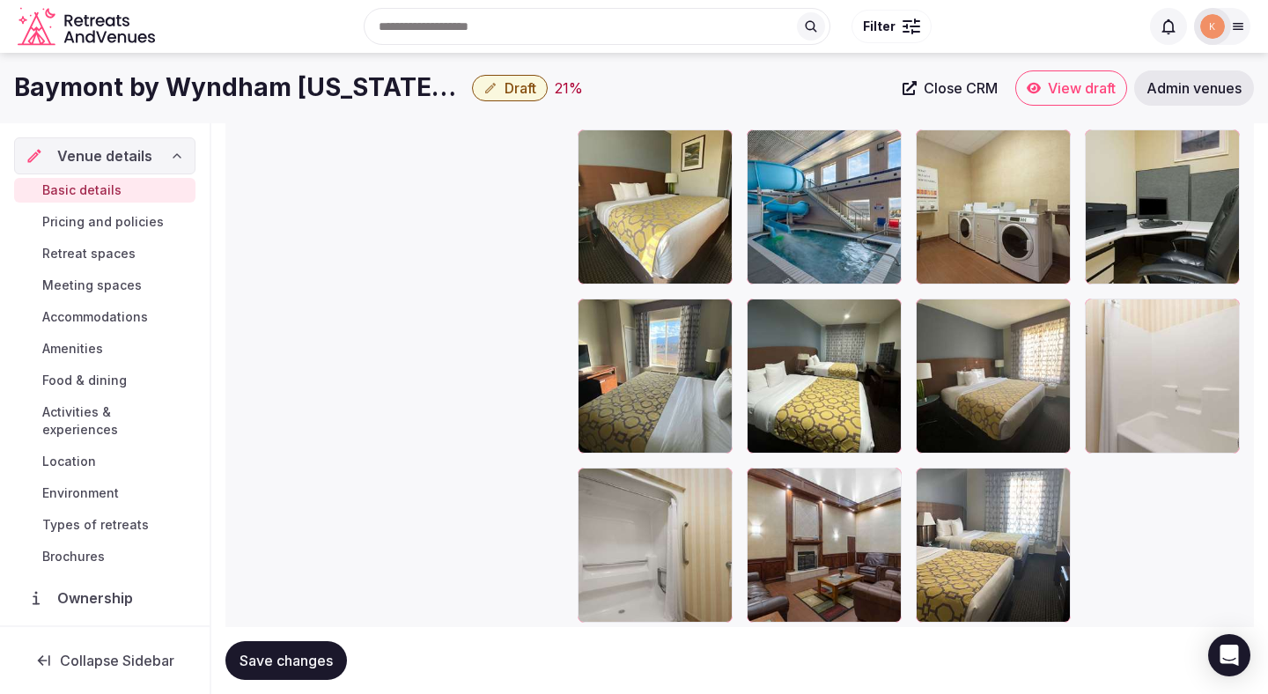
scroll to position [2235, 0]
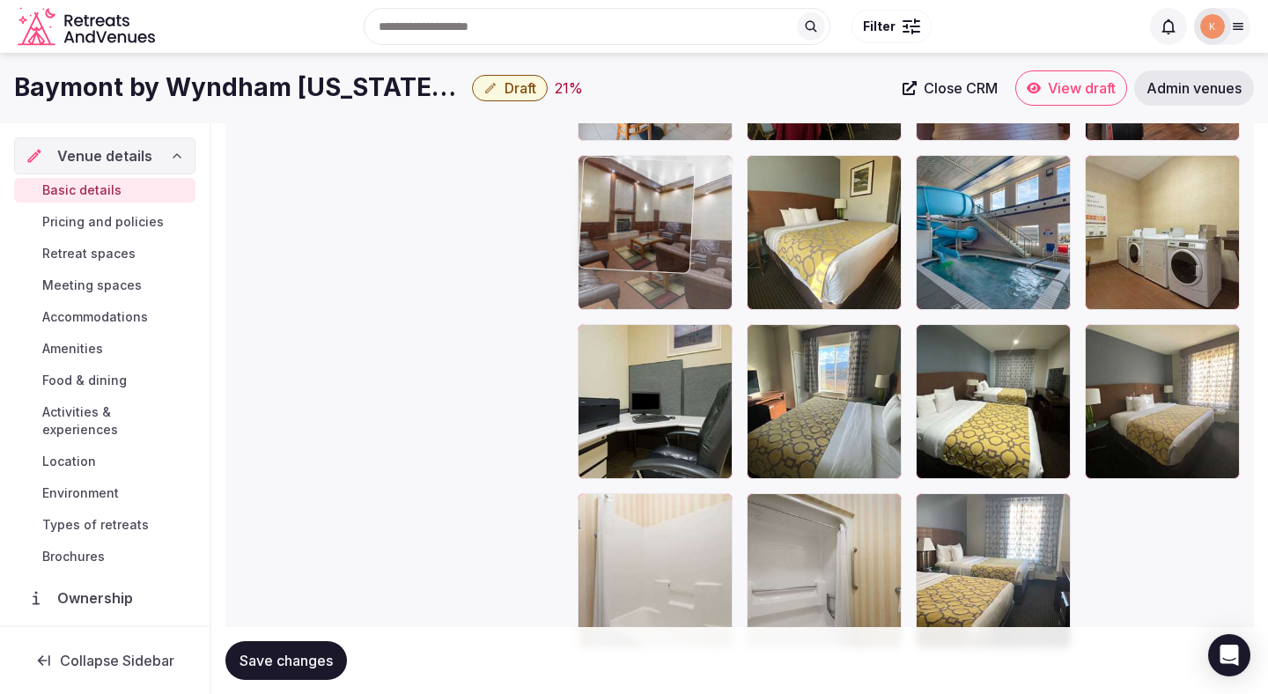
drag, startPoint x: 839, startPoint y: 591, endPoint x: 732, endPoint y: 276, distance: 333.1
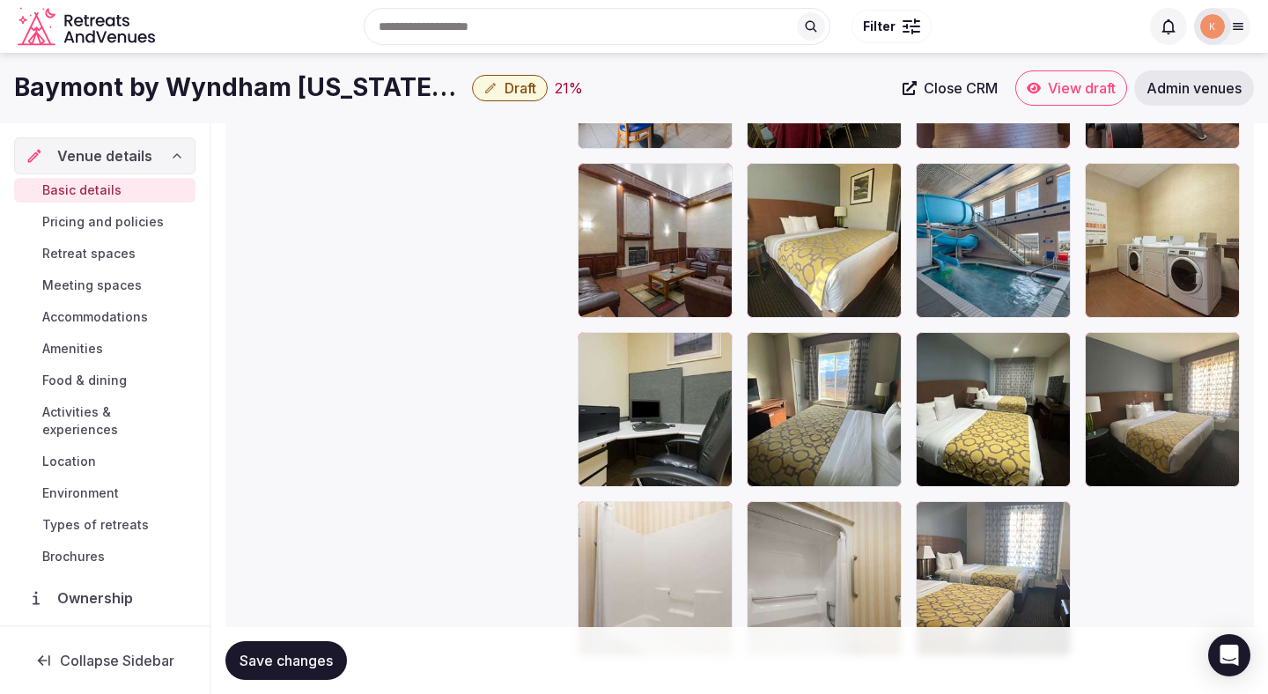
scroll to position [2179, 0]
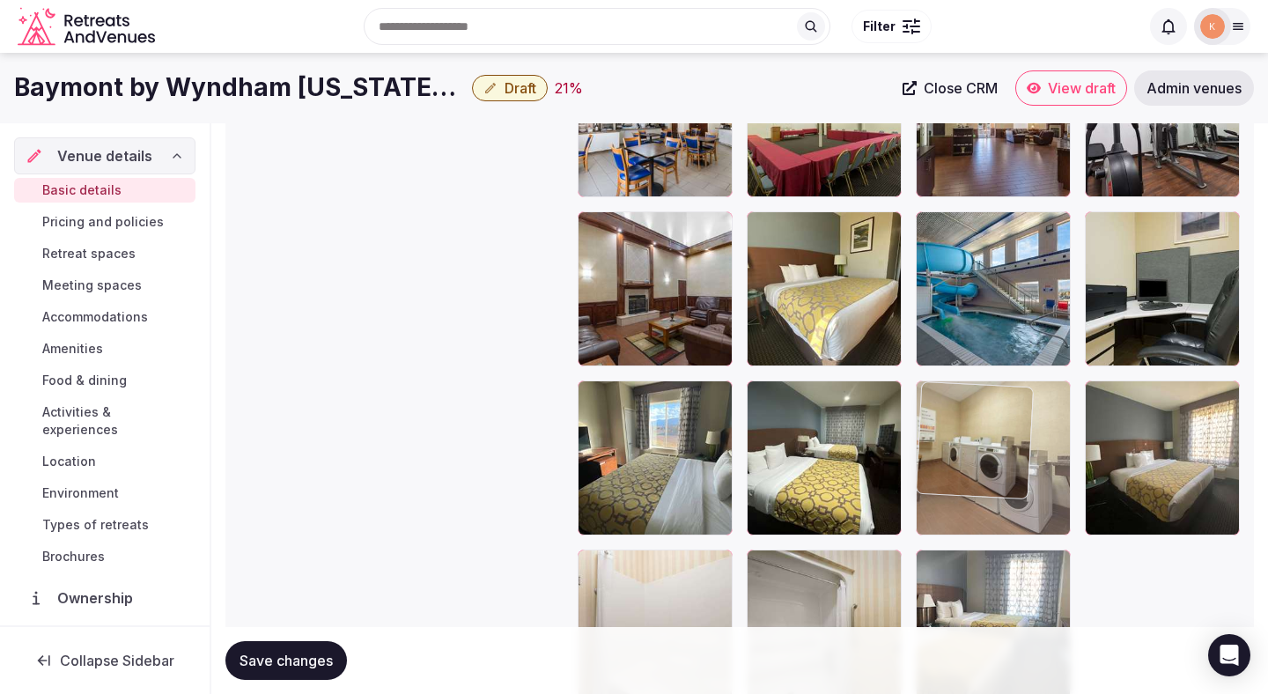
drag, startPoint x: 1158, startPoint y: 303, endPoint x: 1037, endPoint y: 469, distance: 205.4
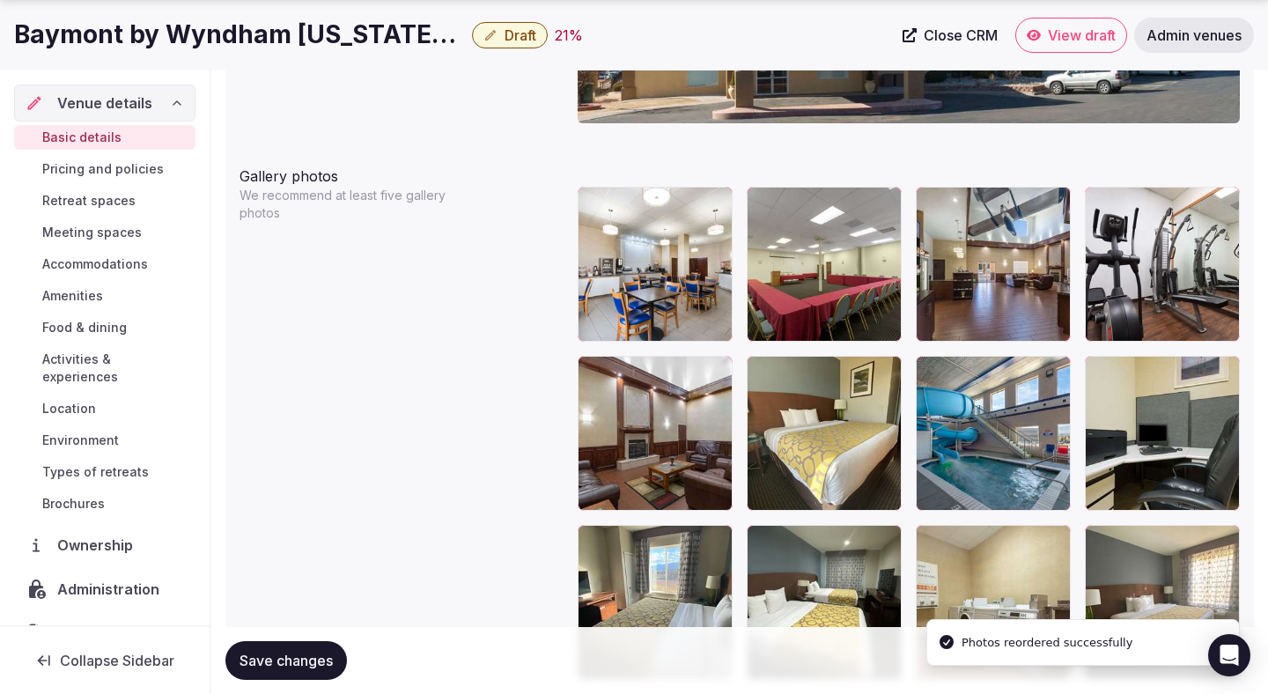
scroll to position [2042, 0]
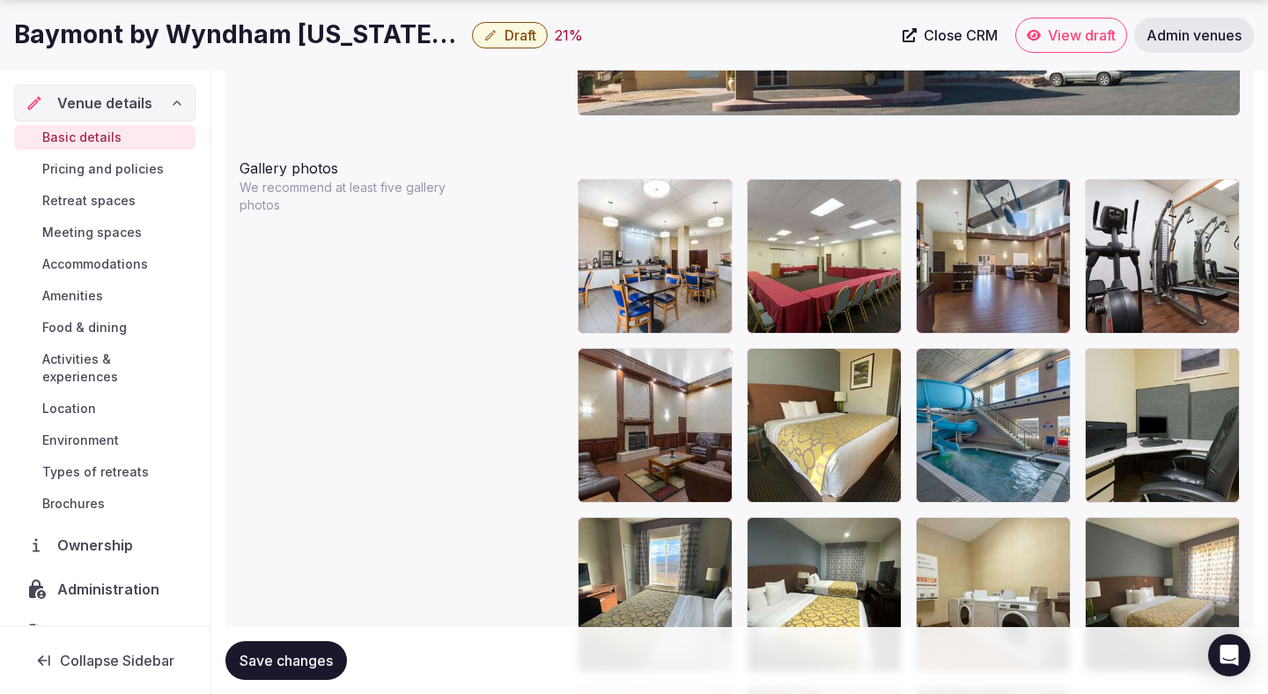
click at [316, 653] on span "Save changes" at bounding box center [286, 661] width 93 height 18
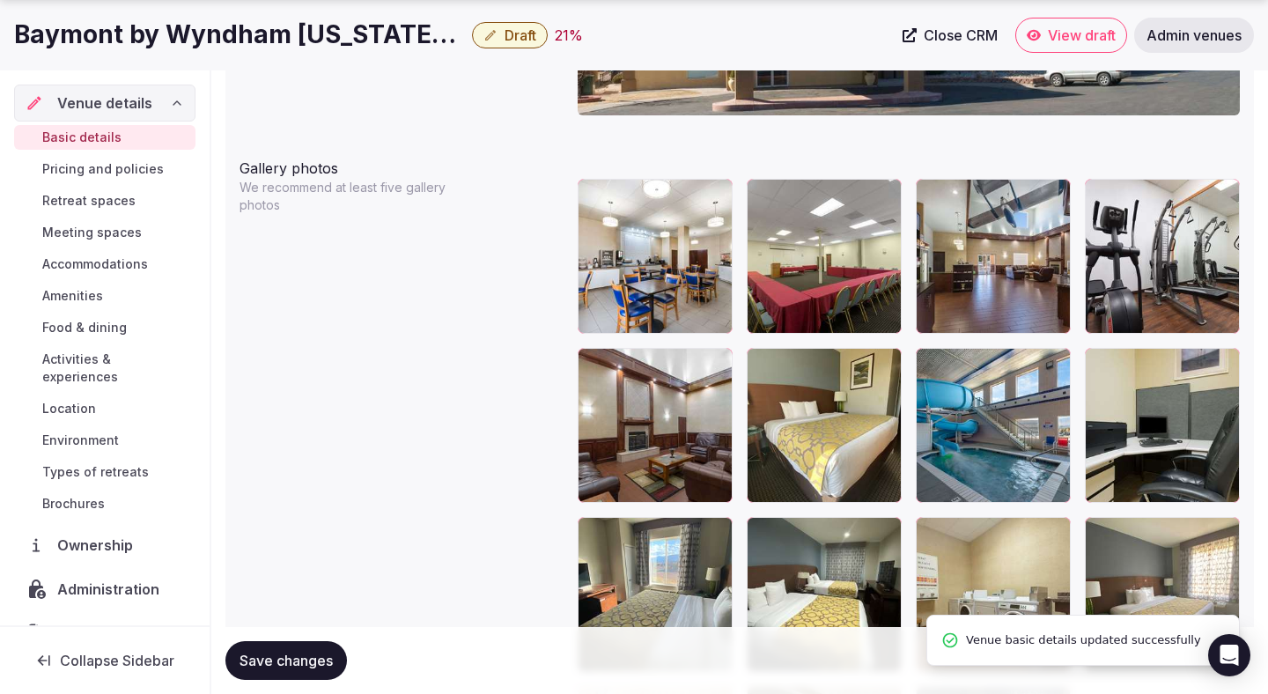
click at [316, 653] on span "Save changes" at bounding box center [286, 661] width 93 height 18
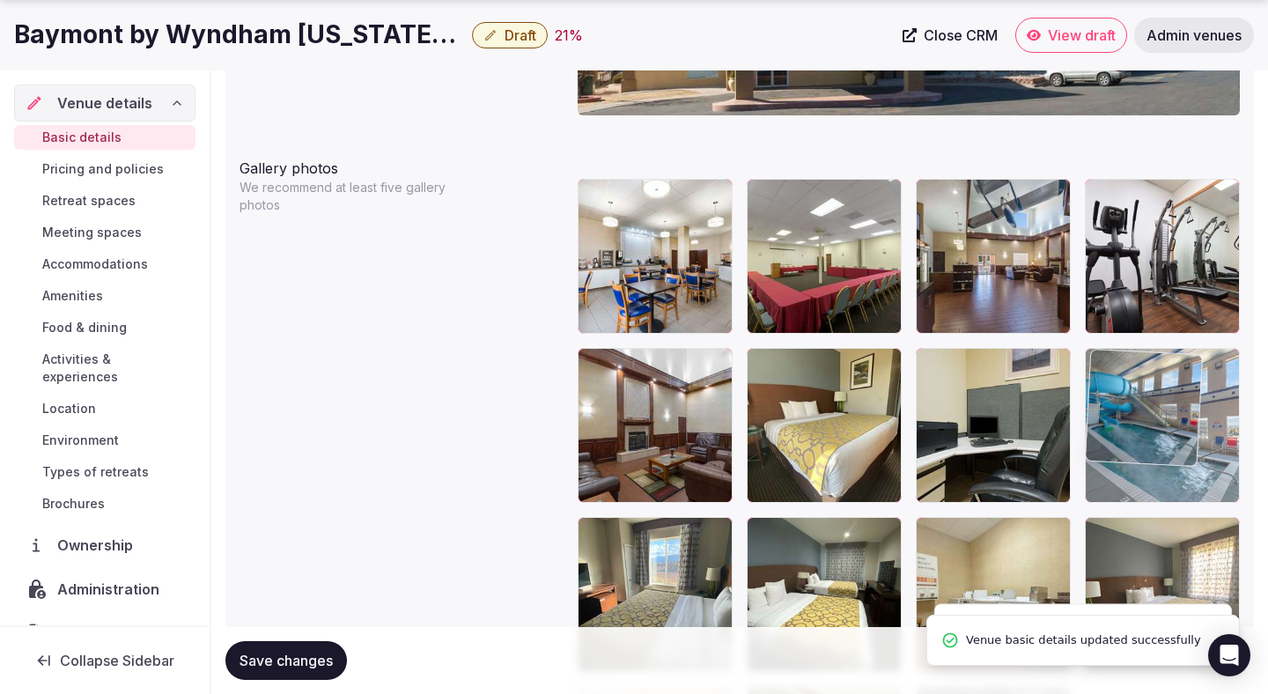
drag, startPoint x: 934, startPoint y: 454, endPoint x: 1103, endPoint y: 449, distance: 169.1
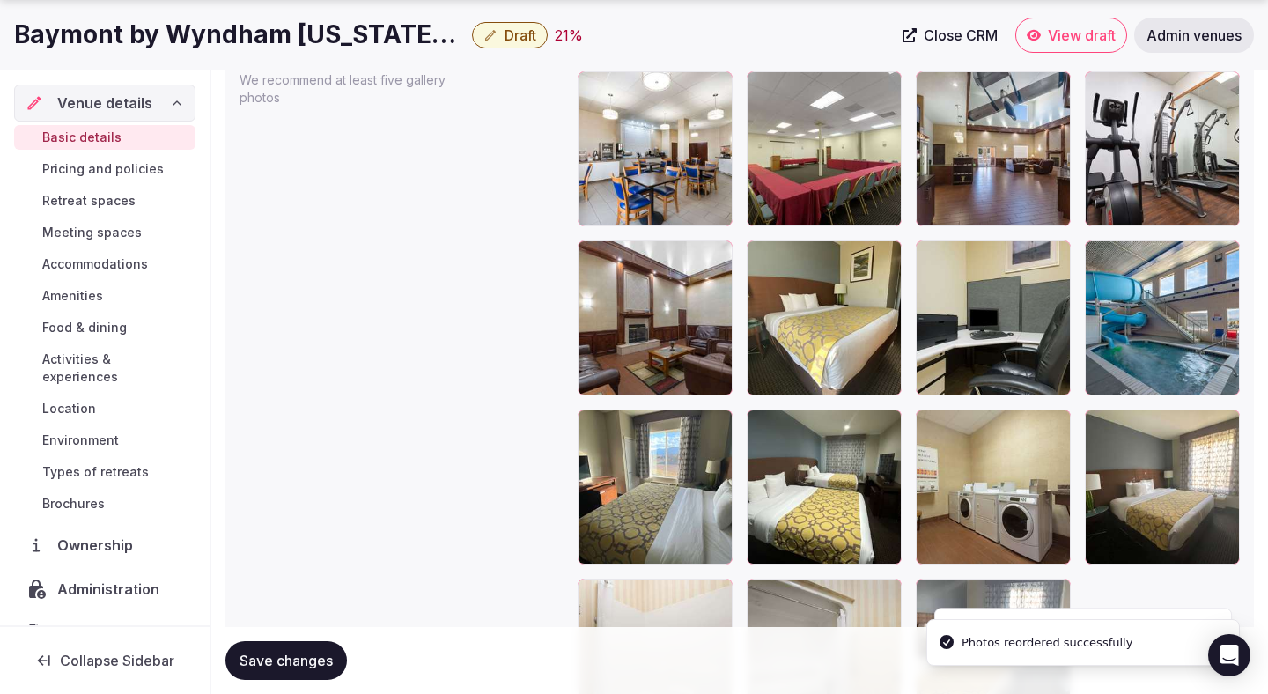
scroll to position [2194, 0]
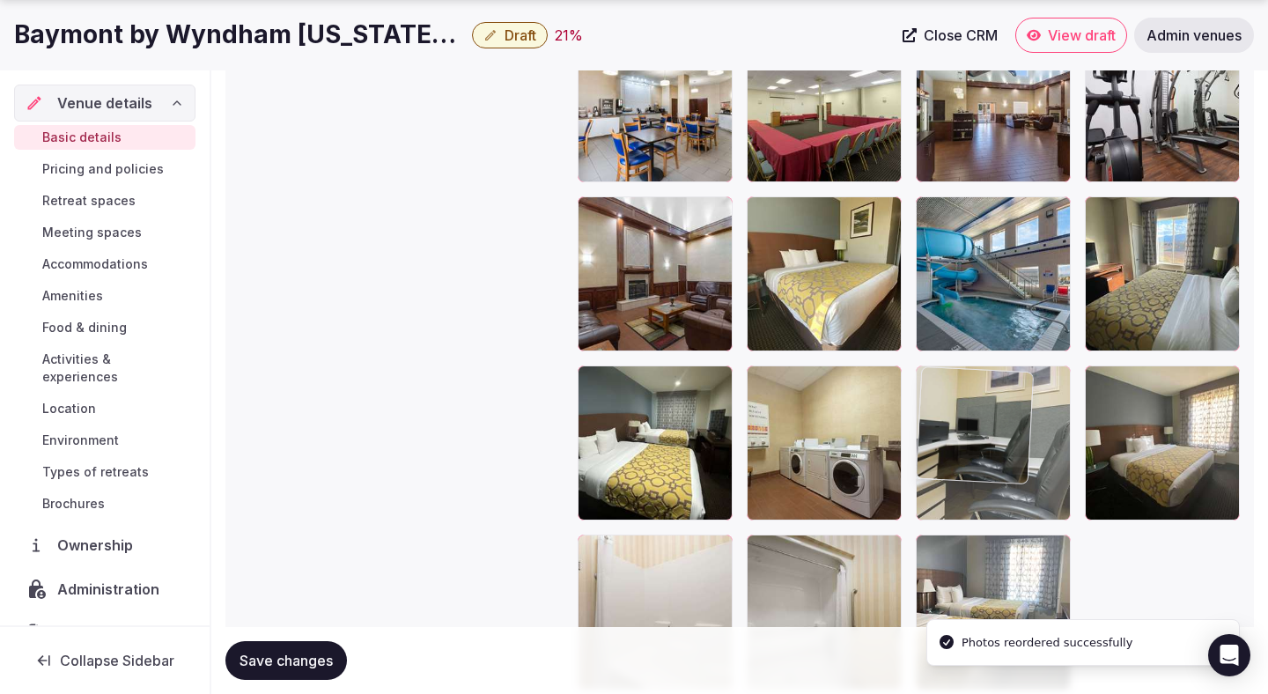
drag, startPoint x: 987, startPoint y: 287, endPoint x: 989, endPoint y: 417, distance: 129.5
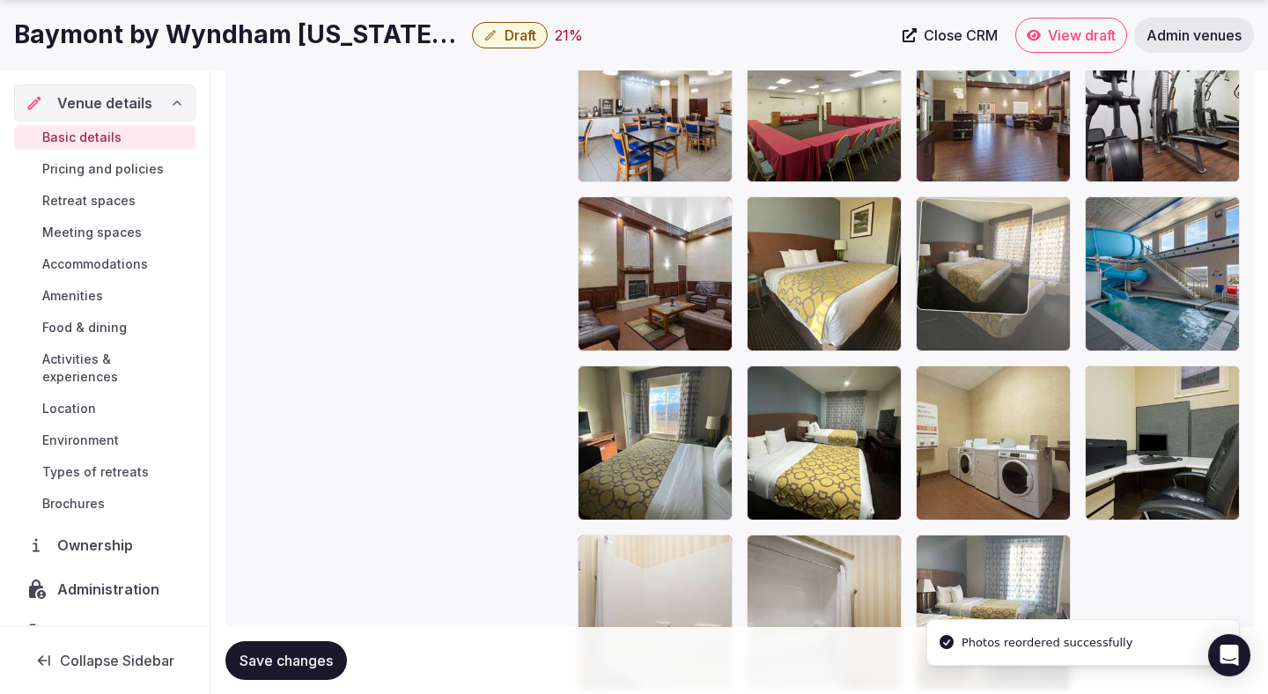
drag, startPoint x: 1112, startPoint y: 430, endPoint x: 1034, endPoint y: 307, distance: 145.4
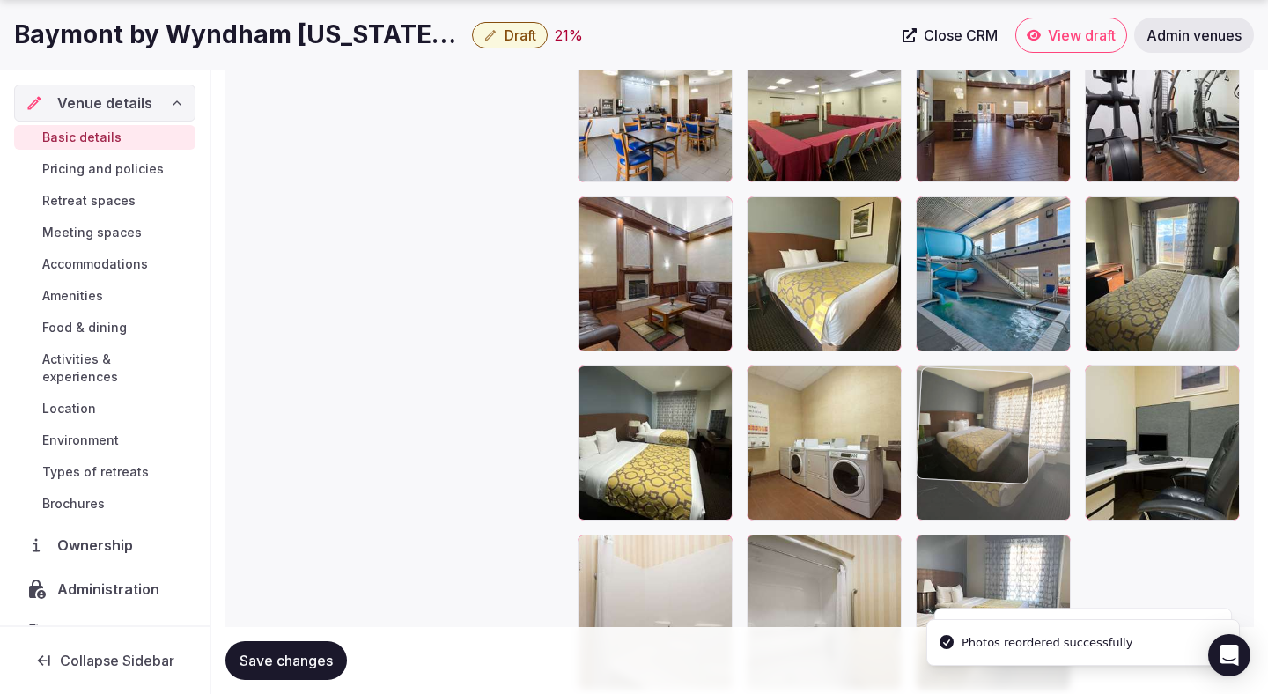
drag, startPoint x: 1006, startPoint y: 303, endPoint x: 986, endPoint y: 467, distance: 164.9
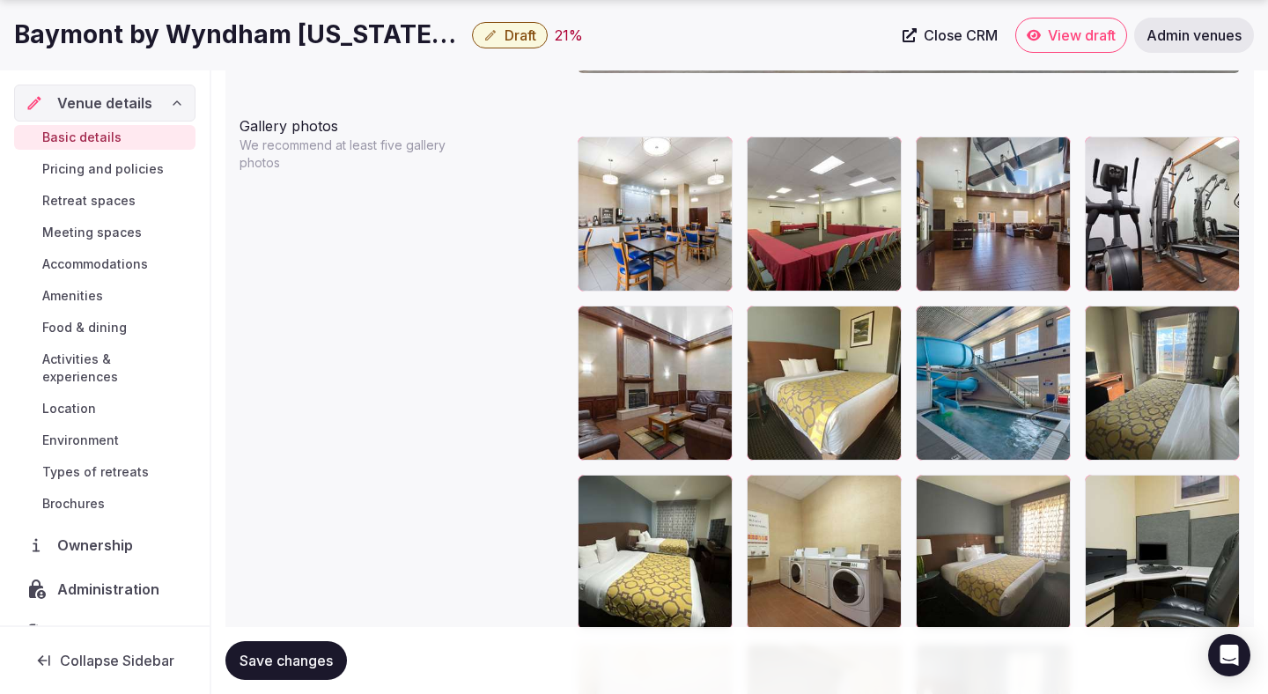
scroll to position [2089, 0]
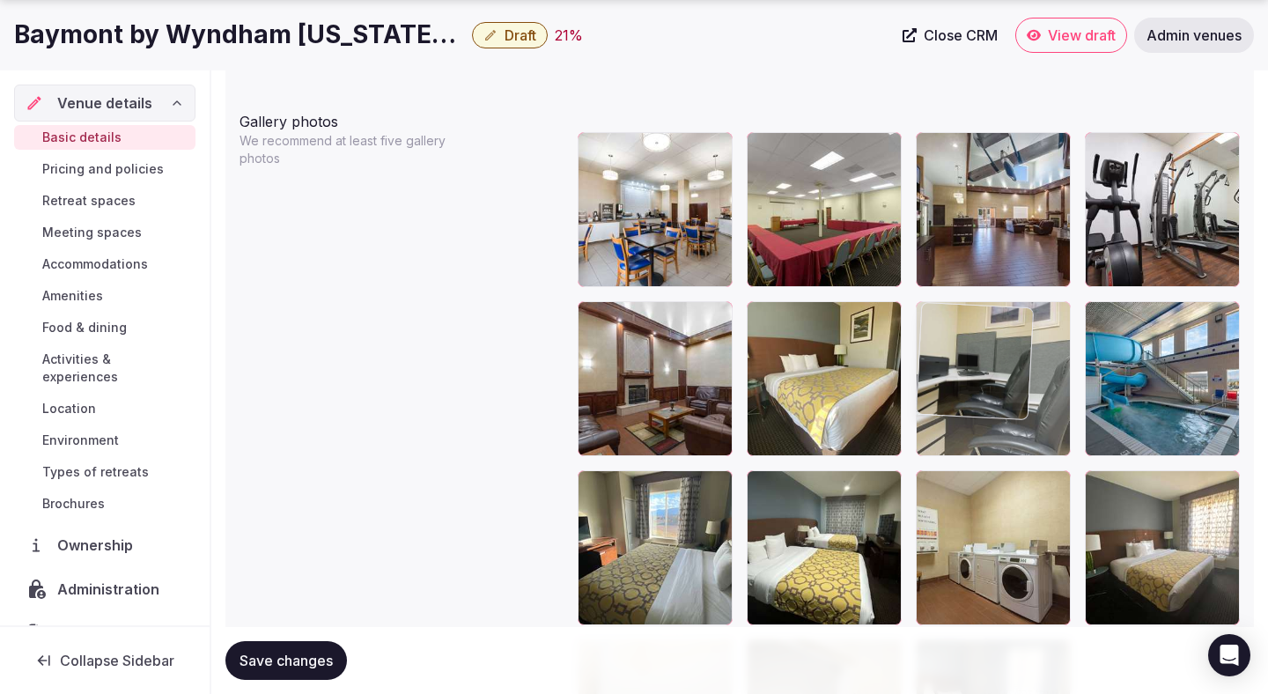
drag, startPoint x: 1110, startPoint y: 569, endPoint x: 1001, endPoint y: 446, distance: 164.7
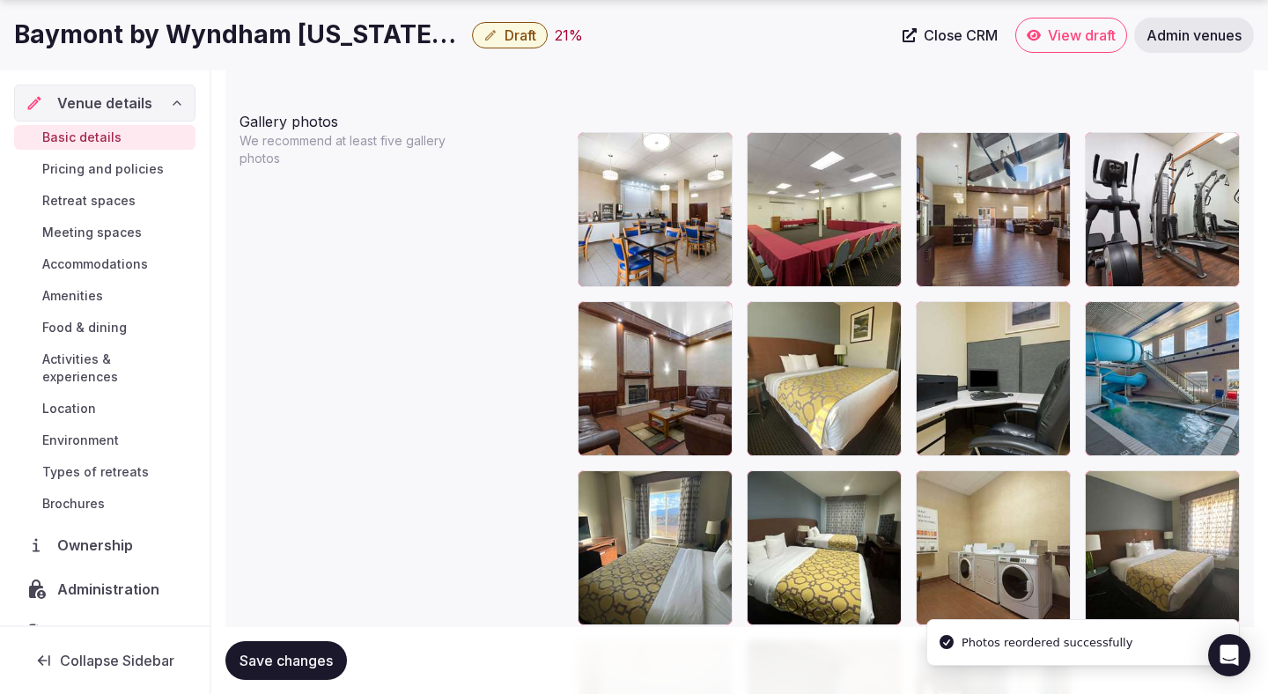
click at [290, 660] on span "Save changes" at bounding box center [286, 661] width 93 height 18
click at [528, 35] on span "Draft" at bounding box center [521, 35] width 32 height 18
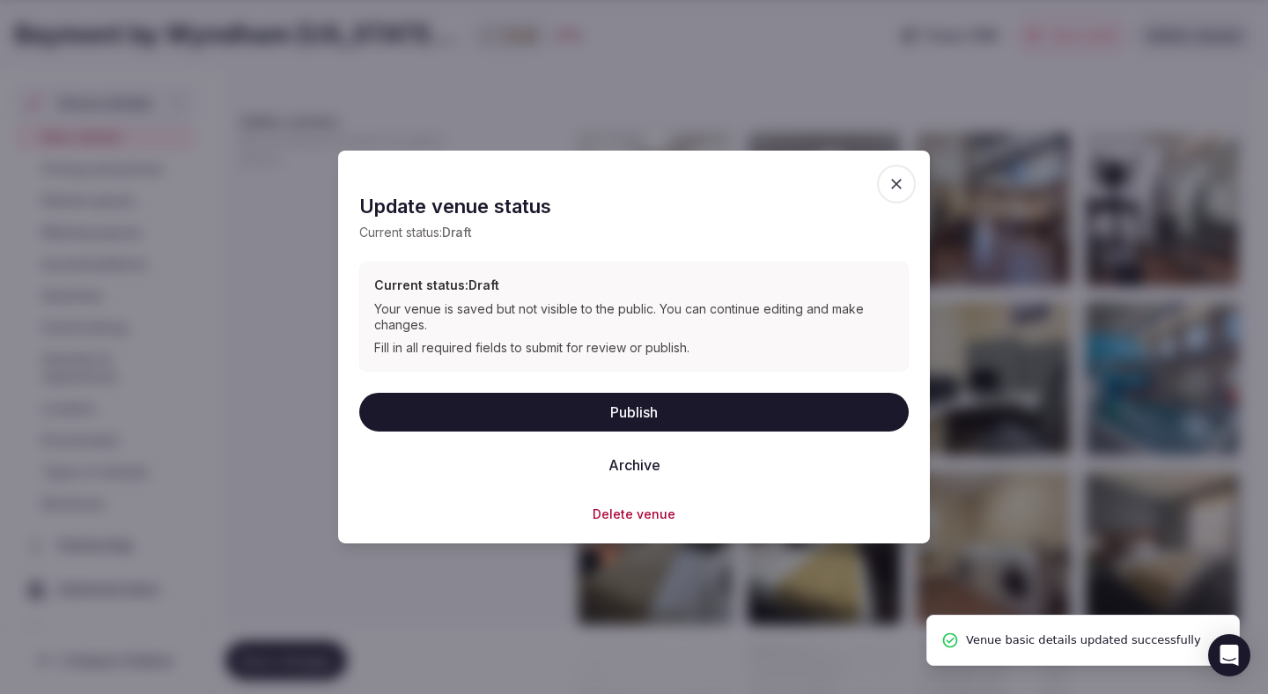
click at [515, 398] on button "Publish" at bounding box center [634, 411] width 550 height 39
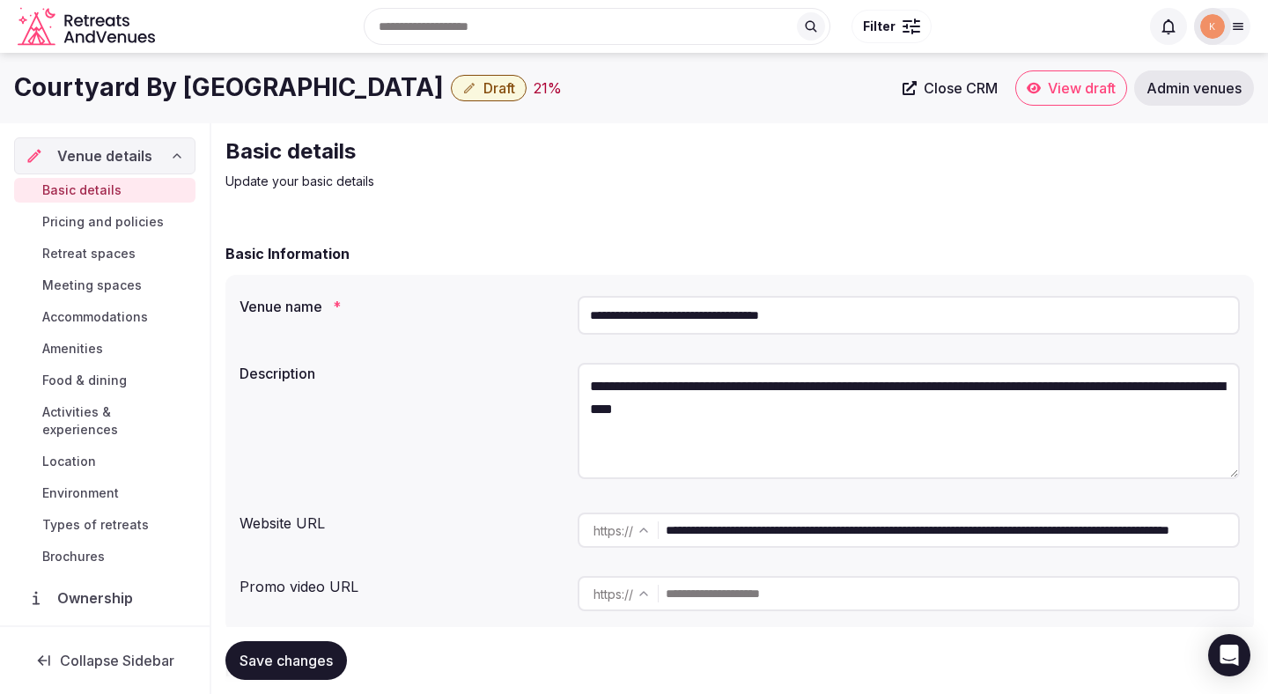
click at [704, 307] on input "**********" at bounding box center [909, 315] width 662 height 39
click at [1170, 92] on span "Admin venues" at bounding box center [1194, 88] width 95 height 18
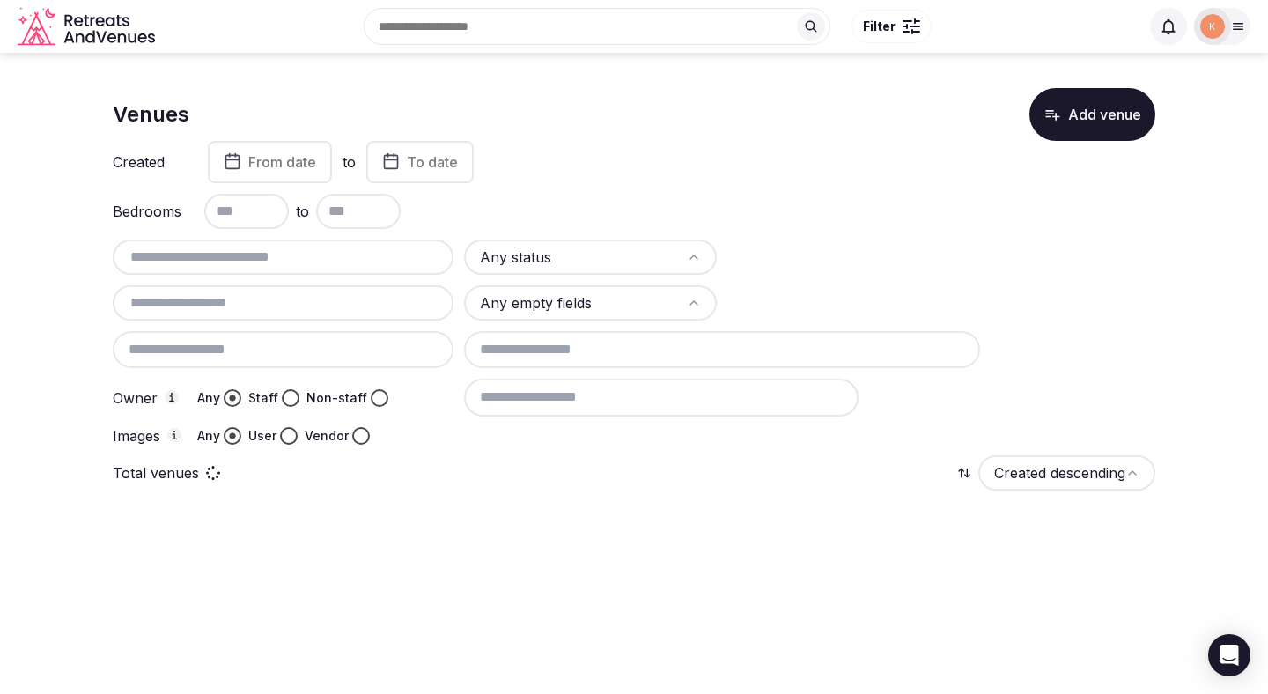
click at [393, 265] on input "text" at bounding box center [283, 257] width 327 height 21
paste input "**********"
type input "**********"
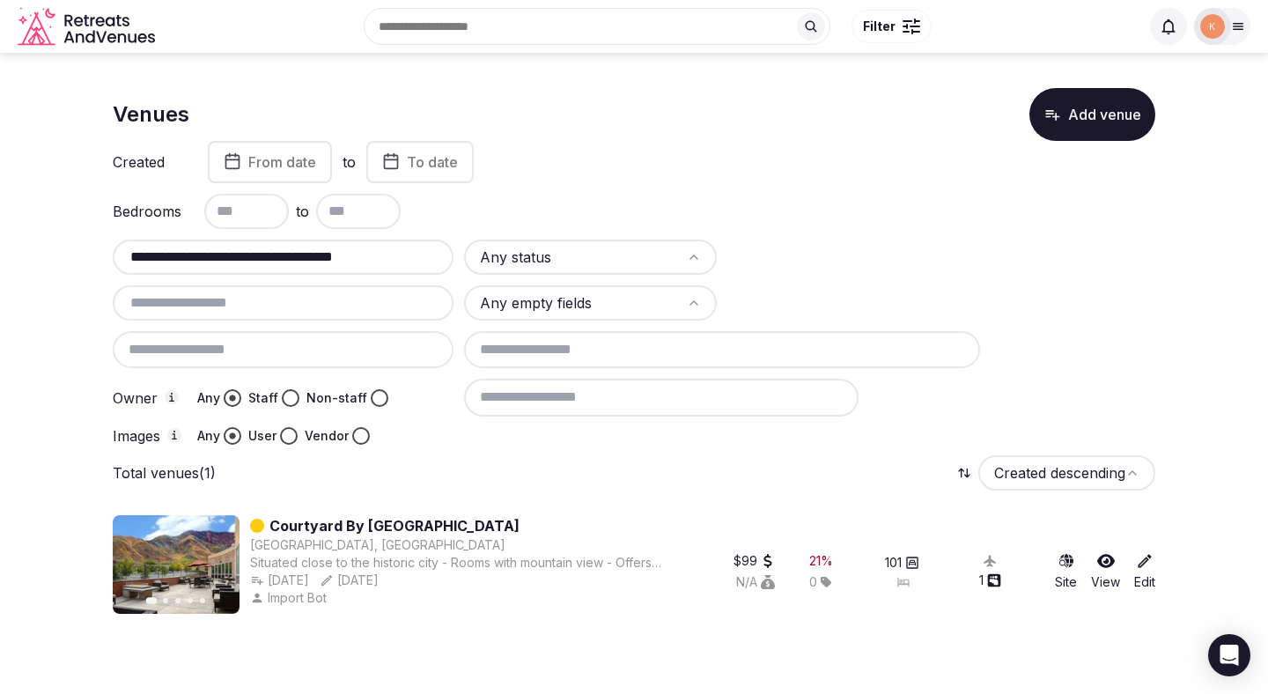
click at [433, 528] on link "Courtyard By [GEOGRAPHIC_DATA]" at bounding box center [394, 525] width 250 height 21
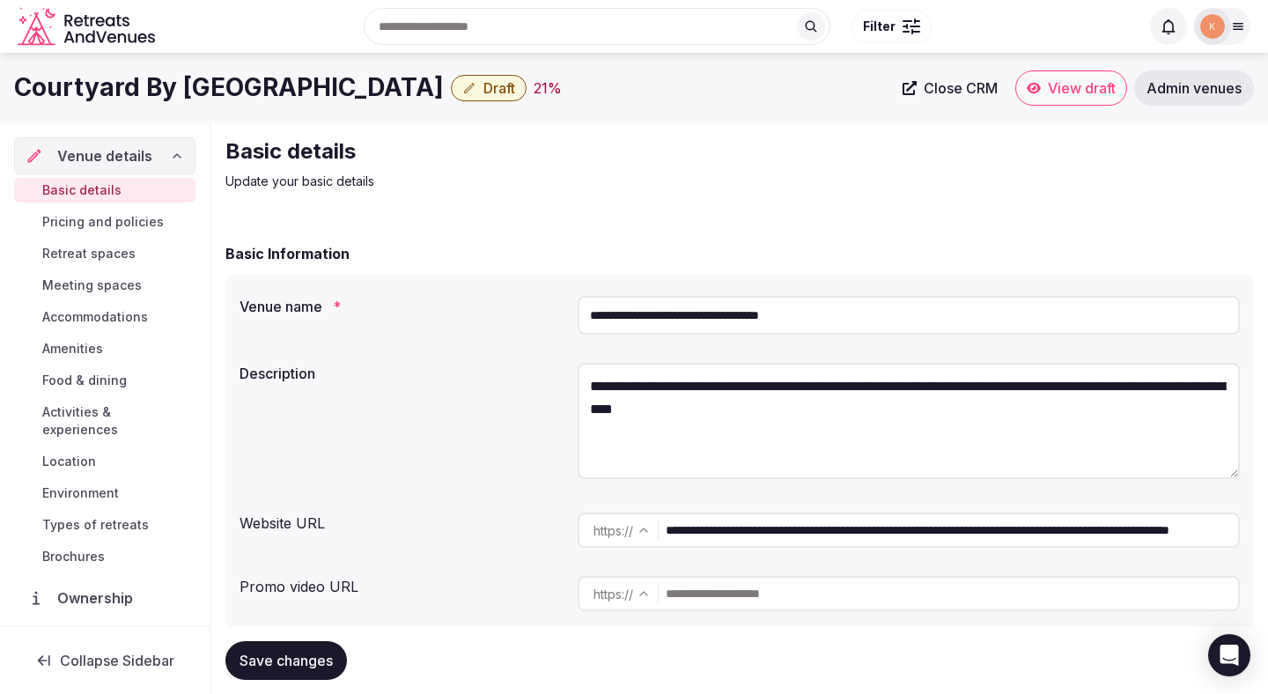
click at [679, 308] on input "**********" at bounding box center [909, 315] width 662 height 39
click at [667, 329] on input "**********" at bounding box center [909, 315] width 662 height 39
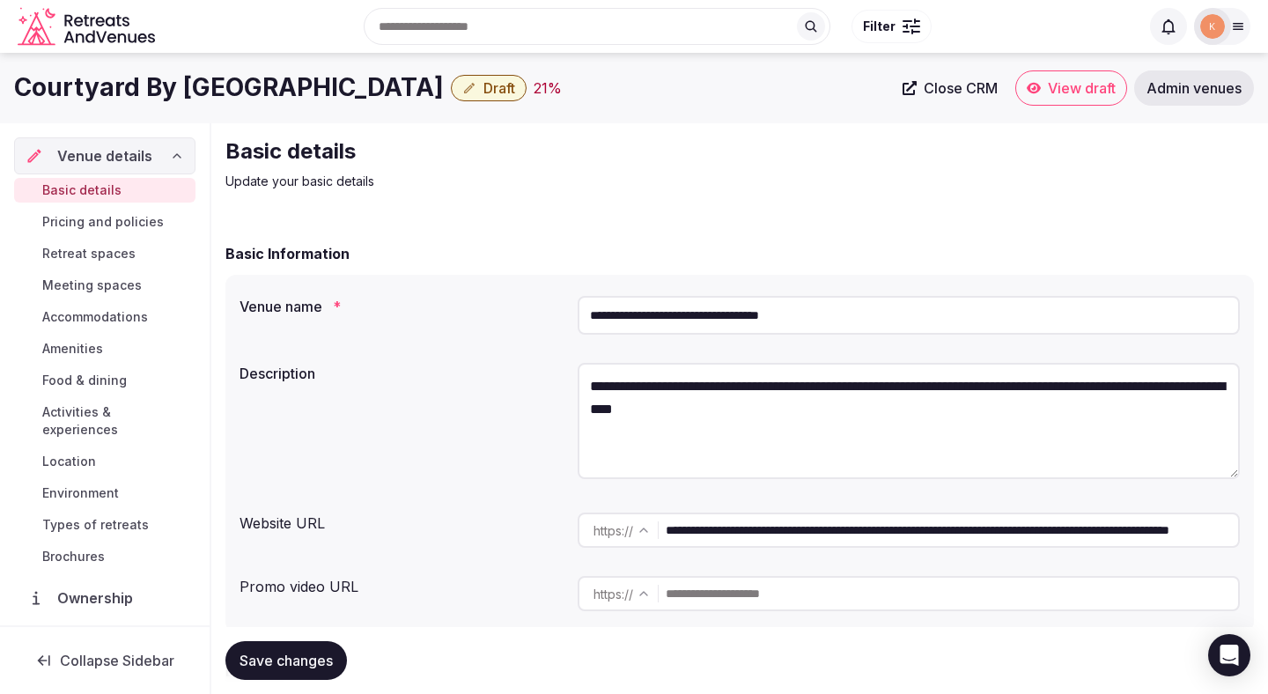
click at [667, 329] on input "**********" at bounding box center [909, 315] width 662 height 39
click at [675, 306] on input "**********" at bounding box center [909, 315] width 662 height 39
click at [234, 344] on div "**********" at bounding box center [739, 454] width 1029 height 358
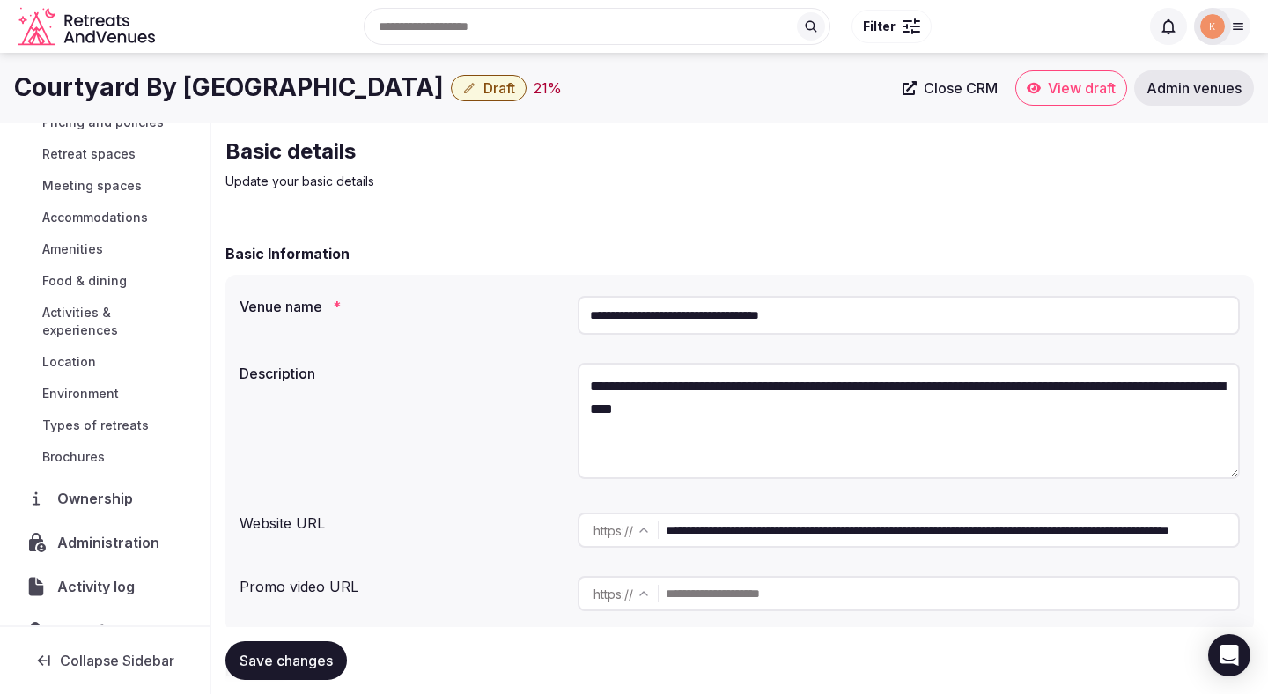
scroll to position [120, 0]
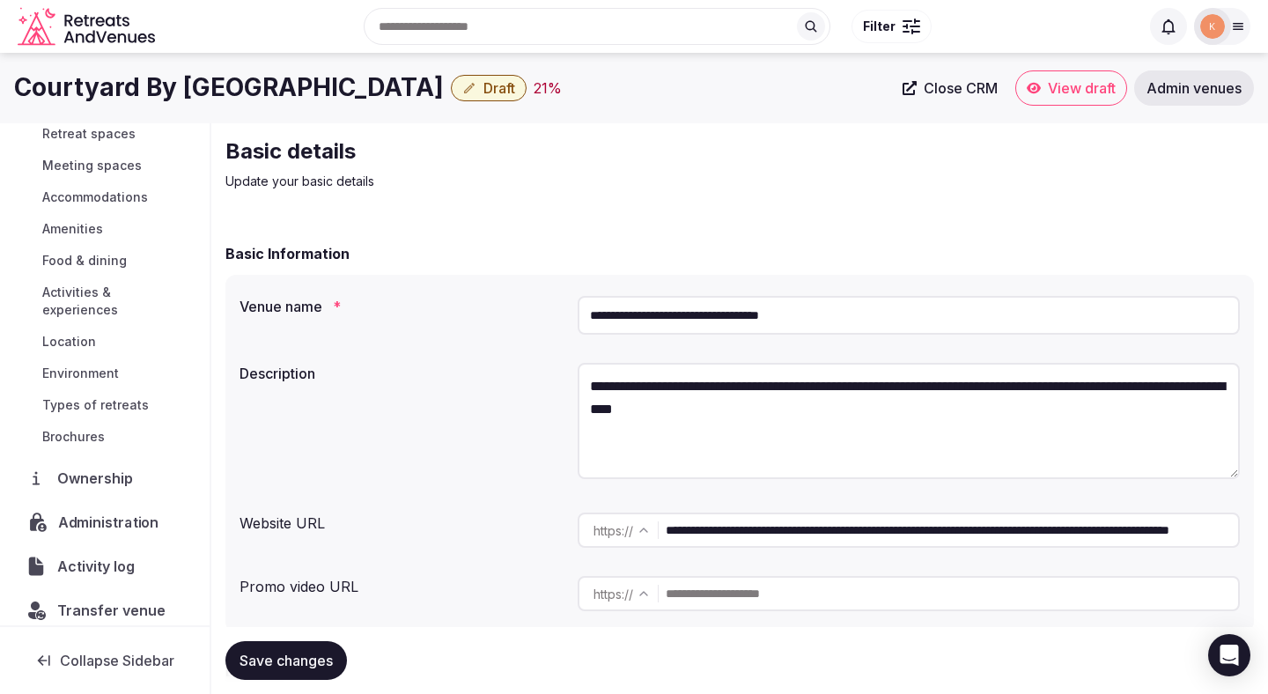
click at [92, 512] on span "Administration" at bounding box center [111, 522] width 107 height 21
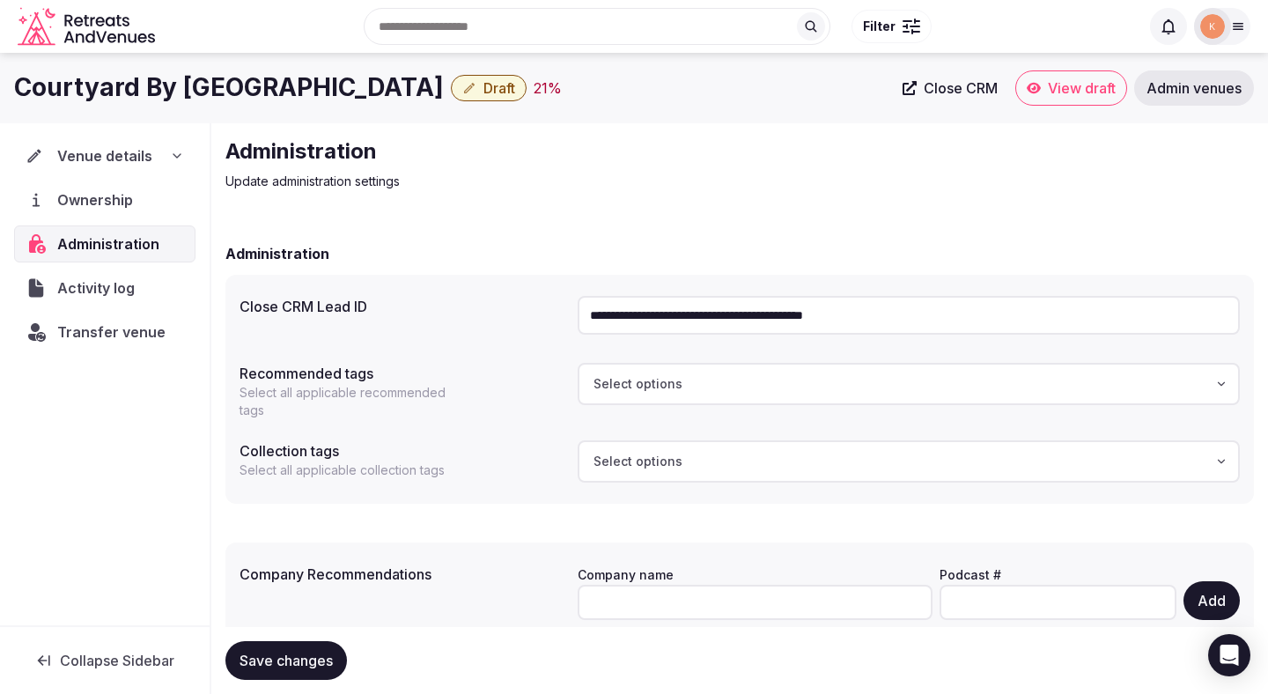
click at [734, 307] on input "**********" at bounding box center [909, 315] width 662 height 39
click at [143, 336] on span "Transfer venue" at bounding box center [111, 331] width 108 height 21
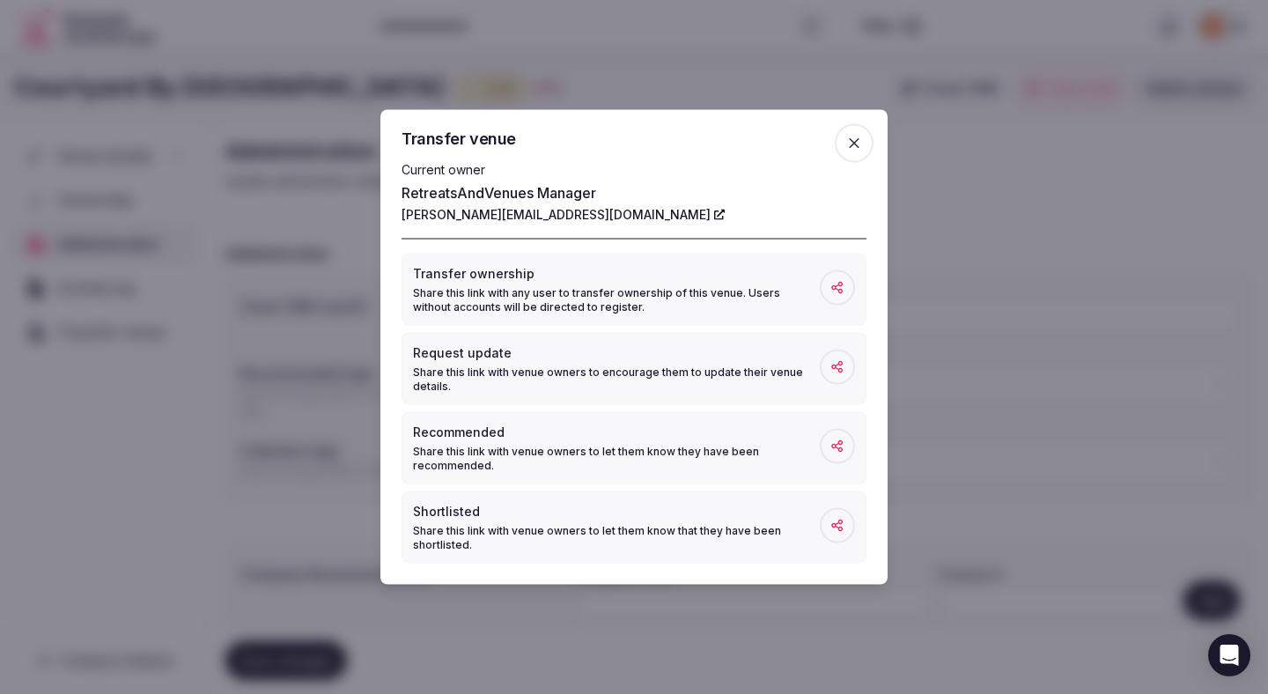
click at [97, 439] on div at bounding box center [634, 347] width 1268 height 694
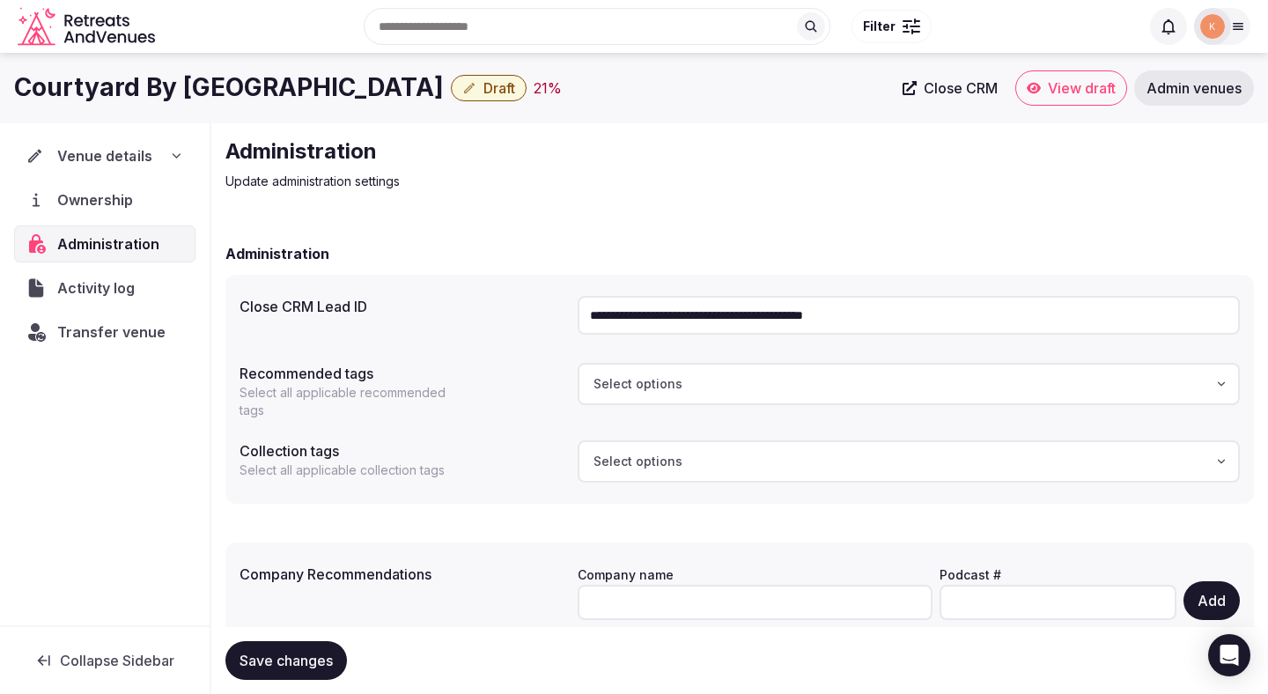
click at [106, 164] on span "Venue details" at bounding box center [104, 155] width 94 height 21
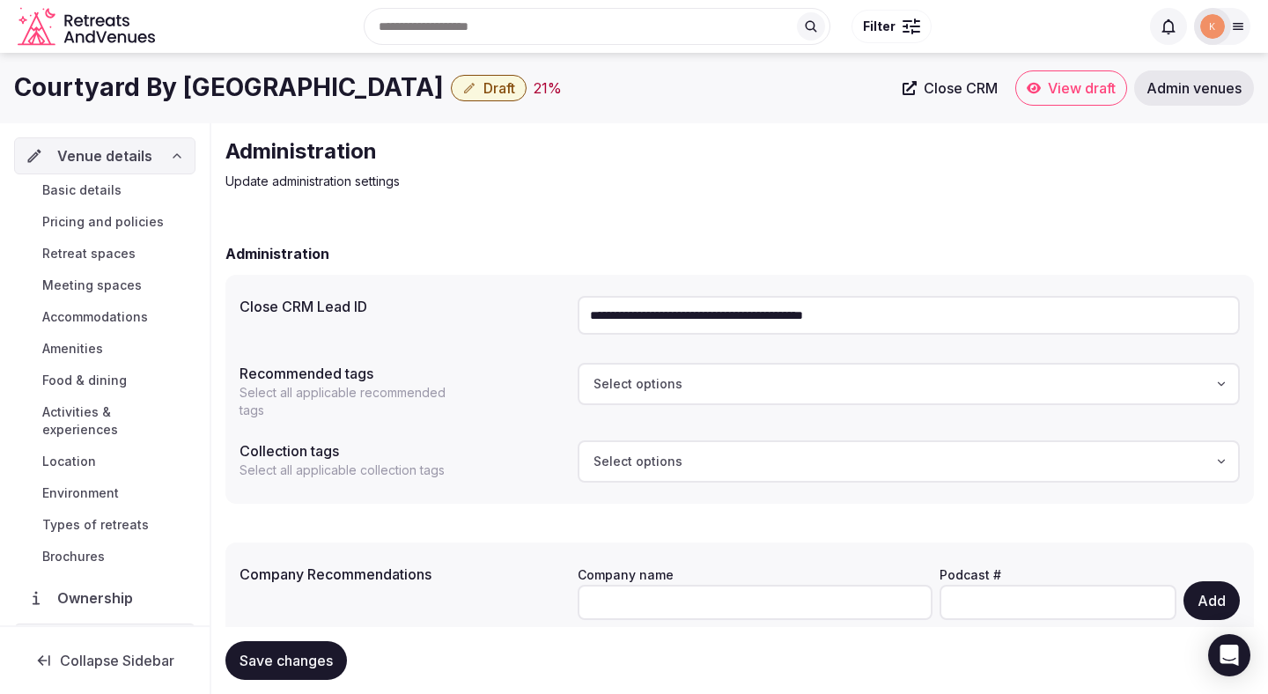
click at [102, 185] on span "Basic details" at bounding box center [81, 190] width 79 height 18
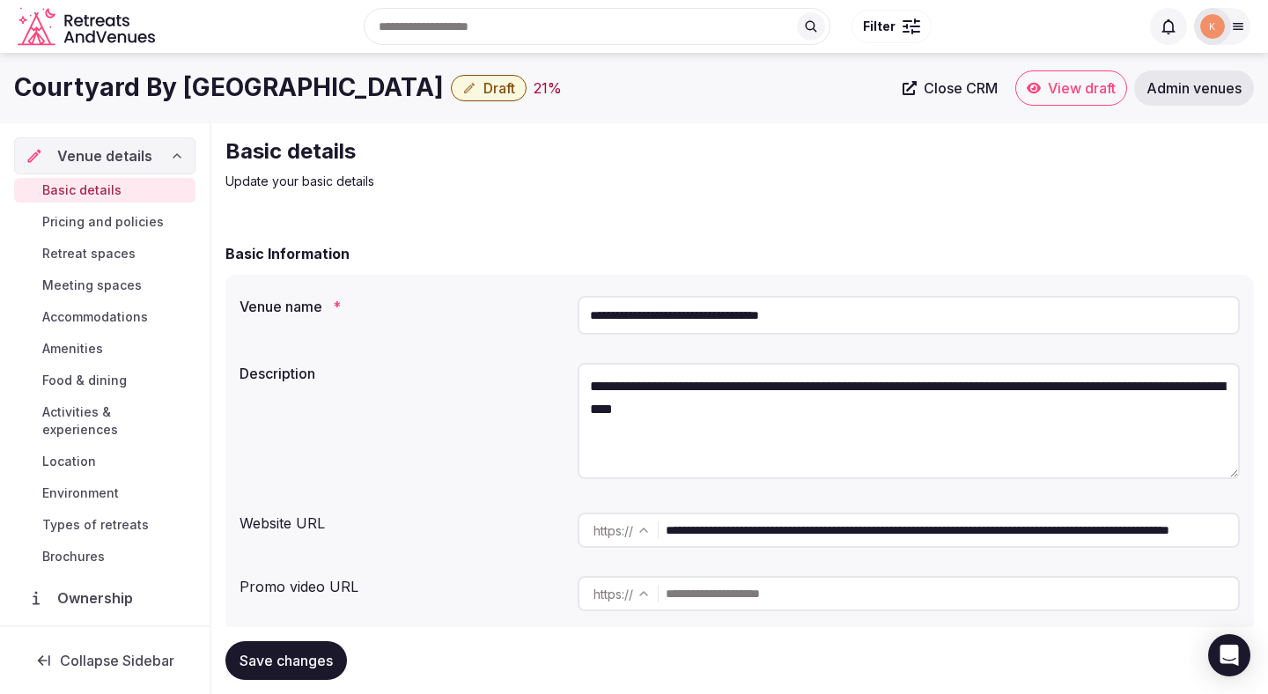
click at [674, 322] on input "**********" at bounding box center [909, 315] width 662 height 39
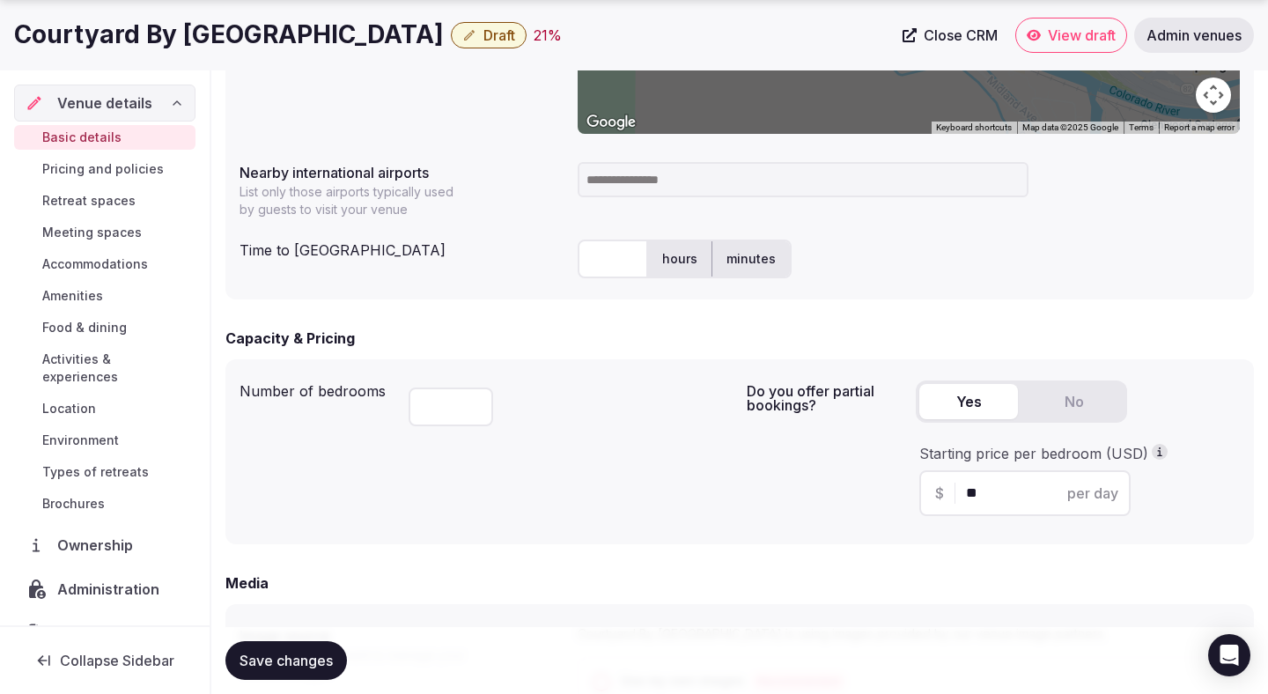
scroll to position [888, 0]
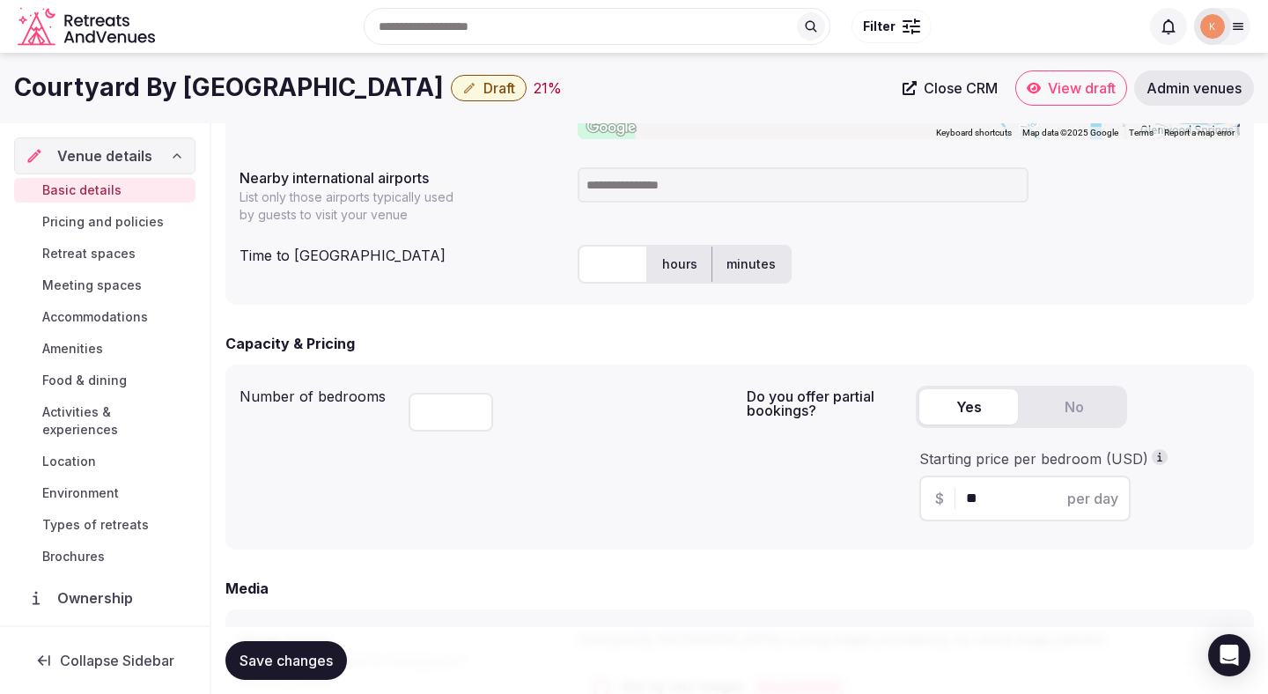
click at [627, 195] on input at bounding box center [803, 184] width 451 height 35
type input "***"
click at [609, 268] on input "text" at bounding box center [613, 264] width 70 height 39
type input "*"
click at [693, 272] on label "hours" at bounding box center [679, 264] width 63 height 46
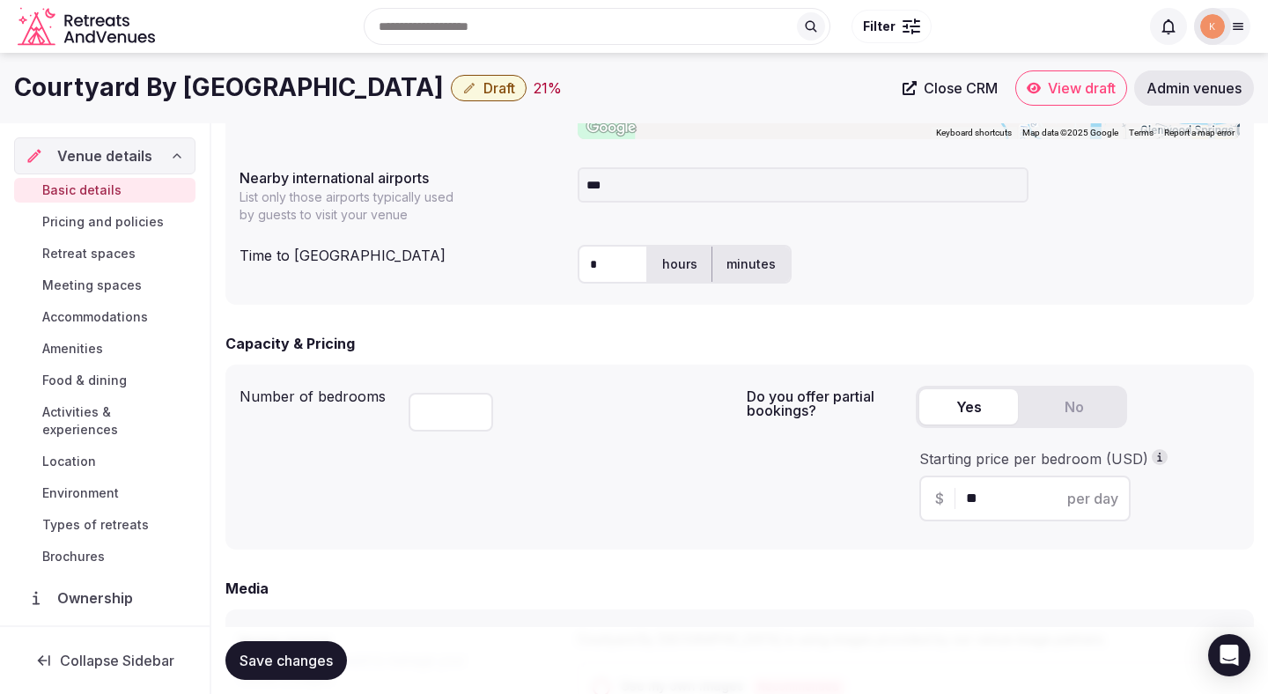
click at [889, 263] on div "* hours minutes" at bounding box center [909, 264] width 662 height 39
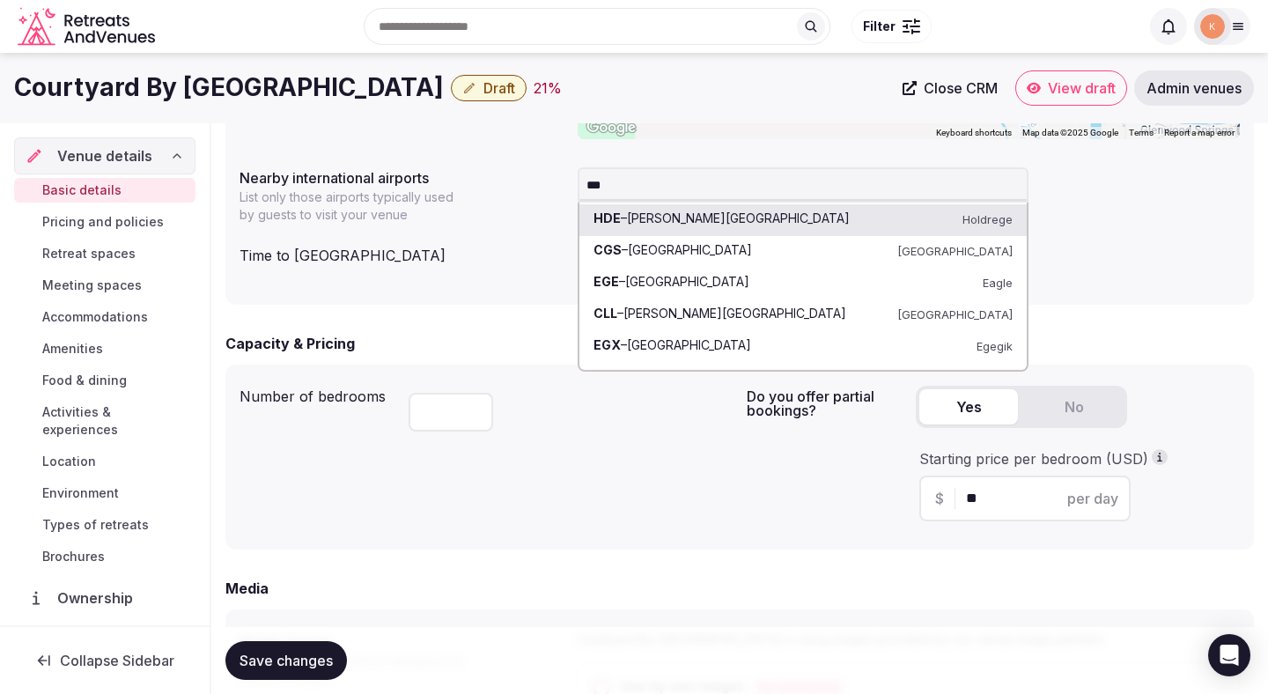
click at [811, 188] on input "***" at bounding box center [803, 184] width 451 height 35
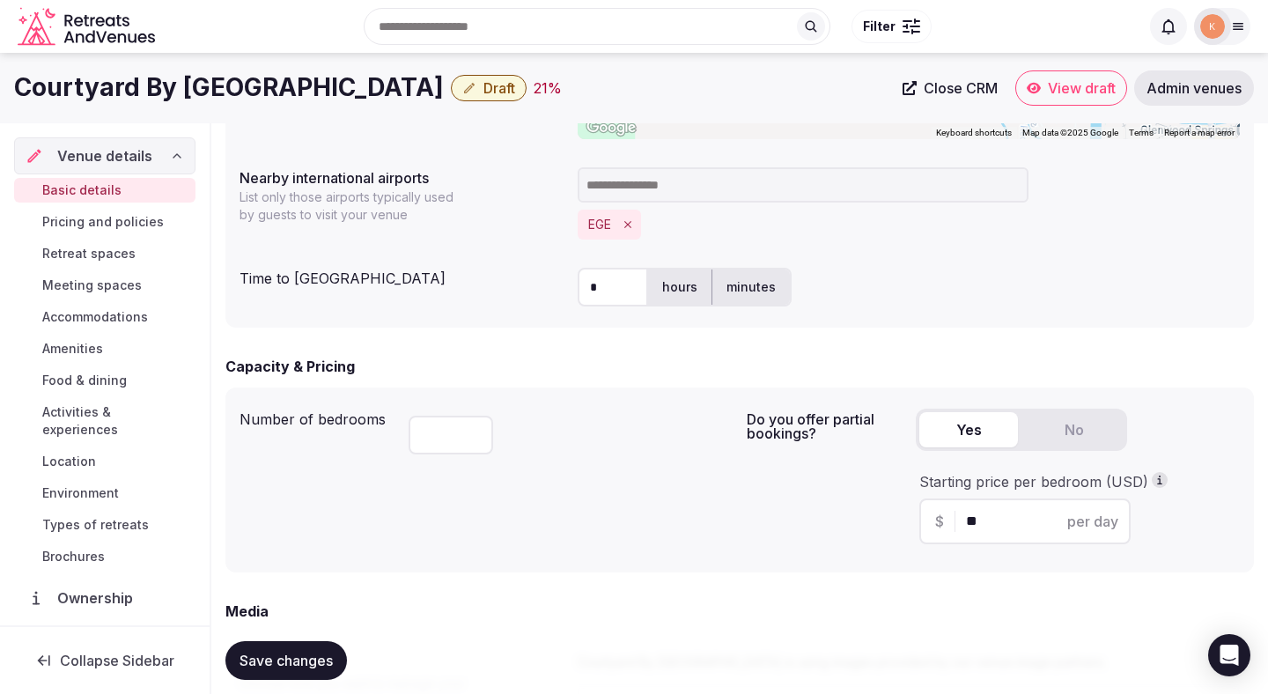
click at [883, 252] on div "**********" at bounding box center [739, 65] width 1029 height 523
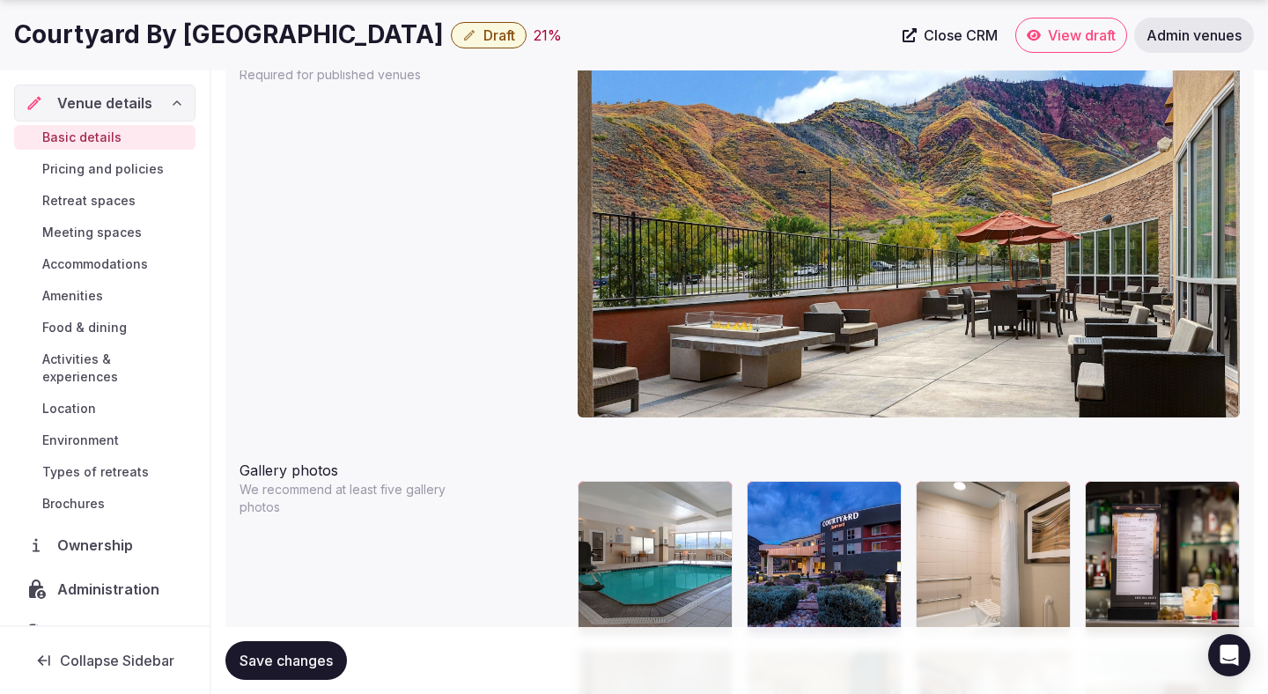
scroll to position [1741, 0]
click at [282, 662] on span "Save changes" at bounding box center [286, 661] width 93 height 18
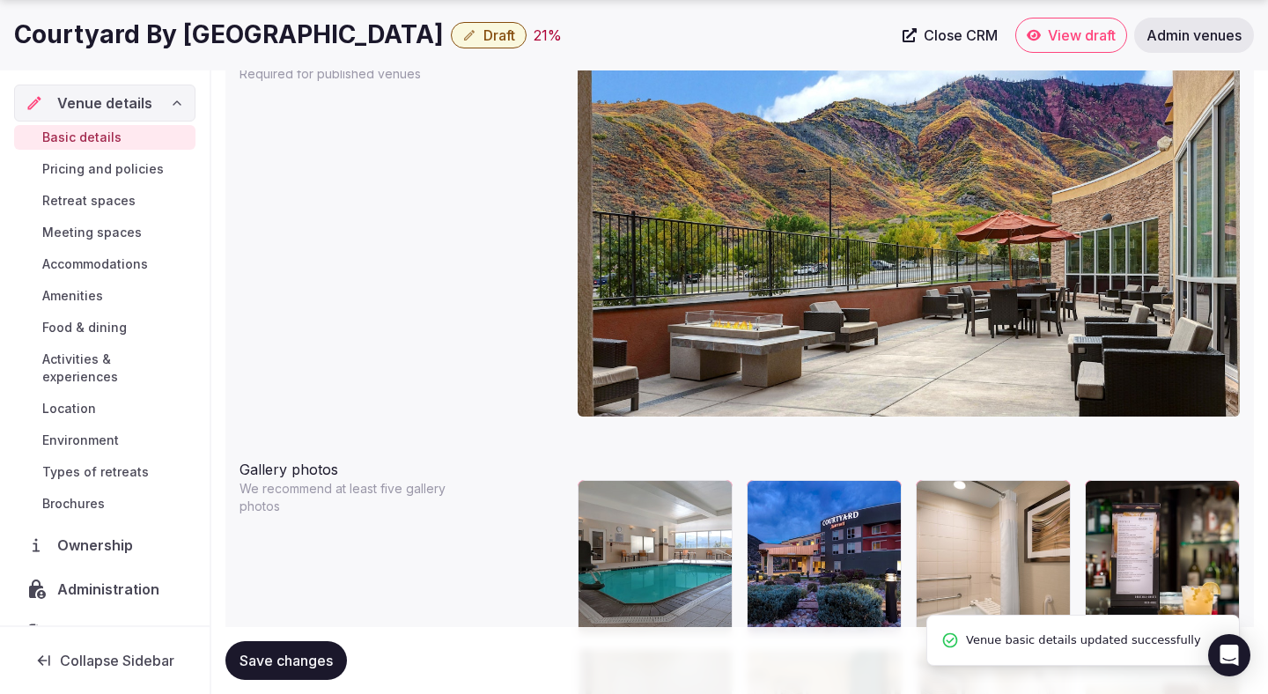
click at [885, 504] on button "button" at bounding box center [884, 497] width 21 height 21
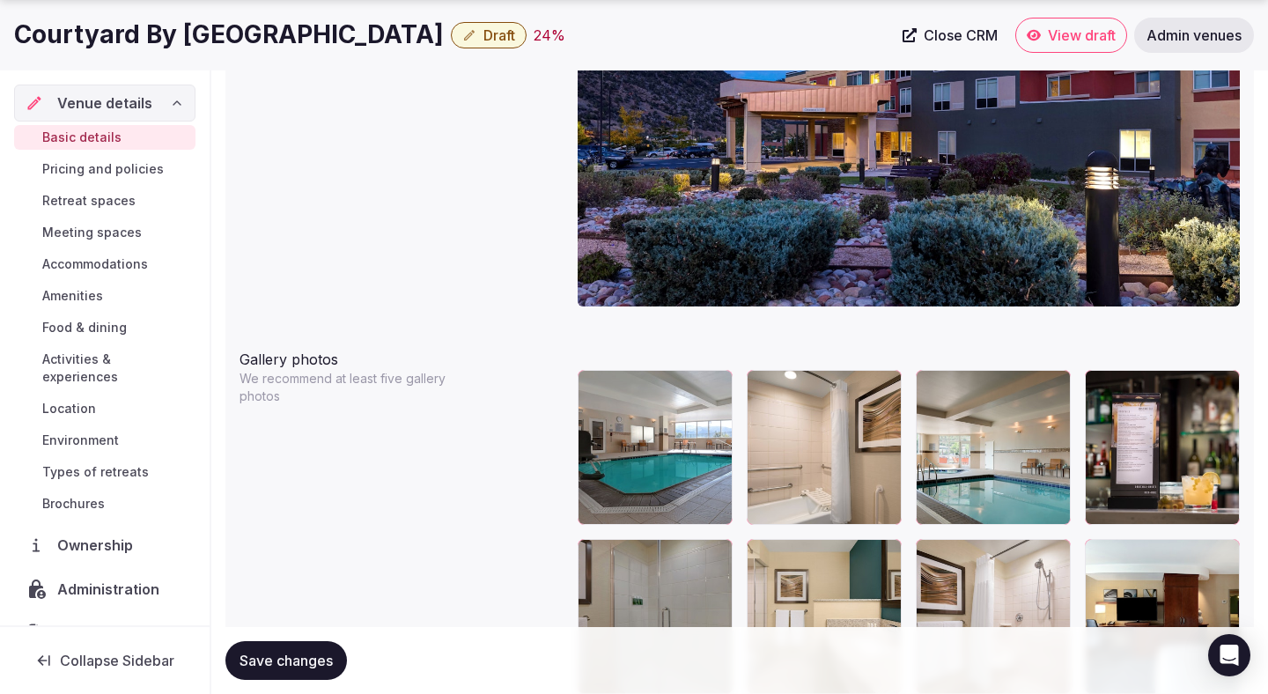
scroll to position [1913, 0]
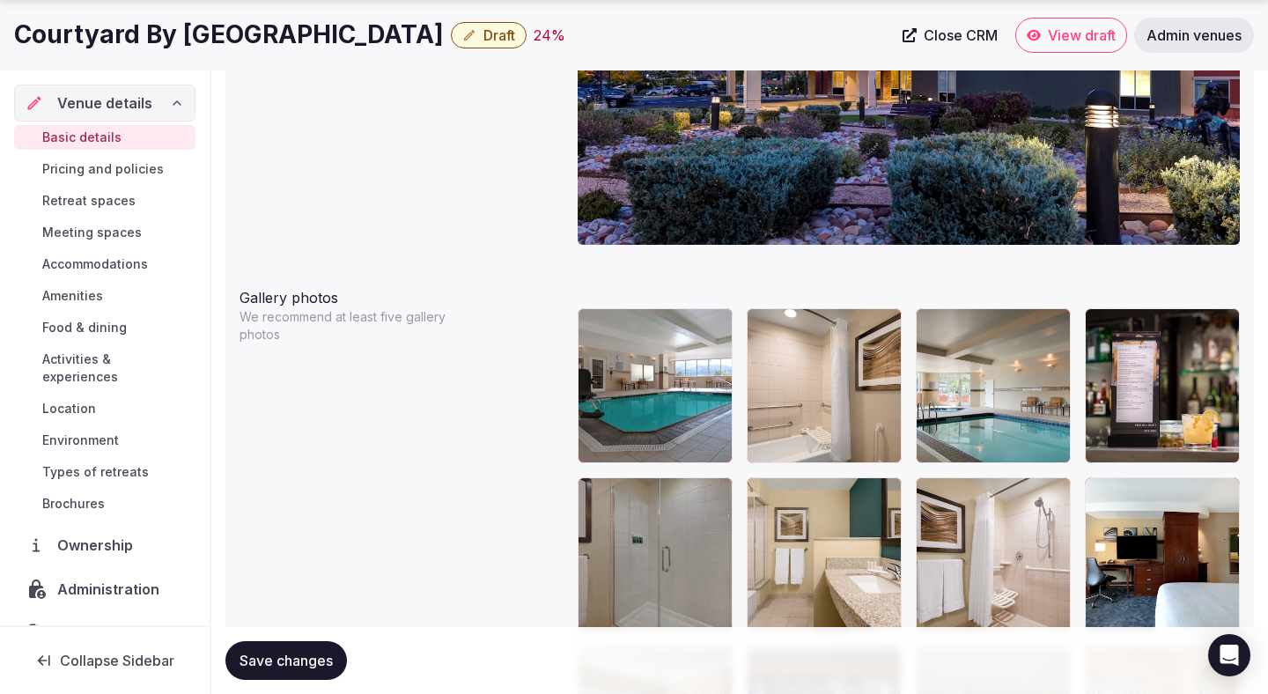
click at [328, 660] on span "Save changes" at bounding box center [286, 661] width 93 height 18
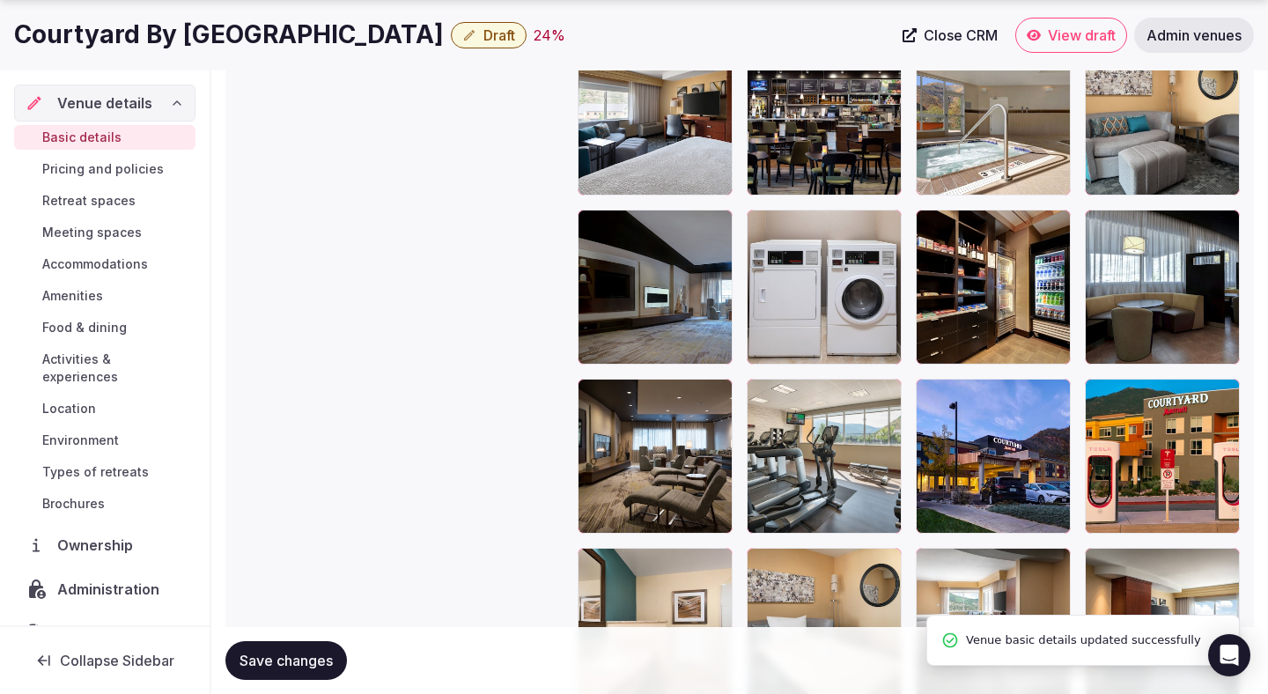
scroll to position [2520, 0]
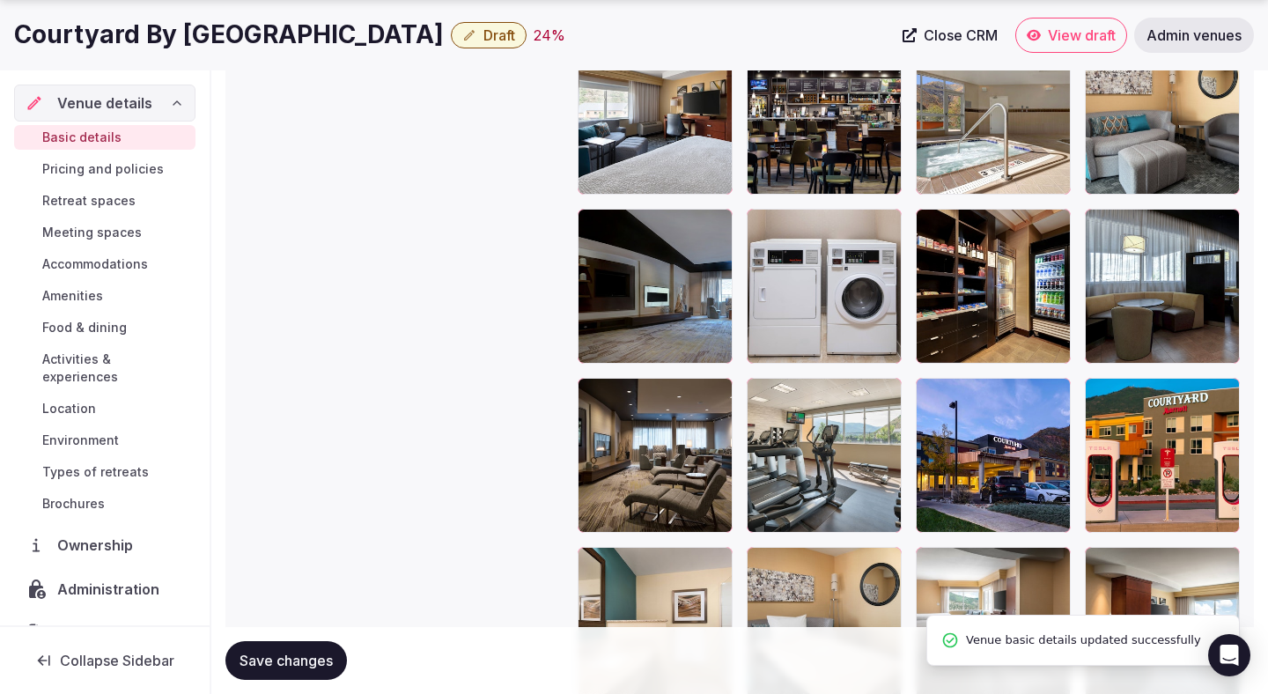
click at [1153, 465] on div at bounding box center [1162, 455] width 155 height 155
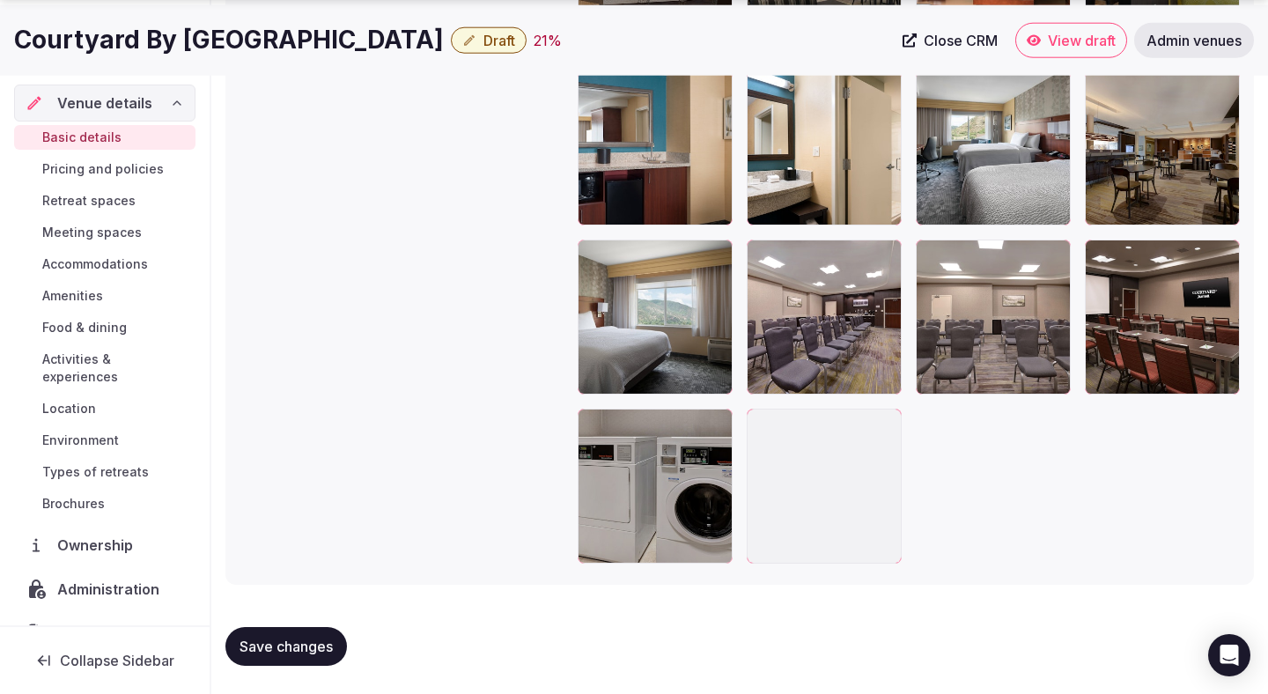
scroll to position [3478, 0]
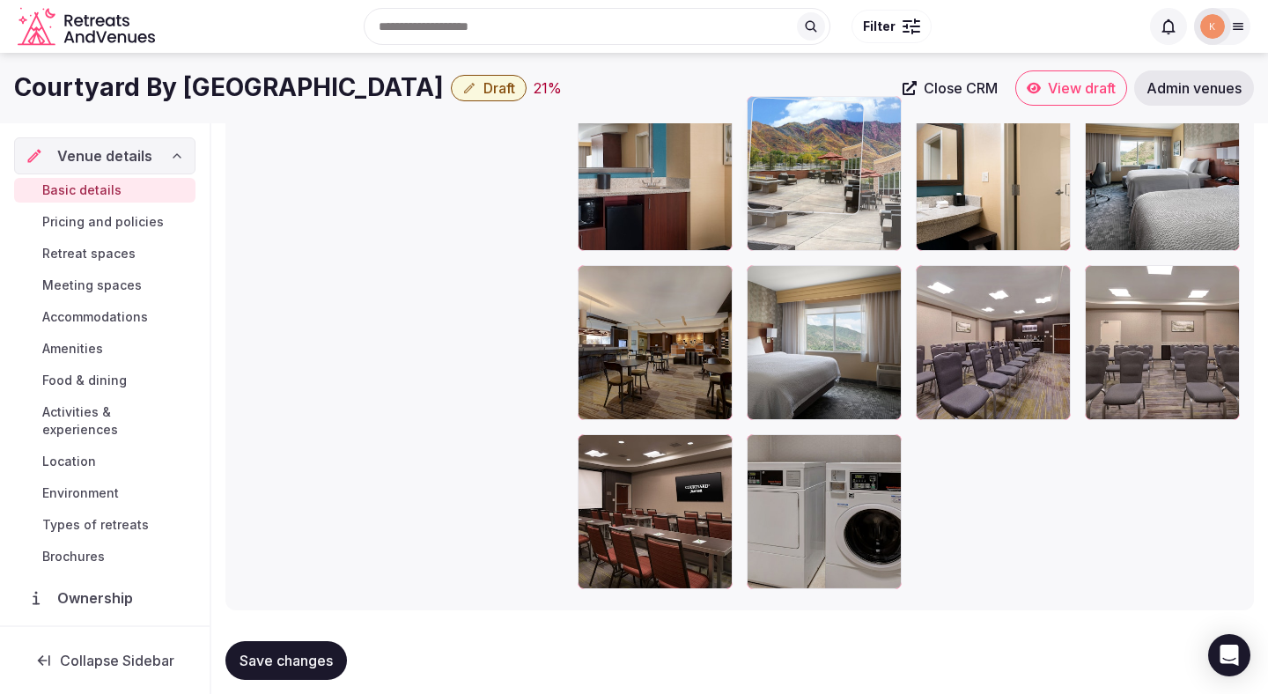
drag, startPoint x: 822, startPoint y: 516, endPoint x: 761, endPoint y: 284, distance: 240.3
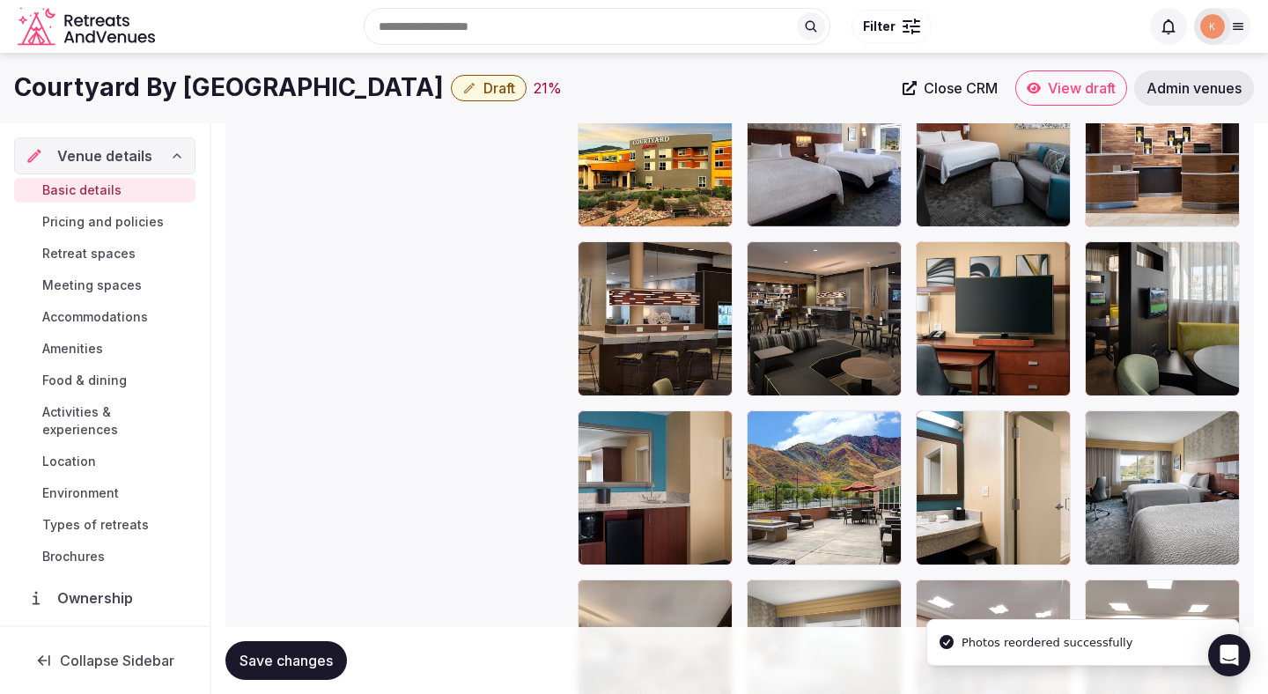
scroll to position [3156, 0]
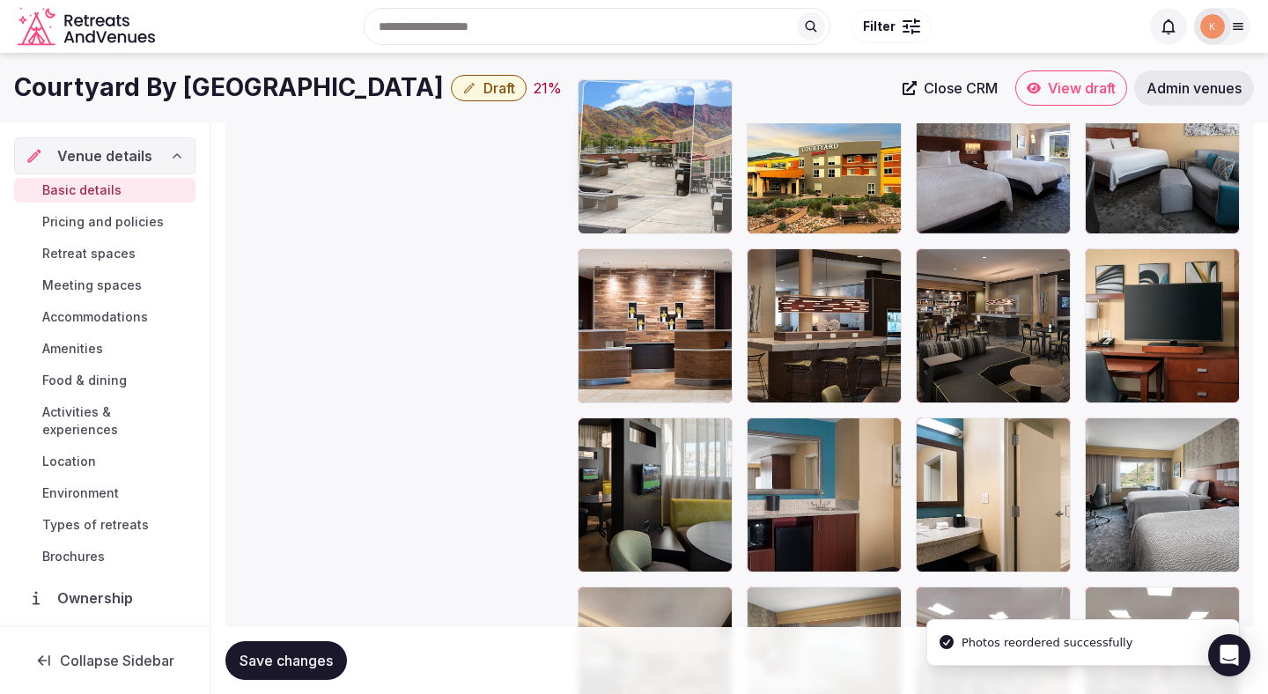
drag, startPoint x: 812, startPoint y: 496, endPoint x: 675, endPoint y: 161, distance: 361.4
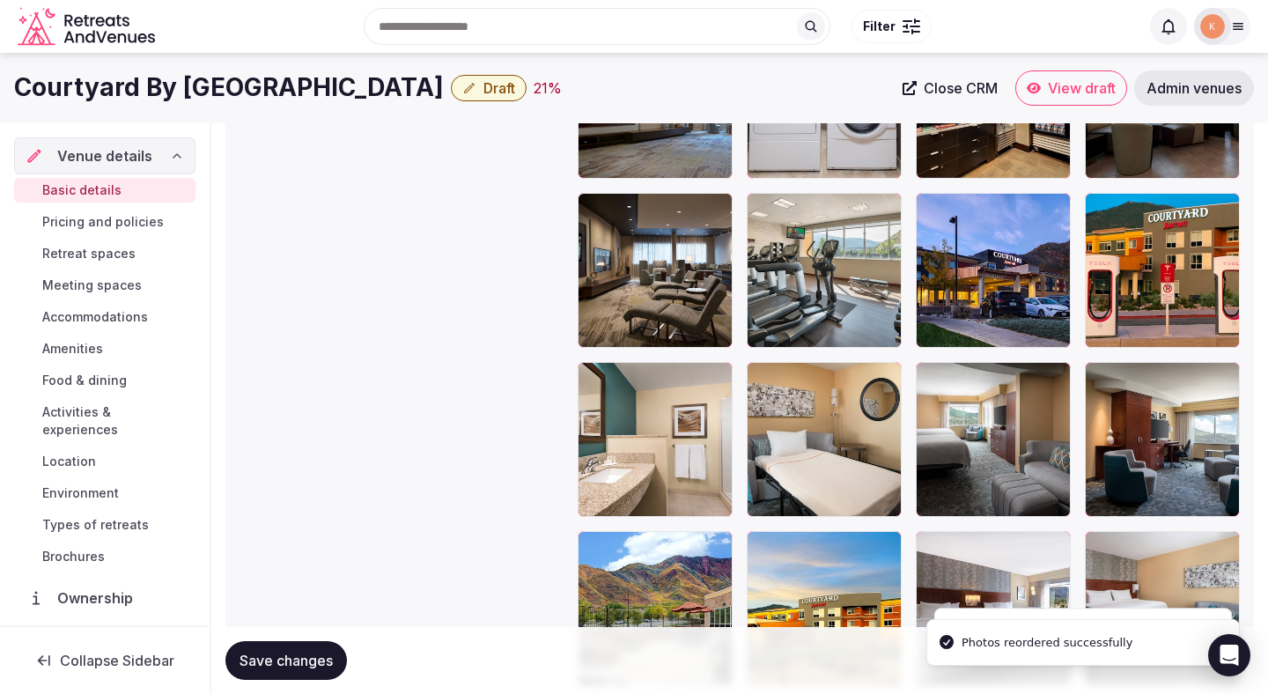
scroll to position [2692, 0]
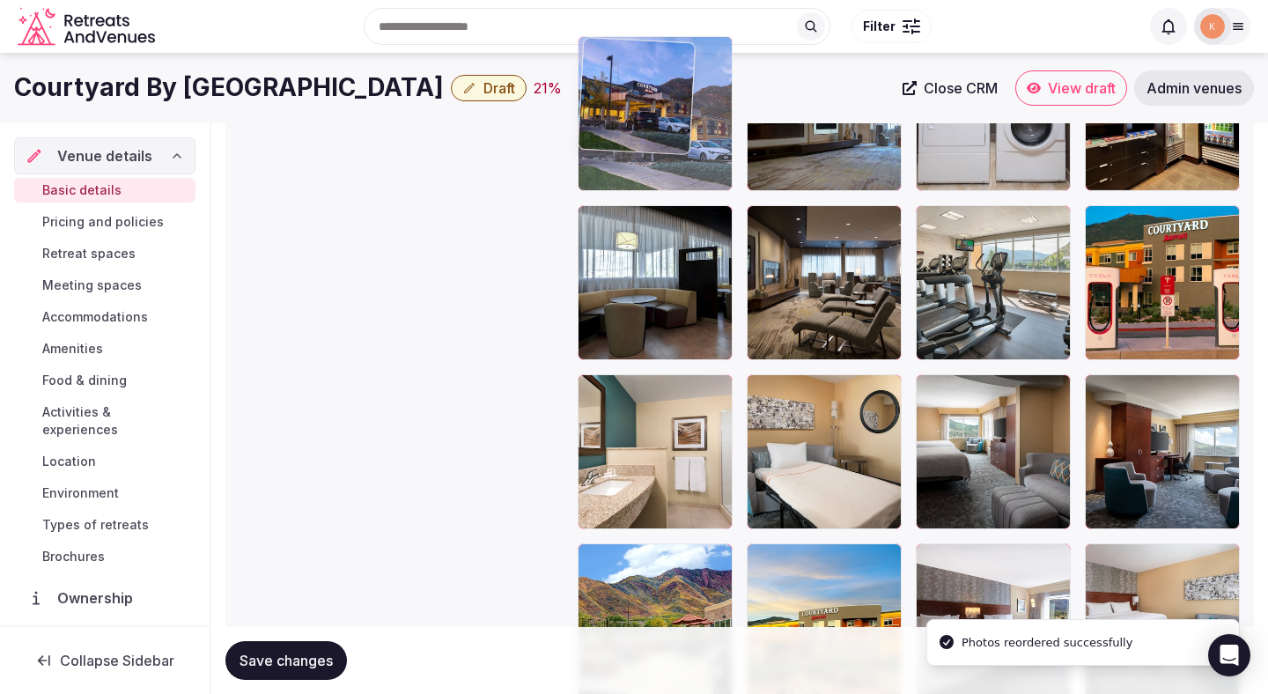
drag, startPoint x: 978, startPoint y: 281, endPoint x: 666, endPoint y: 169, distance: 331.2
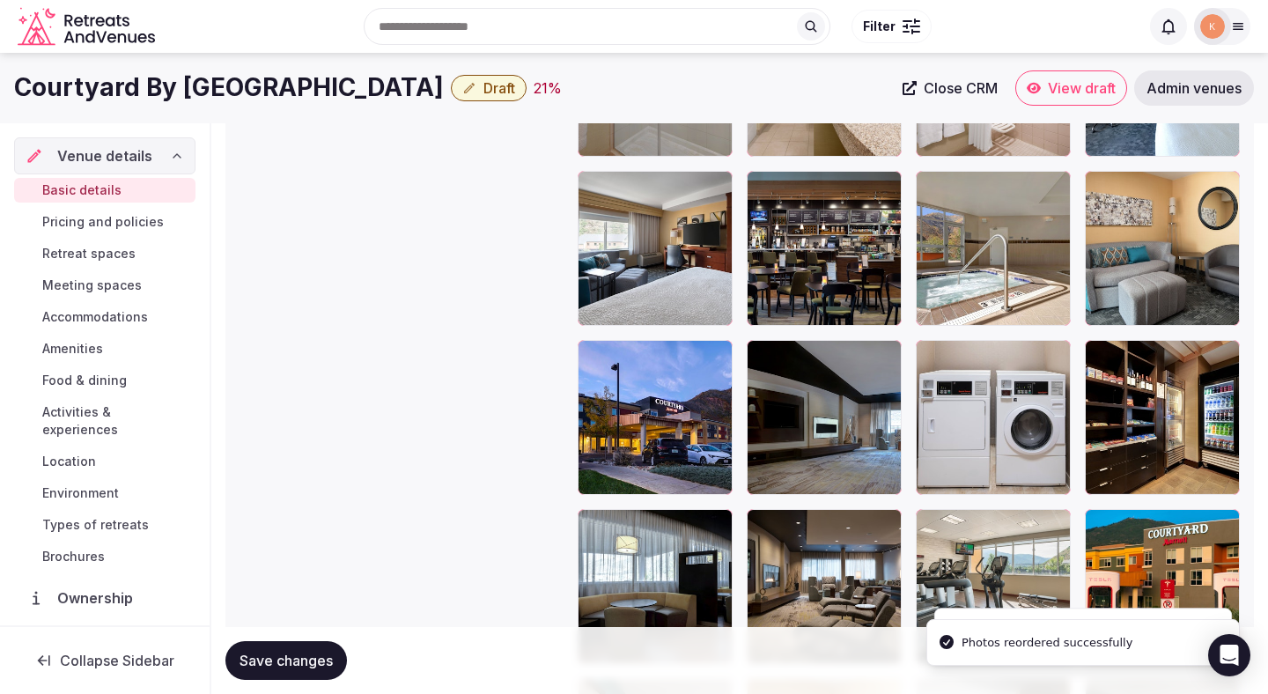
scroll to position [2335, 0]
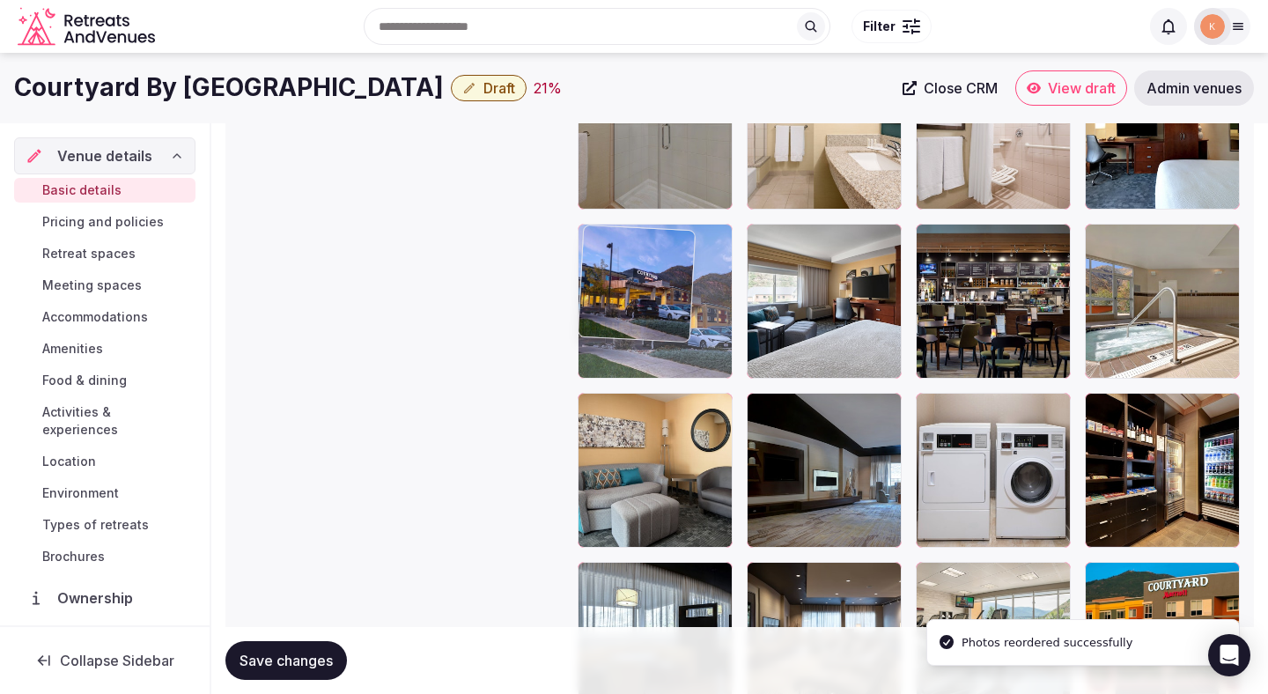
drag, startPoint x: 648, startPoint y: 446, endPoint x: 648, endPoint y: 226, distance: 219.3
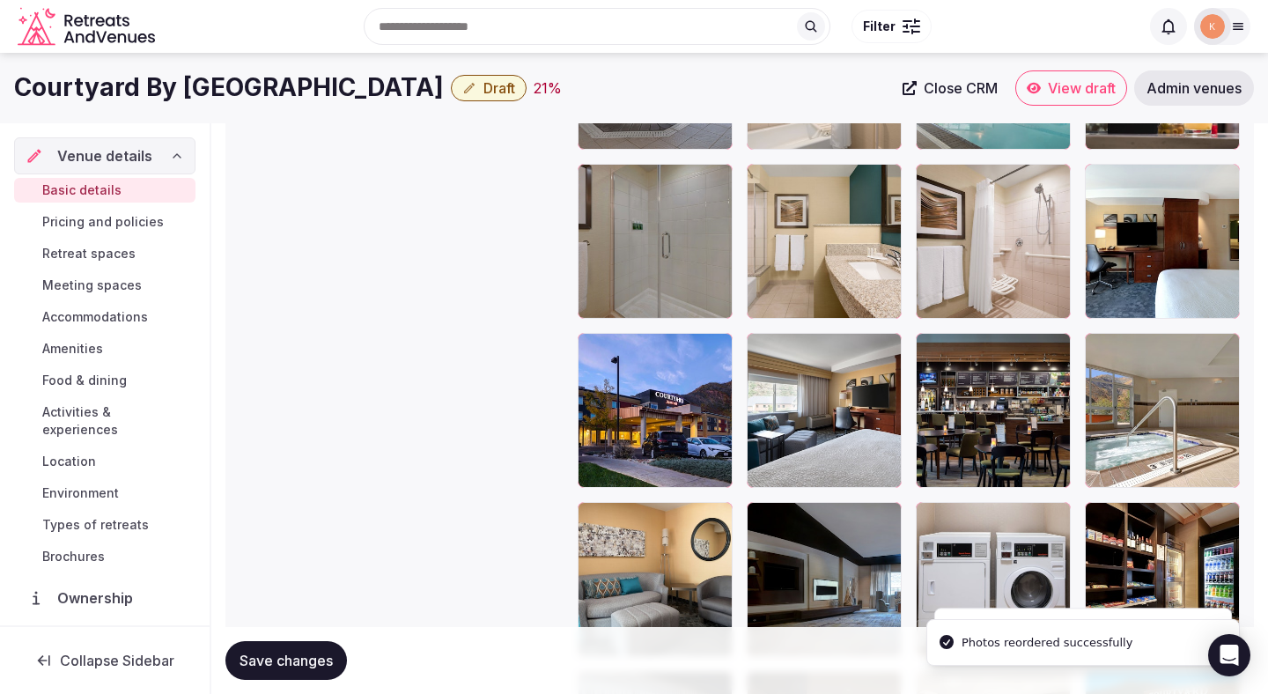
scroll to position [2155, 0]
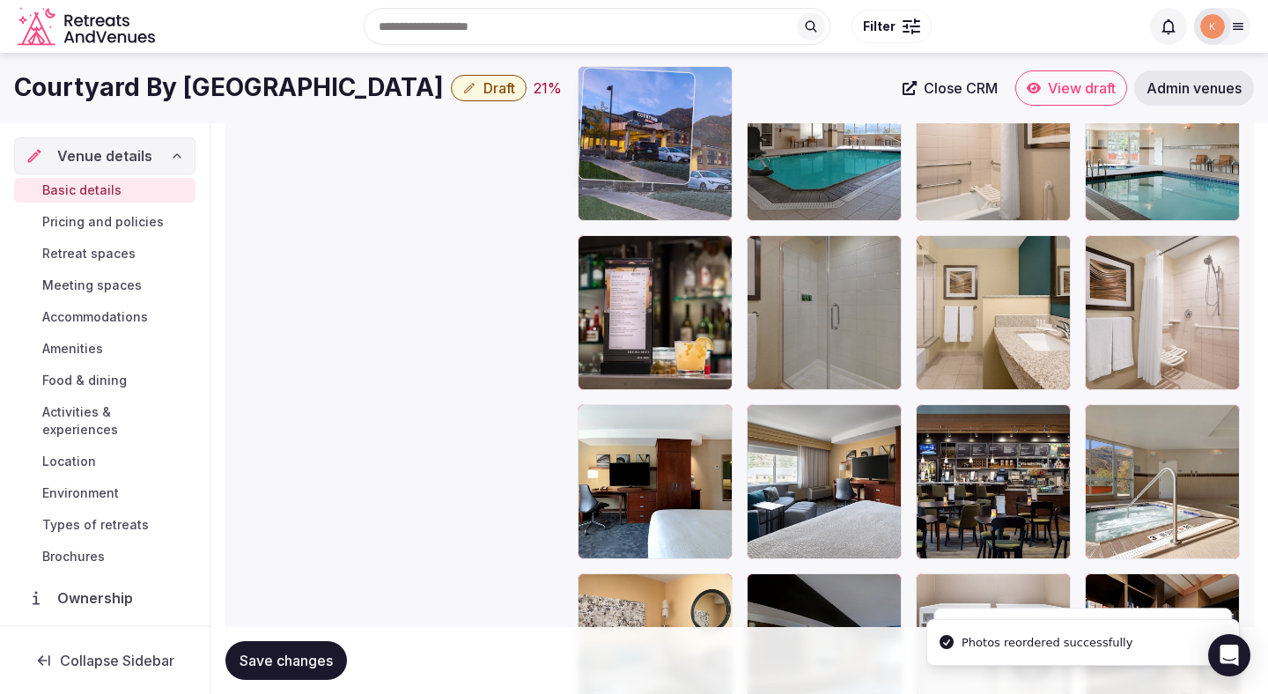
drag, startPoint x: 641, startPoint y: 490, endPoint x: 640, endPoint y: 156, distance: 333.8
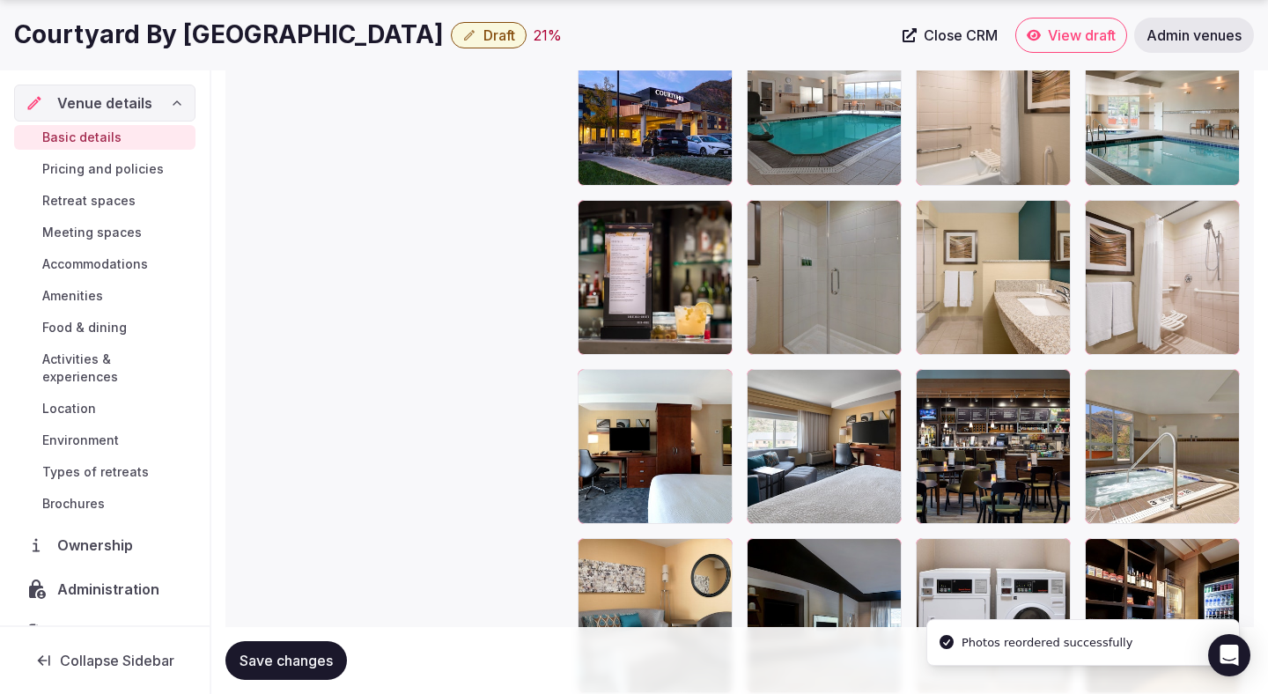
scroll to position [2195, 0]
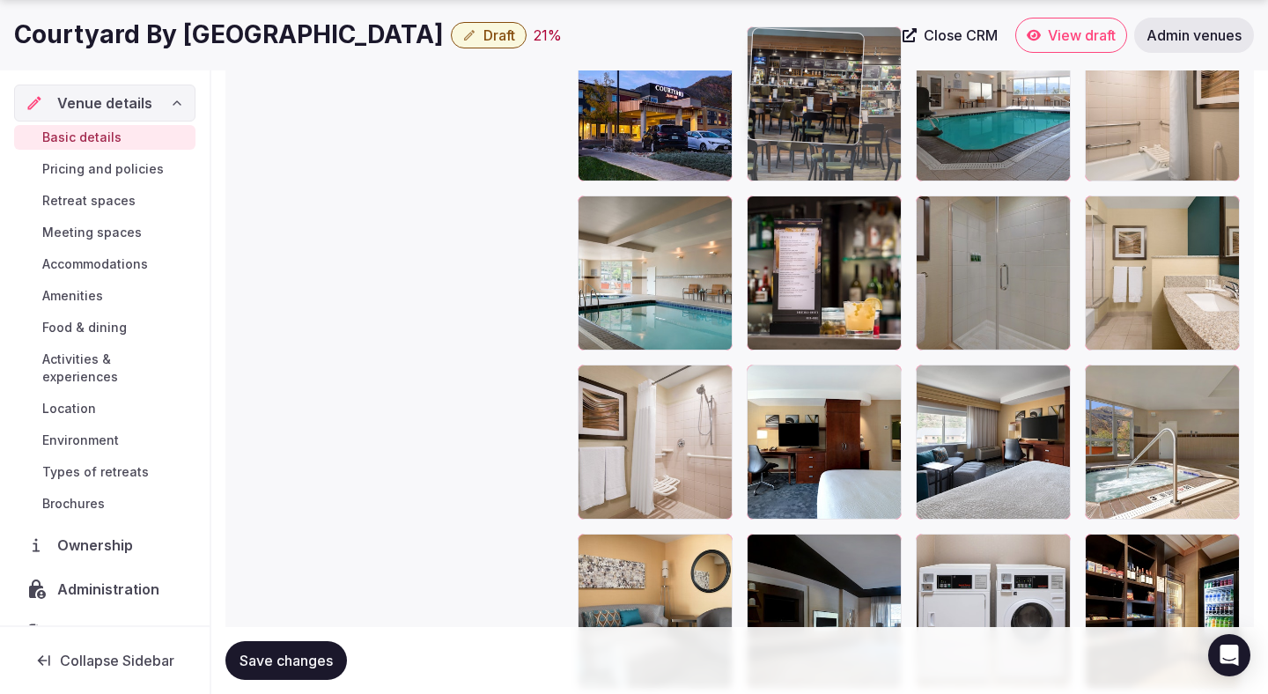
drag, startPoint x: 869, startPoint y: 211, endPoint x: 838, endPoint y: 156, distance: 63.5
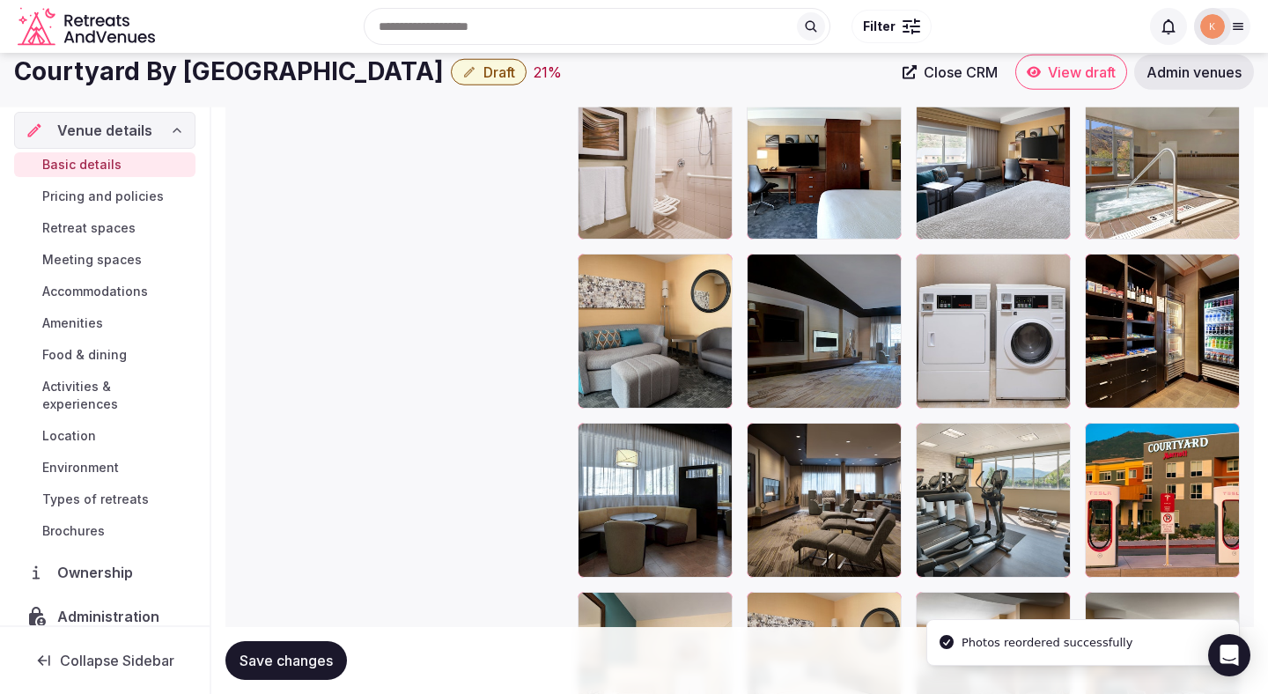
scroll to position [2472, 0]
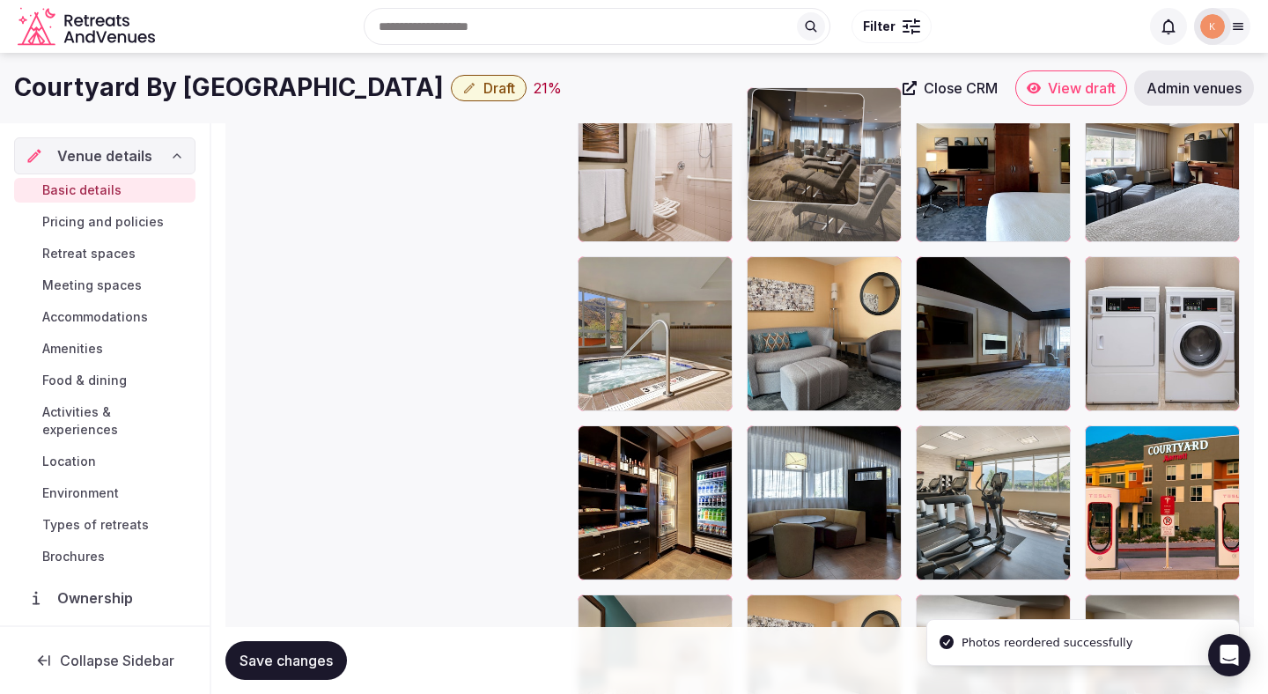
drag, startPoint x: 796, startPoint y: 491, endPoint x: 837, endPoint y: 174, distance: 318.9
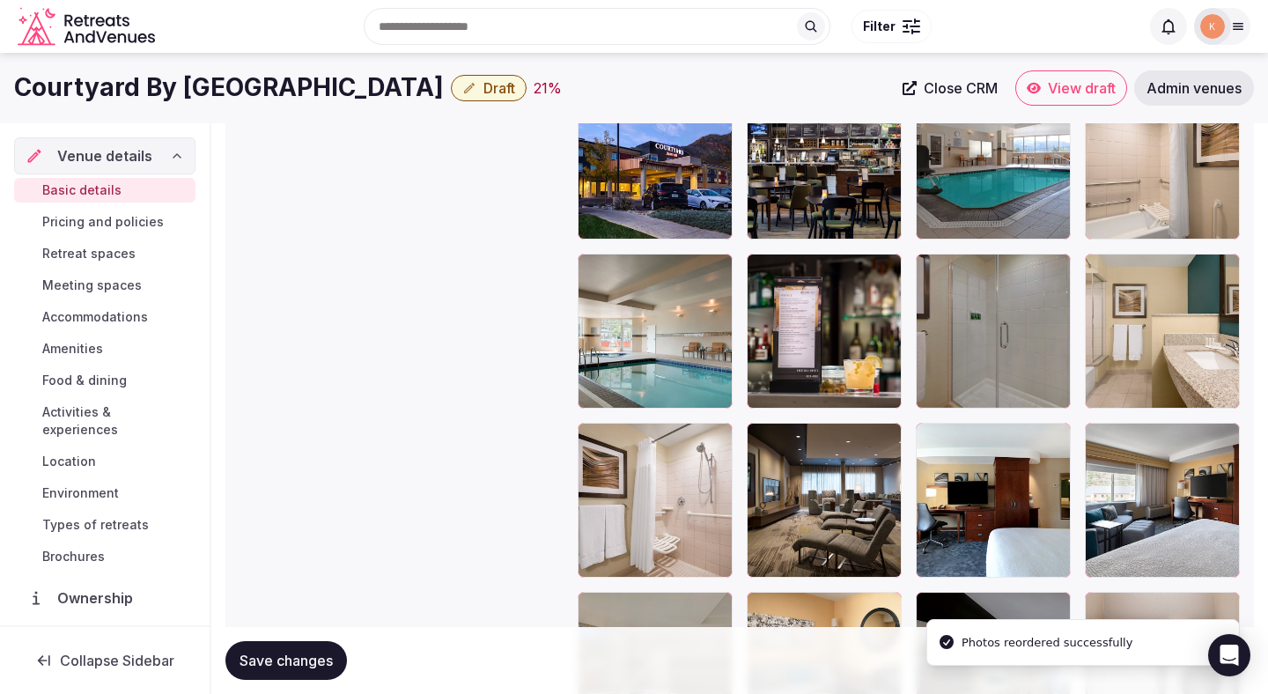
scroll to position [2099, 0]
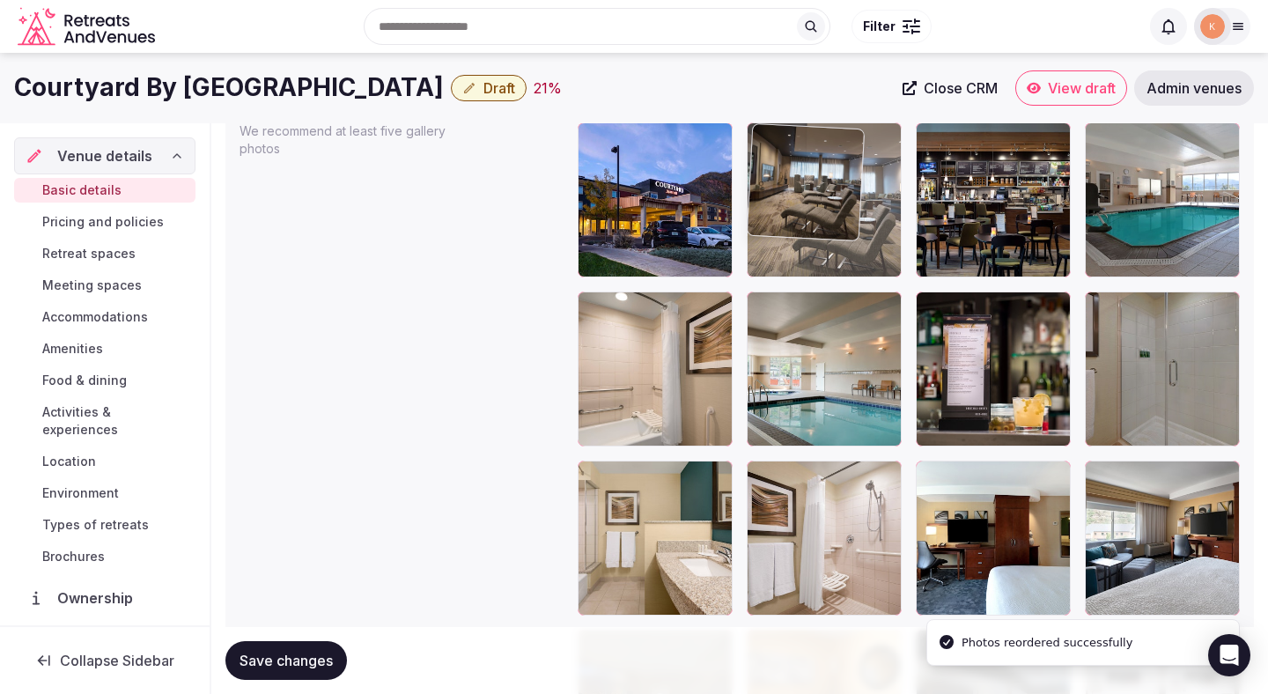
drag, startPoint x: 823, startPoint y: 559, endPoint x: 815, endPoint y: 259, distance: 300.4
click at [815, 259] on body "**********" at bounding box center [634, -1] width 1268 height 4197
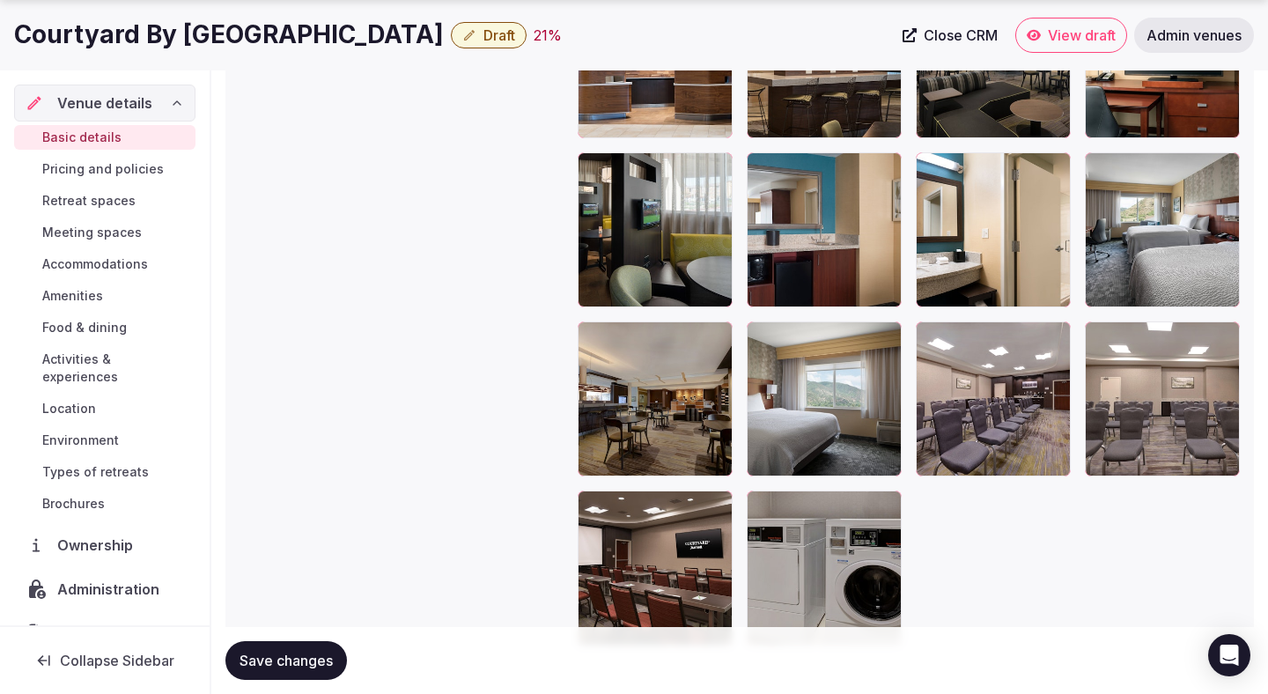
scroll to position [3478, 0]
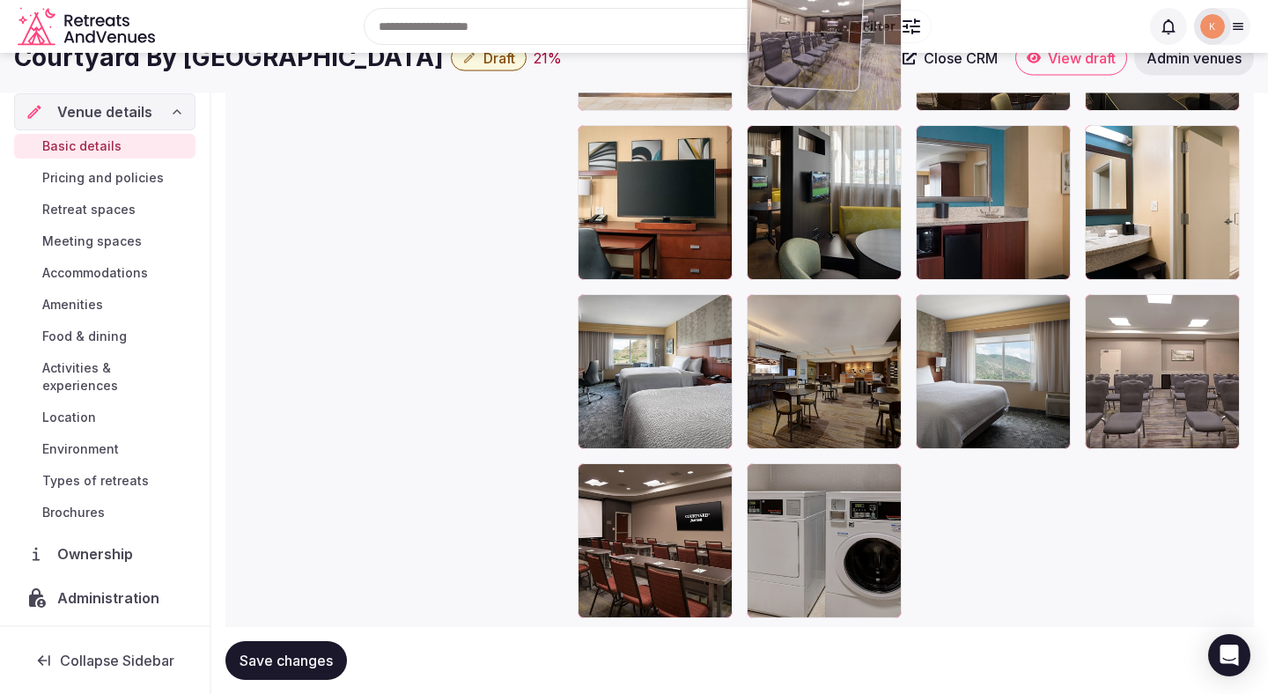
drag, startPoint x: 990, startPoint y: 384, endPoint x: 859, endPoint y: 107, distance: 306.1
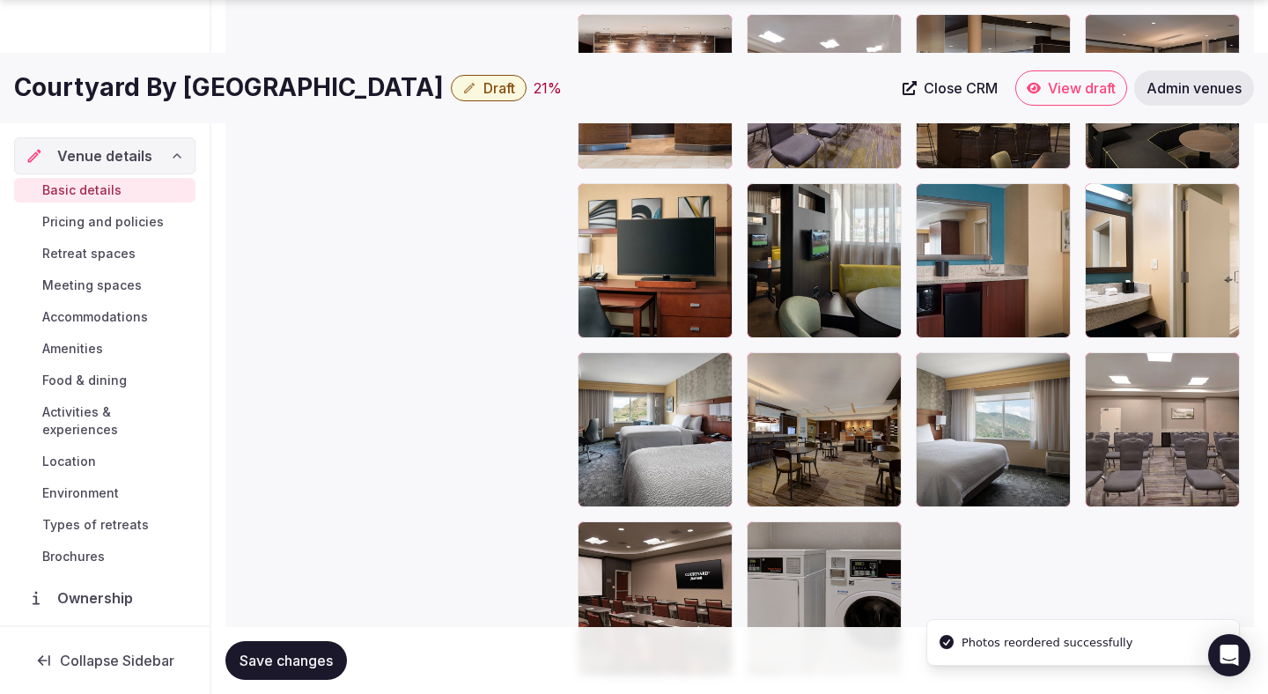
scroll to position [3397, 0]
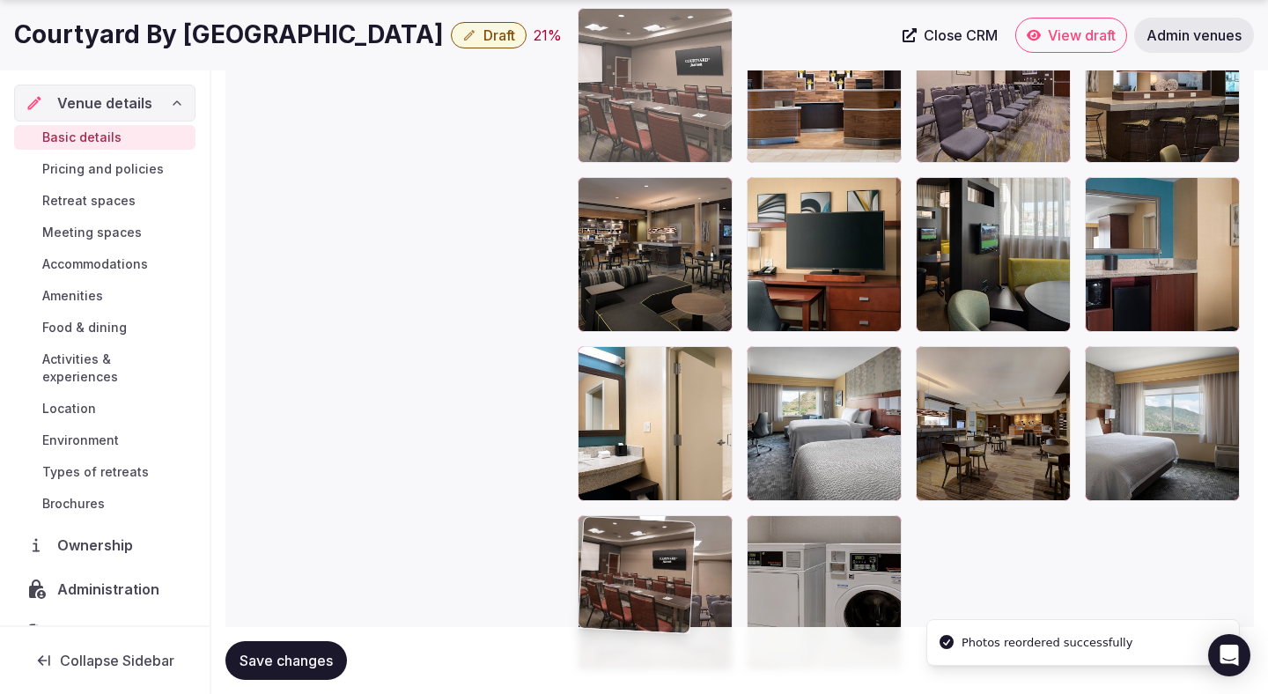
drag, startPoint x: 703, startPoint y: 588, endPoint x: 791, endPoint y: 181, distance: 417.1
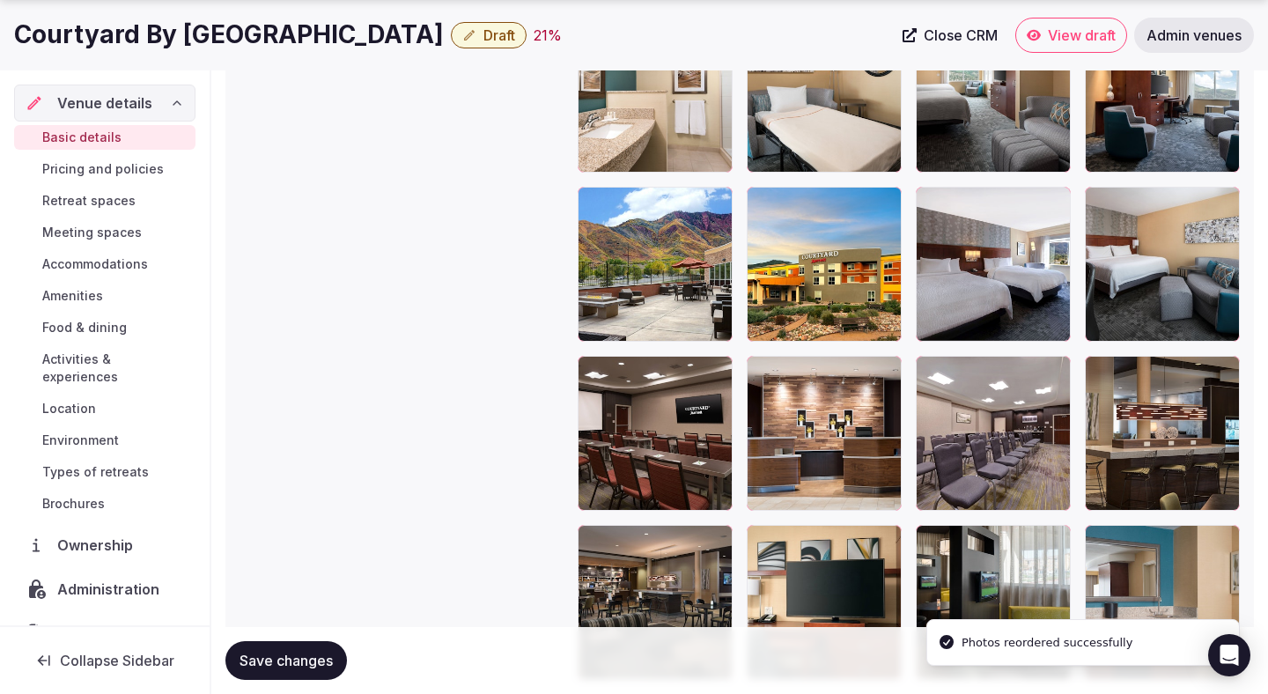
scroll to position [3054, 0]
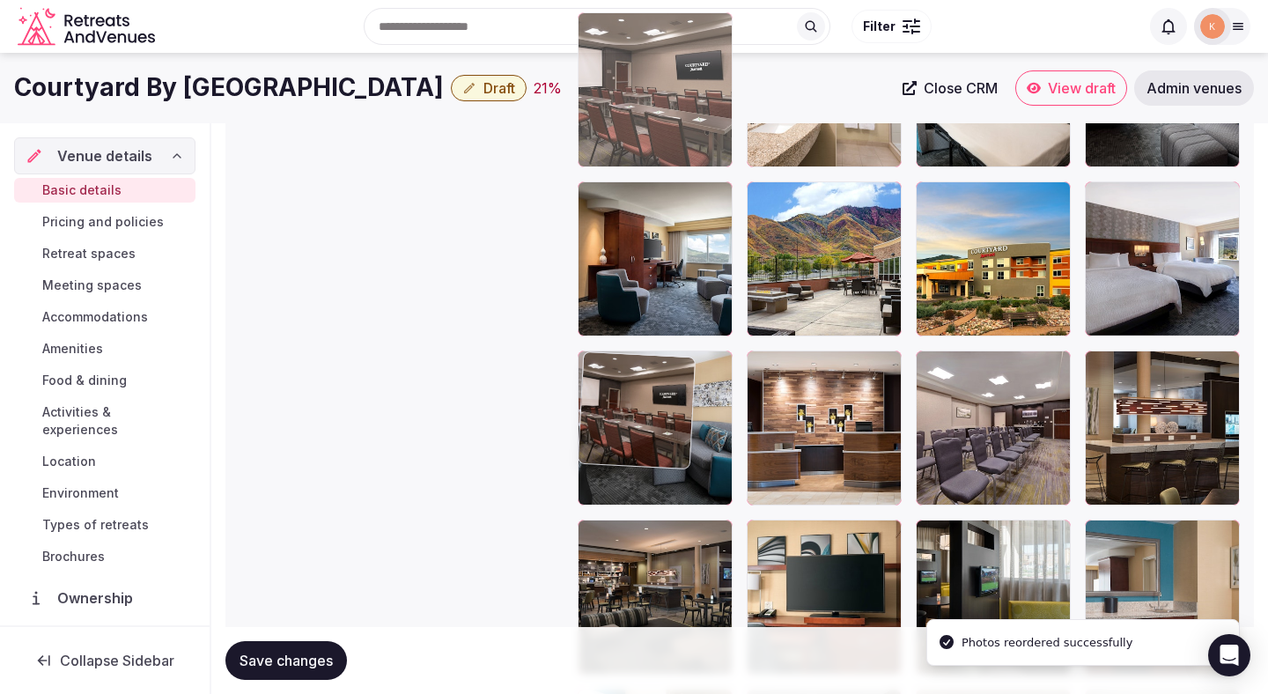
drag, startPoint x: 674, startPoint y: 452, endPoint x: 678, endPoint y: 213, distance: 238.7
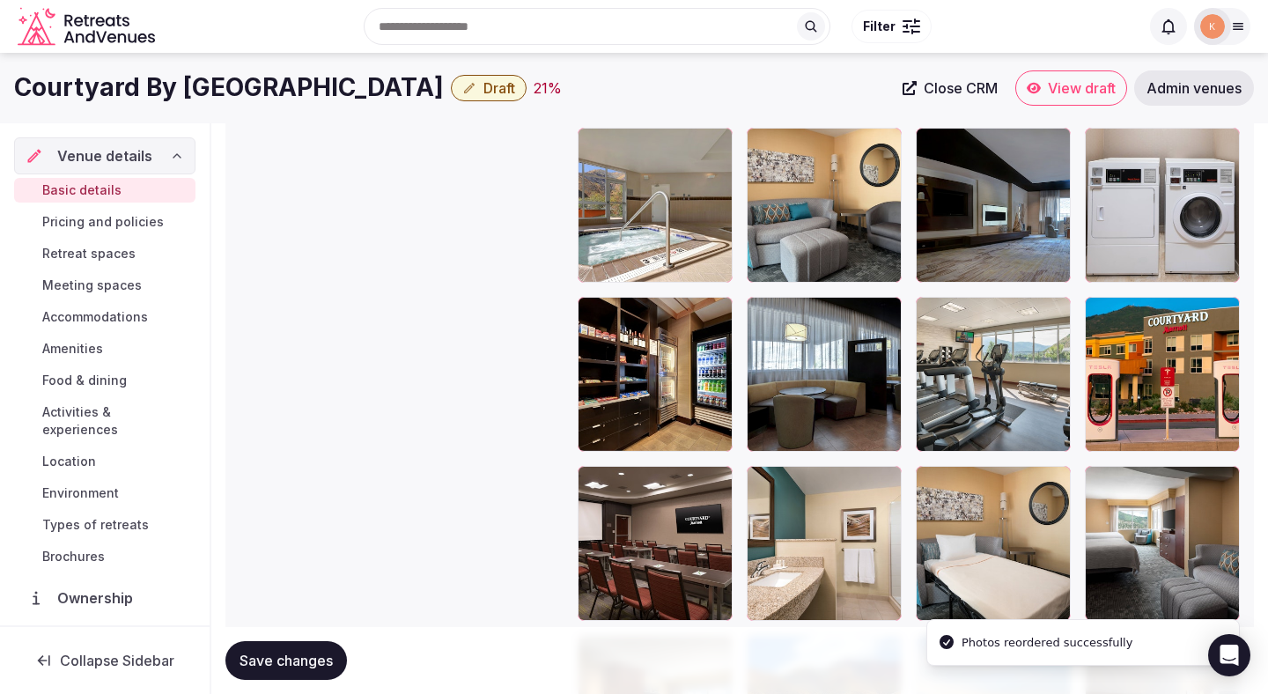
scroll to position [2484, 0]
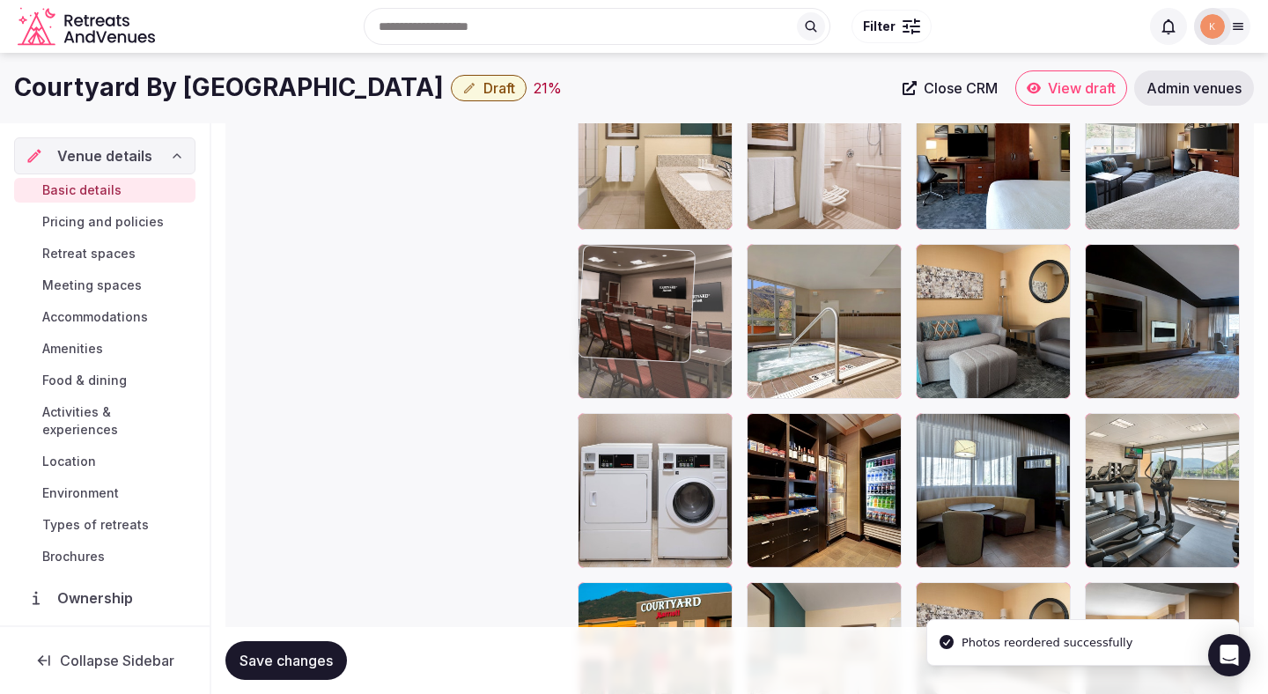
drag, startPoint x: 627, startPoint y: 602, endPoint x: 716, endPoint y: 215, distance: 397.6
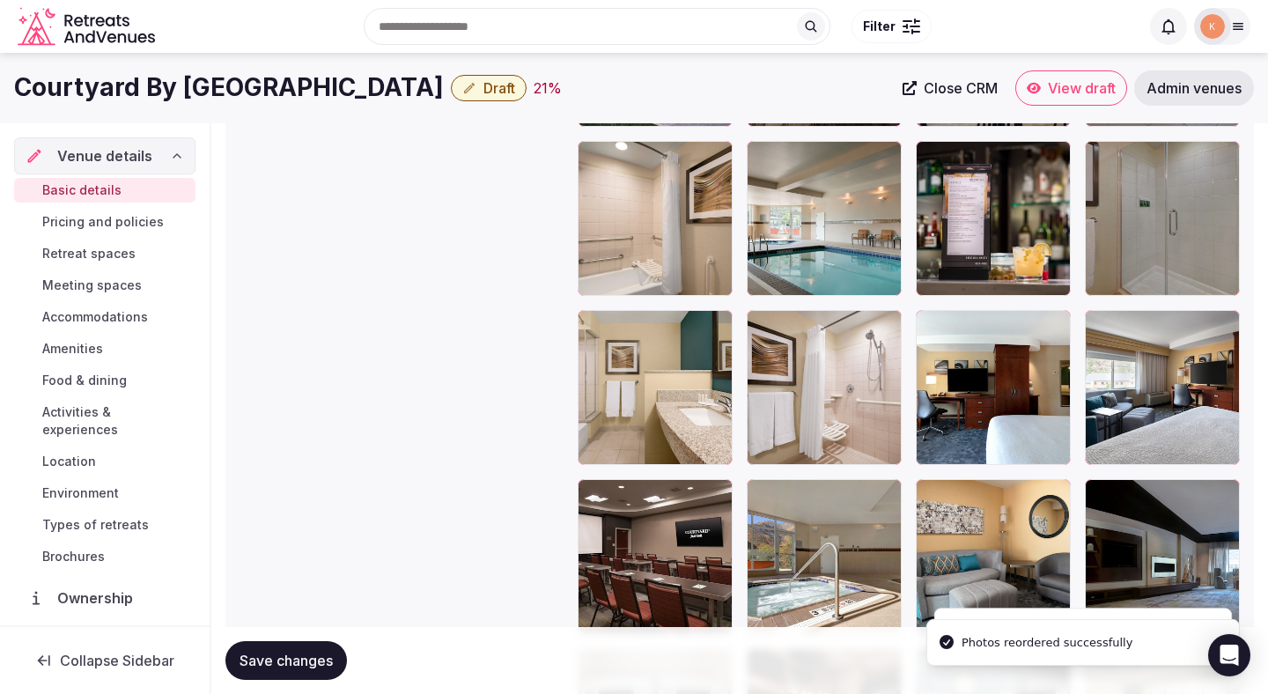
scroll to position [2205, 0]
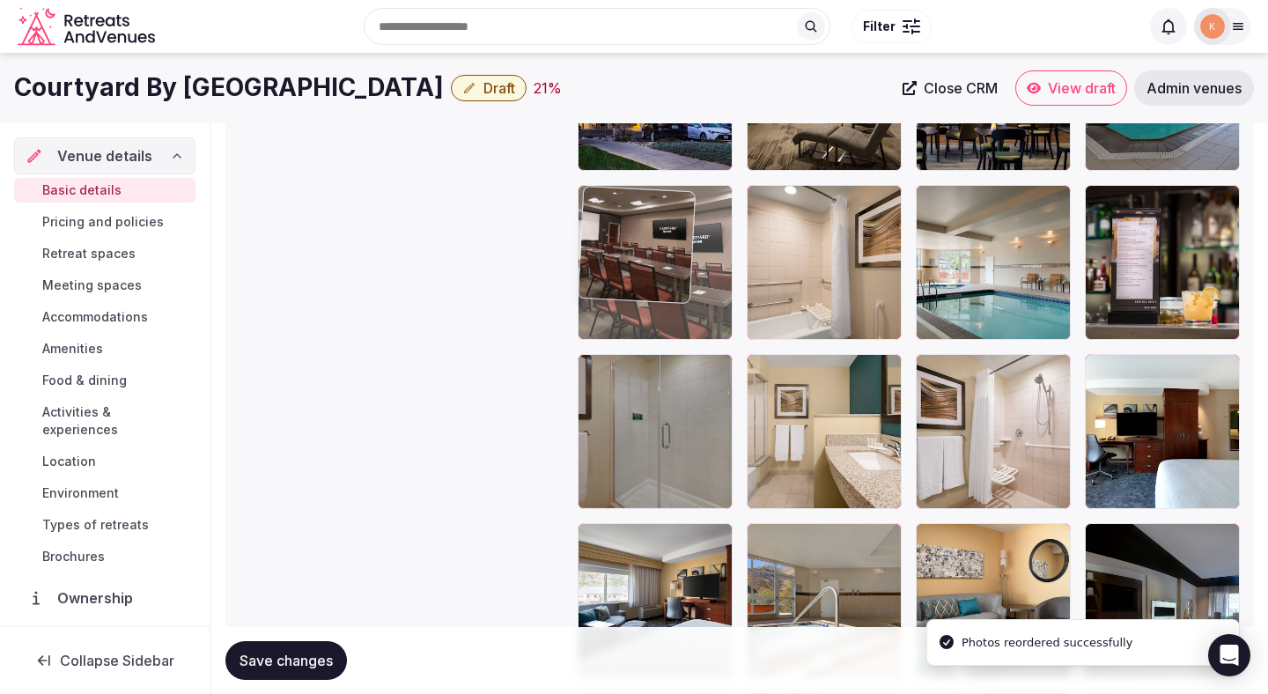
drag, startPoint x: 666, startPoint y: 587, endPoint x: 681, endPoint y: 203, distance: 384.3
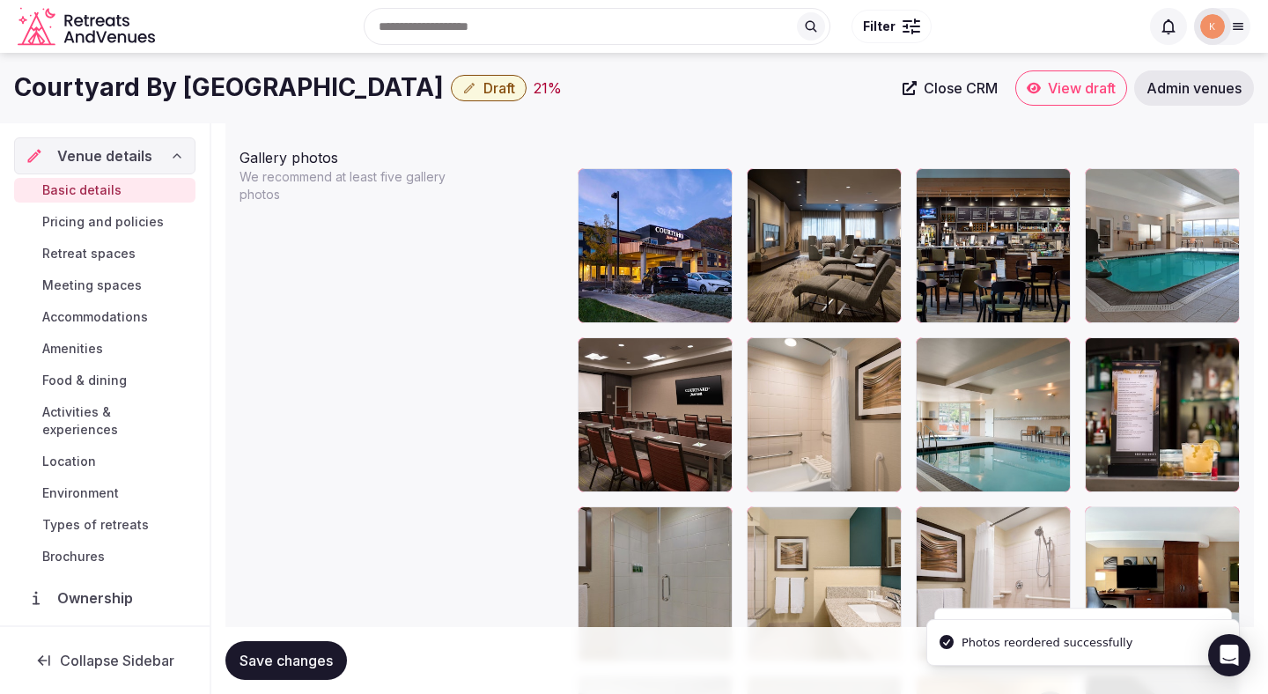
scroll to position [2018, 0]
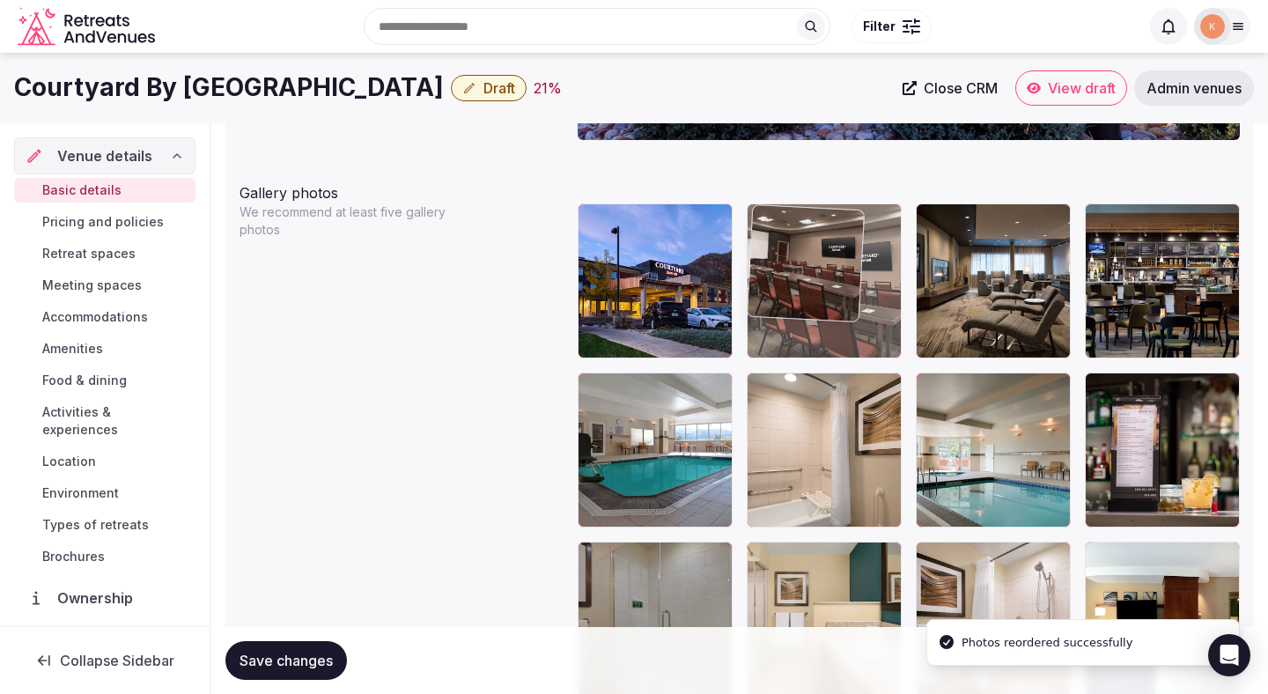
drag, startPoint x: 686, startPoint y: 439, endPoint x: 863, endPoint y: 325, distance: 210.8
click at [863, 325] on body "**********" at bounding box center [634, 80] width 1268 height 4197
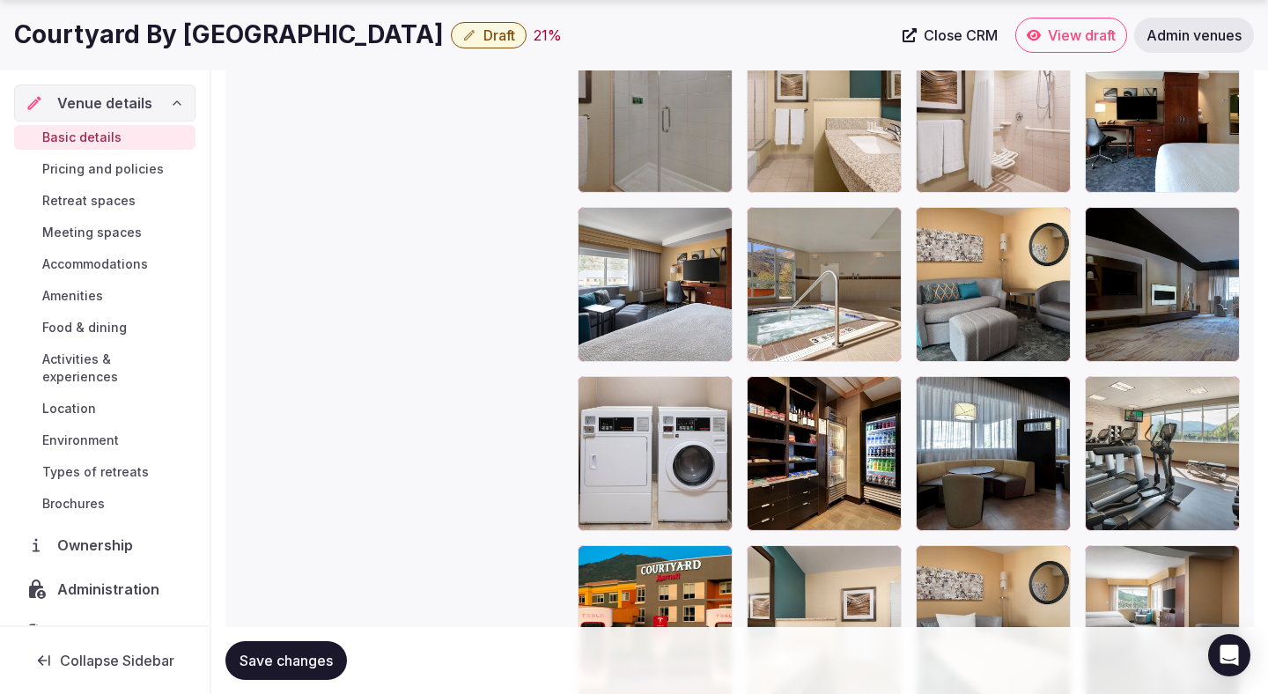
scroll to position [2528, 0]
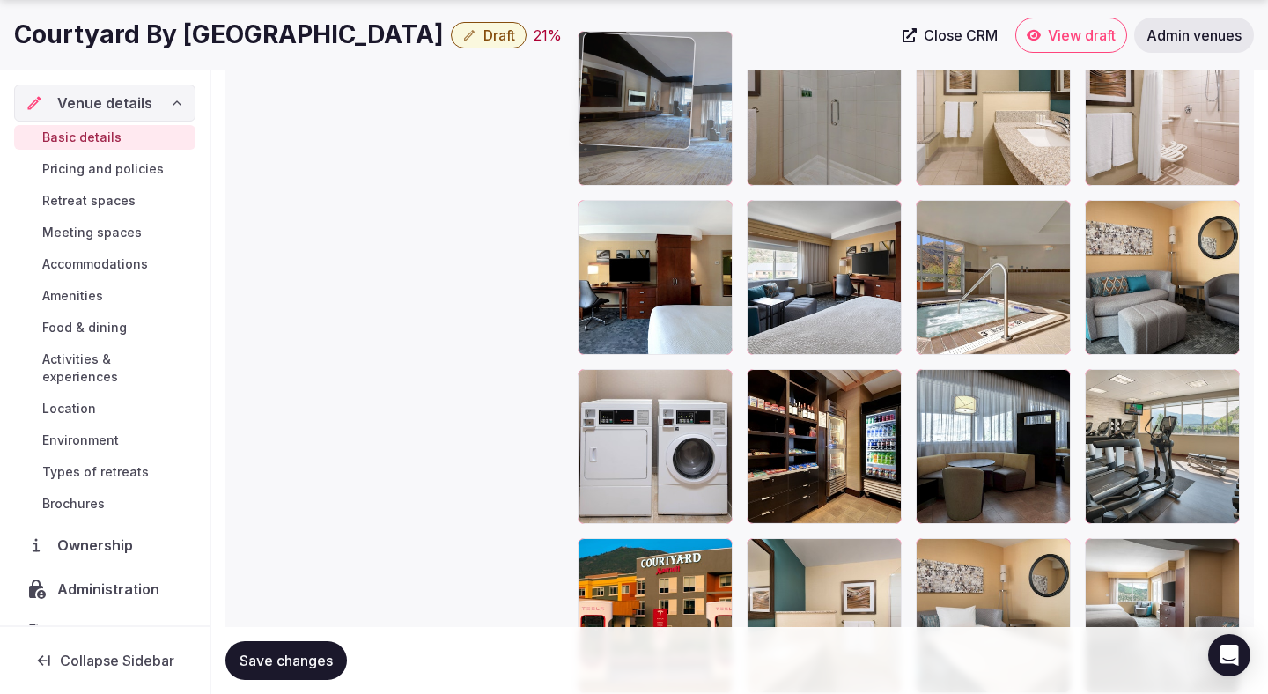
drag, startPoint x: 1167, startPoint y: 252, endPoint x: 687, endPoint y: 170, distance: 486.9
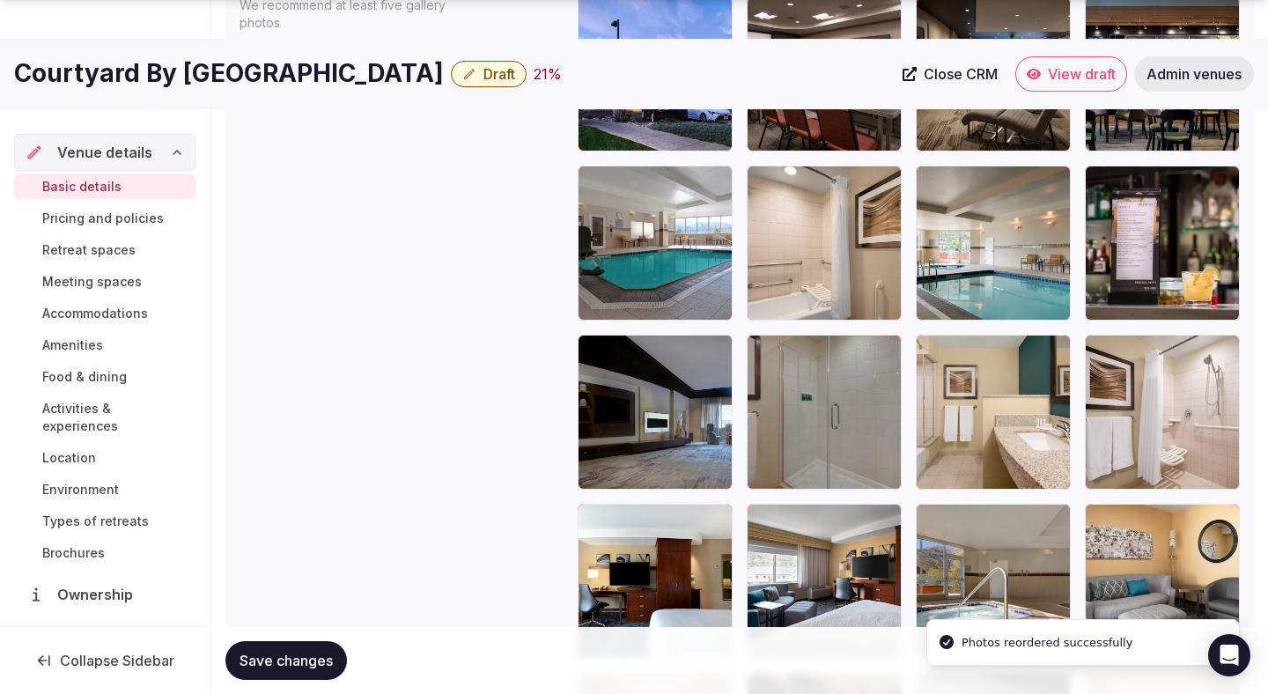
scroll to position [2225, 0]
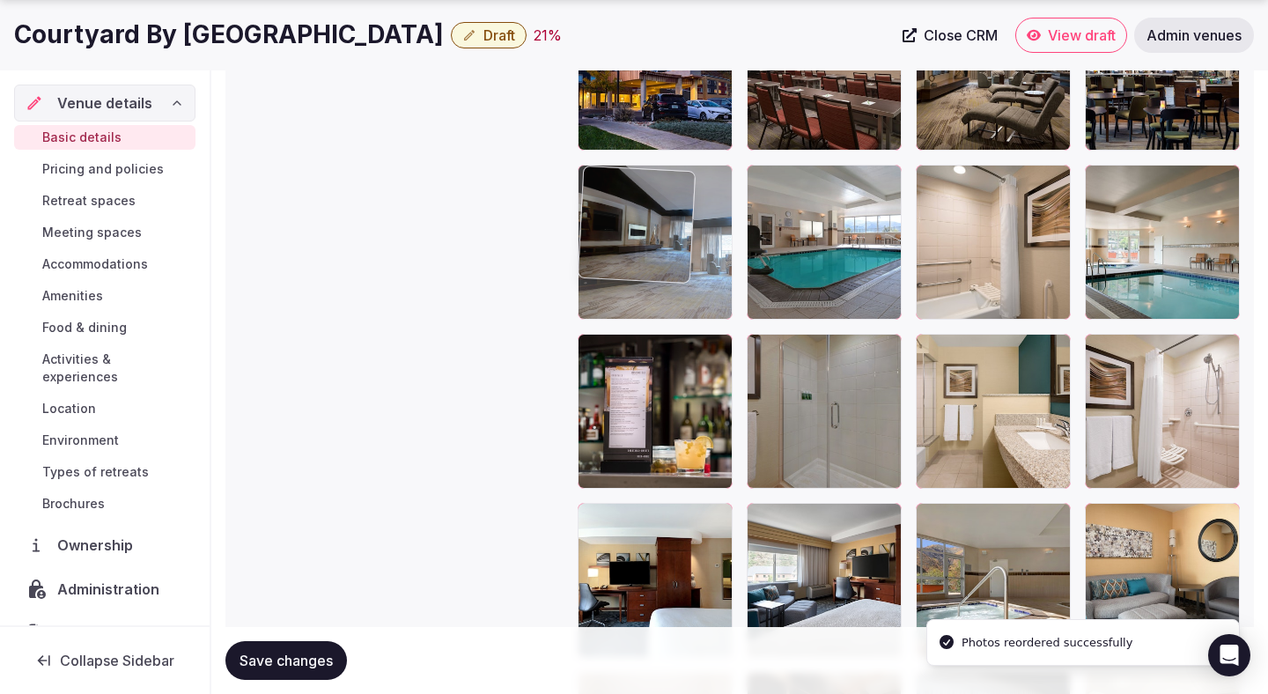
drag, startPoint x: 655, startPoint y: 454, endPoint x: 653, endPoint y: 288, distance: 166.5
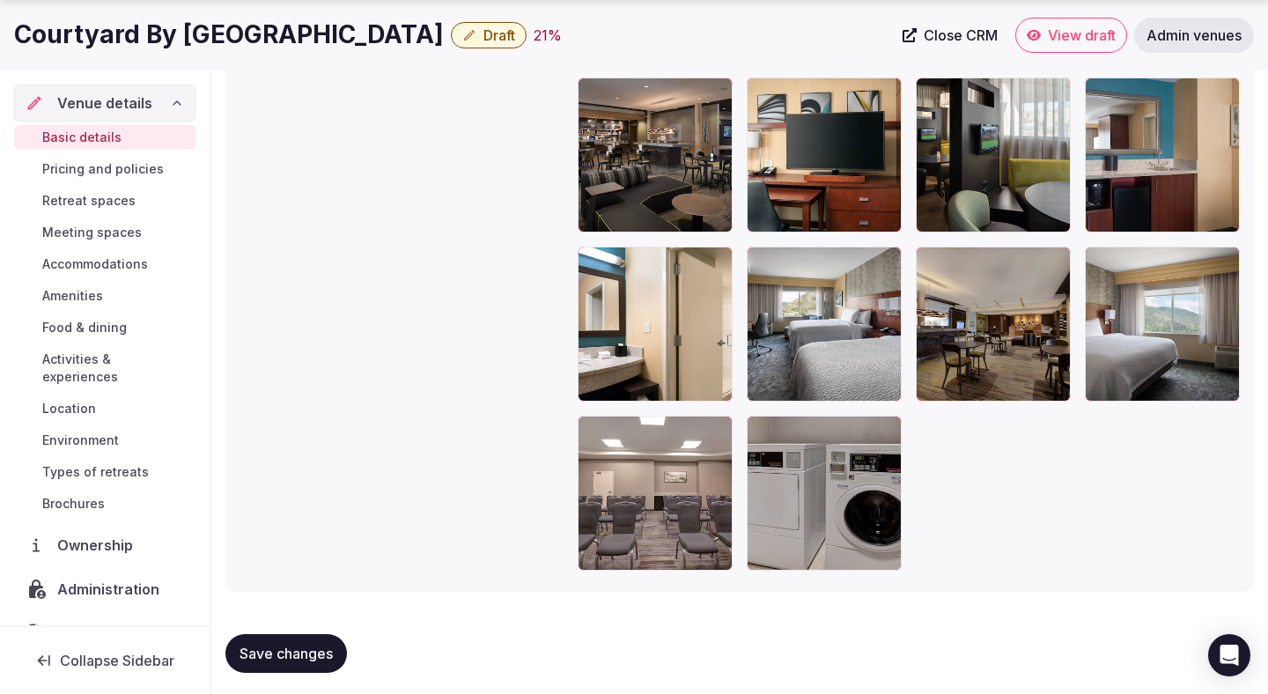
scroll to position [3504, 0]
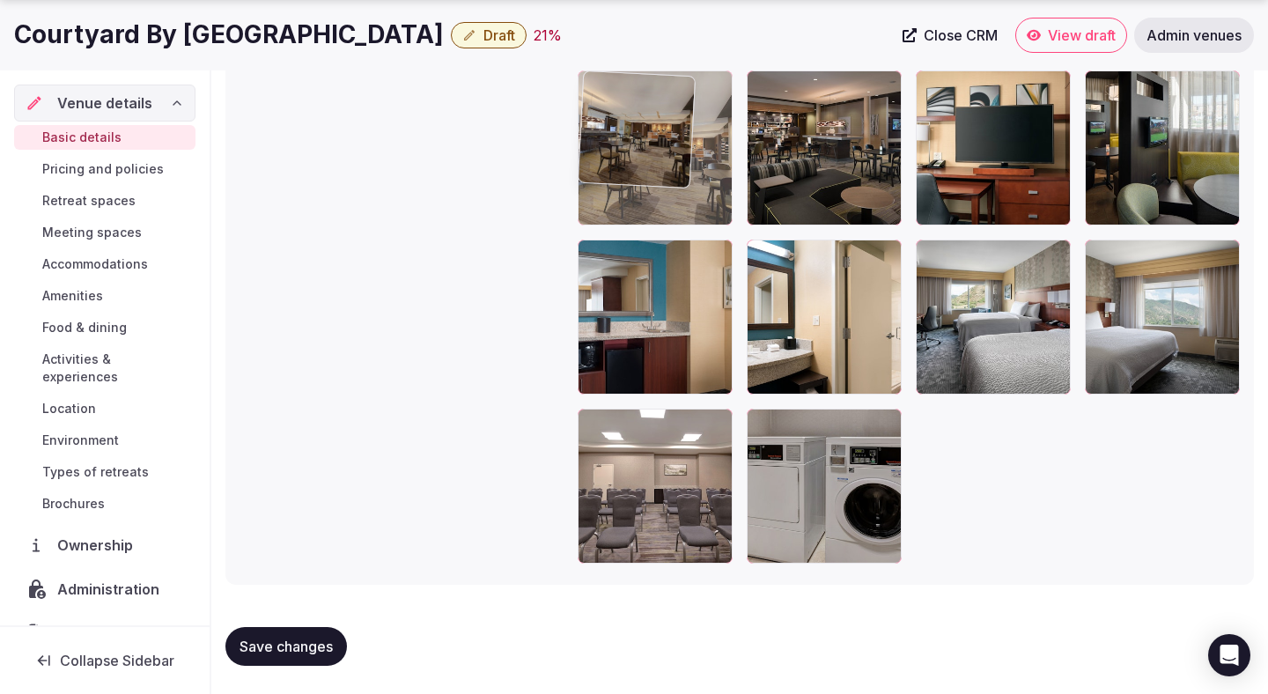
drag, startPoint x: 974, startPoint y: 351, endPoint x: 699, endPoint y: 183, distance: 322.2
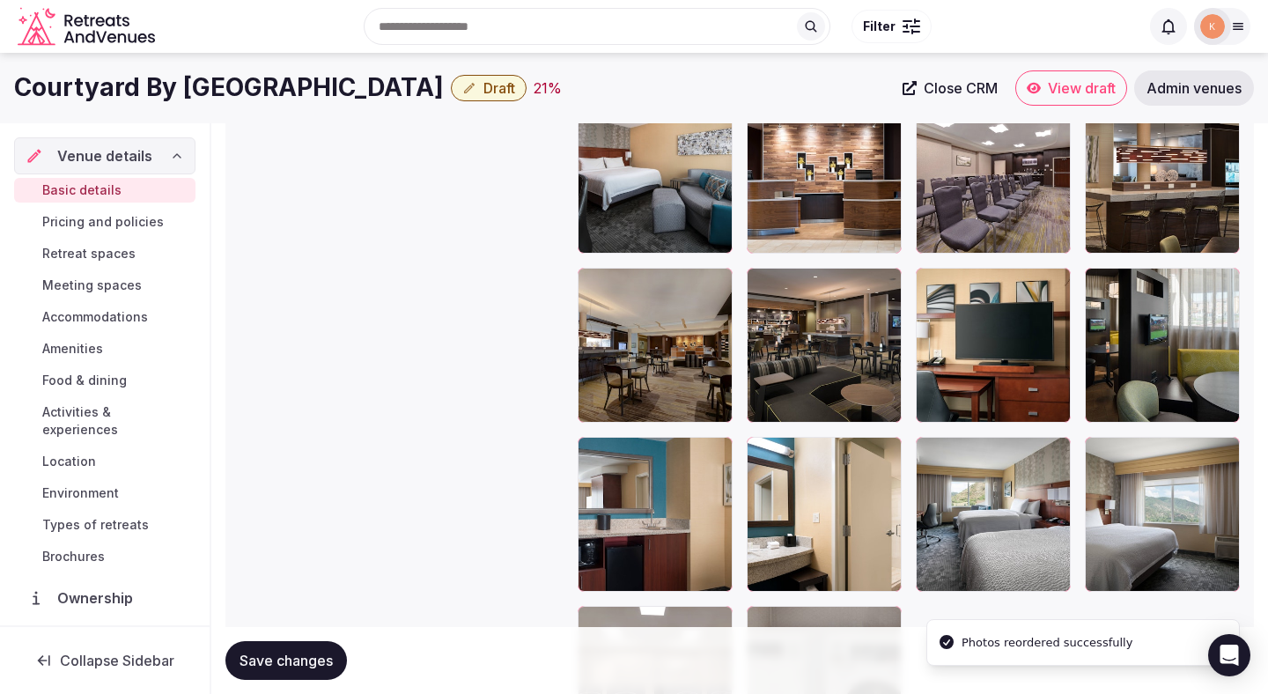
scroll to position [3278, 0]
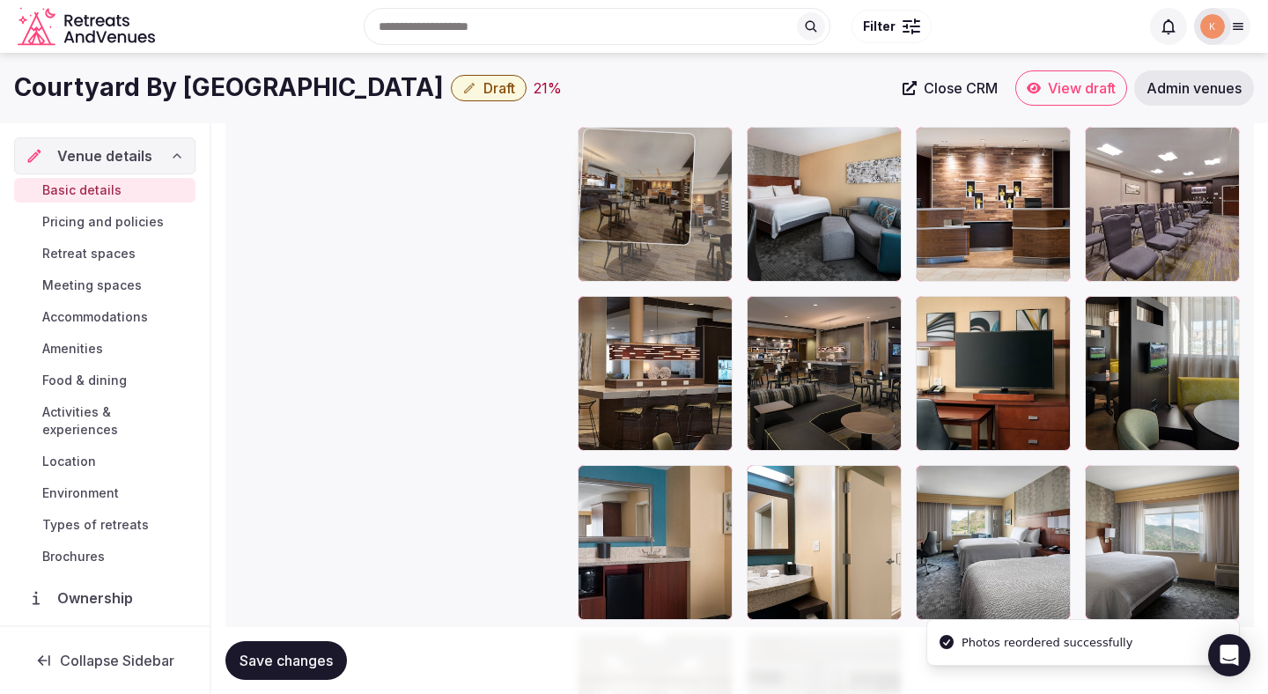
drag, startPoint x: 659, startPoint y: 410, endPoint x: 658, endPoint y: 208, distance: 201.7
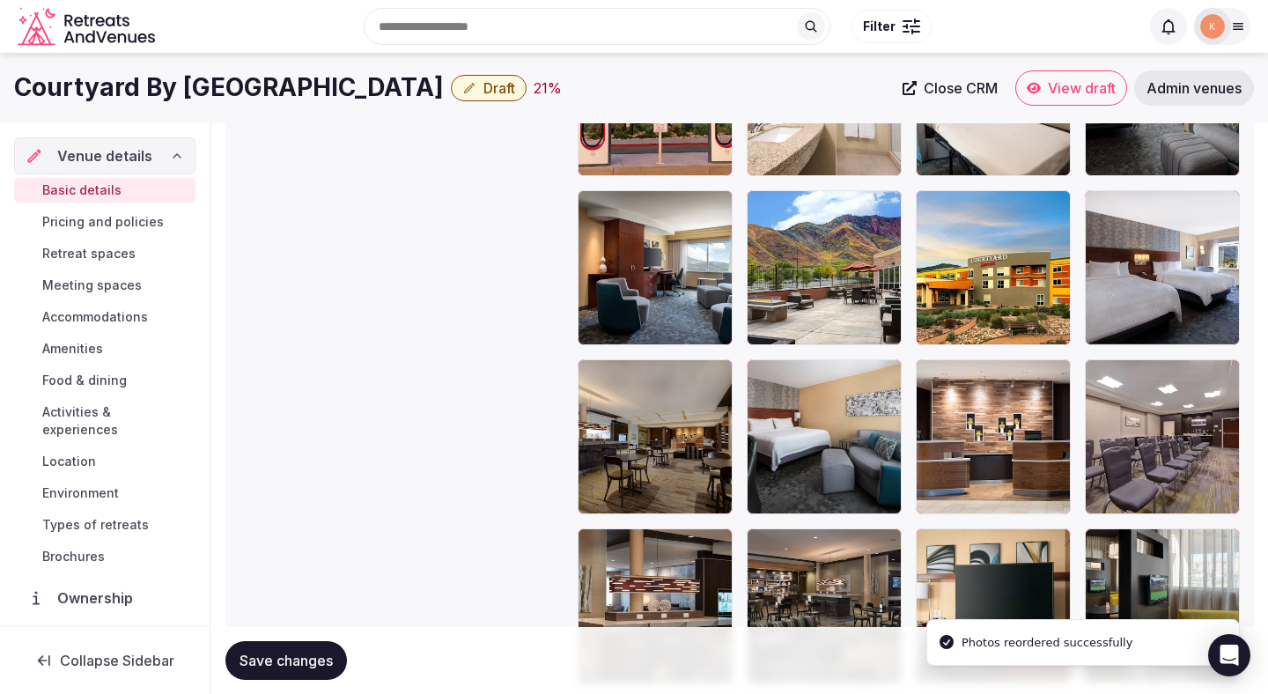
scroll to position [3032, 0]
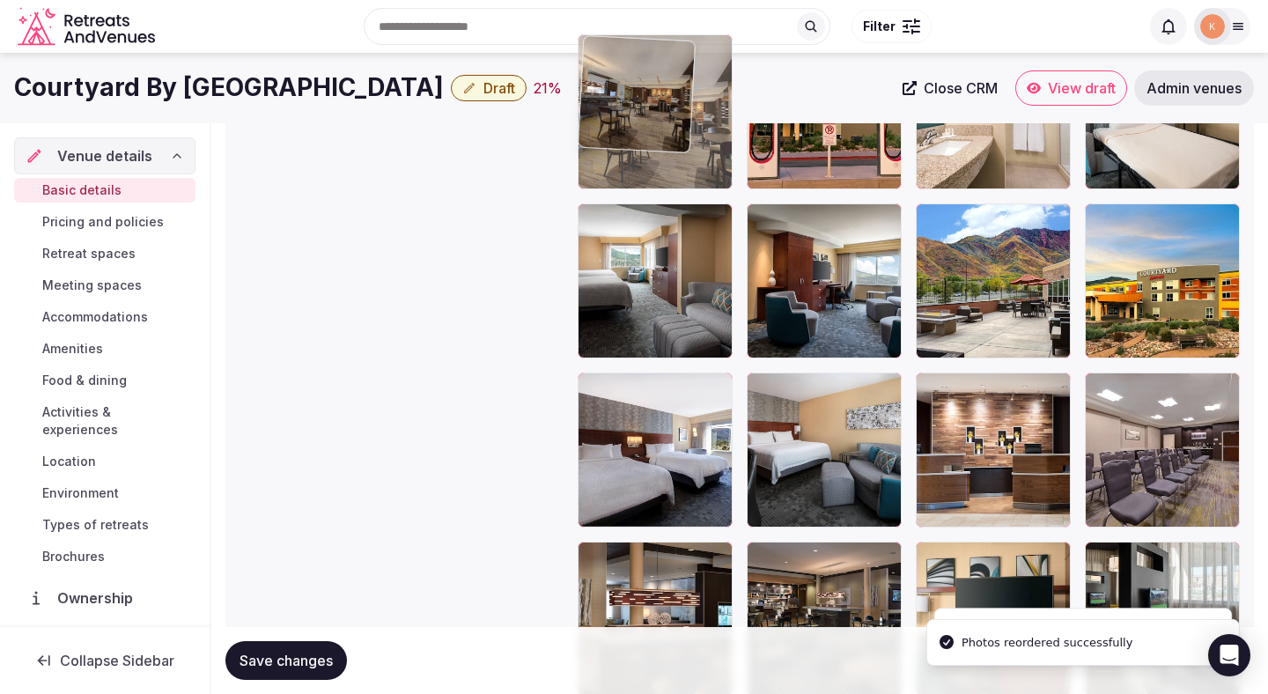
drag, startPoint x: 658, startPoint y: 439, endPoint x: 658, endPoint y: 205, distance: 234.3
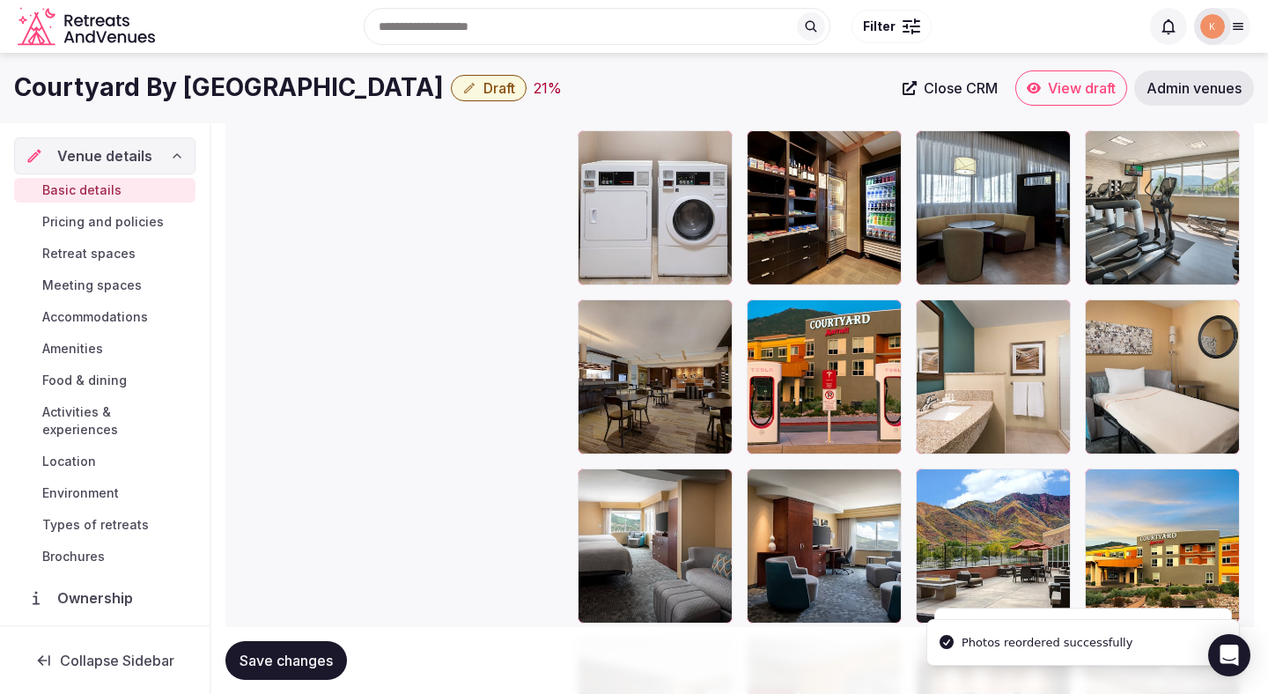
scroll to position [2736, 0]
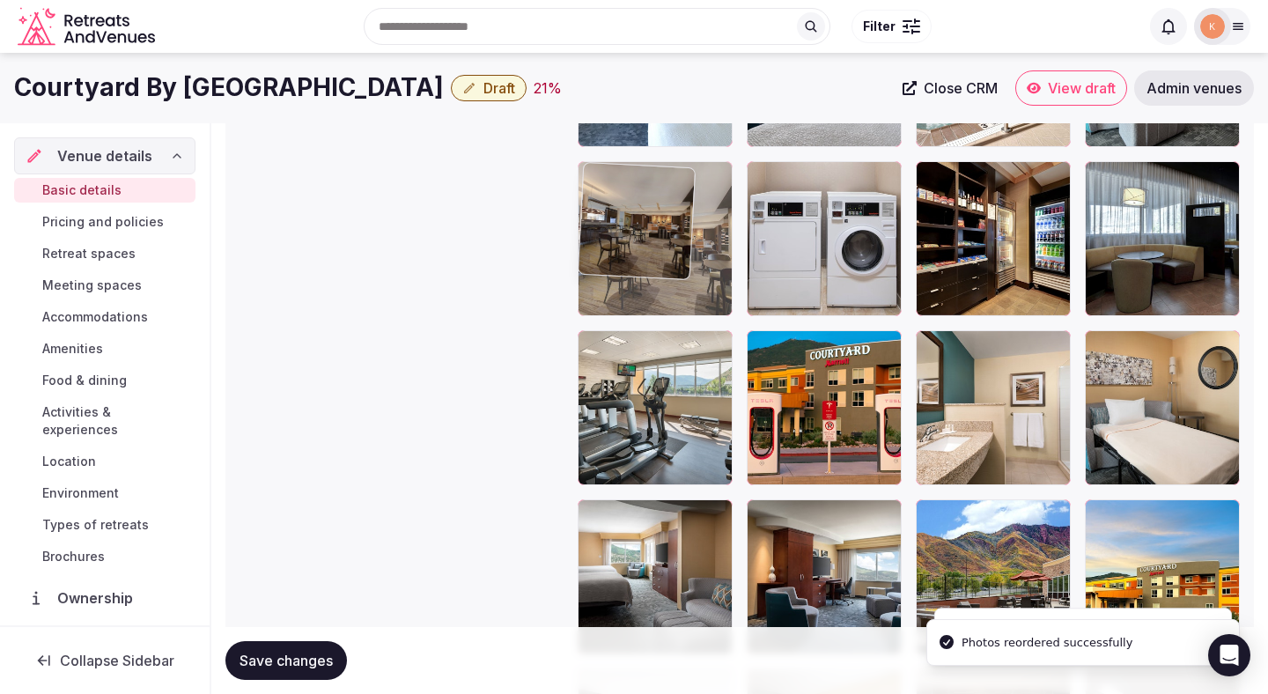
drag, startPoint x: 662, startPoint y: 429, endPoint x: 661, endPoint y: 285, distance: 143.5
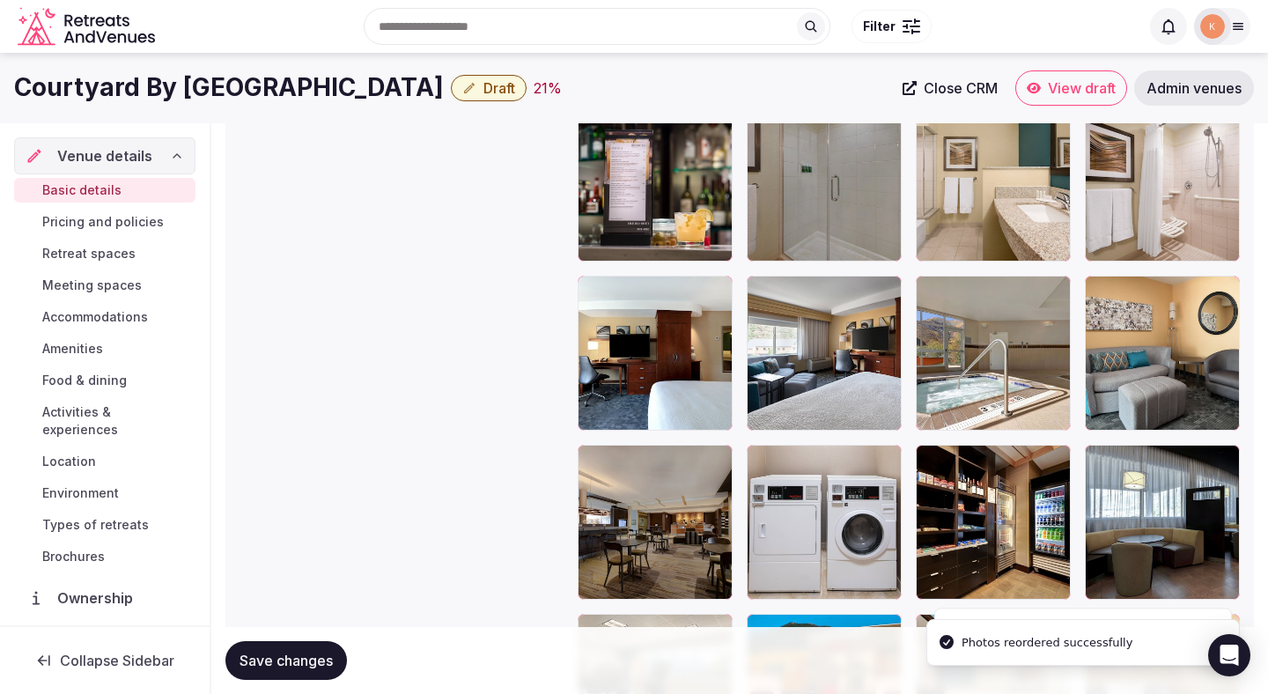
scroll to position [2427, 0]
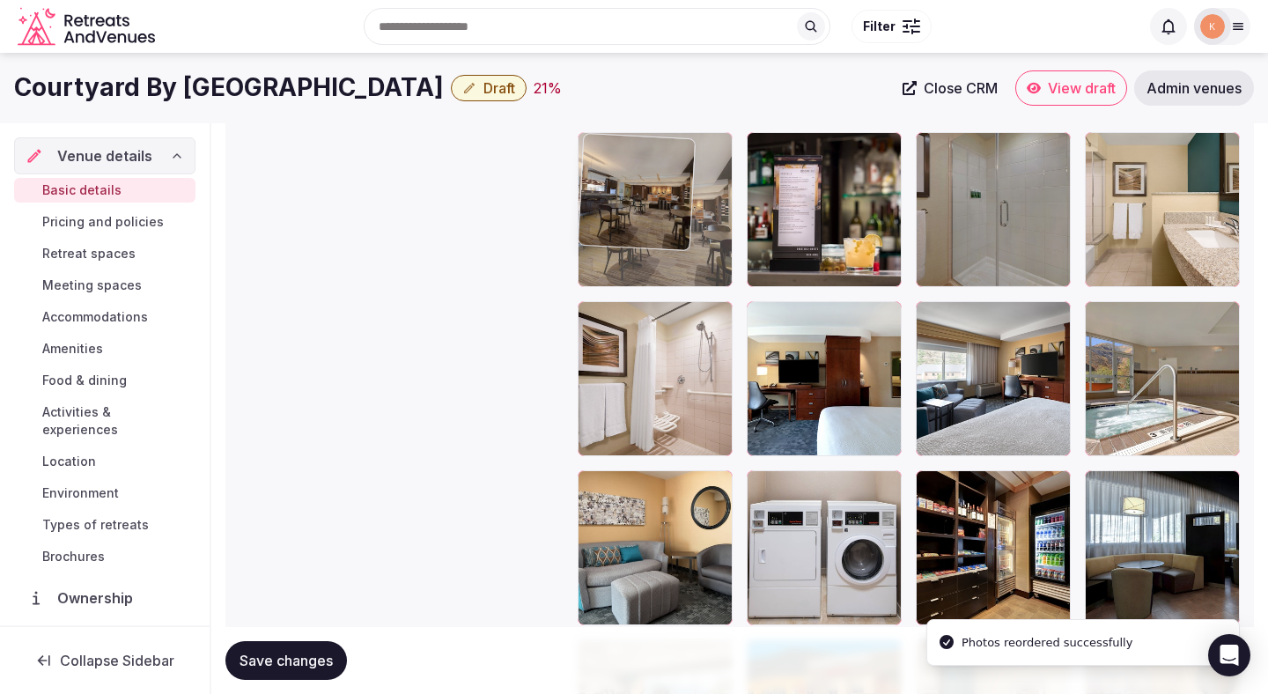
drag, startPoint x: 635, startPoint y: 527, endPoint x: 635, endPoint y: 269, distance: 258.0
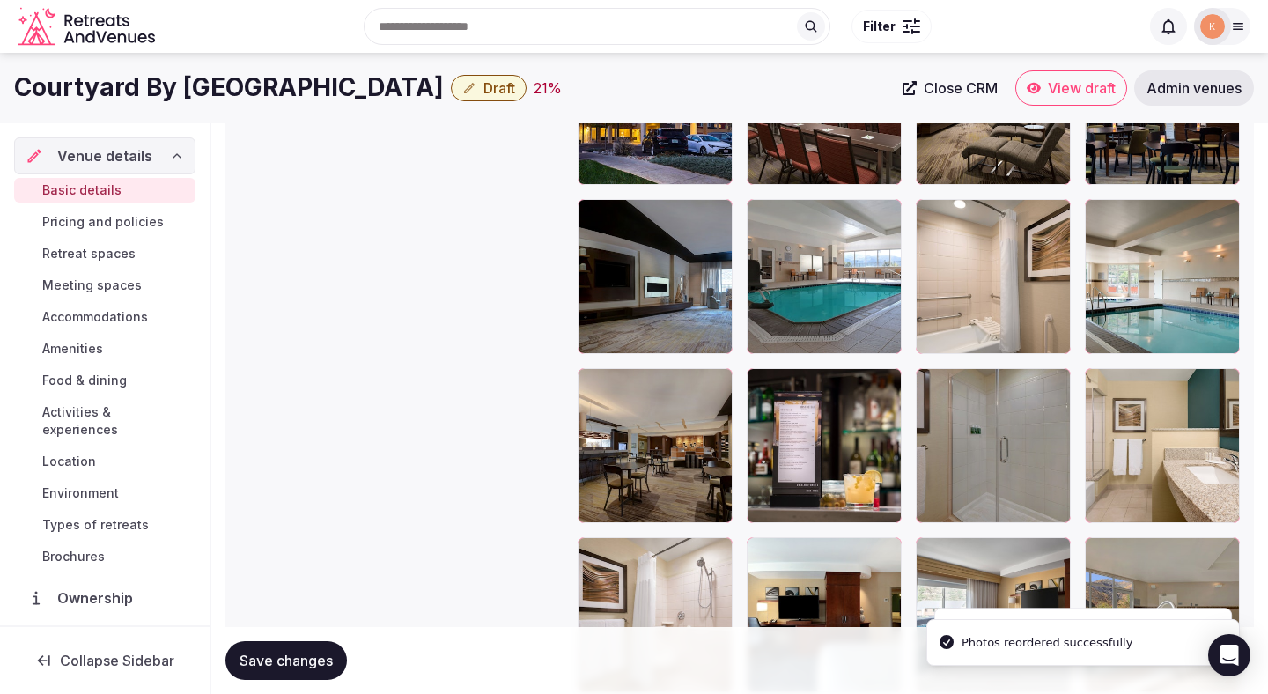
scroll to position [2188, 0]
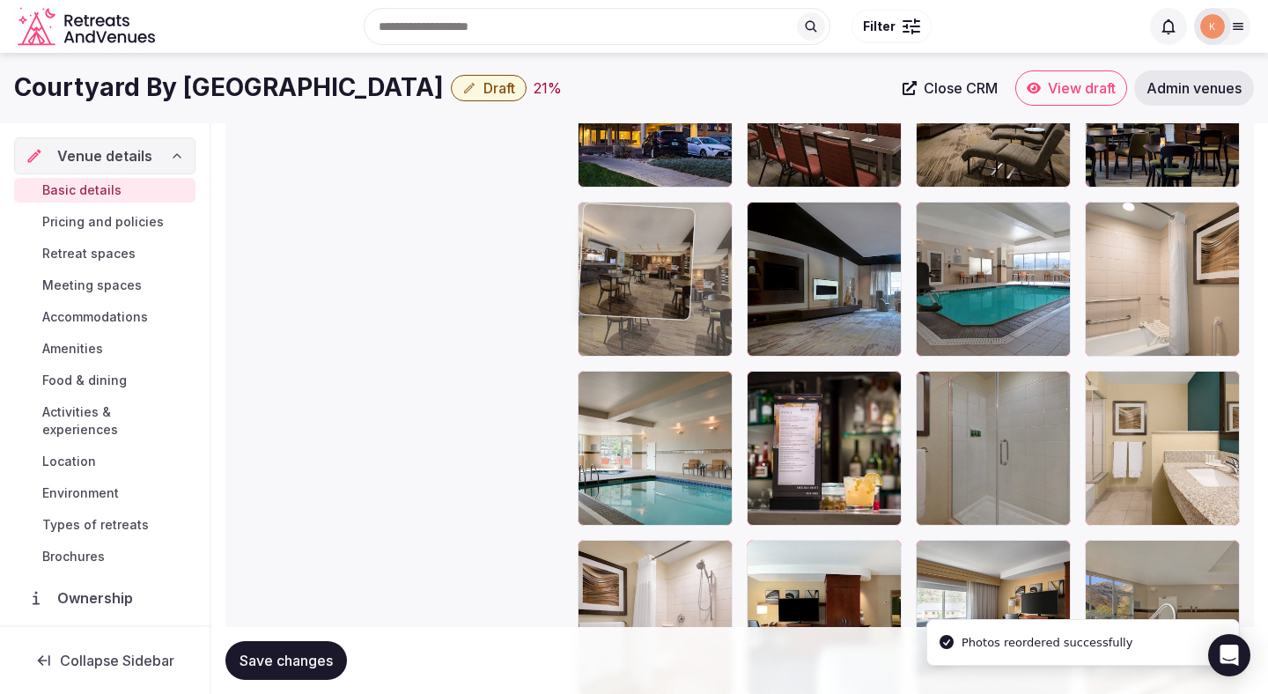
drag, startPoint x: 643, startPoint y: 446, endPoint x: 646, endPoint y: 311, distance: 135.7
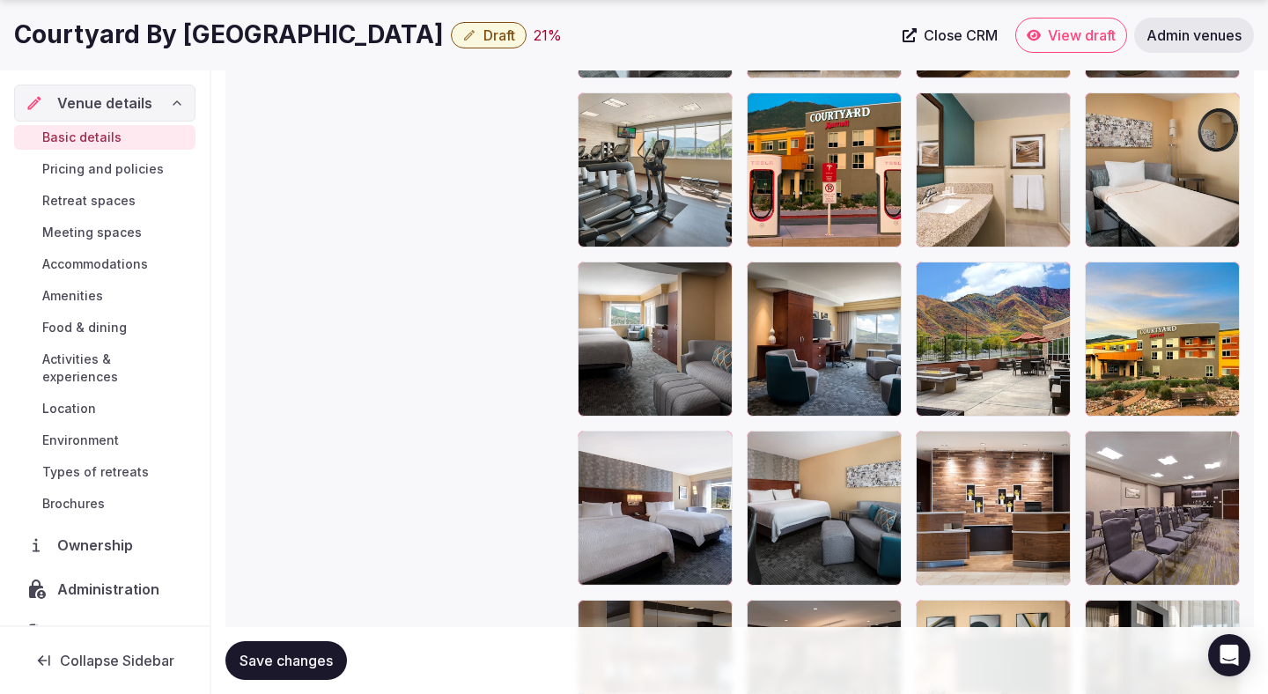
scroll to position [3079, 0]
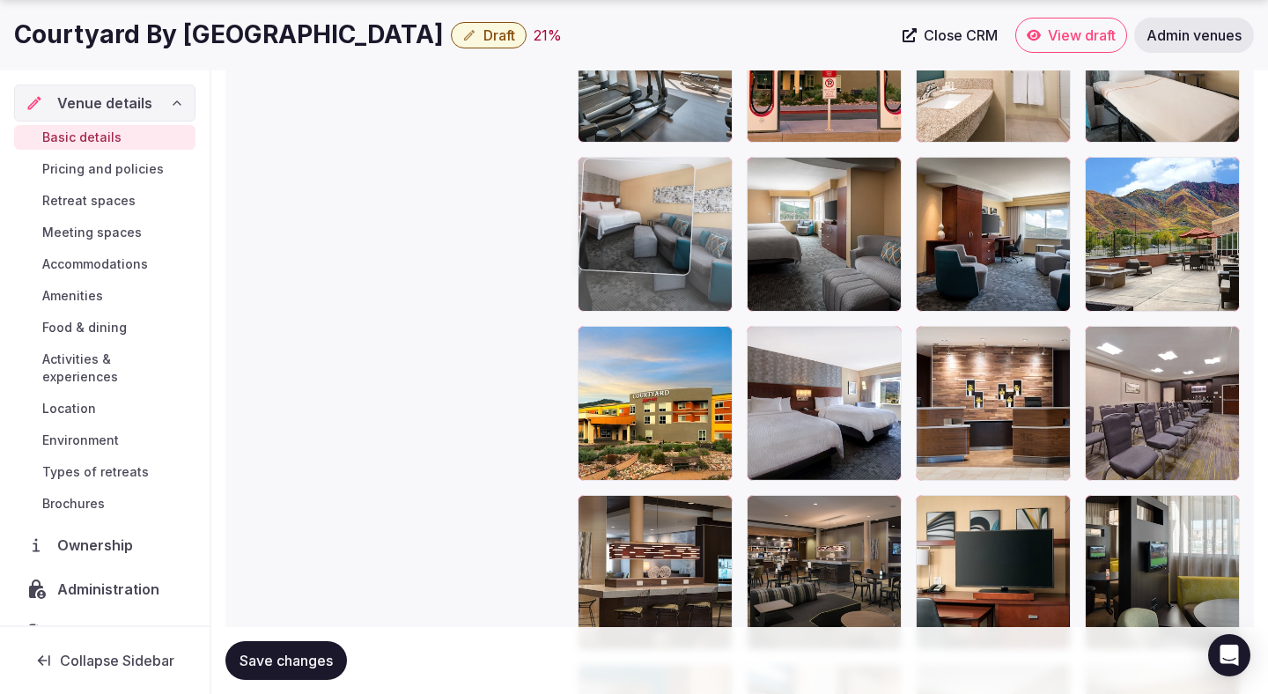
drag, startPoint x: 823, startPoint y: 393, endPoint x: 753, endPoint y: 248, distance: 160.7
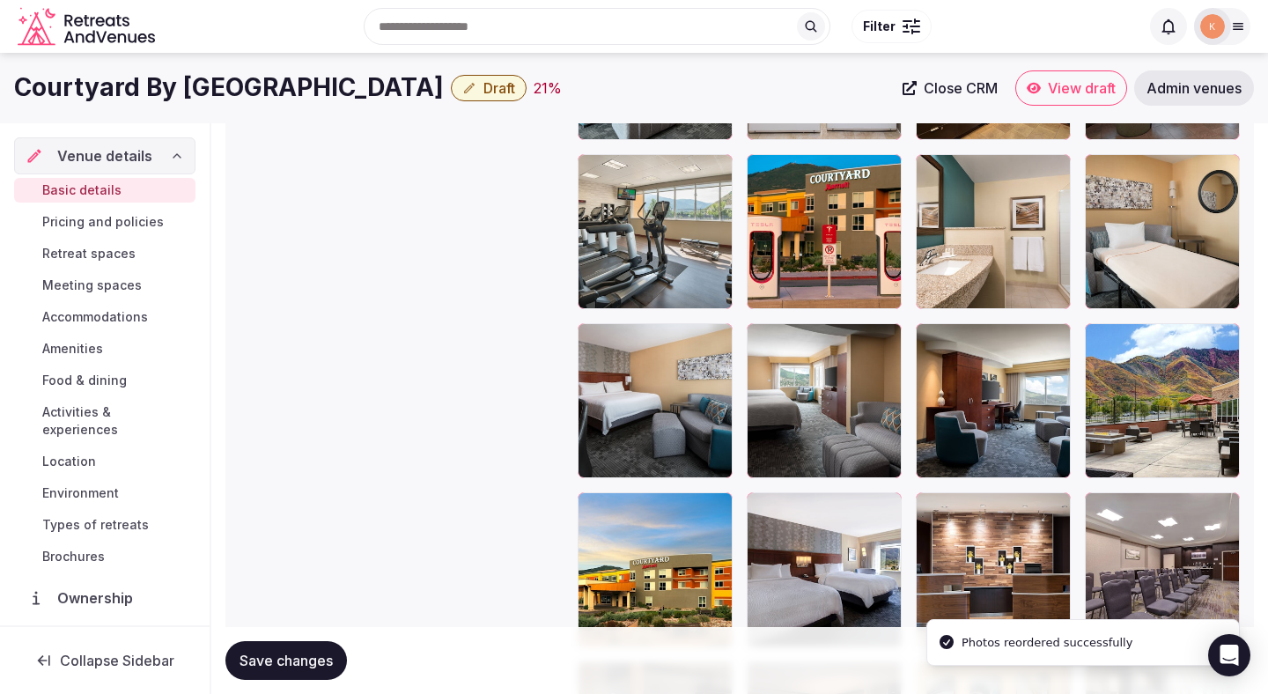
scroll to position [2884, 0]
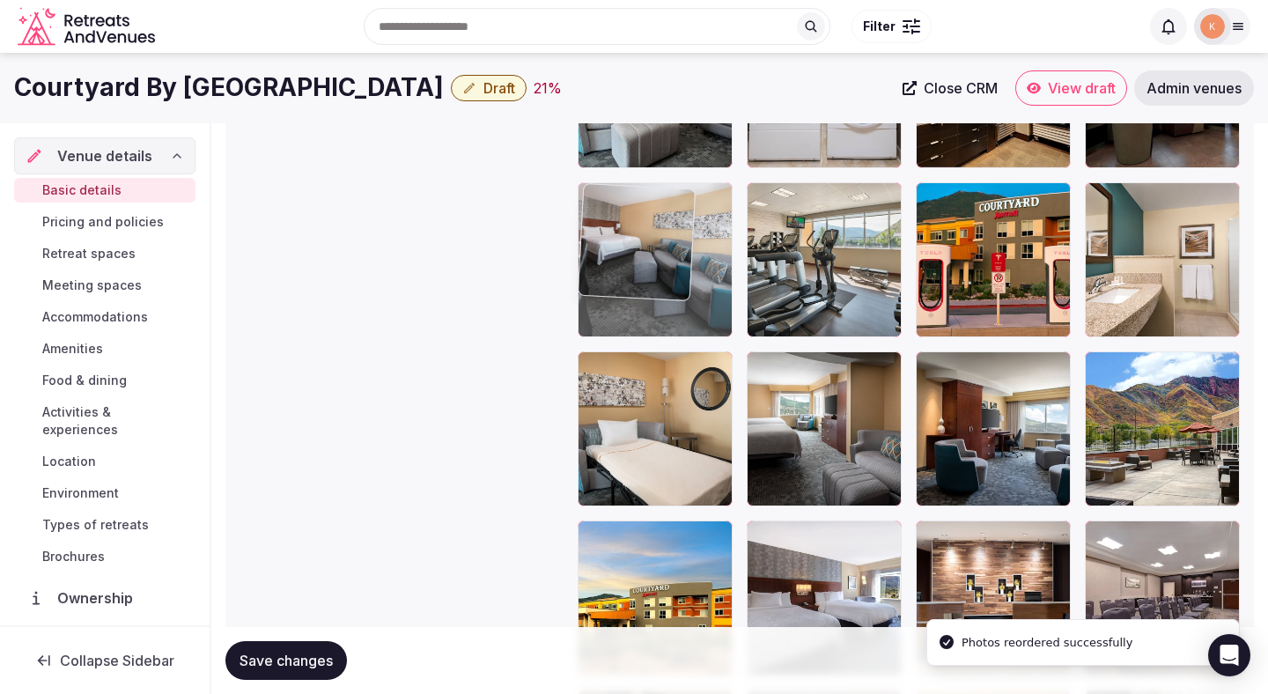
drag, startPoint x: 671, startPoint y: 444, endPoint x: 743, endPoint y: 230, distance: 225.9
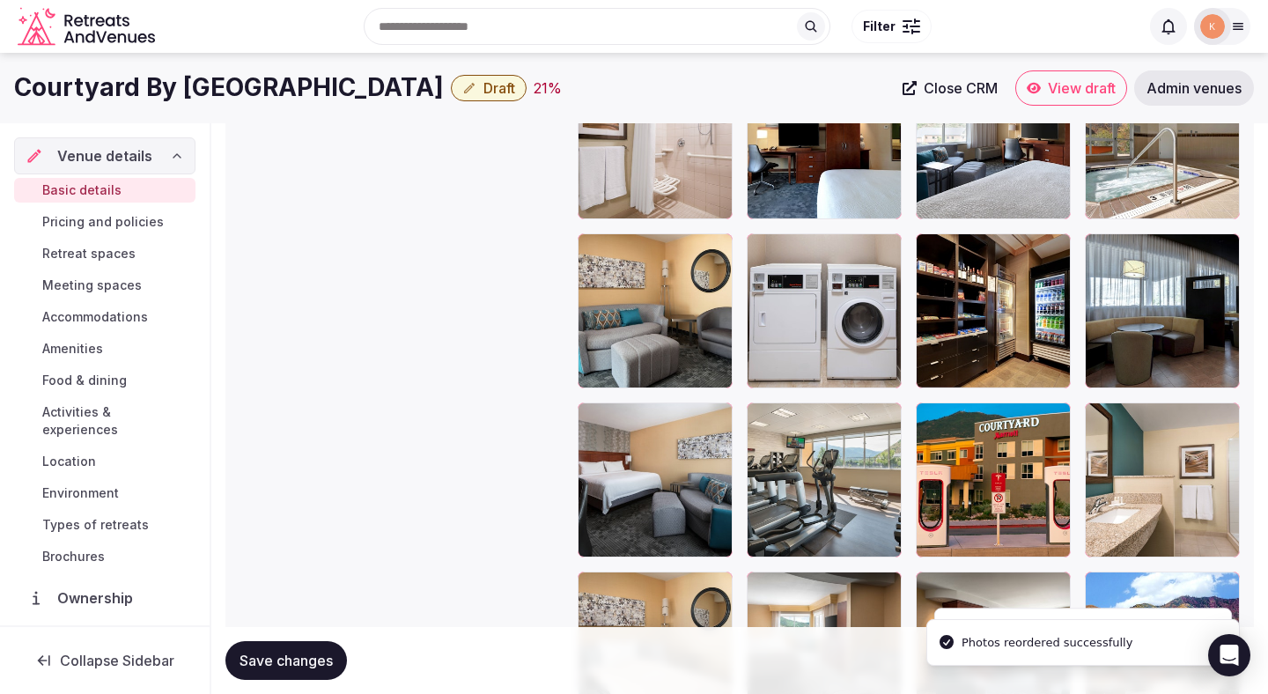
scroll to position [2658, 0]
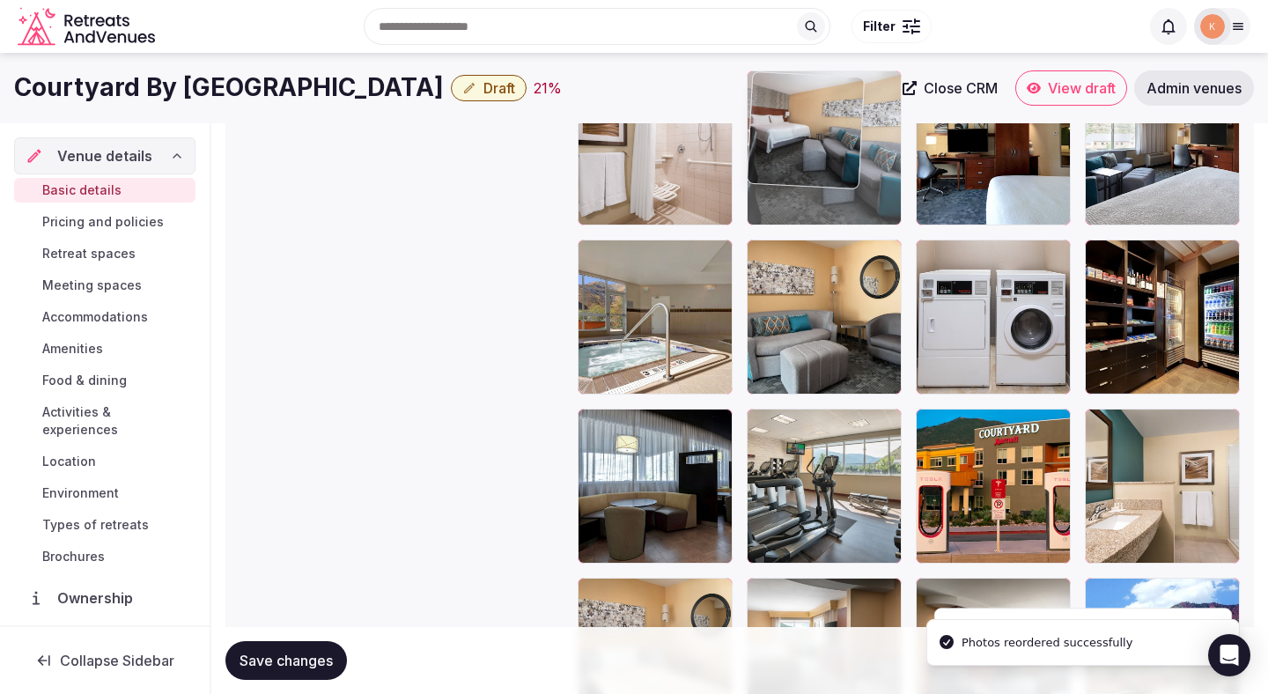
drag, startPoint x: 660, startPoint y: 483, endPoint x: 802, endPoint y: 165, distance: 348.9
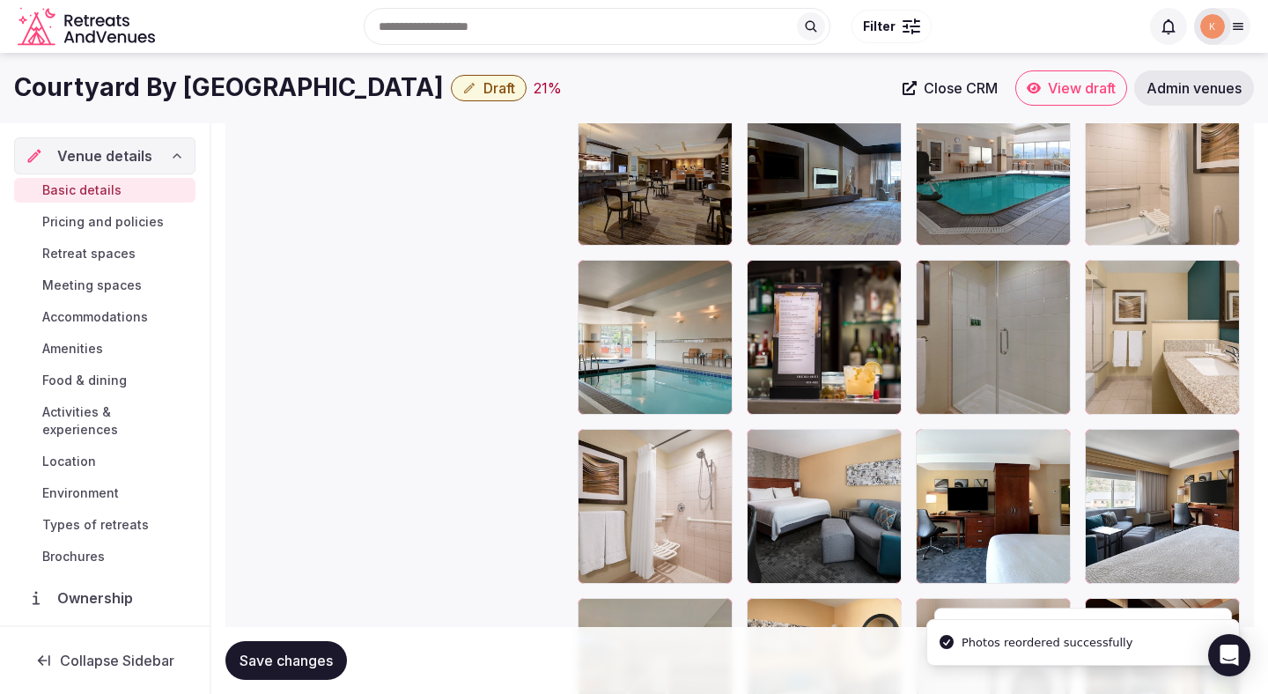
scroll to position [2292, 0]
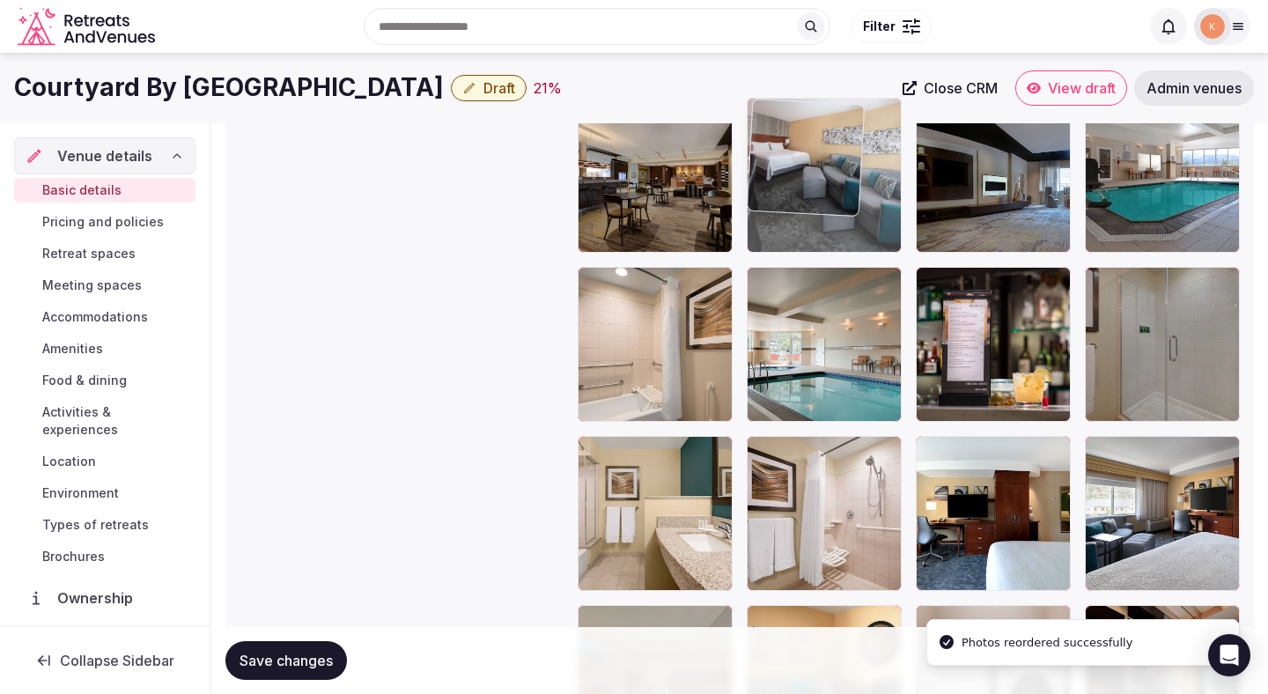
drag, startPoint x: 812, startPoint y: 454, endPoint x: 812, endPoint y: 207, distance: 247.5
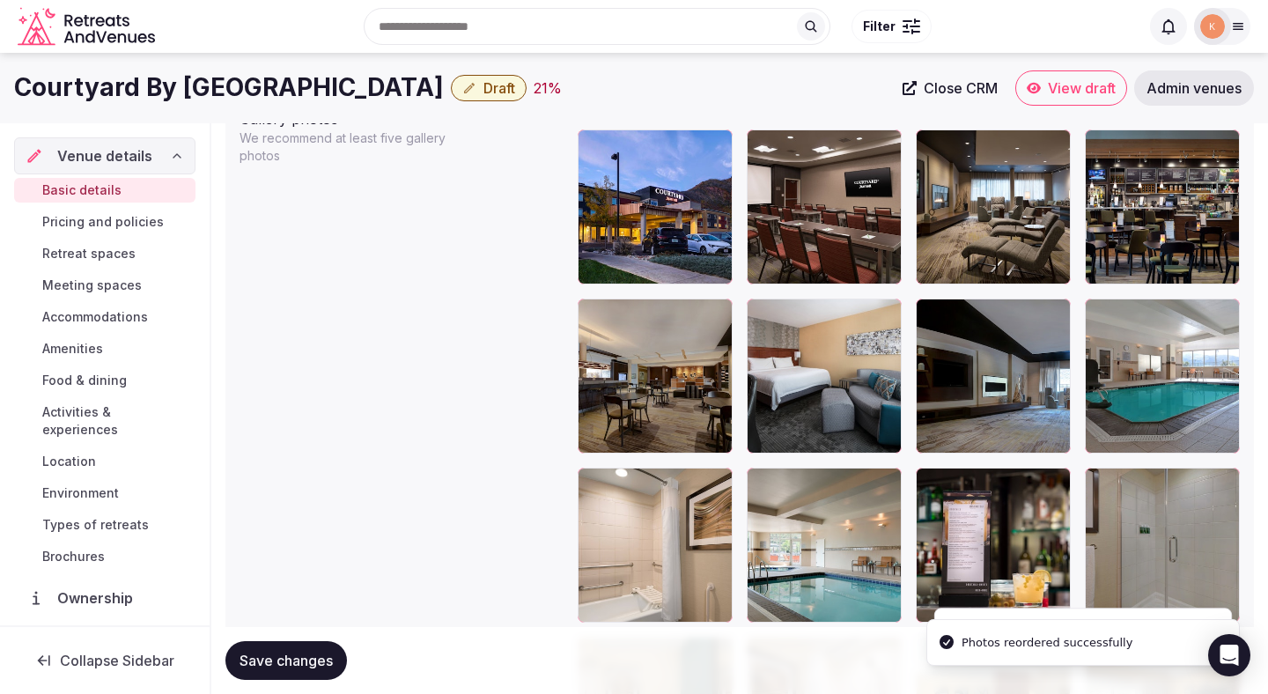
scroll to position [2091, 0]
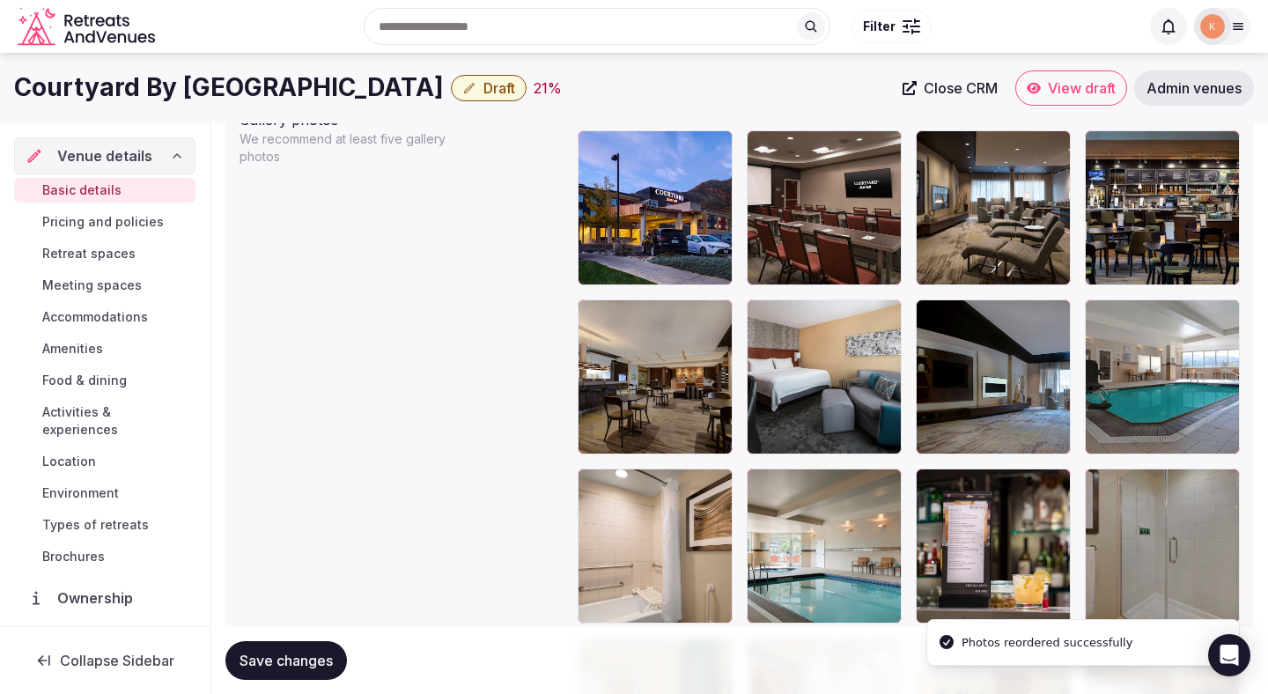
click at [252, 670] on button "Save changes" at bounding box center [286, 660] width 122 height 39
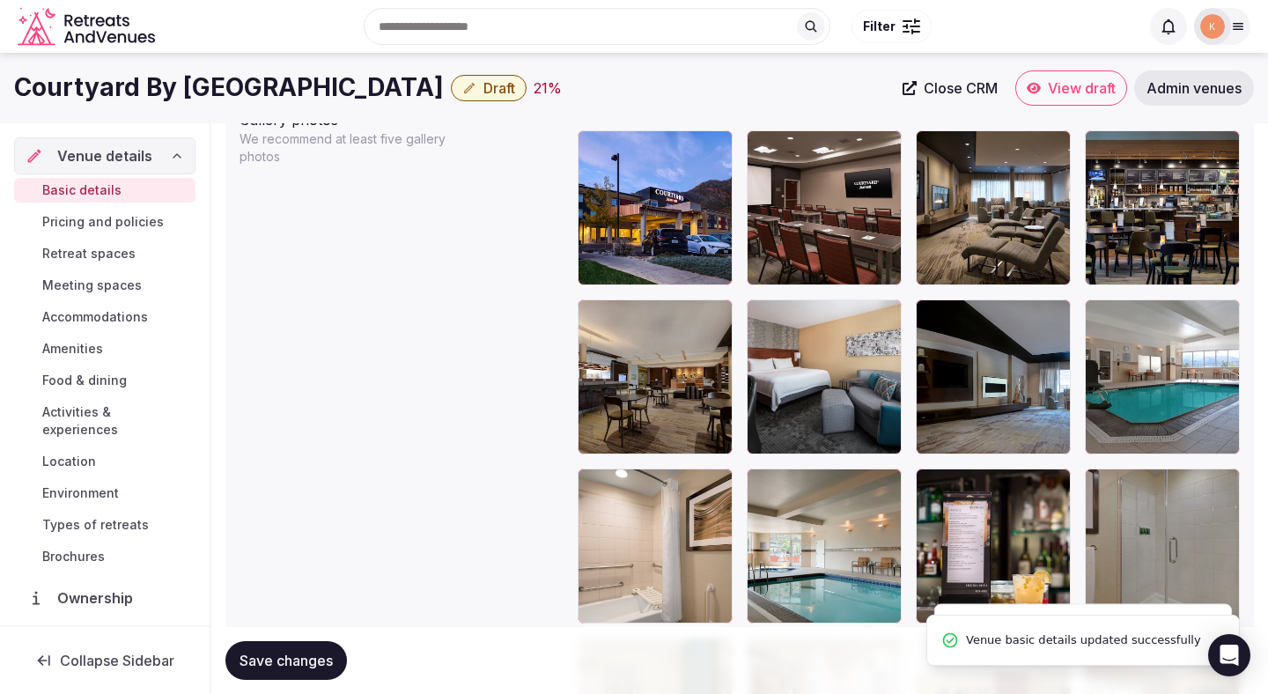
click at [515, 93] on span "Draft" at bounding box center [499, 88] width 32 height 18
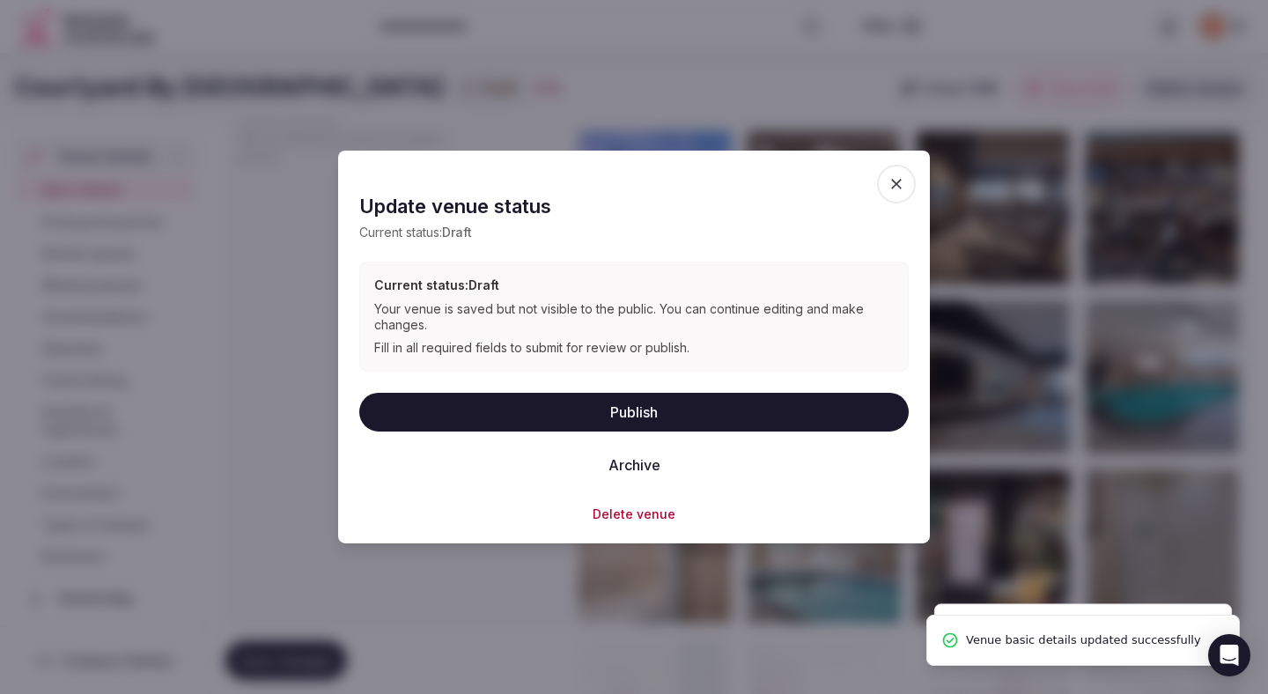
click at [528, 405] on button "Publish" at bounding box center [634, 411] width 550 height 39
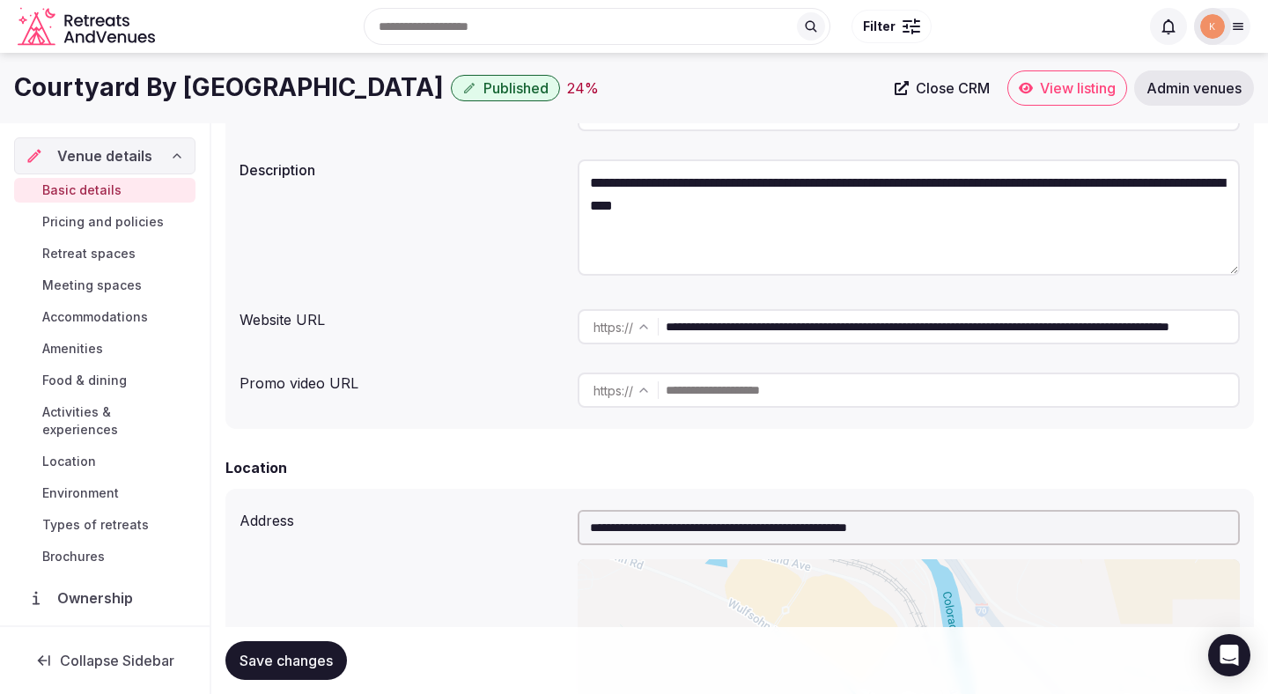
scroll to position [181, 0]
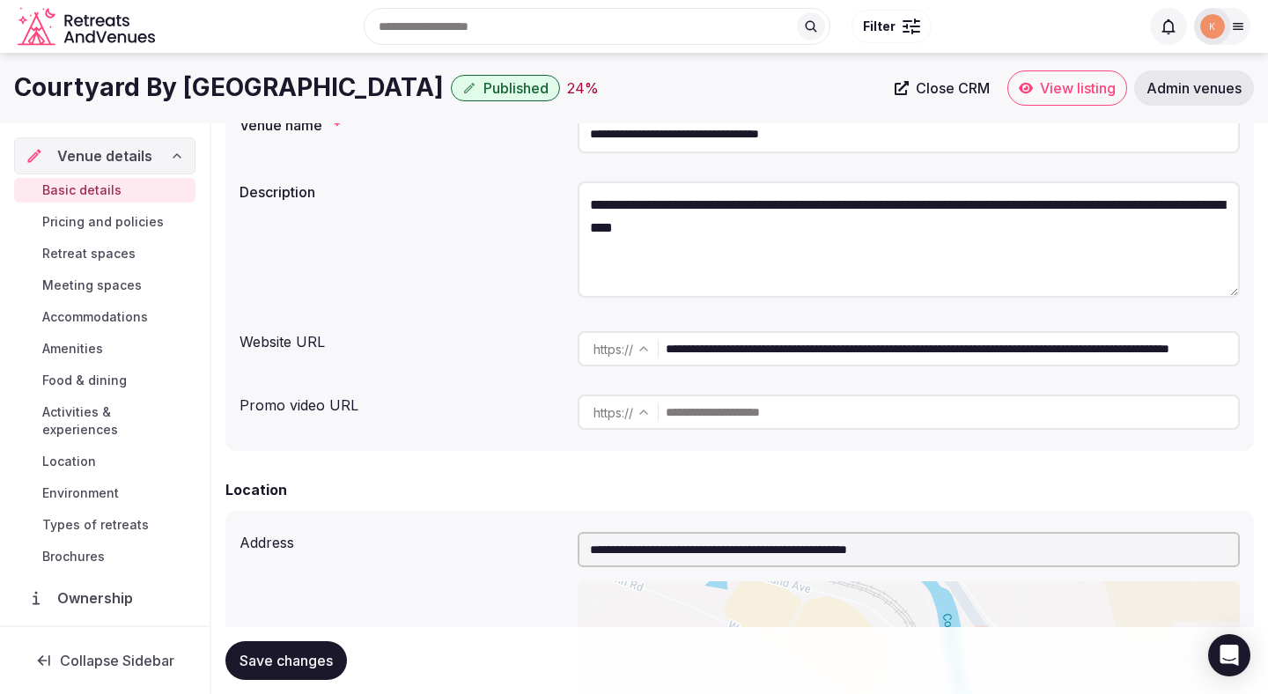
click at [312, 674] on button "Save changes" at bounding box center [286, 660] width 122 height 39
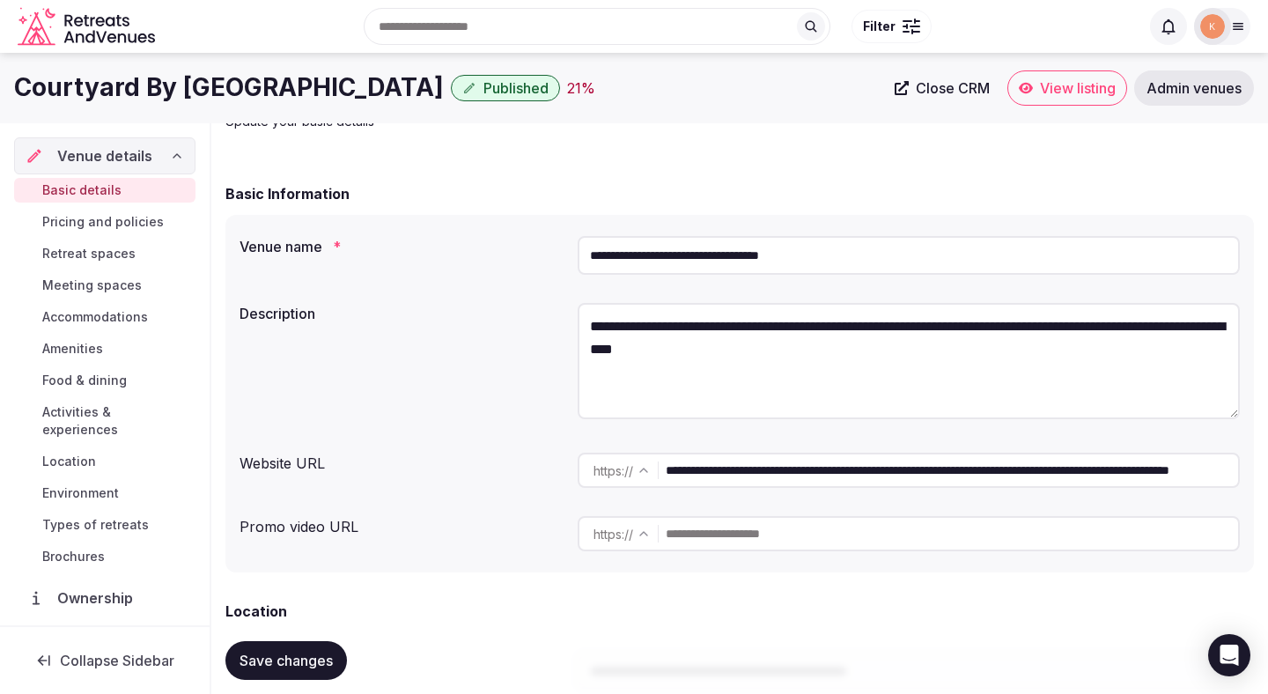
scroll to position [56, 0]
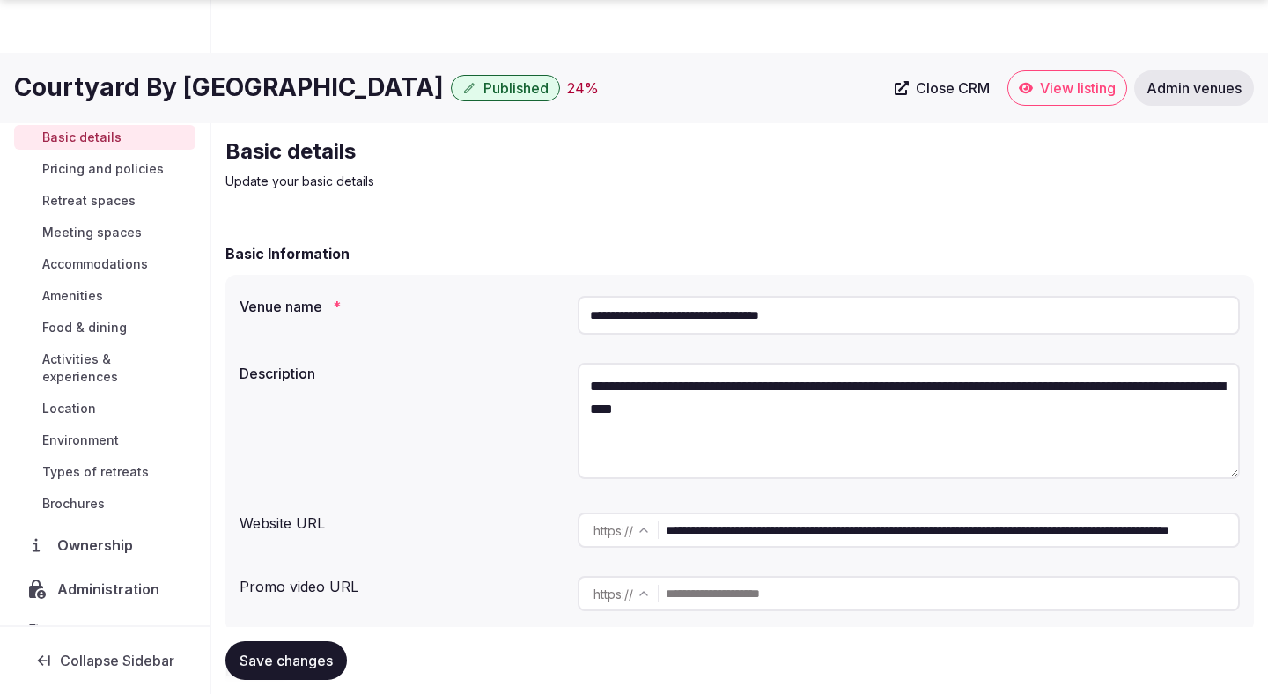
scroll to position [56, 0]
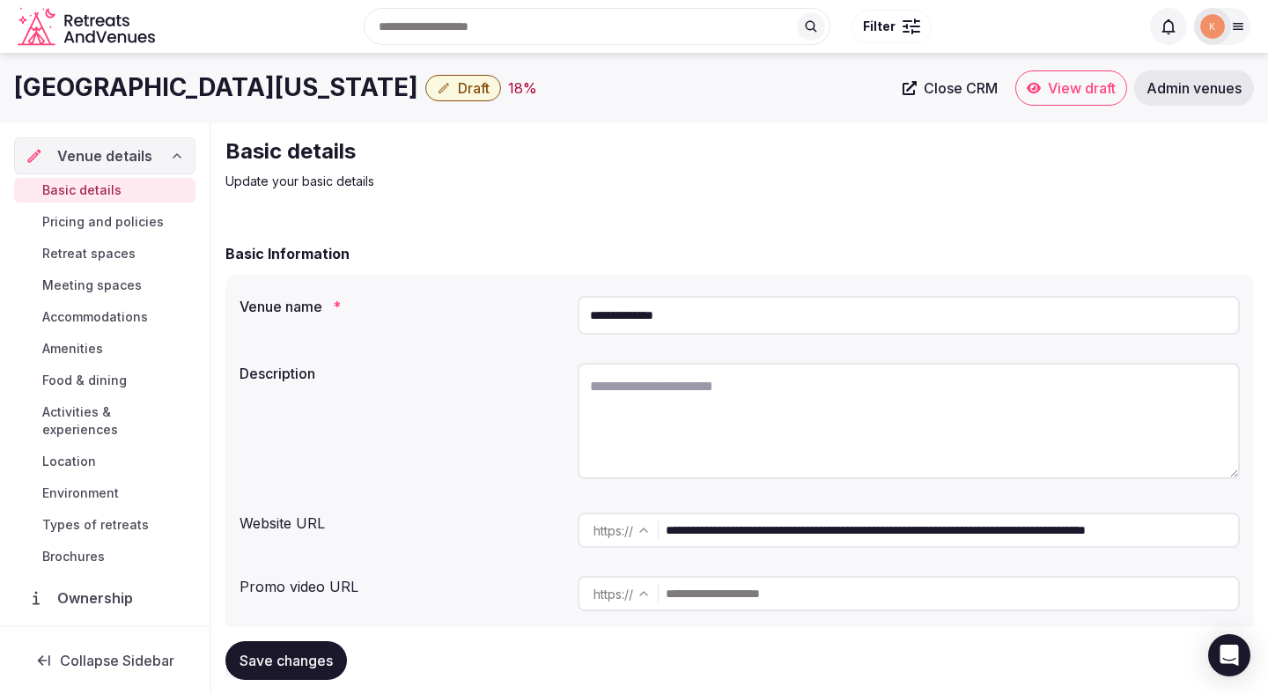
click at [702, 316] on input "**********" at bounding box center [909, 315] width 662 height 39
click at [1220, 85] on span "Admin venues" at bounding box center [1194, 88] width 95 height 18
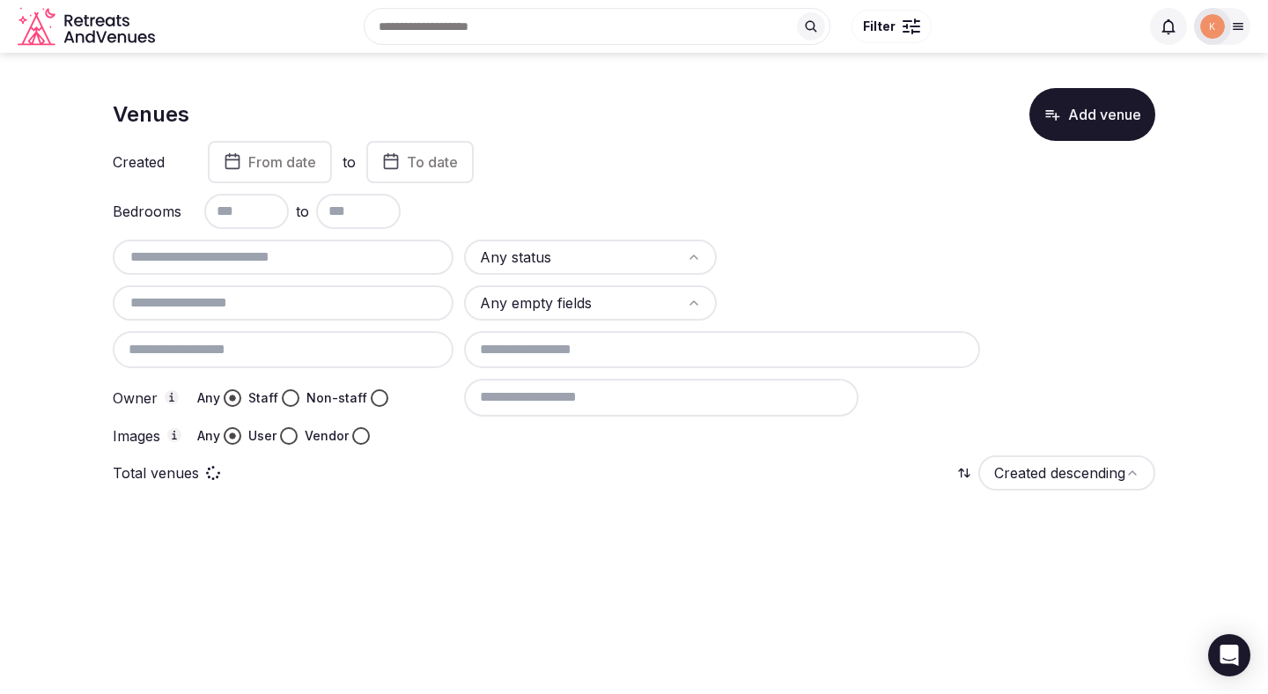
click at [340, 247] on input "text" at bounding box center [283, 257] width 327 height 21
paste input "**********"
type input "**********"
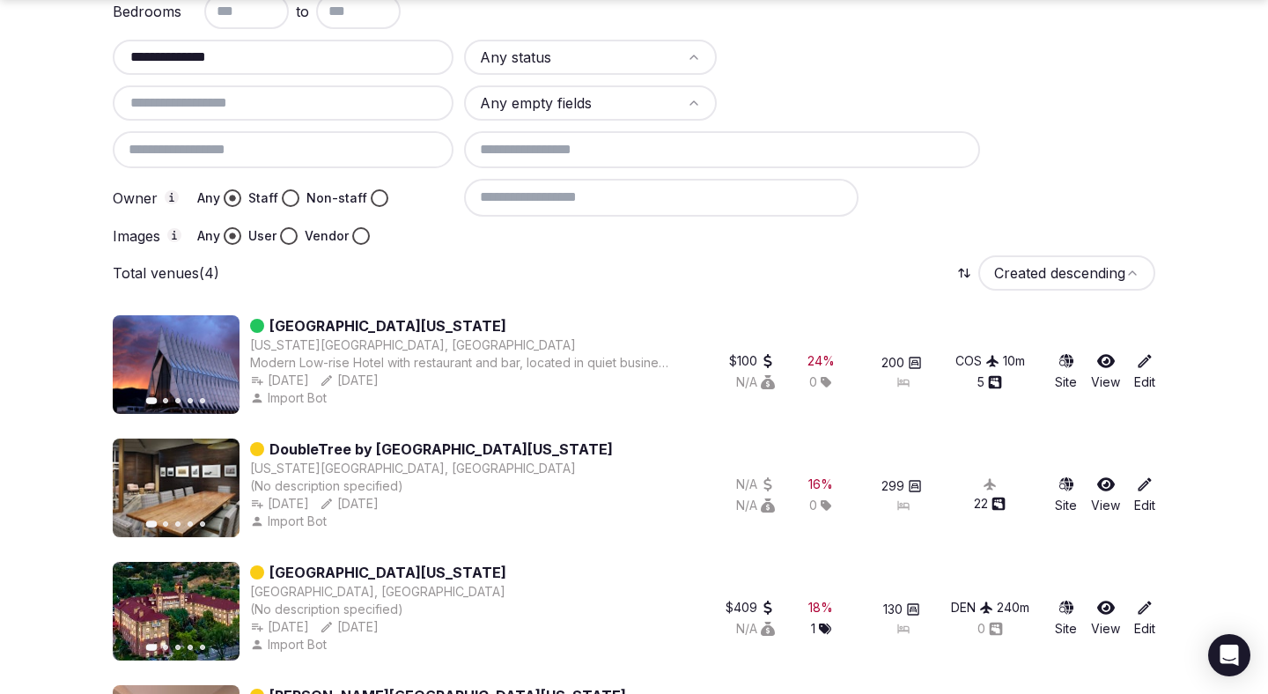
scroll to position [318, 0]
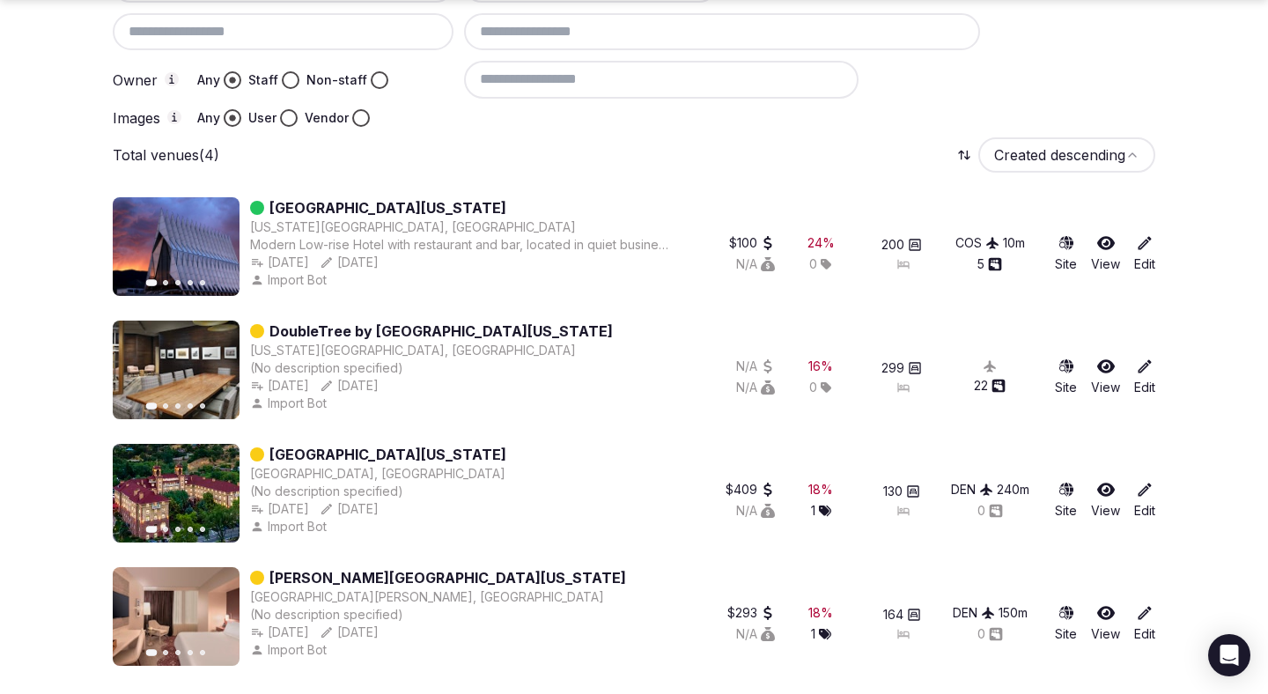
click at [346, 454] on link "Hotel Colorado" at bounding box center [387, 454] width 237 height 21
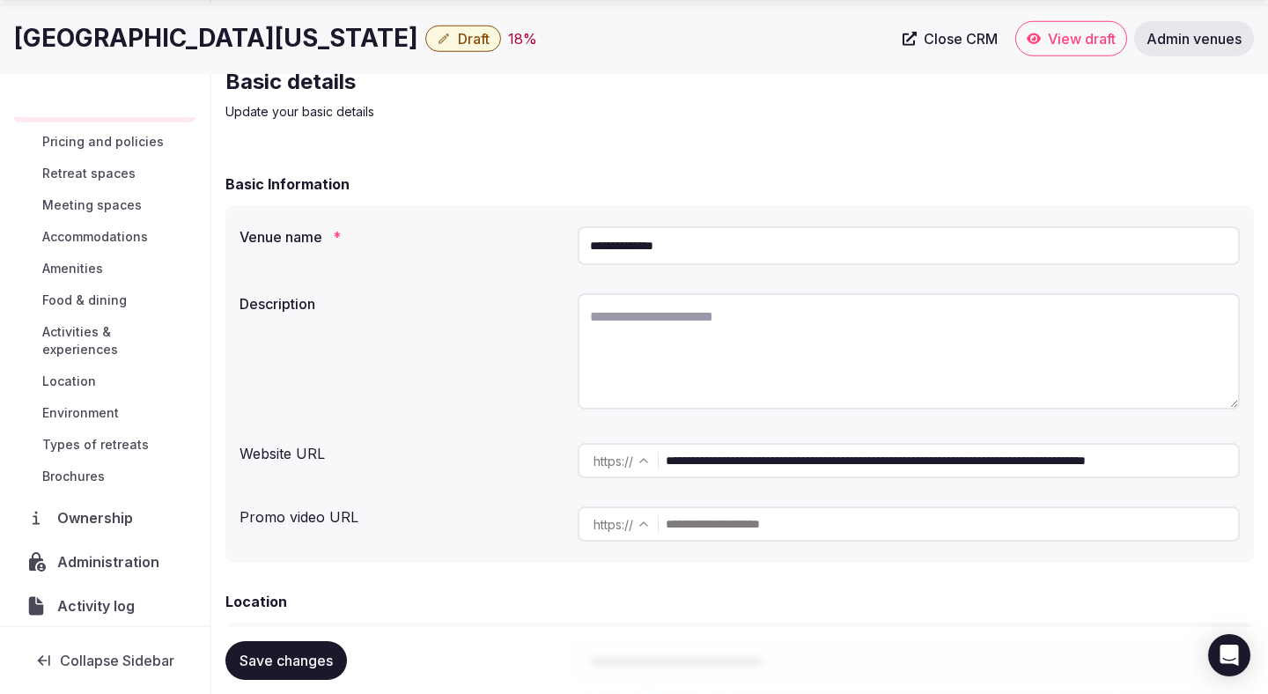
scroll to position [67, 0]
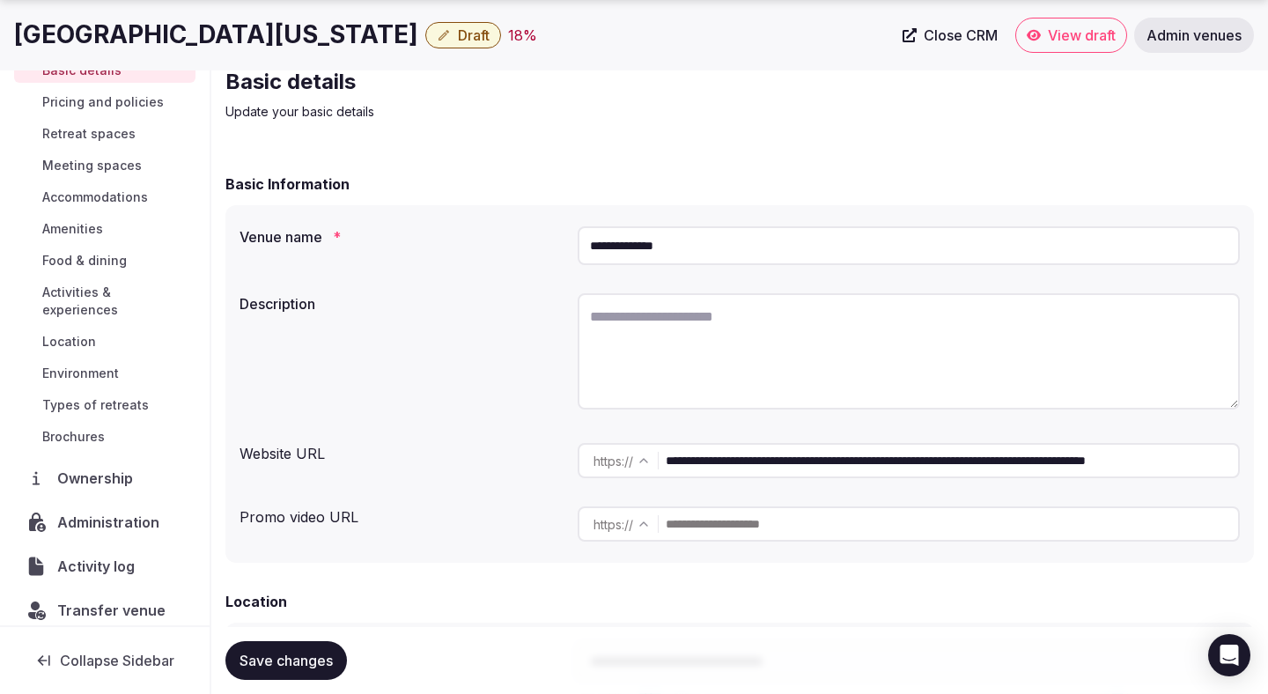
click at [89, 512] on span "Administration" at bounding box center [111, 522] width 109 height 21
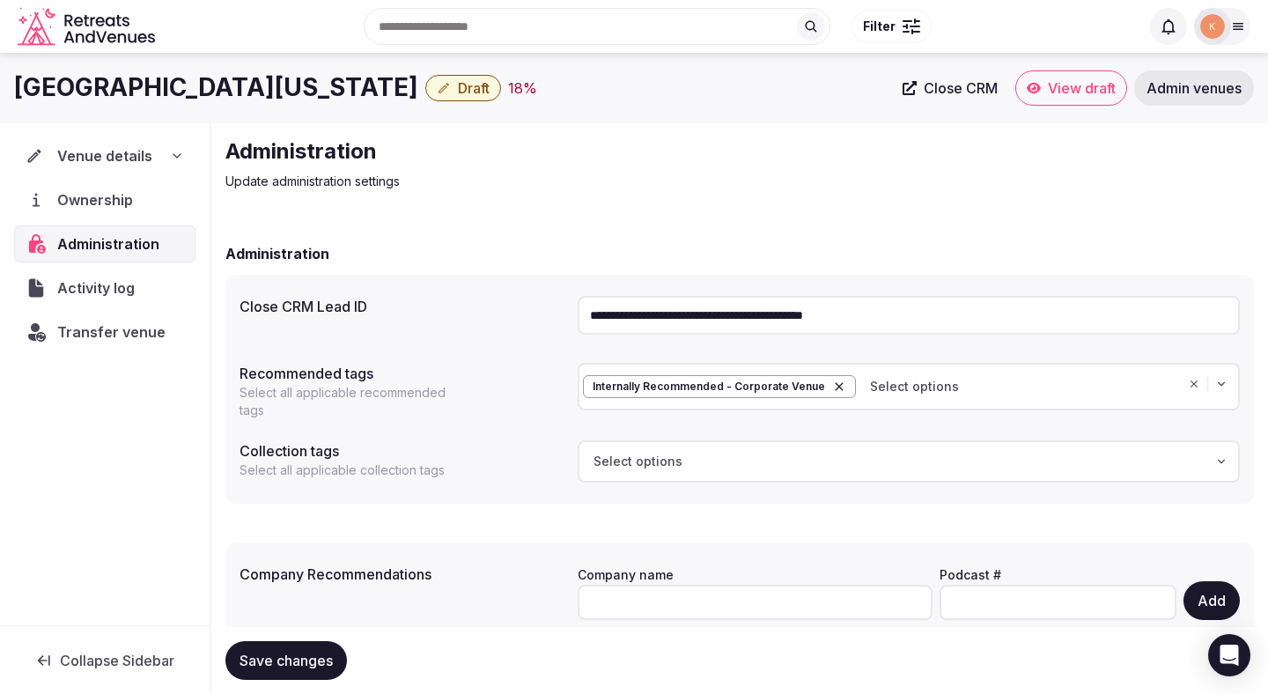
click at [673, 309] on input "**********" at bounding box center [909, 315] width 662 height 39
click at [129, 159] on span "Venue details" at bounding box center [104, 155] width 95 height 21
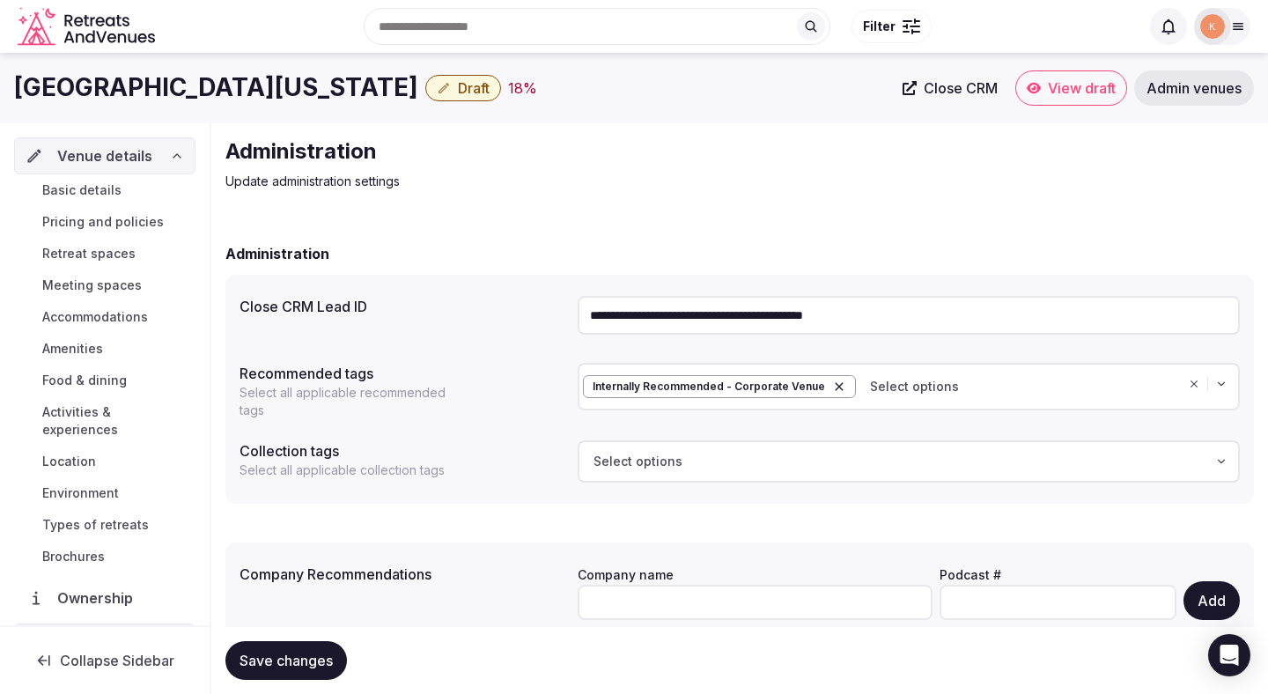
click at [126, 200] on link "Basic details" at bounding box center [104, 190] width 181 height 25
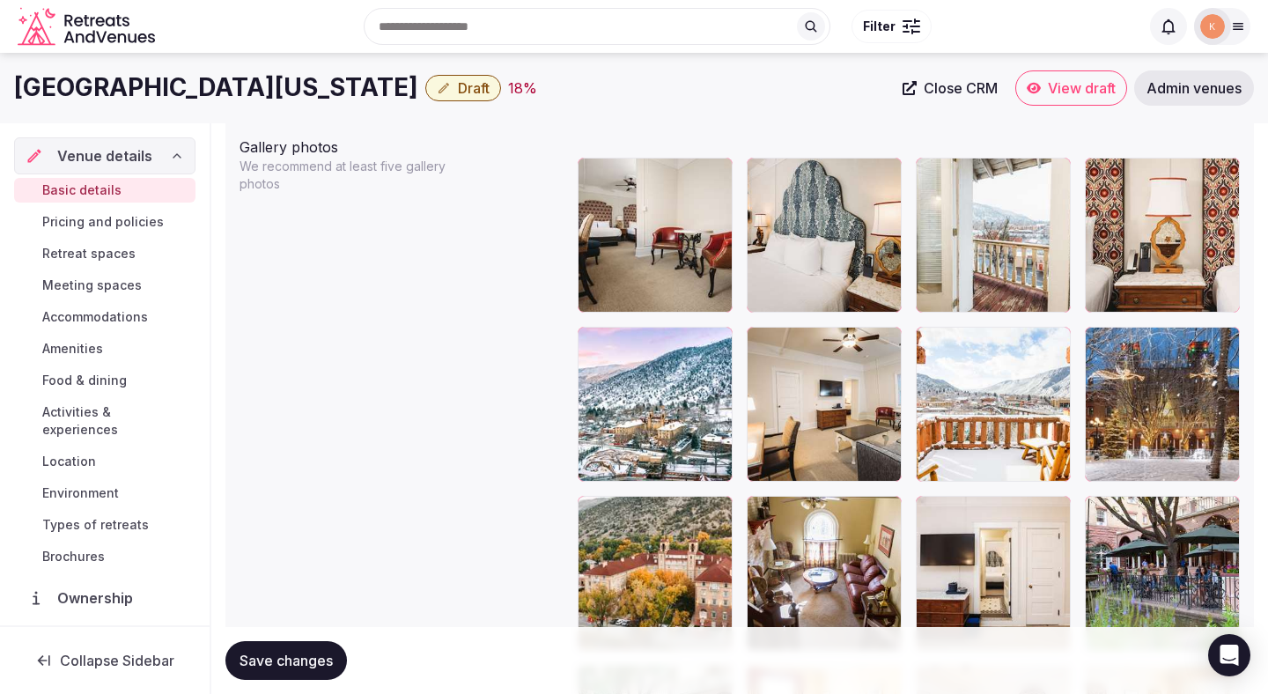
scroll to position [2029, 0]
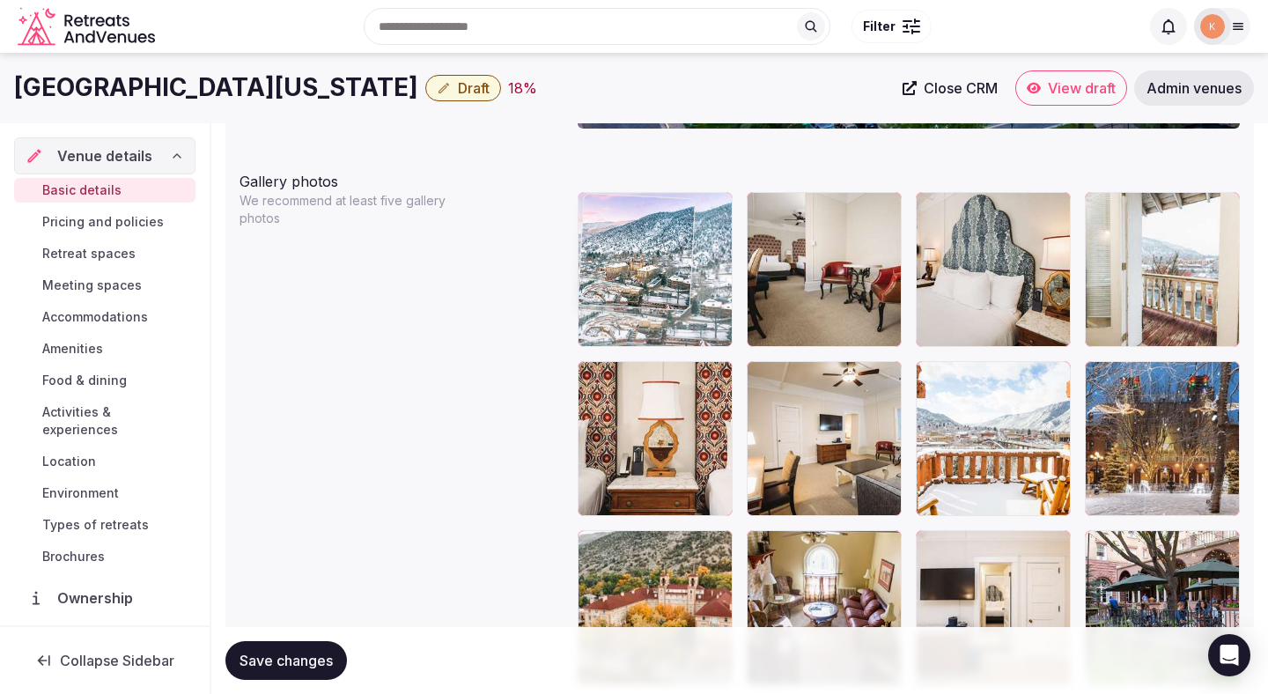
drag, startPoint x: 668, startPoint y: 467, endPoint x: 669, endPoint y: 330, distance: 136.5
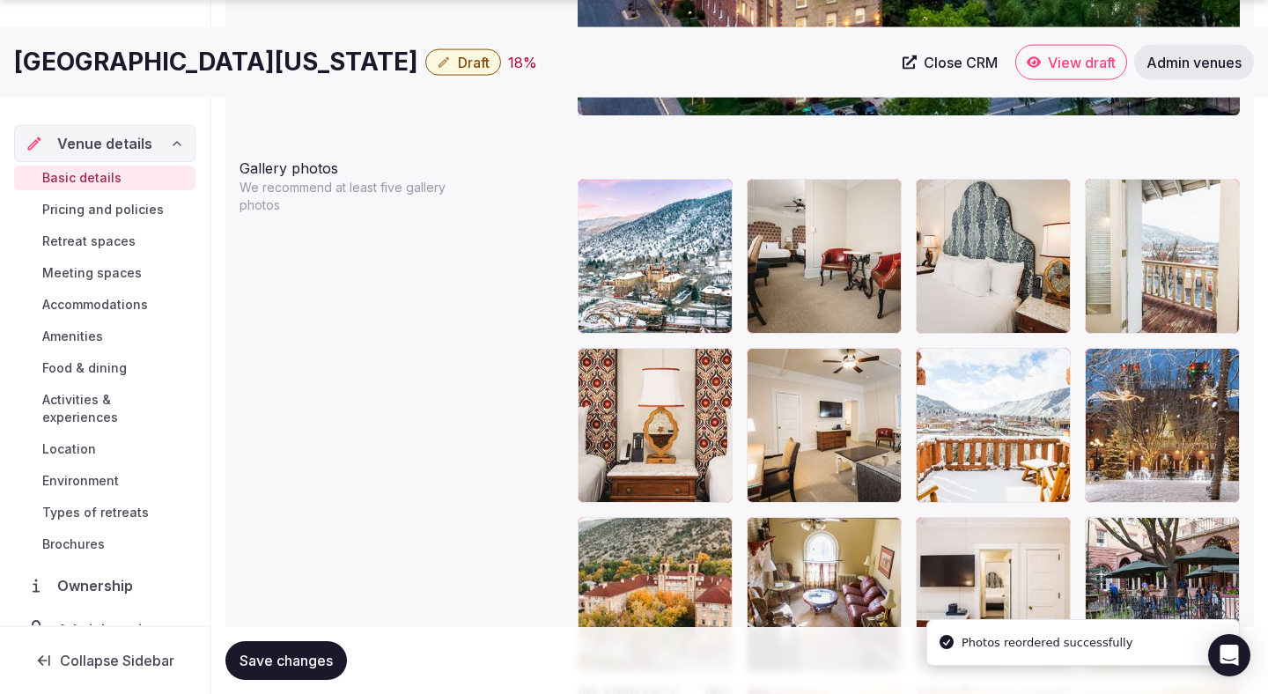
scroll to position [2040, 0]
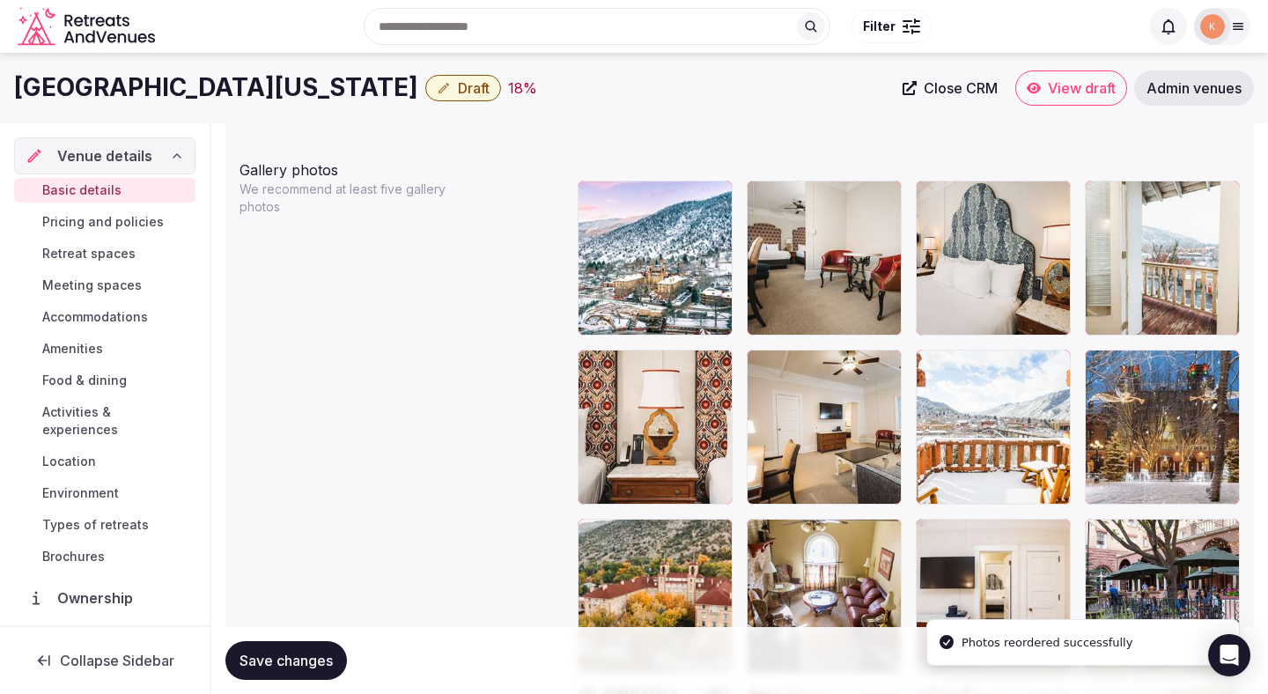
click at [321, 653] on span "Save changes" at bounding box center [286, 661] width 93 height 18
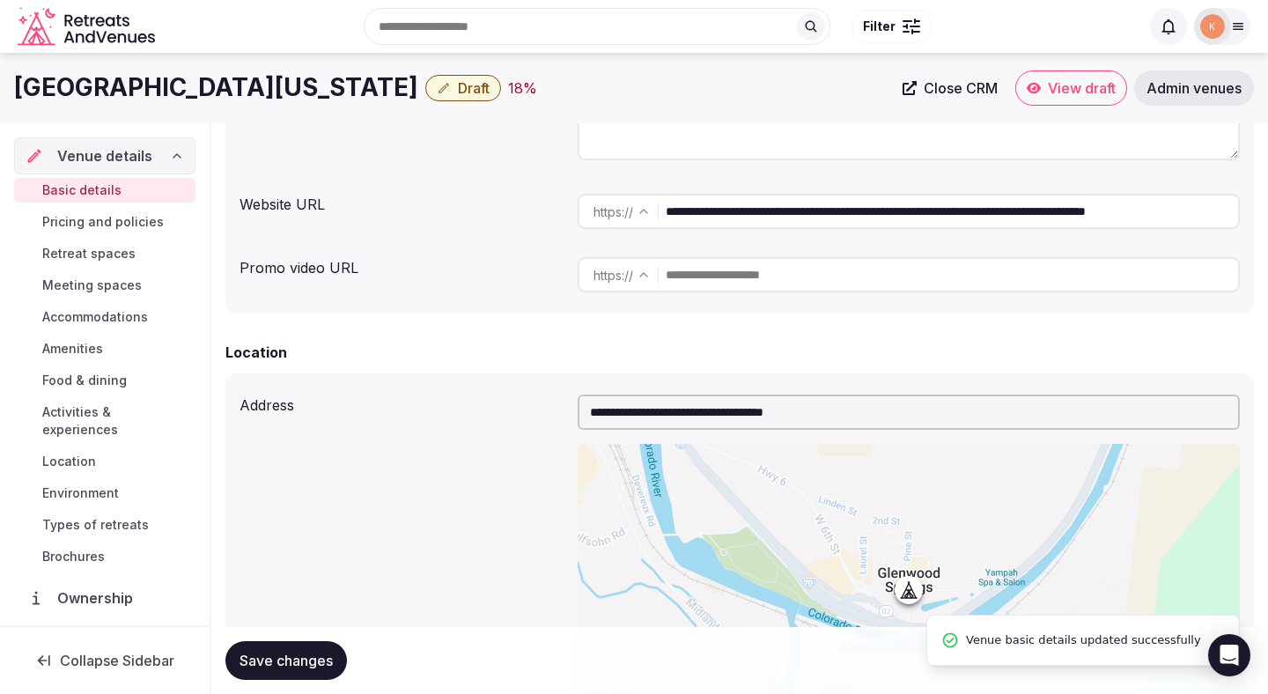
scroll to position [311, 0]
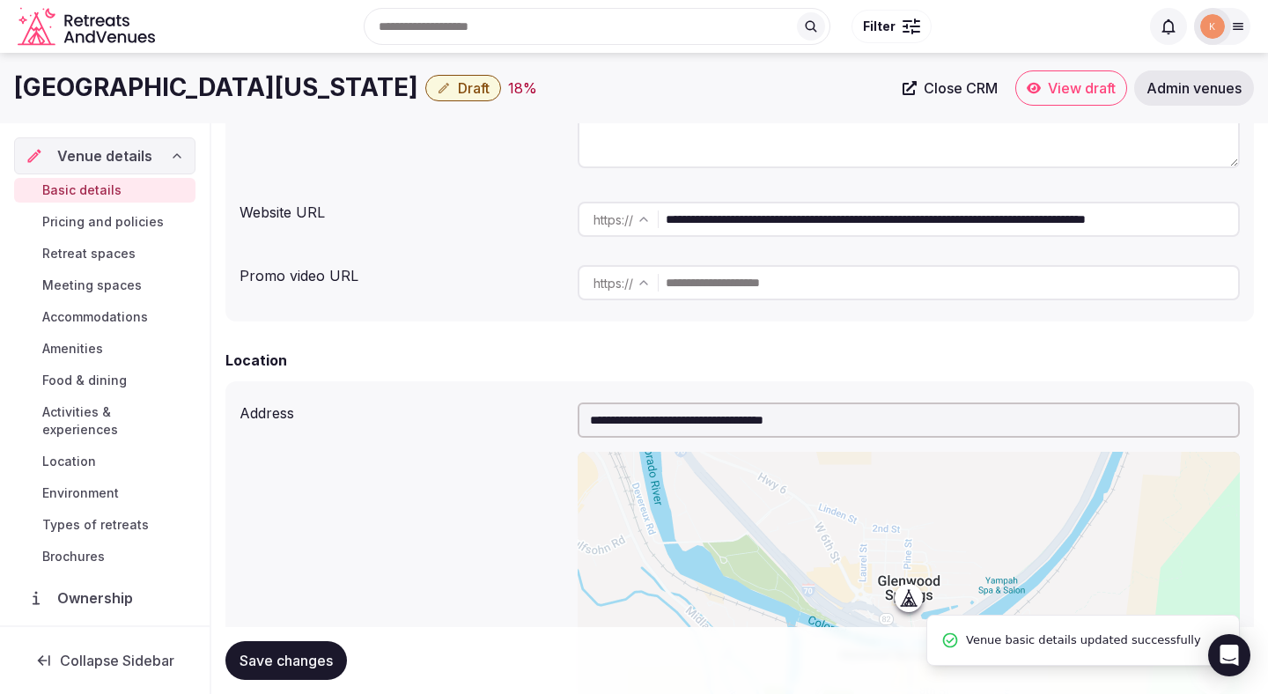
click at [815, 212] on input "**********" at bounding box center [952, 219] width 572 height 35
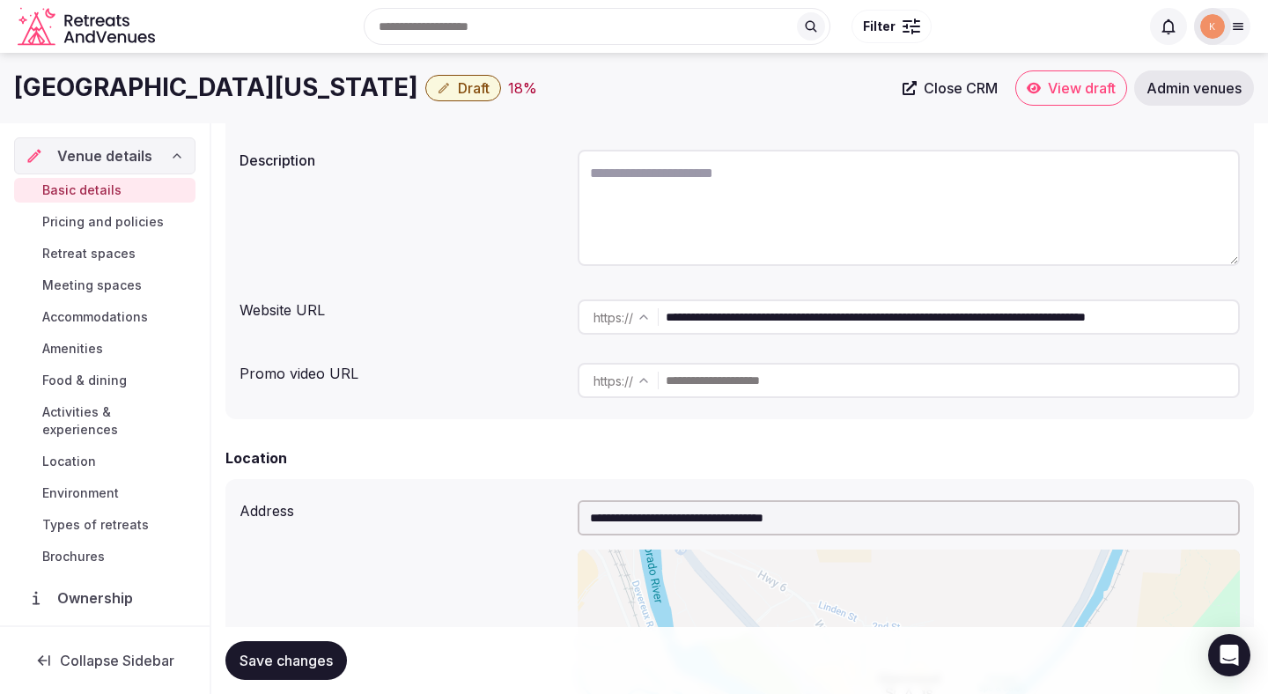
scroll to position [62, 0]
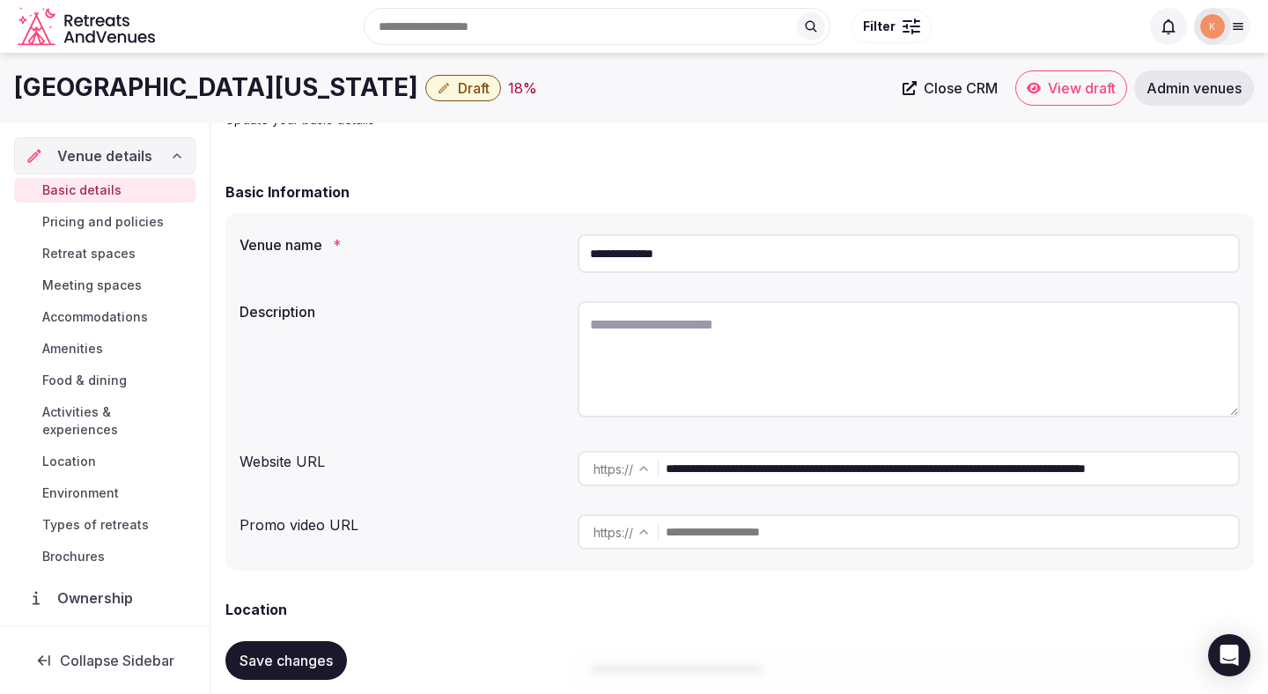
click at [651, 340] on textarea at bounding box center [909, 359] width 662 height 116
paste textarea "**********"
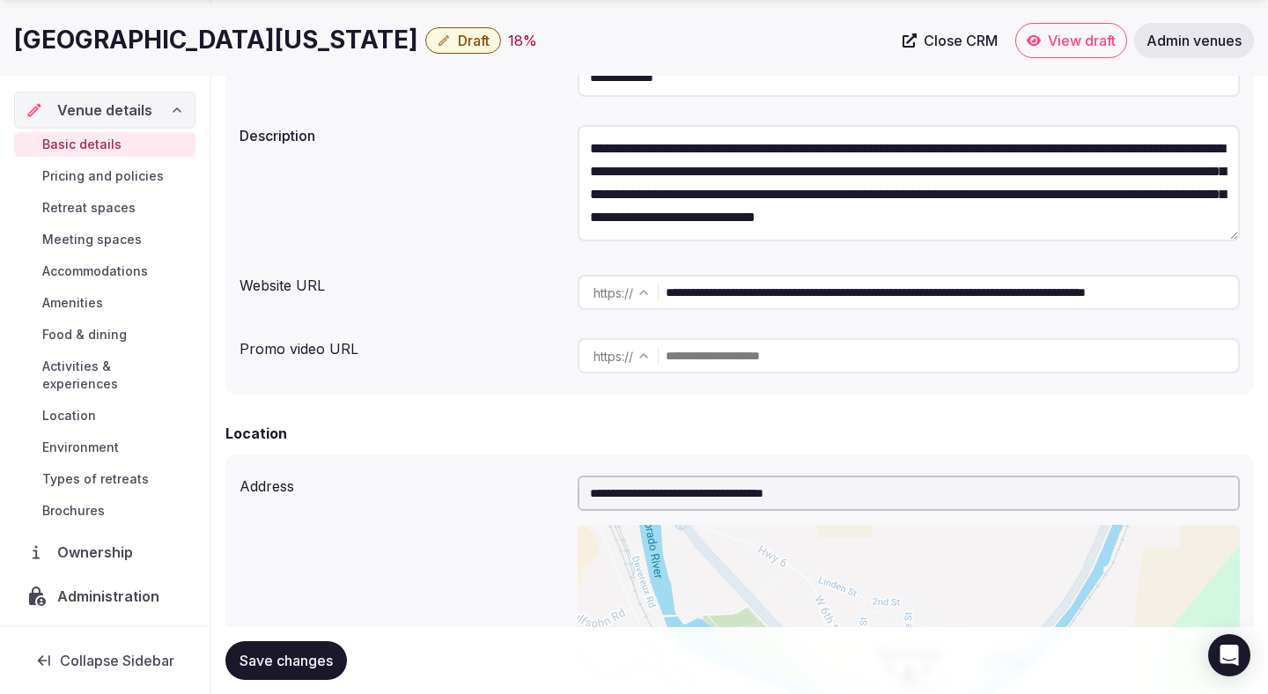
scroll to position [323, 0]
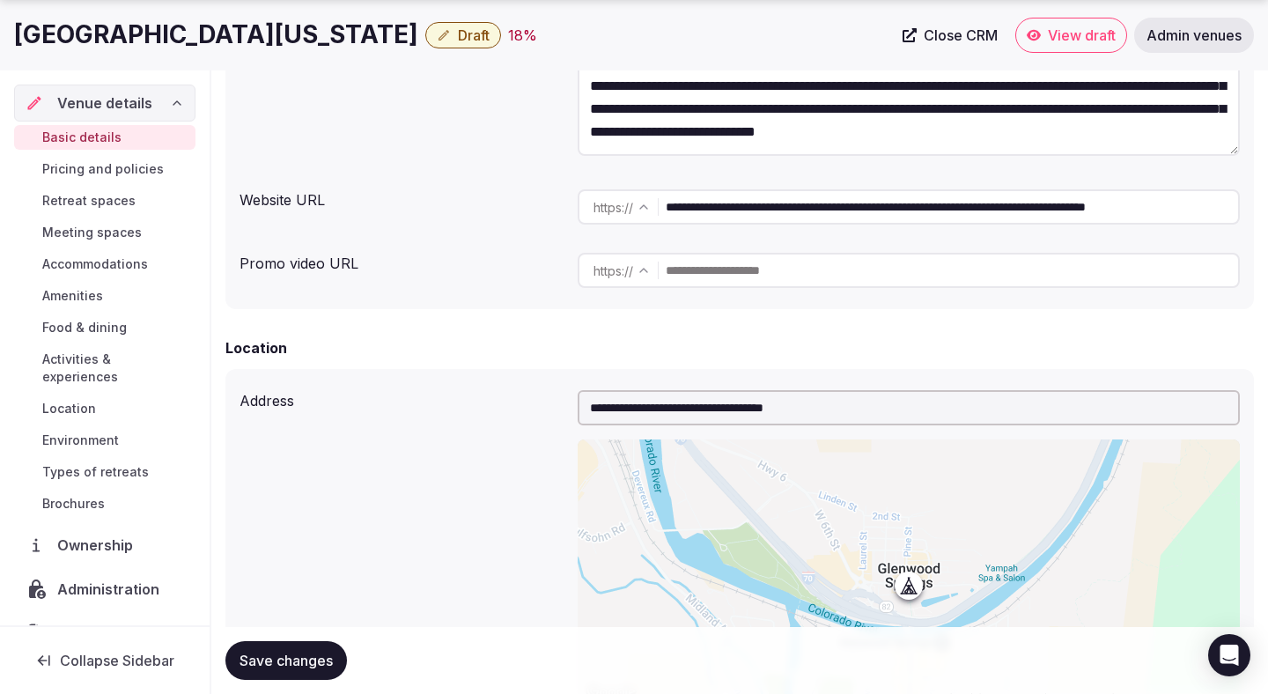
type textarea "**********"
click at [312, 666] on span "Save changes" at bounding box center [286, 661] width 93 height 18
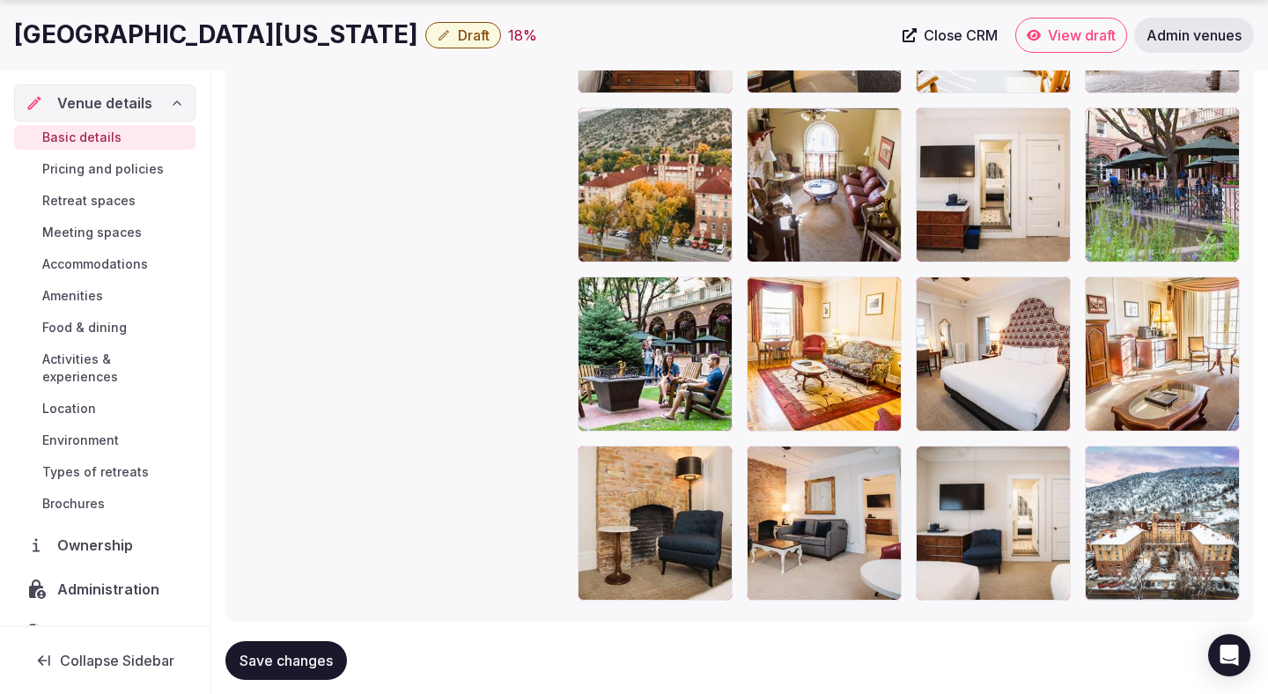
scroll to position [2464, 0]
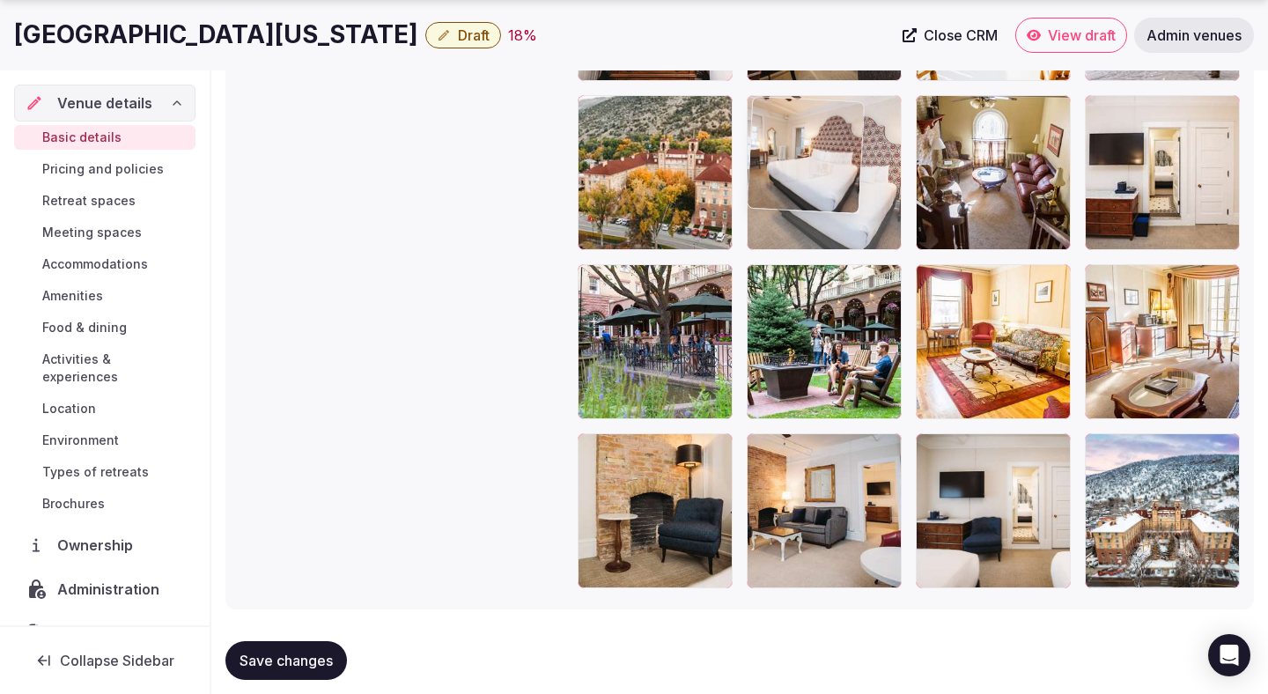
drag, startPoint x: 969, startPoint y: 397, endPoint x: 904, endPoint y: 247, distance: 163.3
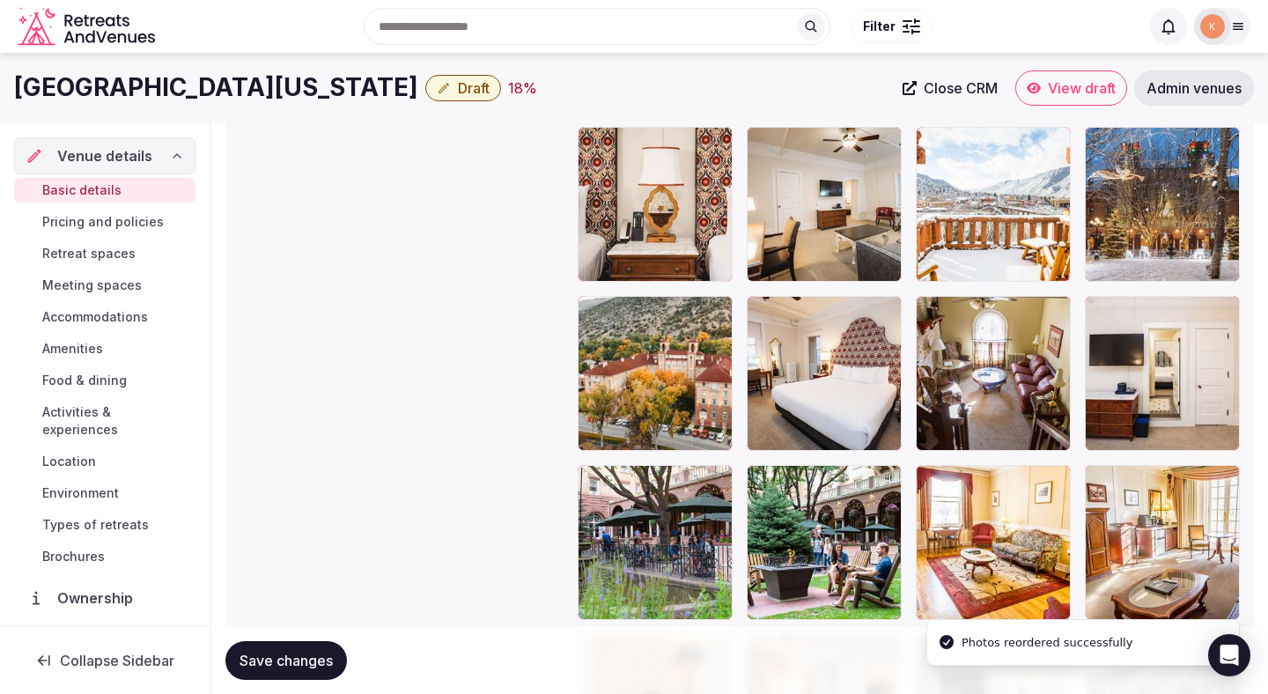
scroll to position [2260, 0]
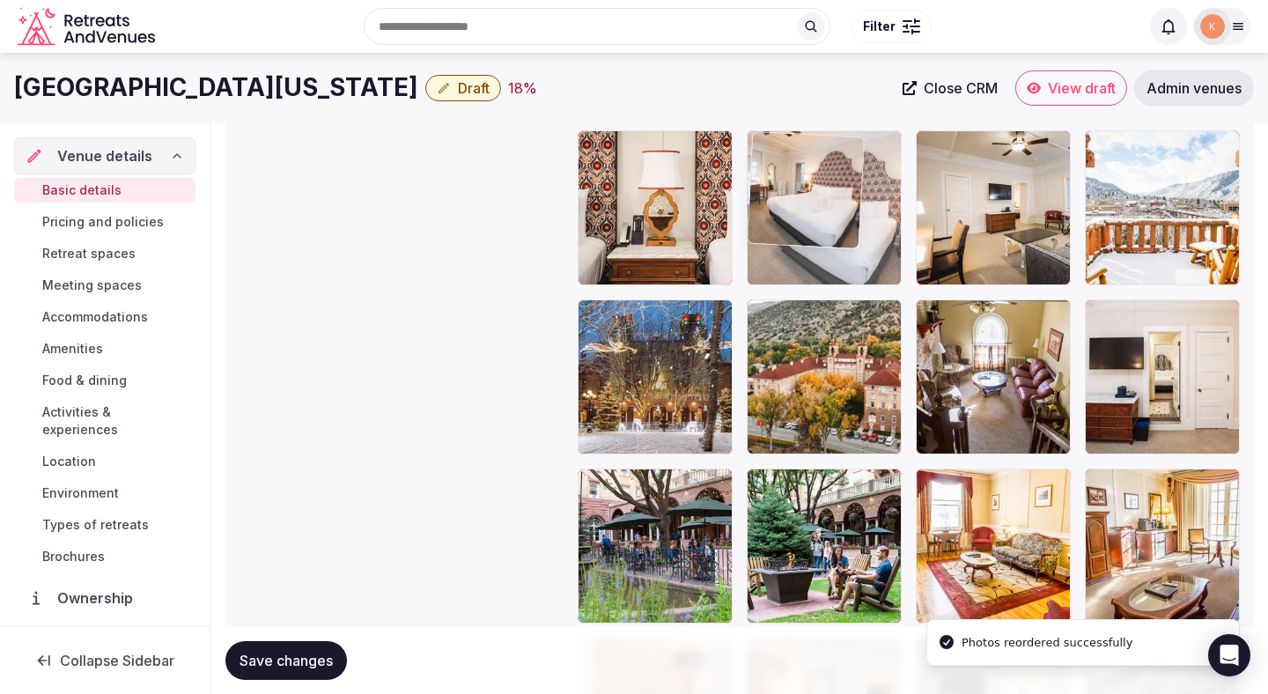
drag, startPoint x: 855, startPoint y: 362, endPoint x: 856, endPoint y: 195, distance: 167.3
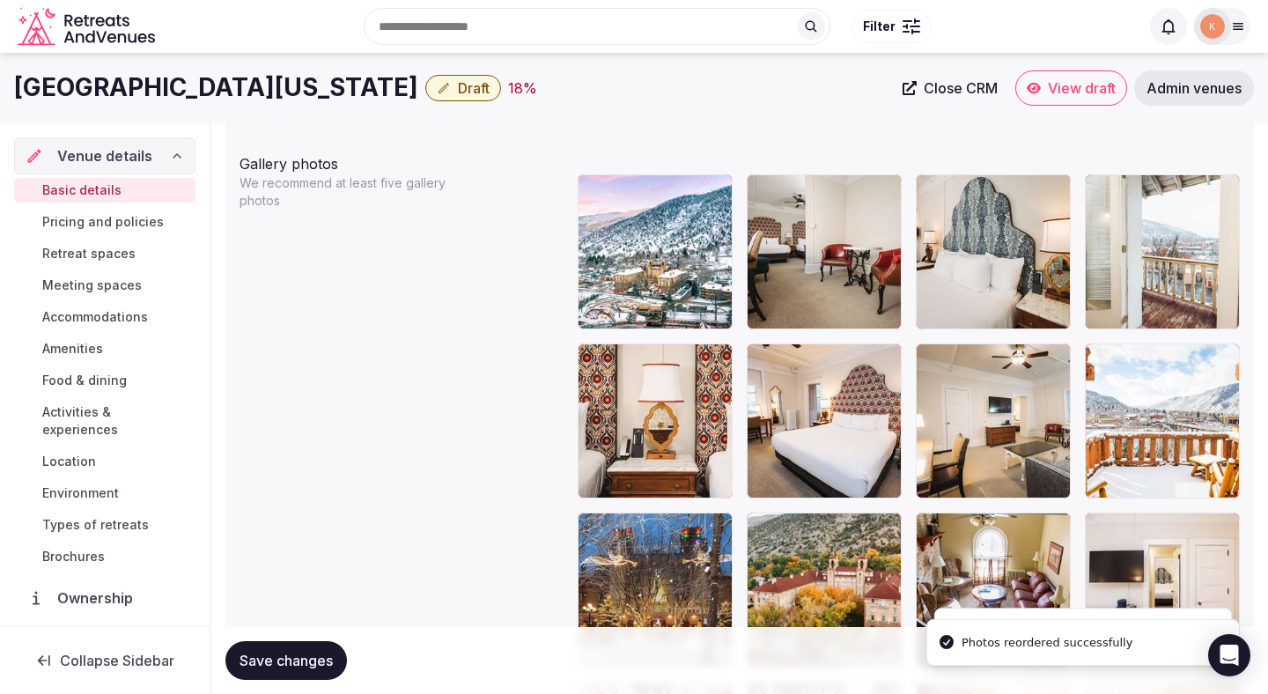
scroll to position [1996, 0]
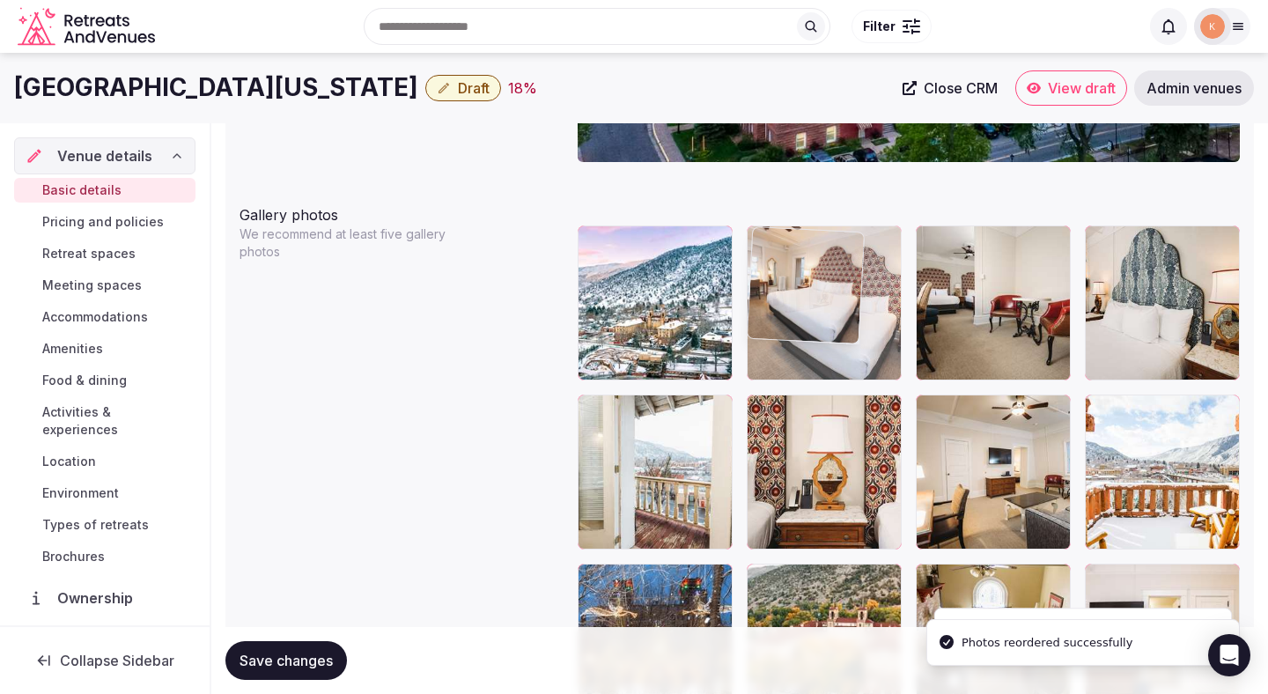
drag, startPoint x: 816, startPoint y: 443, endPoint x: 816, endPoint y: 323, distance: 119.8
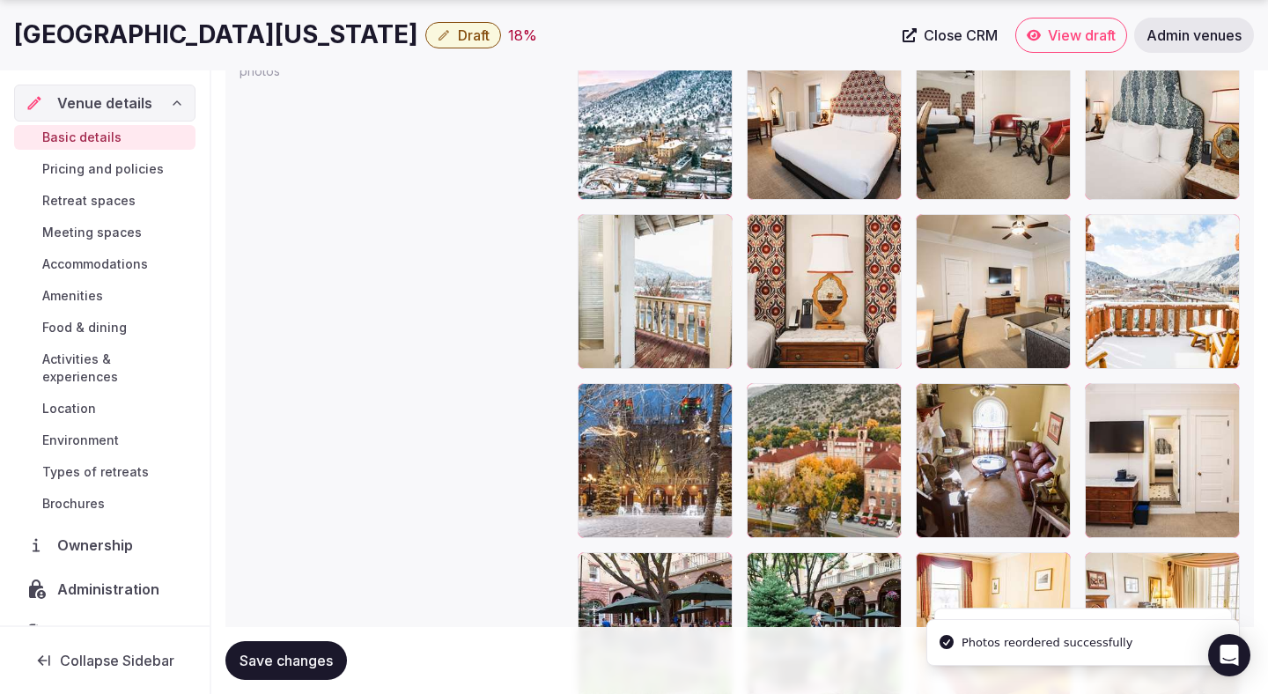
scroll to position [2188, 0]
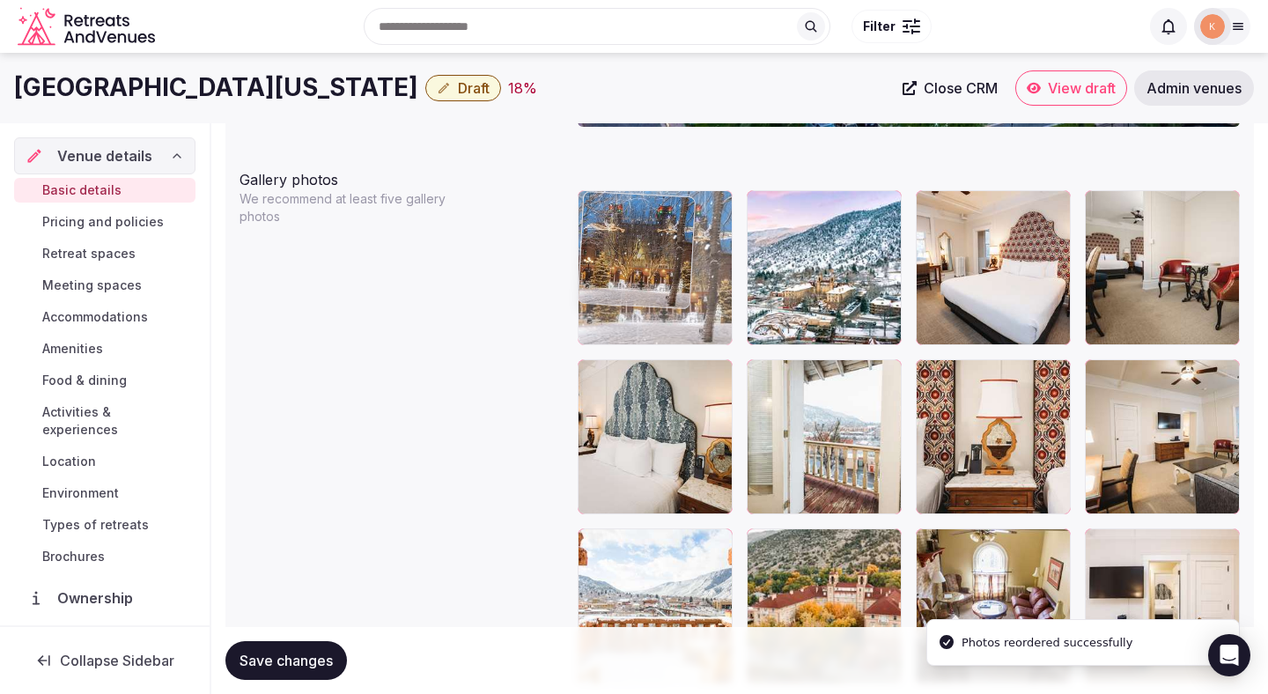
drag, startPoint x: 677, startPoint y: 454, endPoint x: 697, endPoint y: 341, distance: 115.4
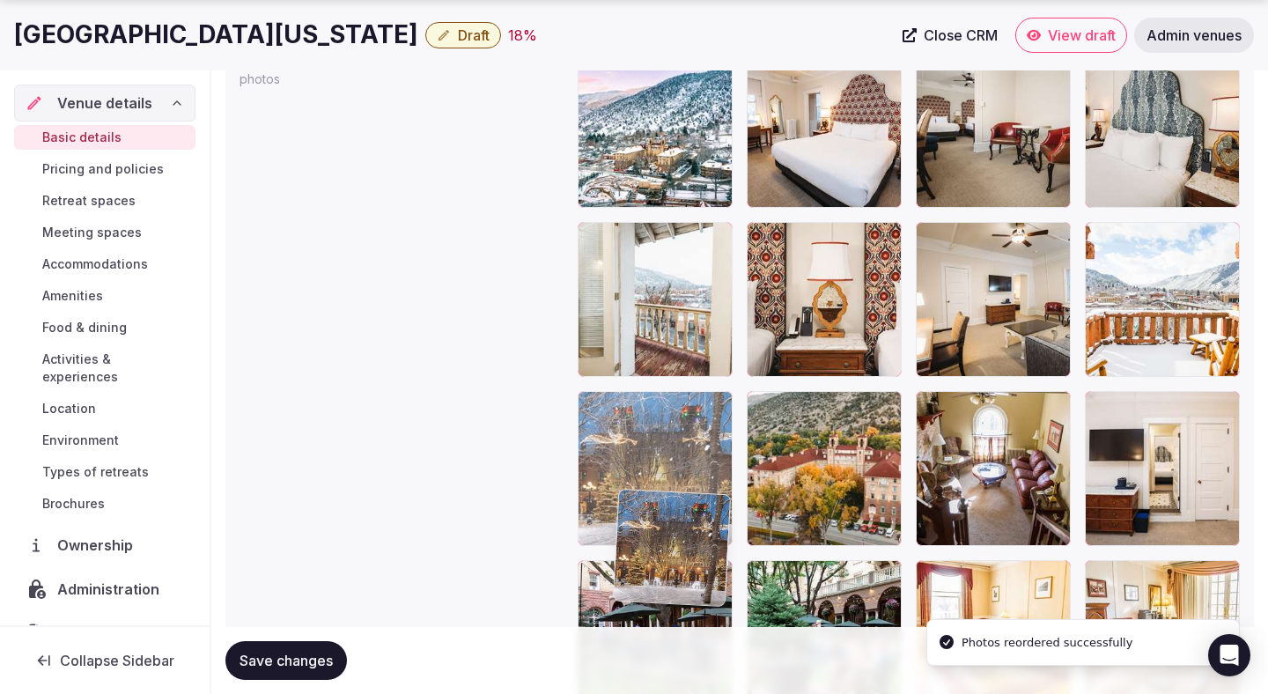
scroll to position [2169, 0]
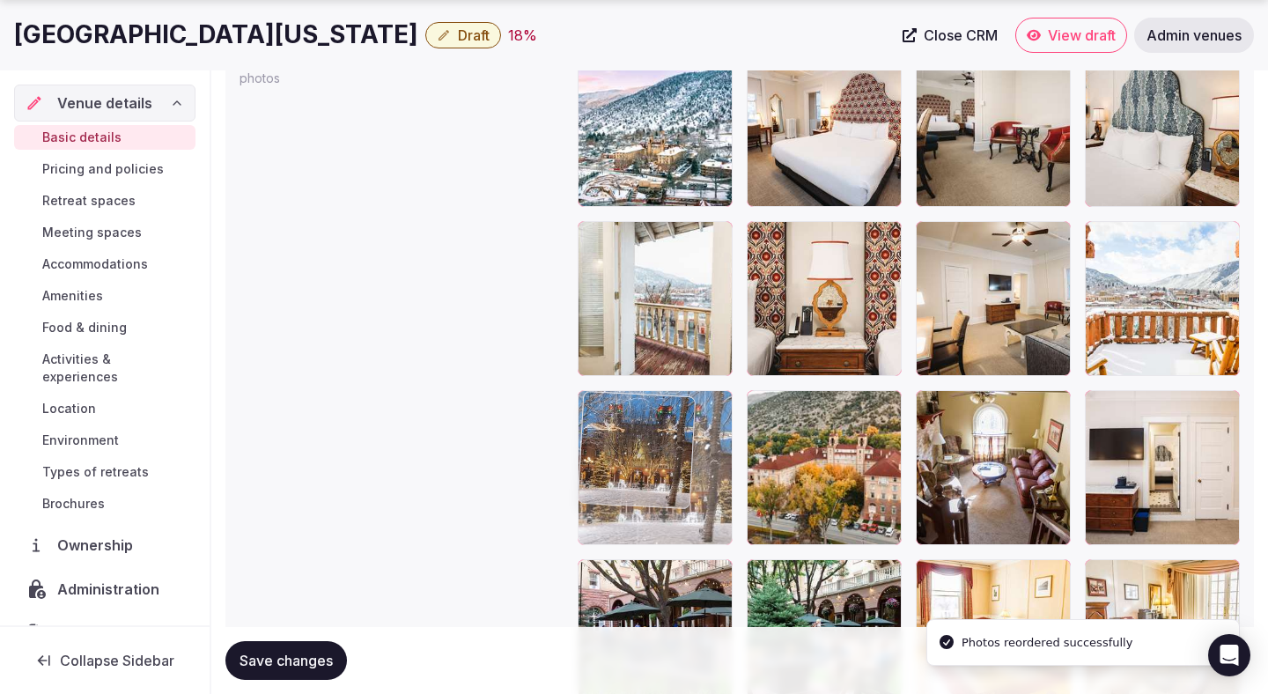
drag, startPoint x: 688, startPoint y: 314, endPoint x: 727, endPoint y: 534, distance: 222.7
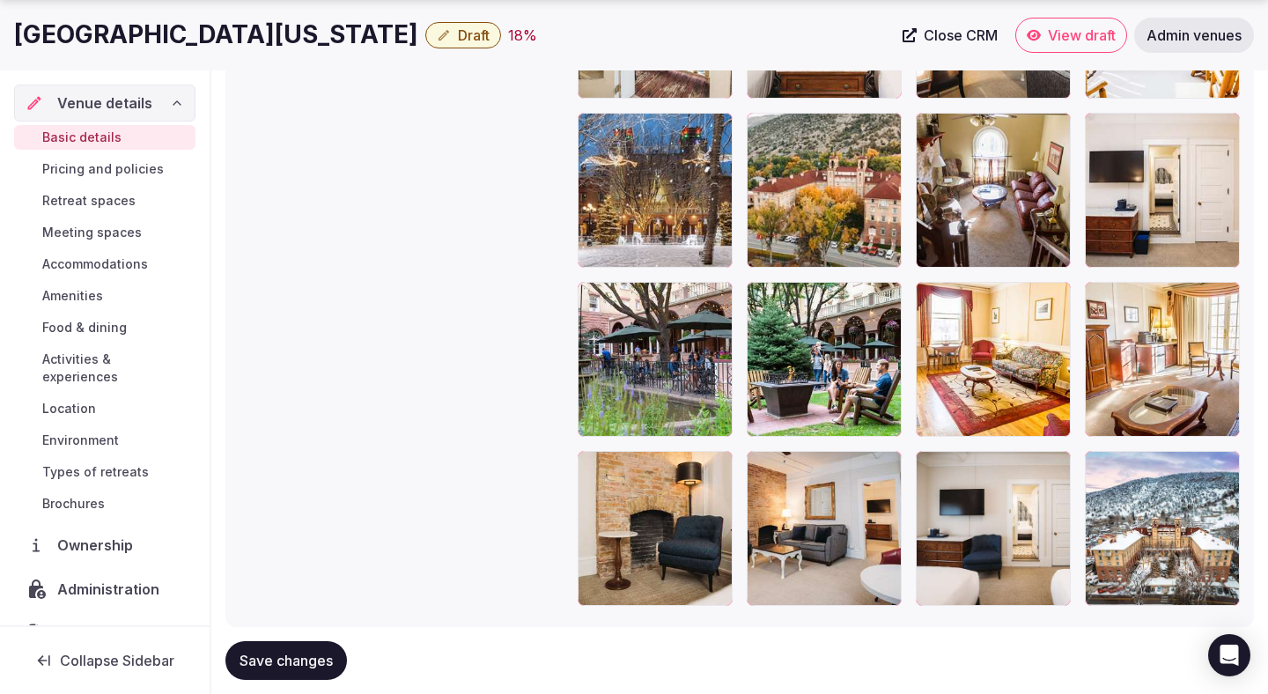
scroll to position [2490, 0]
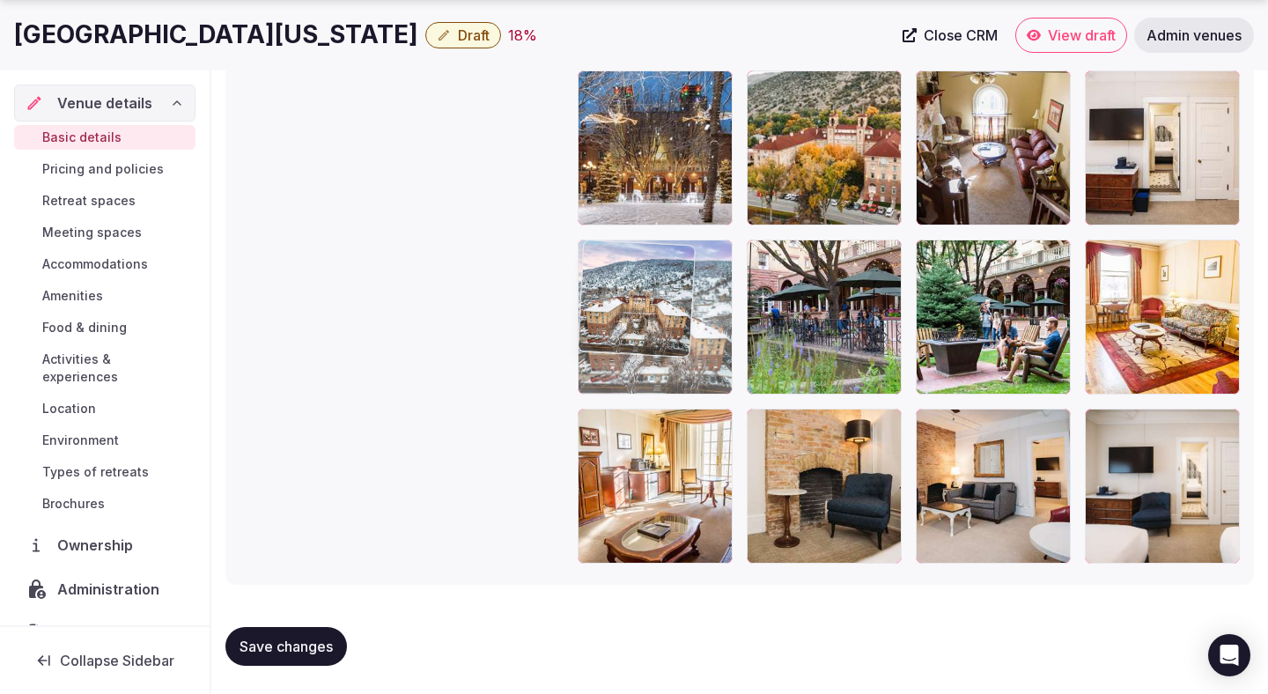
drag, startPoint x: 1141, startPoint y: 502, endPoint x: 711, endPoint y: 368, distance: 451.0
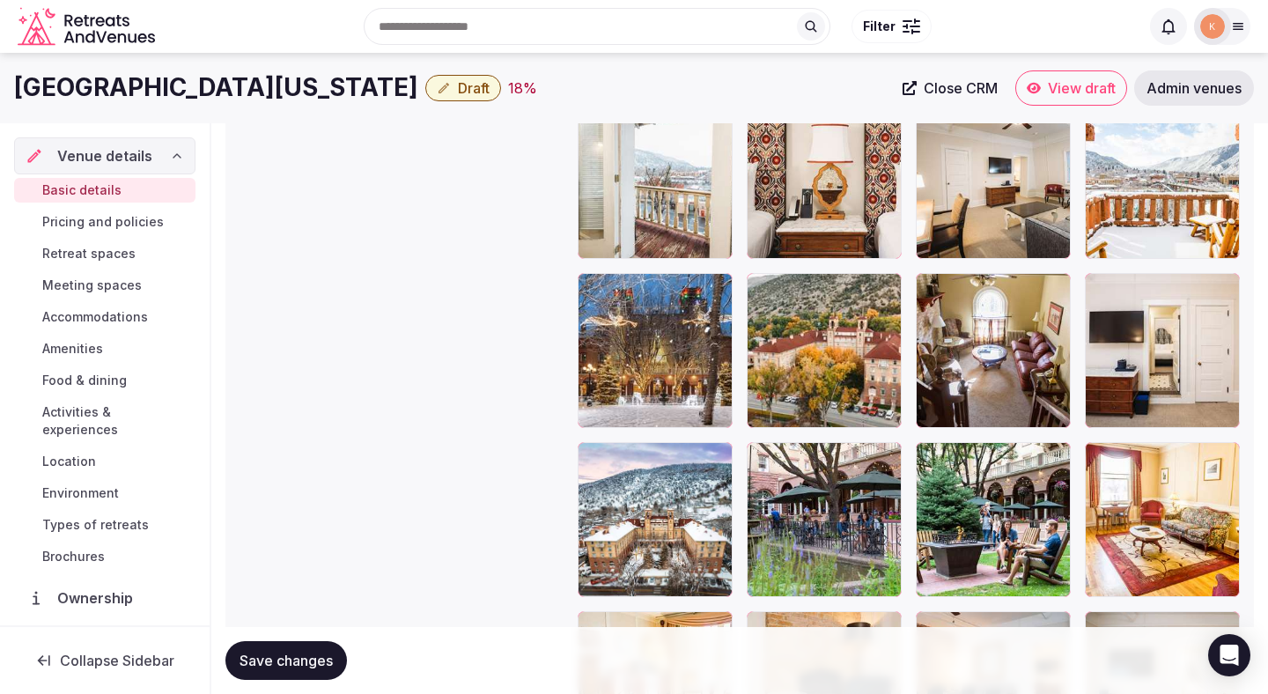
scroll to position [2282, 0]
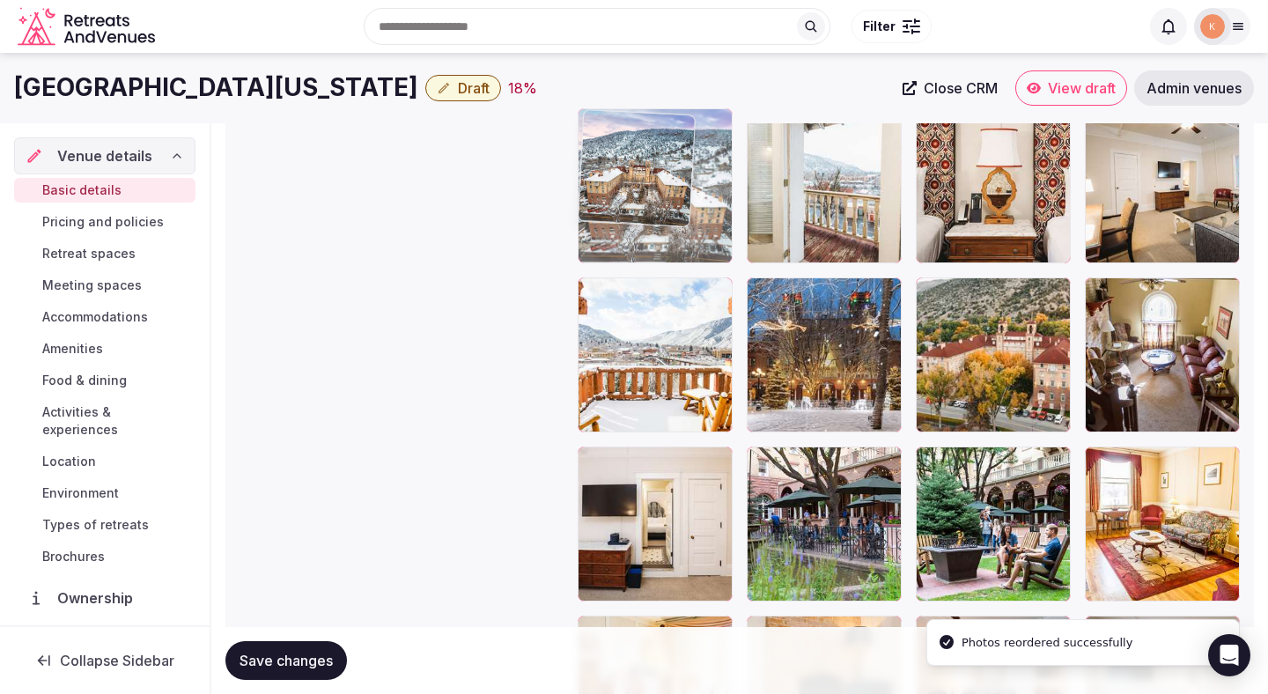
drag, startPoint x: 657, startPoint y: 518, endPoint x: 657, endPoint y: 271, distance: 246.6
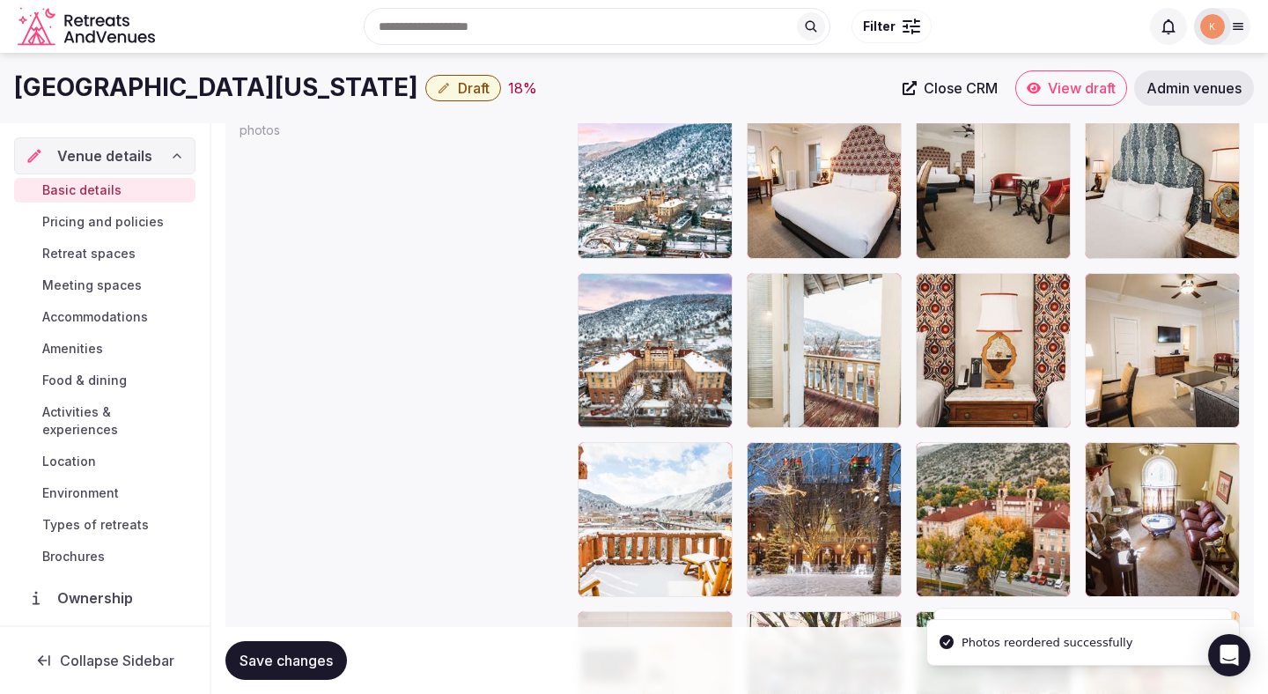
scroll to position [2002, 0]
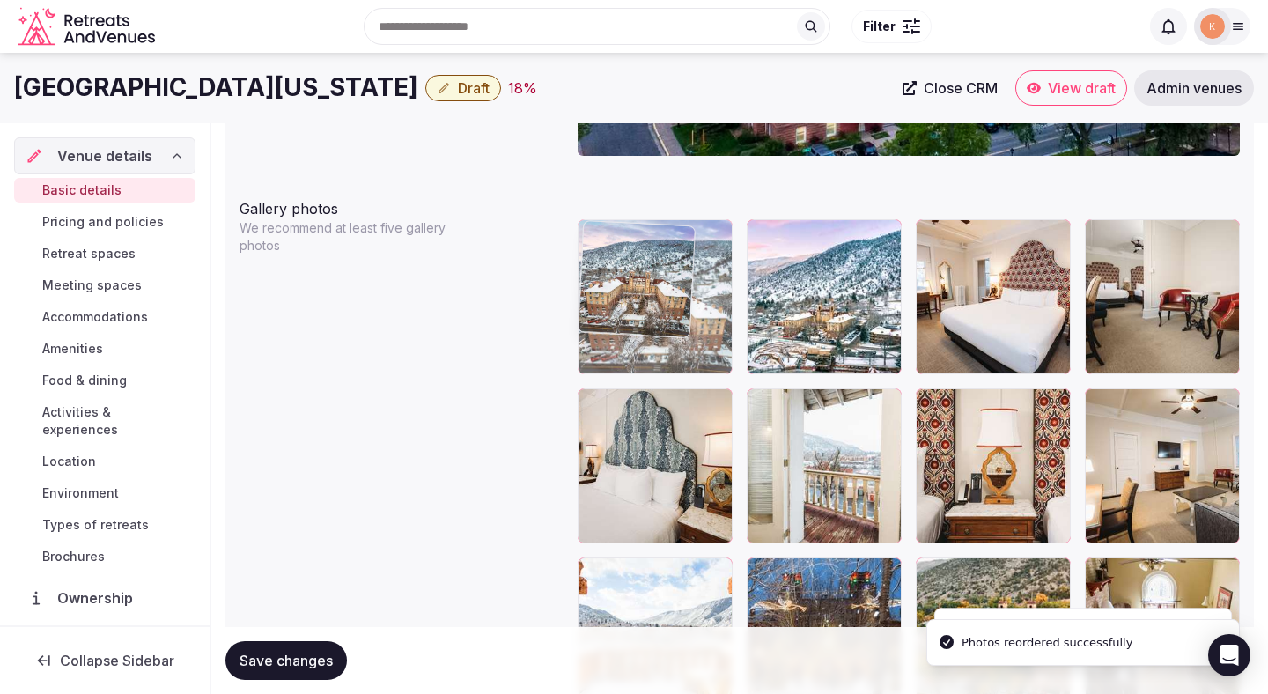
drag, startPoint x: 640, startPoint y: 441, endPoint x: 640, endPoint y: 337, distance: 103.9
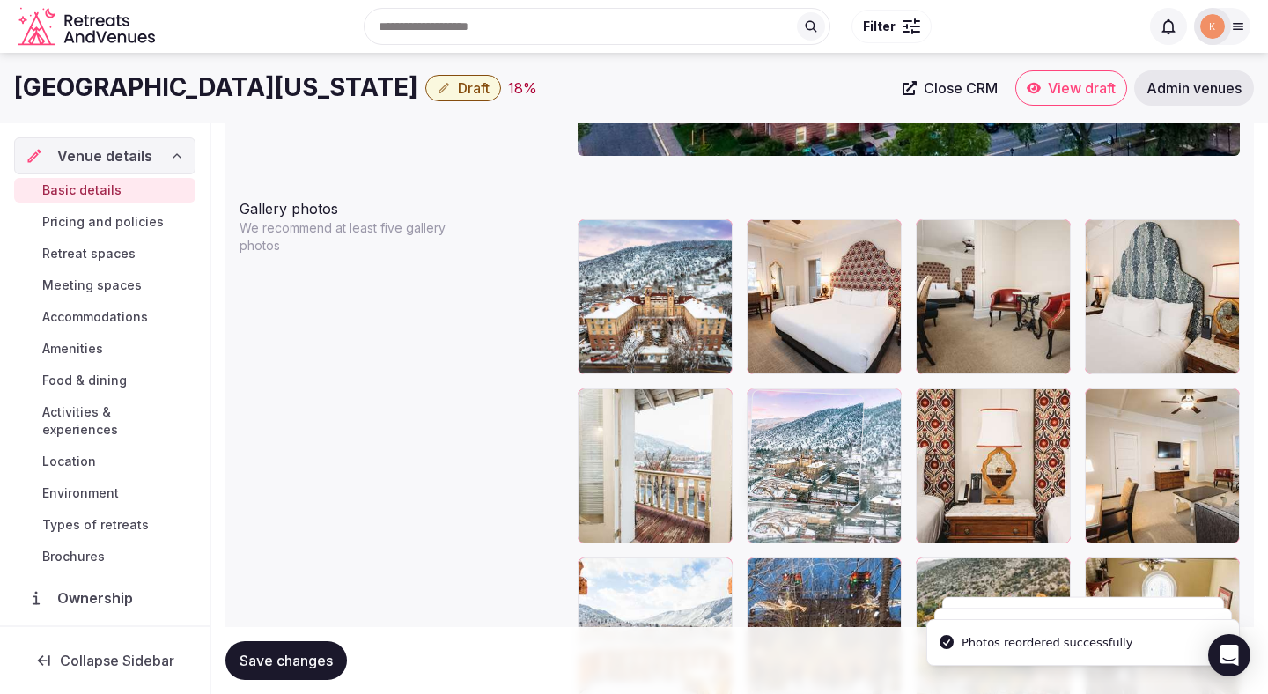
drag, startPoint x: 779, startPoint y: 335, endPoint x: 819, endPoint y: 543, distance: 212.4
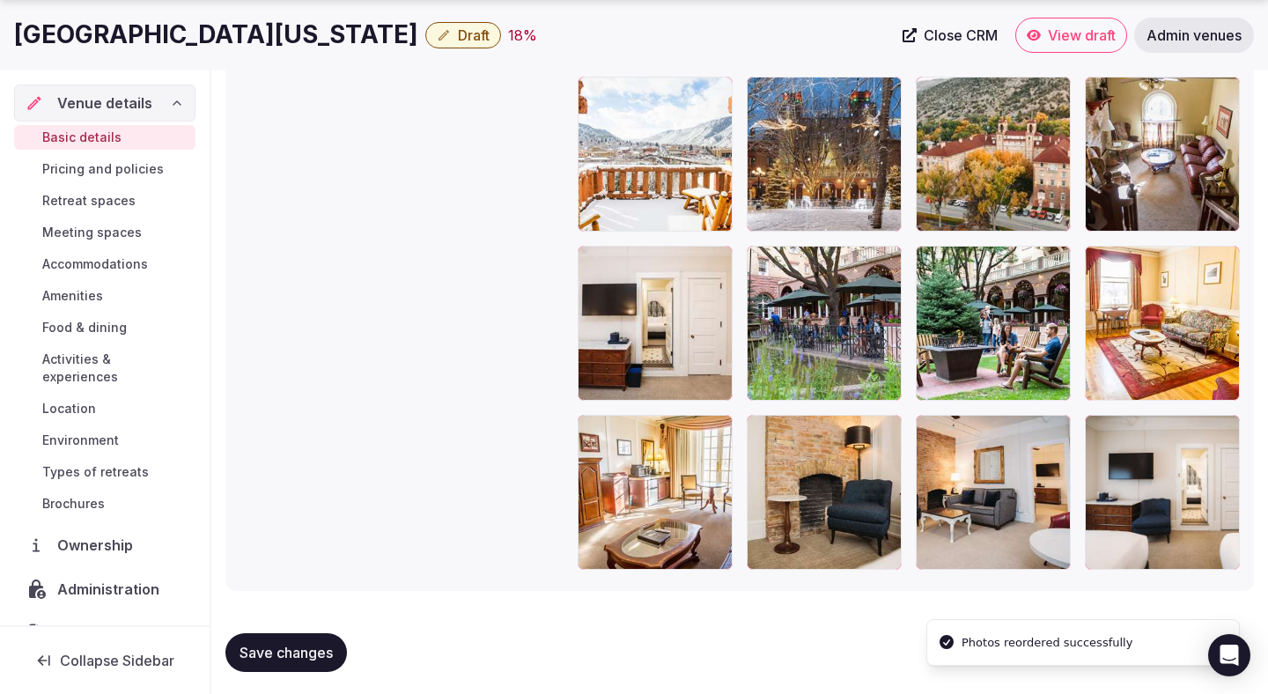
scroll to position [2490, 0]
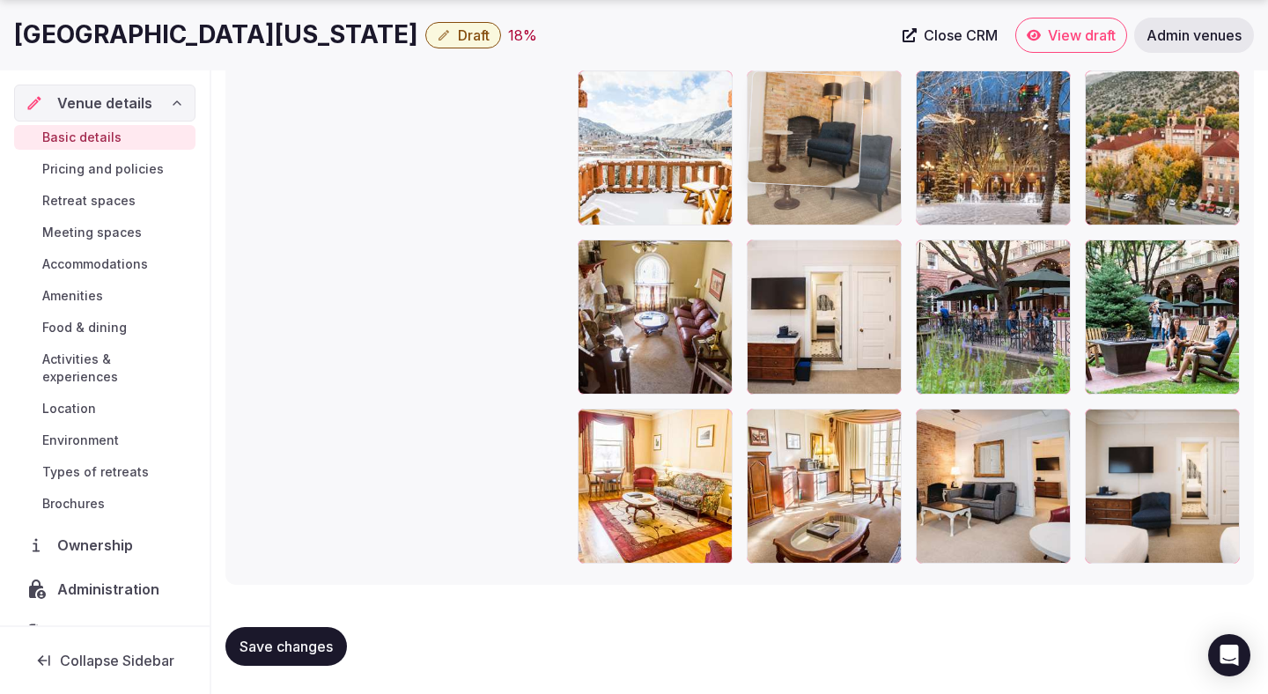
drag, startPoint x: 832, startPoint y: 518, endPoint x: 840, endPoint y: 229, distance: 289.0
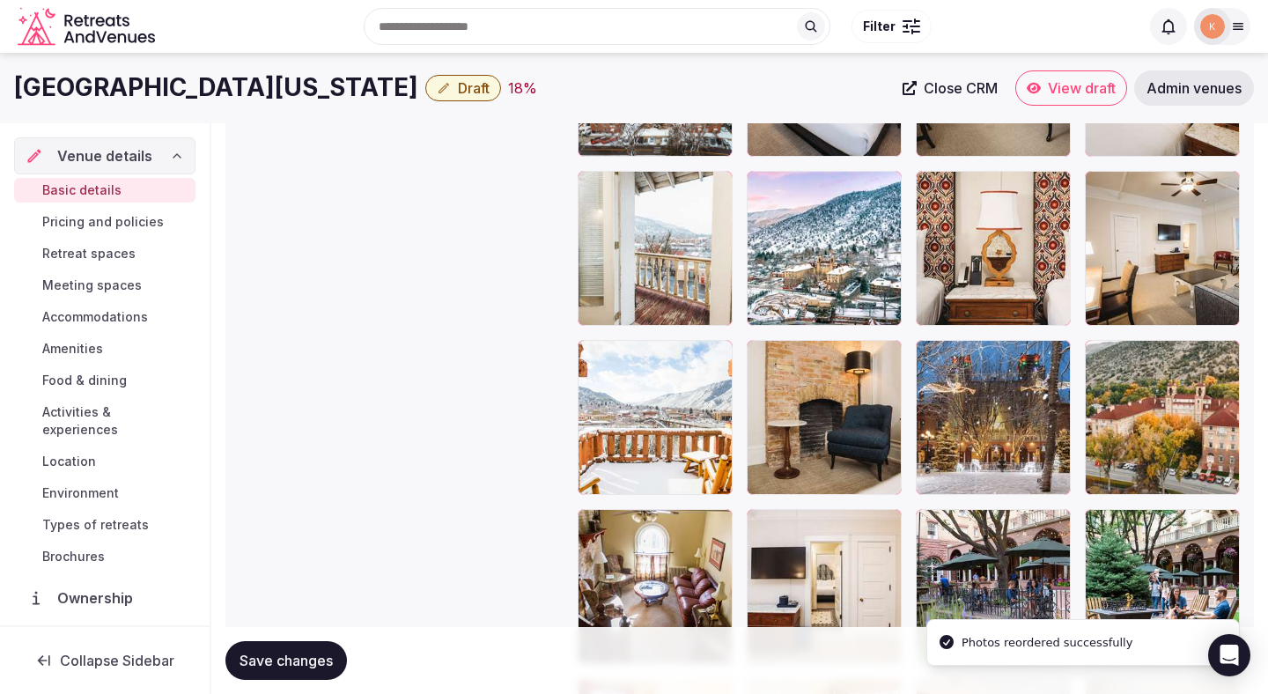
scroll to position [2191, 0]
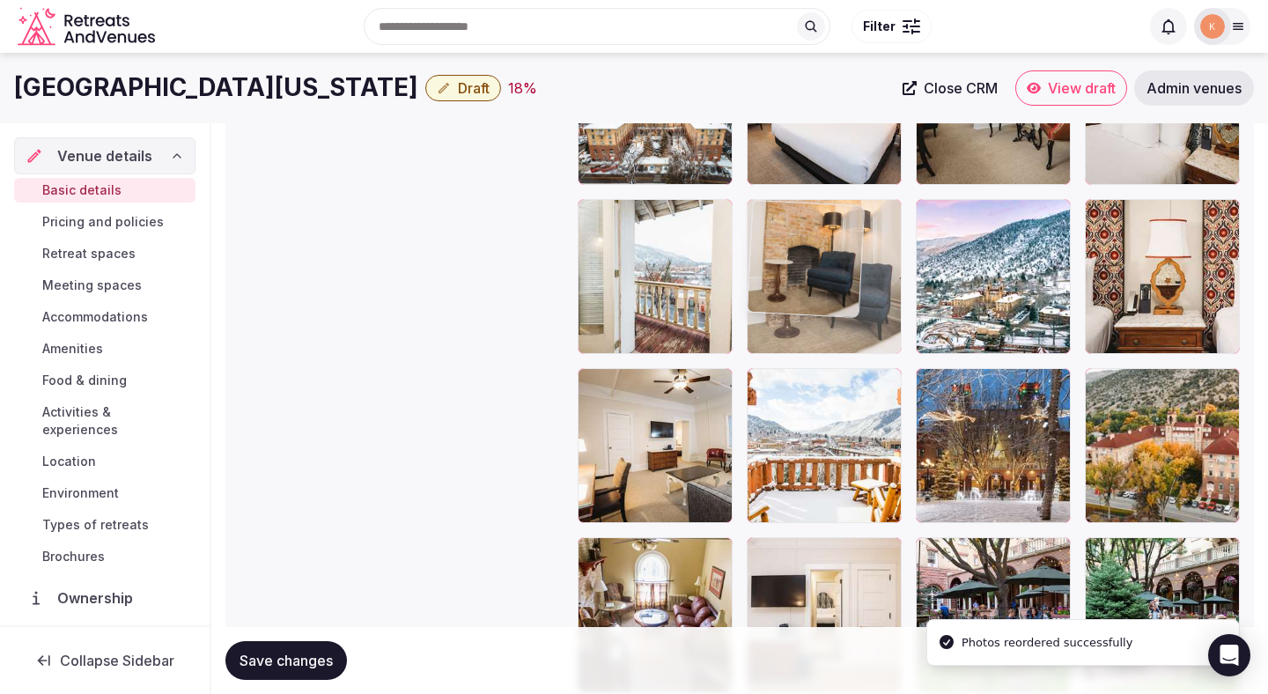
drag, startPoint x: 811, startPoint y: 453, endPoint x: 811, endPoint y: 254, distance: 199.0
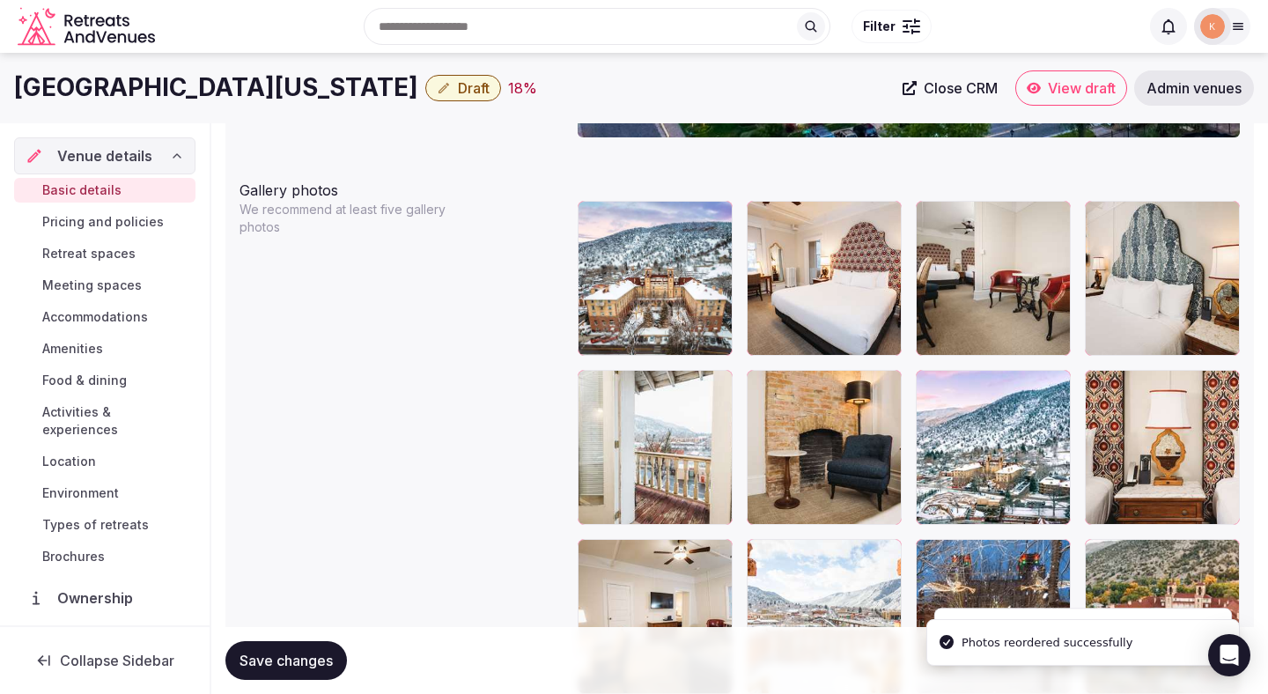
scroll to position [2018, 0]
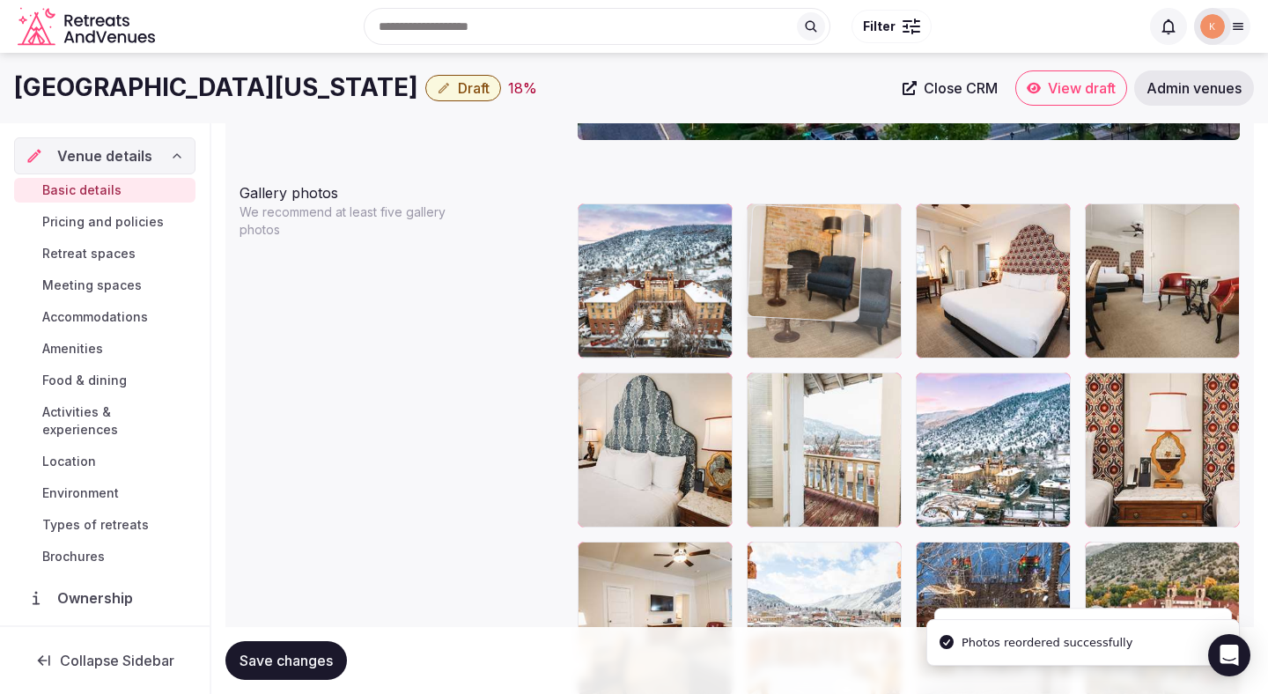
drag, startPoint x: 797, startPoint y: 429, endPoint x: 797, endPoint y: 306, distance: 122.4
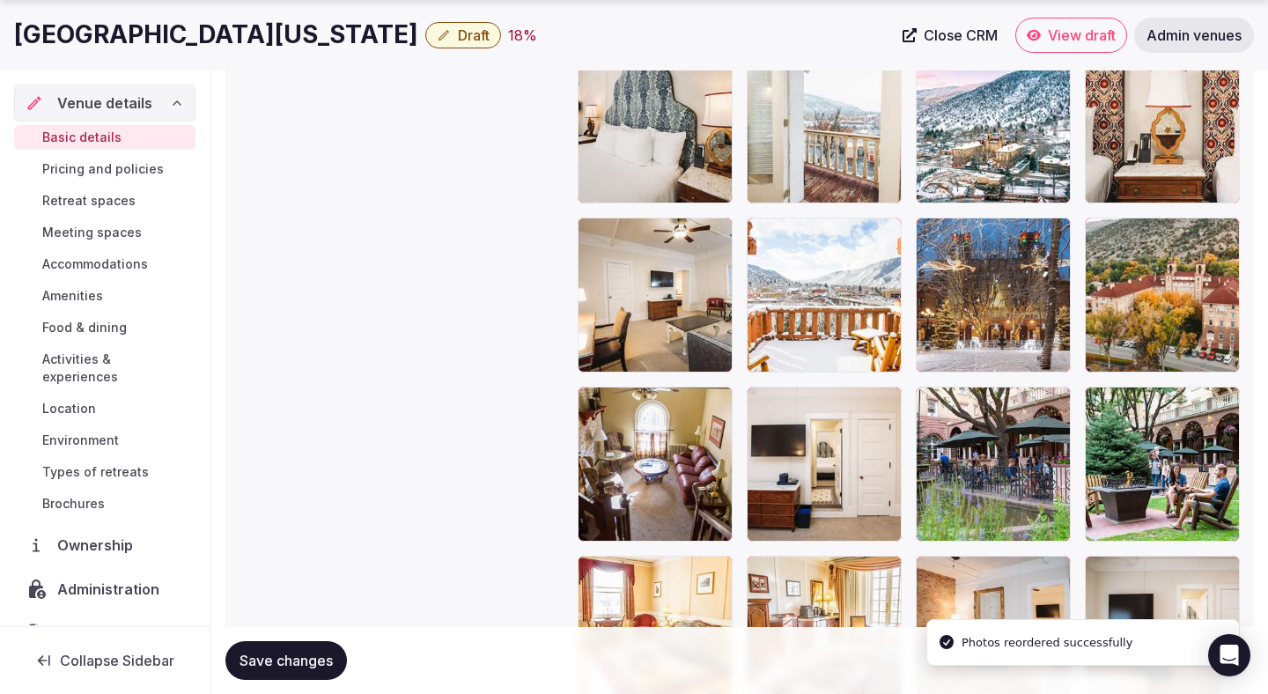
scroll to position [2490, 0]
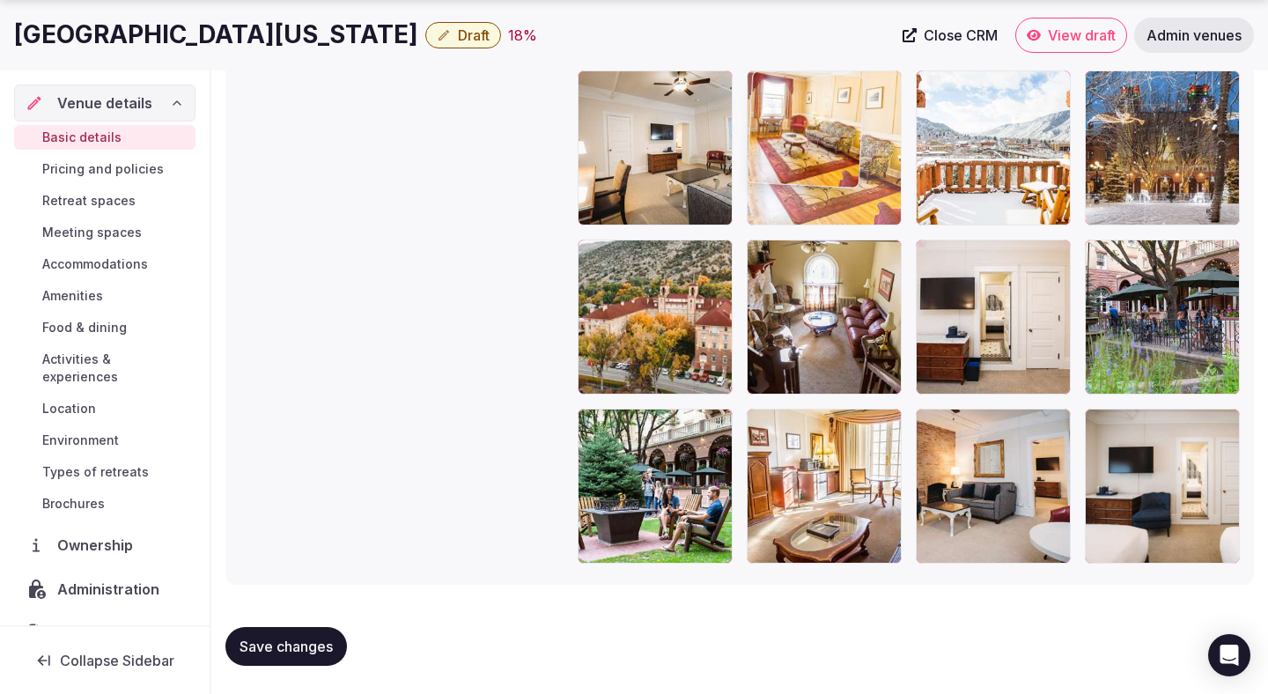
drag, startPoint x: 710, startPoint y: 509, endPoint x: 843, endPoint y: 233, distance: 306.0
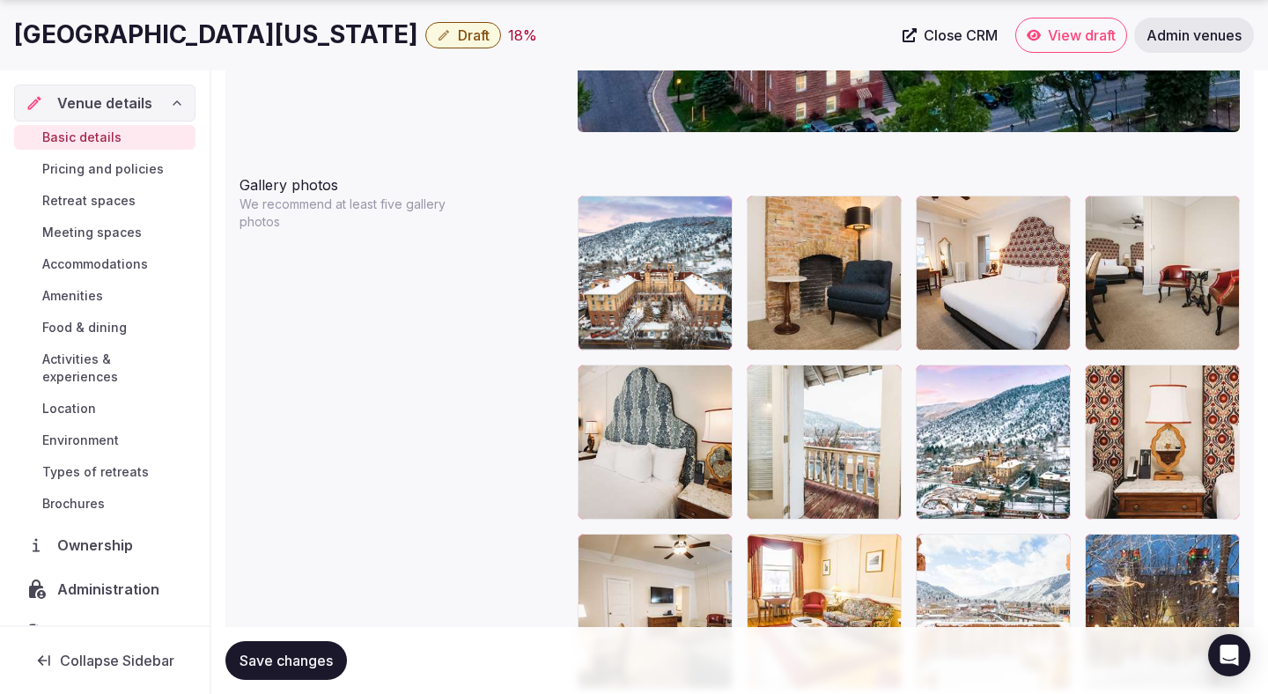
scroll to position [2055, 0]
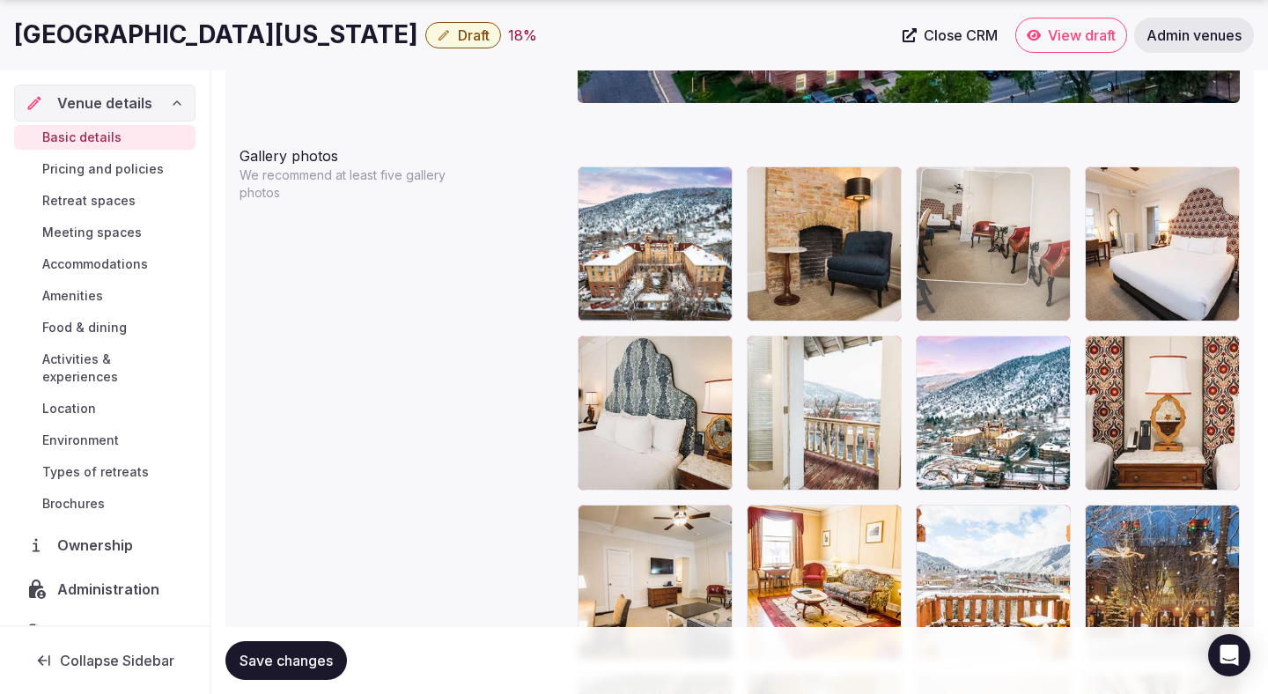
drag, startPoint x: 1125, startPoint y: 282, endPoint x: 934, endPoint y: 283, distance: 190.2
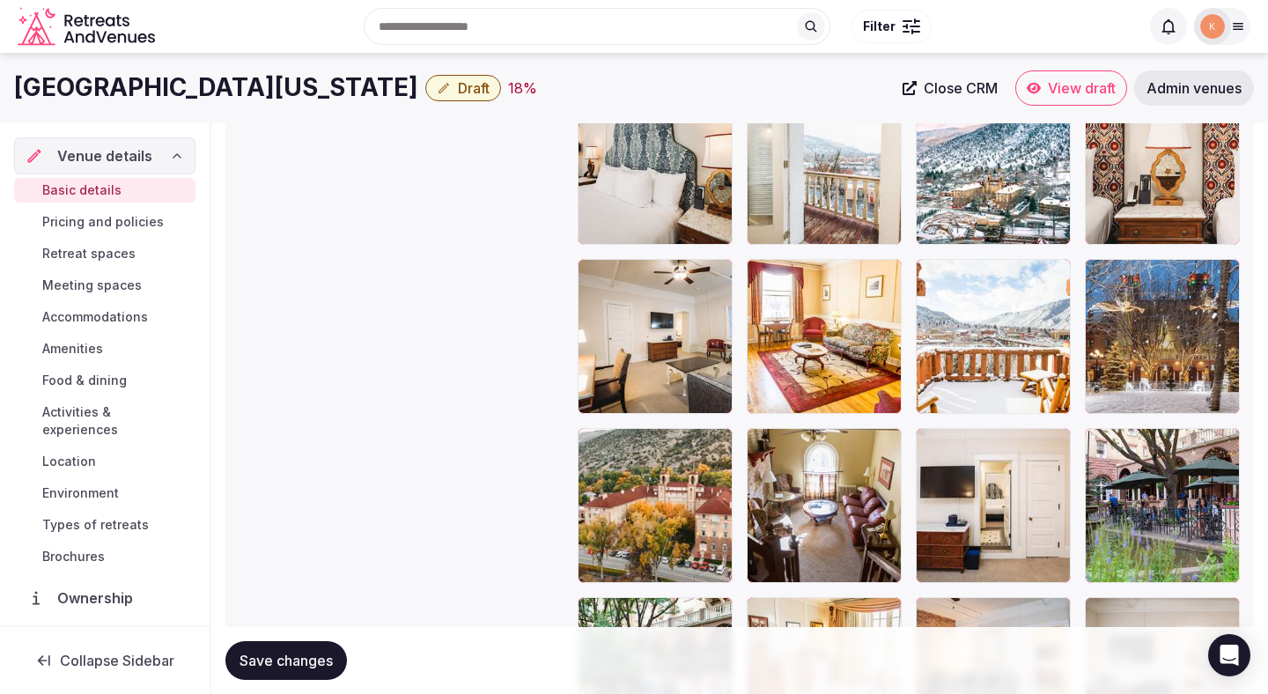
scroll to position [2276, 0]
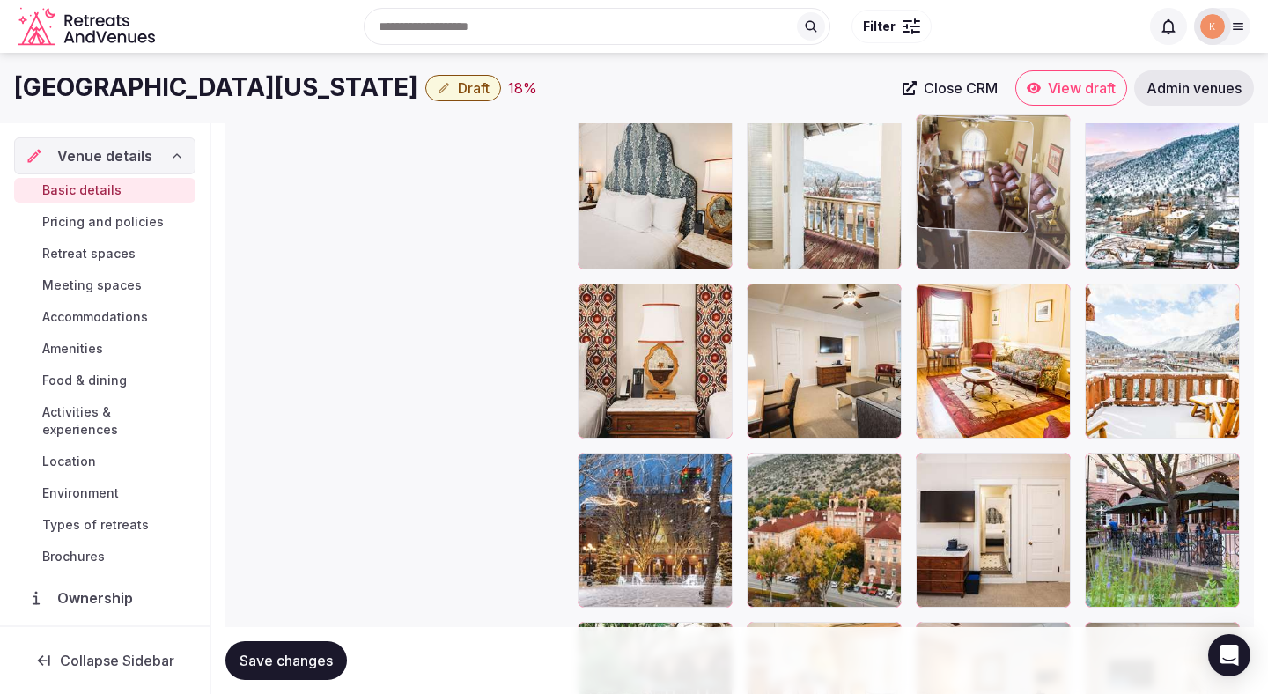
drag, startPoint x: 804, startPoint y: 517, endPoint x: 1075, endPoint y: 250, distance: 380.5
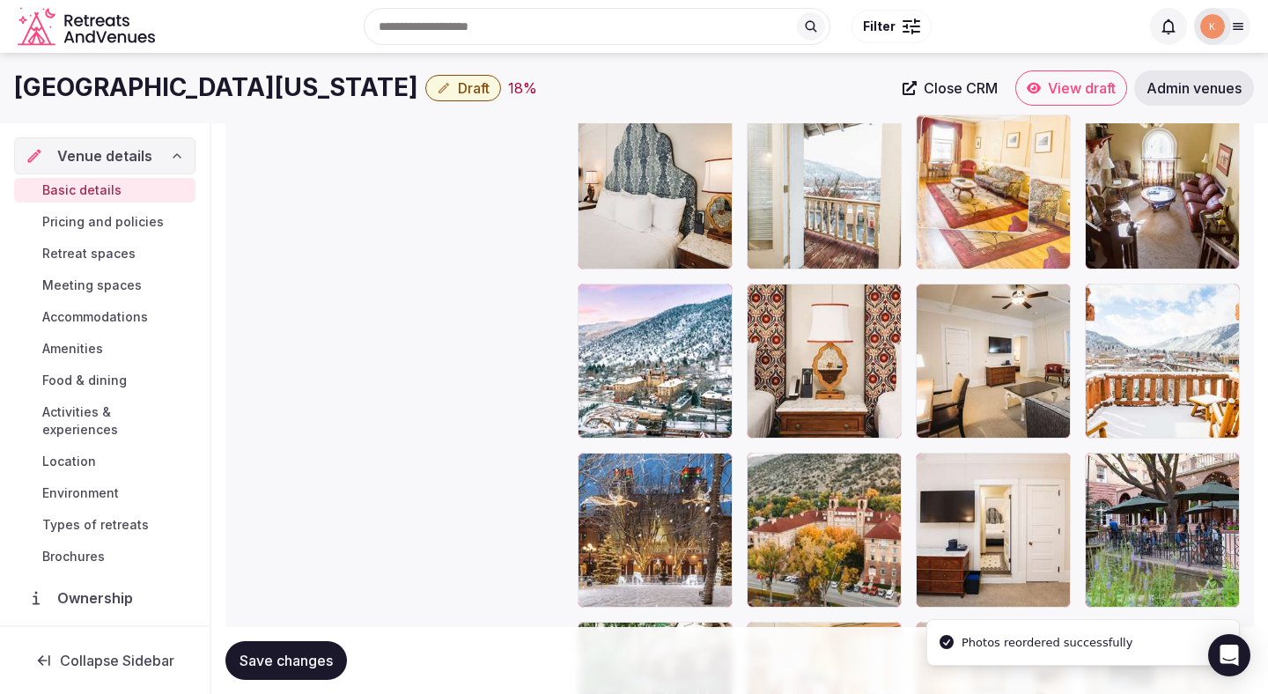
drag, startPoint x: 1007, startPoint y: 385, endPoint x: 1004, endPoint y: 247, distance: 137.4
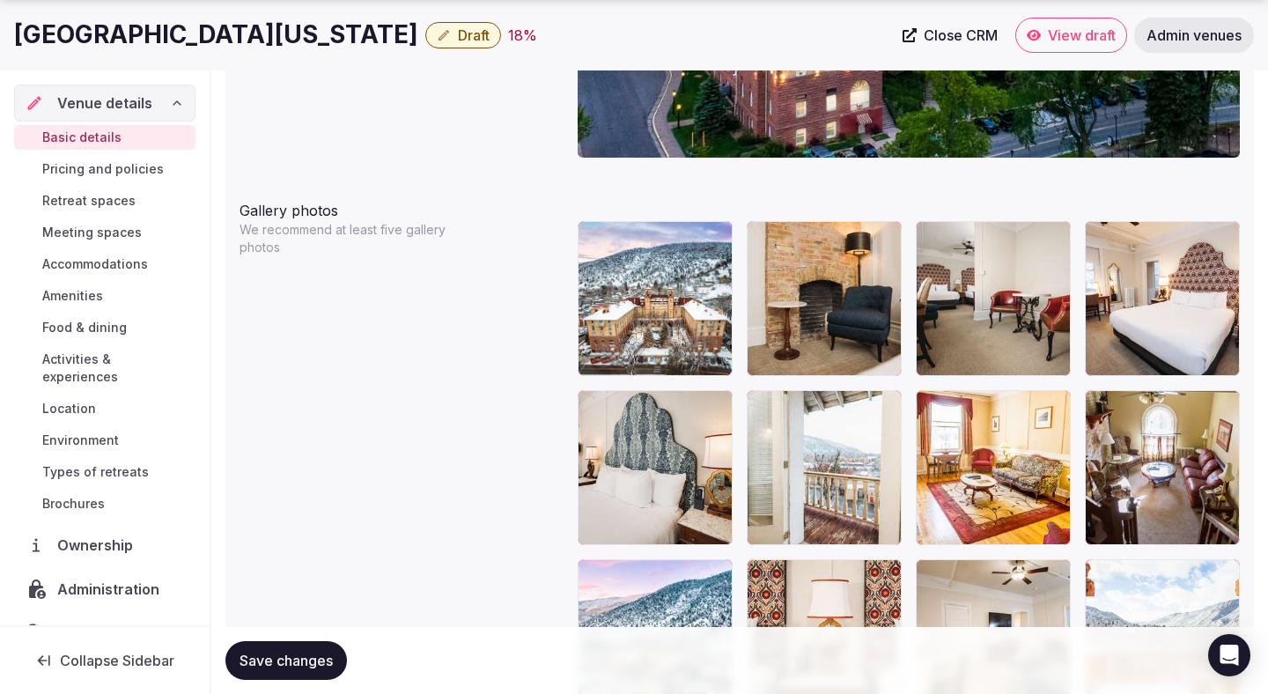
scroll to position [2009, 0]
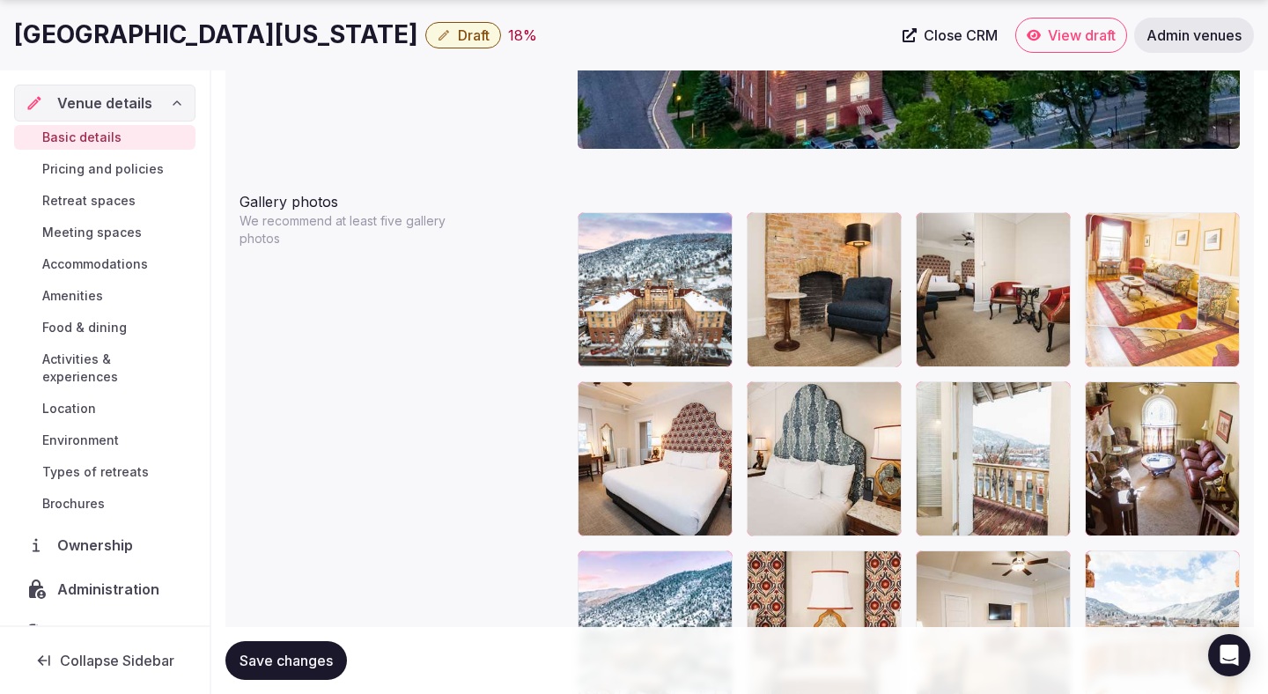
drag, startPoint x: 1002, startPoint y: 430, endPoint x: 1155, endPoint y: 302, distance: 198.8
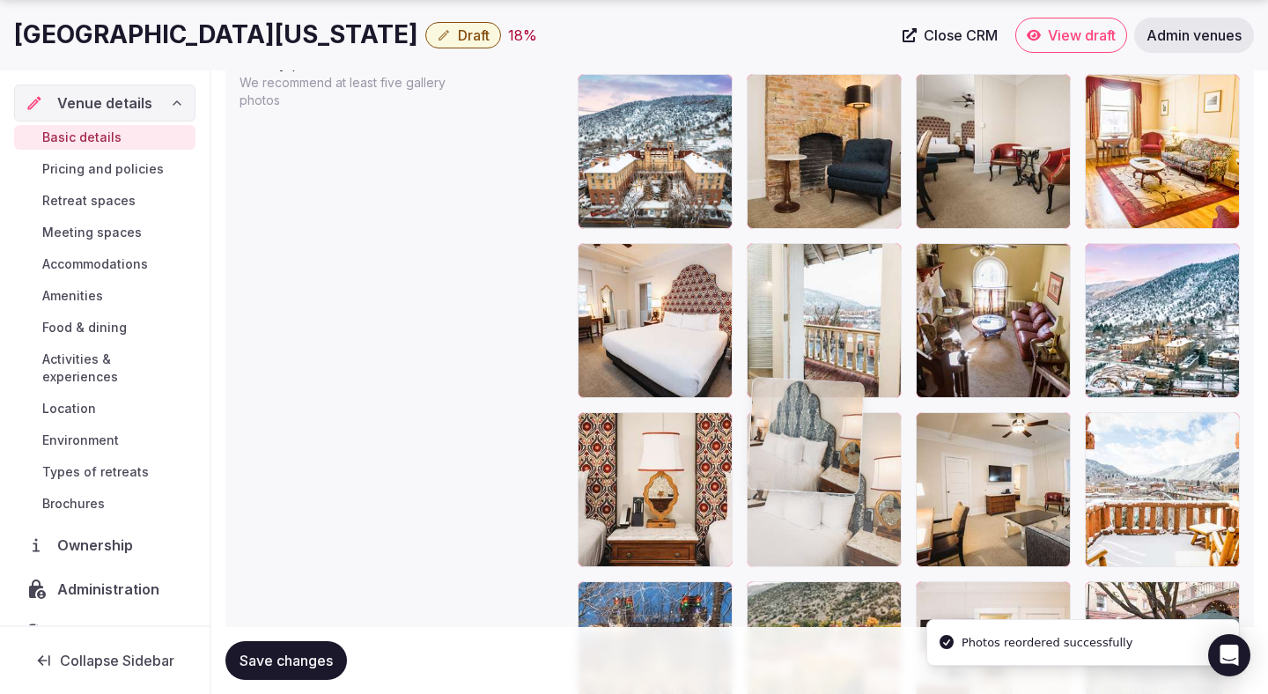
drag, startPoint x: 858, startPoint y: 488, endPoint x: 830, endPoint y: 556, distance: 73.1
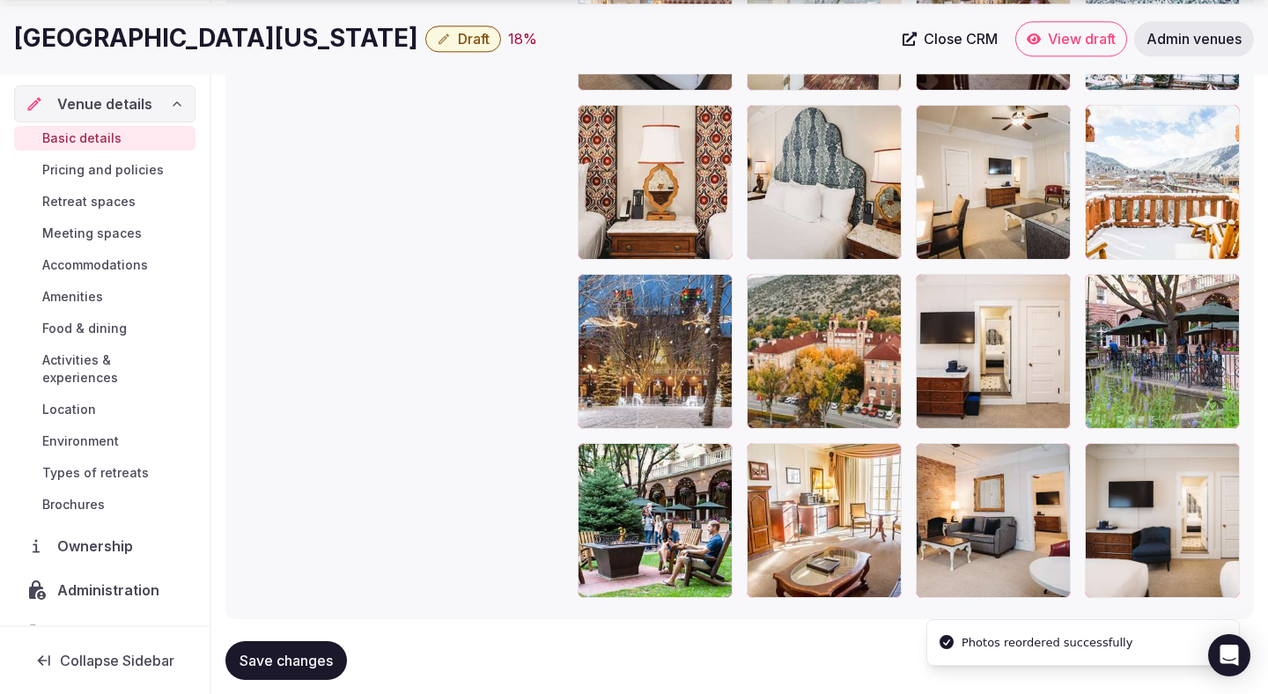
scroll to position [2490, 0]
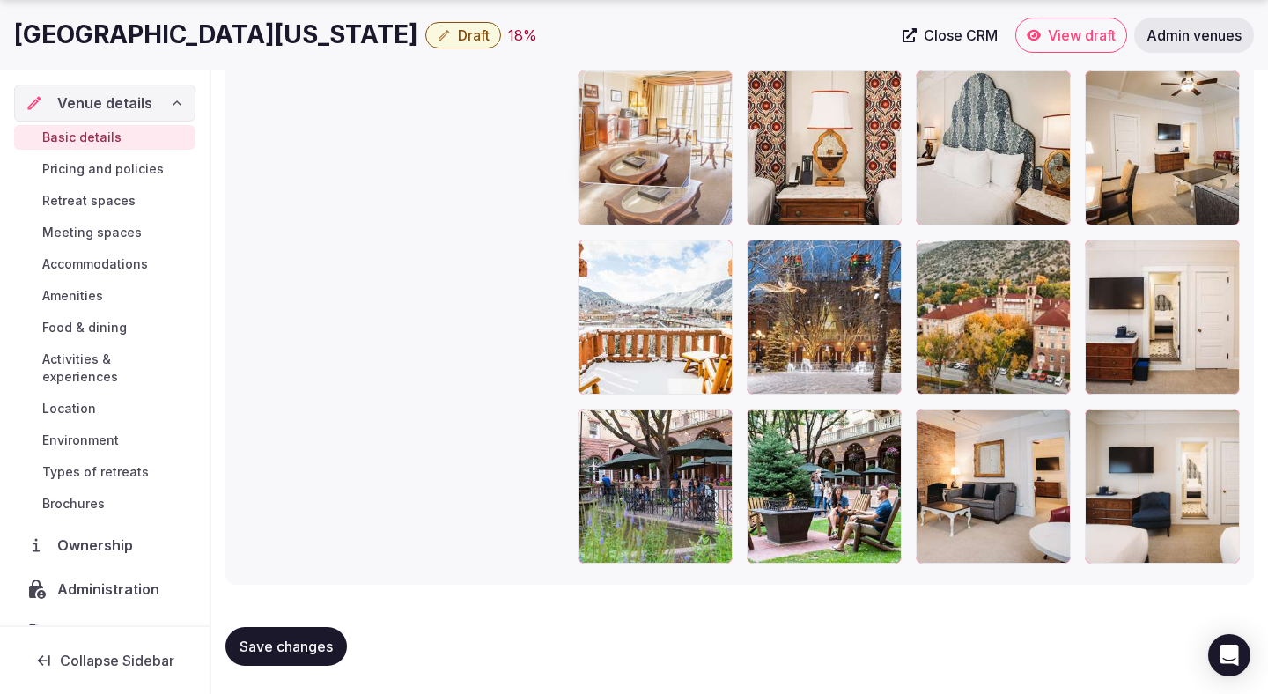
drag, startPoint x: 835, startPoint y: 480, endPoint x: 731, endPoint y: 228, distance: 272.5
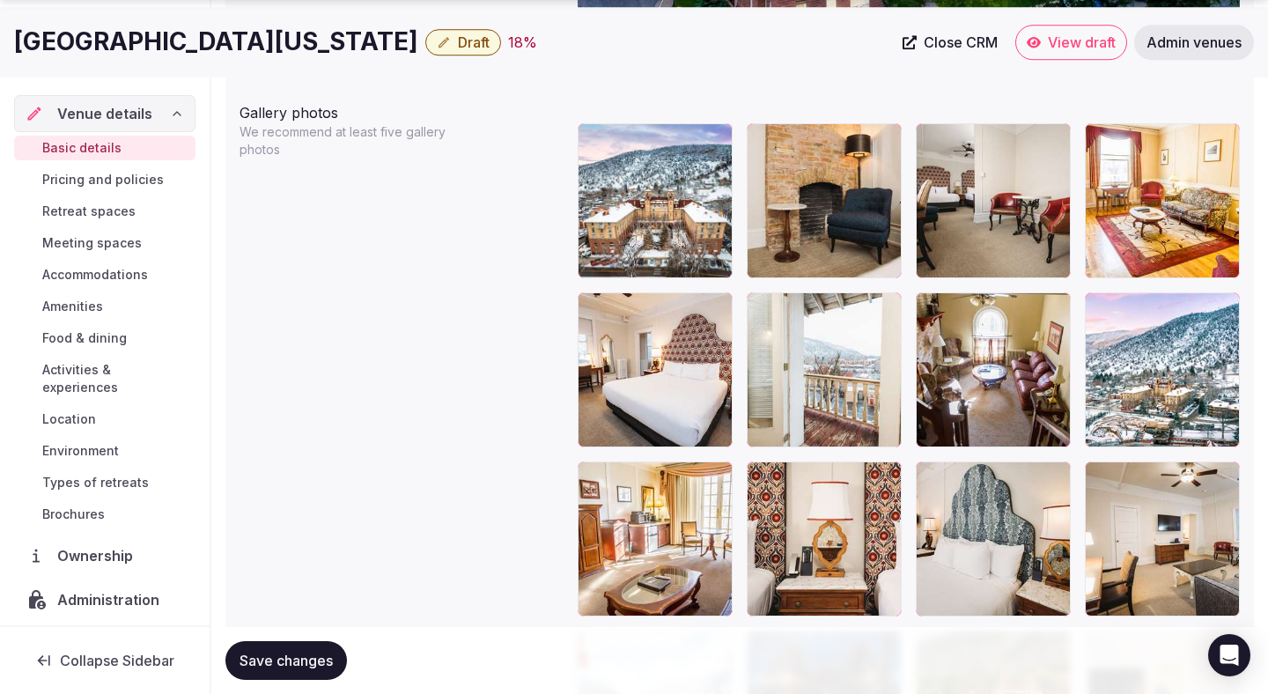
scroll to position [2102, 0]
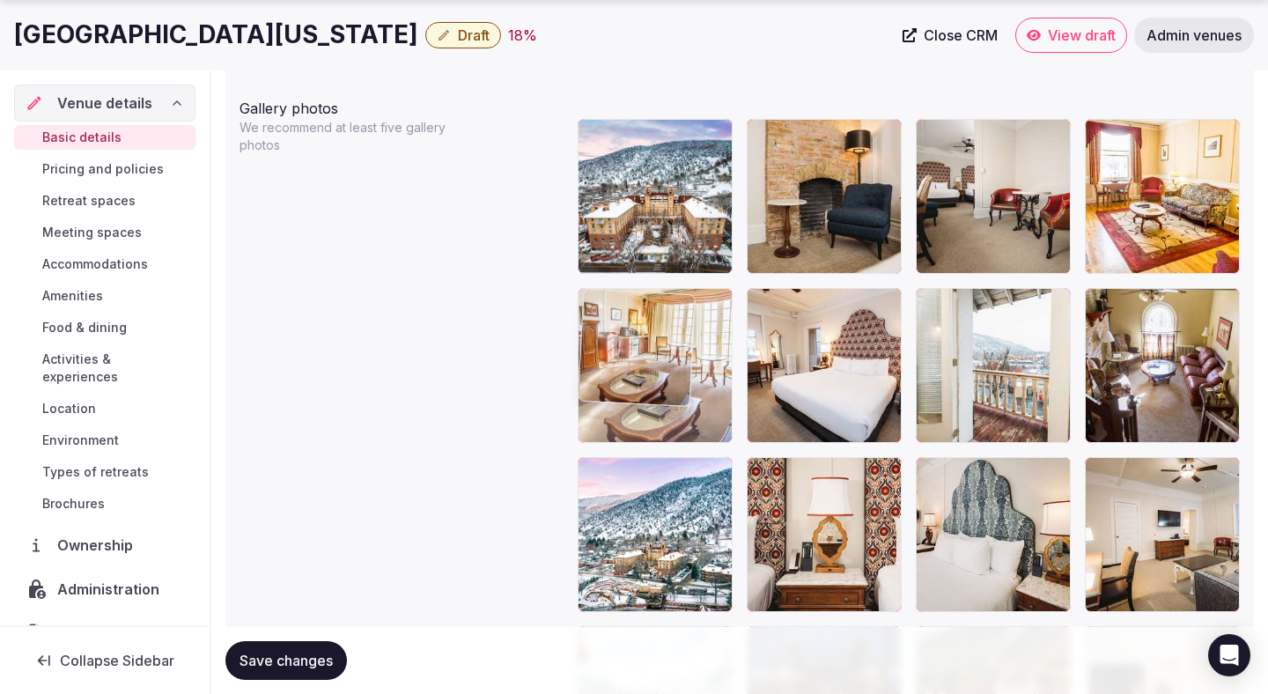
drag, startPoint x: 651, startPoint y: 508, endPoint x: 651, endPoint y: 386, distance: 122.4
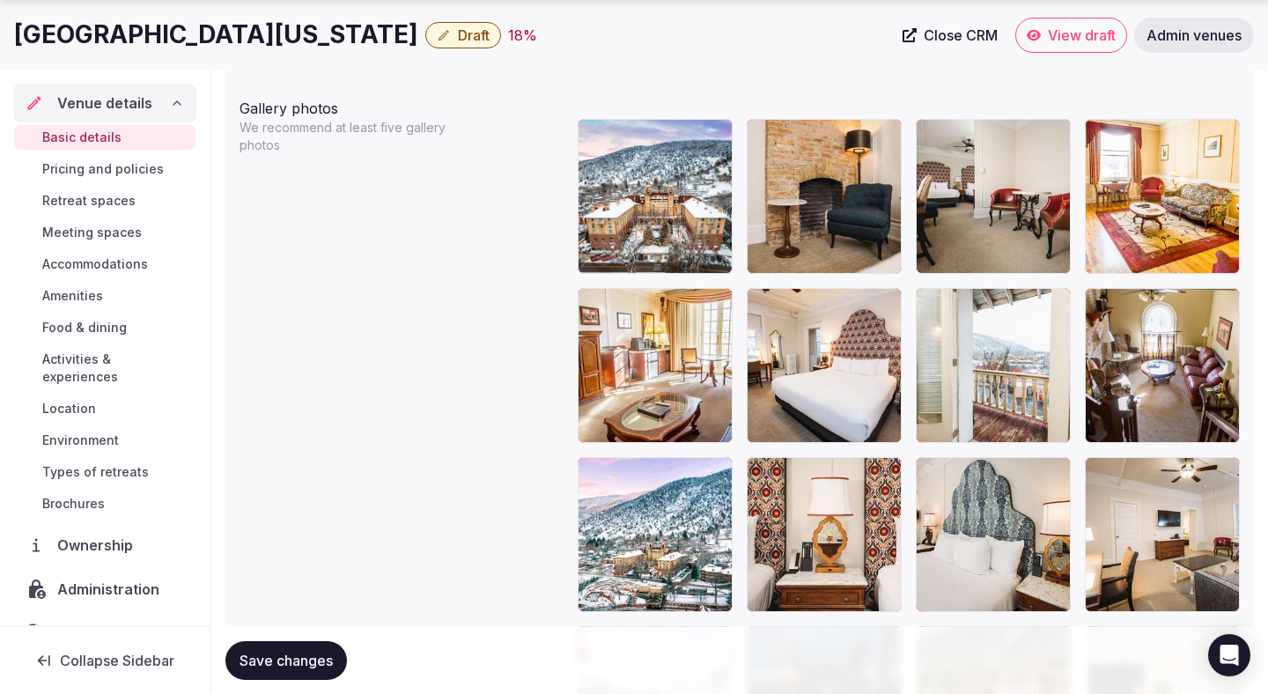
click at [303, 659] on span "Save changes" at bounding box center [286, 661] width 93 height 18
click at [302, 659] on span "Save changes" at bounding box center [286, 661] width 93 height 18
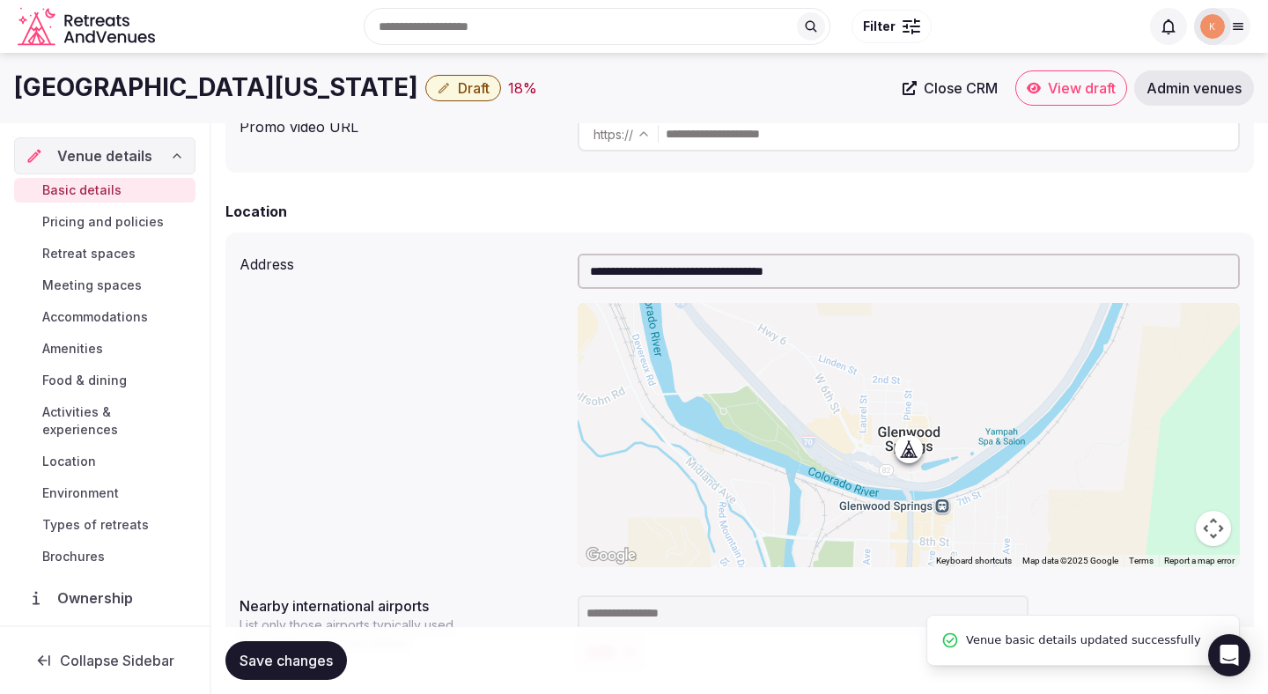
scroll to position [409, 0]
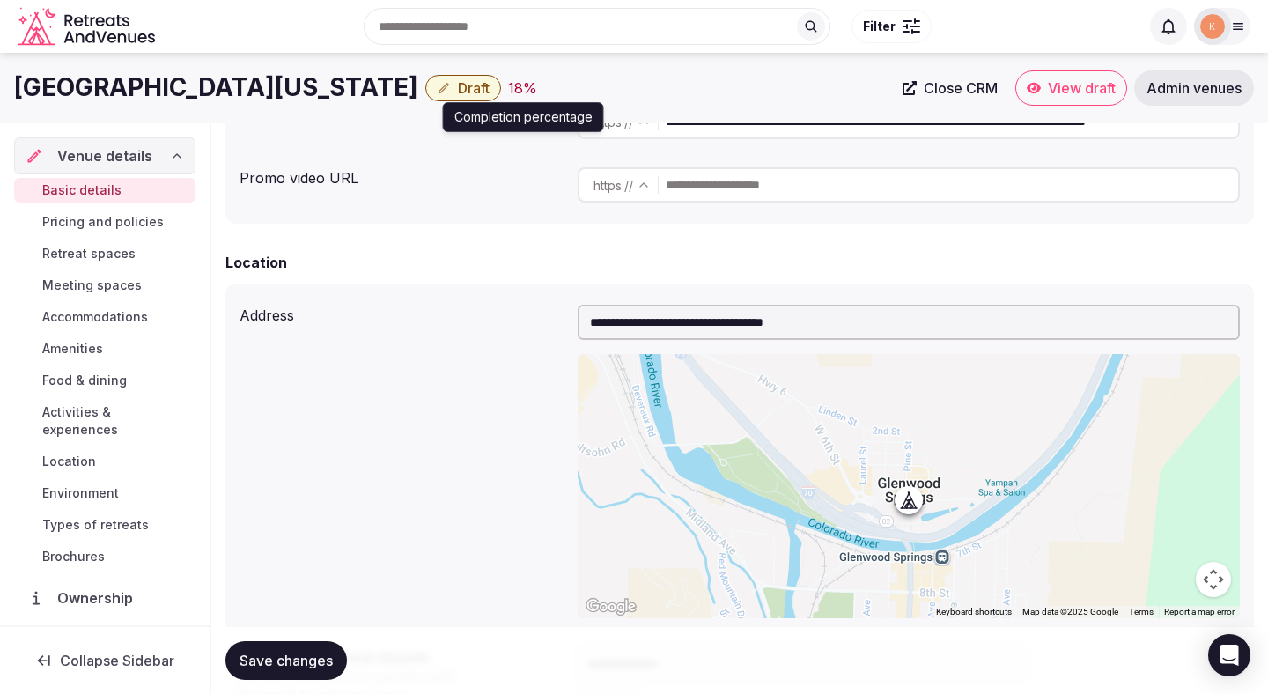
click at [458, 85] on span "Draft" at bounding box center [474, 88] width 32 height 18
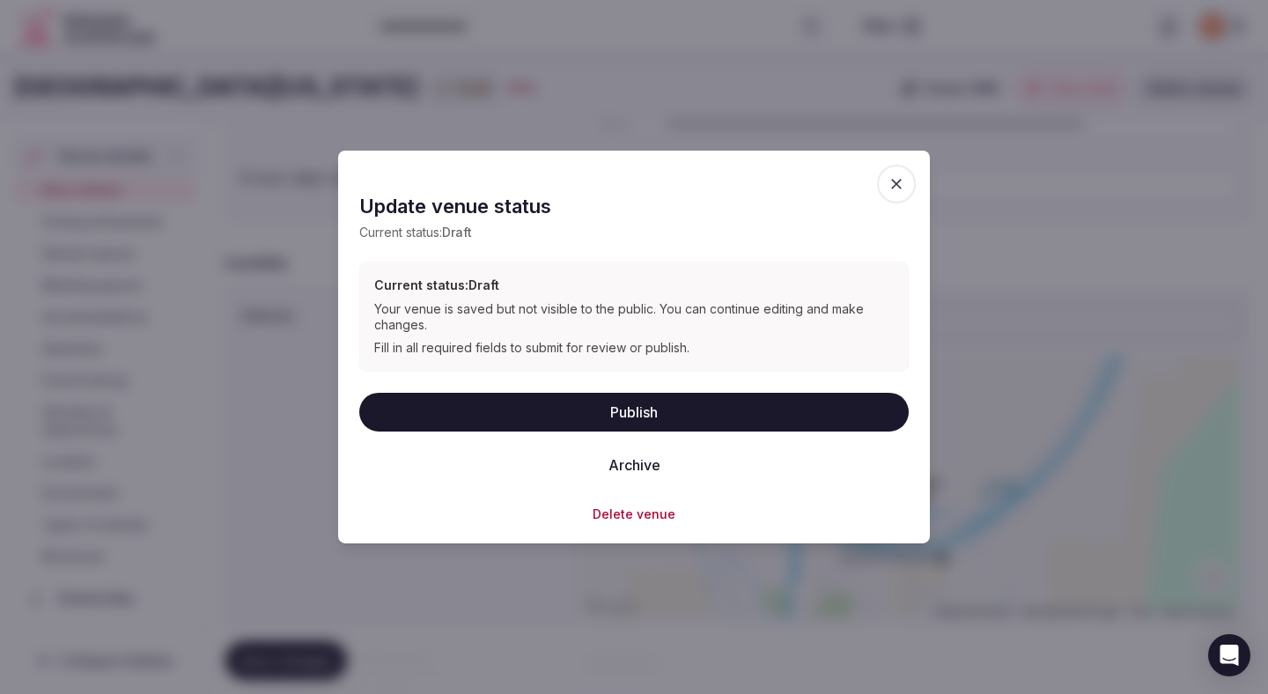
click at [428, 409] on button "Publish" at bounding box center [634, 411] width 550 height 39
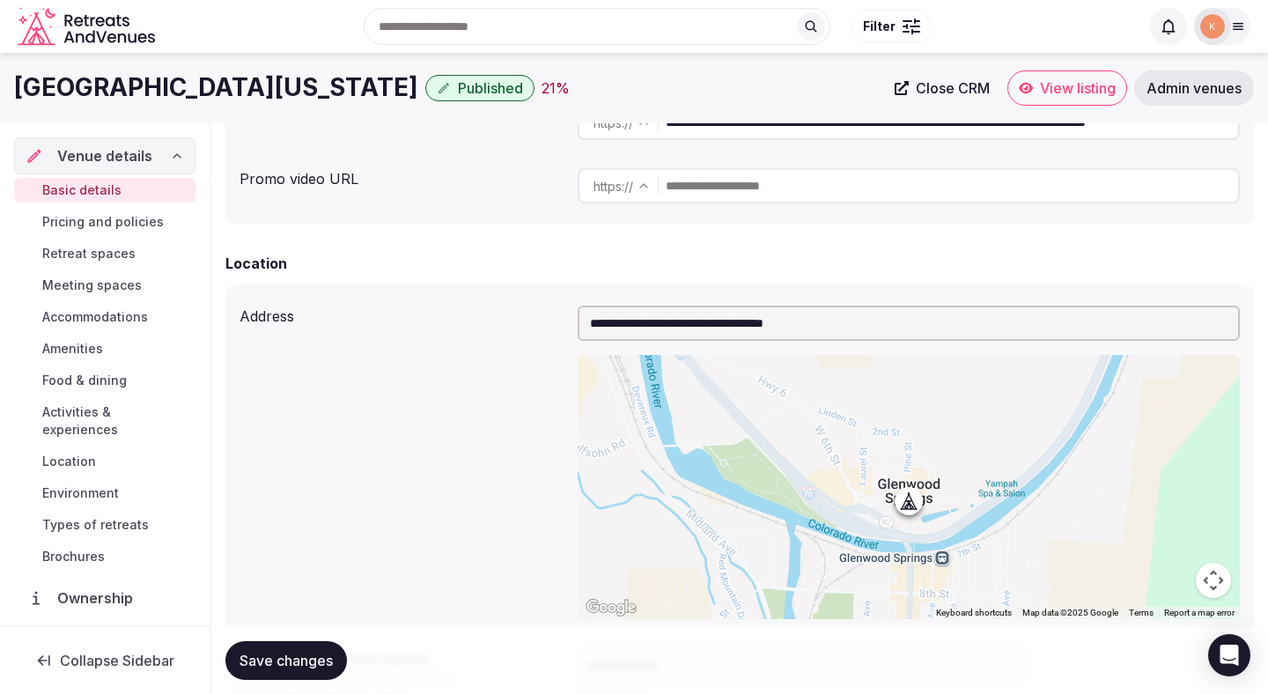
scroll to position [329, 0]
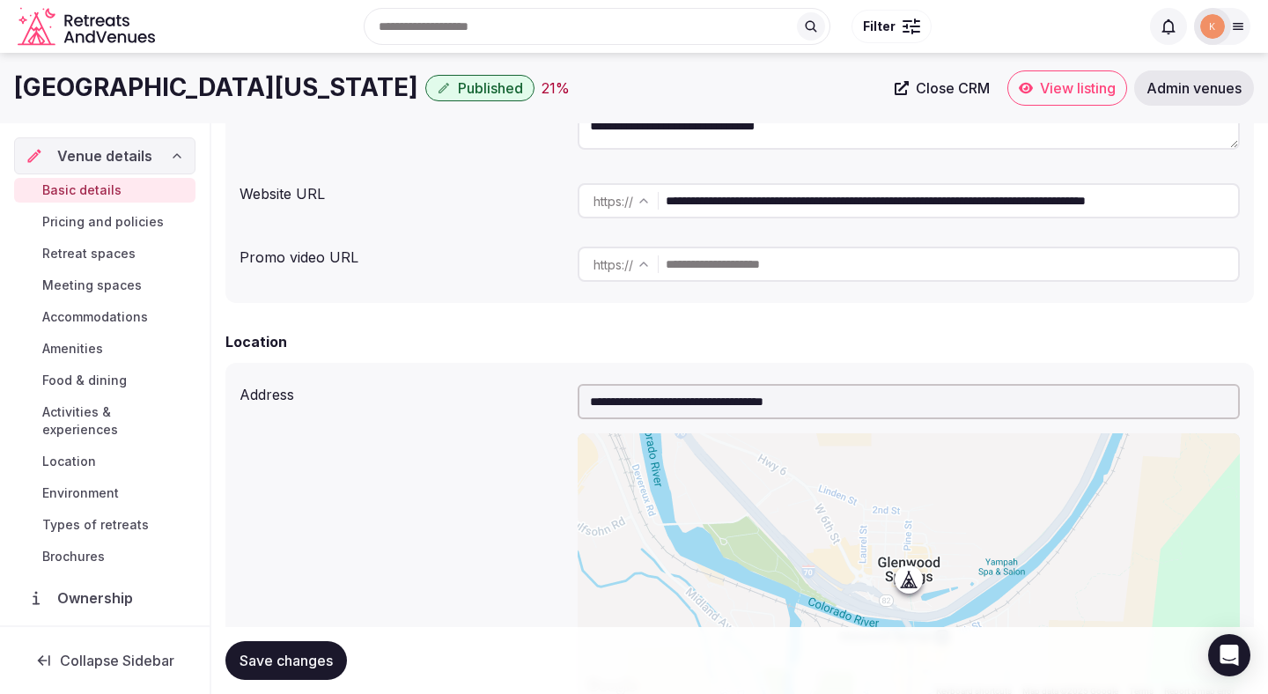
click at [1037, 95] on link "View listing" at bounding box center [1067, 87] width 120 height 35
